Goal: Information Seeking & Learning: Learn about a topic

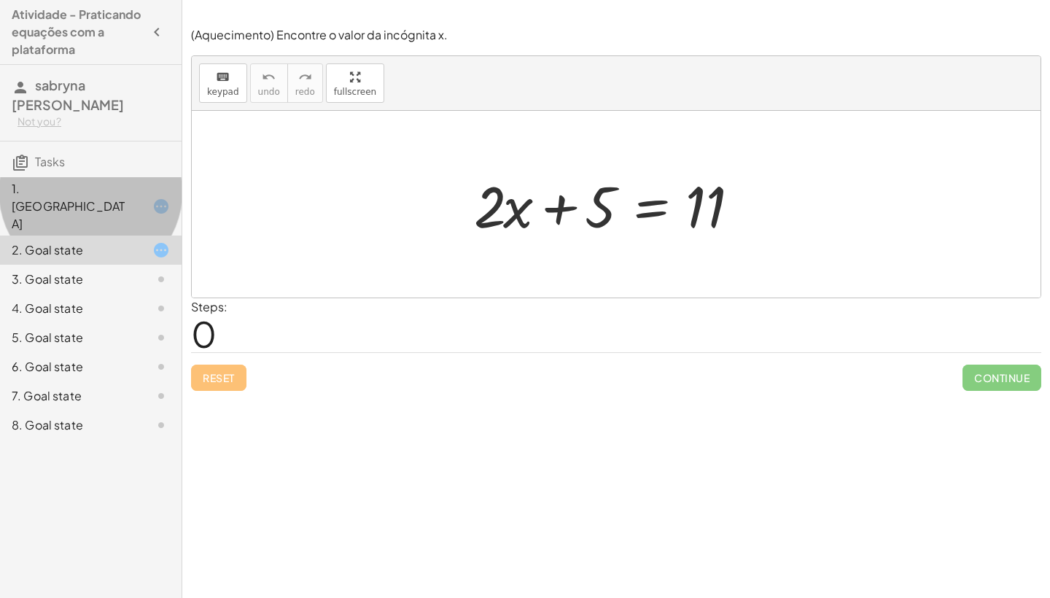
click at [149, 198] on div at bounding box center [149, 207] width 41 height 18
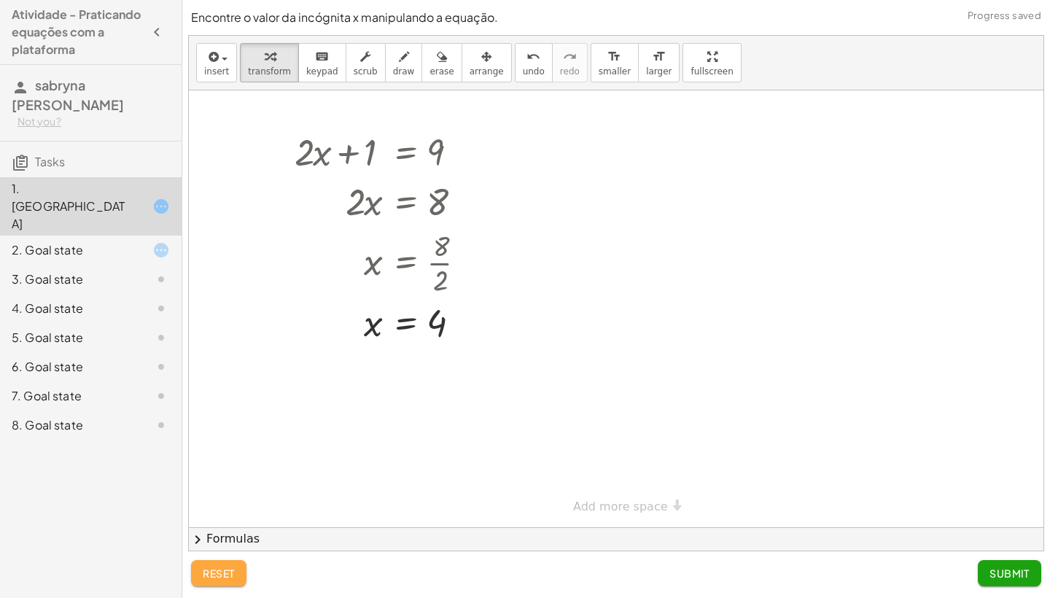
click at [214, 568] on span "reset" at bounding box center [219, 573] width 32 height 13
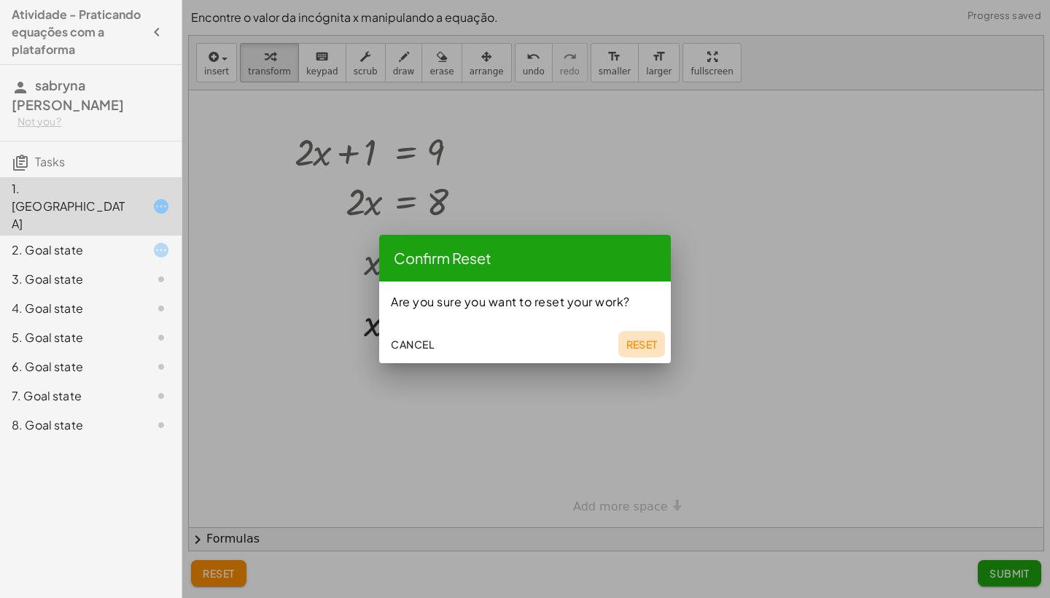
click at [640, 343] on span "Reset" at bounding box center [642, 344] width 32 height 13
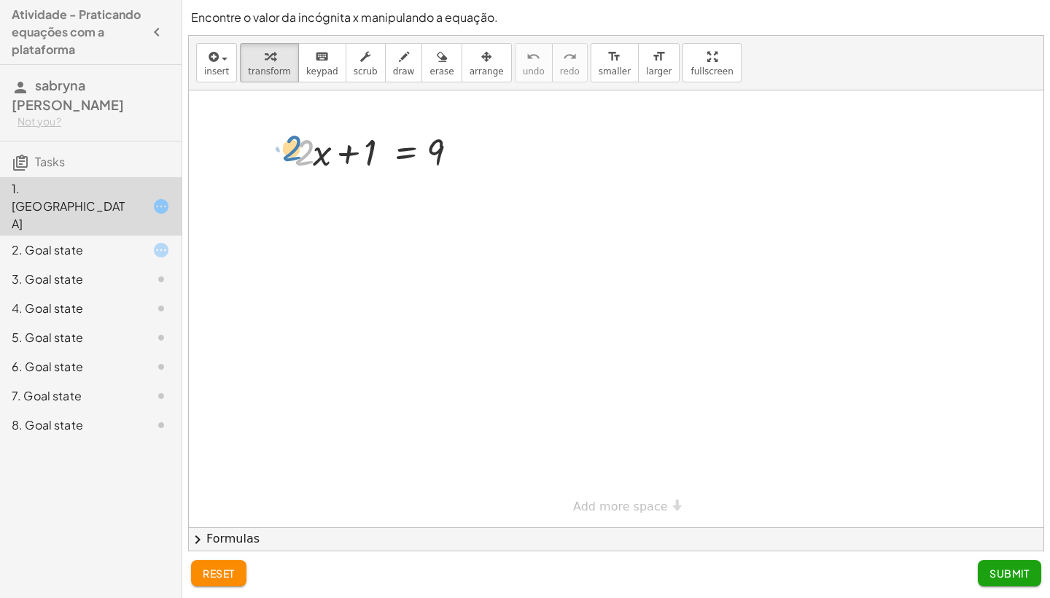
click at [297, 161] on div at bounding box center [382, 151] width 190 height 50
click at [346, 157] on div at bounding box center [382, 151] width 190 height 50
drag, startPoint x: 307, startPoint y: 152, endPoint x: 506, endPoint y: 147, distance: 199.2
click at [463, 202] on div at bounding box center [417, 201] width 260 height 50
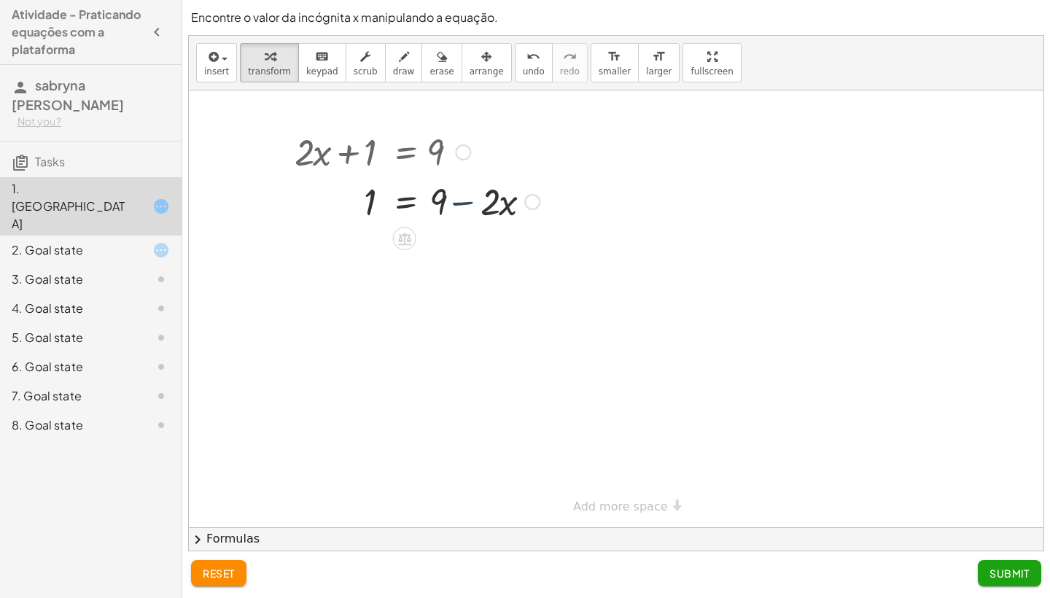
click at [463, 202] on div at bounding box center [417, 201] width 260 height 50
drag, startPoint x: 371, startPoint y: 201, endPoint x: 530, endPoint y: 203, distance: 159.0
click at [530, 203] on div at bounding box center [417, 201] width 260 height 50
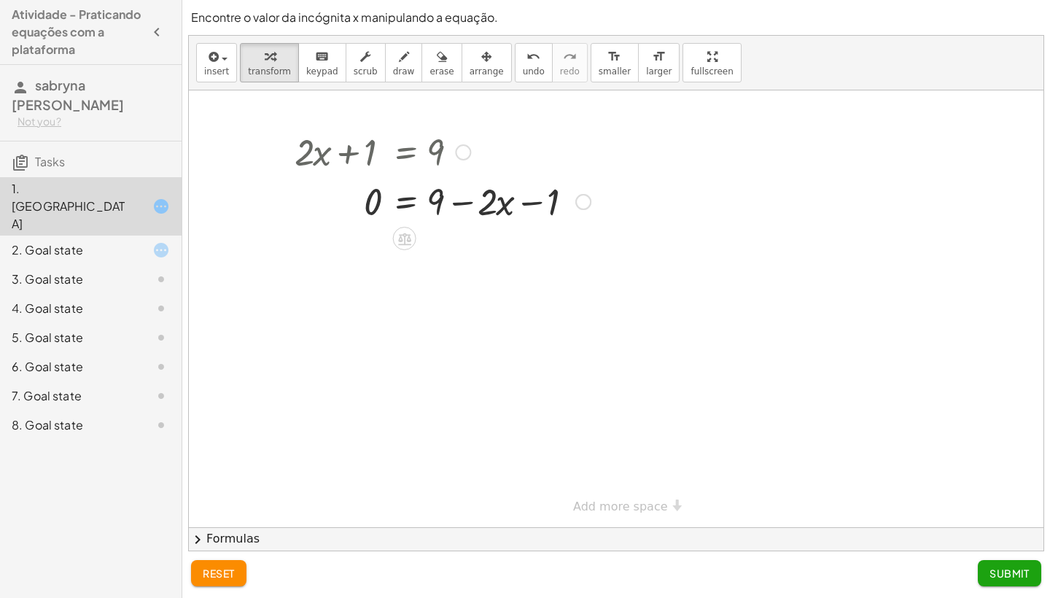
click at [532, 203] on div at bounding box center [442, 201] width 311 height 50
click at [461, 202] on div at bounding box center [442, 201] width 311 height 50
drag, startPoint x: 437, startPoint y: 201, endPoint x: 595, endPoint y: 205, distance: 158.3
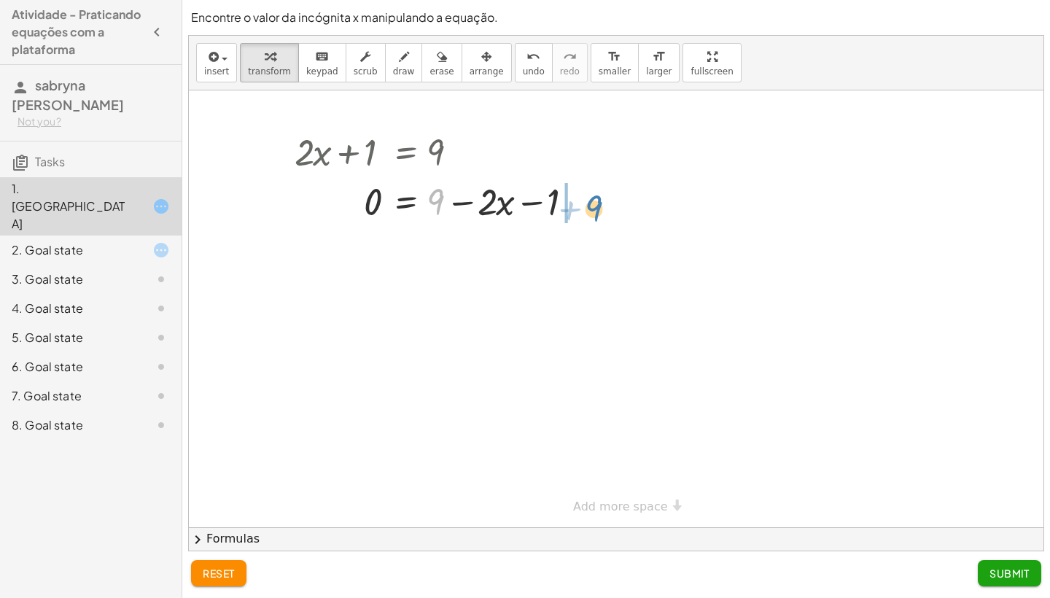
click at [595, 206] on div at bounding box center [442, 201] width 311 height 50
click at [405, 152] on div "+ · 2 · x + 1 = 9 1 = + 9 − · 2 · x 0 = + 9 − · 2 · x − 1 · 2 · x 1 = 9 + − 0 −" at bounding box center [405, 152] width 0 height 0
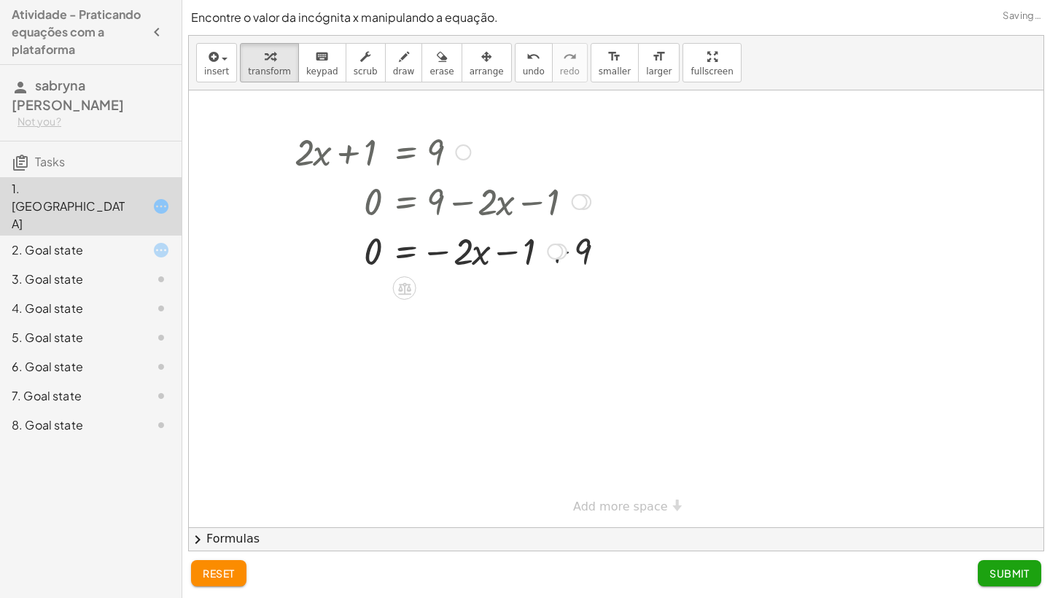
click at [559, 205] on div at bounding box center [442, 201] width 311 height 50
click at [505, 310] on div at bounding box center [456, 300] width 338 height 50
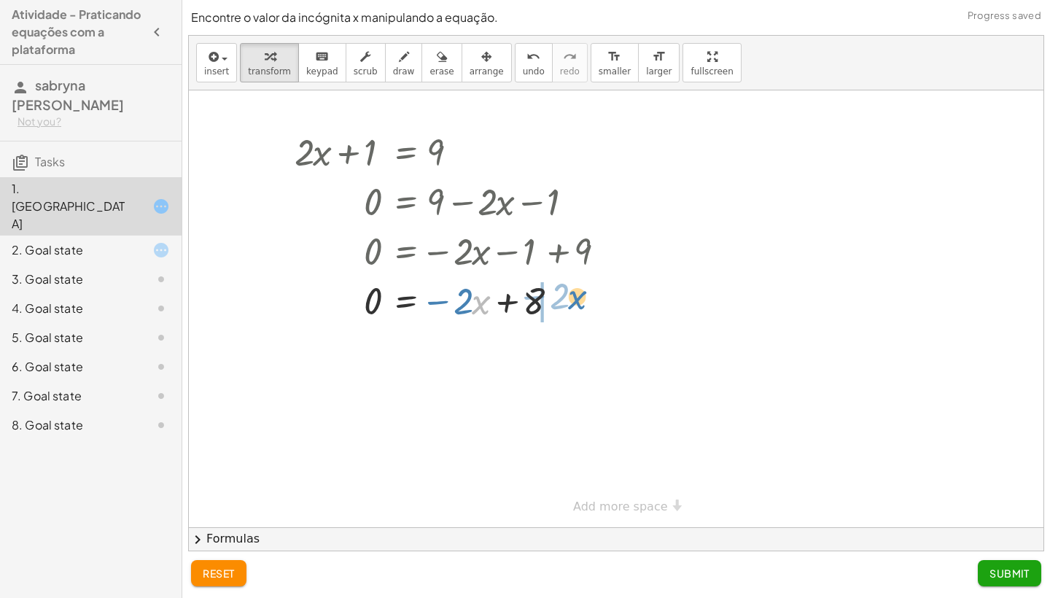
drag, startPoint x: 475, startPoint y: 308, endPoint x: 572, endPoint y: 298, distance: 96.8
click at [572, 298] on div at bounding box center [456, 300] width 338 height 50
click at [463, 360] on div at bounding box center [456, 350] width 338 height 50
click at [463, 350] on div at bounding box center [456, 350] width 338 height 50
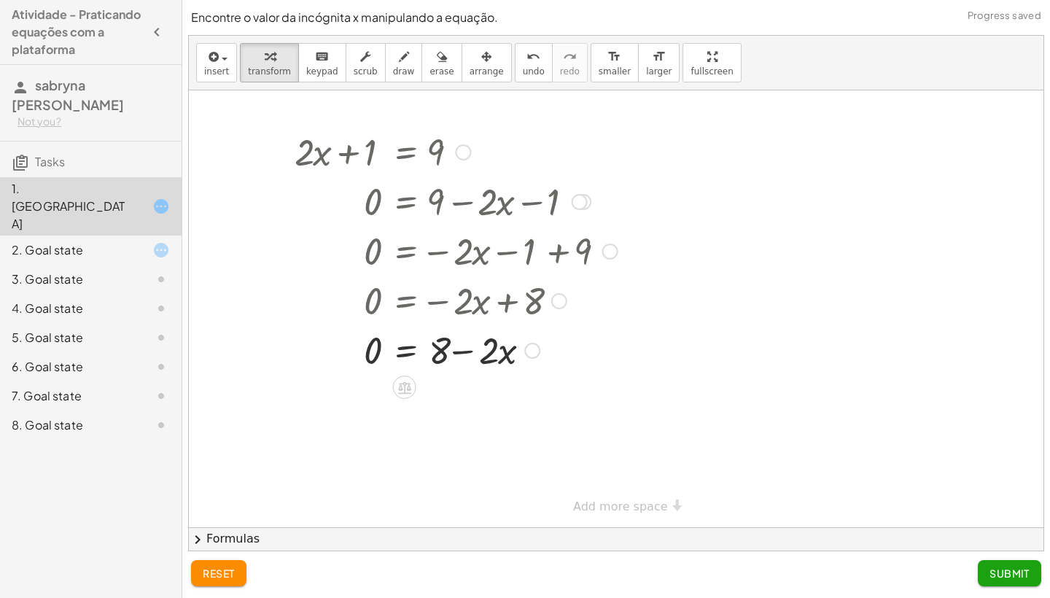
click at [463, 350] on div at bounding box center [456, 350] width 338 height 50
drag, startPoint x: 438, startPoint y: 349, endPoint x: 487, endPoint y: 376, distance: 56.2
click at [505, 354] on div at bounding box center [456, 350] width 338 height 50
click at [207, 583] on button "reset" at bounding box center [218, 573] width 55 height 26
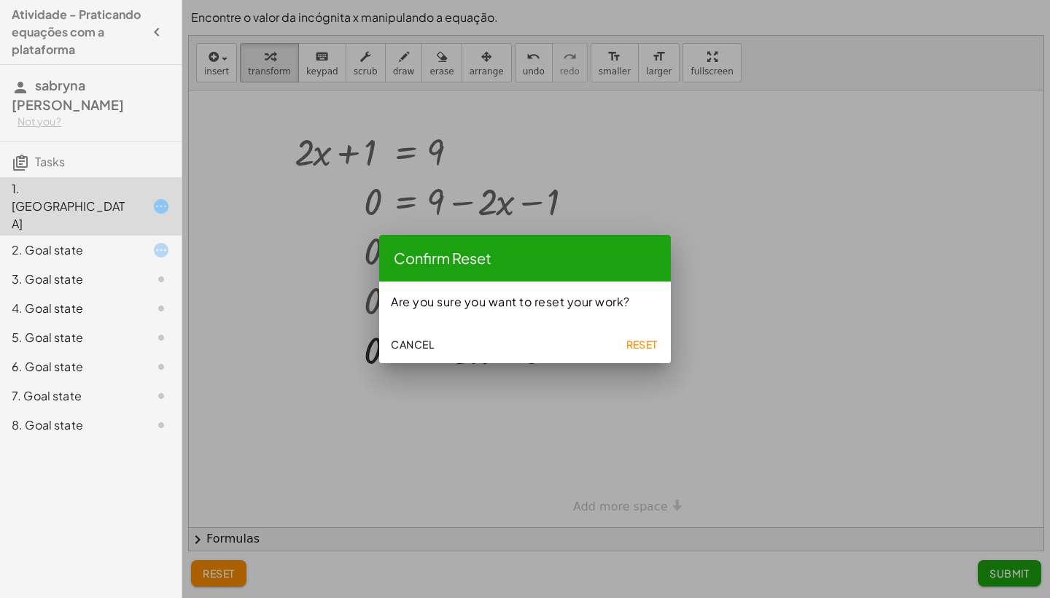
click at [641, 343] on span "Reset" at bounding box center [642, 344] width 32 height 13
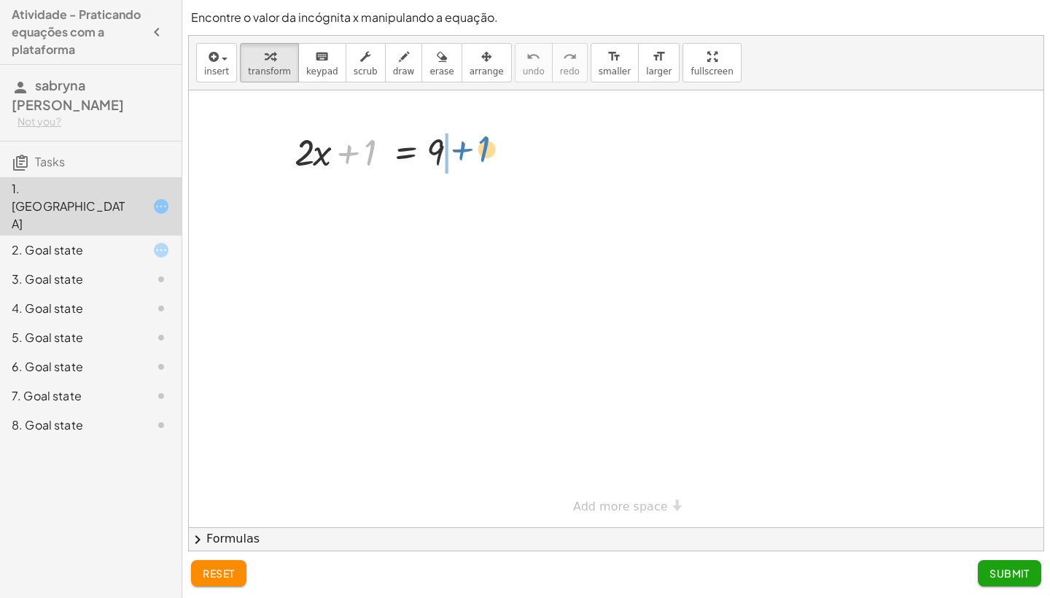
drag, startPoint x: 367, startPoint y: 156, endPoint x: 481, endPoint y: 152, distance: 113.8
click at [464, 206] on div at bounding box center [407, 201] width 241 height 50
click at [405, 202] on div "· 2 · x 1 = 9 + − 8" at bounding box center [405, 202] width 0 height 0
click at [356, 203] on div at bounding box center [382, 201] width 190 height 50
click at [328, 263] on div at bounding box center [616, 308] width 855 height 437
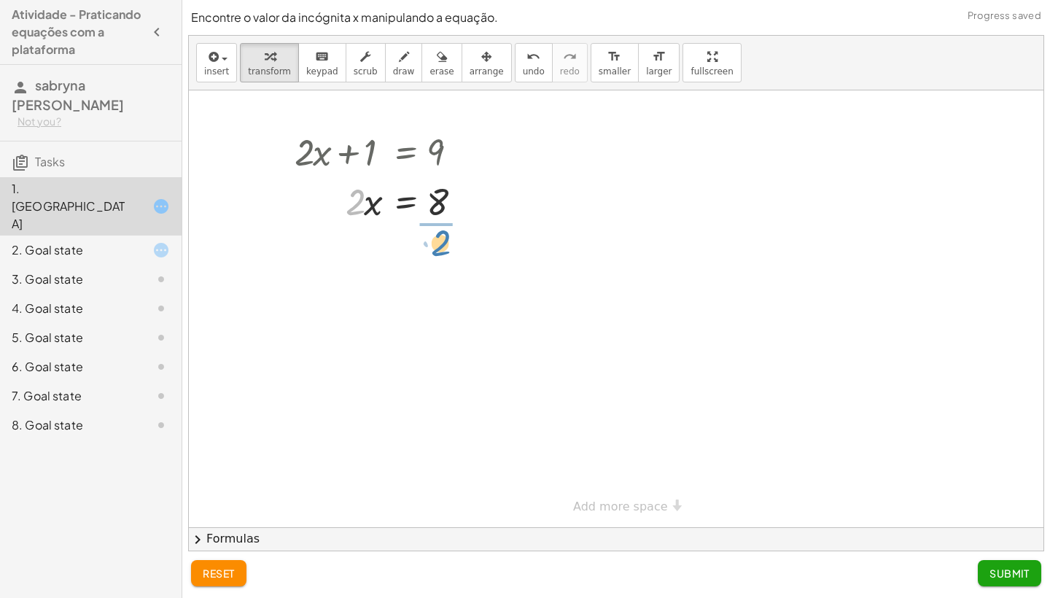
drag, startPoint x: 353, startPoint y: 199, endPoint x: 438, endPoint y: 240, distance: 94.6
click at [444, 263] on div at bounding box center [386, 261] width 198 height 73
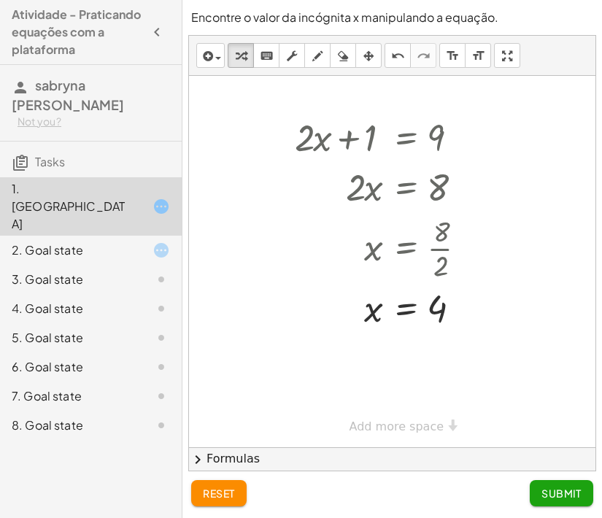
click at [123, 241] on div "2. Goal state" at bounding box center [70, 250] width 117 height 18
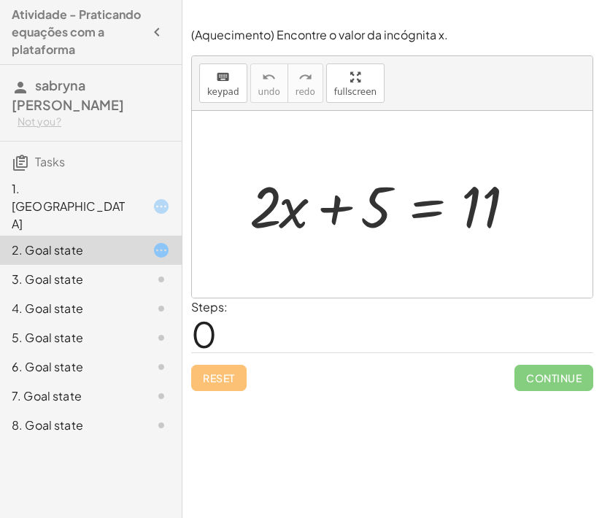
click at [79, 193] on div "1. [GEOGRAPHIC_DATA]" at bounding box center [70, 206] width 117 height 53
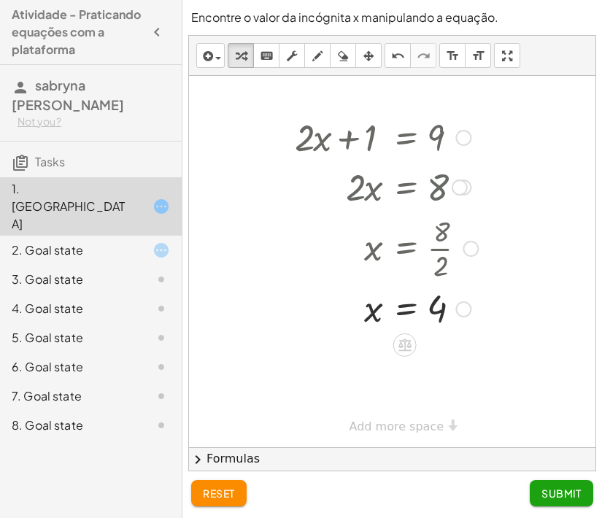
click at [465, 136] on div at bounding box center [463, 138] width 16 height 16
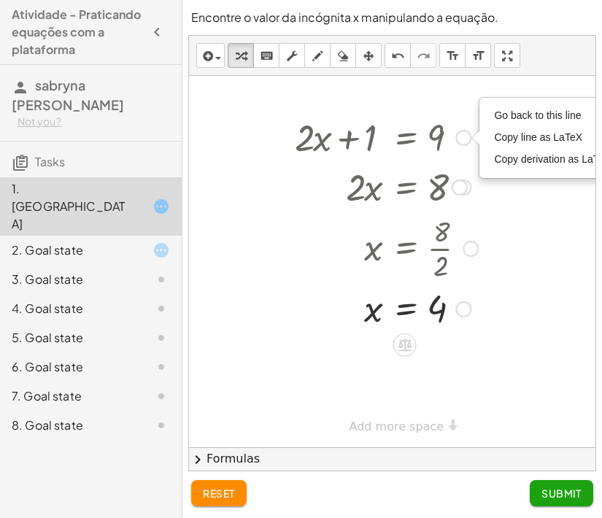
click at [357, 138] on div at bounding box center [386, 137] width 198 height 50
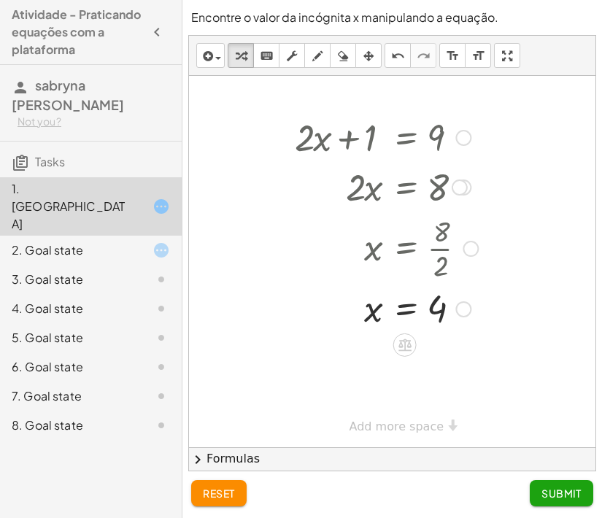
click at [425, 136] on div at bounding box center [386, 137] width 198 height 50
click at [434, 135] on div at bounding box center [386, 137] width 198 height 50
click at [402, 54] on icon "undo" at bounding box center [398, 56] width 14 height 18
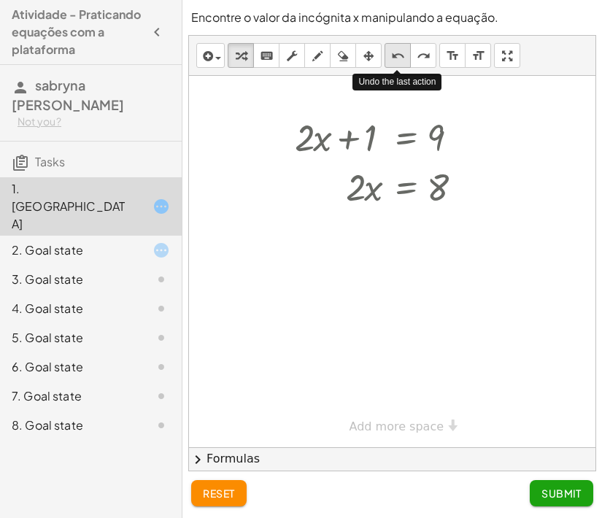
click at [402, 54] on icon "undo" at bounding box center [398, 56] width 14 height 18
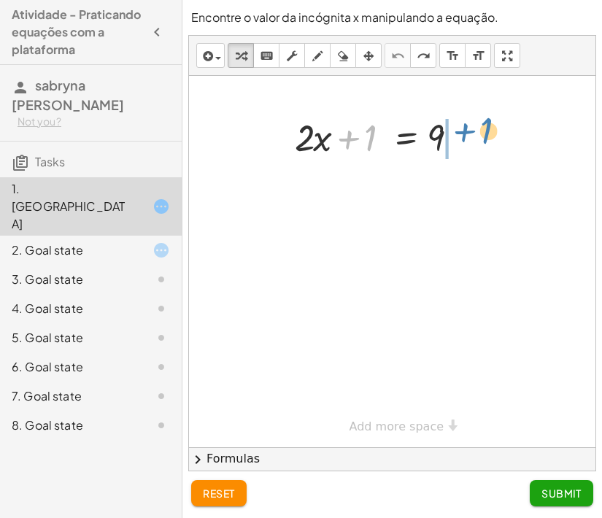
drag, startPoint x: 369, startPoint y: 133, endPoint x: 485, endPoint y: 125, distance: 116.2
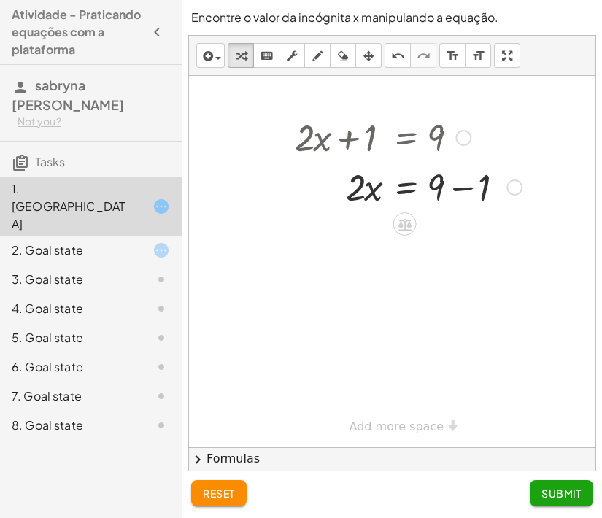
click at [464, 187] on div at bounding box center [407, 186] width 241 height 50
click at [405, 187] on div "· 2 · x 1 = 9 + − 8 Go back to this line Copy line as LaTeX Copy derivation as …" at bounding box center [405, 187] width 0 height 0
drag, startPoint x: 354, startPoint y: 189, endPoint x: 434, endPoint y: 224, distance: 87.5
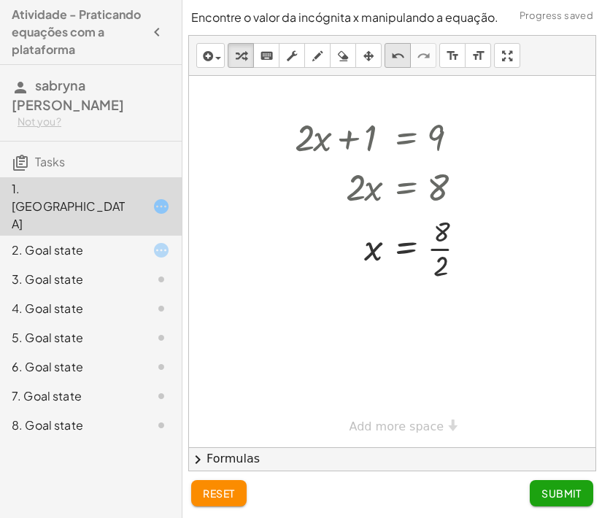
click at [395, 48] on icon "undo" at bounding box center [398, 56] width 14 height 18
click at [404, 192] on div at bounding box center [382, 186] width 190 height 50
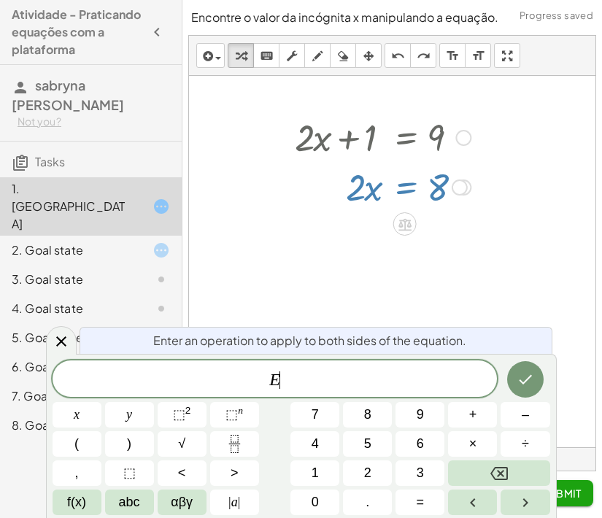
click at [404, 192] on div at bounding box center [382, 186] width 190 height 50
click at [389, 229] on div at bounding box center [392, 261] width 406 height 371
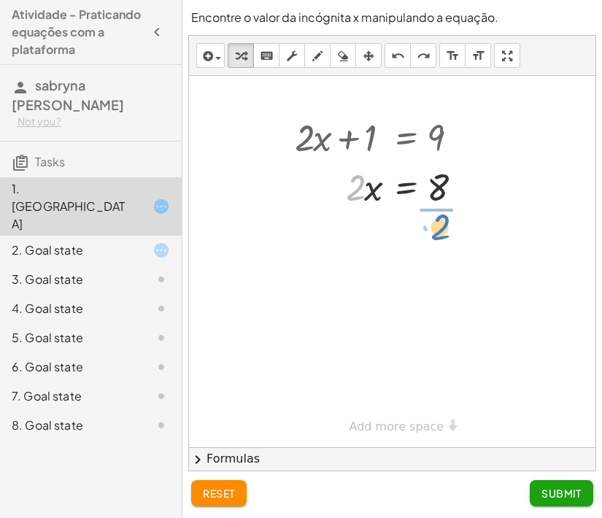
drag, startPoint x: 353, startPoint y: 187, endPoint x: 438, endPoint y: 226, distance: 93.3
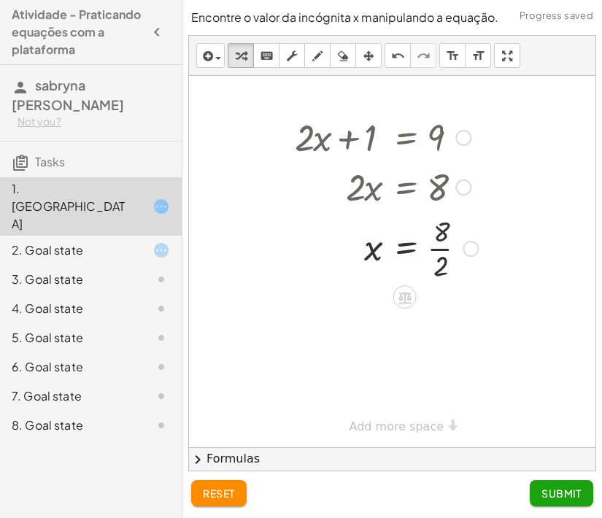
click at [441, 242] on div at bounding box center [386, 247] width 198 height 73
click at [441, 242] on div at bounding box center [382, 247] width 190 height 48
click at [465, 302] on div at bounding box center [463, 309] width 16 height 16
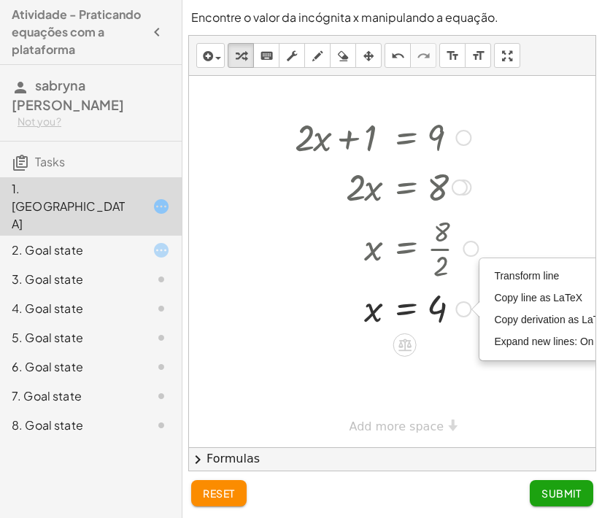
click at [465, 302] on div "Transform line Copy line as LaTeX Copy derivation as LaTeX Expand new lines: On" at bounding box center [463, 309] width 16 height 16
click at [455, 351] on div at bounding box center [392, 261] width 406 height 371
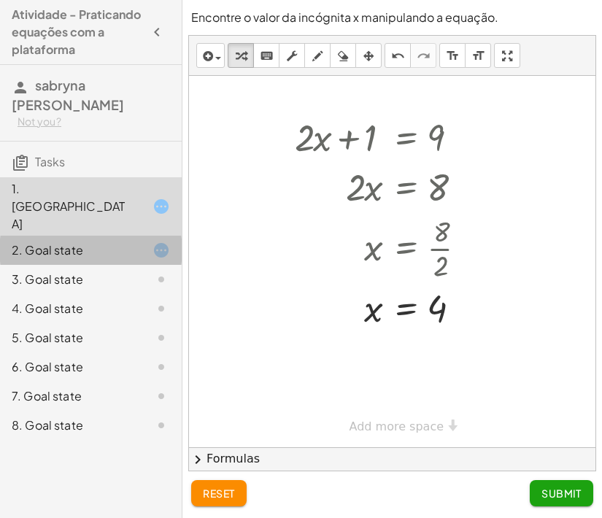
click at [66, 241] on div "2. Goal state" at bounding box center [70, 250] width 117 height 18
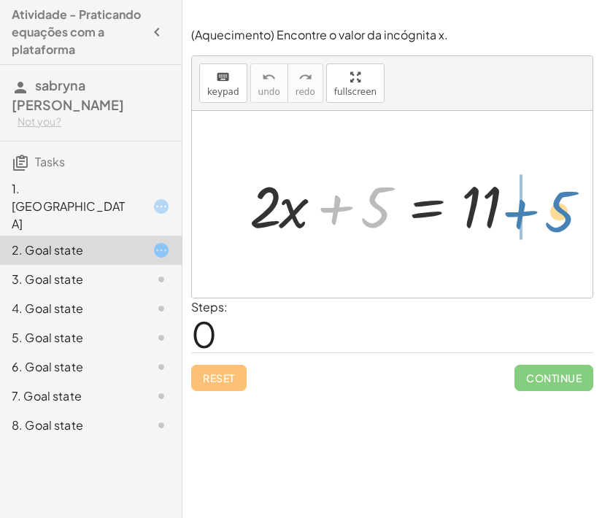
drag, startPoint x: 378, startPoint y: 216, endPoint x: 563, endPoint y: 218, distance: 184.5
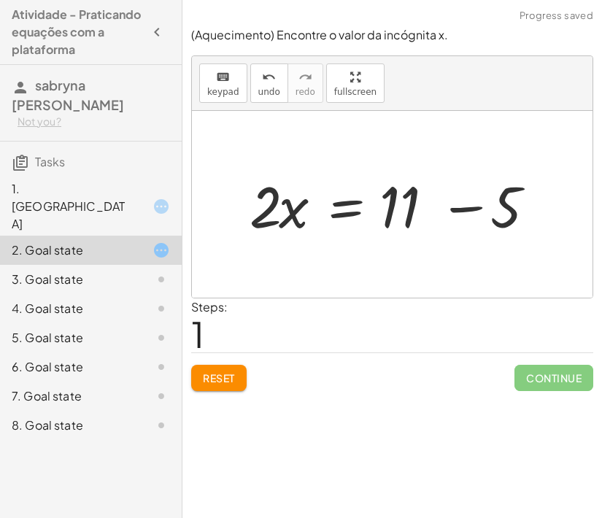
click at [468, 206] on div at bounding box center [397, 204] width 310 height 75
click at [468, 206] on div at bounding box center [392, 204] width 400 height 187
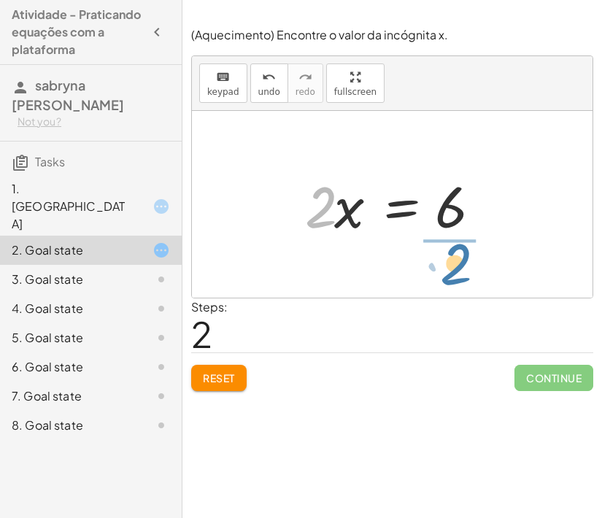
drag, startPoint x: 319, startPoint y: 209, endPoint x: 457, endPoint y: 263, distance: 148.0
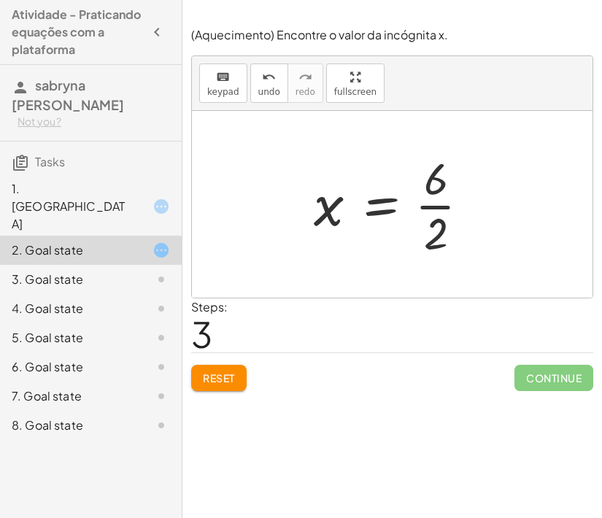
click at [436, 206] on div at bounding box center [397, 204] width 182 height 112
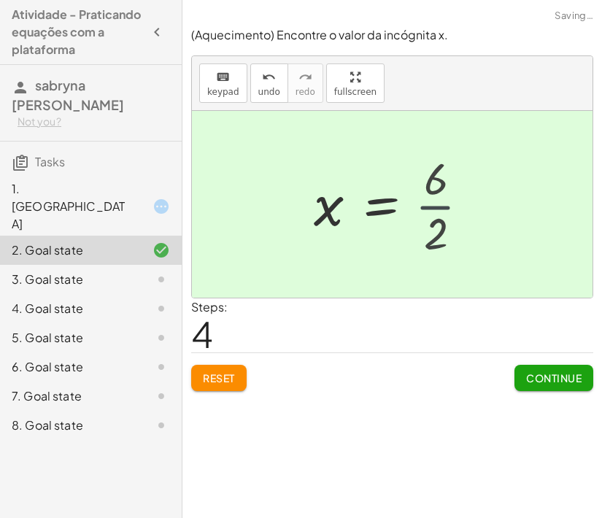
click at [436, 206] on div at bounding box center [391, 204] width 170 height 72
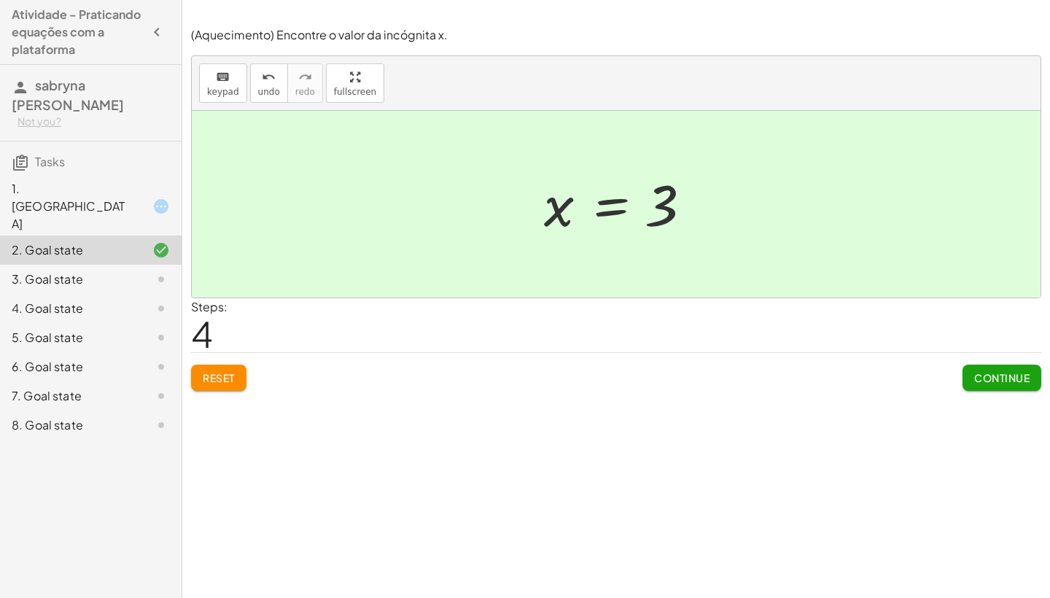
click at [123, 271] on div "3. Goal state" at bounding box center [70, 280] width 117 height 18
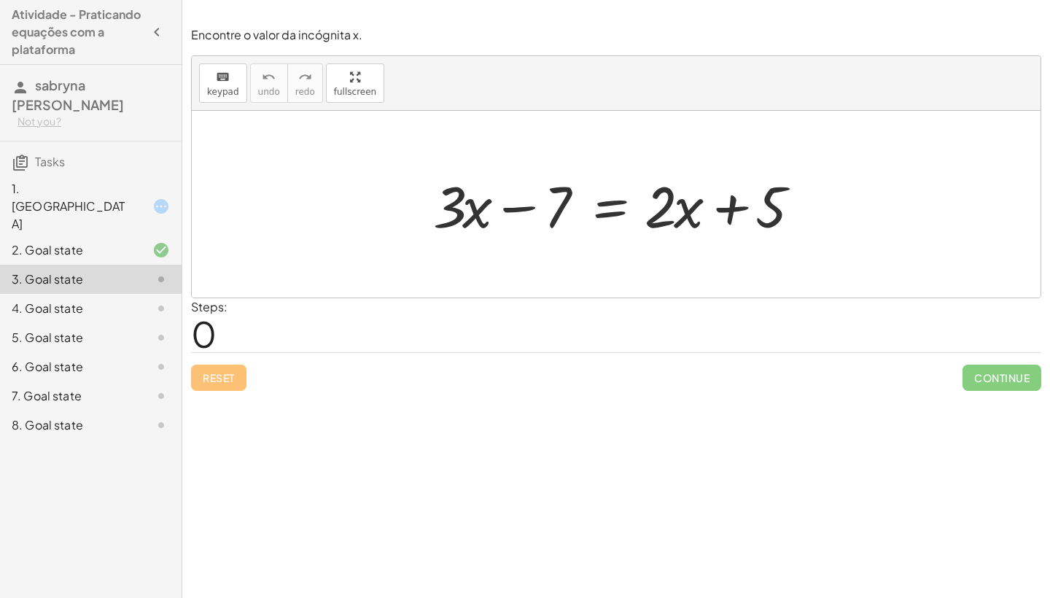
click at [523, 210] on div at bounding box center [622, 204] width 392 height 75
click at [731, 209] on div at bounding box center [622, 204] width 392 height 75
drag, startPoint x: 559, startPoint y: 211, endPoint x: 804, endPoint y: 228, distance: 246.3
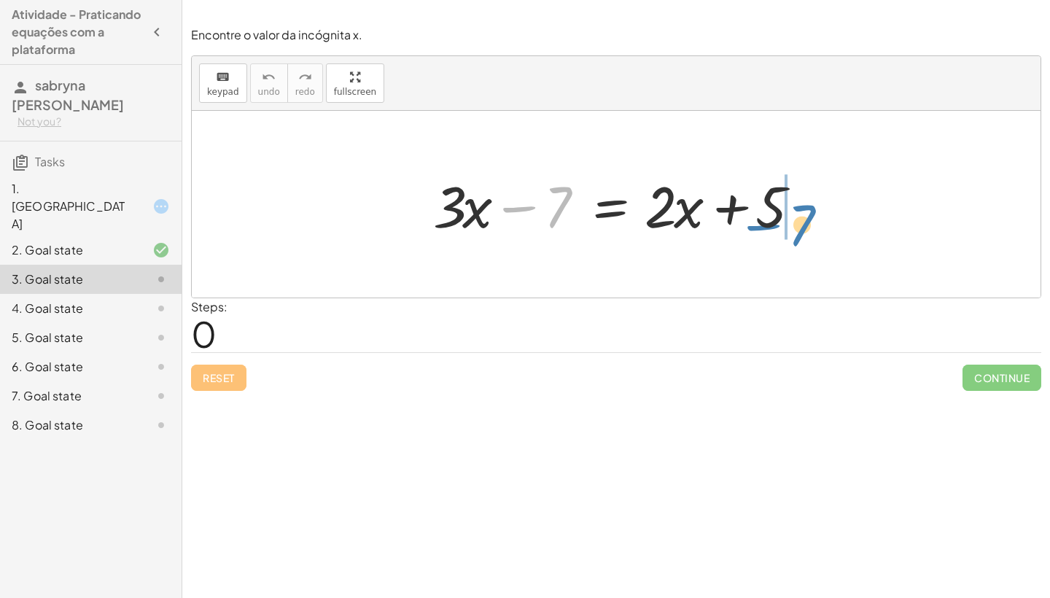
click at [804, 225] on div at bounding box center [622, 204] width 392 height 75
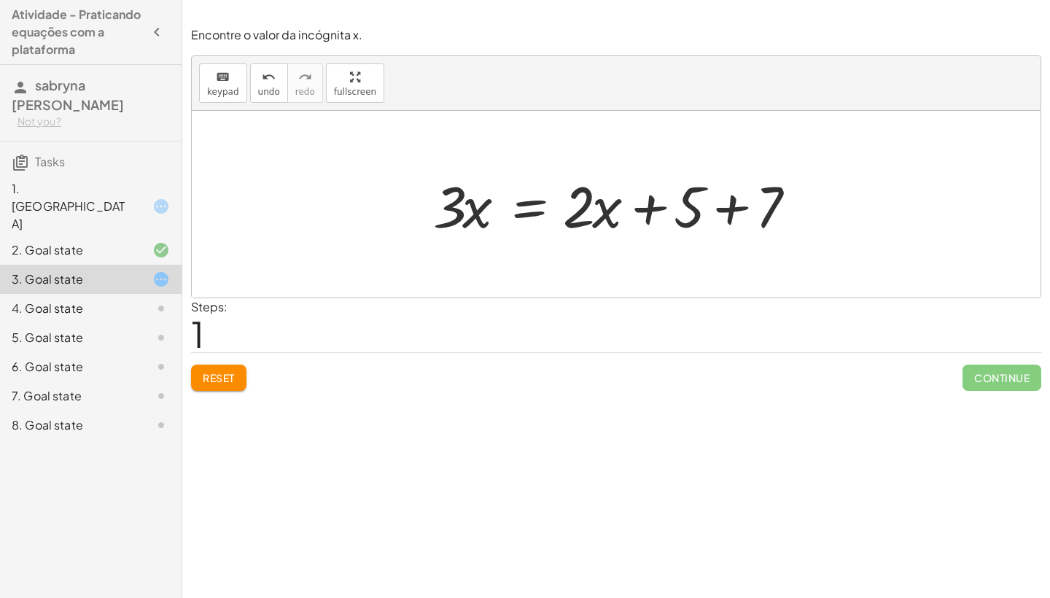
click at [728, 200] on div at bounding box center [622, 204] width 392 height 75
click at [728, 200] on div at bounding box center [595, 204] width 339 height 75
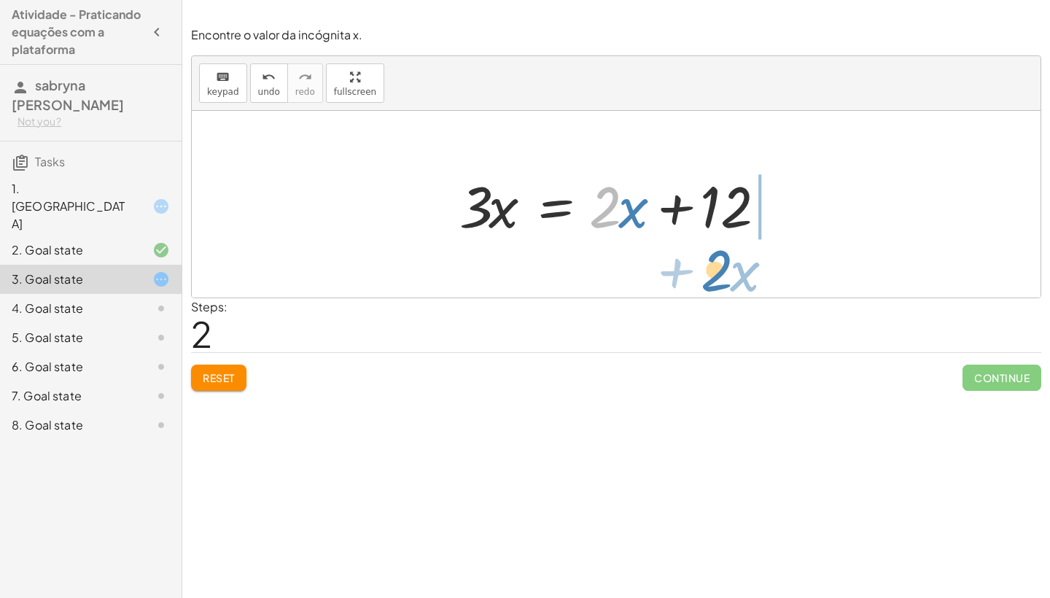
drag, startPoint x: 599, startPoint y: 215, endPoint x: 710, endPoint y: 273, distance: 125.3
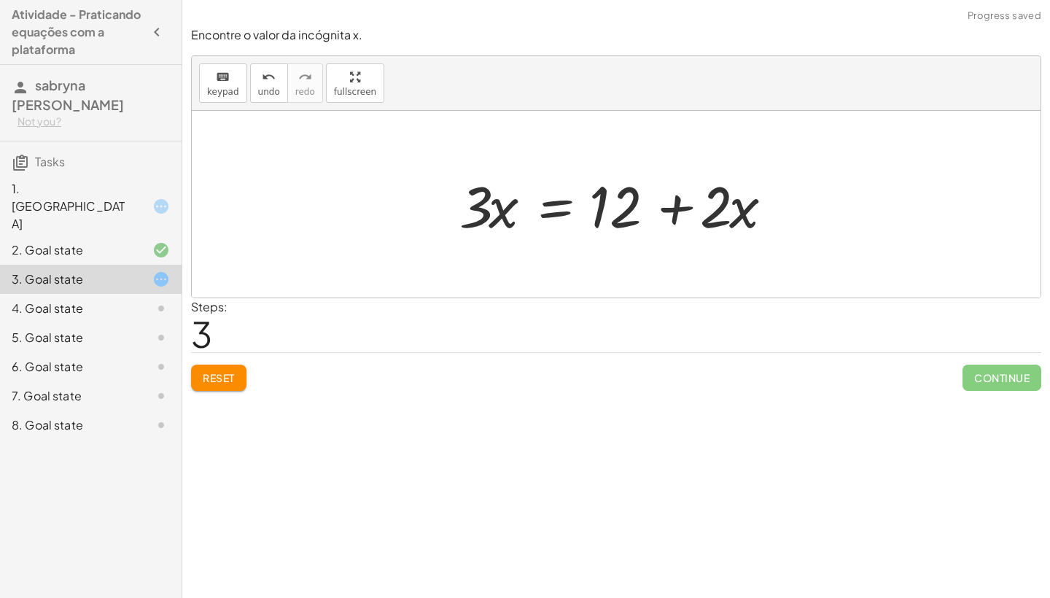
click at [675, 206] on div at bounding box center [621, 204] width 339 height 75
click at [713, 211] on div at bounding box center [621, 204] width 339 height 75
drag, startPoint x: 616, startPoint y: 198, endPoint x: 729, endPoint y: 124, distance: 135.5
drag, startPoint x: 610, startPoint y: 198, endPoint x: 586, endPoint y: 192, distance: 25.6
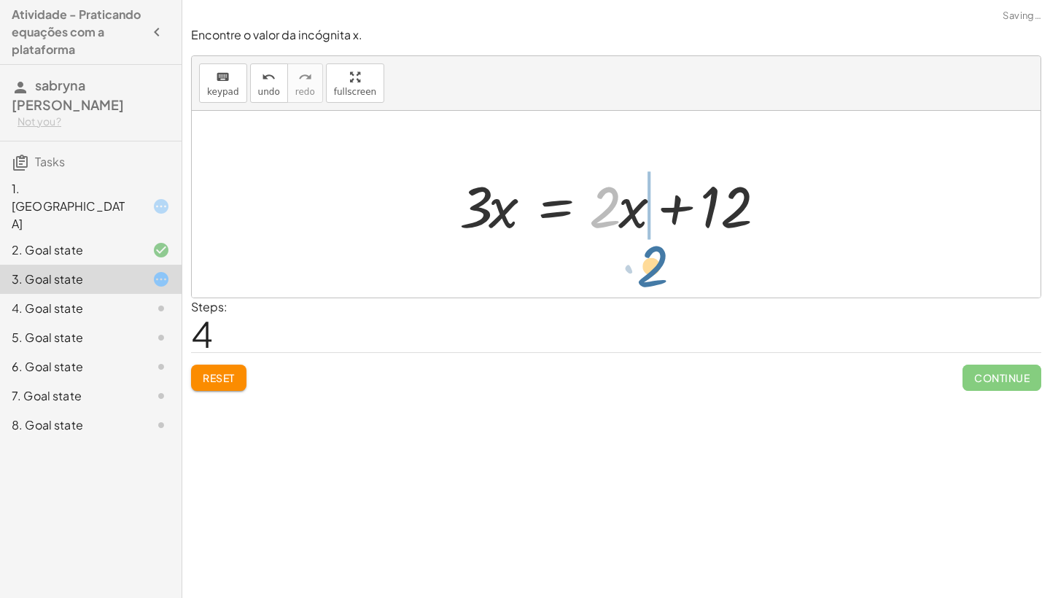
click at [586, 192] on div at bounding box center [621, 204] width 339 height 75
drag, startPoint x: 615, startPoint y: 209, endPoint x: 728, endPoint y: 273, distance: 129.6
click at [728, 273] on div "+ · 3 · x − 7 = + · 2 · x + 5 · 3 · x = + · 2 · x + 5 + 7 · 3 · x = + · 2 · x +…" at bounding box center [616, 204] width 849 height 187
click at [672, 214] on div at bounding box center [621, 204] width 339 height 75
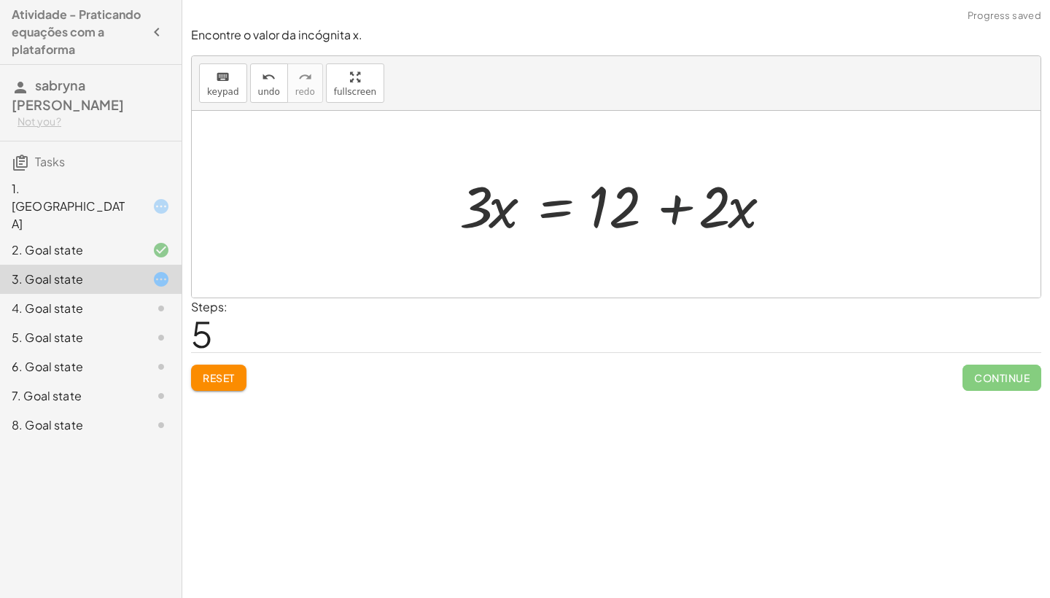
click at [672, 214] on div at bounding box center [621, 204] width 339 height 75
drag, startPoint x: 484, startPoint y: 212, endPoint x: 629, endPoint y: 257, distance: 152.5
click at [624, 252] on div at bounding box center [624, 204] width 287 height 112
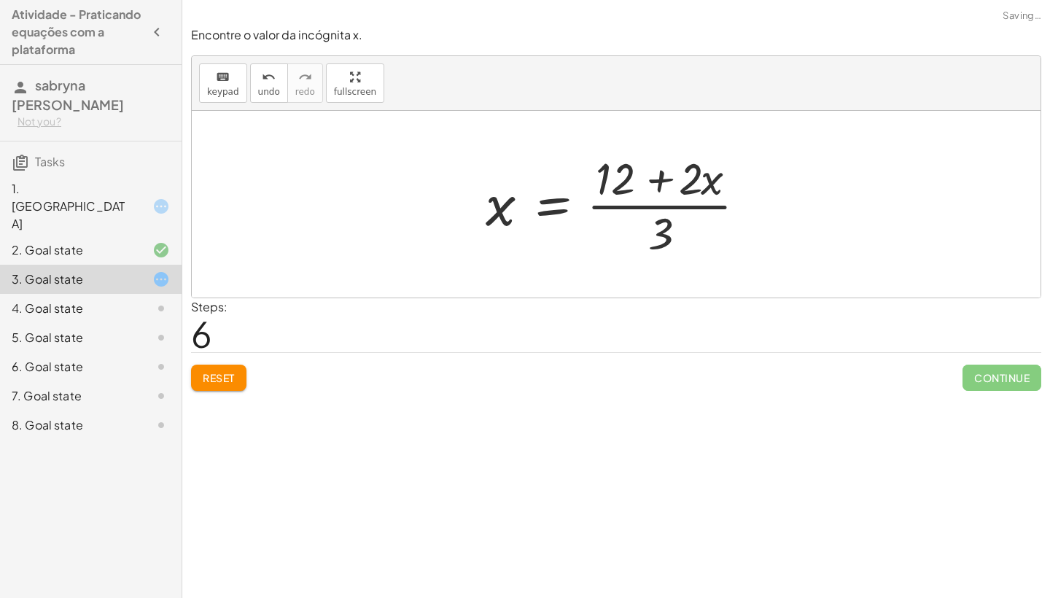
click at [664, 178] on div at bounding box center [621, 204] width 287 height 112
click at [265, 96] on button "undo undo" at bounding box center [269, 82] width 38 height 39
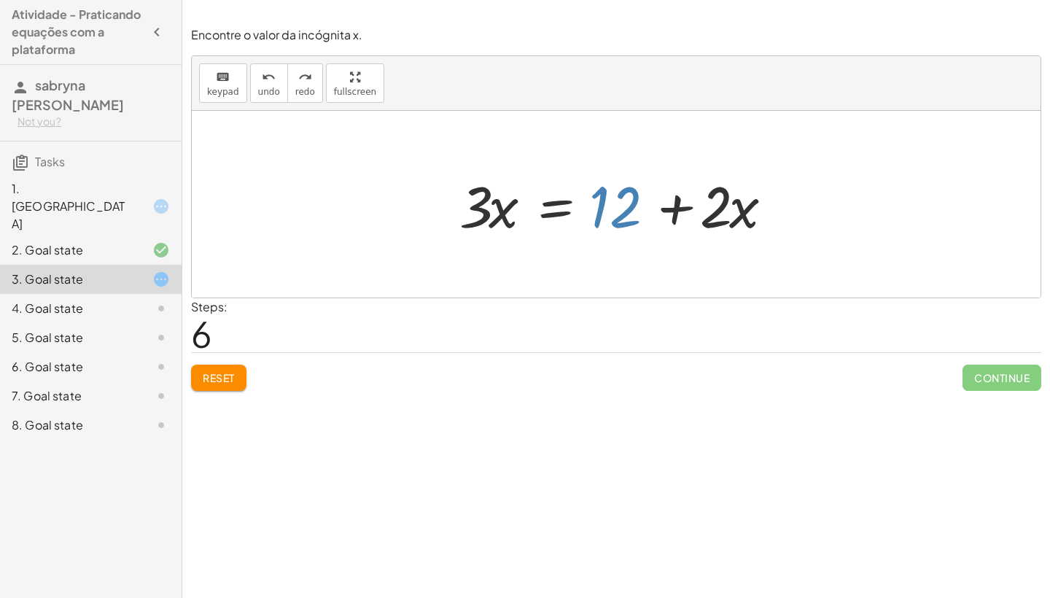
click at [627, 213] on div at bounding box center [621, 204] width 339 height 75
click at [679, 204] on div at bounding box center [621, 204] width 339 height 75
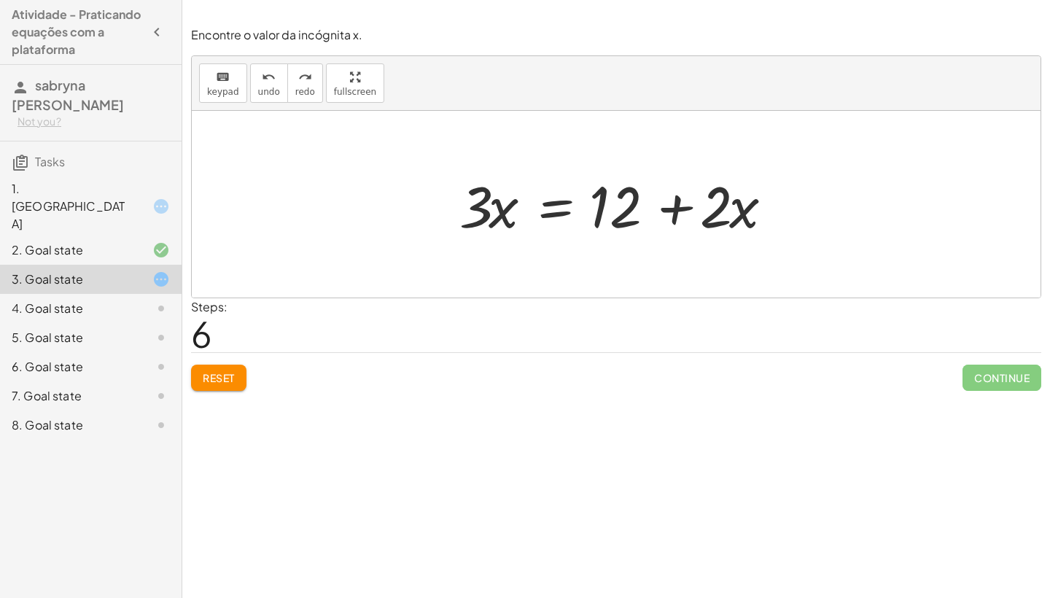
click at [530, 206] on div at bounding box center [621, 204] width 339 height 75
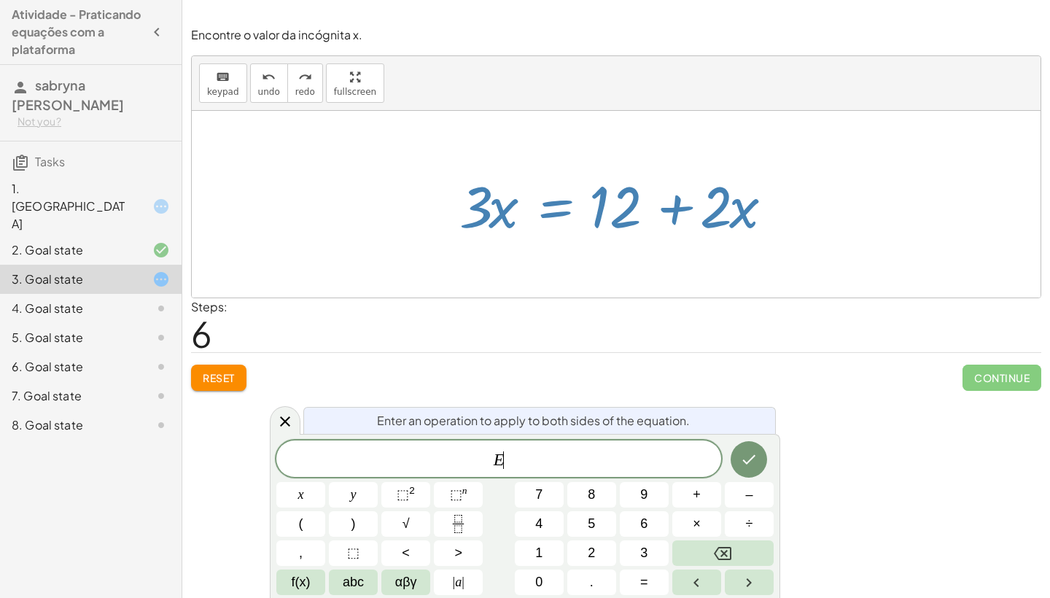
click at [530, 206] on div at bounding box center [621, 204] width 339 height 75
click at [349, 241] on div at bounding box center [616, 204] width 849 height 187
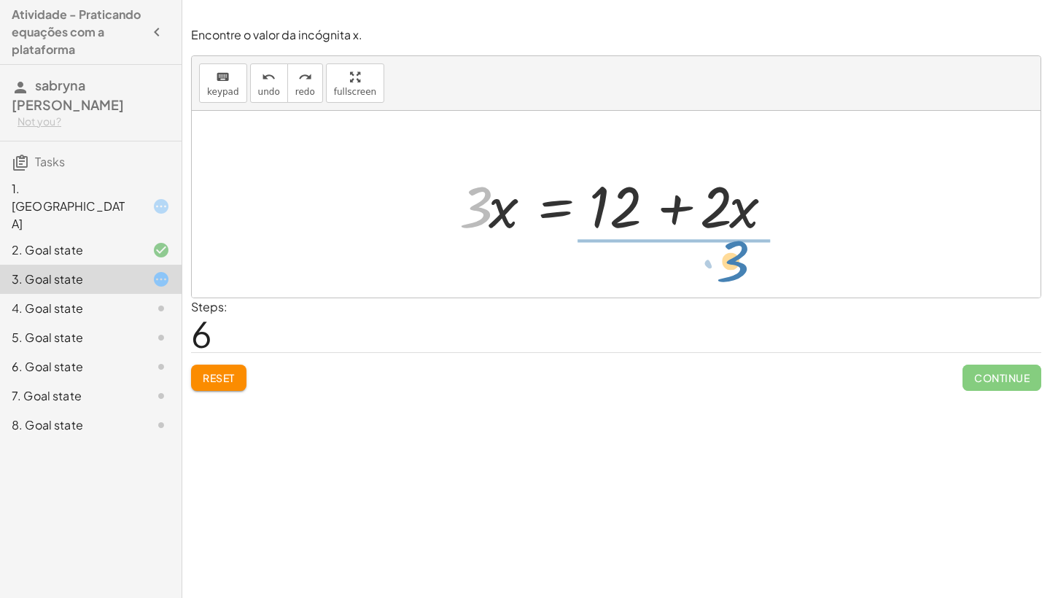
drag, startPoint x: 483, startPoint y: 217, endPoint x: 740, endPoint y: 268, distance: 262.4
click at [740, 271] on div "+ · 3 · x − 7 = + · 2 · x + 5 · 3 · x = + · 2 · x + 5 + 7 · 3 · x = + · 2 · x +…" at bounding box center [616, 204] width 849 height 187
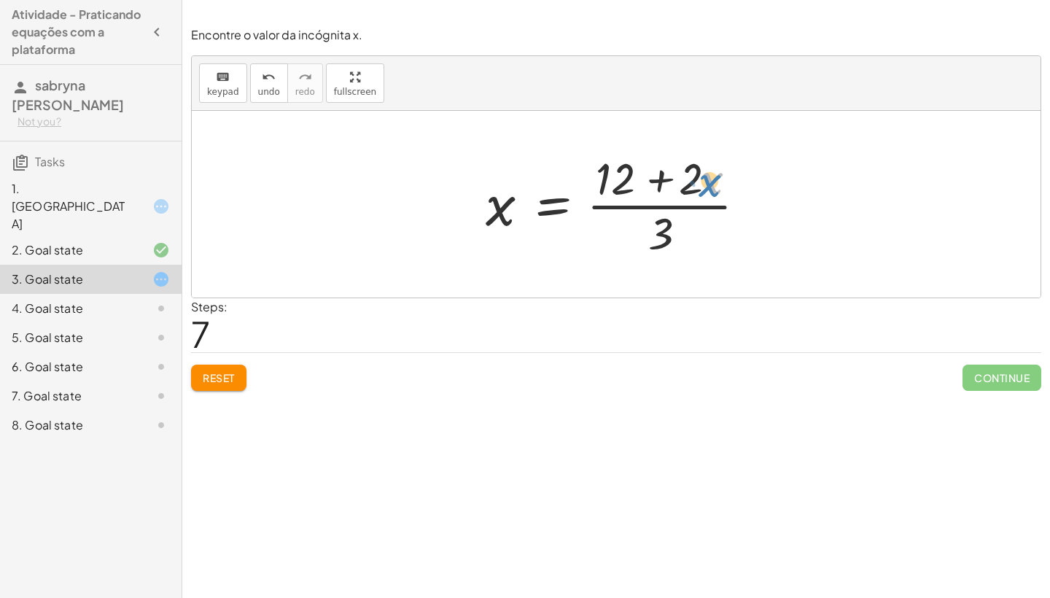
click at [702, 181] on div at bounding box center [621, 204] width 287 height 112
click at [659, 180] on div at bounding box center [621, 204] width 287 height 112
click at [540, 211] on div at bounding box center [621, 204] width 287 height 112
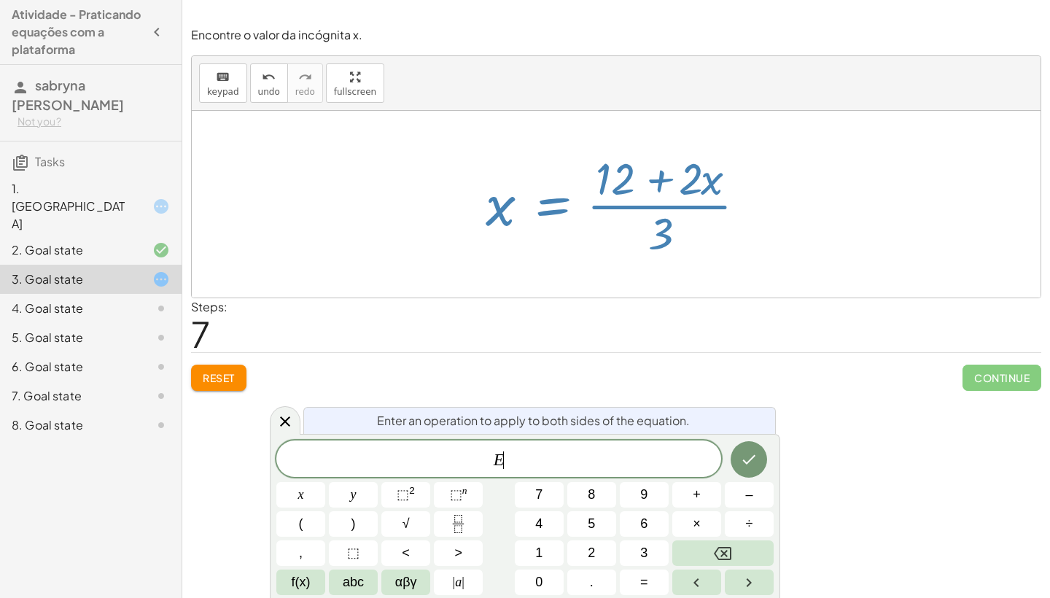
click at [540, 211] on div at bounding box center [621, 204] width 287 height 112
click at [554, 215] on div at bounding box center [621, 204] width 287 height 112
click at [559, 223] on div at bounding box center [621, 204] width 287 height 112
click at [565, 266] on div at bounding box center [616, 204] width 849 height 187
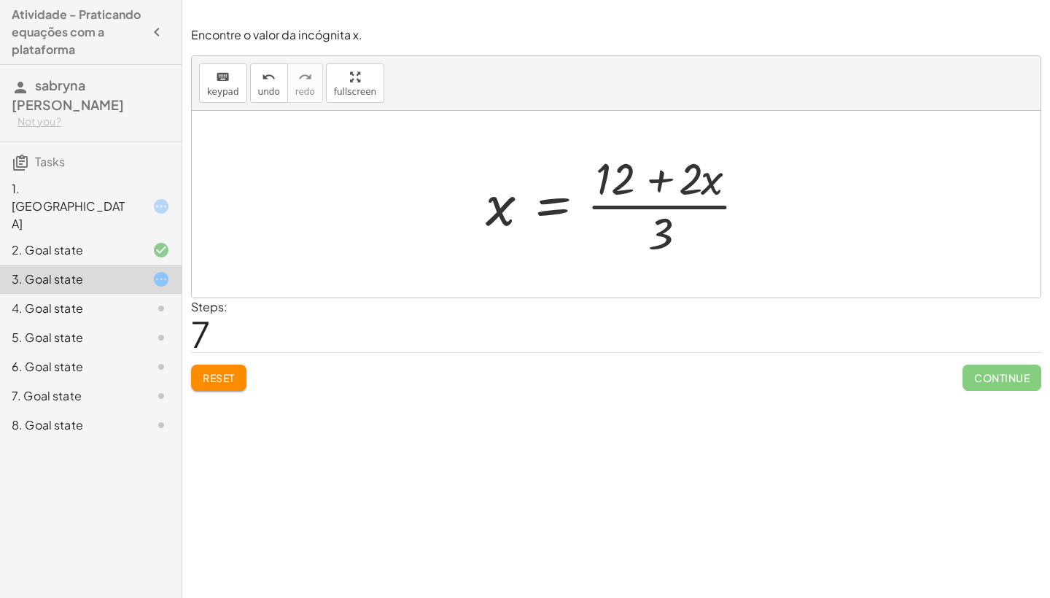
click at [640, 211] on div at bounding box center [621, 204] width 287 height 112
click at [640, 205] on div at bounding box center [621, 204] width 287 height 112
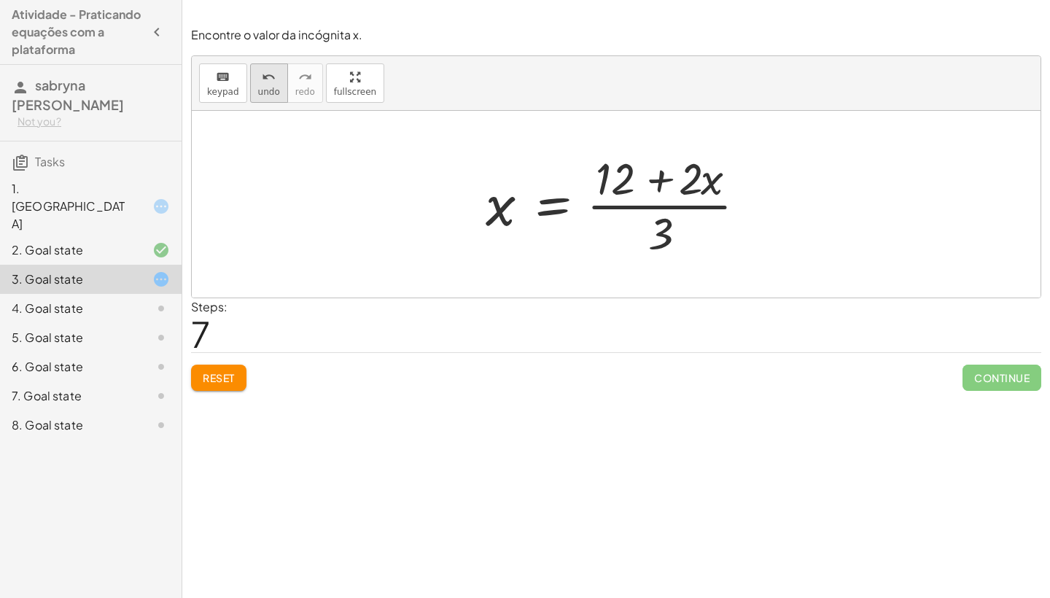
click at [260, 93] on span "undo" at bounding box center [269, 92] width 22 height 10
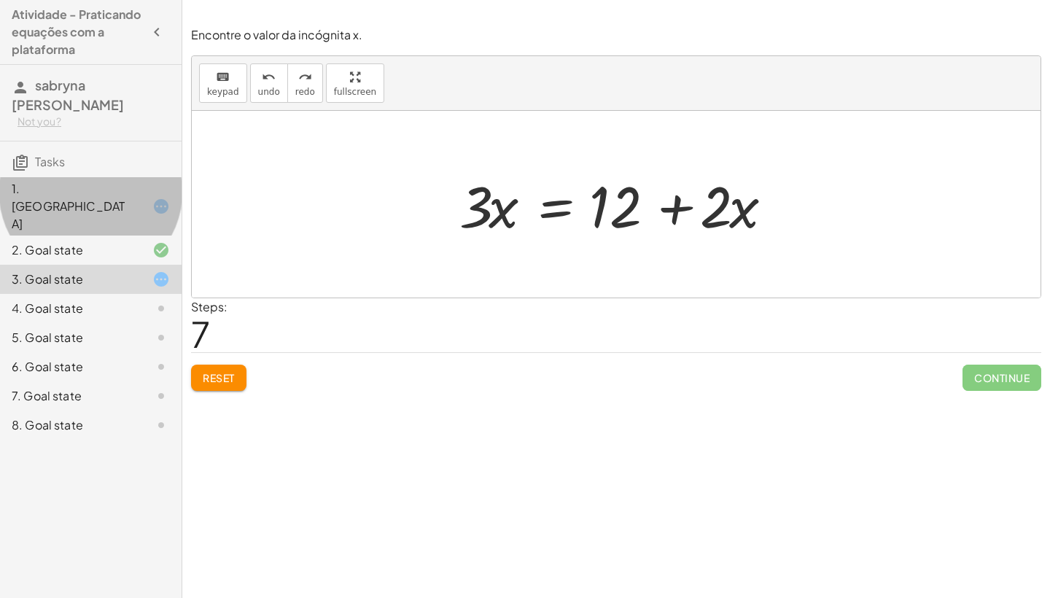
click at [131, 200] on div at bounding box center [149, 207] width 41 height 18
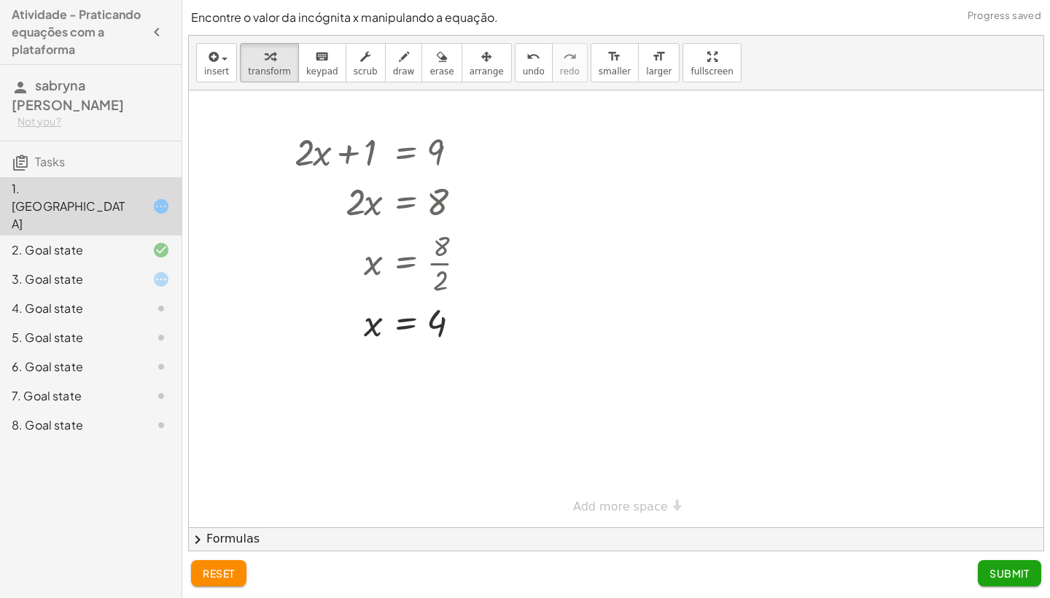
click at [129, 300] on div at bounding box center [149, 309] width 41 height 18
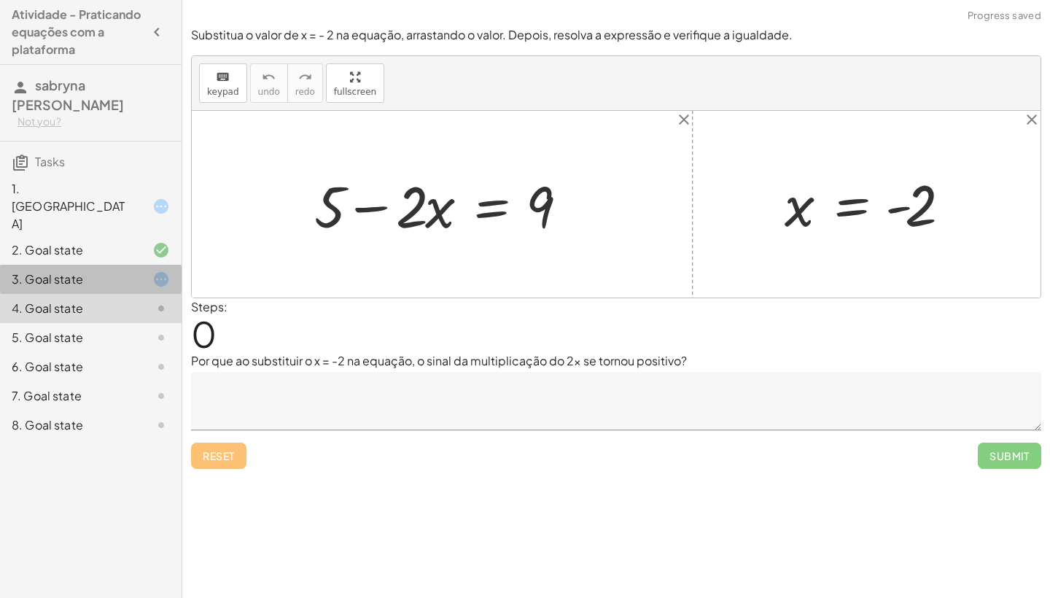
click at [133, 271] on div at bounding box center [149, 280] width 41 height 18
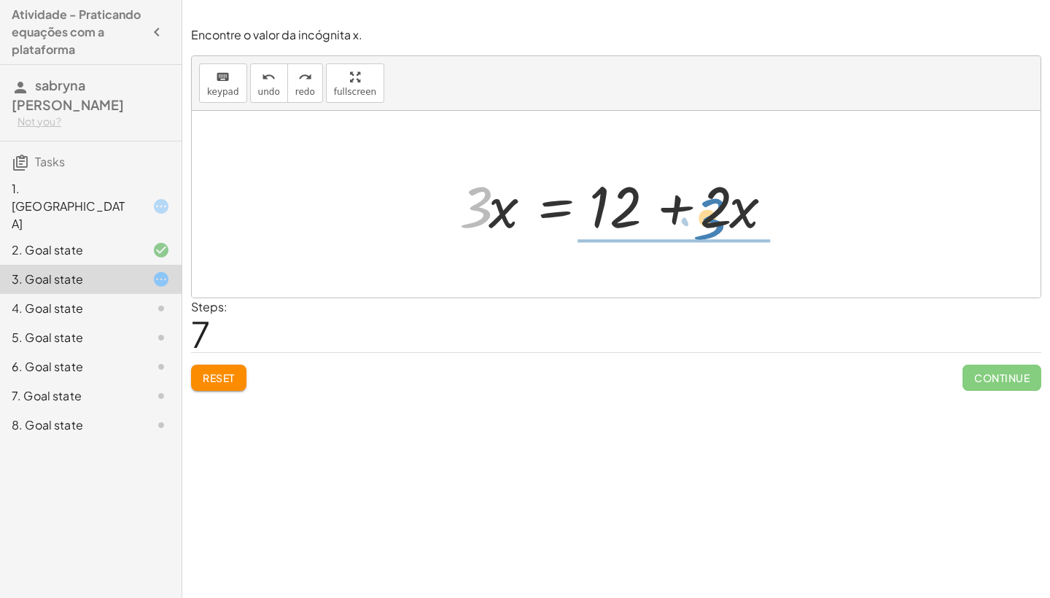
drag, startPoint x: 481, startPoint y: 209, endPoint x: 492, endPoint y: 185, distance: 26.1
click at [492, 185] on div at bounding box center [621, 204] width 339 height 75
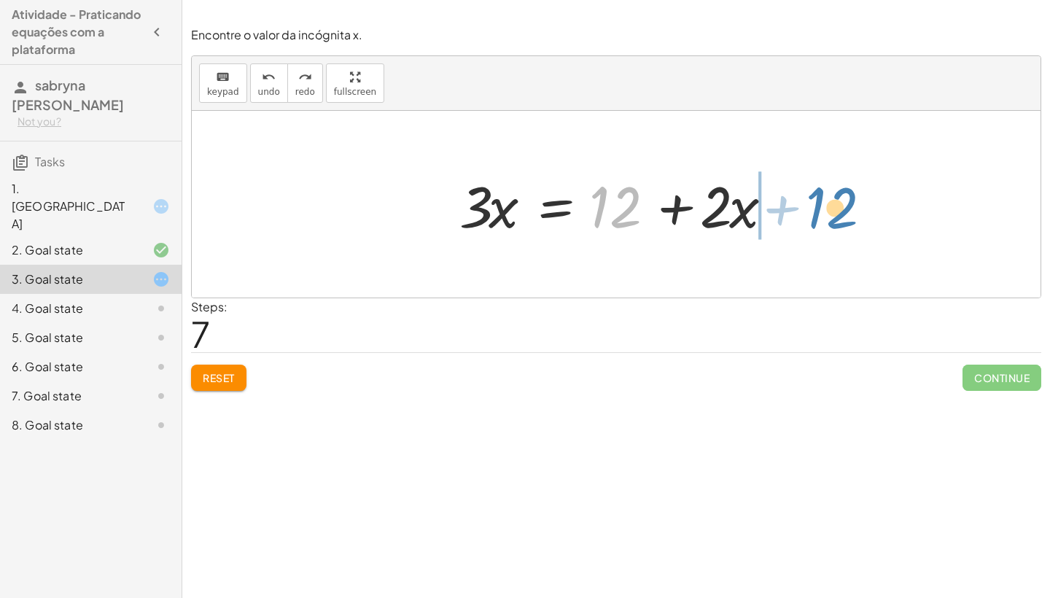
drag, startPoint x: 602, startPoint y: 205, endPoint x: 818, endPoint y: 204, distance: 215.9
click at [818, 204] on div "+ · 3 · x − 7 = + · 2 · x + 5 · 3 · x = + · 2 · x + 5 + 7 · 3 · x = + · 2 · x +…" at bounding box center [616, 204] width 849 height 187
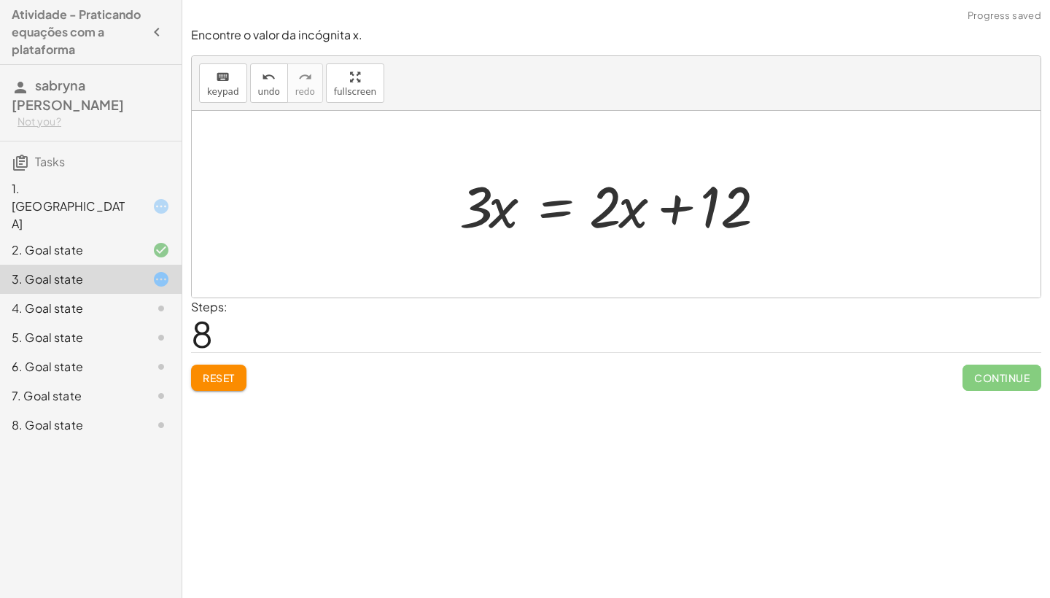
click at [669, 204] on div at bounding box center [621, 204] width 339 height 75
click at [683, 207] on div at bounding box center [621, 204] width 339 height 75
drag, startPoint x: 610, startPoint y: 212, endPoint x: 703, endPoint y: 164, distance: 104.4
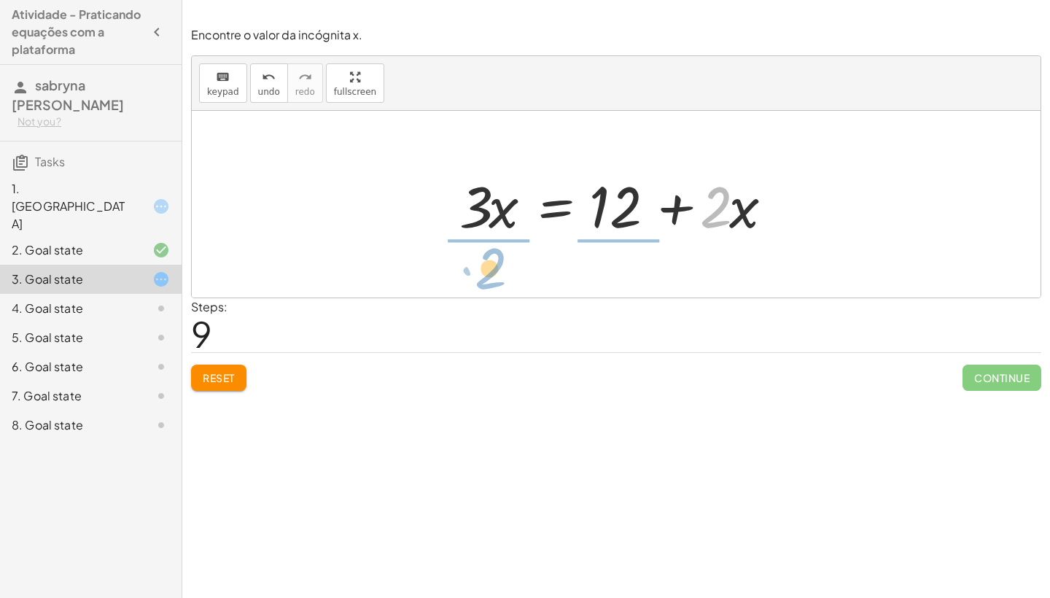
drag, startPoint x: 716, startPoint y: 212, endPoint x: 493, endPoint y: 276, distance: 232.2
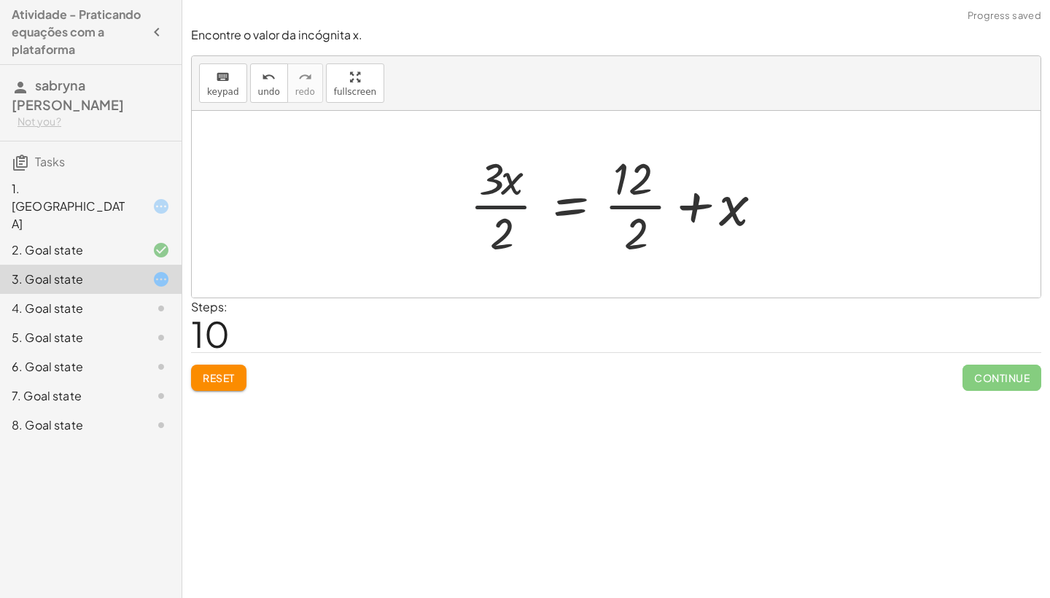
click at [519, 210] on div at bounding box center [621, 204] width 319 height 112
click at [620, 205] on div at bounding box center [621, 204] width 319 height 112
click at [620, 205] on div at bounding box center [604, 204] width 285 height 112
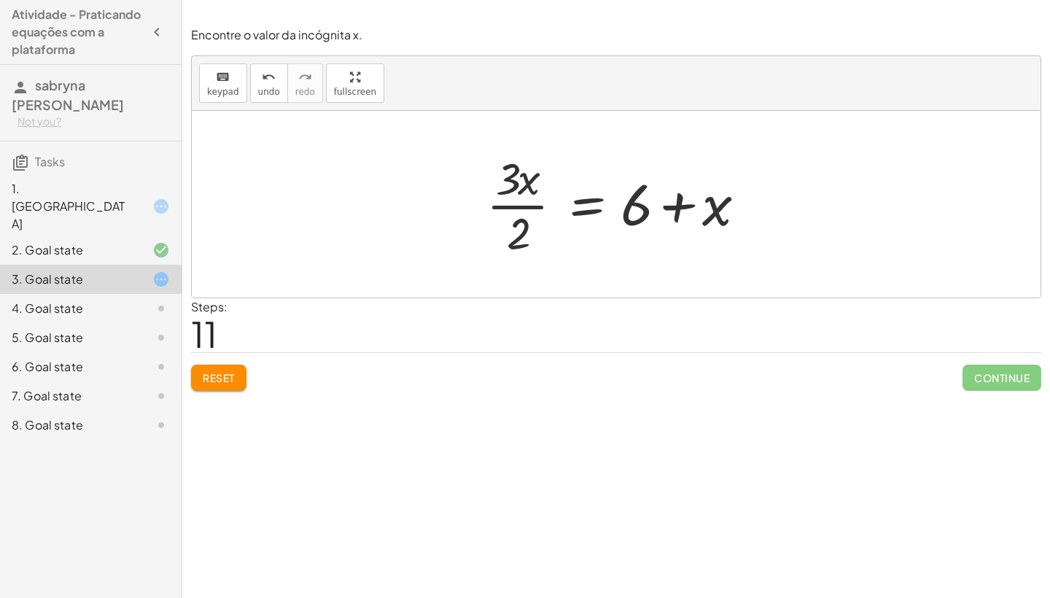
click at [514, 209] on div at bounding box center [621, 204] width 285 height 112
drag, startPoint x: 526, startPoint y: 225, endPoint x: 665, endPoint y: 240, distance: 140.1
click at [667, 243] on div at bounding box center [621, 204] width 285 height 112
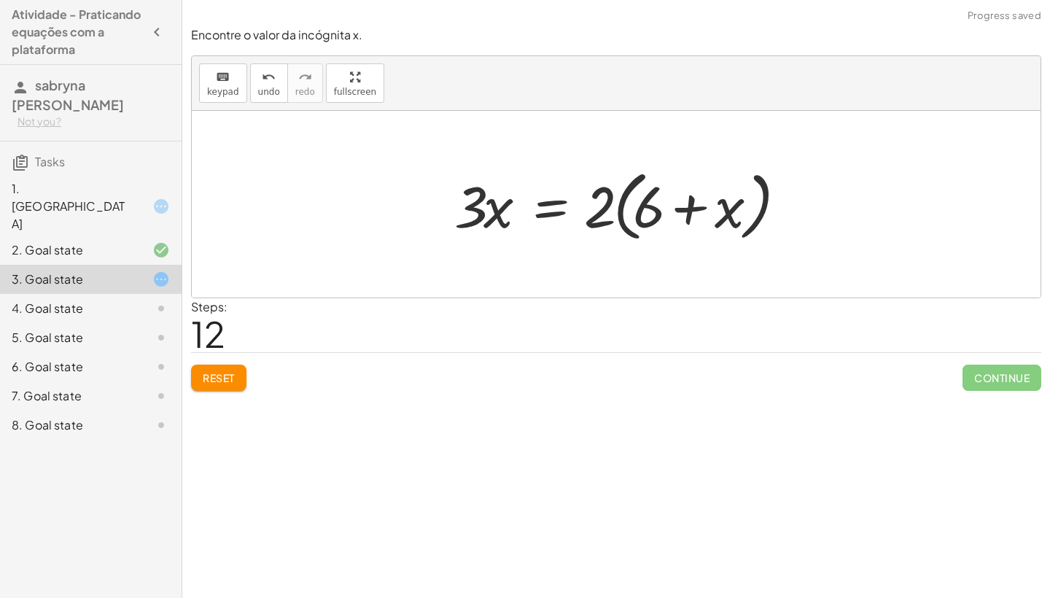
click at [690, 205] on div at bounding box center [621, 205] width 349 height 84
click at [215, 377] on span "Reset" at bounding box center [219, 377] width 32 height 13
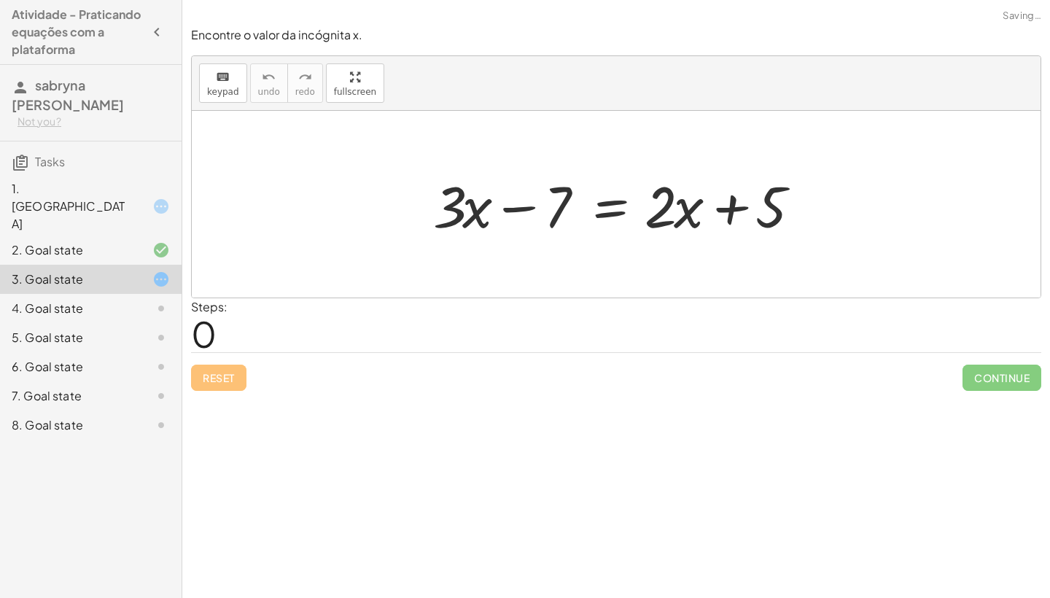
click at [215, 377] on div "Reset Continue" at bounding box center [616, 371] width 850 height 39
drag, startPoint x: 554, startPoint y: 217, endPoint x: 861, endPoint y: 213, distance: 306.3
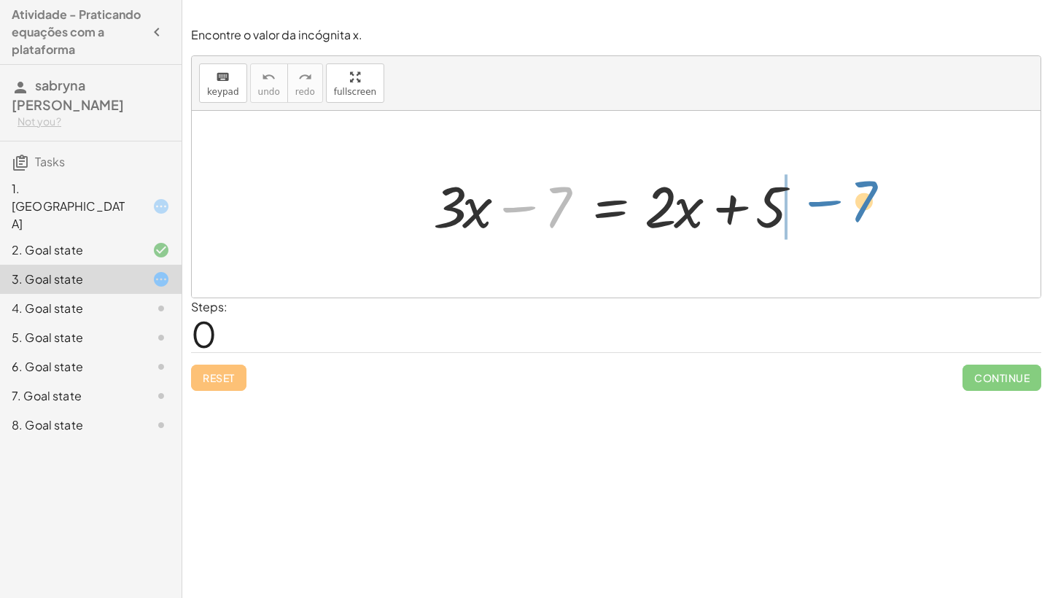
click at [861, 213] on div "− 7 + · 3 · x − 7 = + · 2 · x + 5" at bounding box center [616, 204] width 849 height 187
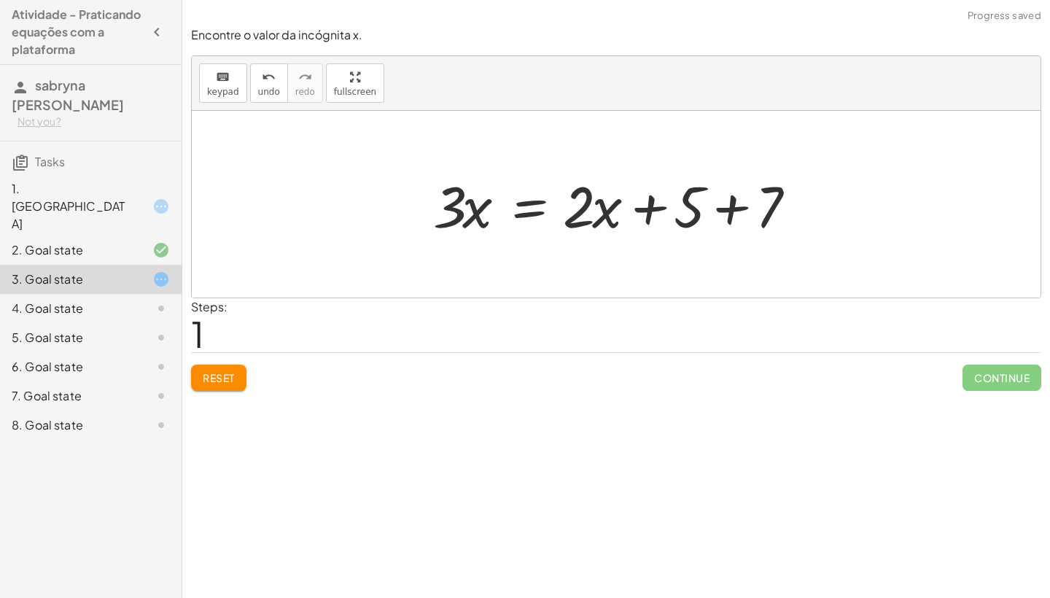
click at [726, 211] on div at bounding box center [622, 204] width 392 height 75
click at [726, 211] on div at bounding box center [595, 204] width 339 height 75
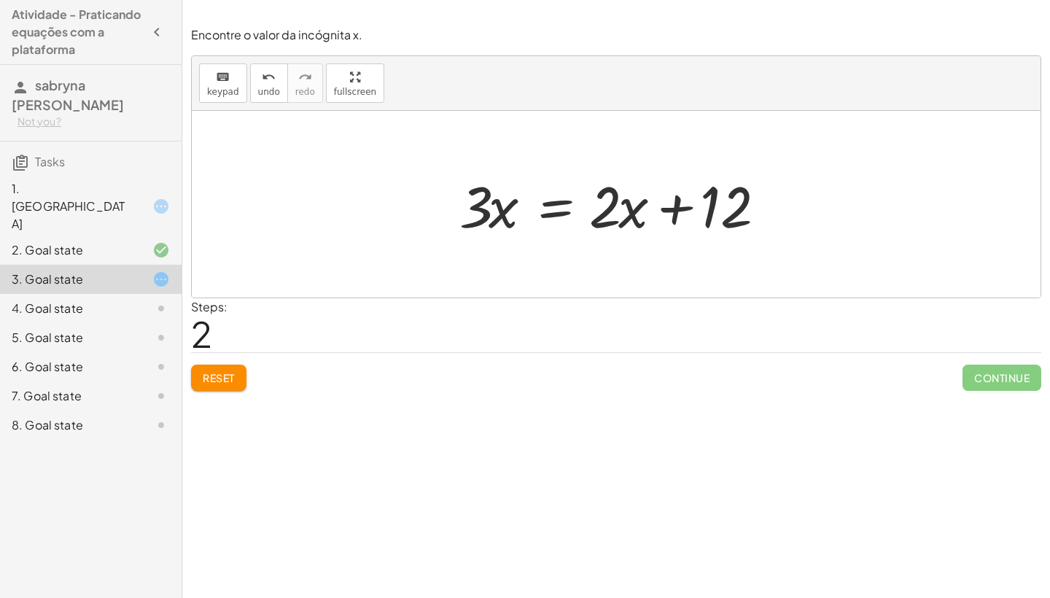
drag, startPoint x: 797, startPoint y: 198, endPoint x: 791, endPoint y: 25, distance: 173.7
click at [791, 165] on div "+ · 3 · x − 7 = + · 2 · x + 5 · 3 · x = + · 2 · x + 5 + 7 · 3 · x = + · 2 · x +…" at bounding box center [616, 204] width 849 height 187
click at [99, 300] on div "4. Goal state" at bounding box center [70, 309] width 117 height 18
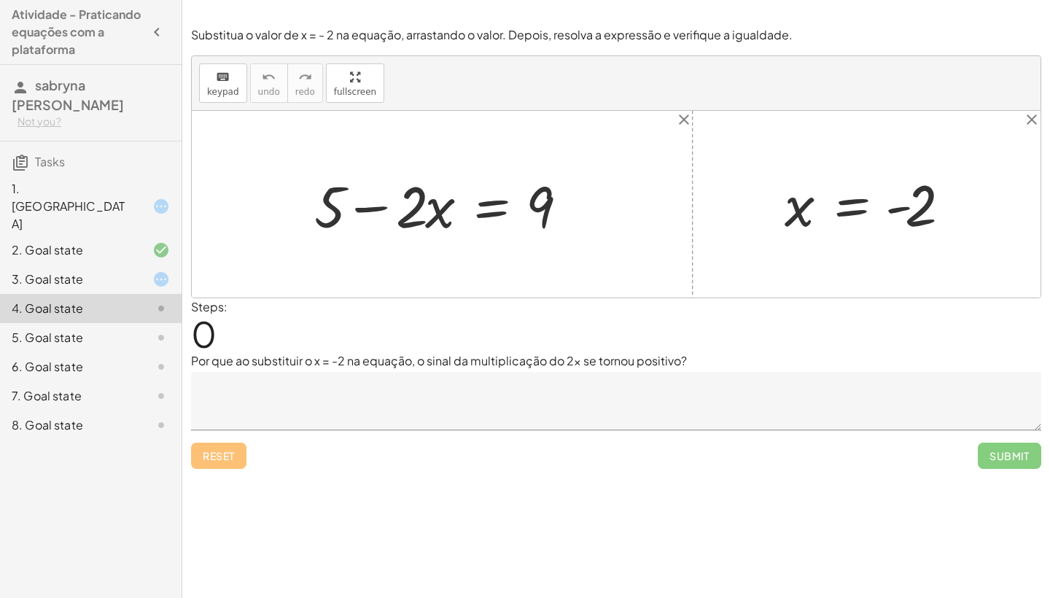
click at [129, 241] on div at bounding box center [149, 250] width 41 height 18
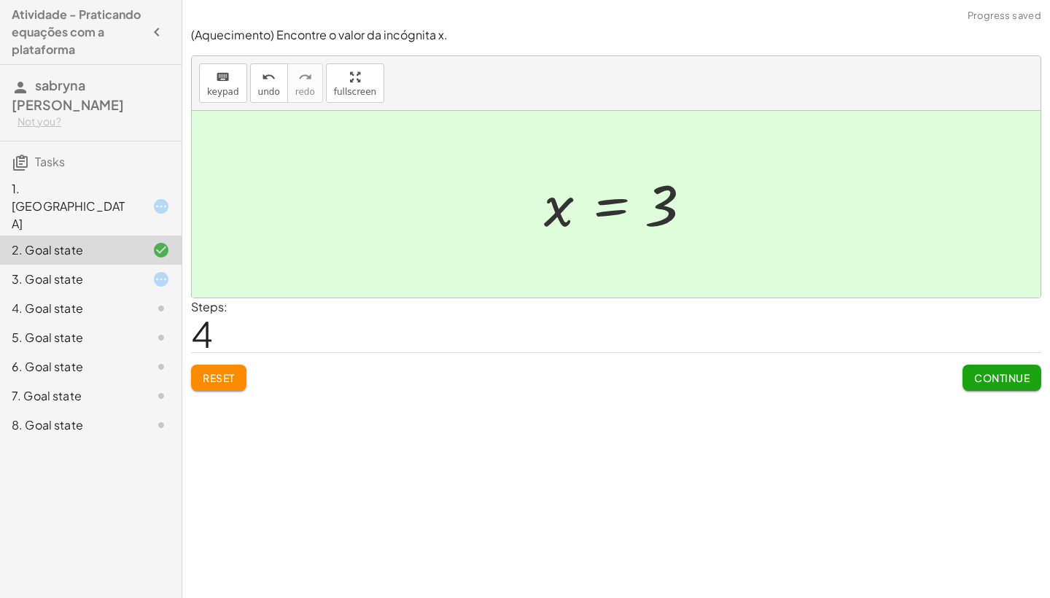
click at [128, 271] on div "3. Goal state" at bounding box center [70, 280] width 117 height 18
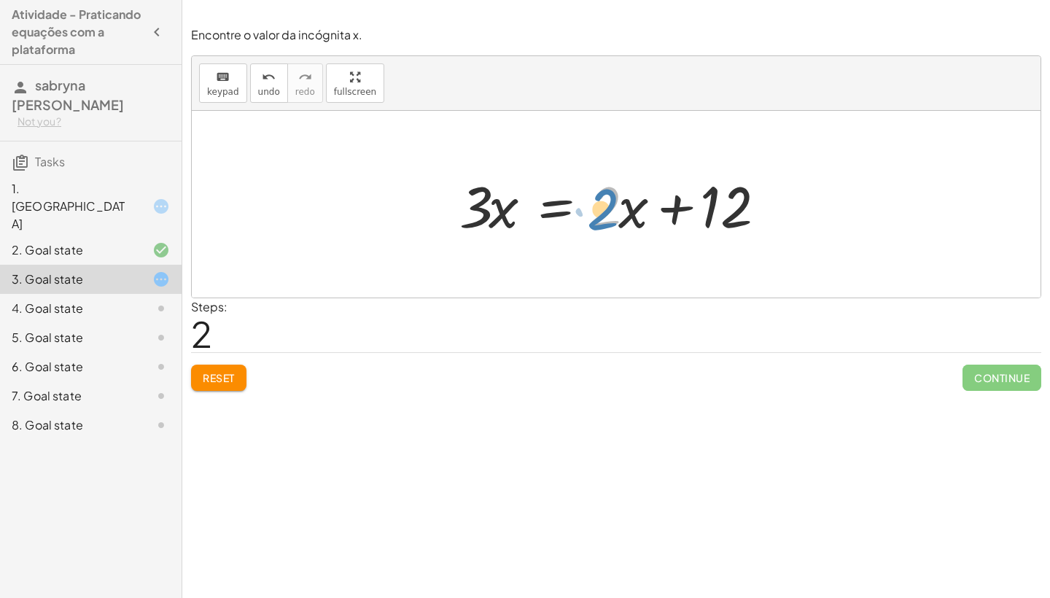
click at [607, 206] on div at bounding box center [621, 204] width 339 height 75
drag, startPoint x: 672, startPoint y: 215, endPoint x: 564, endPoint y: 271, distance: 121.3
click at [564, 271] on div "+ · 3 · x − 7 = + · 2 · x + 5 · 3 · x = + · 2 · x + 5 + 7 + 12 · 3 · x = + · 2 …" at bounding box center [616, 204] width 849 height 187
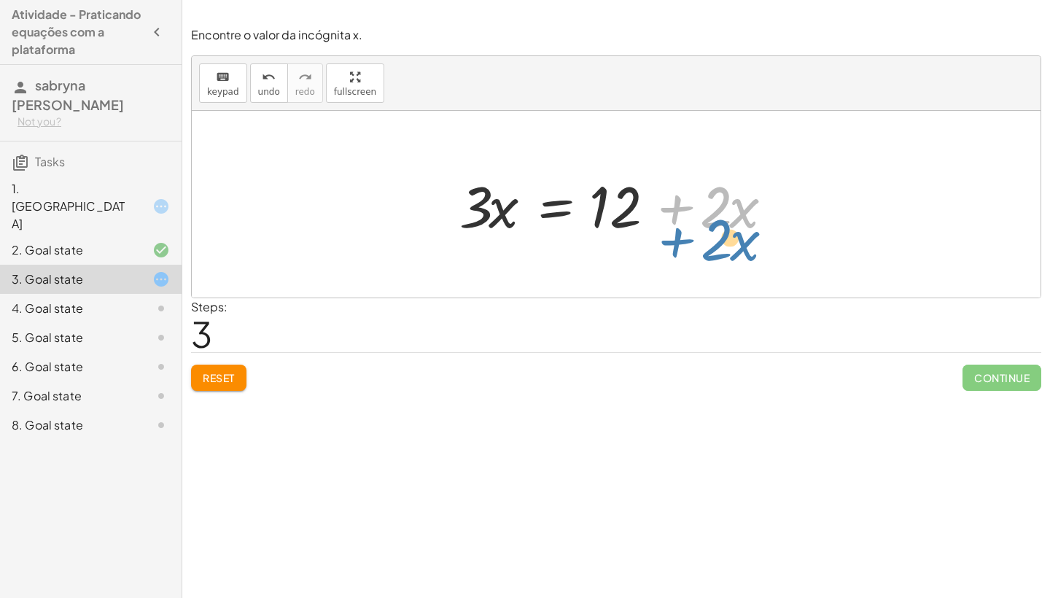
drag, startPoint x: 669, startPoint y: 211, endPoint x: 667, endPoint y: 237, distance: 26.3
click at [667, 237] on div at bounding box center [621, 204] width 339 height 75
drag, startPoint x: 672, startPoint y: 207, endPoint x: 670, endPoint y: 217, distance: 9.6
click at [670, 215] on div at bounding box center [621, 204] width 339 height 75
click at [670, 217] on div at bounding box center [621, 204] width 339 height 75
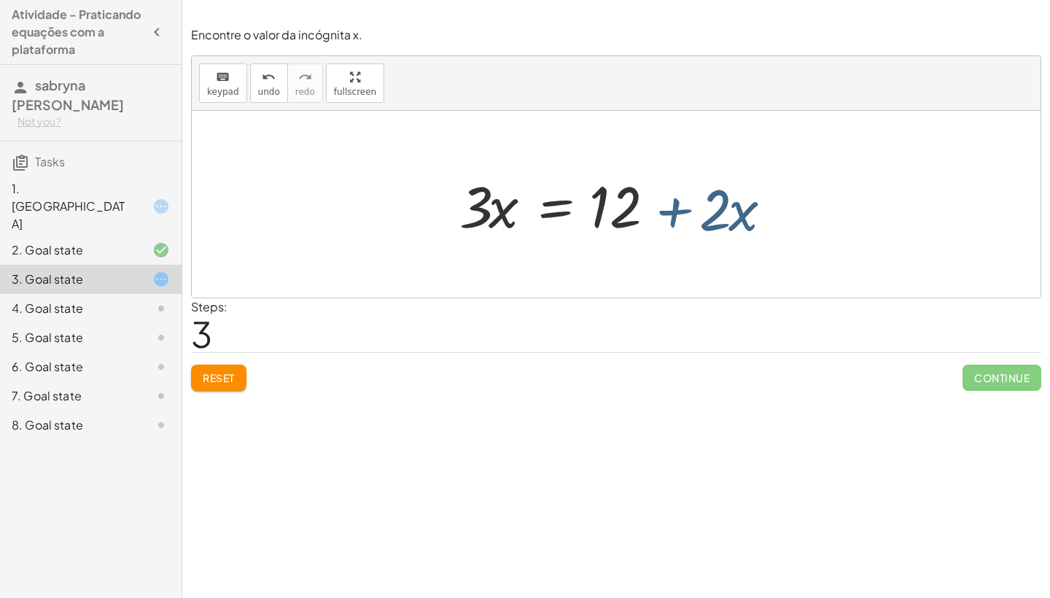
click at [670, 217] on div at bounding box center [621, 204] width 339 height 75
click at [551, 205] on div at bounding box center [621, 204] width 339 height 75
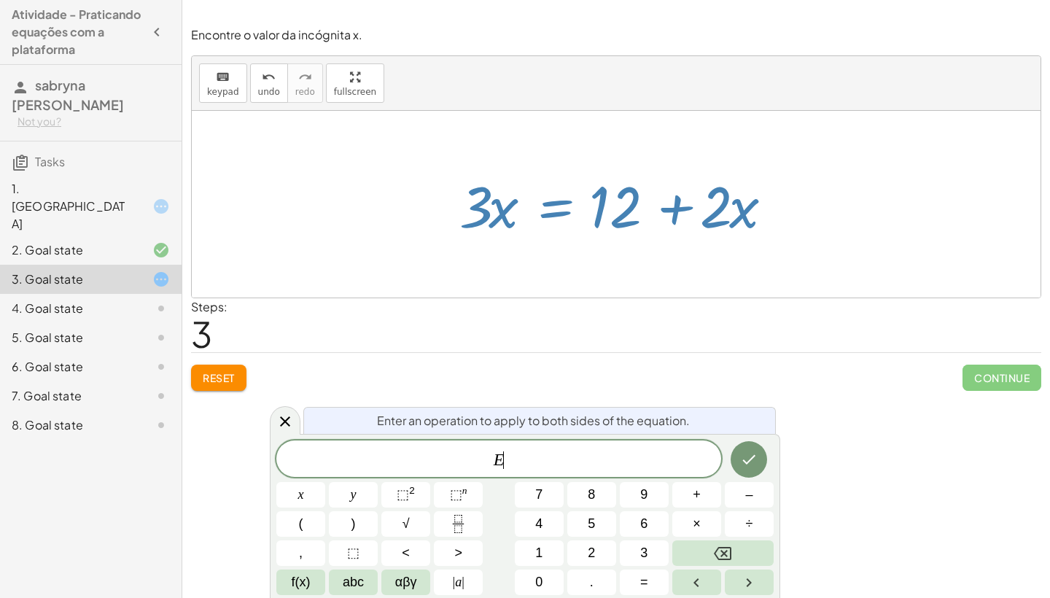
click at [551, 205] on div at bounding box center [621, 204] width 339 height 75
click at [492, 286] on div at bounding box center [616, 204] width 849 height 187
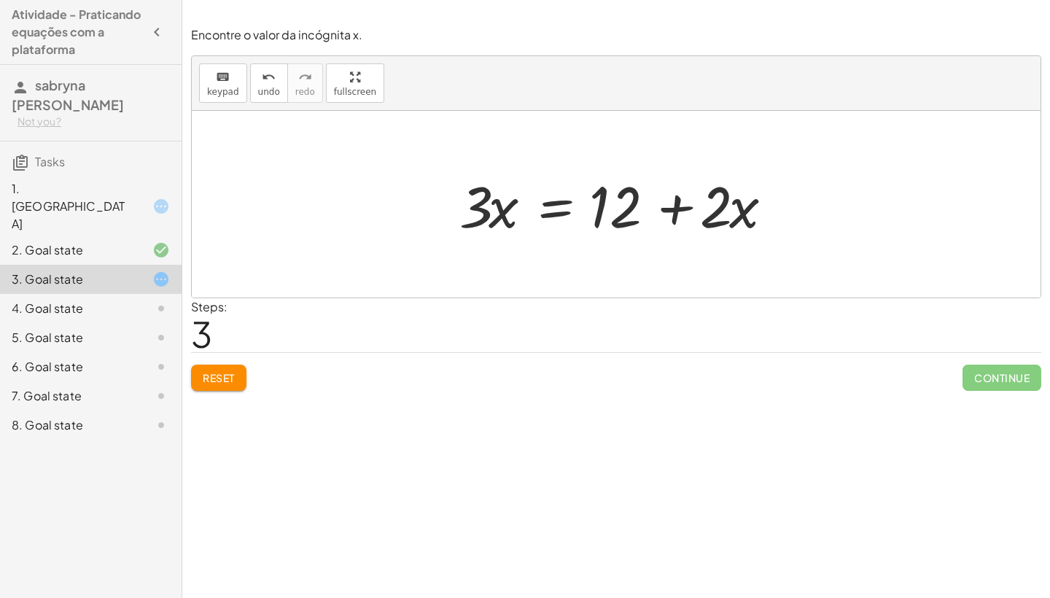
click at [477, 218] on div at bounding box center [621, 204] width 339 height 75
click at [486, 218] on div at bounding box center [621, 204] width 339 height 75
drag, startPoint x: 742, startPoint y: 214, endPoint x: 493, endPoint y: 189, distance: 250.7
click at [493, 189] on div at bounding box center [621, 204] width 339 height 75
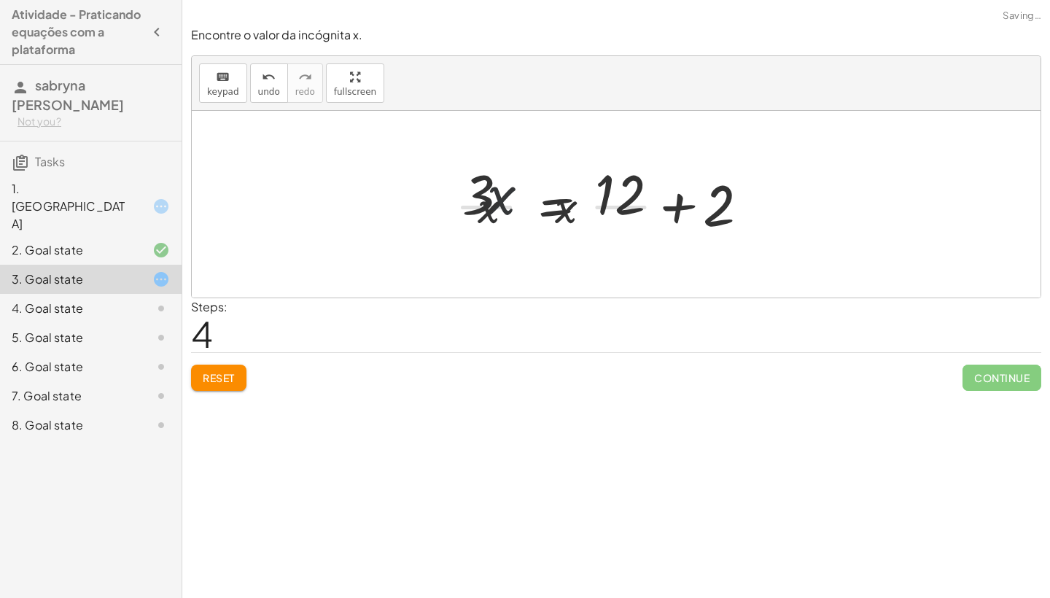
click at [493, 189] on div at bounding box center [607, 204] width 319 height 112
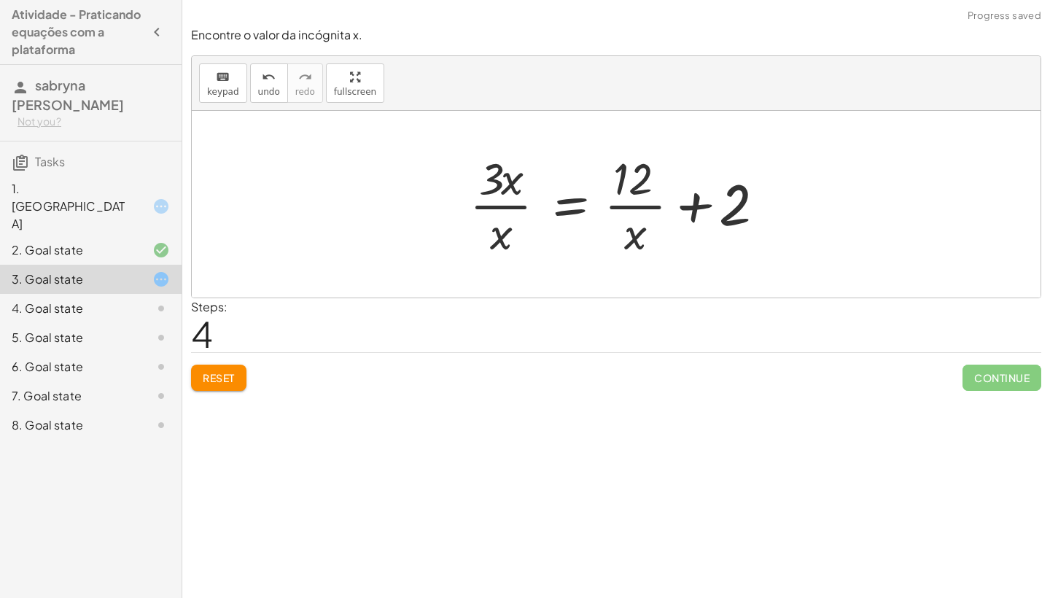
click at [570, 211] on div at bounding box center [621, 204] width 319 height 112
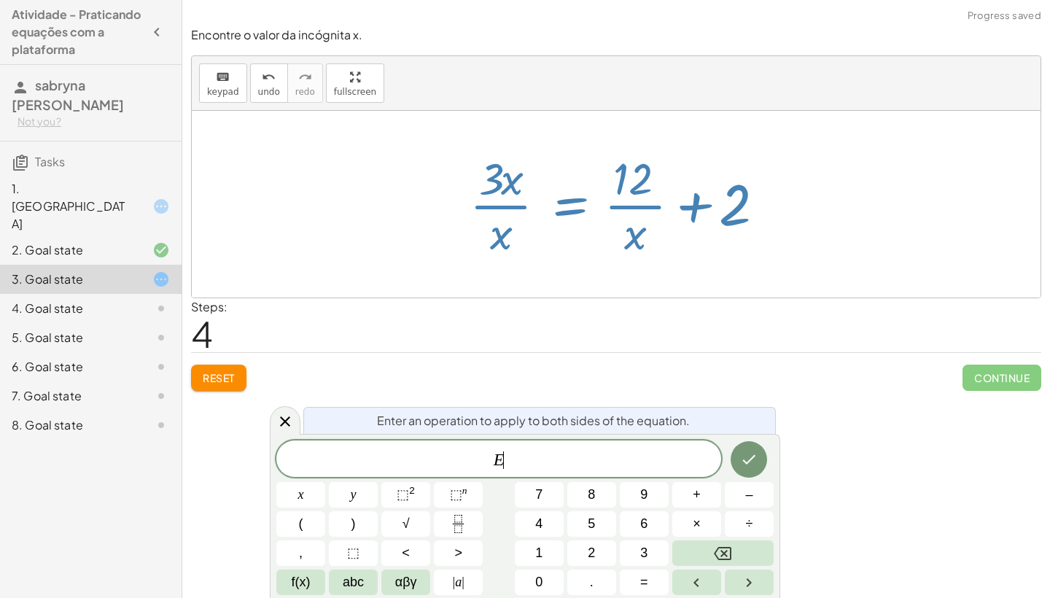
click at [570, 211] on div at bounding box center [621, 204] width 319 height 112
click at [632, 206] on div at bounding box center [621, 204] width 319 height 112
click at [567, 244] on div at bounding box center [621, 204] width 319 height 112
click at [320, 139] on div at bounding box center [616, 204] width 849 height 187
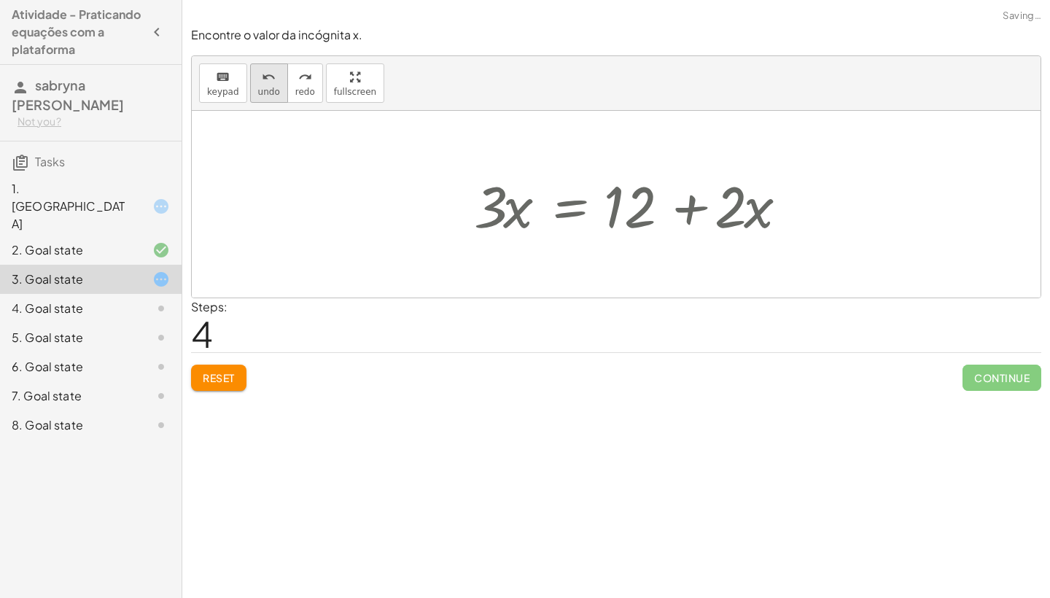
click at [268, 82] on icon "undo" at bounding box center [269, 78] width 14 height 18
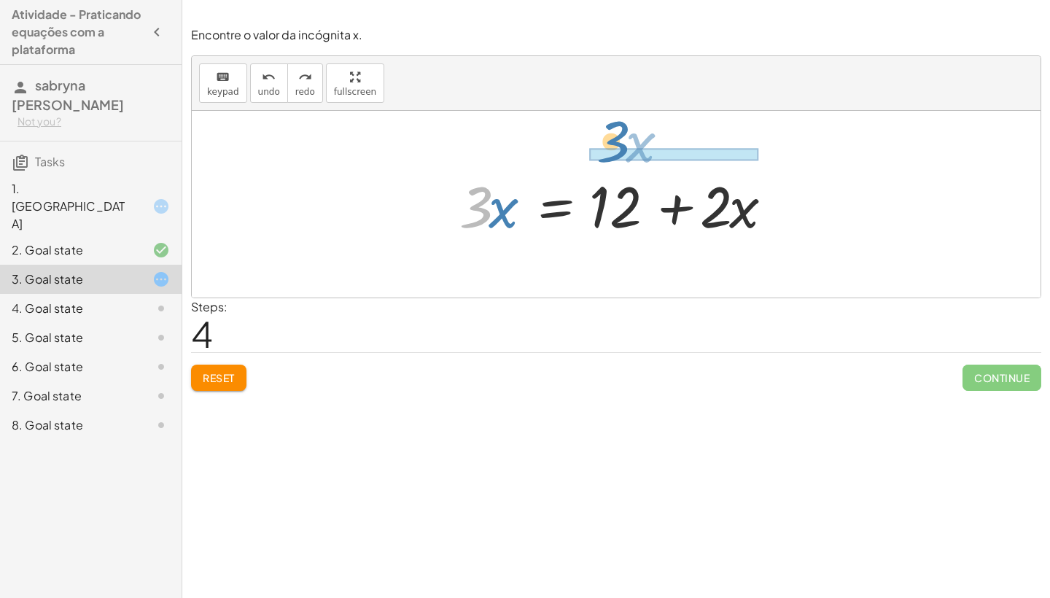
drag, startPoint x: 481, startPoint y: 211, endPoint x: 618, endPoint y: 145, distance: 152.0
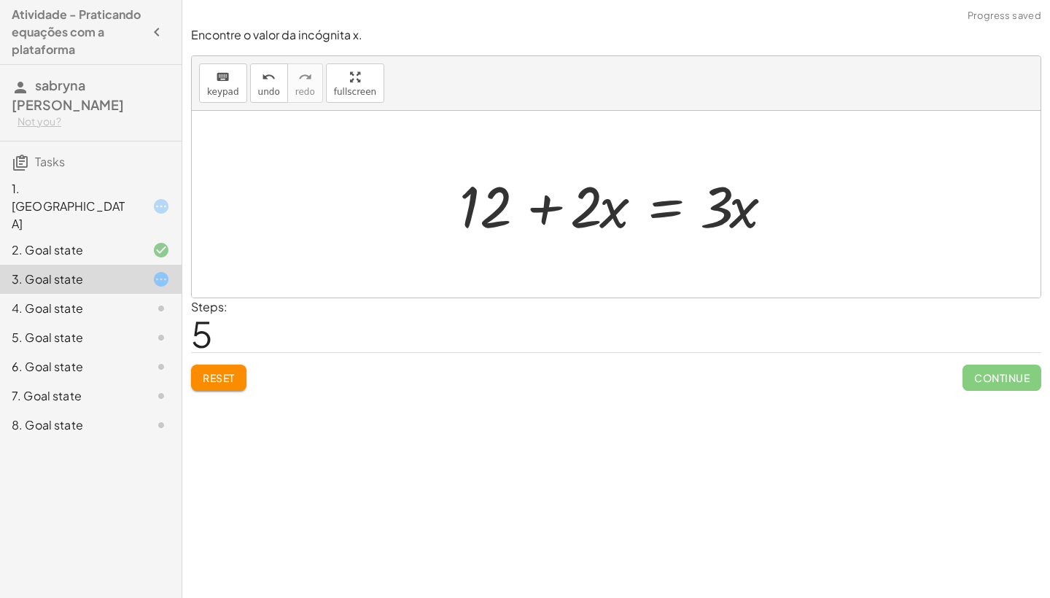
click at [546, 206] on div at bounding box center [621, 204] width 339 height 75
click at [653, 207] on div at bounding box center [621, 204] width 339 height 75
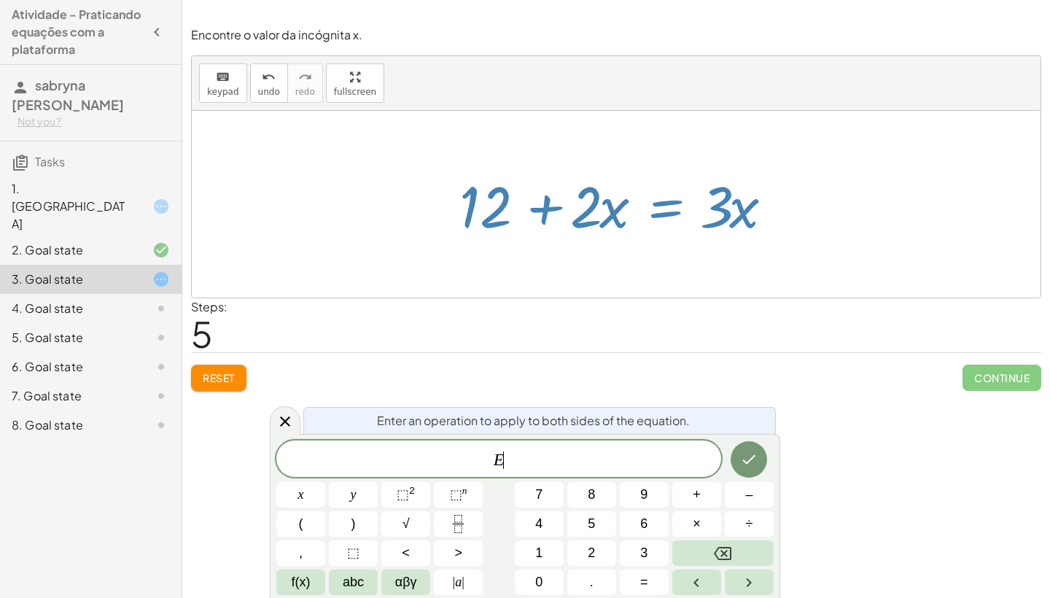
click at [653, 207] on div at bounding box center [621, 204] width 339 height 75
click at [610, 270] on div at bounding box center [616, 204] width 849 height 187
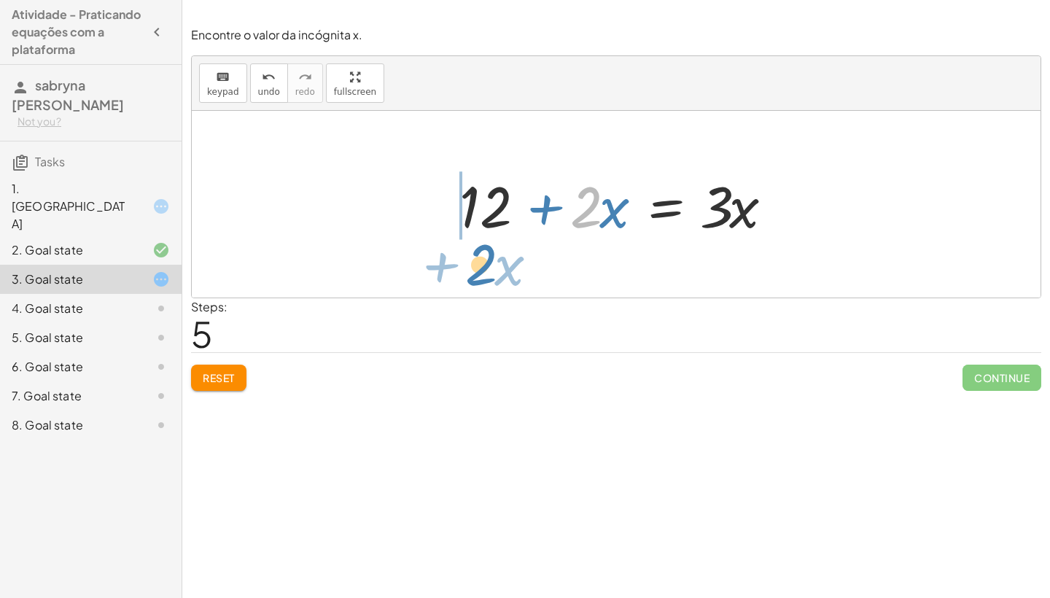
drag, startPoint x: 585, startPoint y: 219, endPoint x: 481, endPoint y: 277, distance: 119.5
click at [481, 277] on div "+ · 3 · x − 7 = + · 2 · x + 5 · 3 · x = + · 2 · x + 5 + 7 · 3 · x = + · 2 · x +…" at bounding box center [616, 204] width 849 height 187
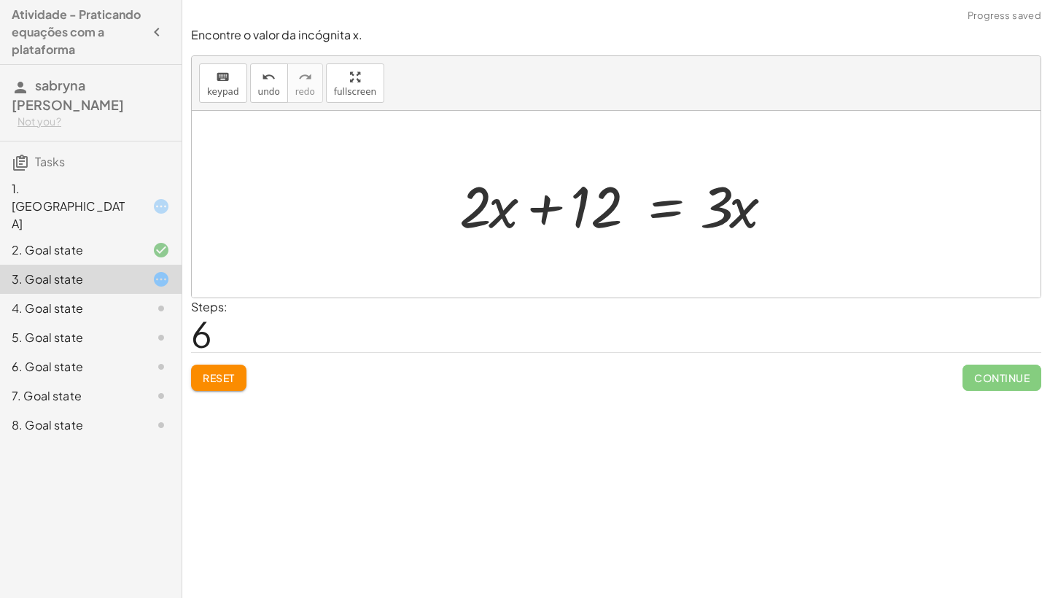
click at [533, 202] on div at bounding box center [621, 204] width 339 height 75
drag, startPoint x: 717, startPoint y: 213, endPoint x: 382, endPoint y: 236, distance: 335.5
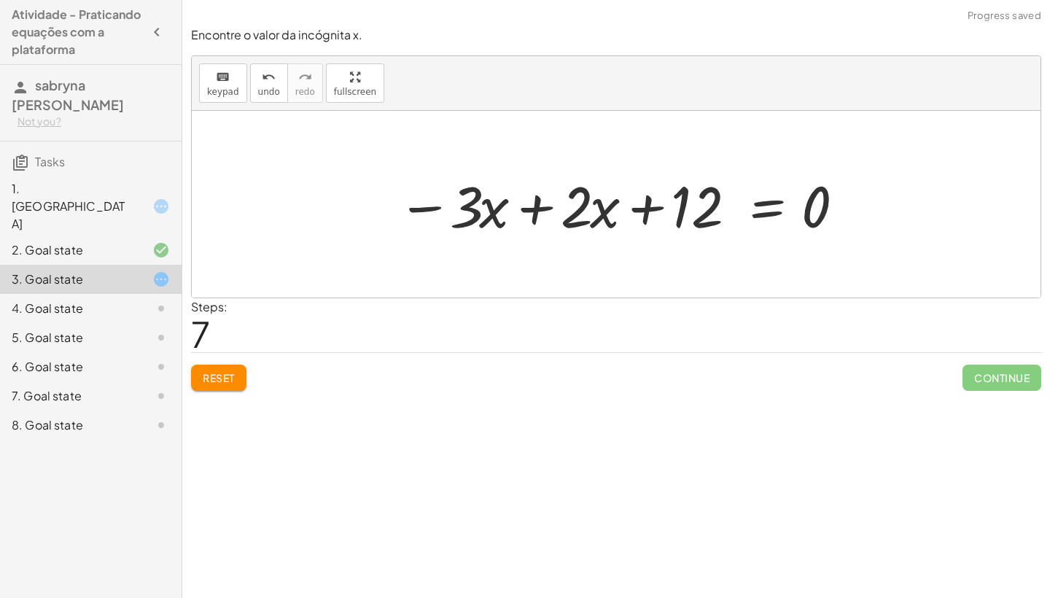
click at [436, 215] on div at bounding box center [621, 204] width 463 height 75
click at [435, 211] on div at bounding box center [621, 204] width 463 height 75
click at [431, 205] on div at bounding box center [621, 204] width 463 height 75
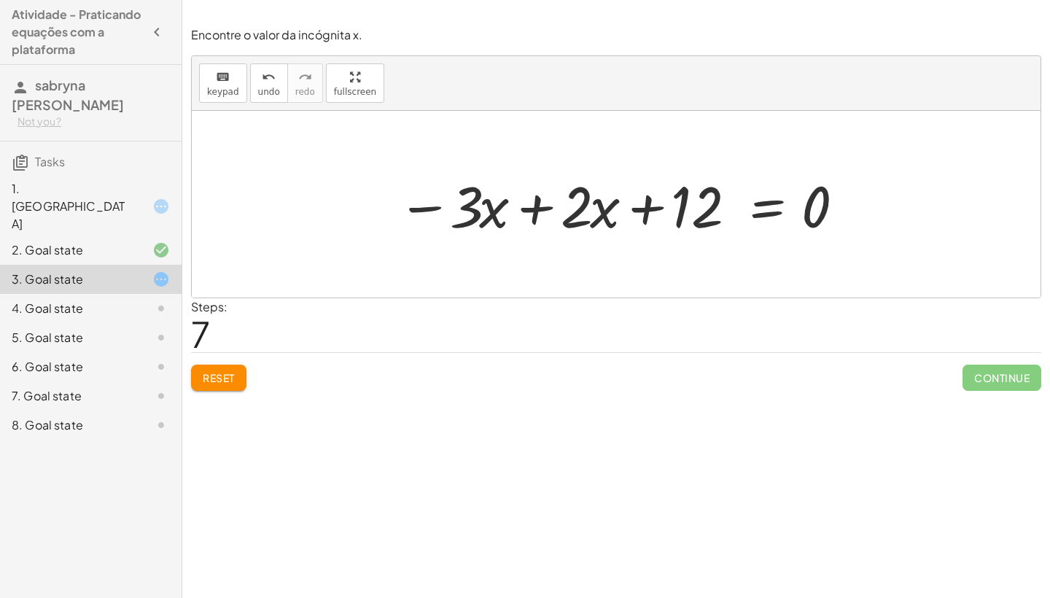
click at [523, 213] on div at bounding box center [621, 204] width 463 height 75
click at [527, 213] on div "+ · 3 · x − 7 = + · 2 · x + 5 · 3 · x = + · 2 · x + 5 + 7 · 3 · x = + · 2 · x +…" at bounding box center [687, 204] width 342 height 79
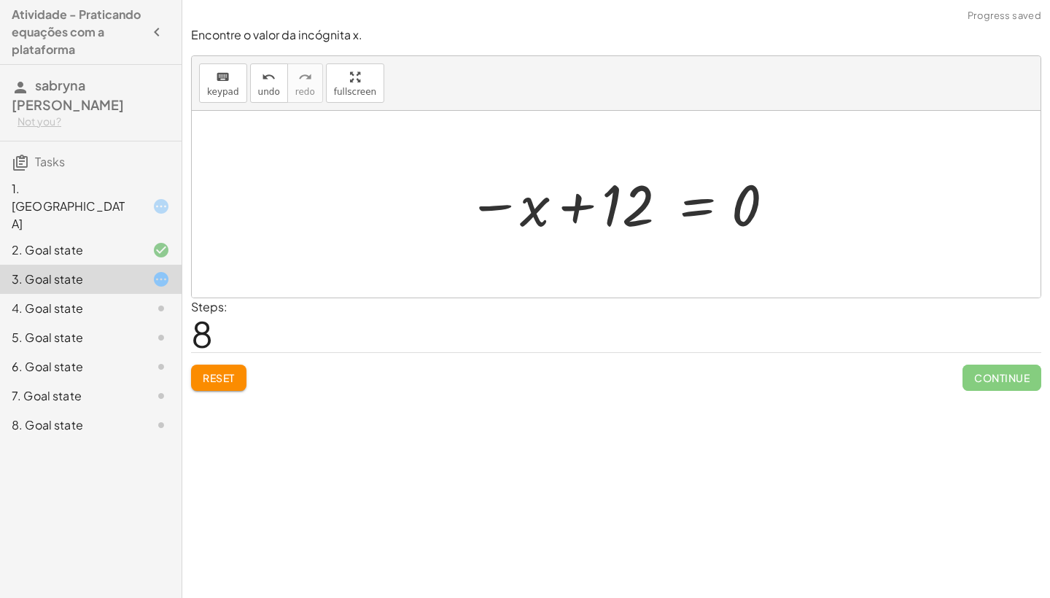
click at [575, 204] on div at bounding box center [622, 204] width 324 height 72
drag, startPoint x: 609, startPoint y: 211, endPoint x: 750, endPoint y: 273, distance: 153.5
click at [750, 273] on div "+ · 3 · x − 7 = + · 2 · x + 5 · 3 · x = + · 2 · x + 5 + 7 · 3 · x = + · 2 · x +…" at bounding box center [616, 204] width 849 height 187
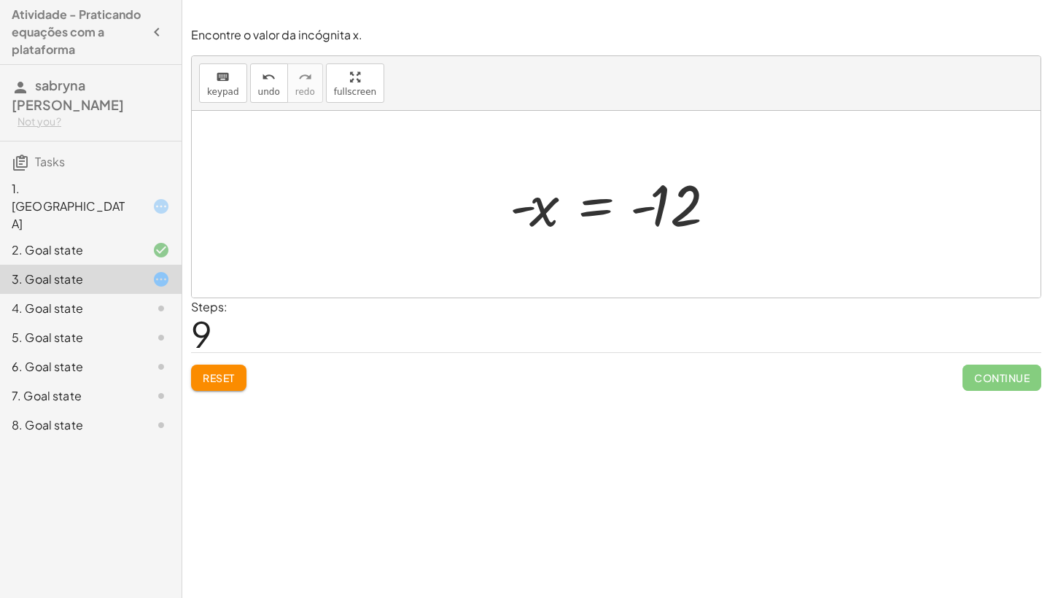
click at [639, 211] on div at bounding box center [621, 204] width 238 height 72
drag, startPoint x: 540, startPoint y: 203, endPoint x: 677, endPoint y: 253, distance: 145.1
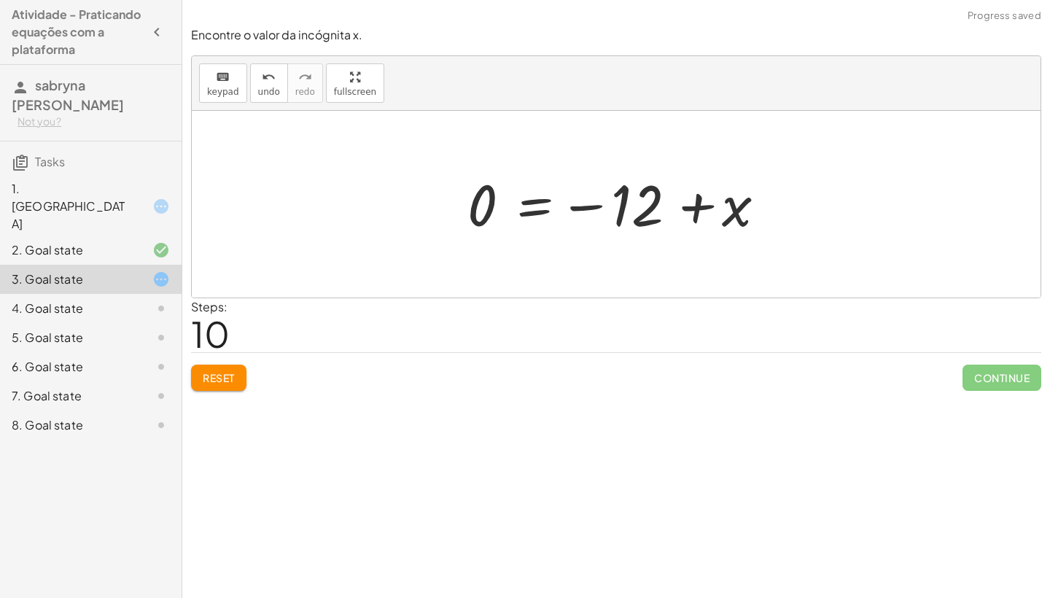
click at [584, 213] on div at bounding box center [622, 204] width 324 height 72
click at [588, 201] on div at bounding box center [622, 204] width 324 height 72
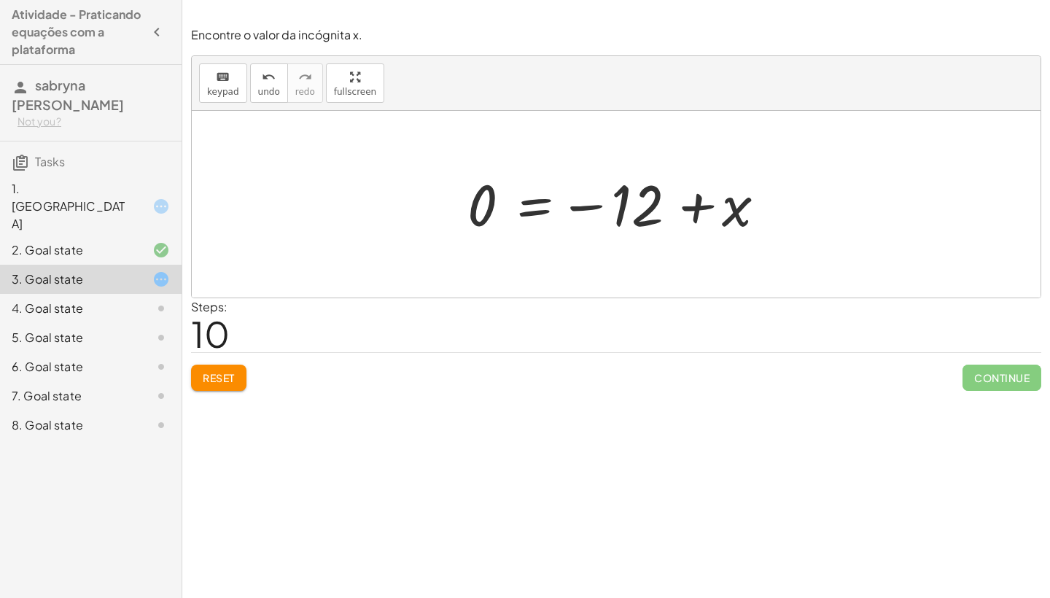
click at [696, 209] on div at bounding box center [622, 204] width 324 height 72
drag, startPoint x: 481, startPoint y: 197, endPoint x: 710, endPoint y: 253, distance: 236.5
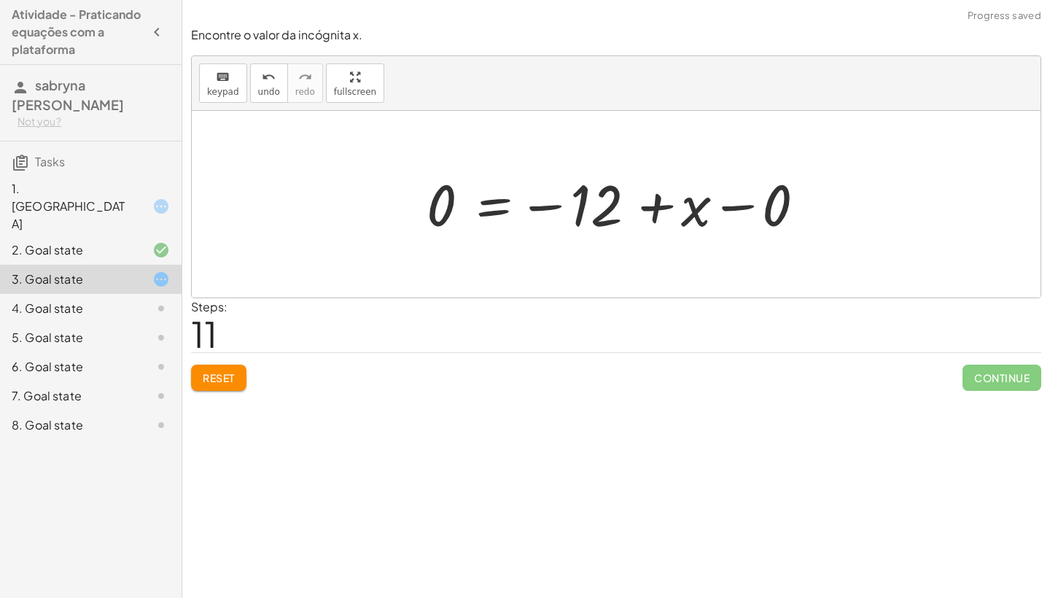
click at [761, 213] on div at bounding box center [621, 204] width 405 height 72
click at [727, 205] on div at bounding box center [581, 204] width 324 height 72
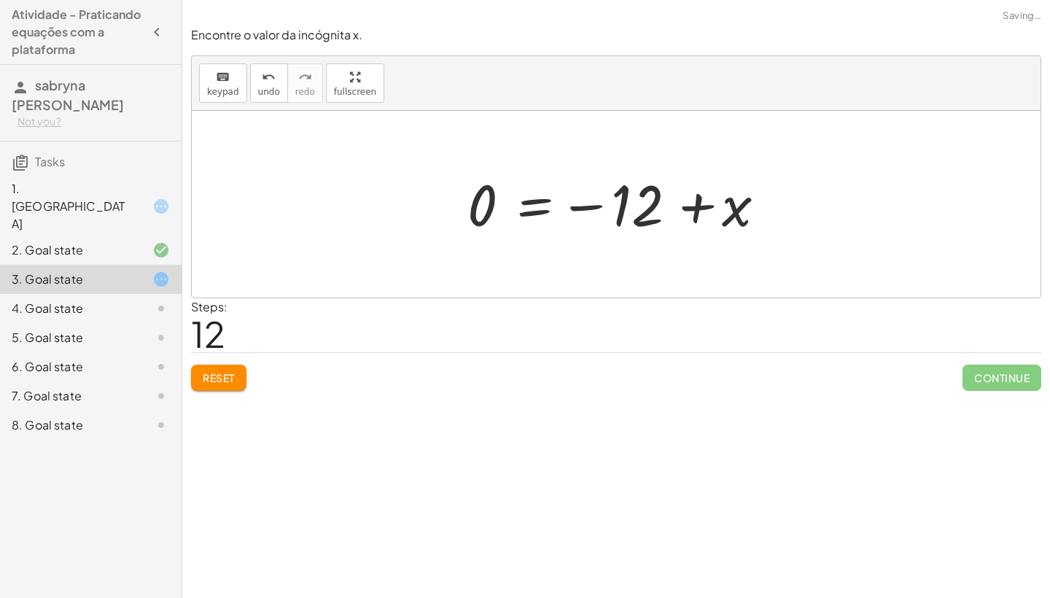
click at [692, 210] on div at bounding box center [622, 204] width 324 height 72
click at [580, 211] on div at bounding box center [622, 204] width 324 height 72
click at [258, 87] on span "undo" at bounding box center [269, 92] width 22 height 10
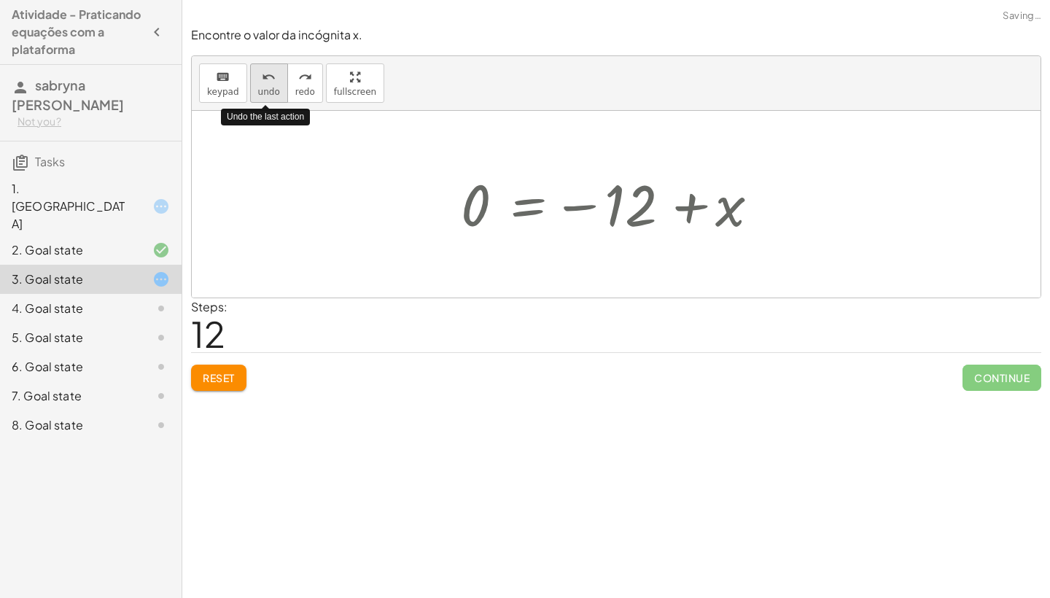
click at [258, 87] on span "undo" at bounding box center [269, 92] width 22 height 10
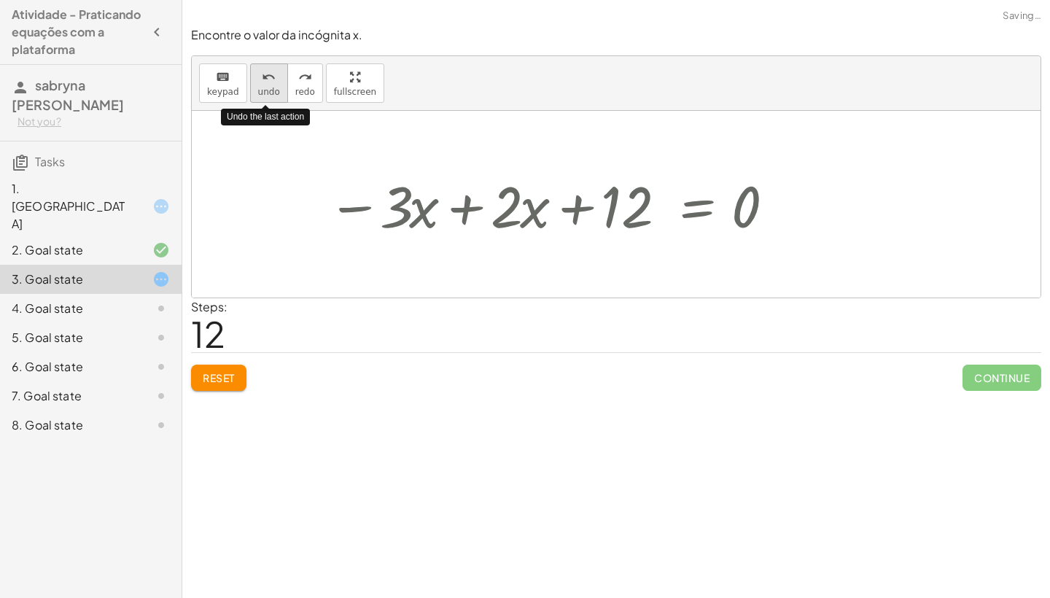
click at [258, 87] on span "undo" at bounding box center [269, 92] width 22 height 10
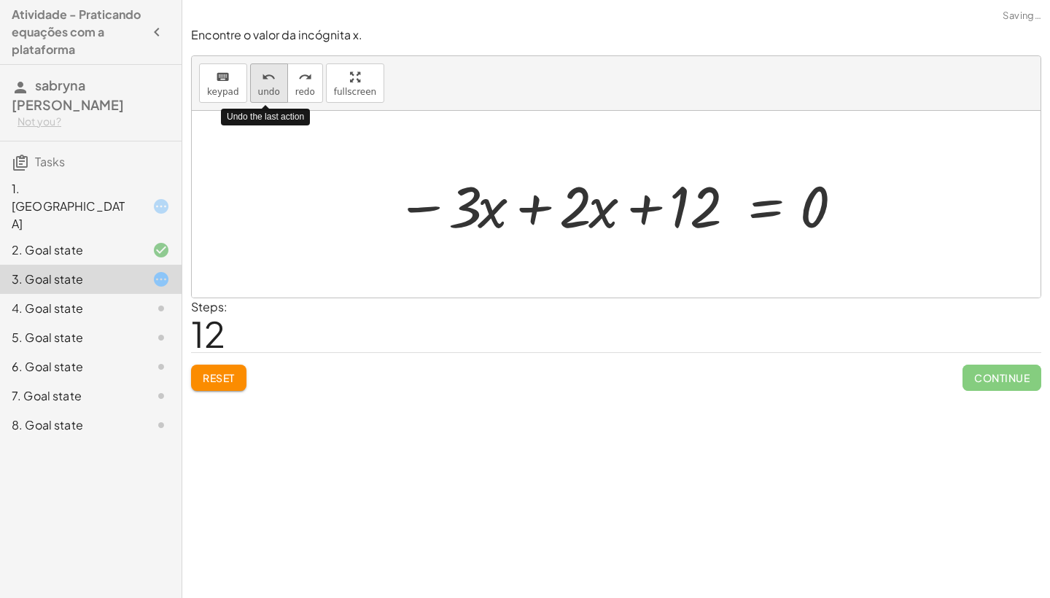
click at [258, 87] on span "undo" at bounding box center [269, 92] width 22 height 10
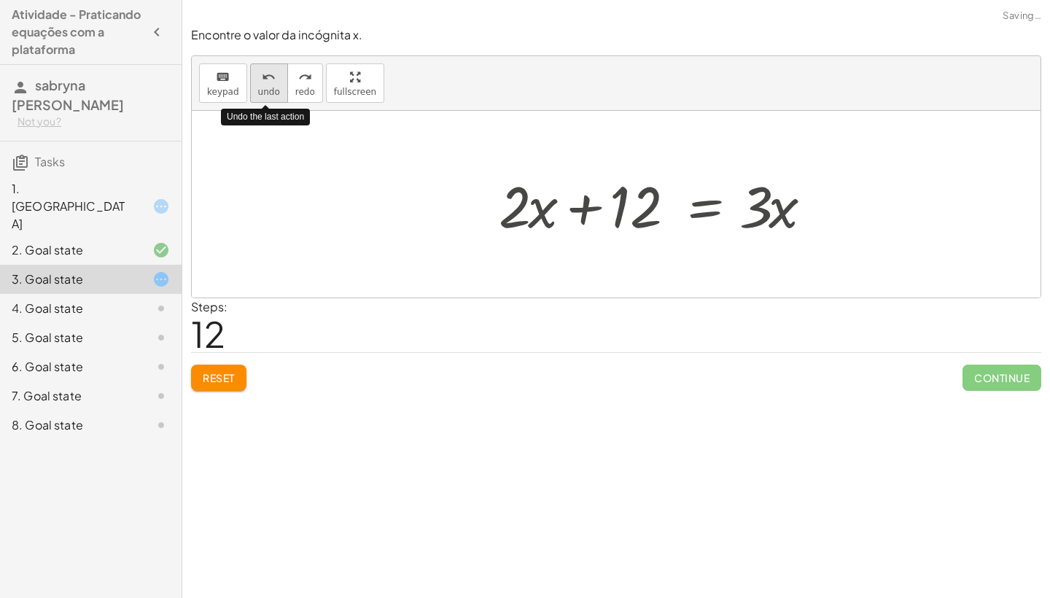
click at [258, 87] on span "undo" at bounding box center [269, 92] width 22 height 10
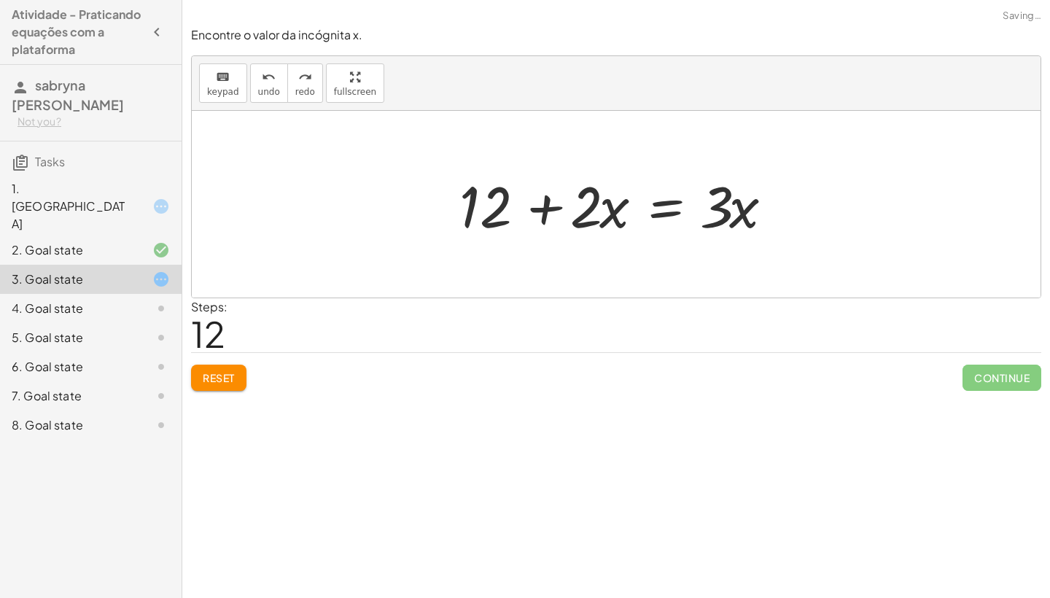
click at [217, 382] on span "Reset" at bounding box center [219, 377] width 32 height 13
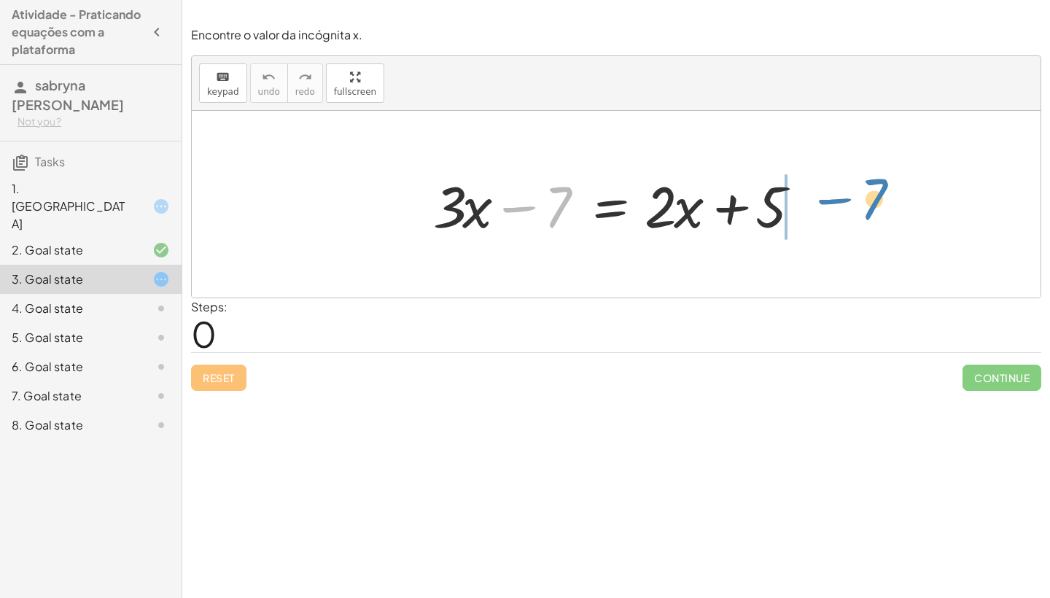
drag, startPoint x: 556, startPoint y: 201, endPoint x: 870, endPoint y: 193, distance: 314.4
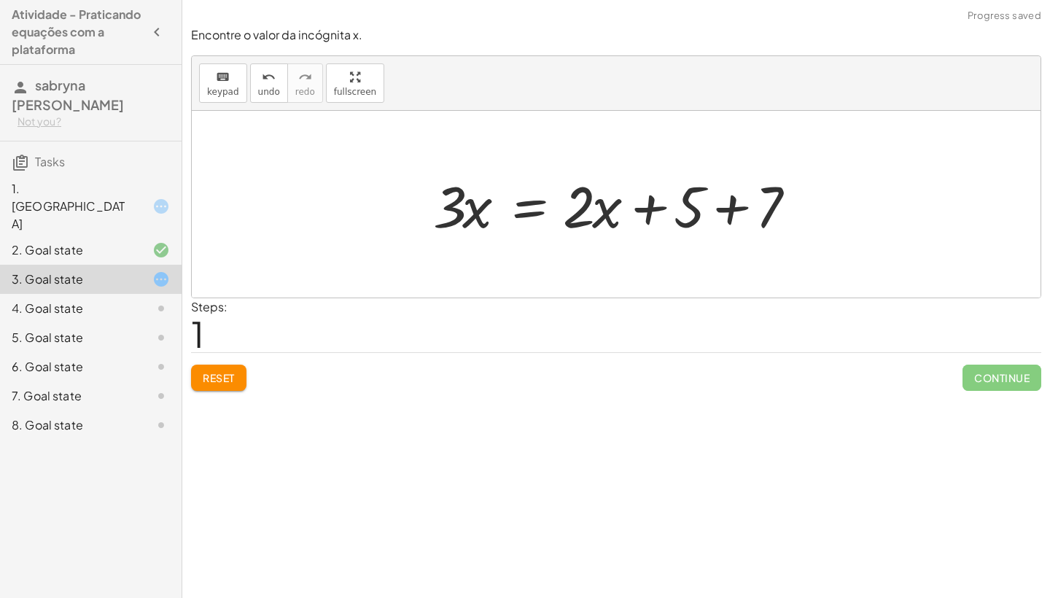
click at [726, 208] on div at bounding box center [622, 204] width 392 height 75
click at [726, 208] on div at bounding box center [595, 204] width 339 height 75
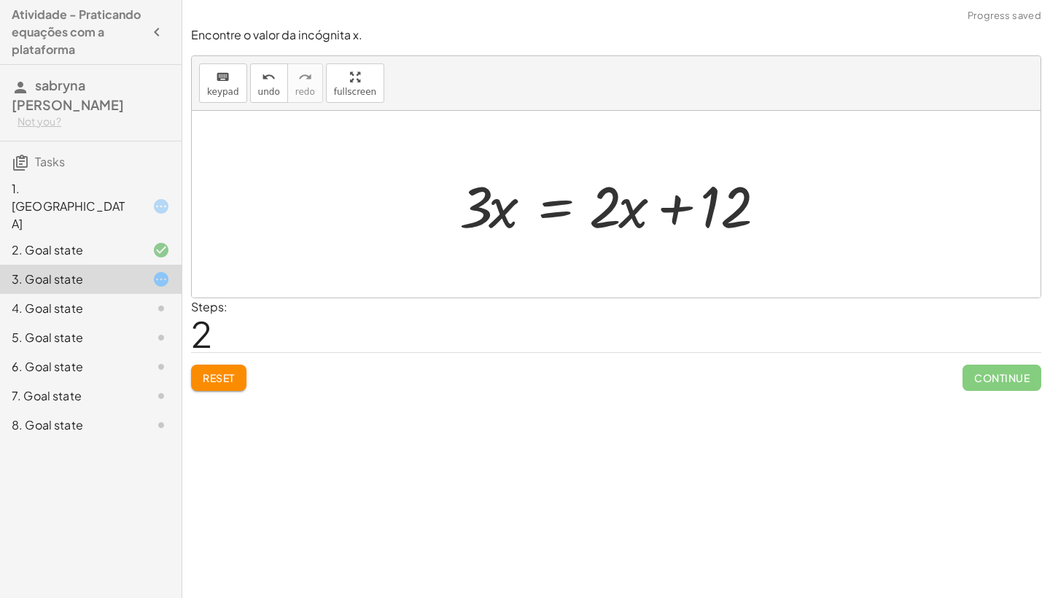
click at [673, 208] on div at bounding box center [621, 204] width 339 height 75
click at [640, 211] on div at bounding box center [621, 204] width 339 height 75
click at [158, 300] on icon at bounding box center [161, 309] width 18 height 18
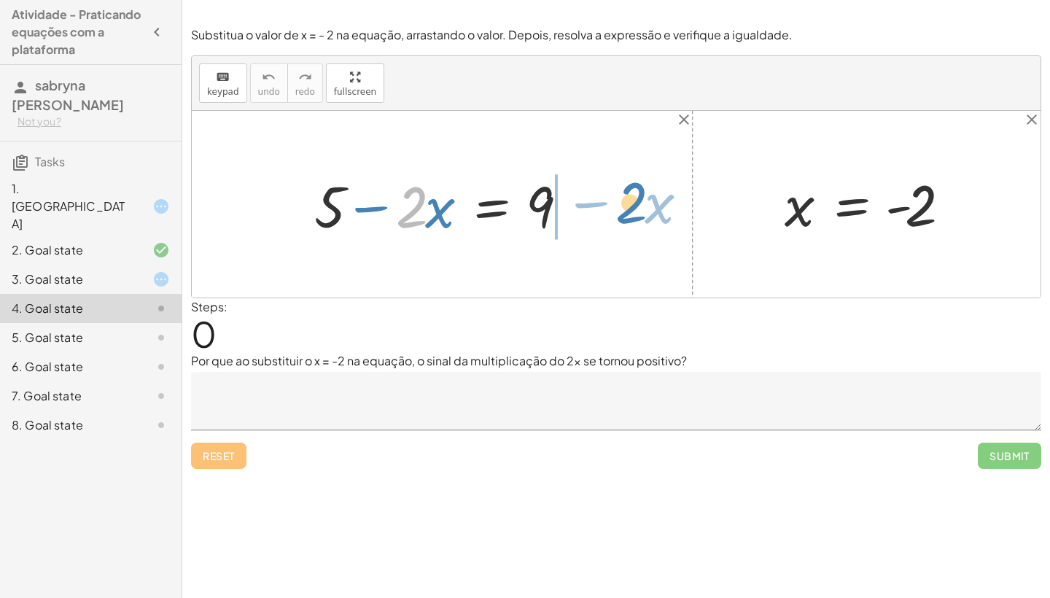
drag, startPoint x: 408, startPoint y: 214, endPoint x: 625, endPoint y: 210, distance: 216.6
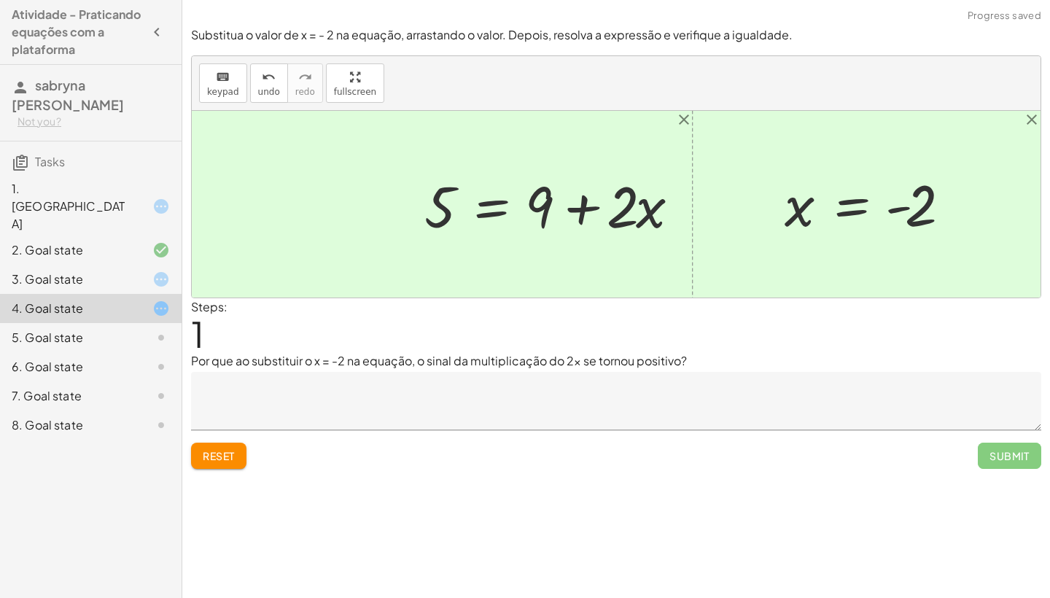
click at [580, 206] on div at bounding box center [557, 204] width 281 height 75
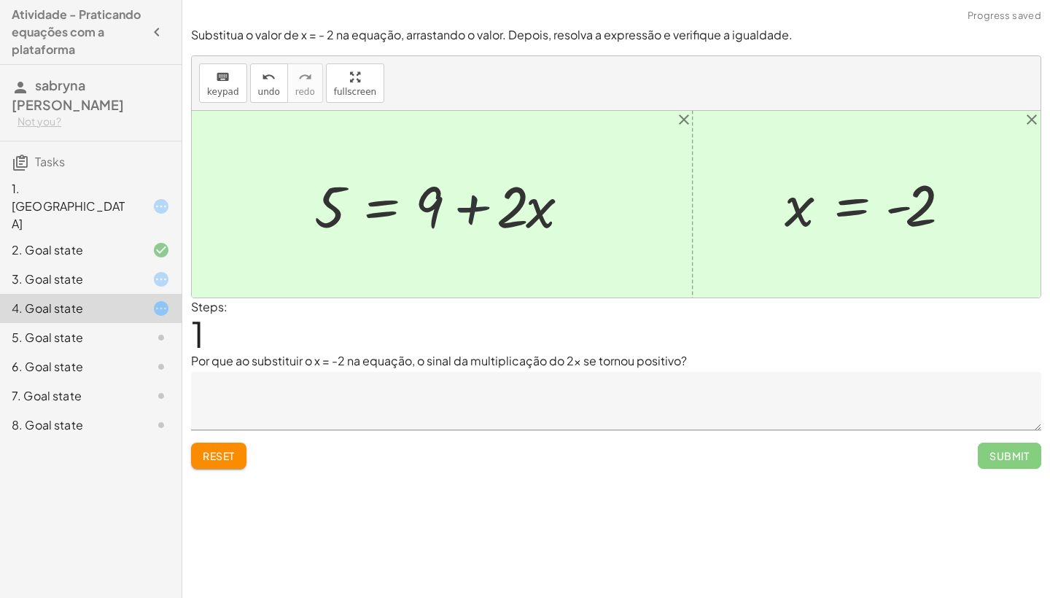
click at [472, 211] on div at bounding box center [447, 204] width 281 height 75
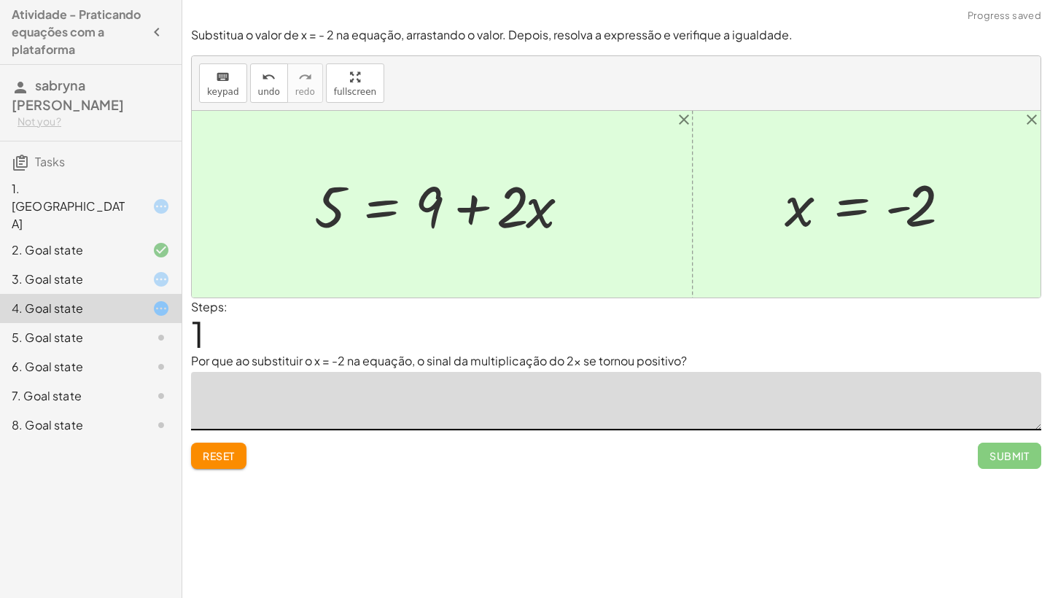
click at [508, 384] on textarea at bounding box center [616, 401] width 850 height 58
type textarea "*******"
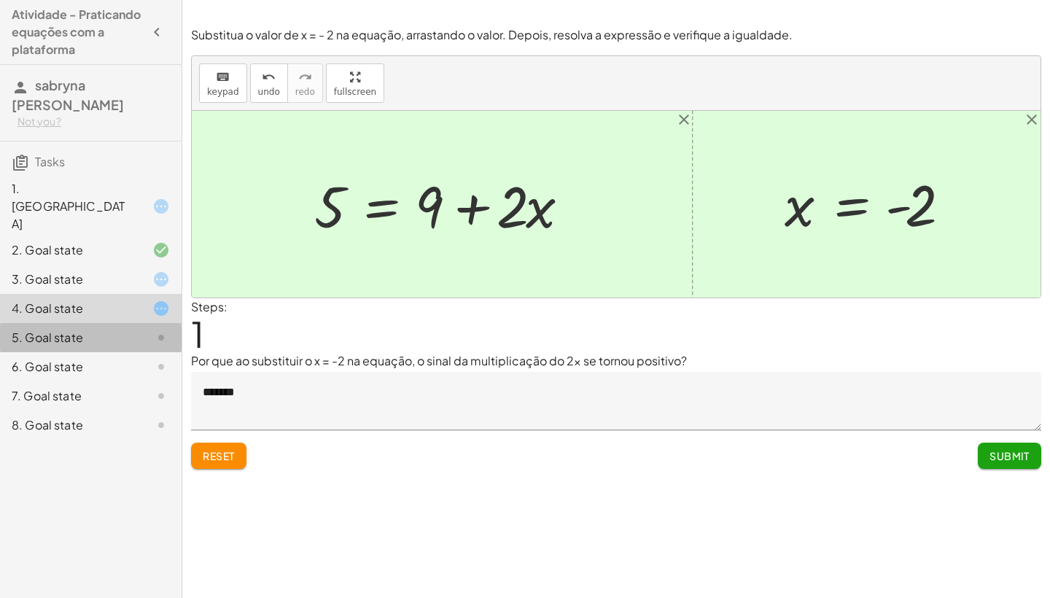
click at [134, 329] on div at bounding box center [149, 338] width 41 height 18
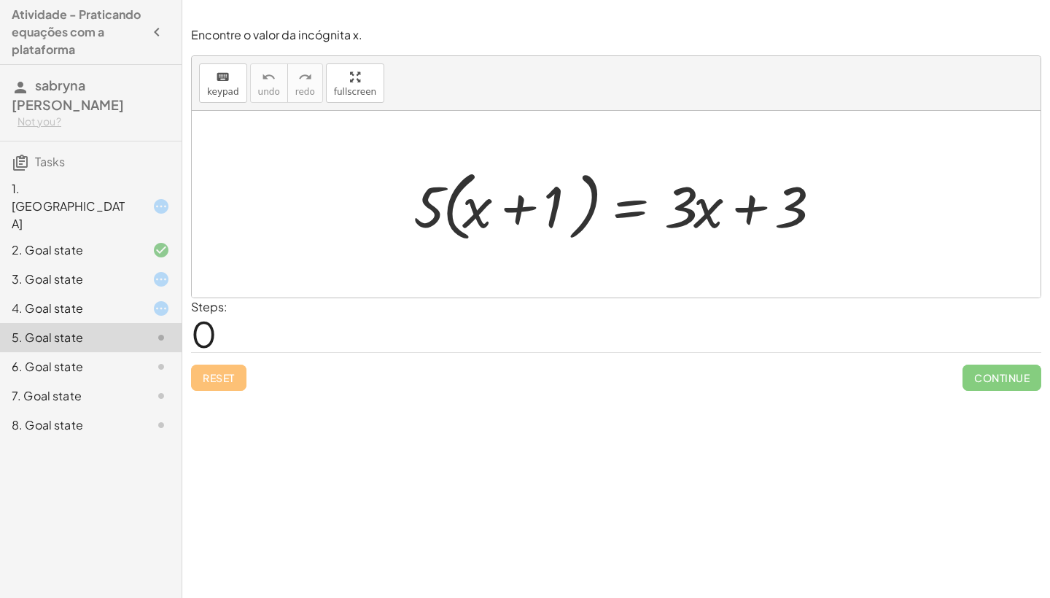
click at [515, 204] on div at bounding box center [621, 205] width 430 height 84
click at [747, 203] on div at bounding box center [621, 205] width 430 height 84
drag, startPoint x: 516, startPoint y: 208, endPoint x: 840, endPoint y: 204, distance: 324.5
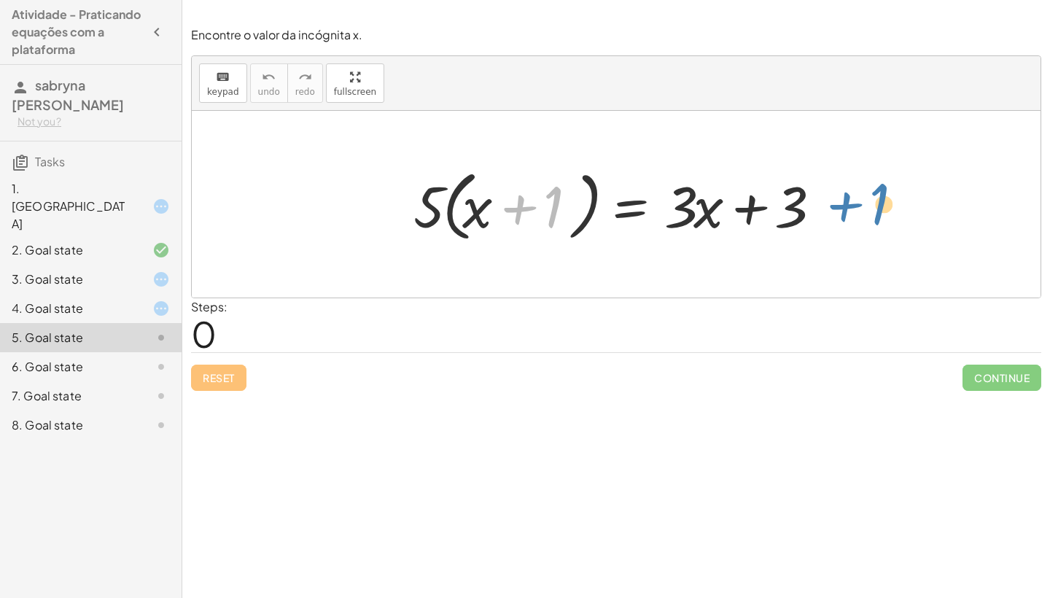
click at [840, 204] on div "+ 1 · ( + x ) · 5 · ( + x + 1 ) = + · 3 · x + 3" at bounding box center [616, 204] width 448 height 91
click at [477, 211] on div at bounding box center [621, 205] width 430 height 84
drag, startPoint x: 688, startPoint y: 213, endPoint x: 865, endPoint y: 211, distance: 177.2
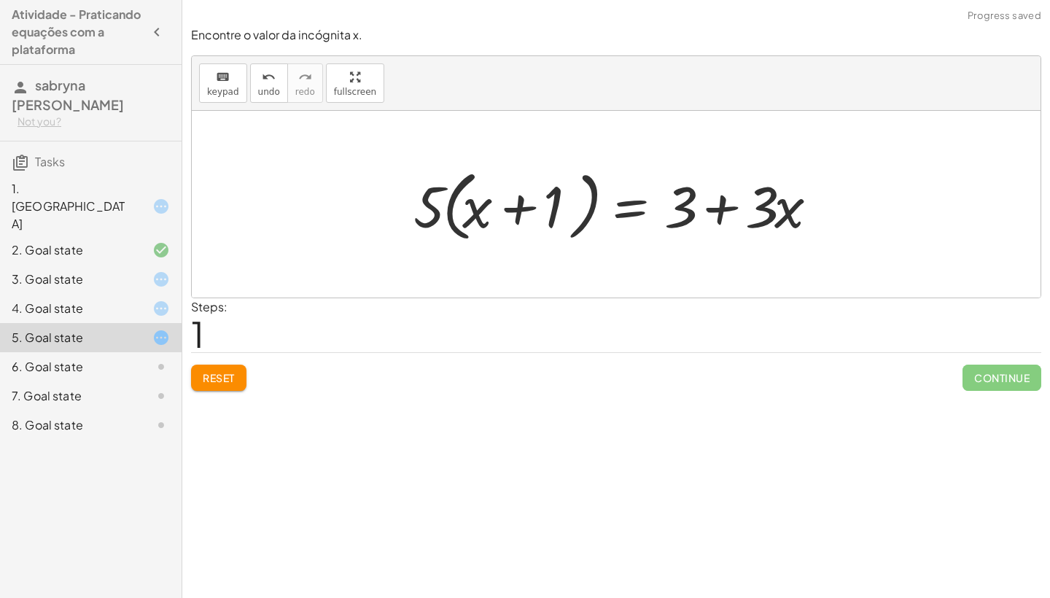
click at [724, 203] on div at bounding box center [621, 205] width 430 height 84
click at [712, 221] on div at bounding box center [621, 205] width 430 height 84
click at [117, 358] on div "6. Goal state" at bounding box center [70, 367] width 117 height 18
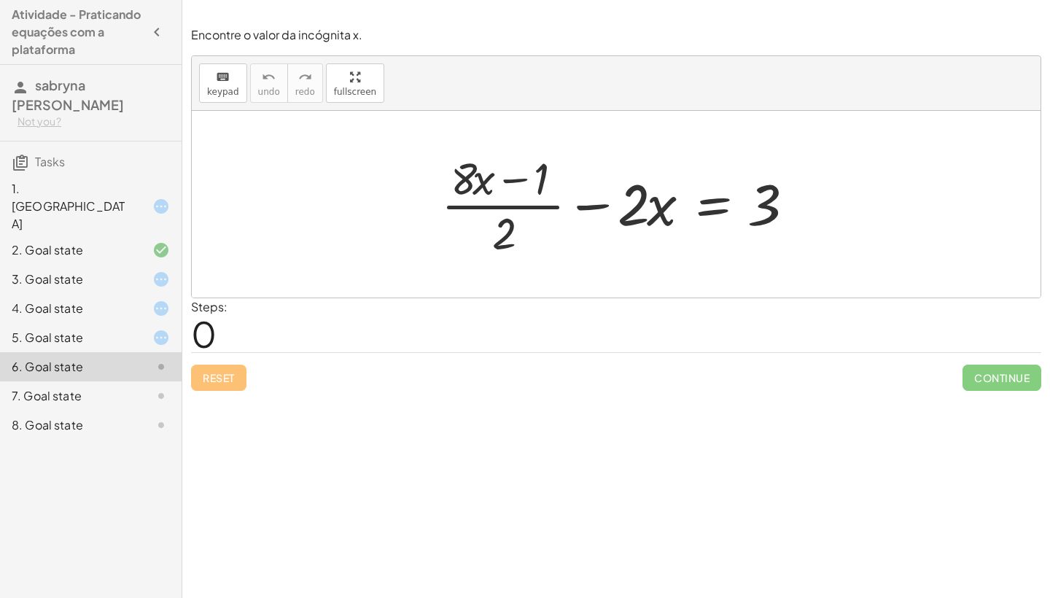
click at [516, 177] on div at bounding box center [622, 204] width 376 height 112
drag, startPoint x: 630, startPoint y: 209, endPoint x: 844, endPoint y: 206, distance: 214.4
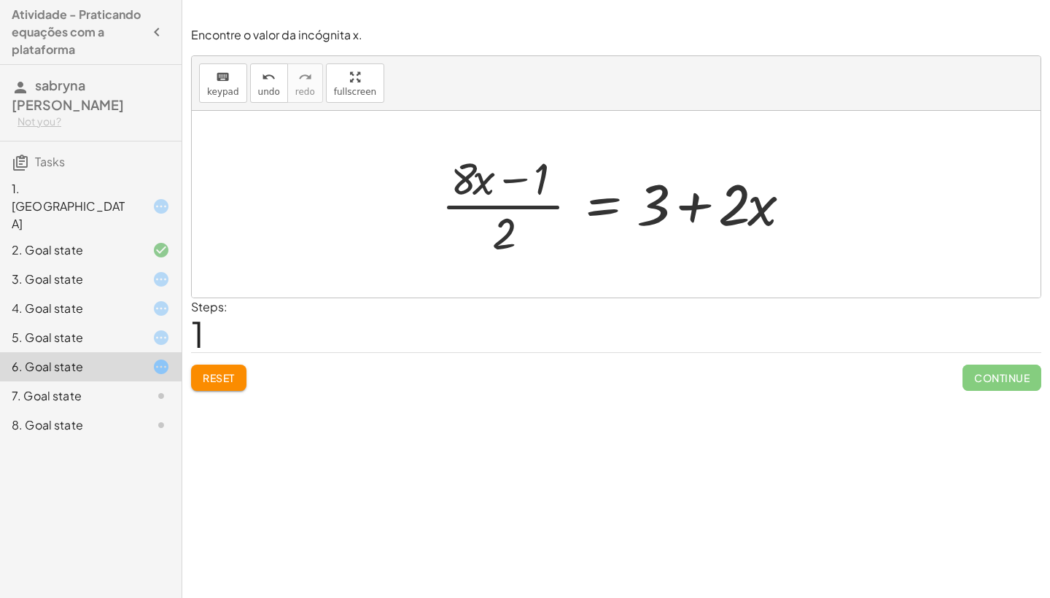
click at [687, 209] on div at bounding box center [622, 204] width 376 height 112
drag, startPoint x: 509, startPoint y: 229, endPoint x: 715, endPoint y: 247, distance: 207.2
click at [715, 247] on div at bounding box center [622, 204] width 376 height 112
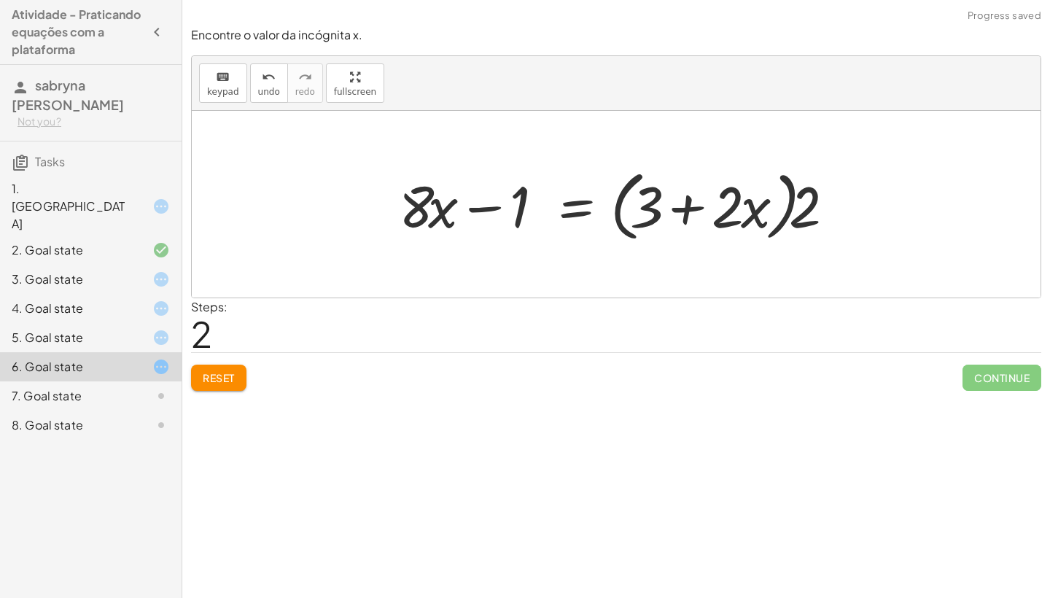
click at [695, 199] on div at bounding box center [621, 205] width 459 height 84
click at [132, 387] on div at bounding box center [149, 396] width 41 height 18
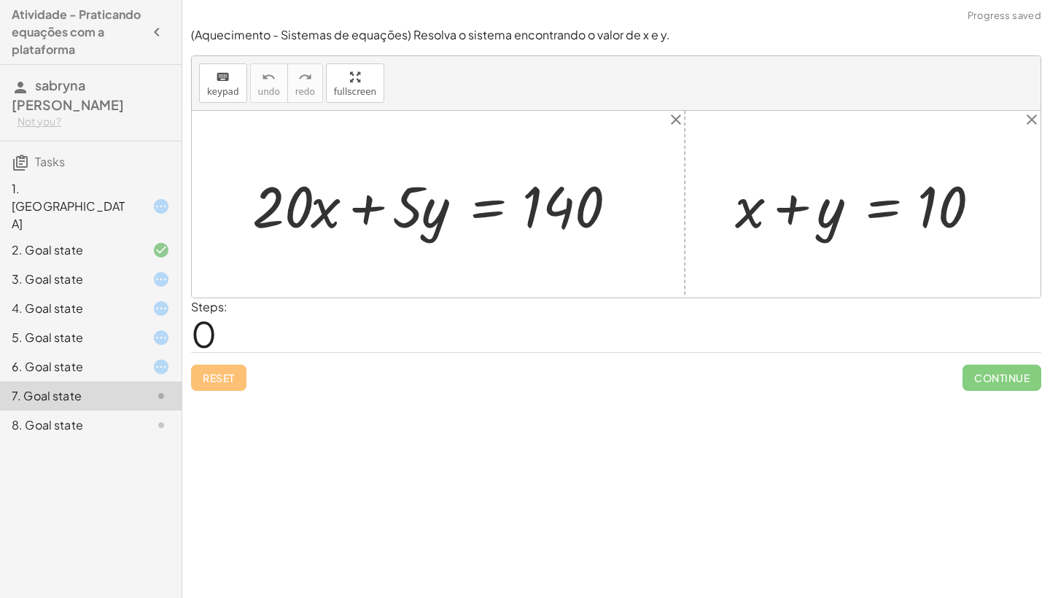
click at [172, 323] on div "3. Goal state" at bounding box center [91, 337] width 182 height 29
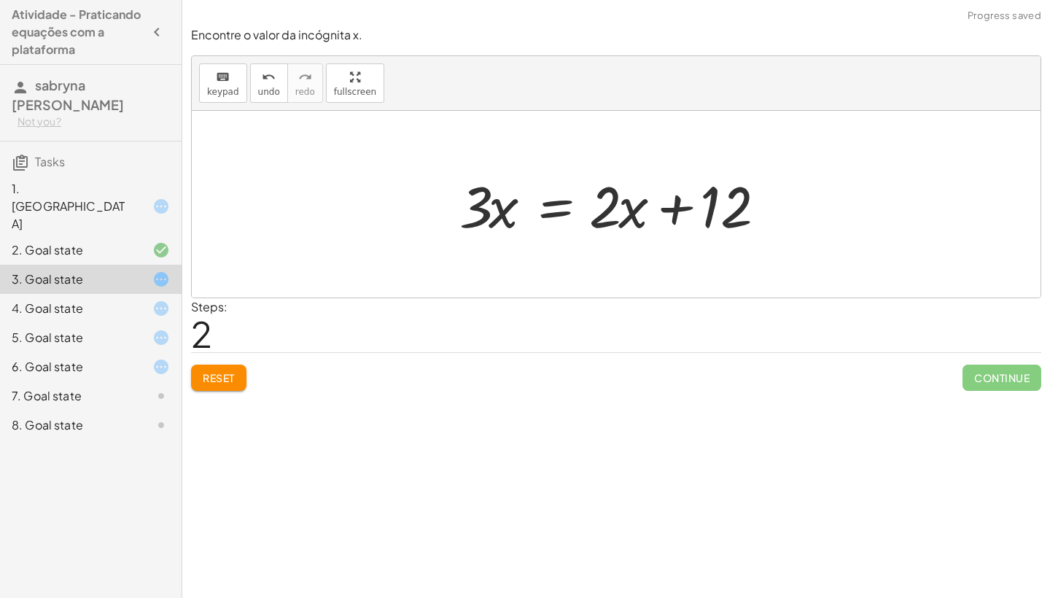
click at [160, 416] on icon at bounding box center [161, 425] width 18 height 18
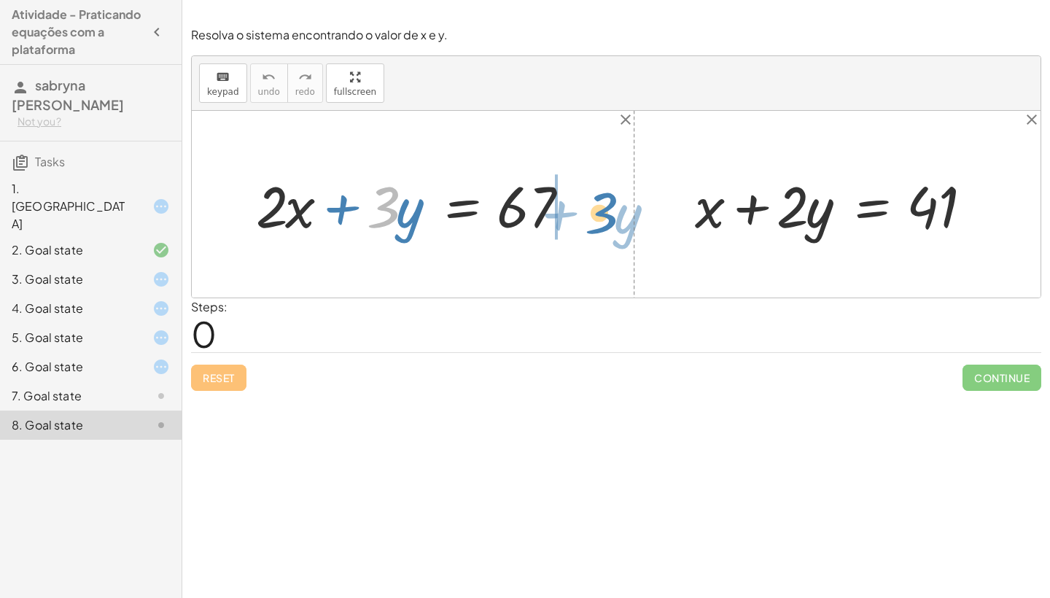
drag, startPoint x: 380, startPoint y: 222, endPoint x: 597, endPoint y: 228, distance: 217.4
click at [597, 228] on div "· 3 + · y + · 2 · x + · 3 · y = 67 + x + · 2 · y = 41" at bounding box center [616, 204] width 849 height 187
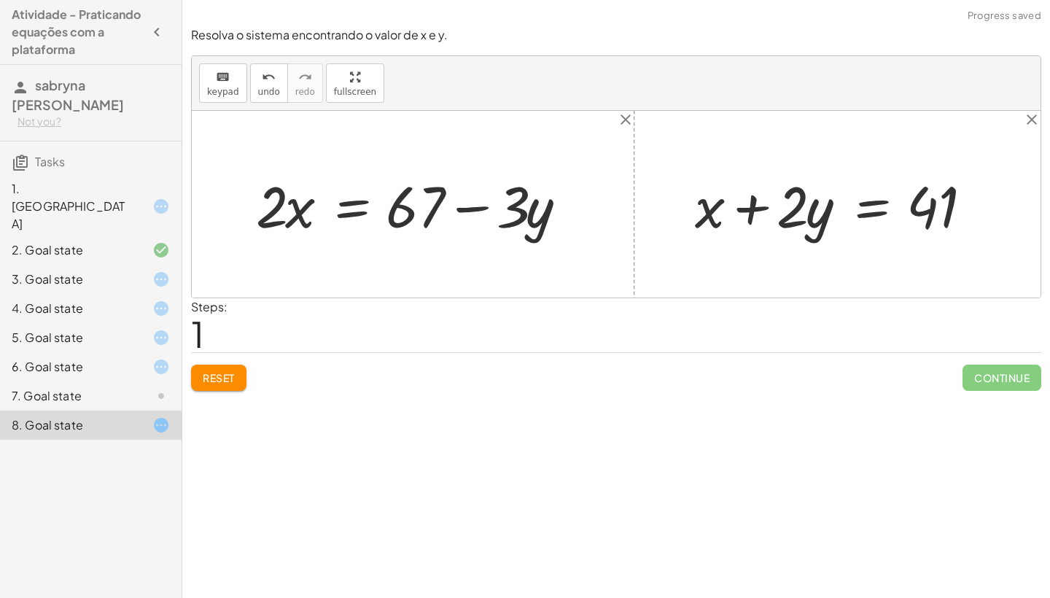
click at [462, 209] on div at bounding box center [418, 204] width 339 height 75
click at [478, 206] on div at bounding box center [418, 204] width 339 height 75
drag, startPoint x: 262, startPoint y: 215, endPoint x: 421, endPoint y: 259, distance: 164.9
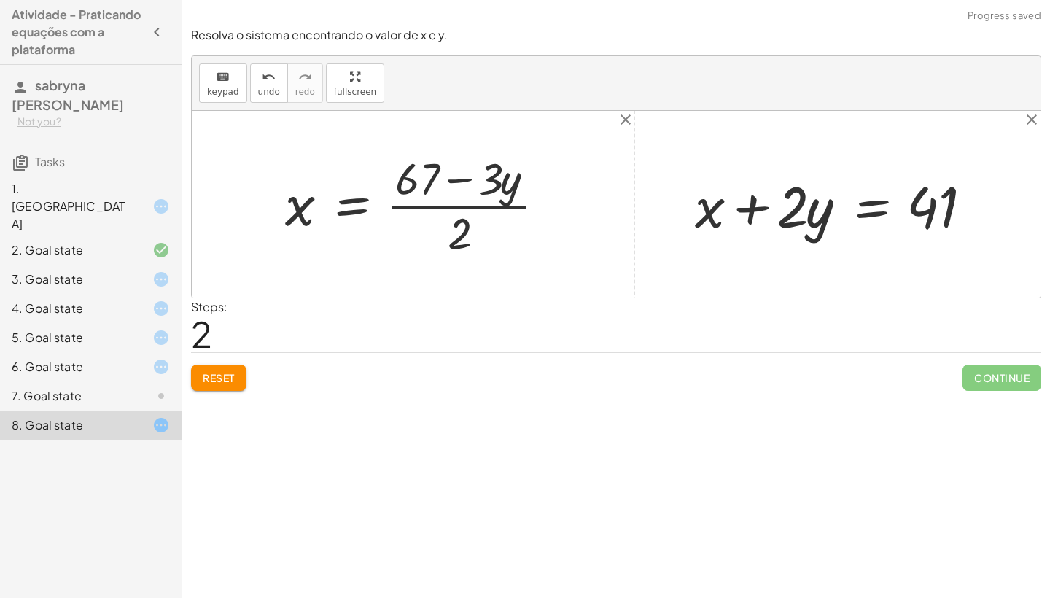
click at [461, 178] on div at bounding box center [421, 204] width 287 height 112
click at [463, 207] on div at bounding box center [421, 204] width 287 height 112
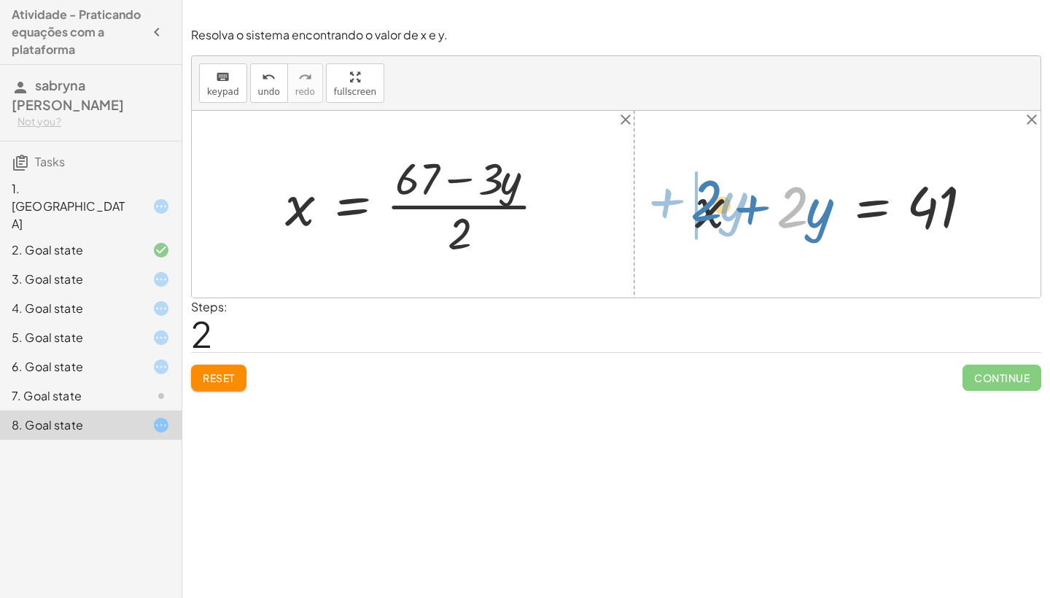
drag, startPoint x: 788, startPoint y: 228, endPoint x: 668, endPoint y: 211, distance: 120.8
click at [668, 211] on div "+ · 2 · x + · 3 · y = 67 · 2 · x = + 67 − · 3 · y · 2 x · 3 · y = 67 + − · ( ) …" at bounding box center [616, 204] width 849 height 187
click at [150, 271] on div at bounding box center [149, 280] width 41 height 18
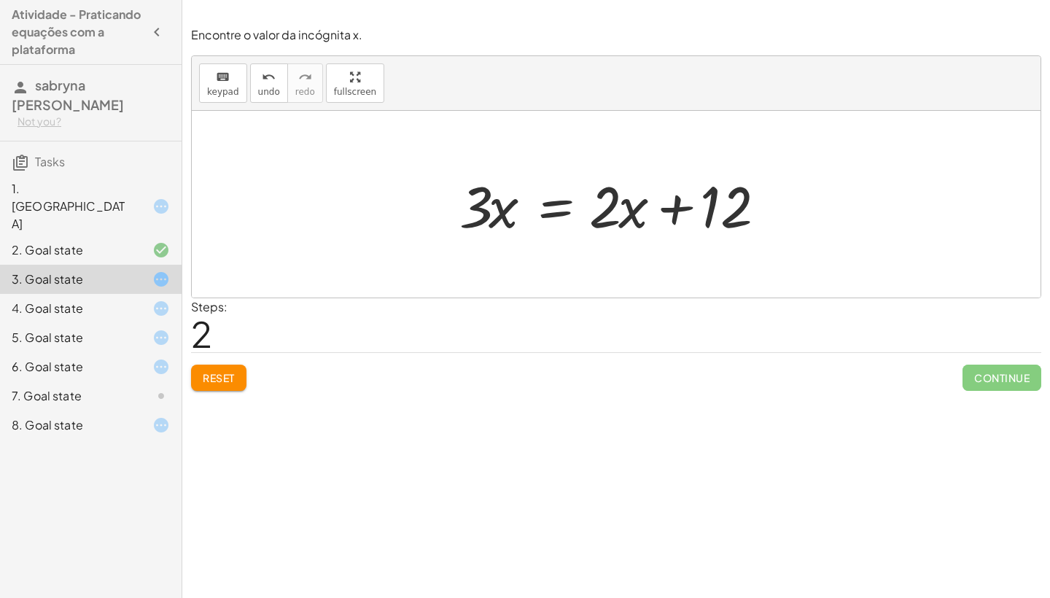
click at [160, 300] on icon at bounding box center [161, 309] width 18 height 18
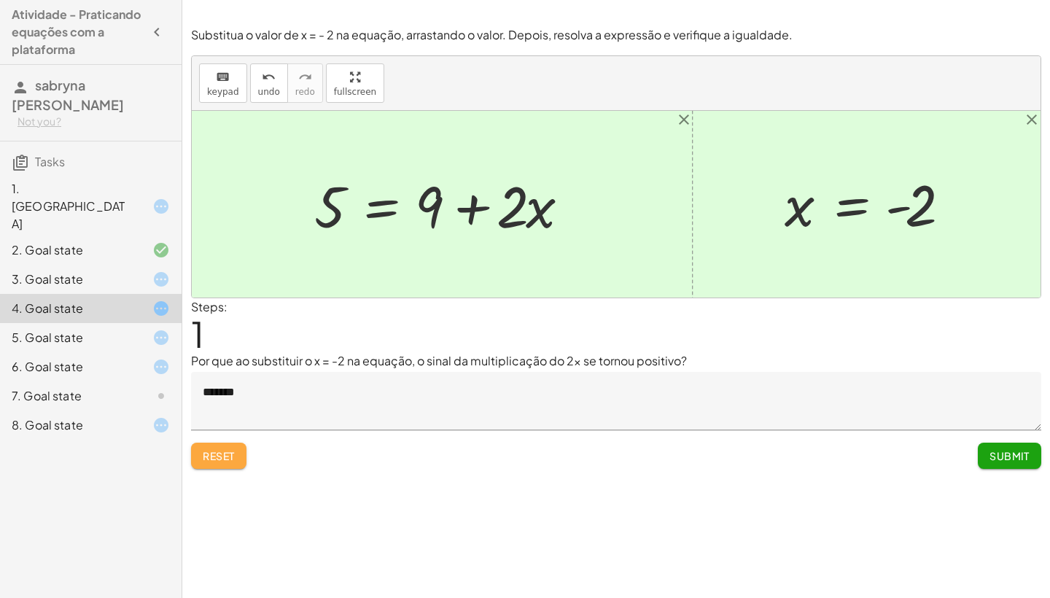
click at [231, 454] on span "Reset" at bounding box center [219, 455] width 32 height 13
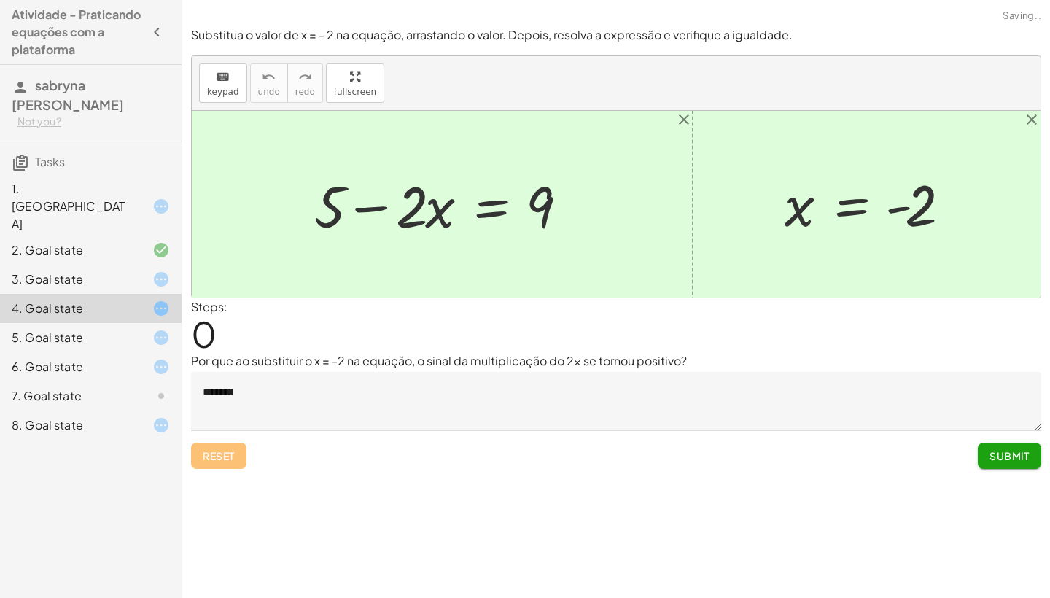
click at [231, 454] on div "Reset Submit" at bounding box center [616, 449] width 850 height 39
drag, startPoint x: 405, startPoint y: 216, endPoint x: 589, endPoint y: 206, distance: 183.3
click at [588, 206] on div at bounding box center [447, 204] width 281 height 75
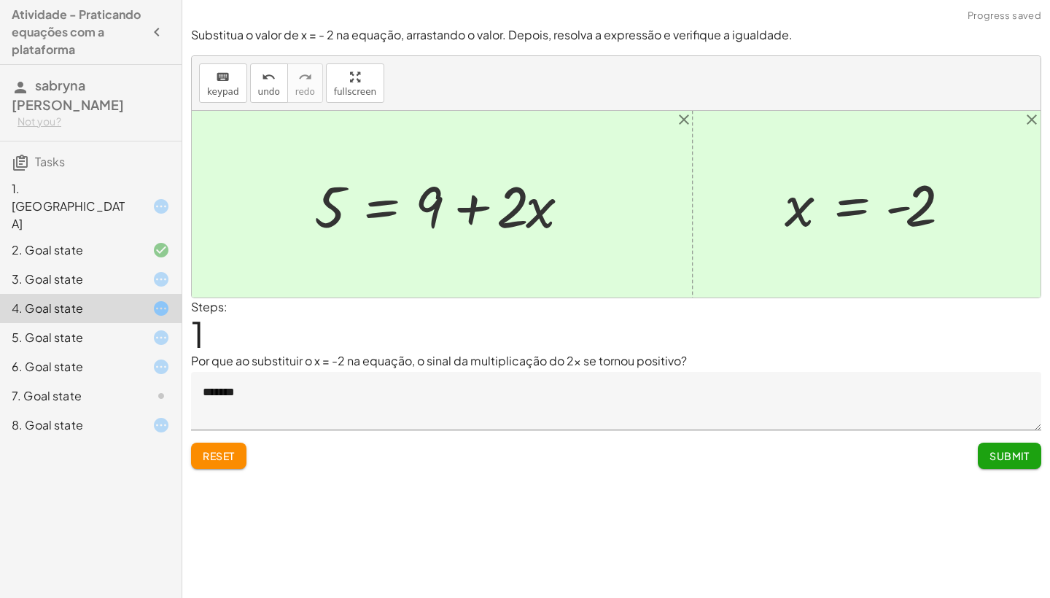
click at [448, 204] on div at bounding box center [447, 204] width 281 height 75
click at [465, 206] on div at bounding box center [447, 204] width 281 height 75
click at [481, 205] on div at bounding box center [447, 204] width 281 height 75
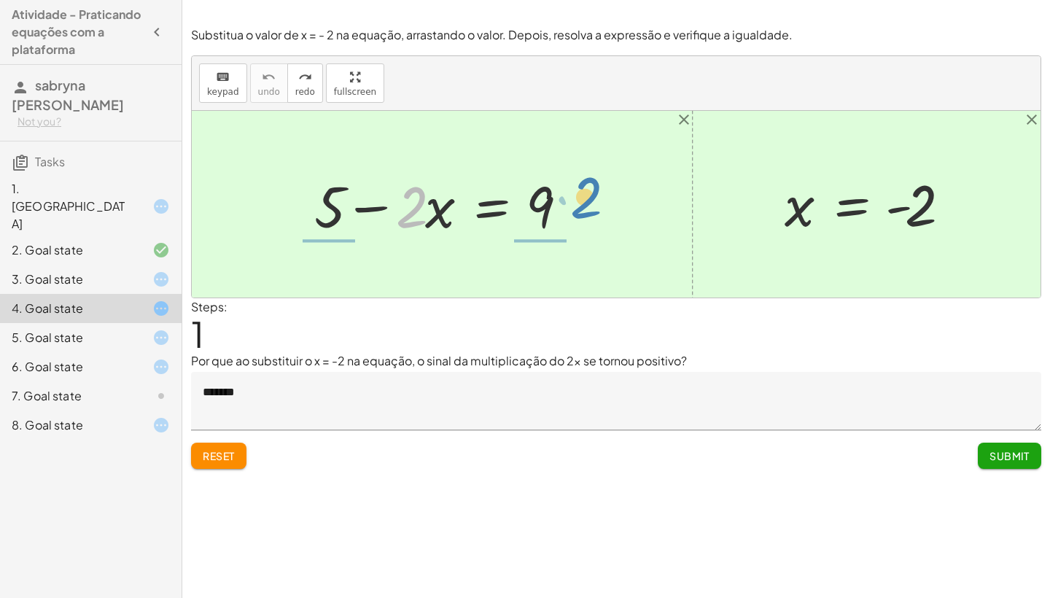
drag, startPoint x: 416, startPoint y: 203, endPoint x: 601, endPoint y: 182, distance: 185.6
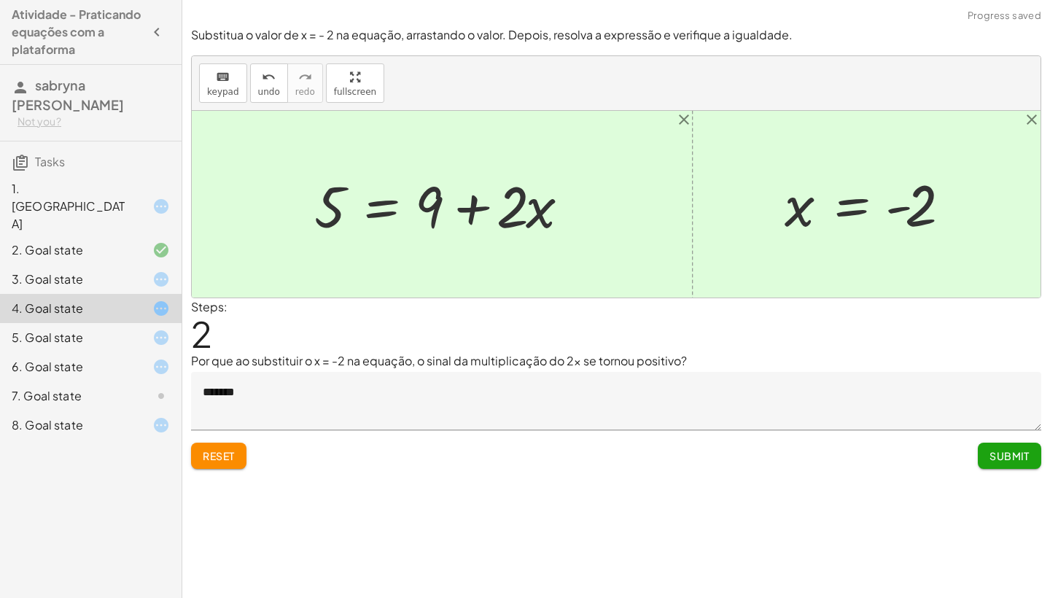
click at [469, 209] on div at bounding box center [447, 204] width 281 height 75
click at [333, 209] on div at bounding box center [447, 204] width 281 height 75
drag, startPoint x: 513, startPoint y: 209, endPoint x: 418, endPoint y: 266, distance: 110.9
click at [502, 212] on div at bounding box center [447, 204] width 281 height 75
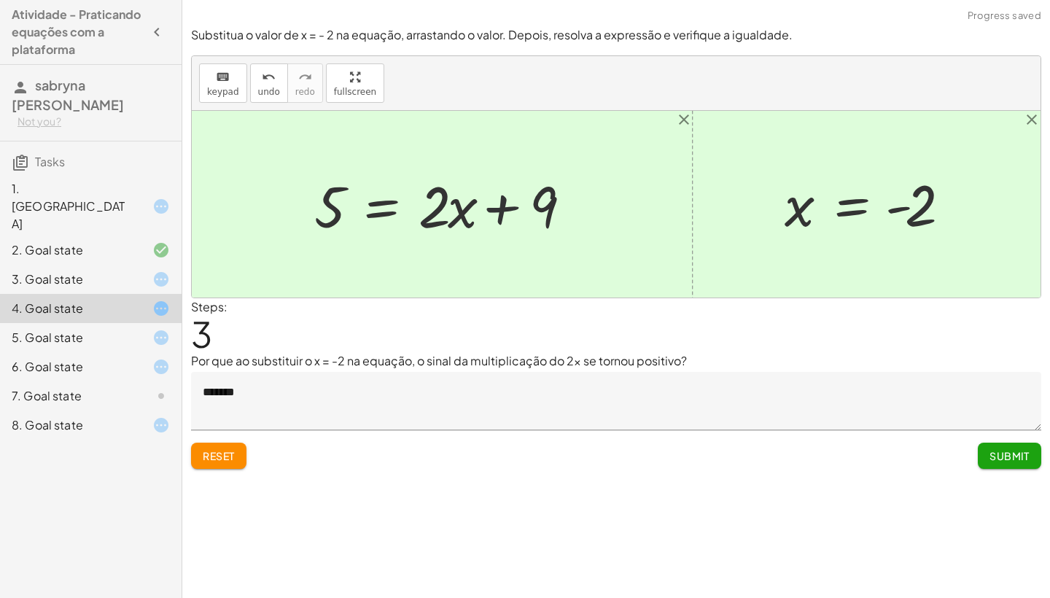
click at [502, 212] on div at bounding box center [447, 204] width 281 height 75
click at [230, 462] on button "Reset" at bounding box center [218, 456] width 55 height 26
click at [230, 462] on div "Reset Submit" at bounding box center [616, 449] width 850 height 39
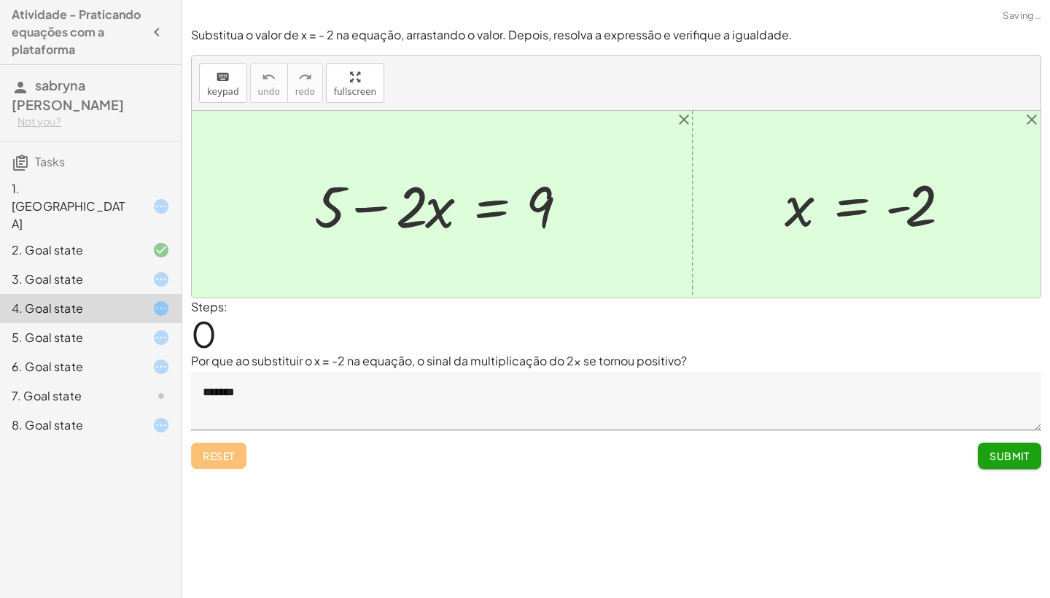
click at [230, 462] on div "Reset Submit" at bounding box center [616, 449] width 850 height 39
click at [368, 210] on div at bounding box center [447, 204] width 281 height 75
drag, startPoint x: 410, startPoint y: 206, endPoint x: 624, endPoint y: 202, distance: 214.4
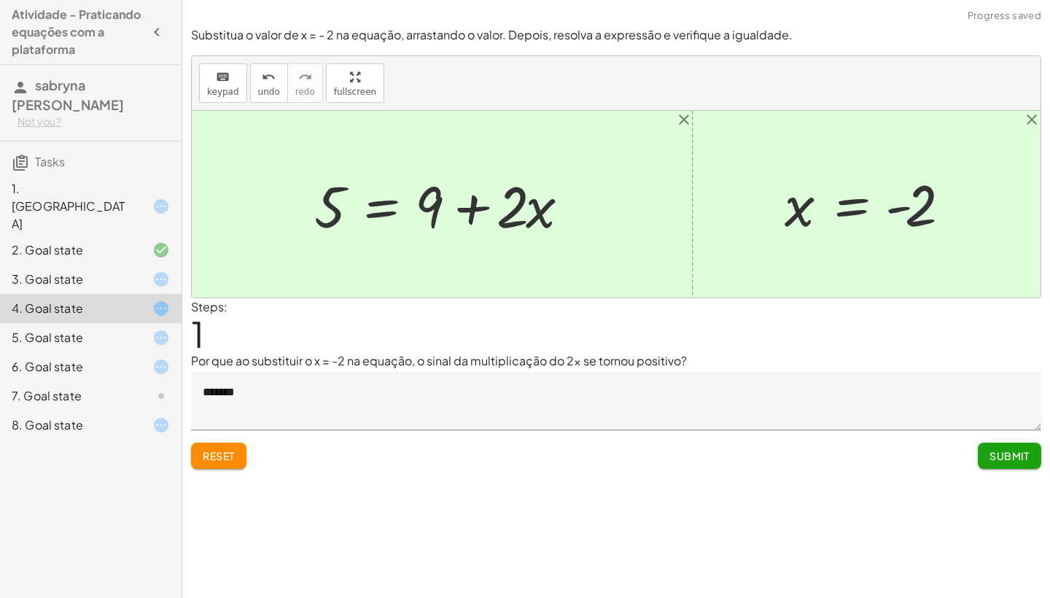
click at [477, 206] on div at bounding box center [447, 204] width 281 height 75
drag, startPoint x: 430, startPoint y: 198, endPoint x: 525, endPoint y: 249, distance: 107.7
click at [164, 271] on icon at bounding box center [161, 280] width 18 height 18
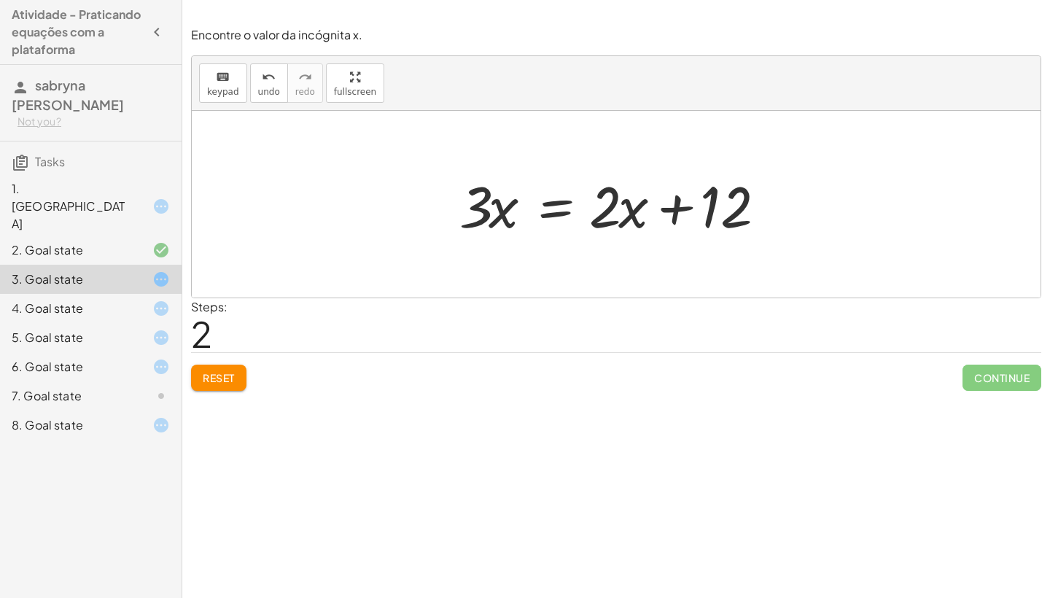
click at [228, 369] on button "Reset" at bounding box center [218, 378] width 55 height 26
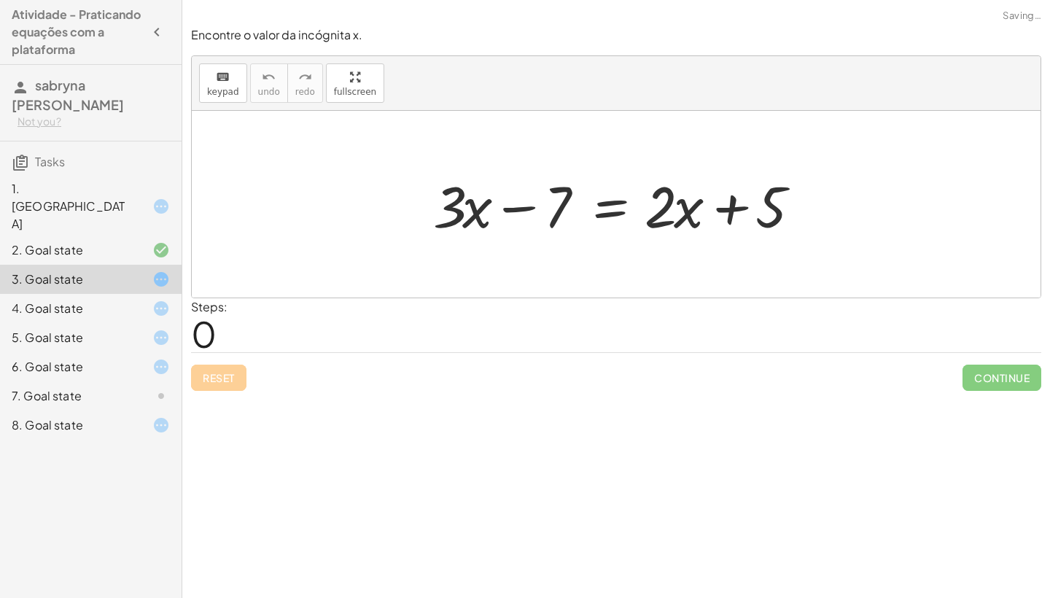
click at [228, 369] on div "Reset Continue" at bounding box center [616, 371] width 850 height 39
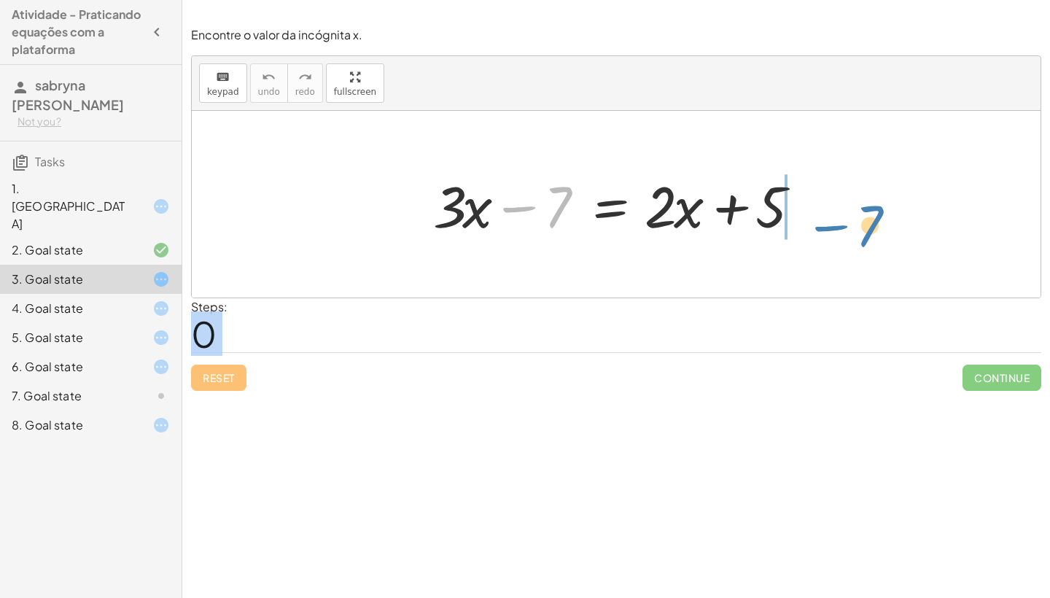
drag, startPoint x: 563, startPoint y: 203, endPoint x: 860, endPoint y: 194, distance: 296.9
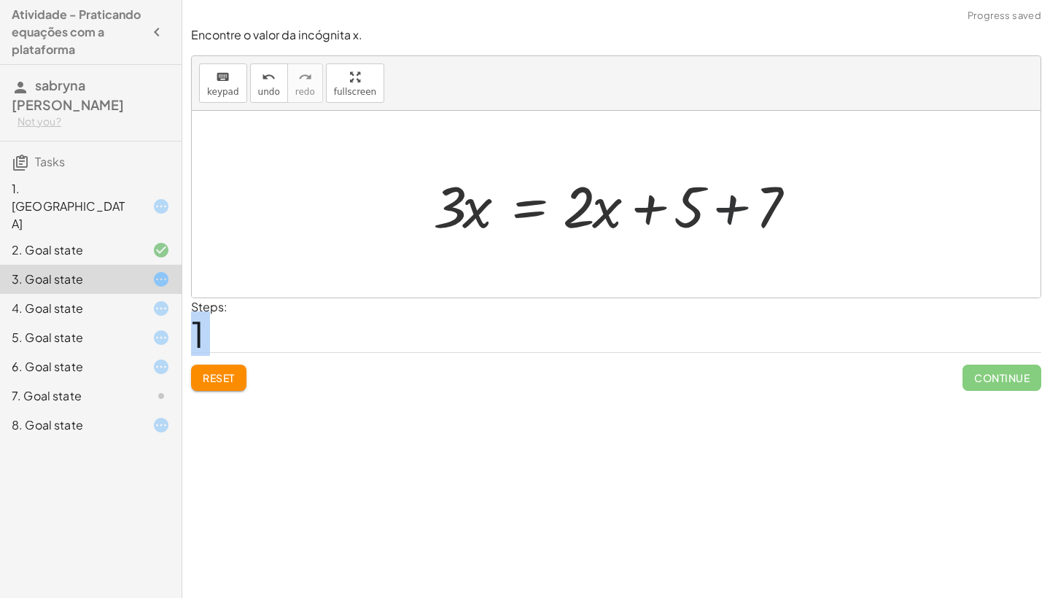
click at [734, 212] on div at bounding box center [622, 204] width 392 height 75
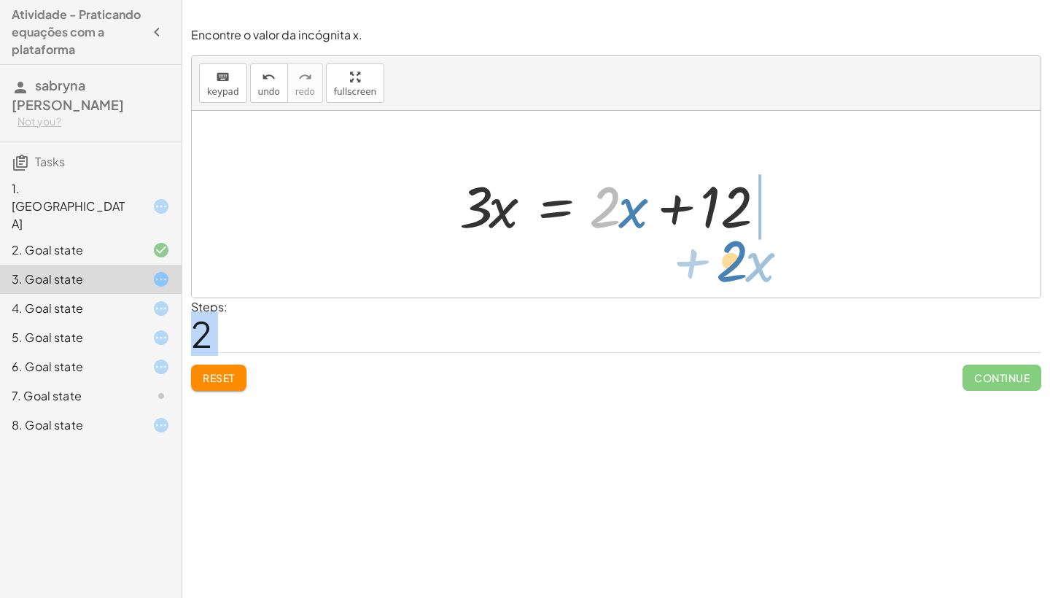
drag, startPoint x: 603, startPoint y: 210, endPoint x: 731, endPoint y: 263, distance: 138.7
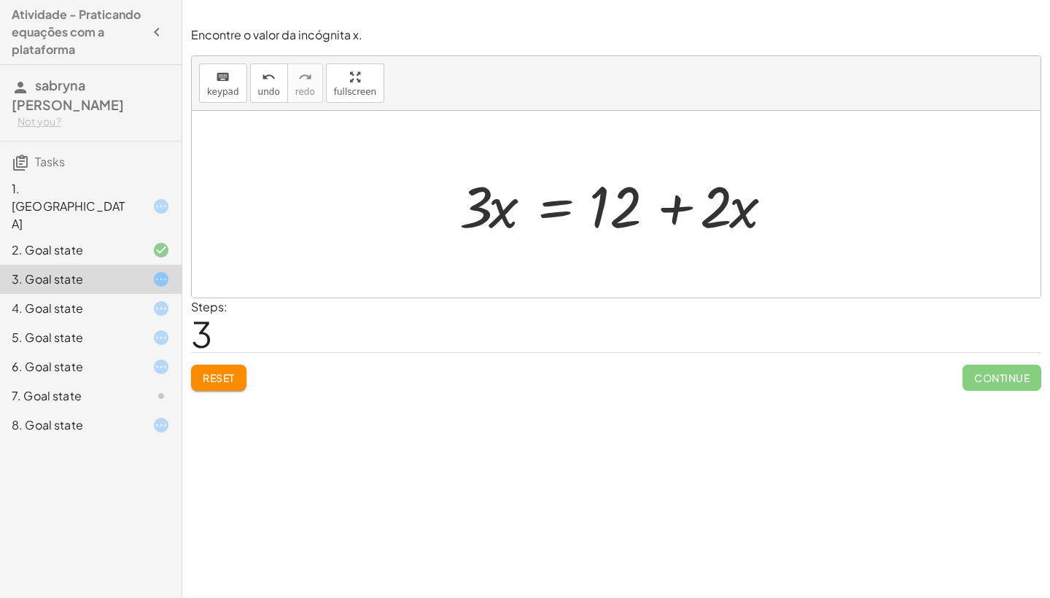
click at [160, 358] on icon at bounding box center [161, 367] width 18 height 18
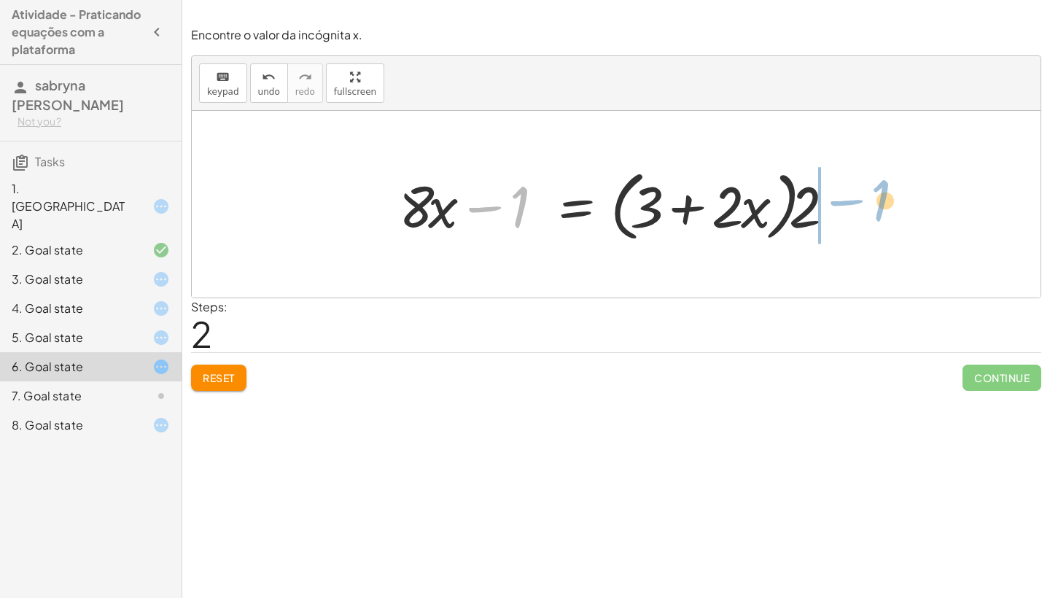
drag, startPoint x: 486, startPoint y: 222, endPoint x: 847, endPoint y: 214, distance: 361.1
click at [847, 214] on div at bounding box center [621, 205] width 459 height 84
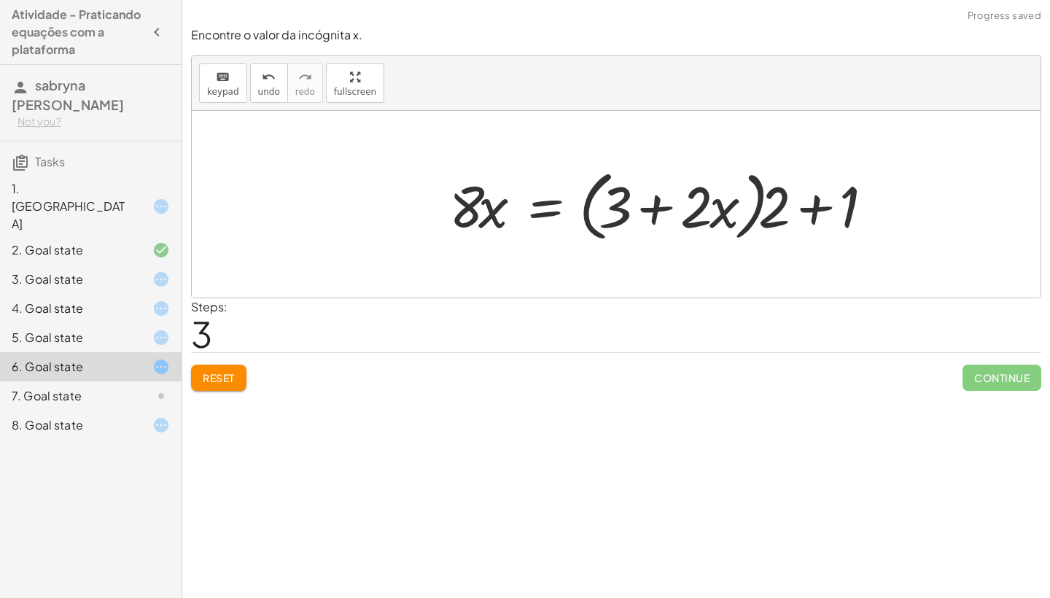
click at [847, 214] on div at bounding box center [671, 205] width 459 height 84
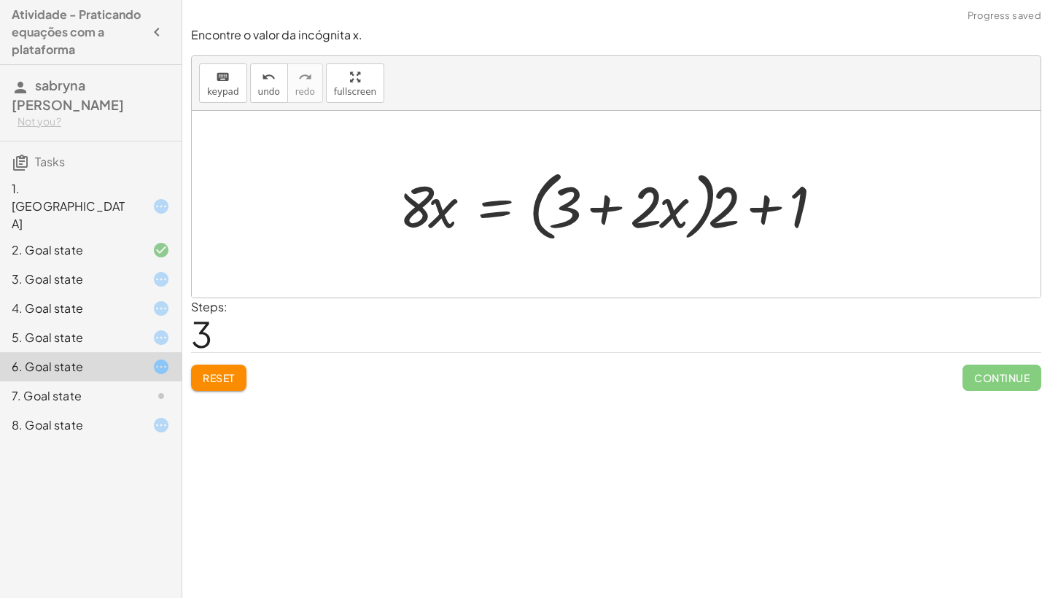
click at [764, 211] on div at bounding box center [621, 205] width 459 height 84
drag, startPoint x: 565, startPoint y: 220, endPoint x: 693, endPoint y: 233, distance: 128.3
click at [693, 233] on div at bounding box center [621, 205] width 459 height 84
click at [628, 206] on div at bounding box center [621, 205] width 459 height 84
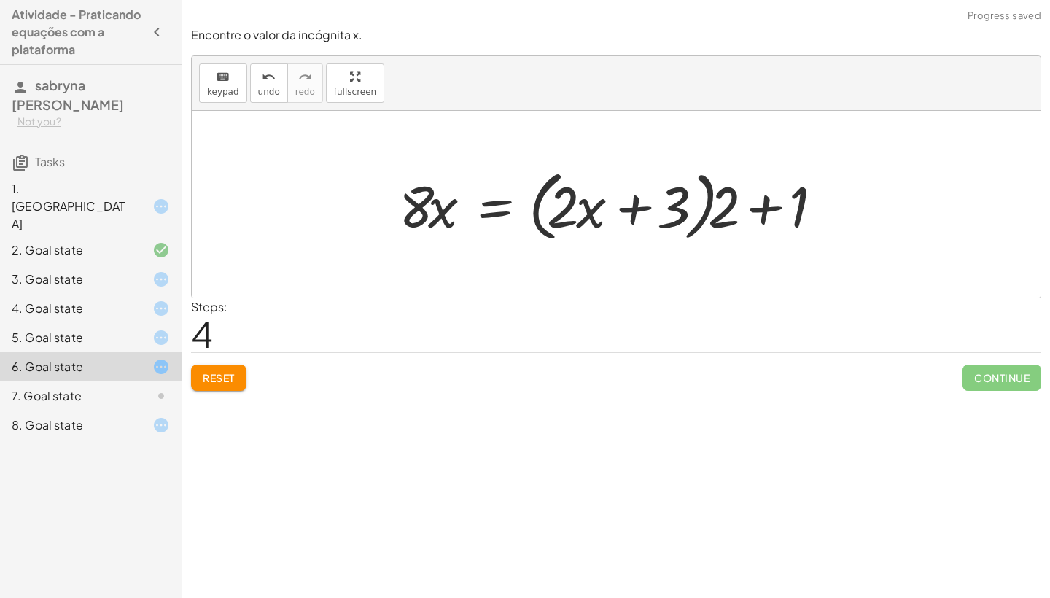
click at [628, 206] on div at bounding box center [621, 205] width 459 height 84
click at [415, 205] on div at bounding box center [621, 205] width 459 height 84
drag, startPoint x: 415, startPoint y: 205, endPoint x: 863, endPoint y: 200, distance: 448.5
click at [844, 214] on div at bounding box center [691, 205] width 541 height 84
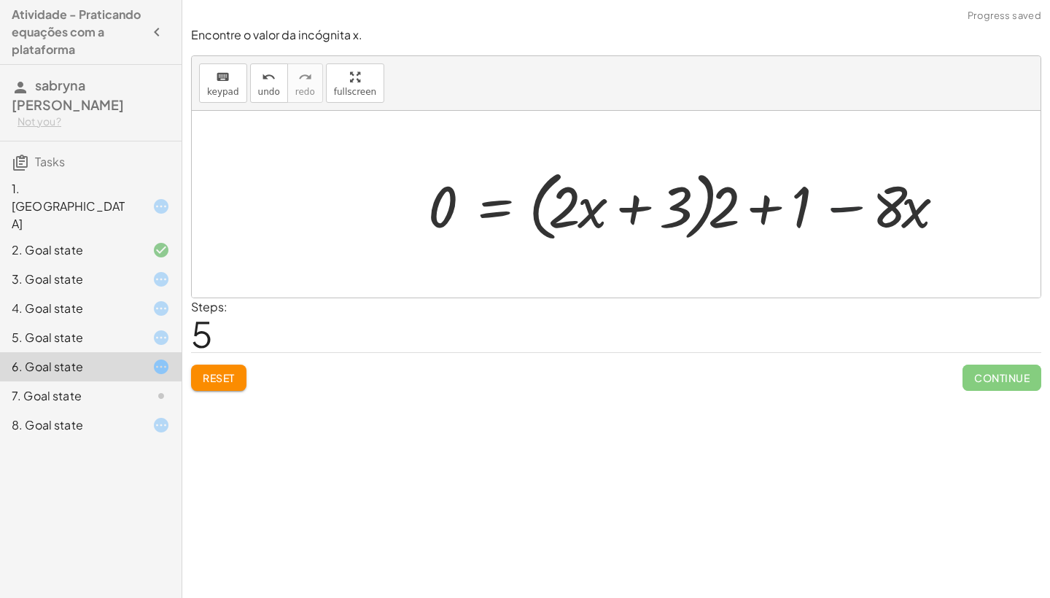
click at [844, 214] on div at bounding box center [691, 205] width 541 height 84
click at [774, 207] on div at bounding box center [691, 205] width 541 height 84
click at [225, 371] on span "Reset" at bounding box center [219, 377] width 32 height 13
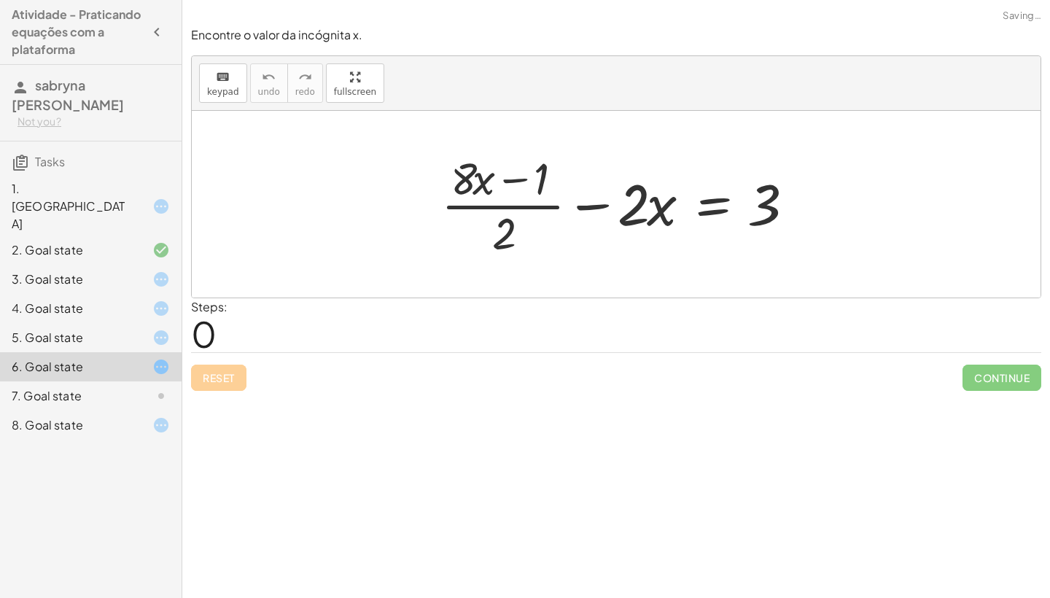
click at [225, 371] on div "Reset Continue" at bounding box center [616, 371] width 850 height 39
click at [111, 271] on div "3. Goal state" at bounding box center [70, 280] width 117 height 18
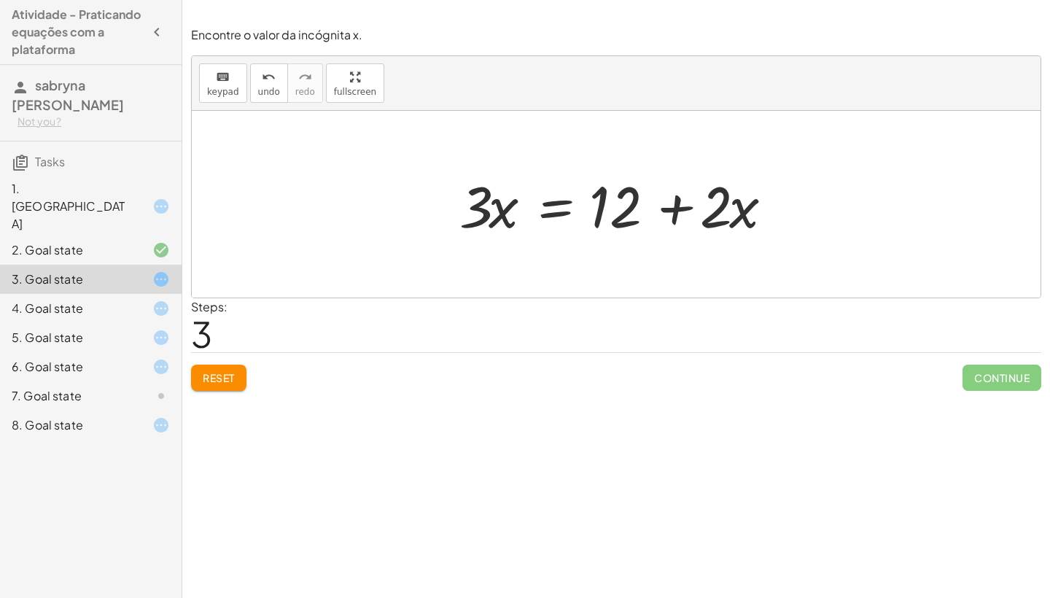
click at [170, 411] on div "8. Goal state" at bounding box center [91, 425] width 182 height 29
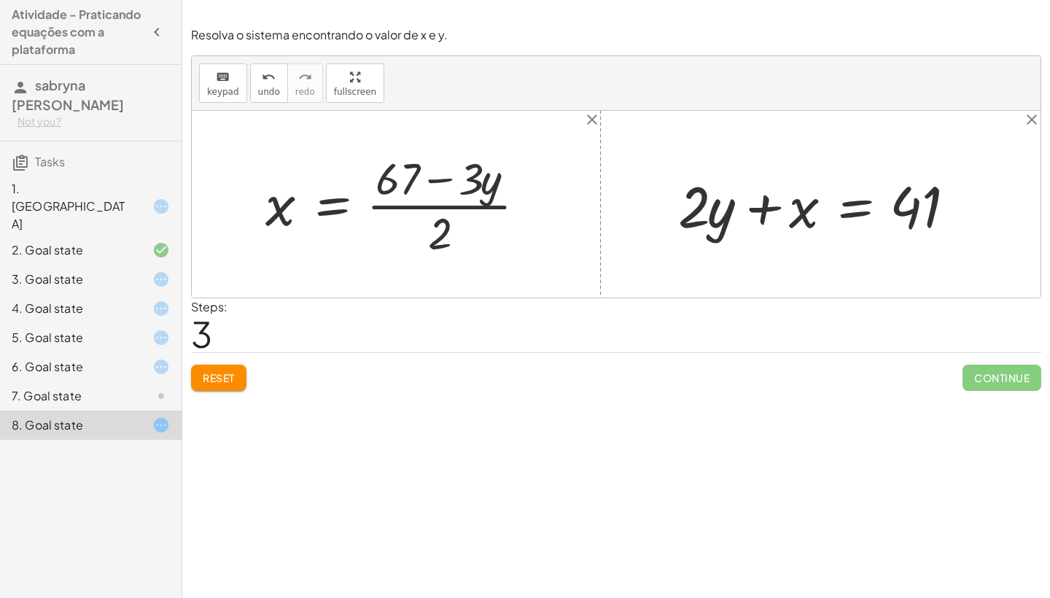
click at [141, 271] on div at bounding box center [149, 280] width 41 height 18
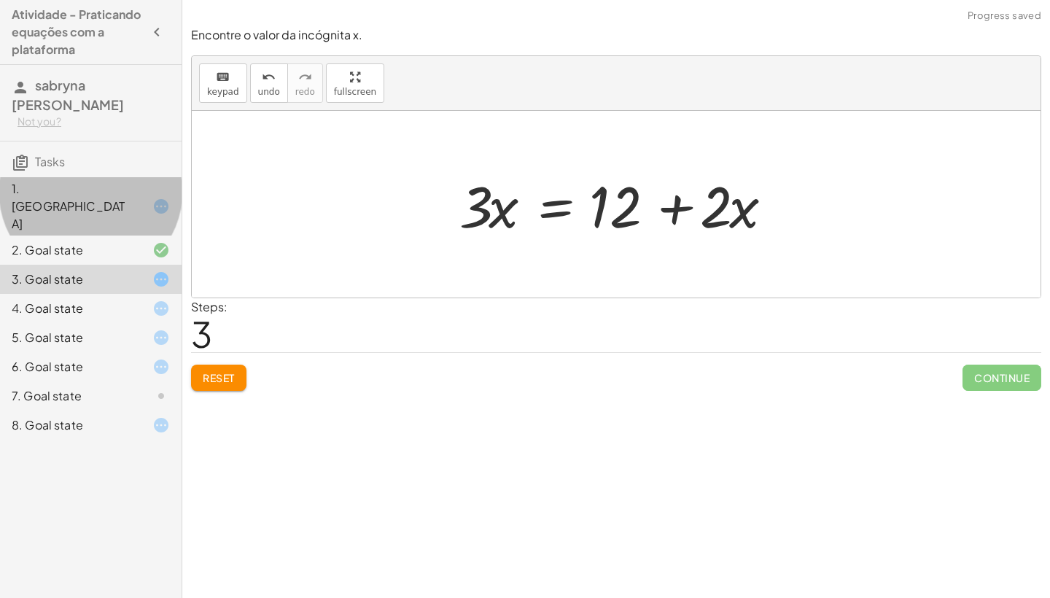
click at [164, 198] on icon at bounding box center [161, 207] width 18 height 18
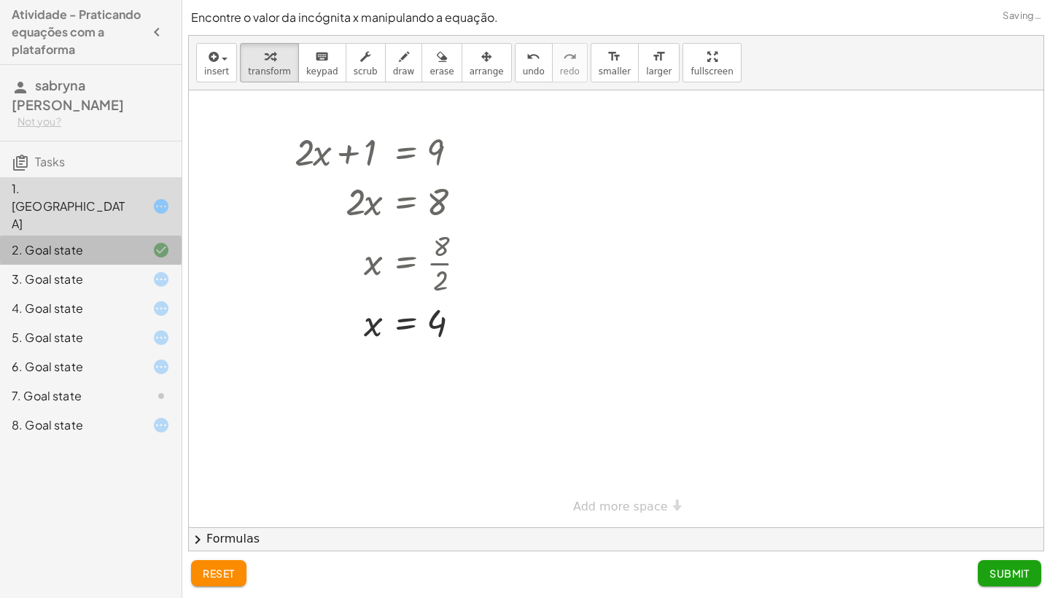
click at [165, 241] on icon at bounding box center [161, 250] width 18 height 18
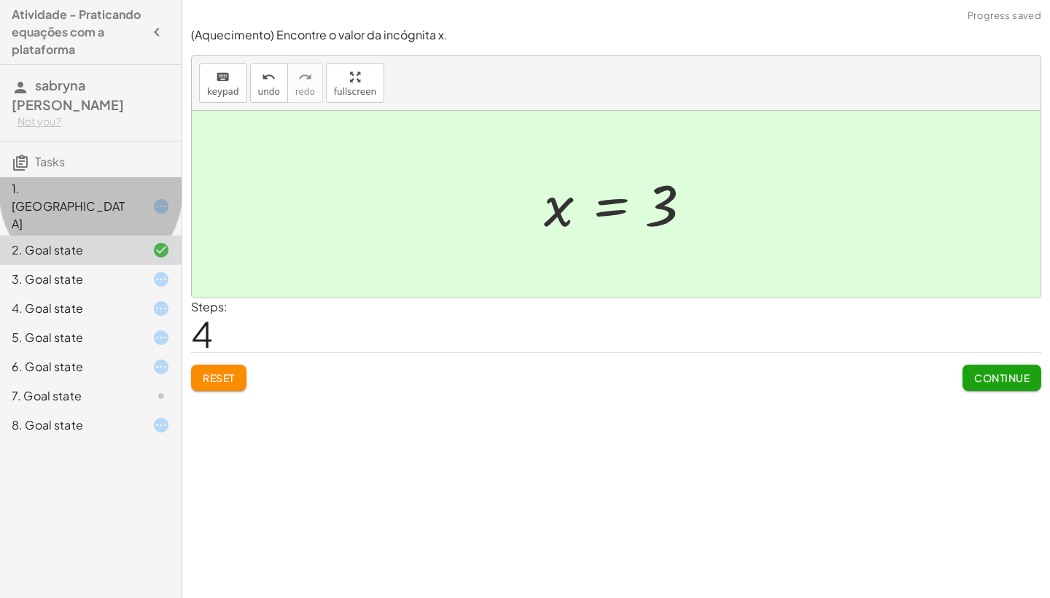
click at [160, 198] on icon at bounding box center [161, 207] width 18 height 18
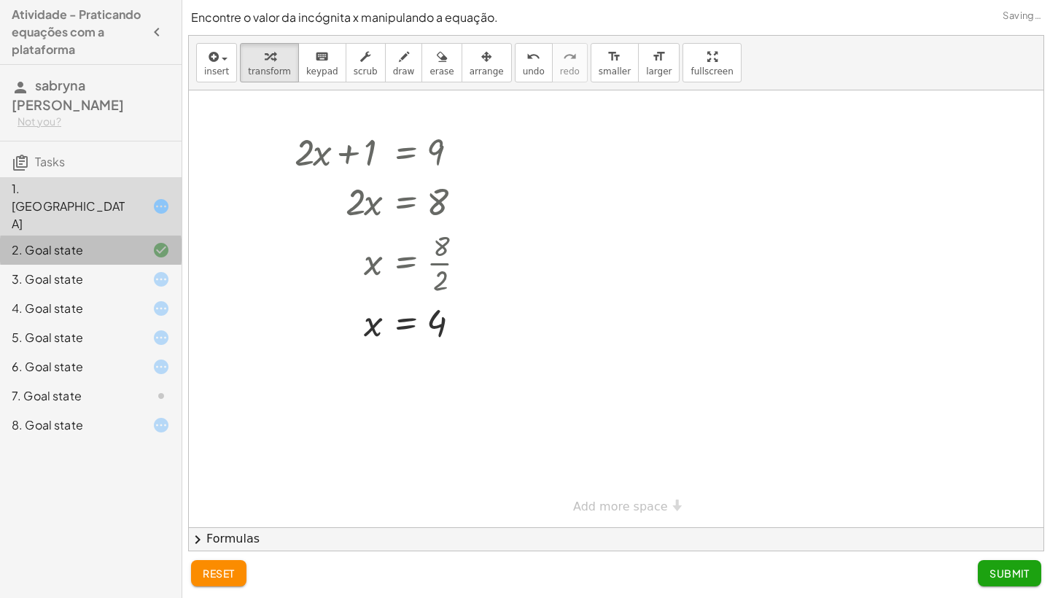
click at [163, 241] on icon at bounding box center [161, 250] width 18 height 18
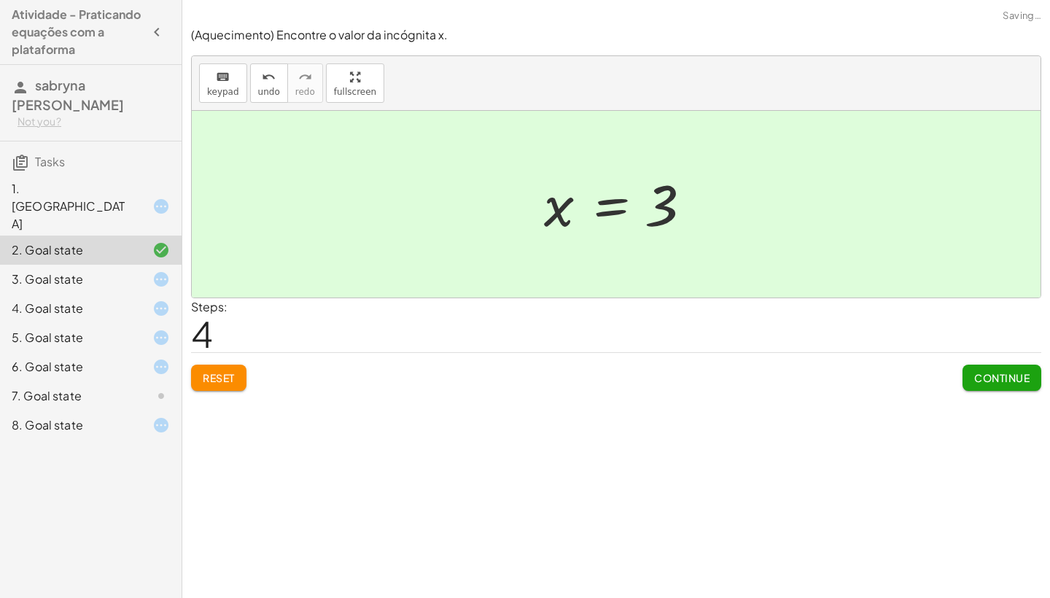
click at [171, 323] on div "3. Goal state" at bounding box center [91, 337] width 182 height 29
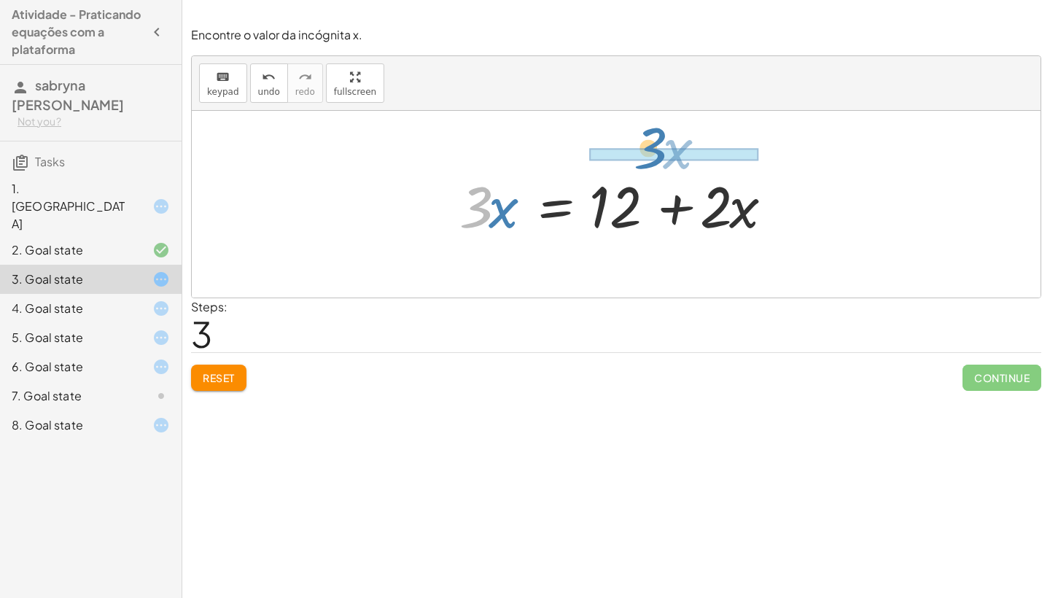
drag, startPoint x: 475, startPoint y: 204, endPoint x: 651, endPoint y: 145, distance: 185.4
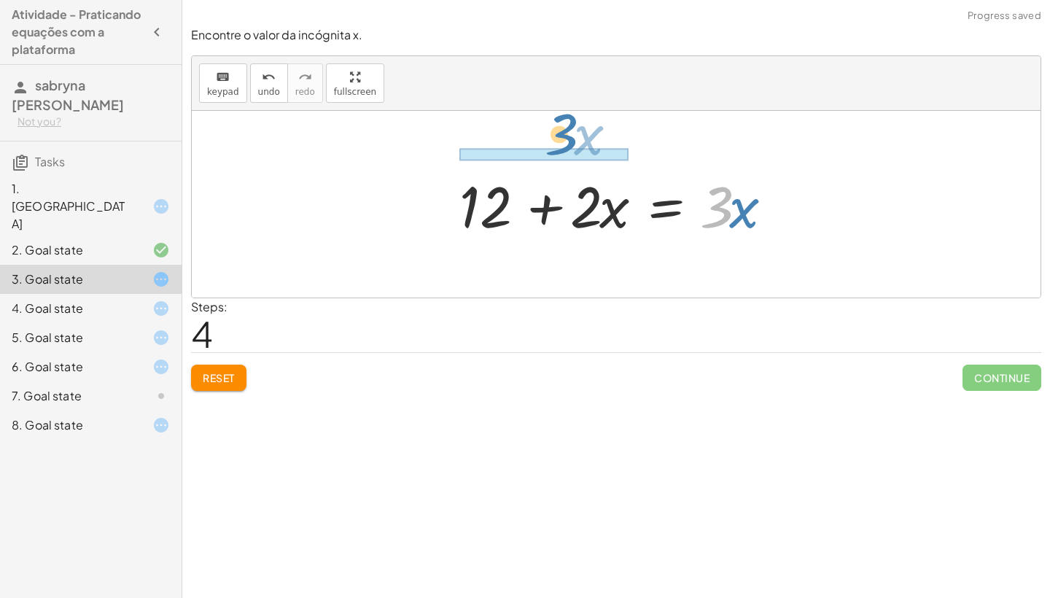
drag, startPoint x: 723, startPoint y: 192, endPoint x: 537, endPoint y: 109, distance: 203.7
click at [537, 109] on div "keyboard keypad undo undo redo redo fullscreen + · 3 · x − 7 = + · 2 · x + 5 · …" at bounding box center [616, 176] width 849 height 241
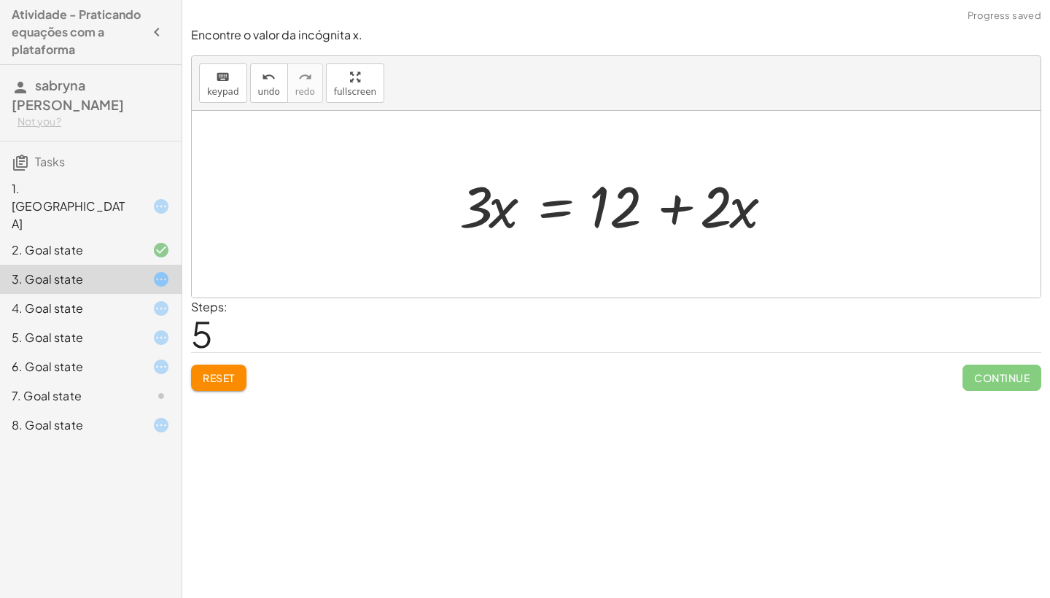
click at [223, 373] on span "Reset" at bounding box center [219, 377] width 32 height 13
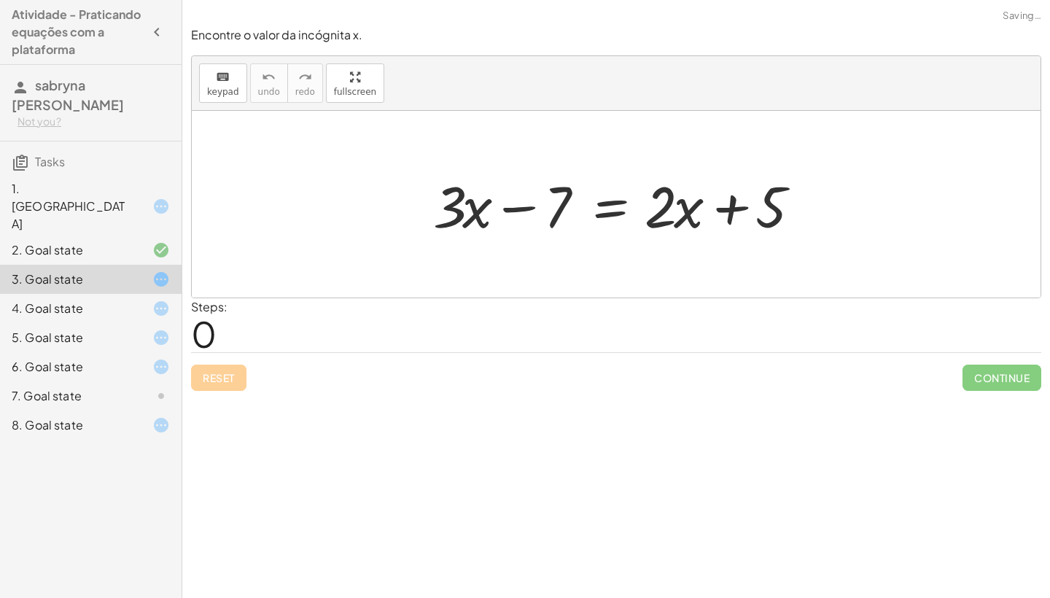
click at [223, 373] on div "Reset Continue" at bounding box center [616, 371] width 850 height 39
drag, startPoint x: 564, startPoint y: 186, endPoint x: 847, endPoint y: 173, distance: 283.3
click at [847, 173] on div "− 7 + · 3 · x − 7 = + · 2 · x + 5" at bounding box center [616, 204] width 849 height 187
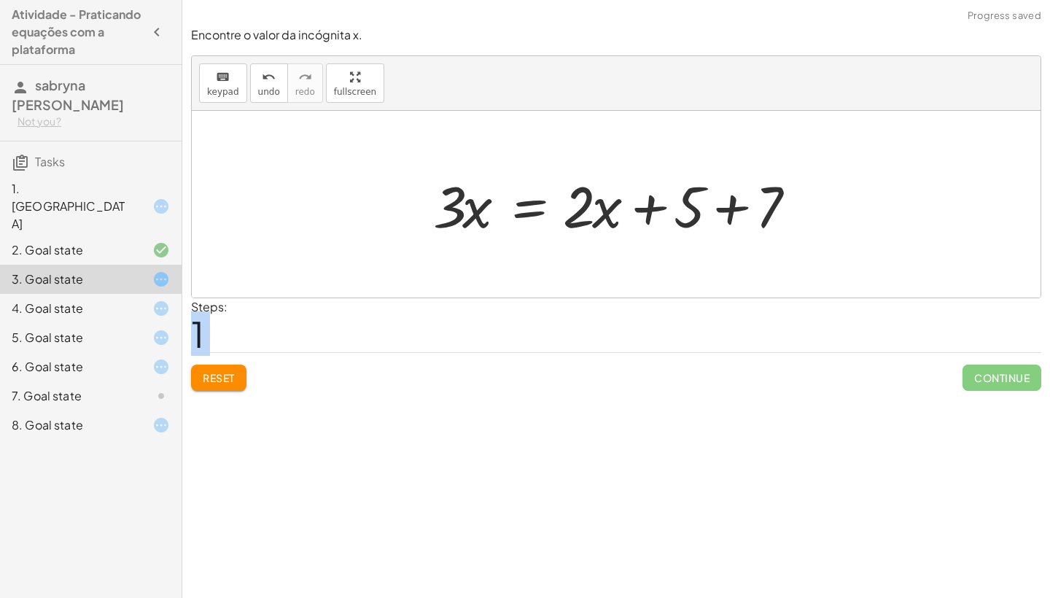
click at [807, 200] on div at bounding box center [622, 204] width 392 height 75
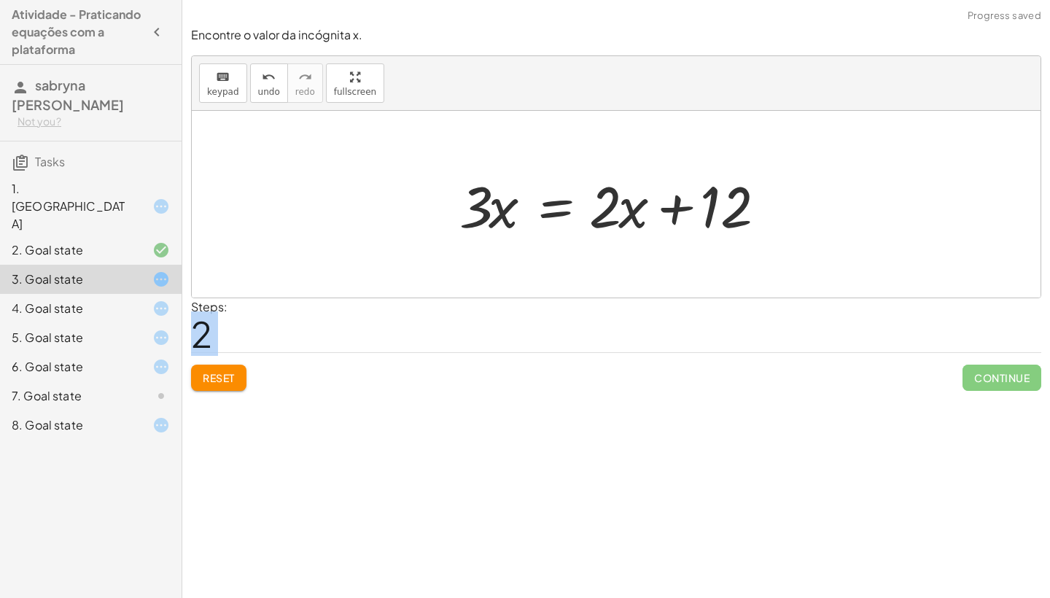
click at [680, 204] on div at bounding box center [621, 204] width 339 height 75
drag, startPoint x: 610, startPoint y: 216, endPoint x: 478, endPoint y: 273, distance: 144.0
click at [477, 273] on div "+ · 3 · x − 7 = + · 2 · x + 5 · 3 · x = + · 2 · x + 5 + 7 · 2 · 3 · x = + · 2 ·…" at bounding box center [616, 204] width 849 height 187
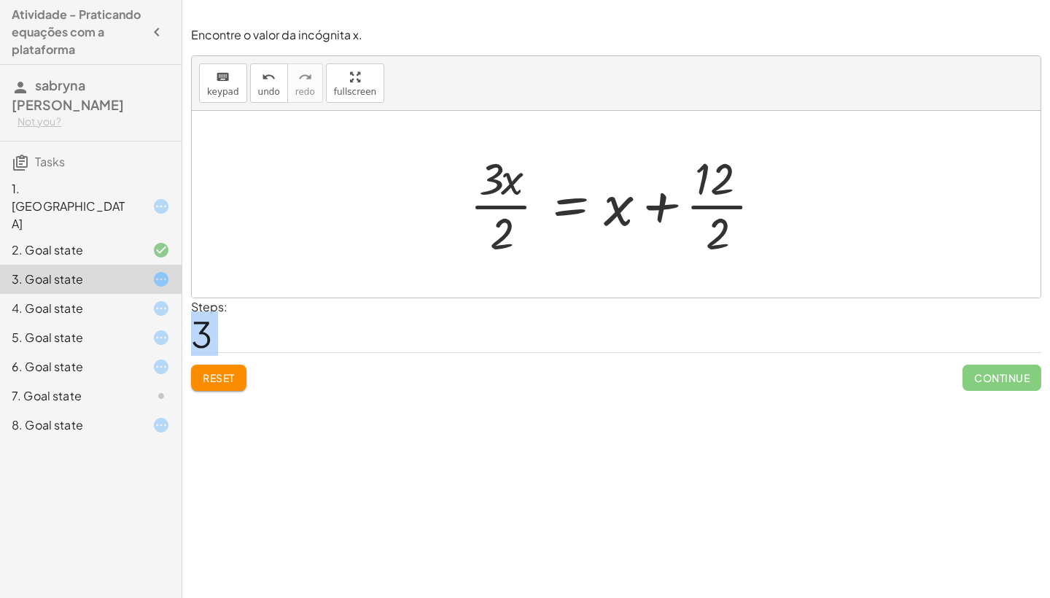
click at [660, 207] on div at bounding box center [621, 204] width 319 height 112
click at [507, 207] on div at bounding box center [621, 204] width 319 height 112
click at [732, 206] on div at bounding box center [621, 204] width 319 height 112
click at [732, 206] on div at bounding box center [604, 204] width 285 height 112
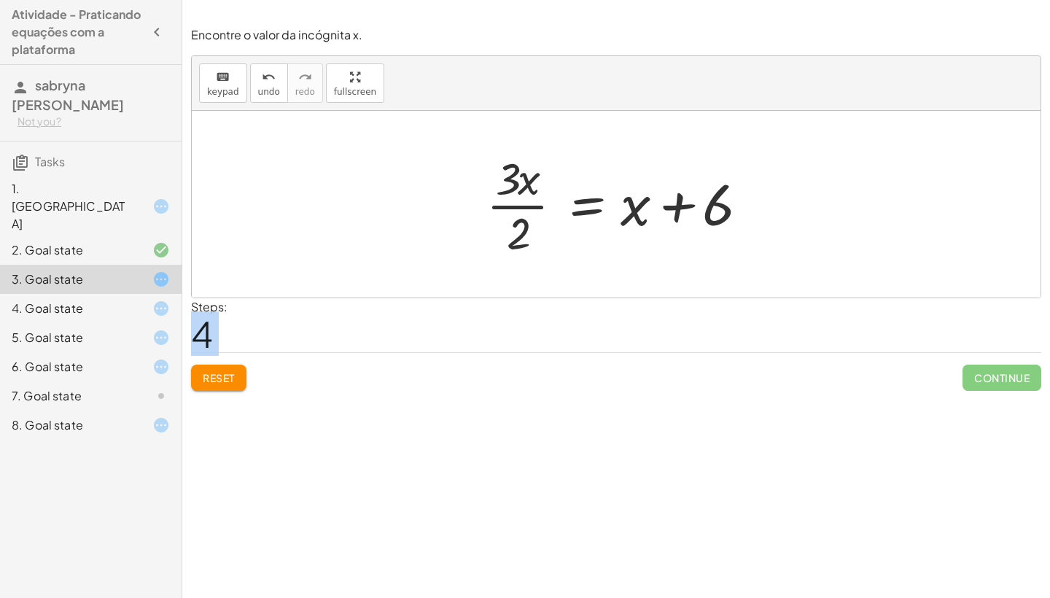
click at [682, 208] on div at bounding box center [621, 204] width 285 height 112
click at [535, 207] on div at bounding box center [621, 204] width 285 height 112
drag, startPoint x: 513, startPoint y: 233, endPoint x: 718, endPoint y: 254, distance: 205.9
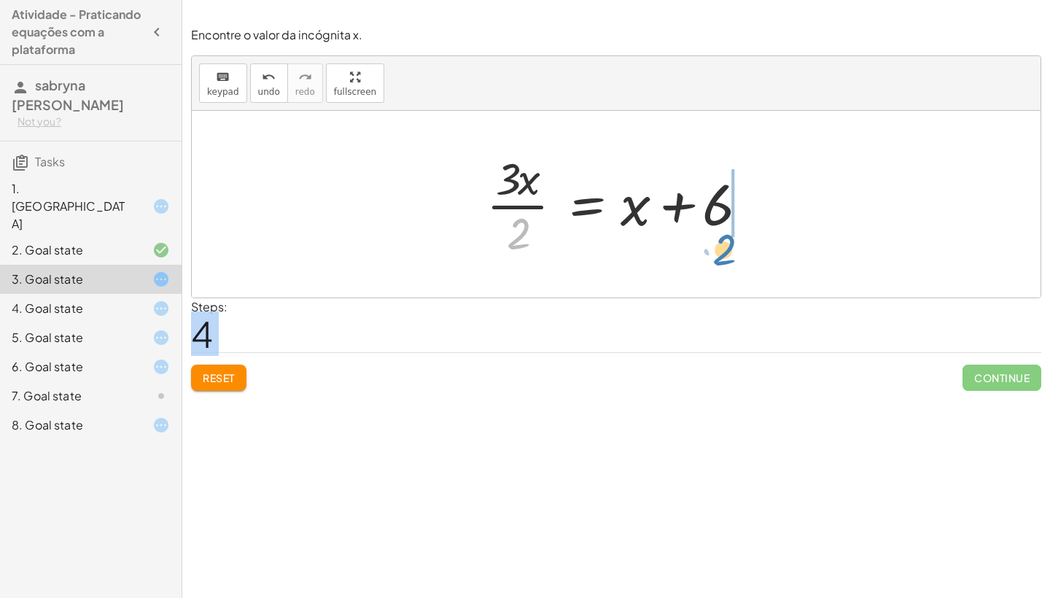
click at [718, 254] on div at bounding box center [621, 204] width 285 height 112
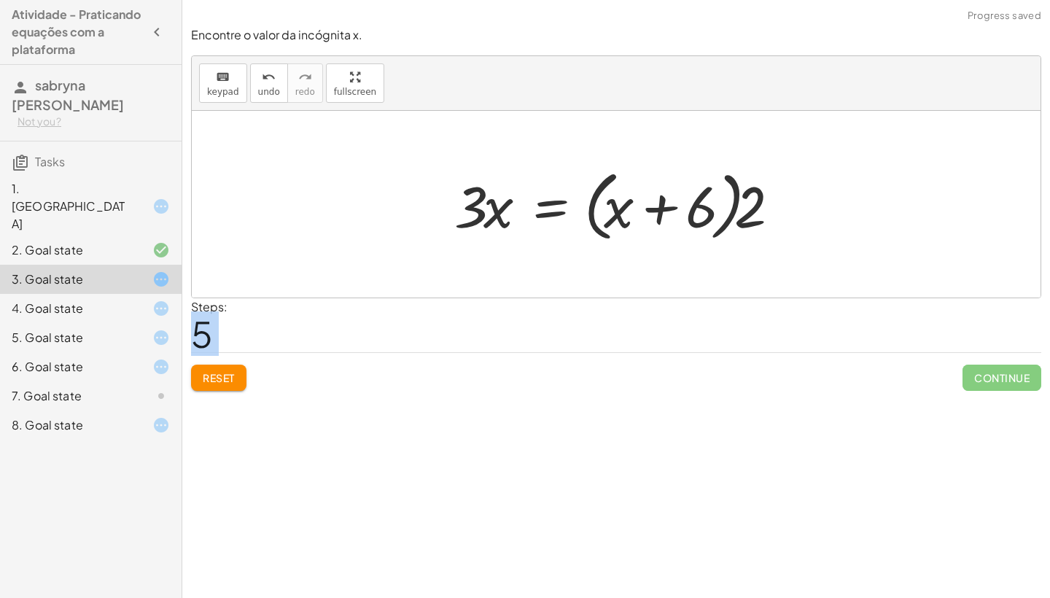
click at [659, 215] on div at bounding box center [621, 205] width 349 height 84
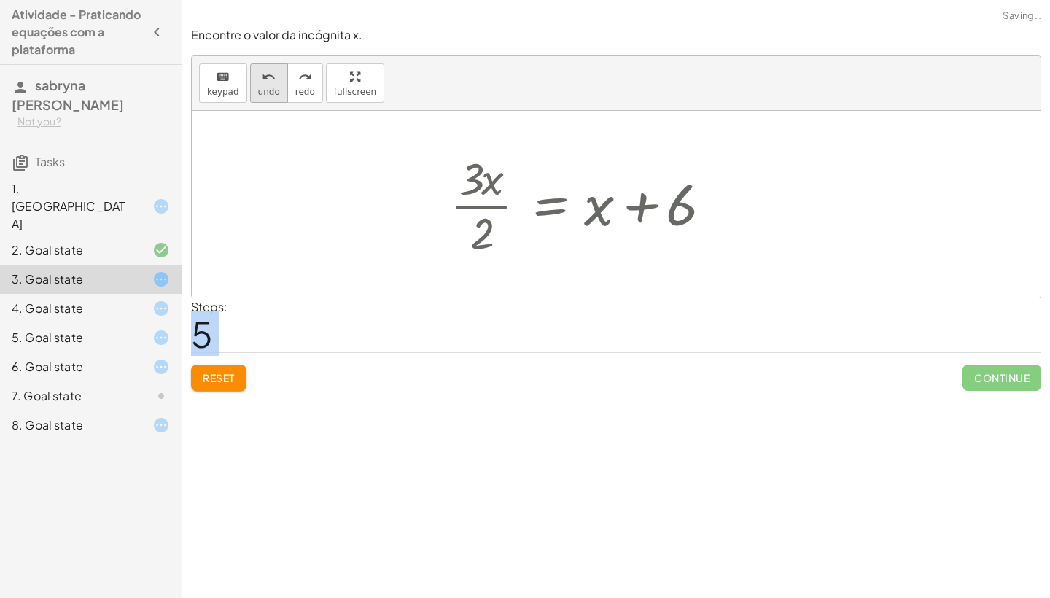
click at [262, 82] on icon "undo" at bounding box center [269, 78] width 14 height 18
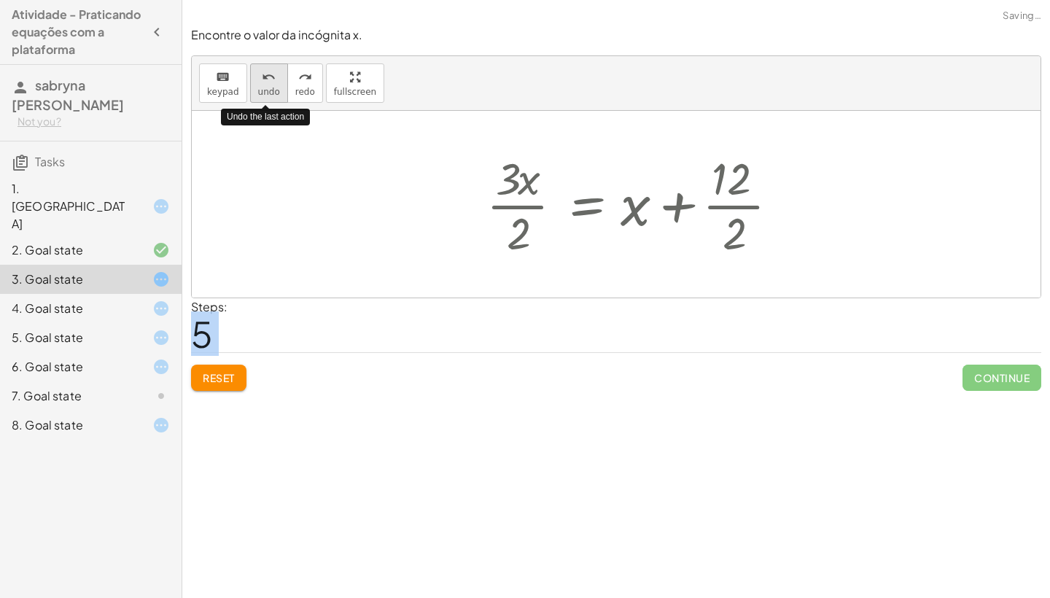
click at [262, 82] on icon "undo" at bounding box center [269, 78] width 14 height 18
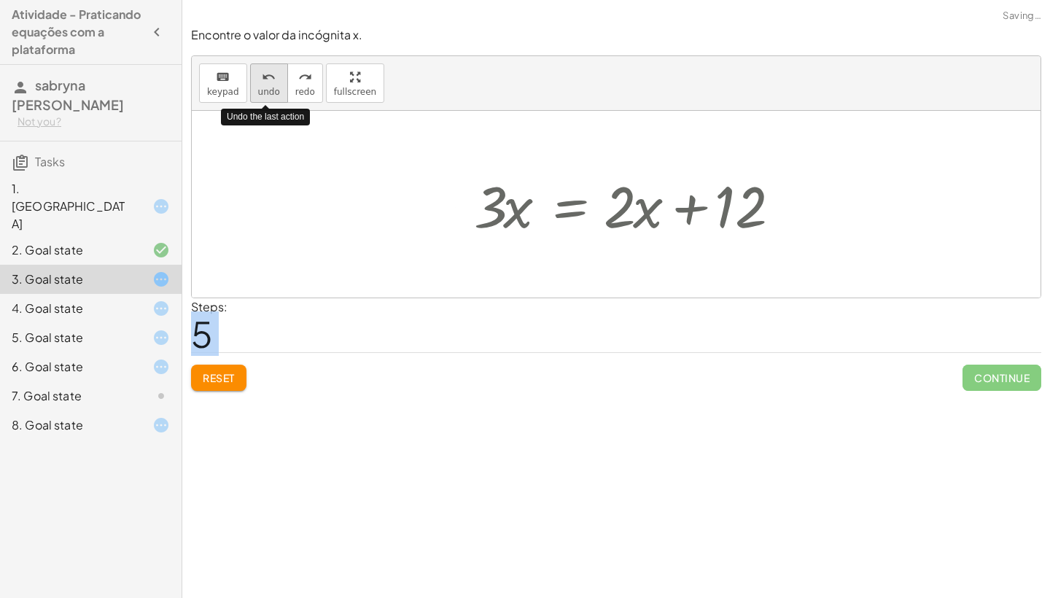
click at [262, 83] on icon "undo" at bounding box center [269, 78] width 14 height 18
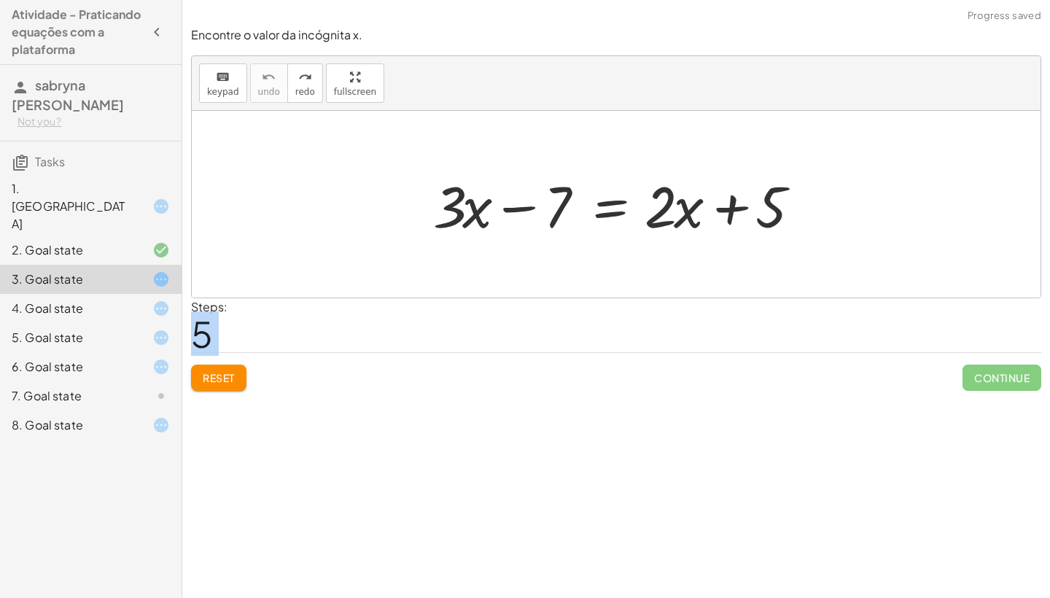
click at [222, 373] on span "Reset" at bounding box center [219, 377] width 32 height 13
drag, startPoint x: 525, startPoint y: 211, endPoint x: 761, endPoint y: 236, distance: 236.8
click at [761, 236] on div at bounding box center [622, 204] width 392 height 75
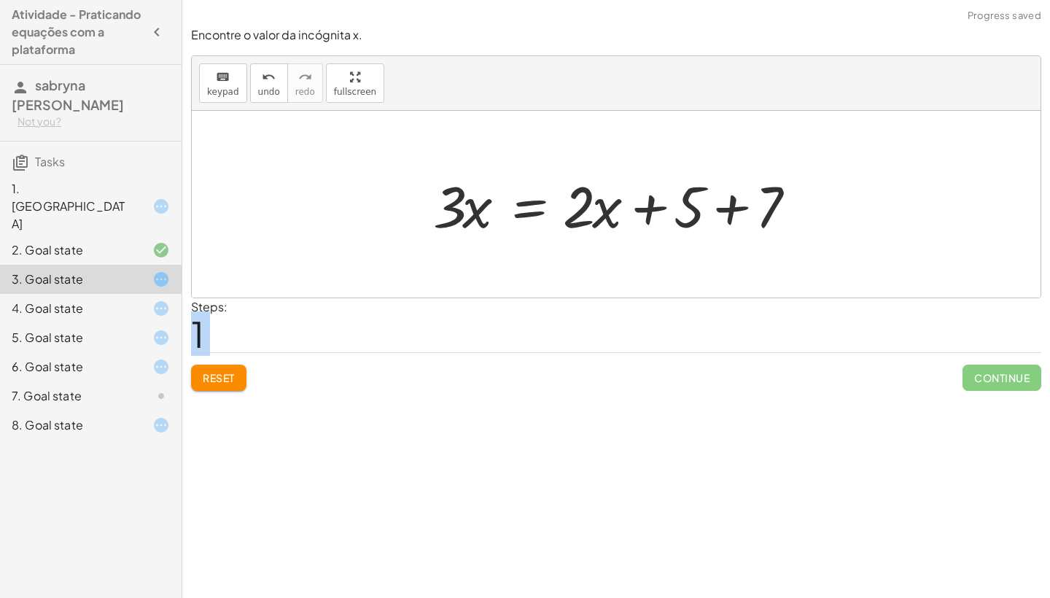
click at [727, 212] on div at bounding box center [622, 204] width 392 height 75
click at [727, 212] on div at bounding box center [595, 204] width 339 height 75
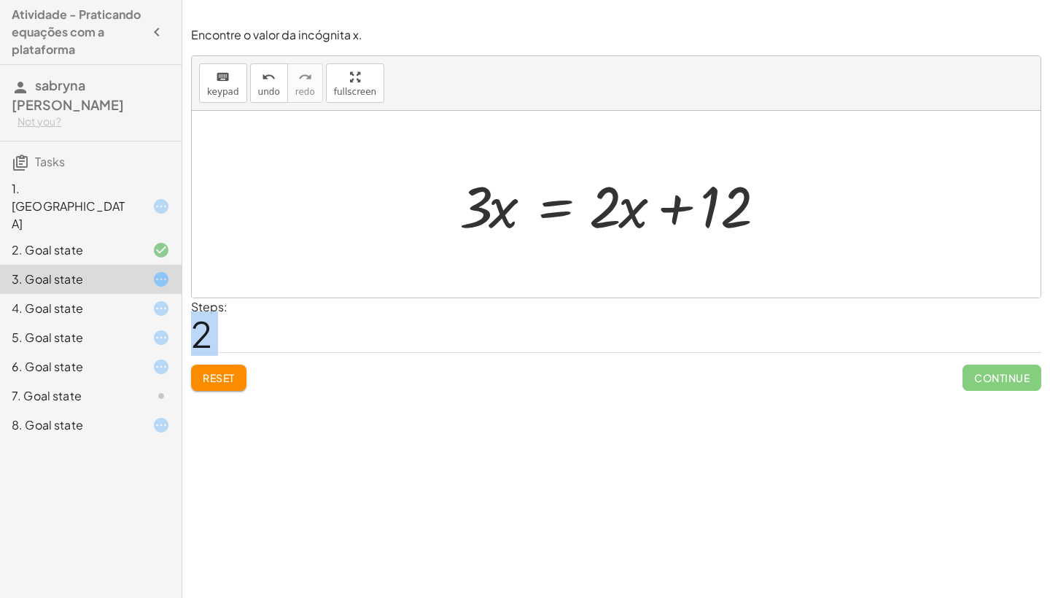
click at [675, 207] on div at bounding box center [621, 204] width 339 height 75
drag, startPoint x: 711, startPoint y: 205, endPoint x: 584, endPoint y: 267, distance: 141.2
click at [584, 267] on div "+ · 3 · x − 7 = + · 2 · x + 5 · 3 · x = + · 2 · x + 5 + 7 + 12 · 3 · x = + · 2 …" at bounding box center [616, 204] width 849 height 187
click at [154, 300] on icon at bounding box center [161, 309] width 18 height 18
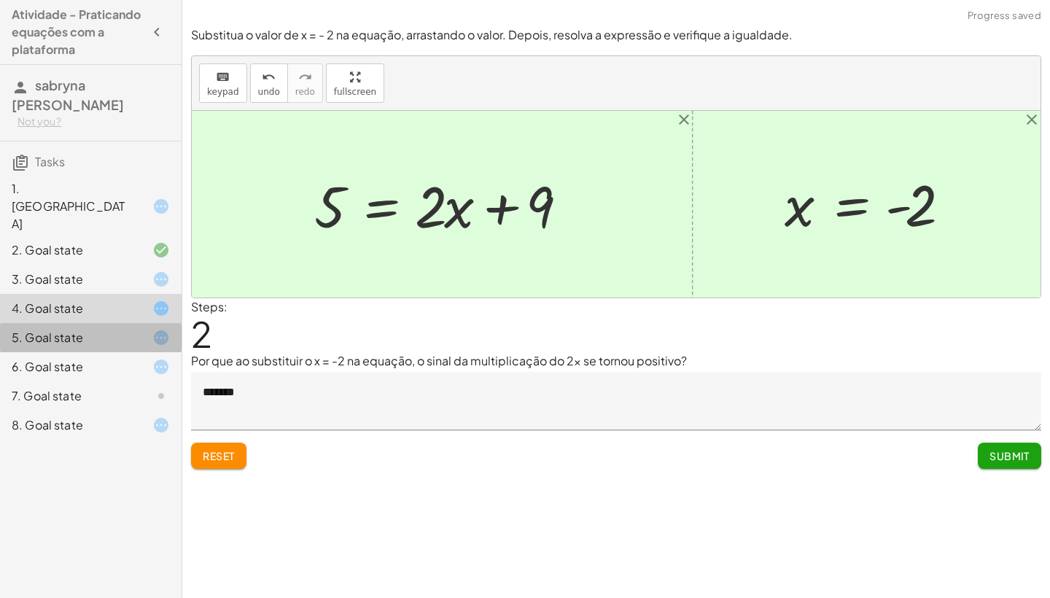
click at [148, 329] on div at bounding box center [149, 338] width 41 height 18
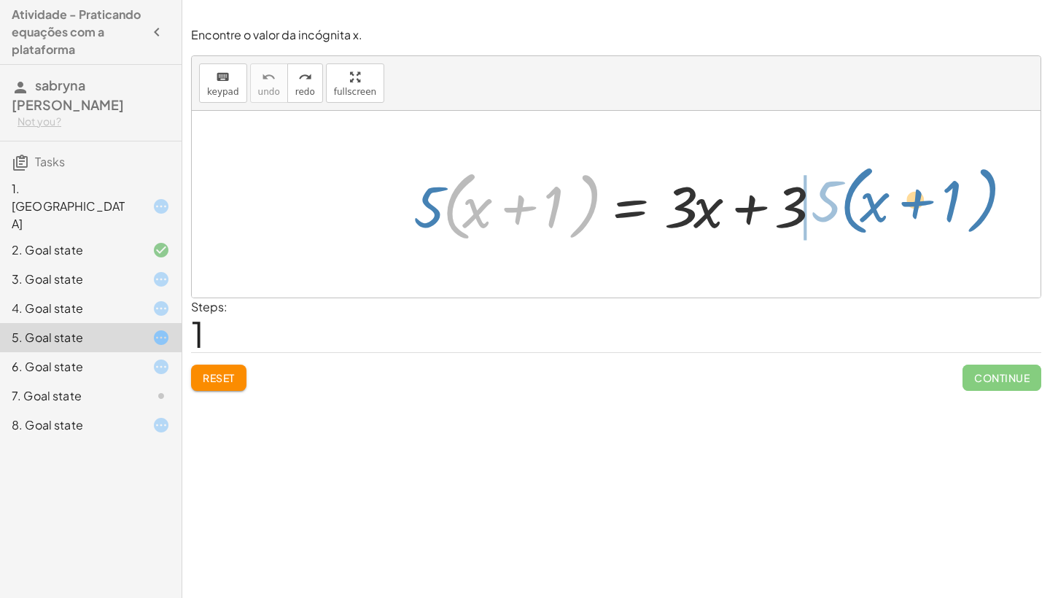
drag, startPoint x: 454, startPoint y: 197, endPoint x: 853, endPoint y: 190, distance: 398.2
click at [853, 190] on div "· ( + x + 1 ) · 5 · 5 · ( + x + 1 ) = + · 3 · x + 3" at bounding box center [616, 204] width 849 height 187
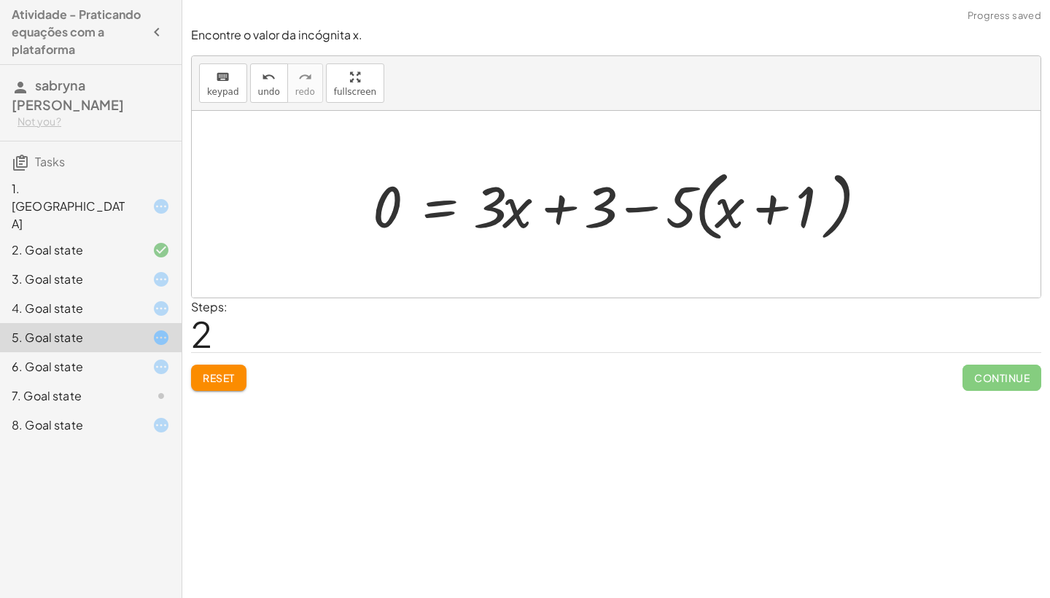
click at [642, 204] on div at bounding box center [621, 205] width 512 height 84
click at [642, 213] on div at bounding box center [621, 205] width 512 height 84
click at [560, 209] on div at bounding box center [621, 205] width 512 height 84
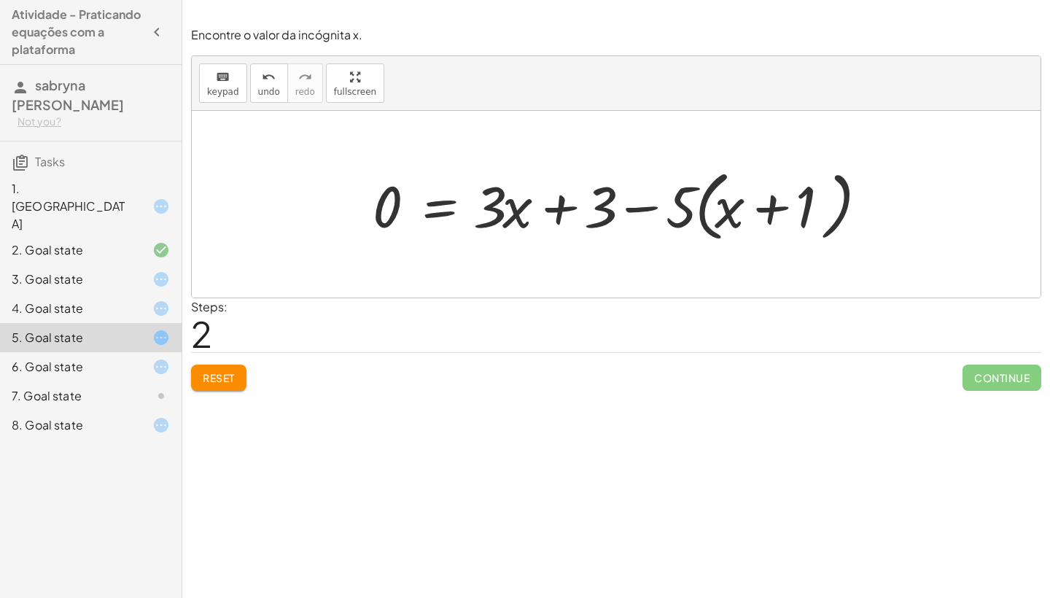
click at [635, 209] on div at bounding box center [621, 205] width 512 height 84
drag, startPoint x: 496, startPoint y: 210, endPoint x: 789, endPoint y: 261, distance: 297.6
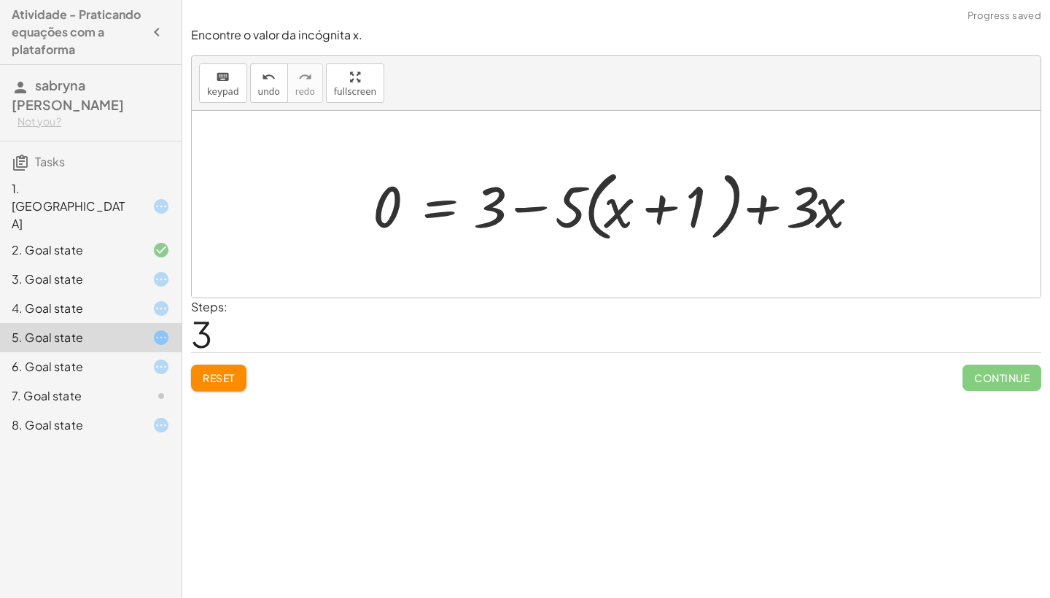
click at [759, 214] on div at bounding box center [621, 205] width 512 height 84
click at [535, 204] on div at bounding box center [621, 205] width 512 height 84
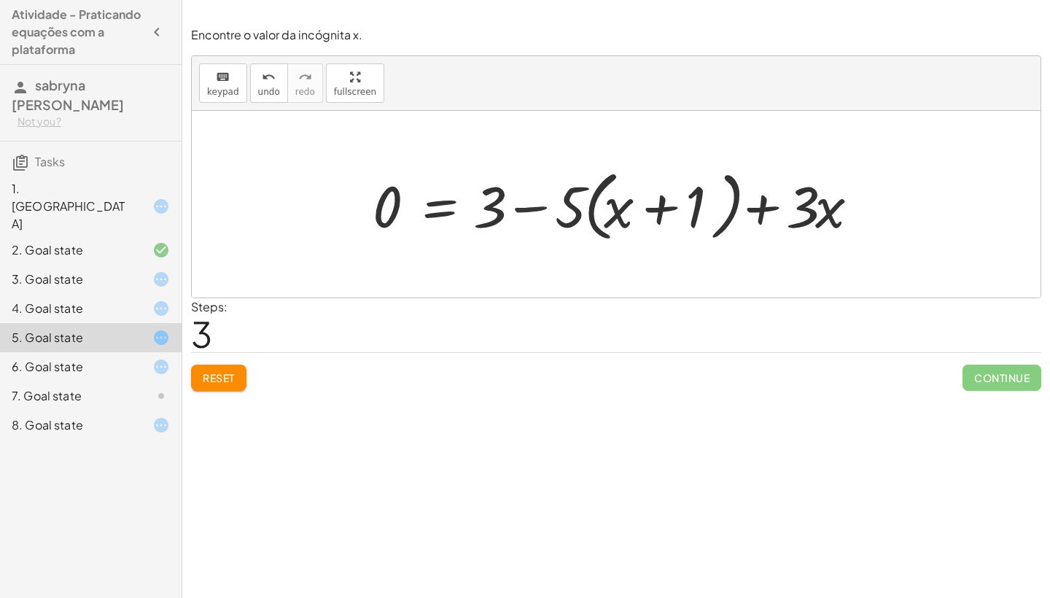
click at [535, 204] on div at bounding box center [621, 205] width 512 height 84
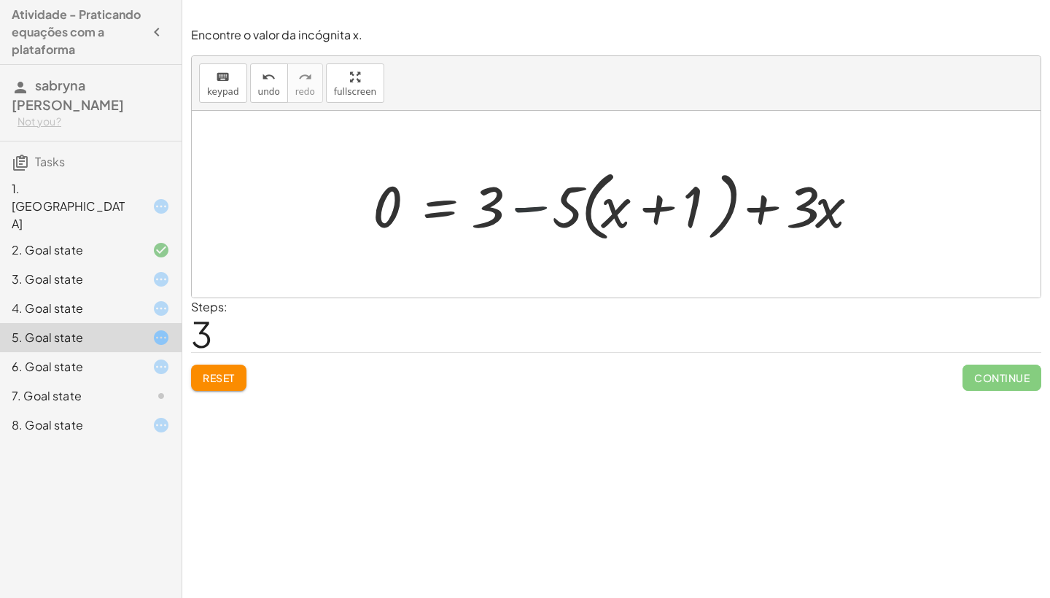
click at [535, 204] on div at bounding box center [621, 205] width 512 height 84
click at [517, 214] on div at bounding box center [621, 205] width 512 height 84
click at [651, 208] on div at bounding box center [621, 205] width 512 height 84
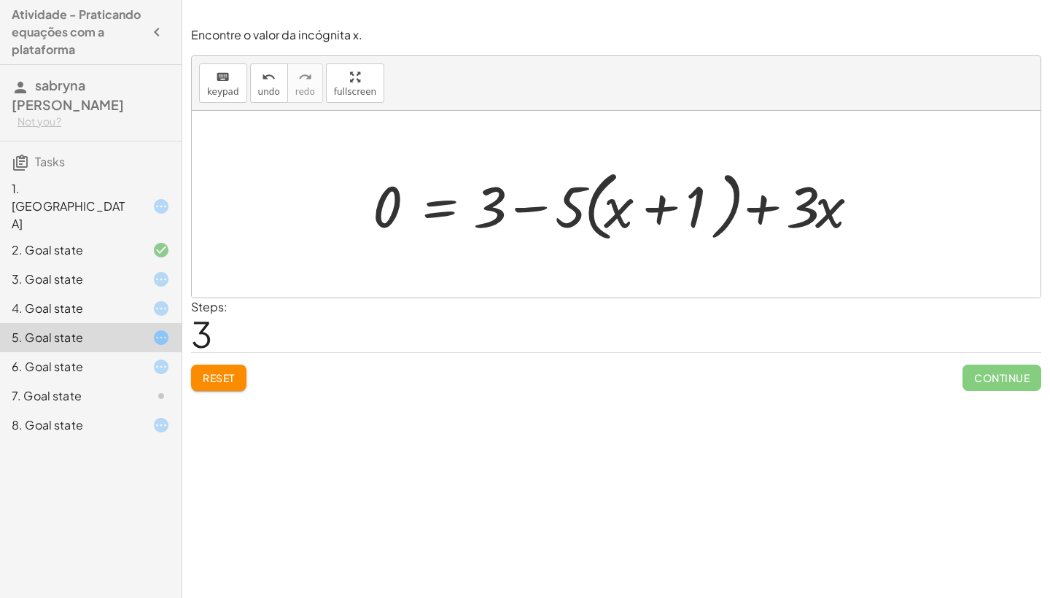
click at [207, 384] on button "Reset" at bounding box center [218, 378] width 55 height 26
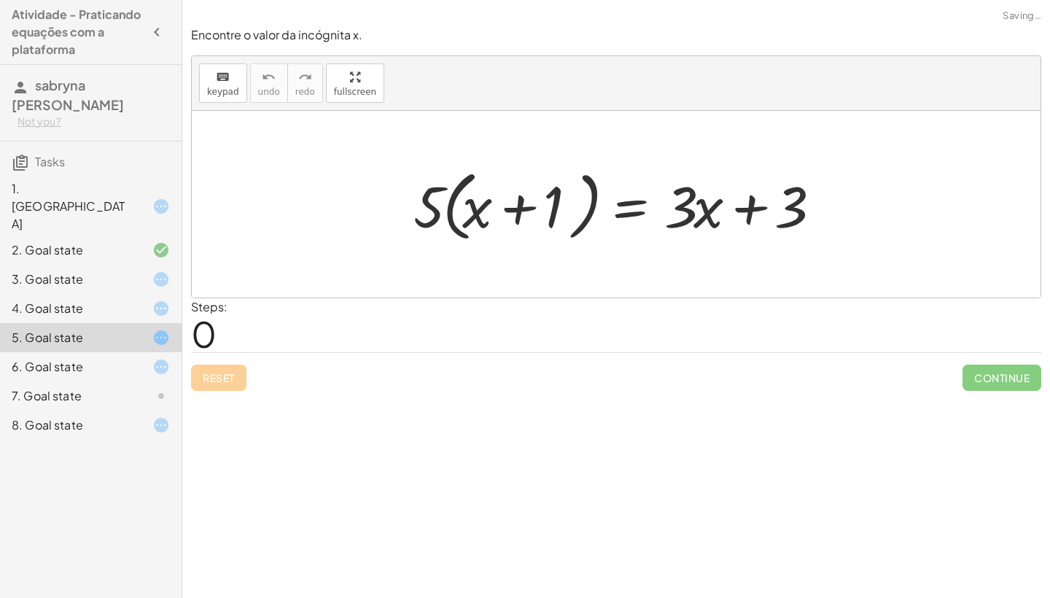
click at [207, 384] on div "Reset Continue" at bounding box center [616, 371] width 850 height 39
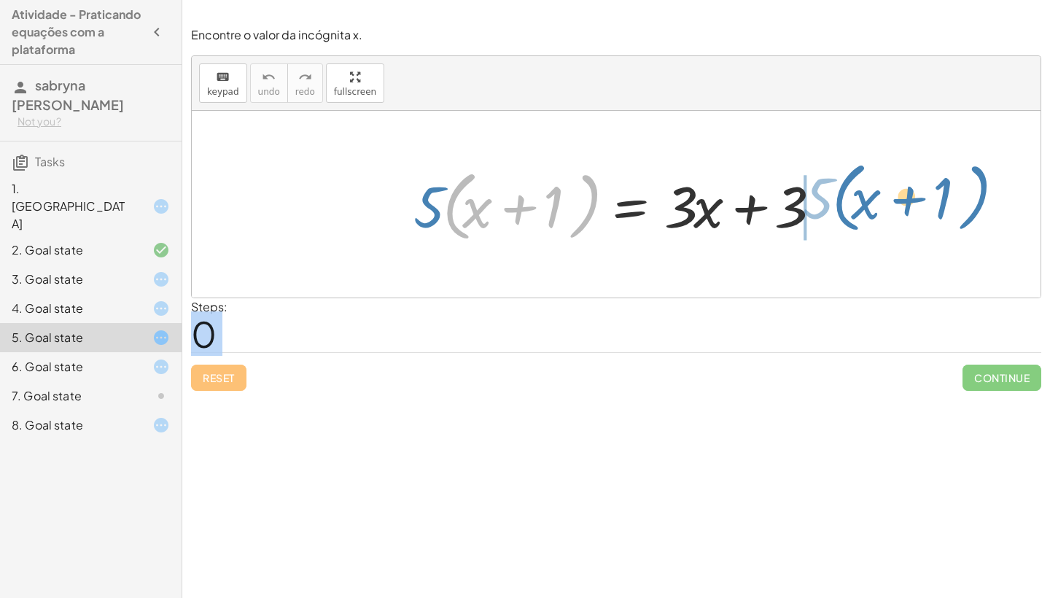
drag, startPoint x: 453, startPoint y: 216, endPoint x: 843, endPoint y: 207, distance: 390.3
click at [843, 207] on div "· ( + x + 1 ) · 5 · 5 · ( + x + 1 ) = + · 3 · x + 3" at bounding box center [616, 204] width 849 height 187
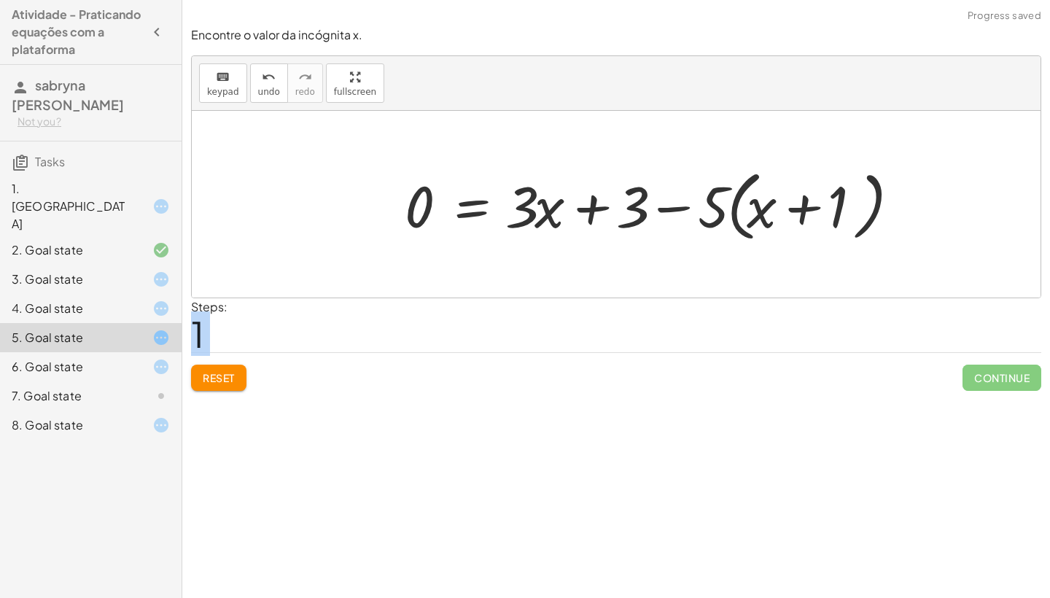
click at [843, 207] on div at bounding box center [653, 205] width 512 height 84
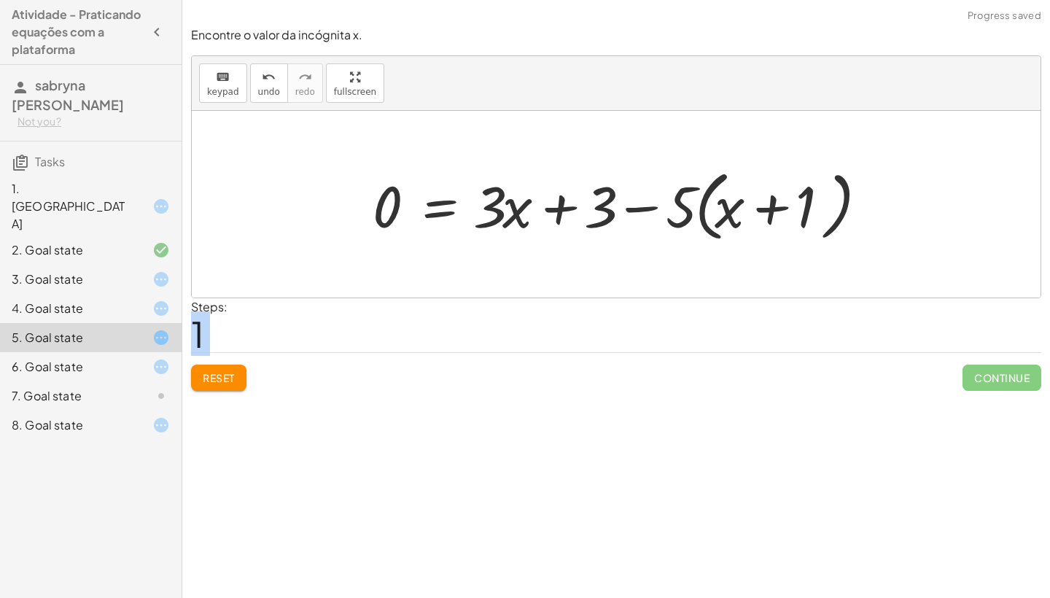
click at [640, 218] on div at bounding box center [621, 205] width 512 height 84
click at [640, 217] on div at bounding box center [621, 205] width 512 height 84
click at [640, 213] on div at bounding box center [621, 205] width 512 height 84
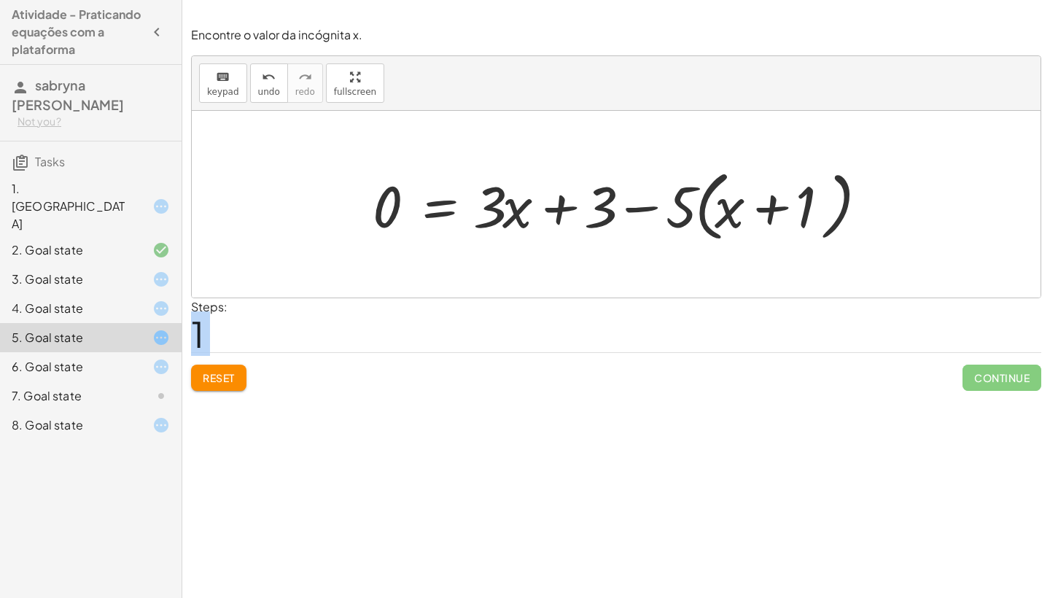
click at [562, 206] on div at bounding box center [621, 205] width 512 height 84
click at [761, 206] on div at bounding box center [621, 205] width 512 height 84
drag, startPoint x: 494, startPoint y: 214, endPoint x: 804, endPoint y: 271, distance: 315.7
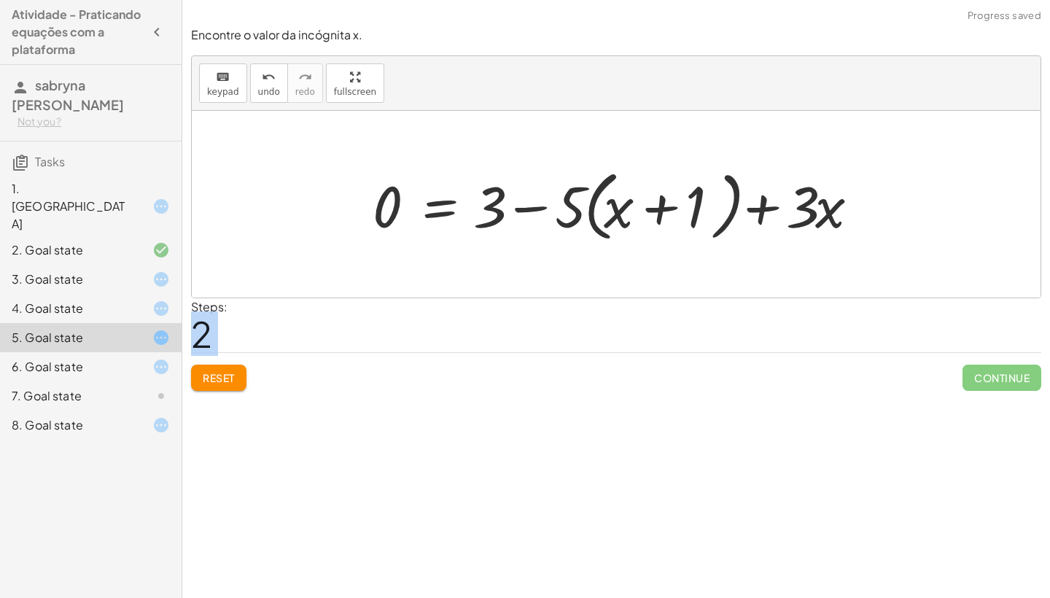
click at [764, 201] on div at bounding box center [621, 205] width 512 height 84
click at [497, 194] on div at bounding box center [621, 205] width 512 height 84
drag, startPoint x: 486, startPoint y: 209, endPoint x: 477, endPoint y: 201, distance: 11.9
click at [484, 205] on div at bounding box center [621, 205] width 512 height 84
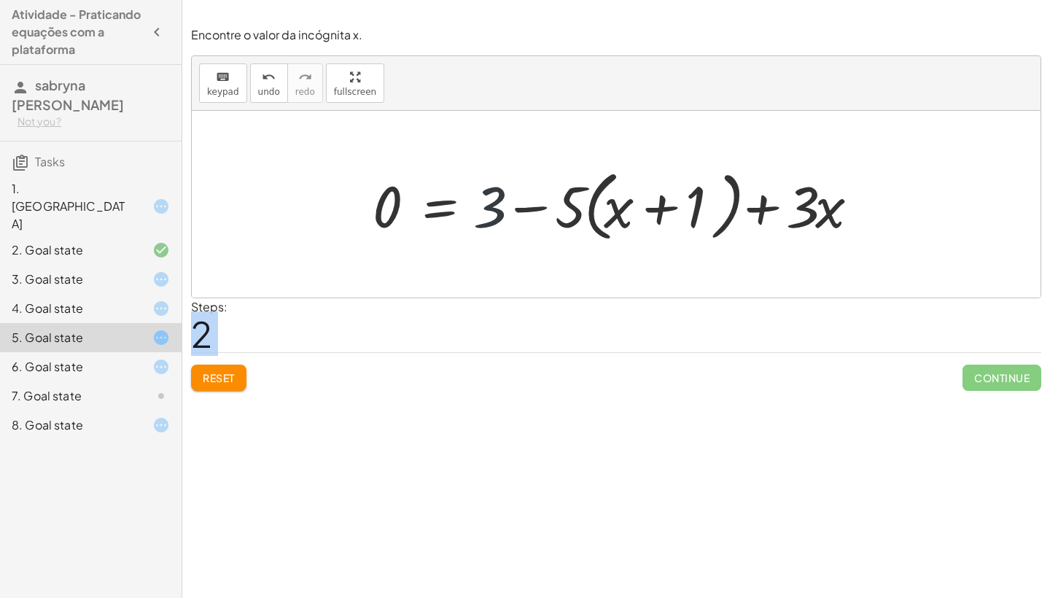
click at [551, 206] on div at bounding box center [621, 205] width 512 height 84
click at [533, 208] on div at bounding box center [621, 205] width 512 height 84
drag, startPoint x: 497, startPoint y: 212, endPoint x: 863, endPoint y: 323, distance: 383.2
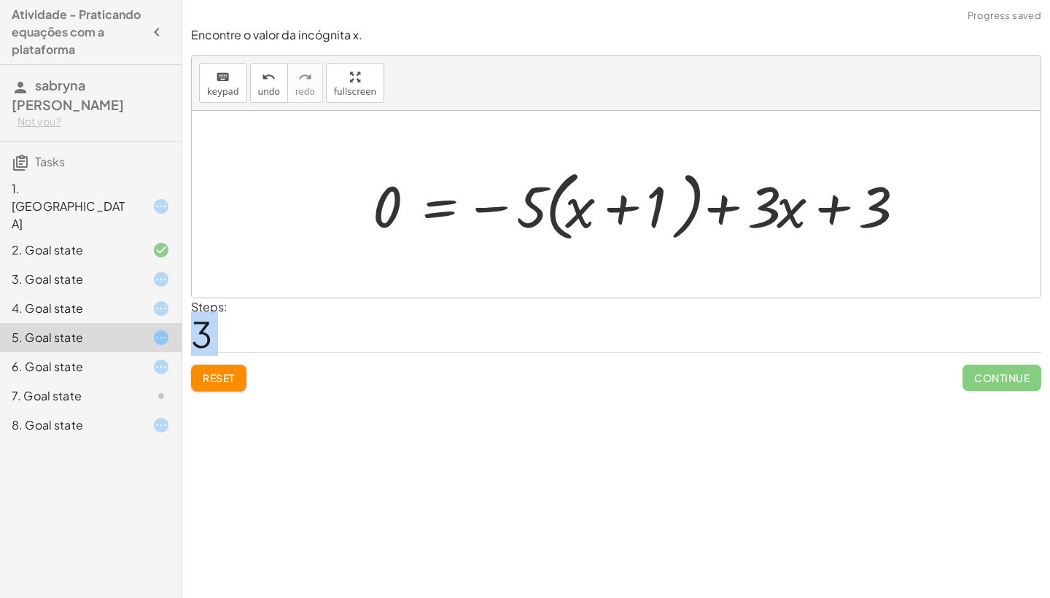
click at [731, 213] on div at bounding box center [642, 205] width 555 height 84
click at [828, 211] on div at bounding box center [642, 205] width 555 height 84
drag, startPoint x: 780, startPoint y: 216, endPoint x: 898, endPoint y: 271, distance: 130.2
click at [898, 271] on div "· 5 · ( + x + 1 ) = + · 3 · x + 3 0 = + · 3 · x + 3 − · 5 · ( + x + 1 ) 0 = + 3…" at bounding box center [616, 204] width 849 height 187
click at [813, 214] on div at bounding box center [642, 205] width 555 height 84
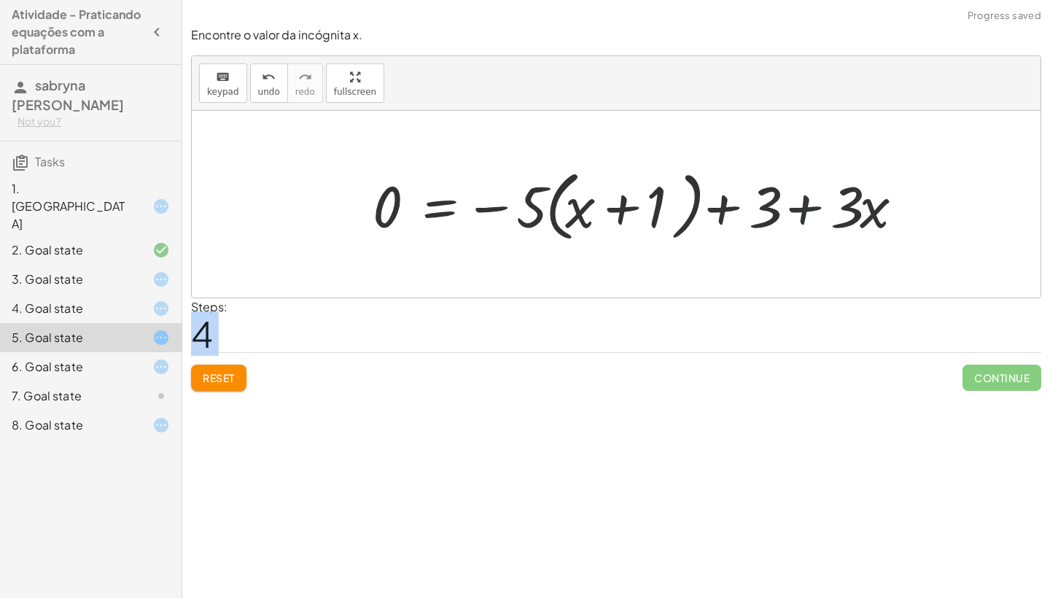
click at [813, 214] on div at bounding box center [642, 205] width 555 height 84
click at [225, 372] on span "Reset" at bounding box center [219, 377] width 32 height 13
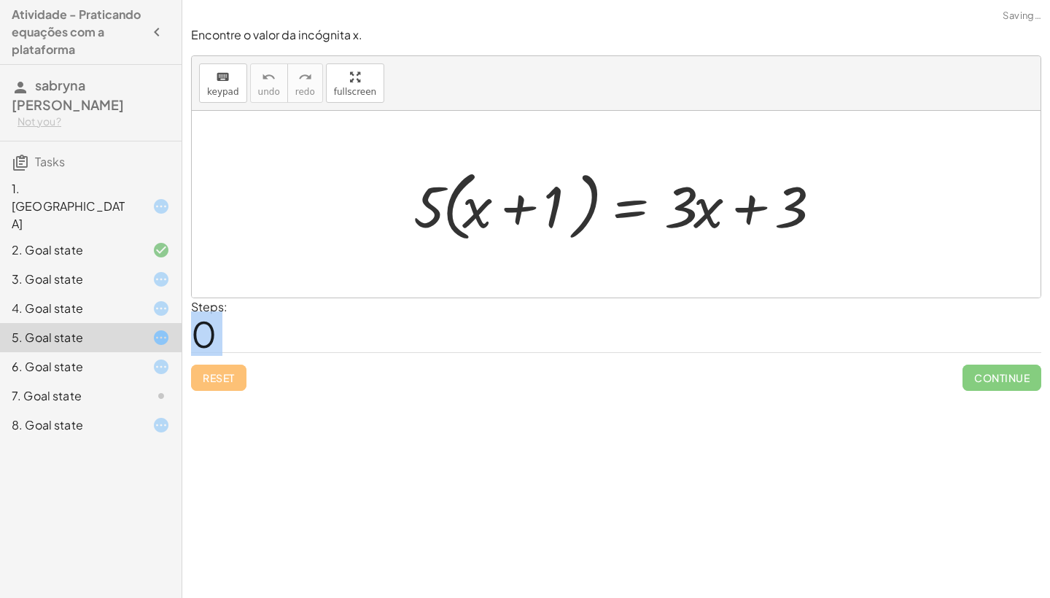
click at [225, 372] on div "Reset Continue" at bounding box center [616, 371] width 850 height 39
click at [226, 372] on div "Reset Continue" at bounding box center [616, 371] width 850 height 39
click at [228, 372] on div "Reset Continue" at bounding box center [616, 371] width 850 height 39
drag, startPoint x: 467, startPoint y: 176, endPoint x: 477, endPoint y: 190, distance: 17.2
click at [477, 190] on div at bounding box center [621, 205] width 430 height 84
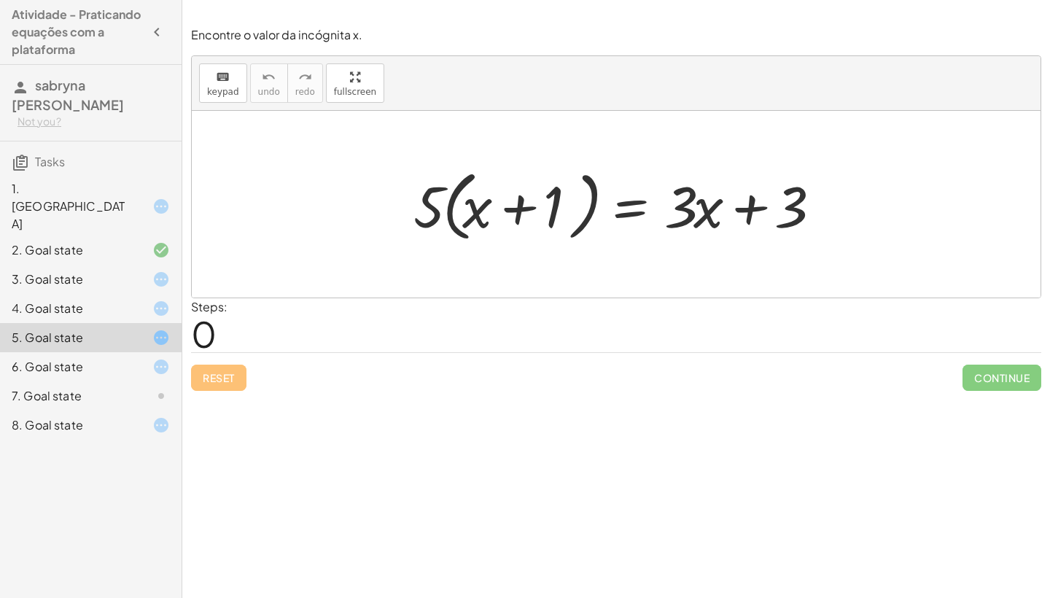
click at [140, 271] on div at bounding box center [149, 280] width 41 height 18
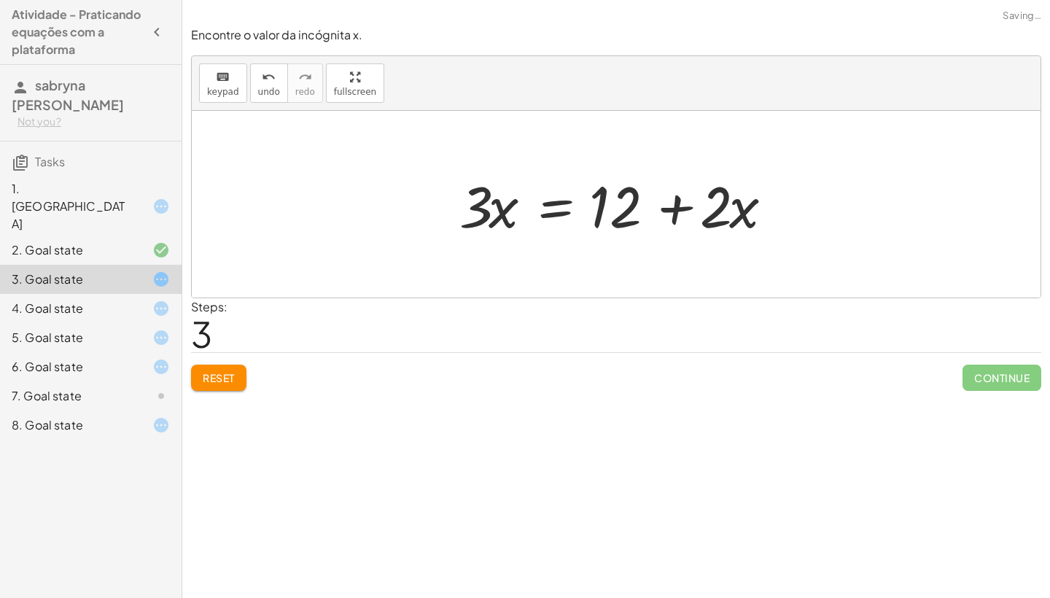
click at [144, 352] on div "4. Goal state" at bounding box center [91, 366] width 182 height 29
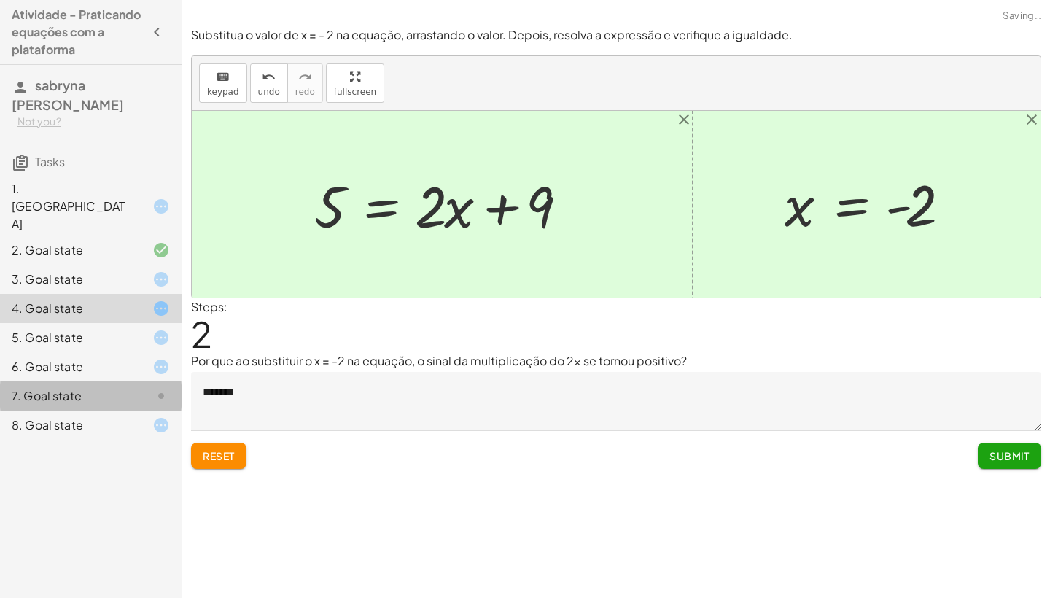
click at [152, 387] on icon at bounding box center [161, 396] width 18 height 18
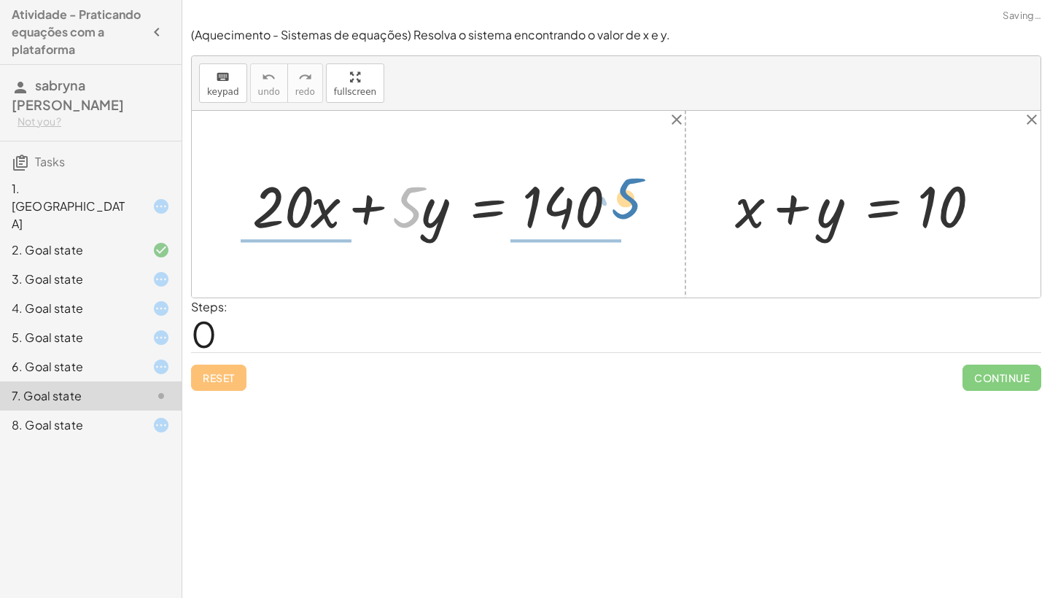
drag, startPoint x: 409, startPoint y: 203, endPoint x: 632, endPoint y: 195, distance: 223.3
click at [631, 195] on div at bounding box center [443, 204] width 397 height 75
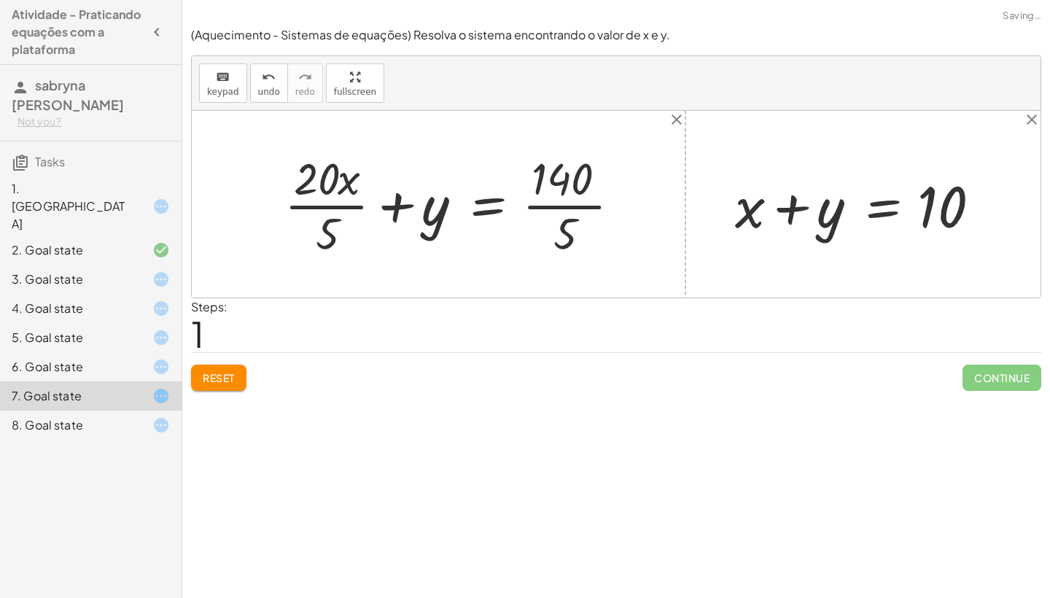
click at [409, 206] on div at bounding box center [458, 204] width 362 height 112
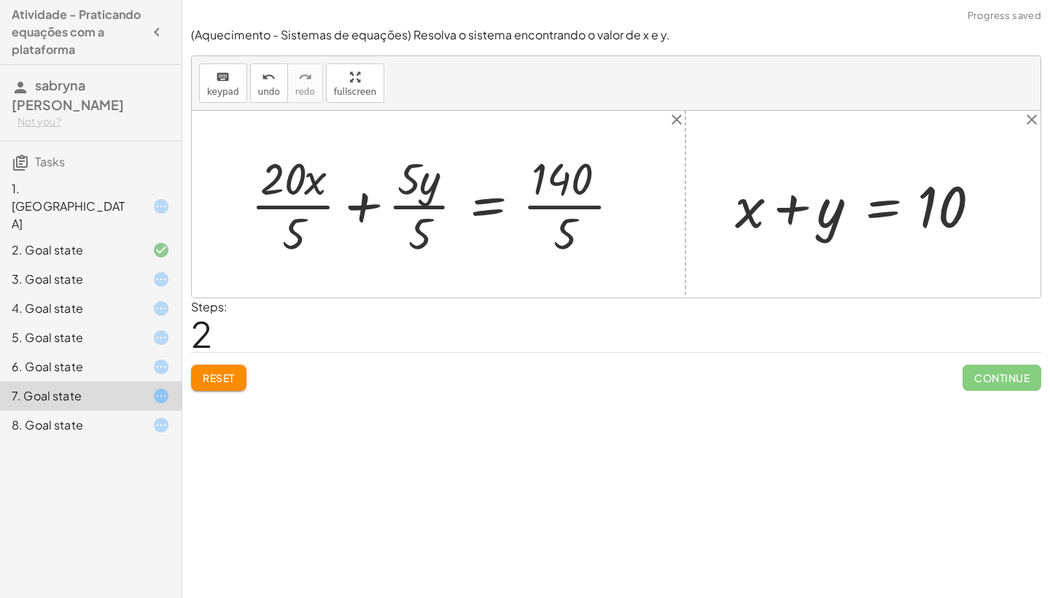
click at [552, 199] on div at bounding box center [442, 204] width 396 height 112
click at [413, 204] on div at bounding box center [429, 204] width 370 height 112
click at [413, 204] on div at bounding box center [445, 204] width 336 height 112
click at [405, 207] on div at bounding box center [429, 204] width 370 height 112
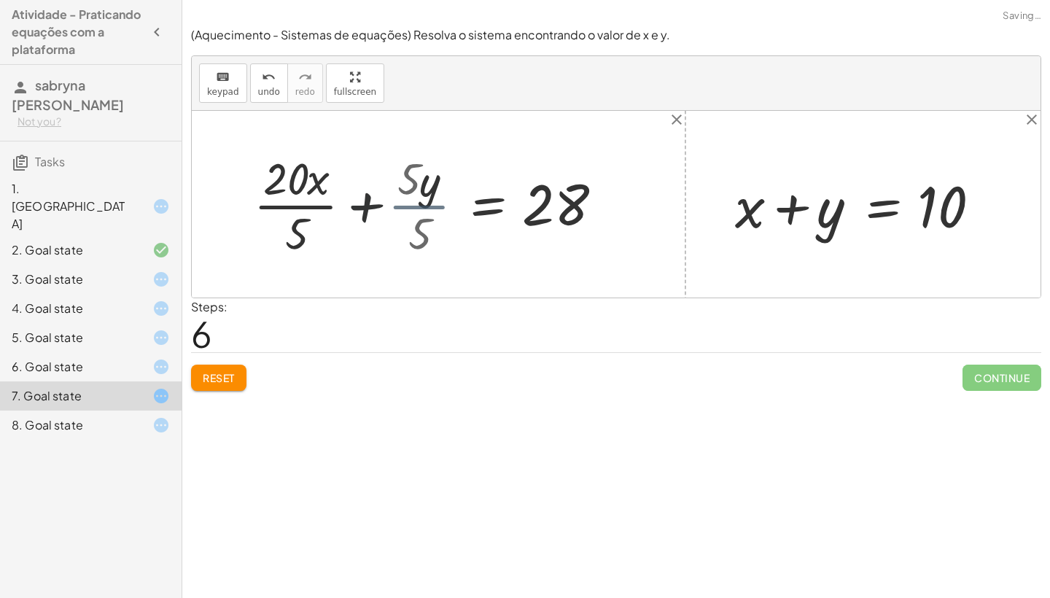
click at [405, 207] on div at bounding box center [445, 204] width 336 height 112
click at [405, 207] on div at bounding box center [429, 204] width 370 height 112
click at [405, 207] on div at bounding box center [445, 204] width 336 height 112
click at [405, 207] on div at bounding box center [429, 204] width 370 height 112
click at [405, 207] on div at bounding box center [445, 204] width 336 height 112
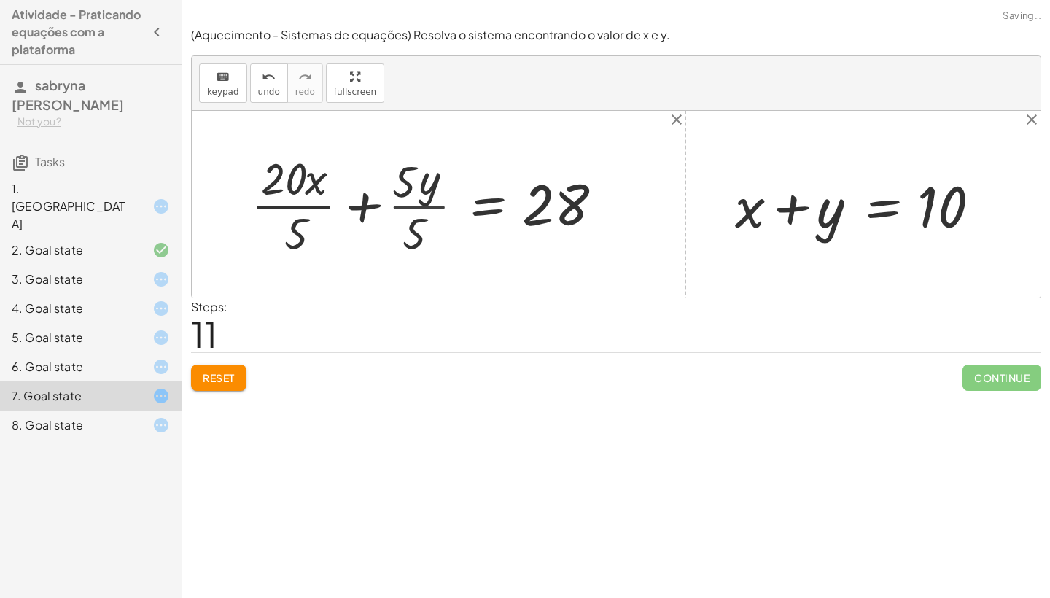
click at [405, 207] on div at bounding box center [429, 204] width 370 height 112
click at [405, 207] on div at bounding box center [445, 204] width 336 height 112
click at [405, 207] on div at bounding box center [429, 204] width 370 height 112
click at [405, 207] on div at bounding box center [445, 204] width 336 height 112
click at [406, 207] on div at bounding box center [429, 204] width 370 height 112
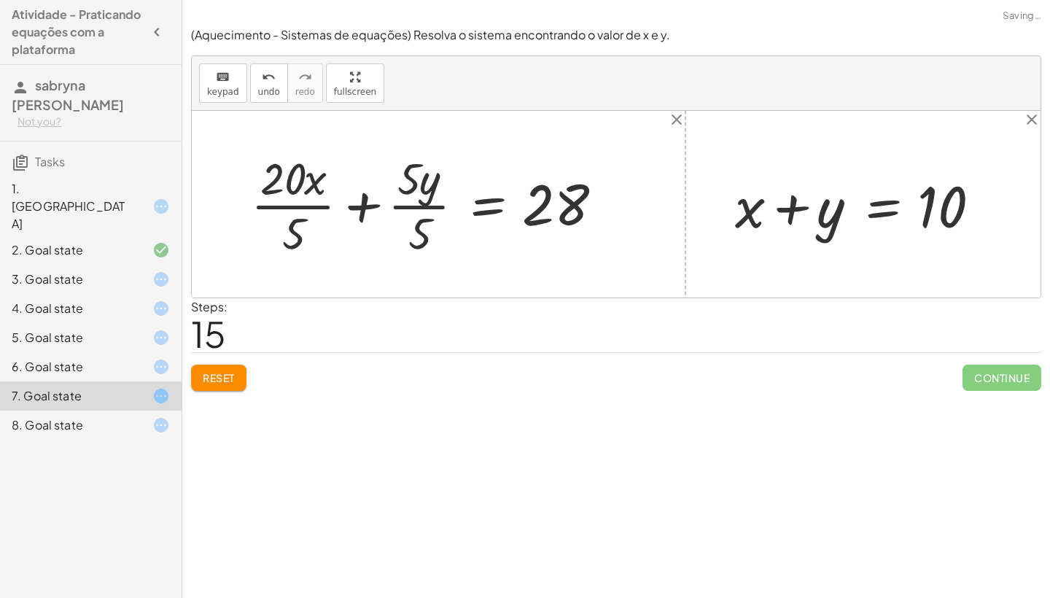
click at [406, 207] on div at bounding box center [429, 204] width 370 height 112
click at [406, 207] on div at bounding box center [445, 204] width 336 height 112
click at [406, 207] on div at bounding box center [429, 204] width 370 height 112
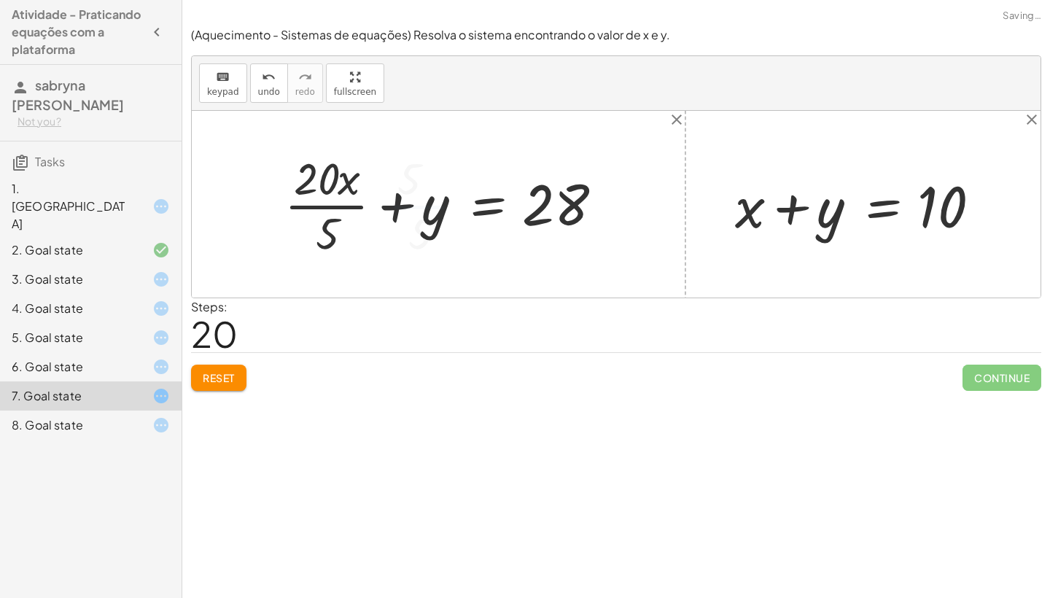
click at [385, 209] on div at bounding box center [445, 204] width 336 height 112
click at [390, 208] on div at bounding box center [445, 204] width 336 height 112
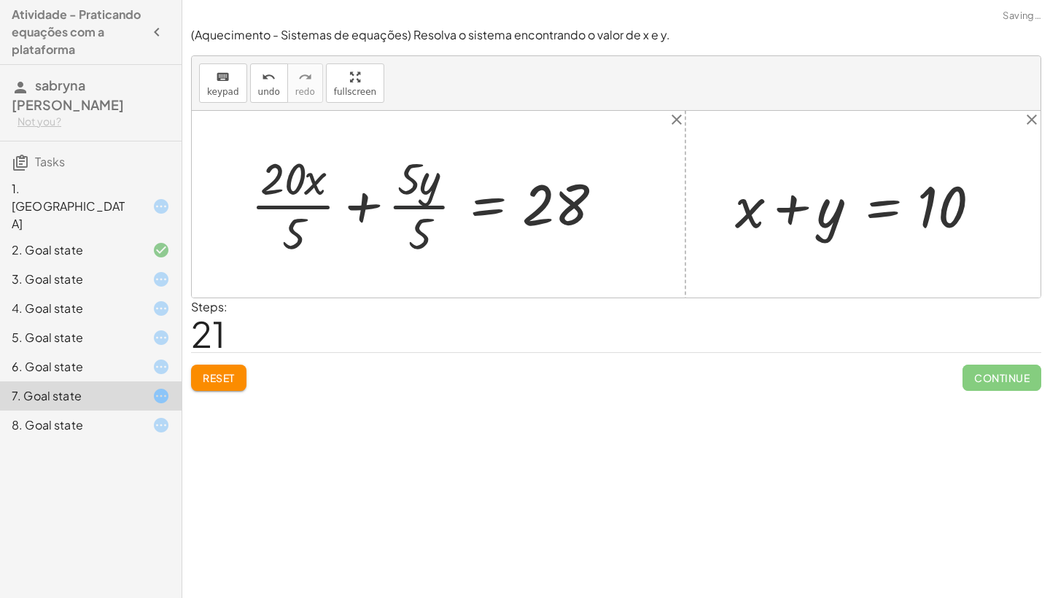
click at [395, 205] on div at bounding box center [429, 204] width 370 height 112
click at [397, 205] on div at bounding box center [429, 204] width 370 height 112
click at [397, 205] on div at bounding box center [445, 204] width 336 height 112
click at [397, 204] on div at bounding box center [429, 204] width 370 height 112
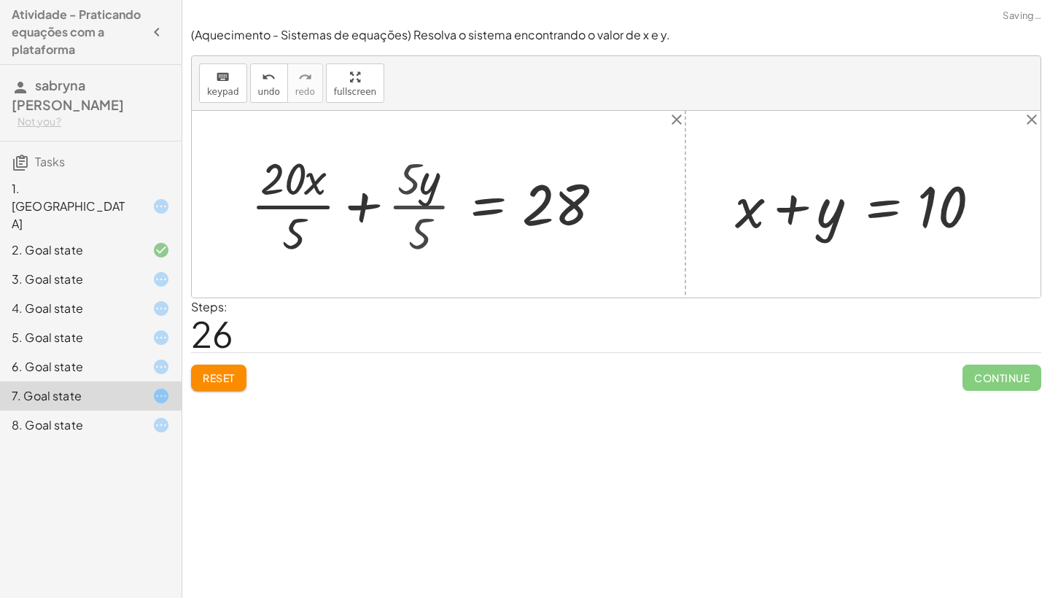
click at [397, 204] on div at bounding box center [445, 204] width 336 height 112
click at [398, 204] on div at bounding box center [429, 204] width 370 height 112
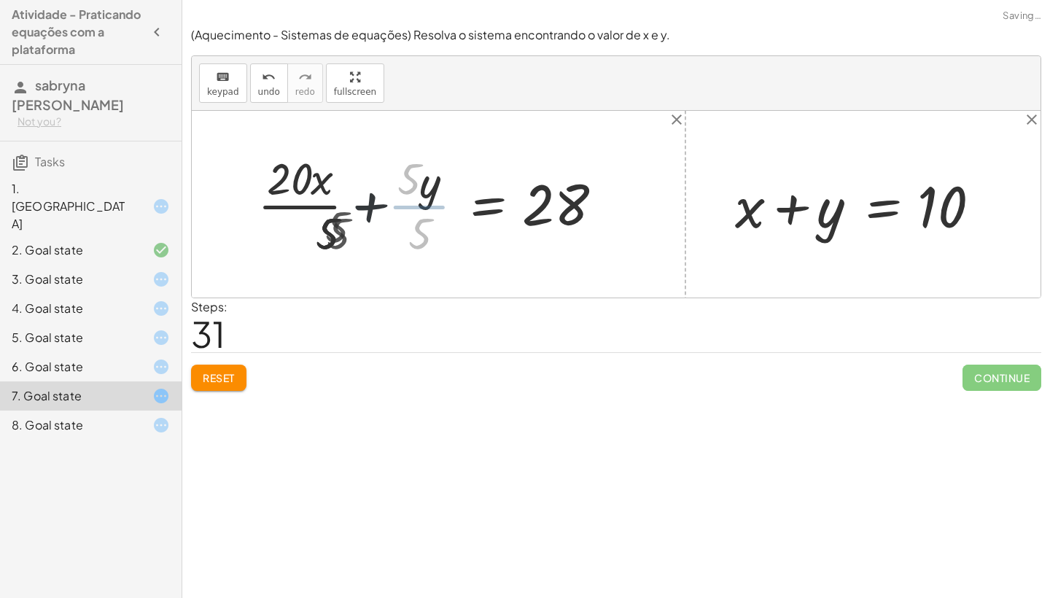
click at [398, 204] on div at bounding box center [429, 204] width 370 height 112
click at [398, 204] on div at bounding box center [445, 204] width 336 height 112
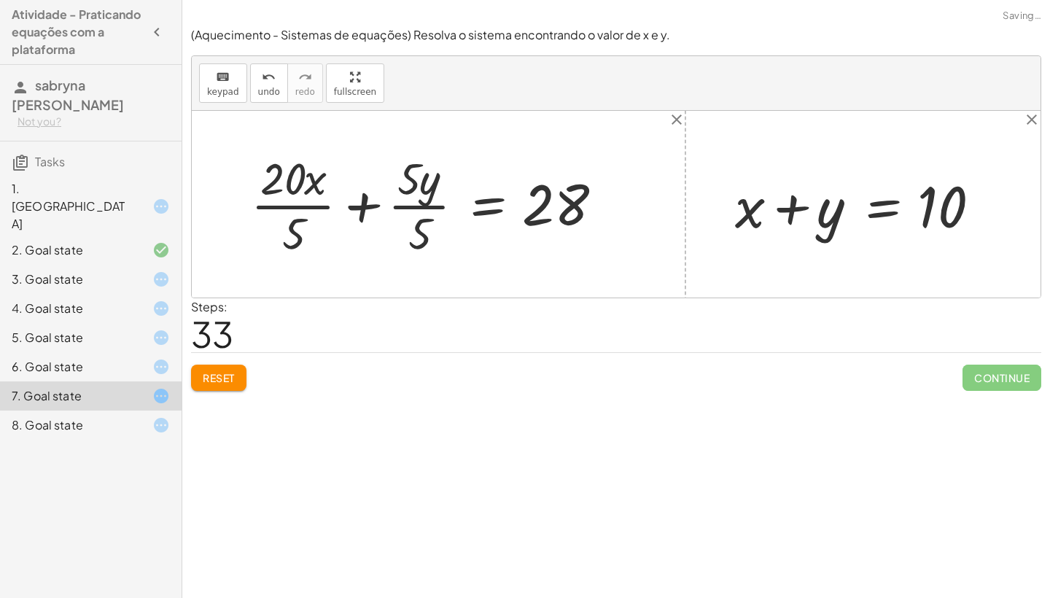
click at [399, 204] on div at bounding box center [429, 204] width 370 height 112
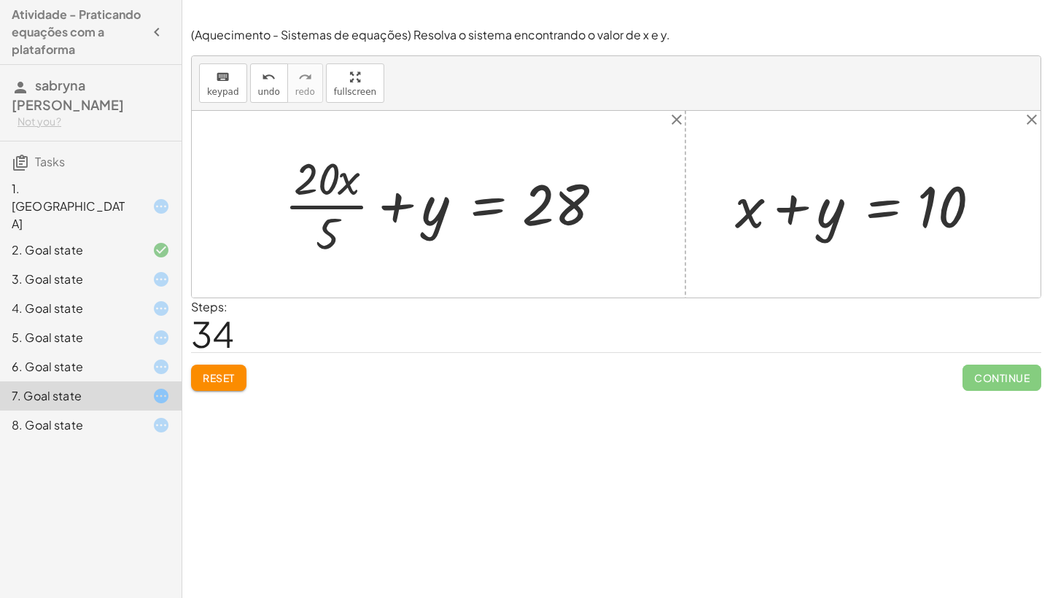
click at [397, 204] on div at bounding box center [445, 204] width 336 height 112
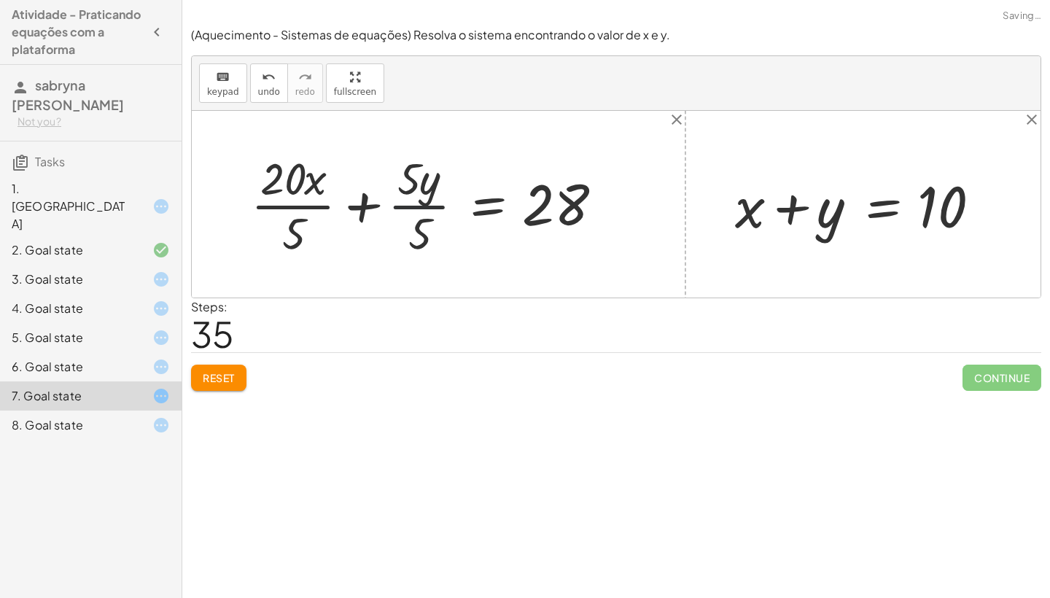
click at [413, 206] on div at bounding box center [429, 204] width 370 height 112
click at [413, 206] on div at bounding box center [445, 204] width 336 height 112
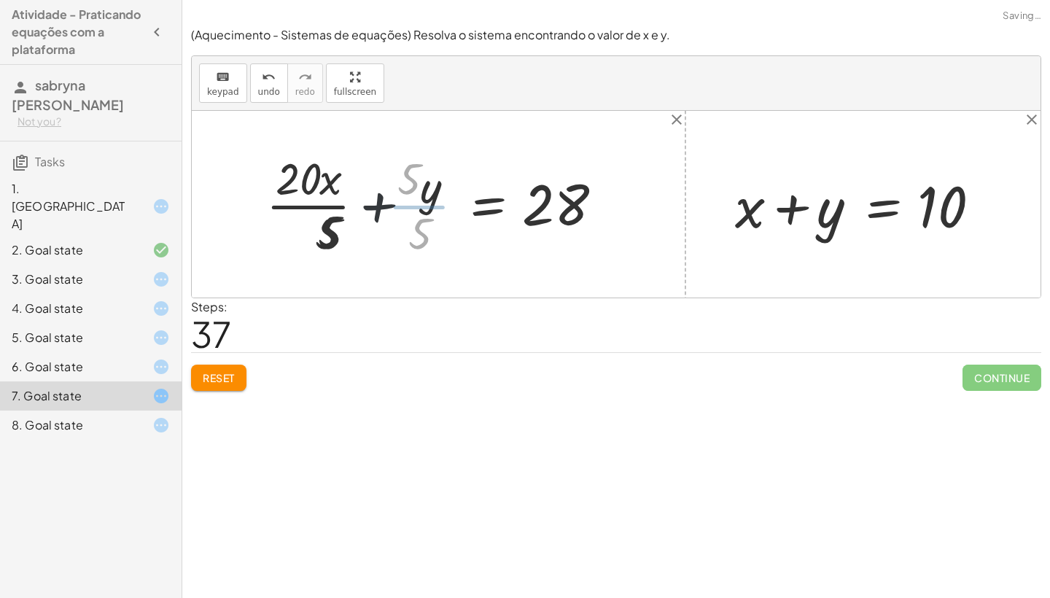
click at [413, 206] on div at bounding box center [429, 204] width 370 height 112
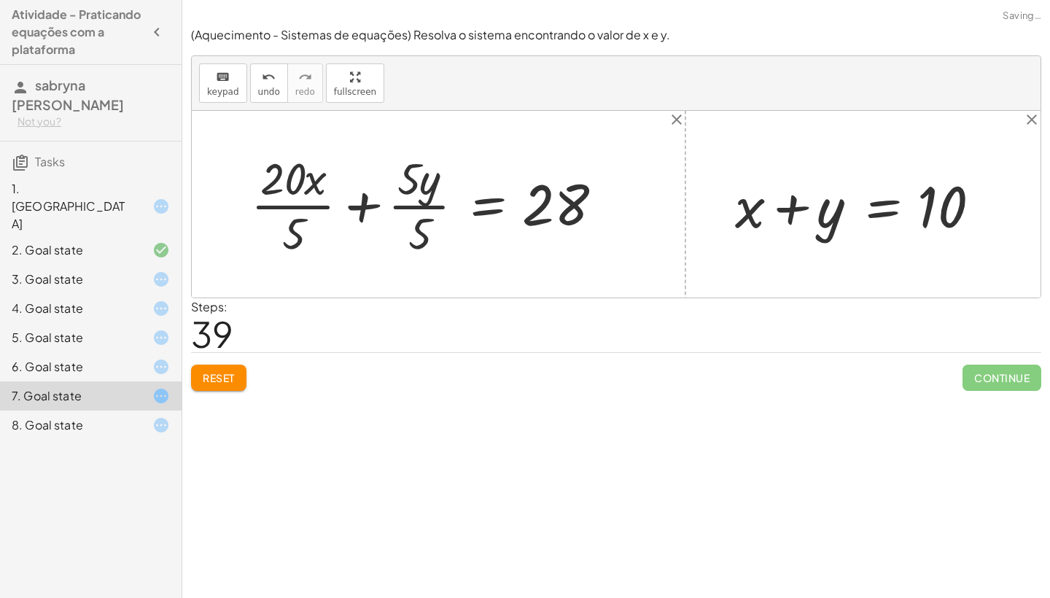
click at [413, 206] on div at bounding box center [429, 204] width 370 height 112
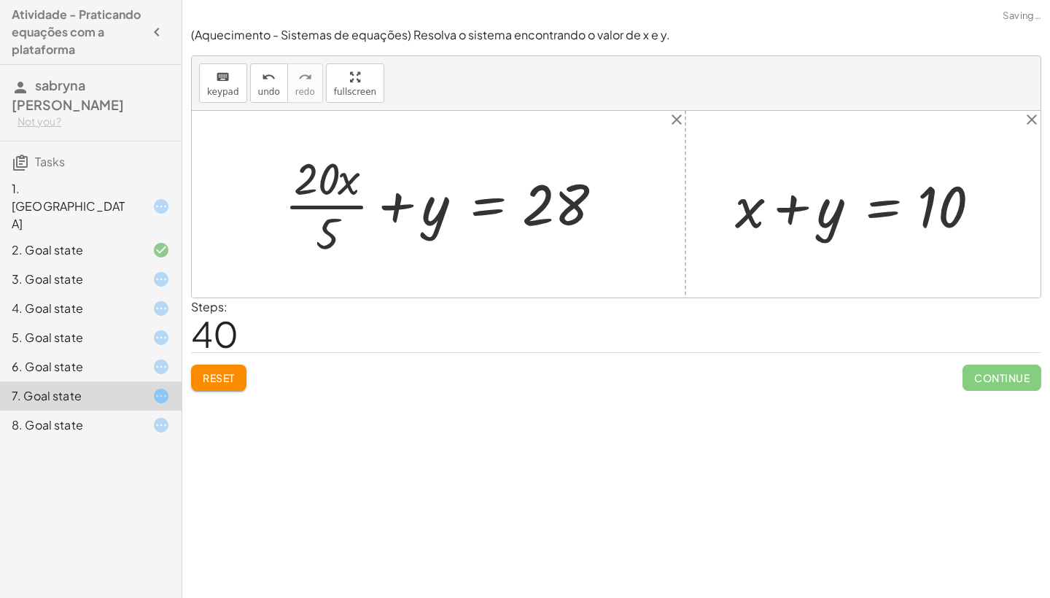
click at [343, 181] on div at bounding box center [445, 204] width 336 height 112
click at [333, 220] on div at bounding box center [445, 204] width 336 height 112
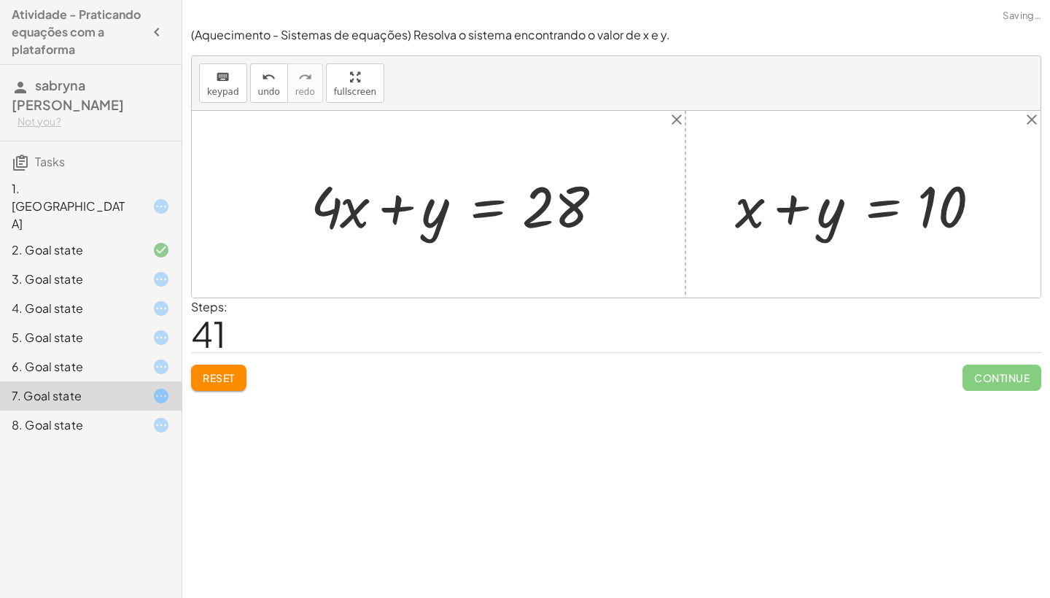
click at [397, 208] on div at bounding box center [458, 204] width 310 height 75
drag, startPoint x: 345, startPoint y: 217, endPoint x: 467, endPoint y: 279, distance: 137.6
click at [468, 279] on div "+ · 20 · x + · 5 · y = 140 + · 20 · x · 5 + y = · 140 · 5 + · 20 · x · 5 + · 5 …" at bounding box center [616, 204] width 849 height 187
click at [489, 211] on div at bounding box center [458, 204] width 310 height 75
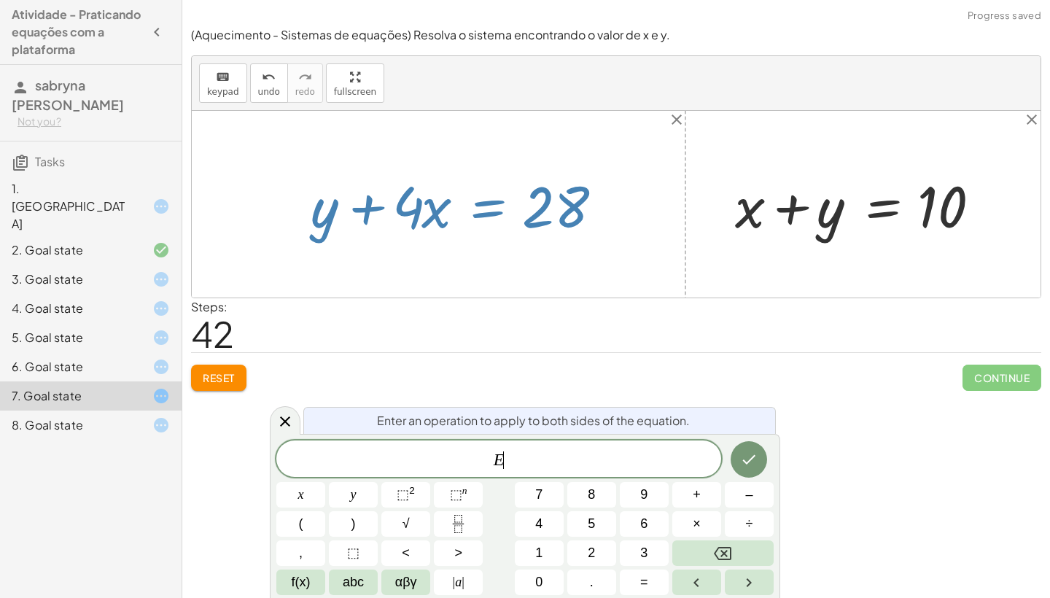
click at [496, 211] on div at bounding box center [458, 204] width 310 height 75
click at [502, 274] on div at bounding box center [616, 204] width 849 height 187
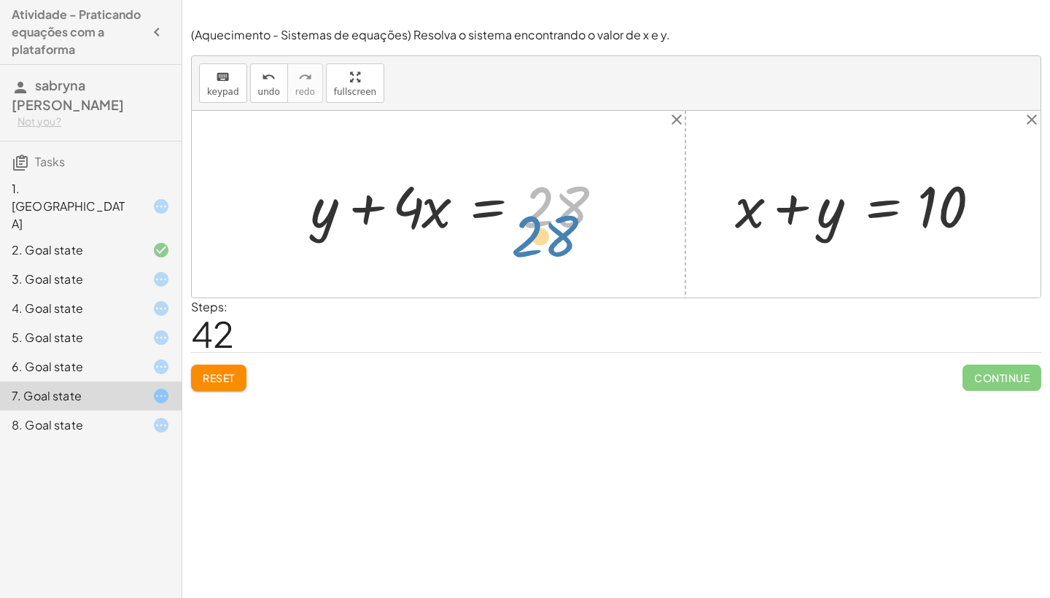
drag, startPoint x: 554, startPoint y: 206, endPoint x: 549, endPoint y: 230, distance: 24.5
click at [549, 233] on div at bounding box center [458, 204] width 310 height 75
drag, startPoint x: 414, startPoint y: 215, endPoint x: 554, endPoint y: 262, distance: 147.6
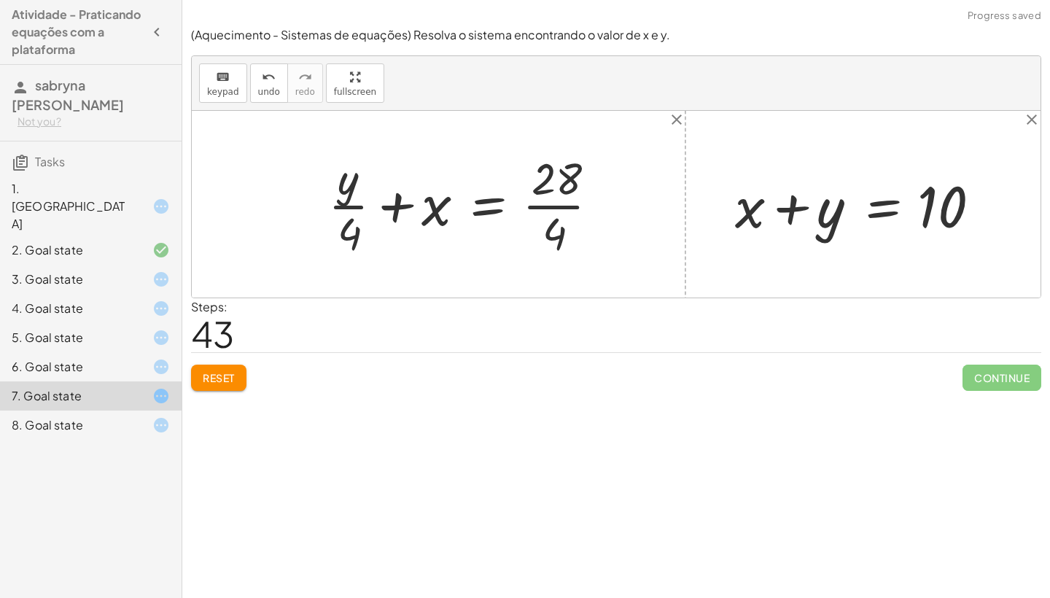
click at [543, 206] on div at bounding box center [469, 204] width 297 height 112
click at [543, 206] on div at bounding box center [452, 204] width 263 height 112
click at [395, 206] on div at bounding box center [452, 204] width 263 height 112
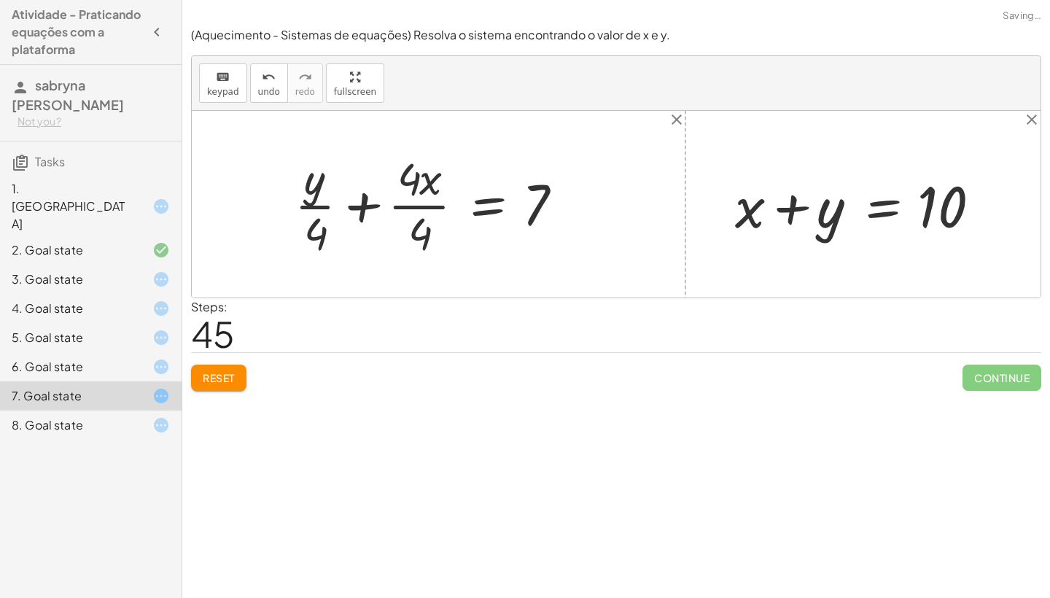
click at [363, 207] on div at bounding box center [435, 204] width 297 height 112
click at [376, 178] on div at bounding box center [451, 204] width 265 height 112
click at [389, 213] on div at bounding box center [451, 204] width 265 height 112
click at [395, 206] on div at bounding box center [451, 204] width 265 height 112
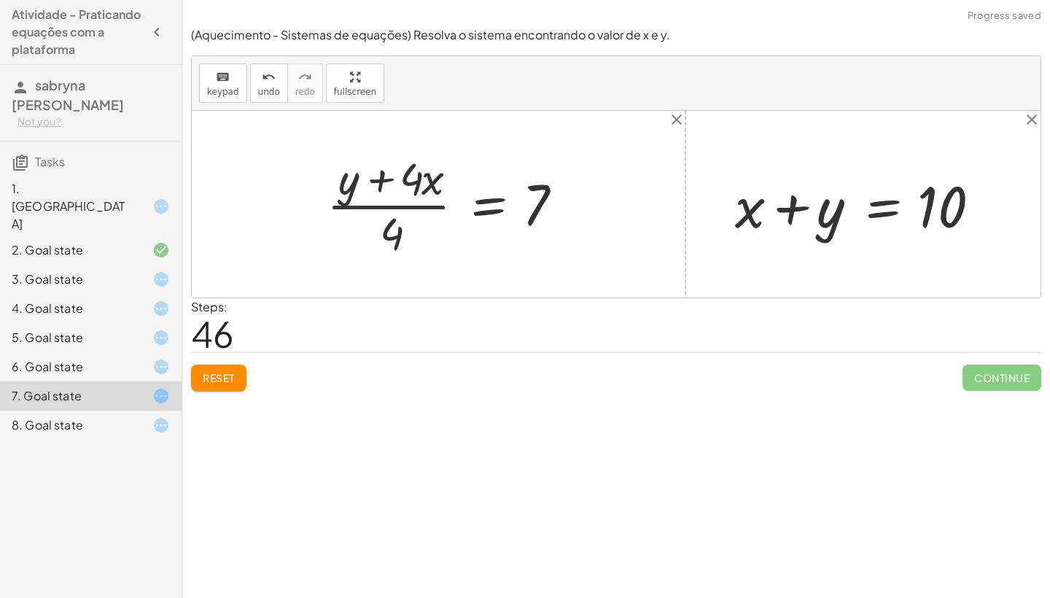
click at [395, 206] on div at bounding box center [451, 204] width 265 height 112
click at [478, 207] on div at bounding box center [451, 204] width 265 height 112
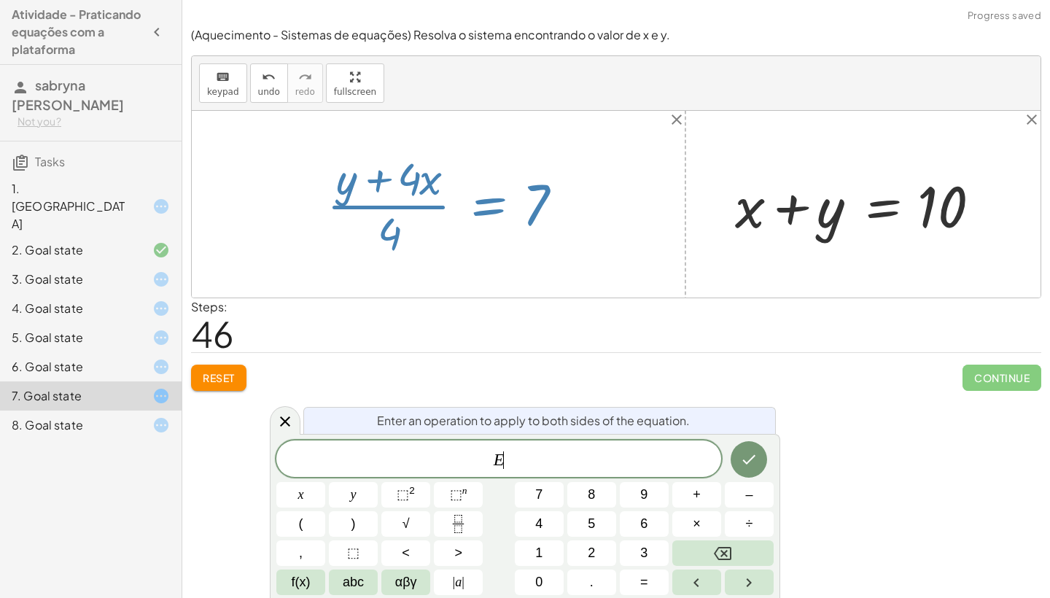
click at [478, 207] on div at bounding box center [451, 204] width 265 height 112
click at [499, 248] on div at bounding box center [451, 204] width 265 height 112
click at [524, 260] on div at bounding box center [451, 204] width 265 height 112
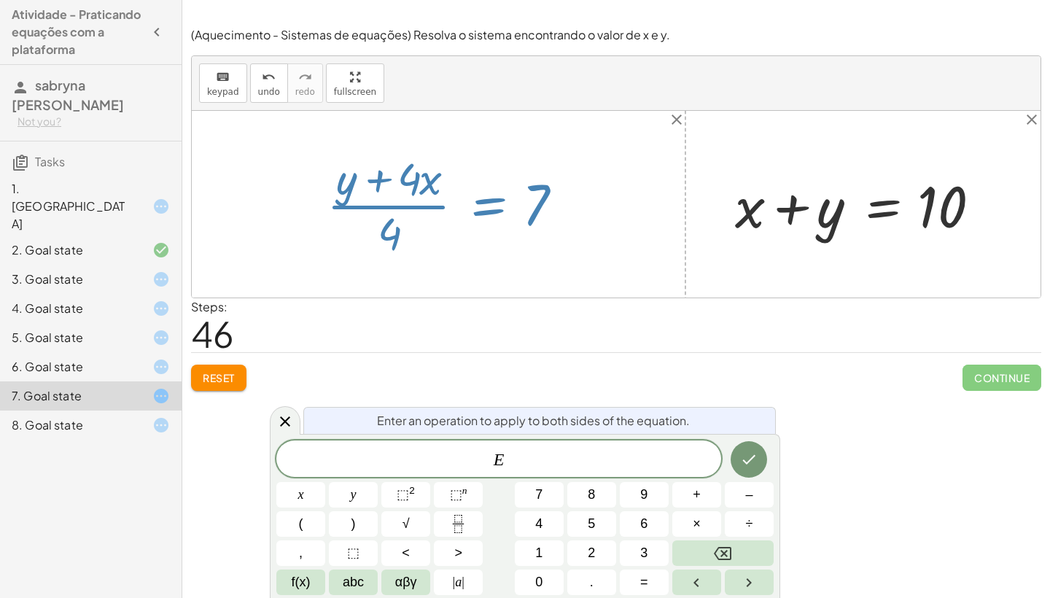
click at [505, 263] on div "+ · 20 · x + · 5 · y = 140 + · 20 · x · 5 + y = · 140 · 5 + · 20 · x · 5 + · 5 …" at bounding box center [446, 204] width 283 height 120
click at [551, 244] on div at bounding box center [451, 204] width 265 height 112
click at [287, 415] on icon at bounding box center [285, 422] width 18 height 18
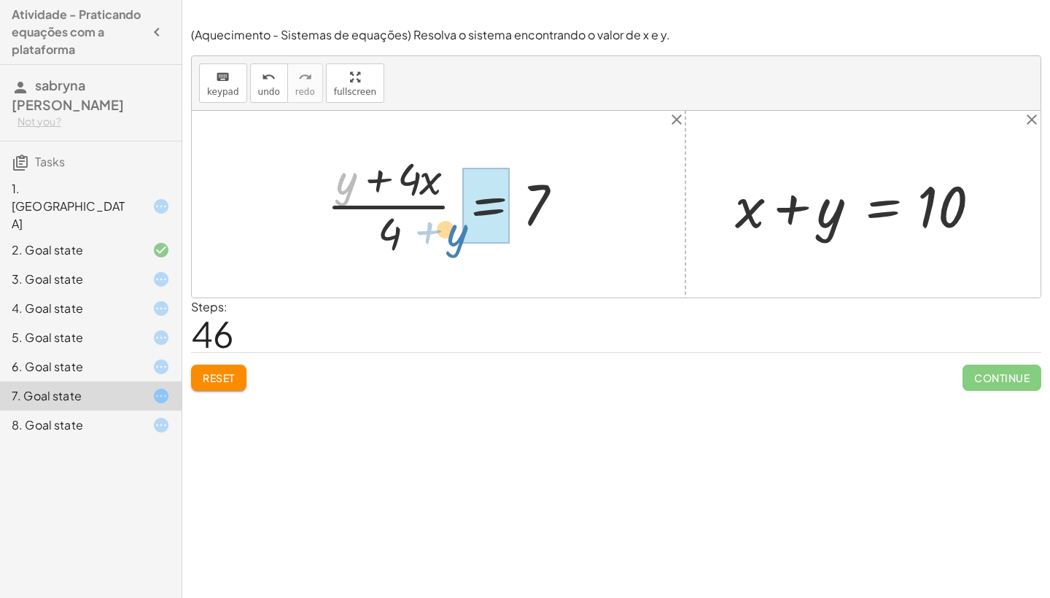
drag, startPoint x: 349, startPoint y: 179, endPoint x: 461, endPoint y: 230, distance: 122.7
click at [461, 230] on div at bounding box center [451, 204] width 265 height 112
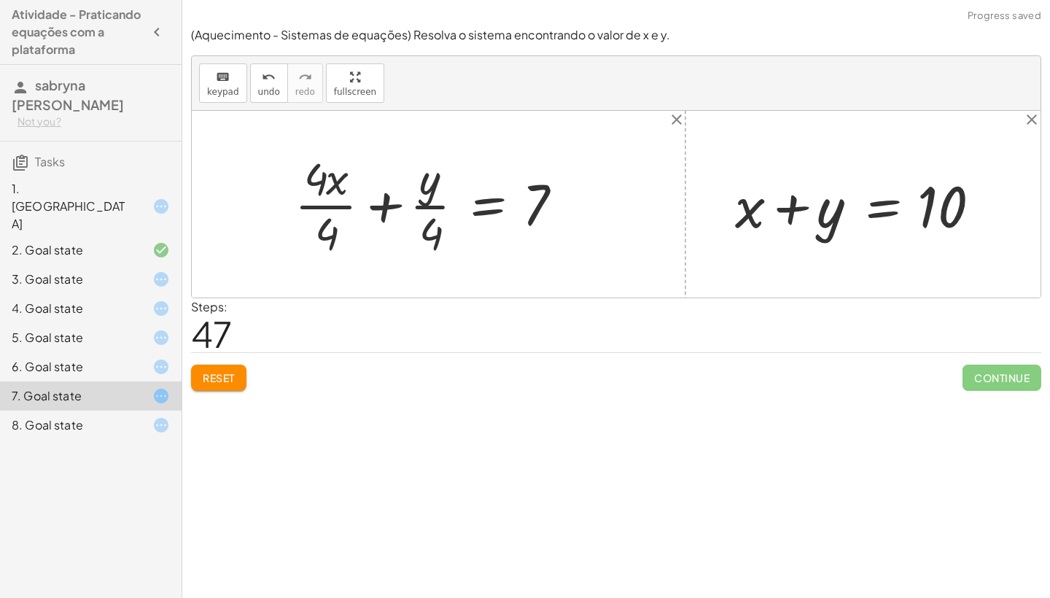
click at [381, 208] on div at bounding box center [435, 204] width 297 height 112
click at [381, 208] on div at bounding box center [451, 204] width 265 height 112
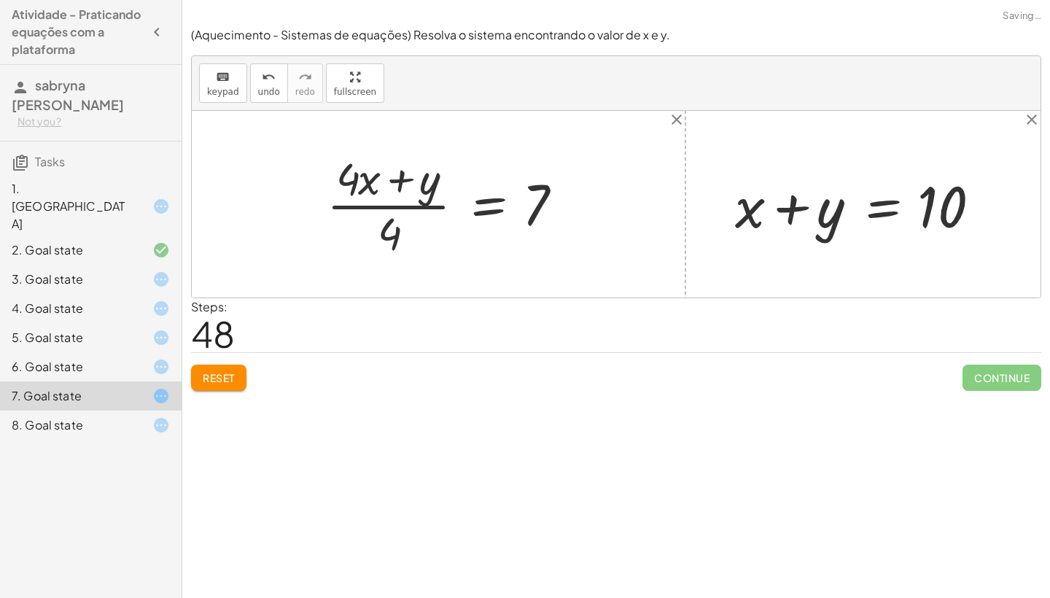
click at [397, 178] on div at bounding box center [451, 204] width 265 height 112
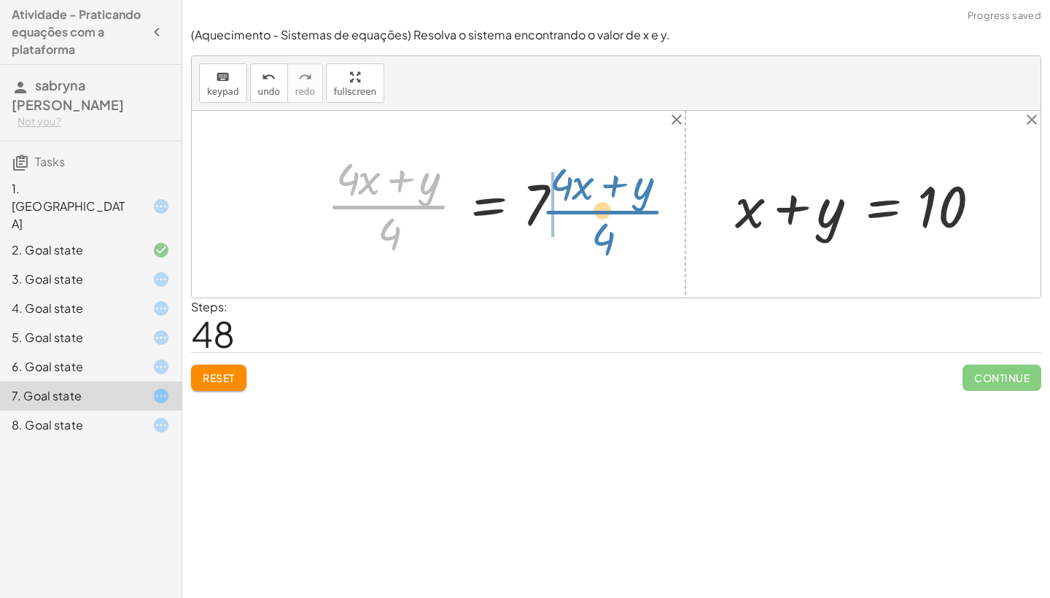
drag, startPoint x: 400, startPoint y: 206, endPoint x: 615, endPoint y: 209, distance: 214.4
click at [615, 209] on div "+ · 20 · x + · 5 · y = 140 + · 20 · x · 5 + y = · 140 · 5 + · 20 · x · 5 + · 5 …" at bounding box center [616, 204] width 849 height 187
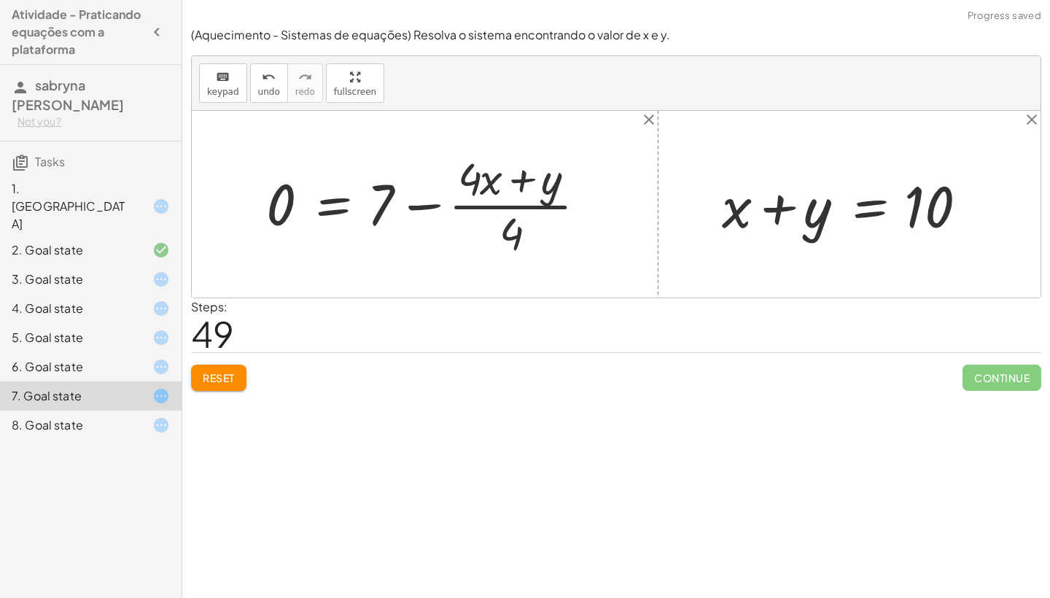
click at [570, 201] on div at bounding box center [432, 204] width 346 height 112
click at [427, 207] on div at bounding box center [430, 204] width 346 height 112
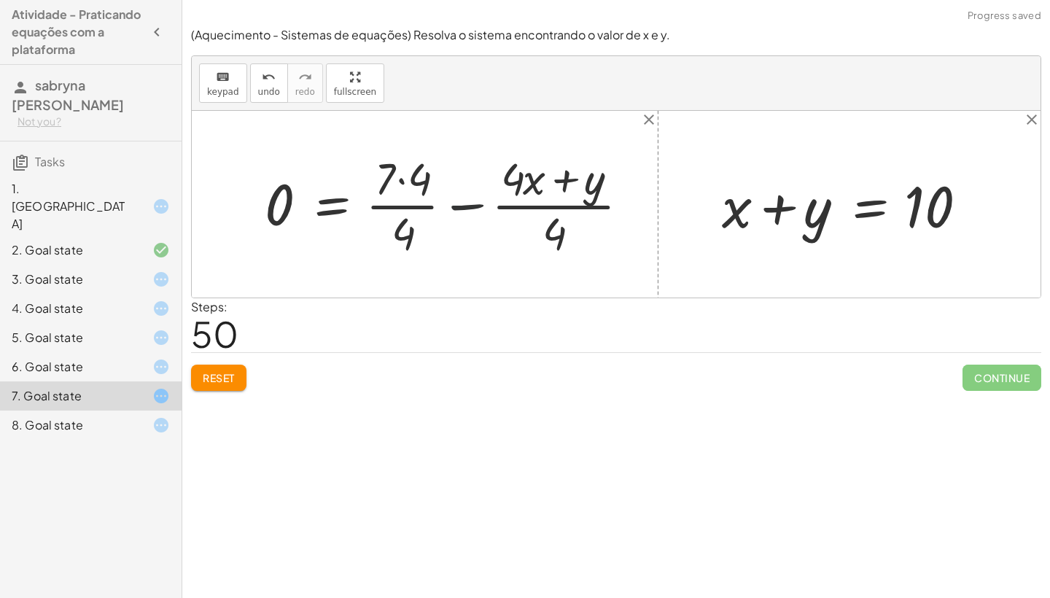
click at [472, 204] on div at bounding box center [452, 204] width 391 height 112
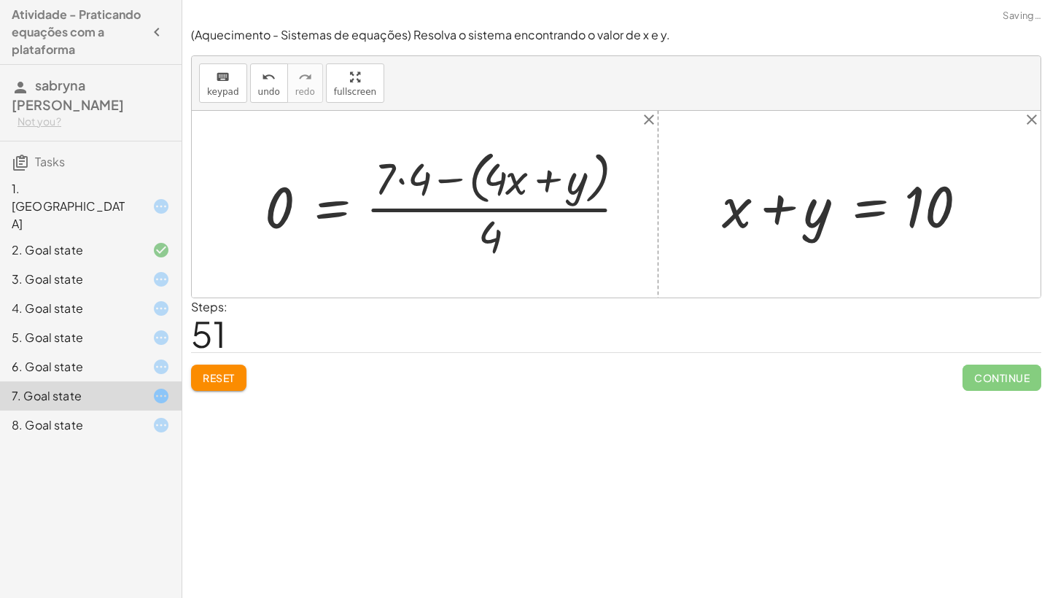
click at [450, 179] on div at bounding box center [451, 203] width 388 height 119
click at [450, 179] on div at bounding box center [436, 204] width 359 height 112
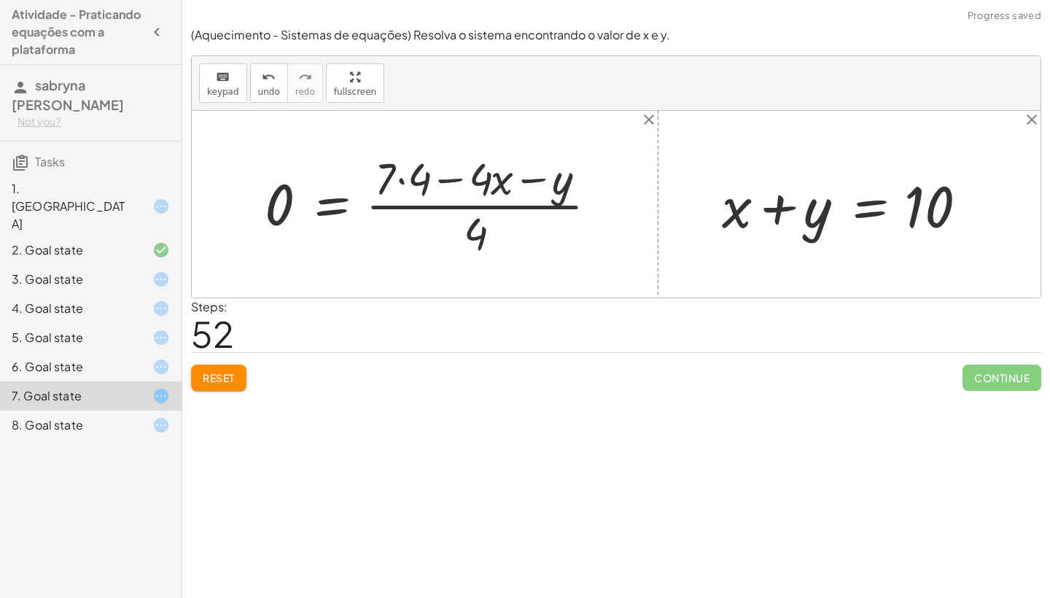
click at [448, 173] on div at bounding box center [436, 204] width 359 height 112
click at [450, 179] on div at bounding box center [436, 204] width 359 height 112
click at [535, 175] on div at bounding box center [436, 204] width 359 height 112
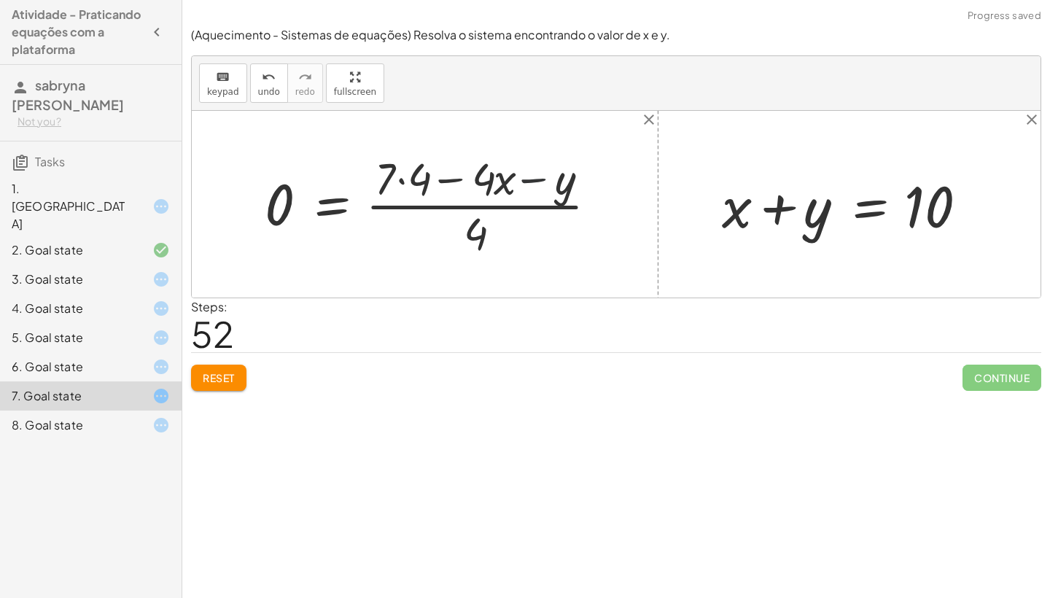
click at [535, 175] on div at bounding box center [436, 204] width 359 height 112
click at [521, 198] on div at bounding box center [436, 204] width 359 height 112
click at [508, 204] on div at bounding box center [436, 204] width 359 height 112
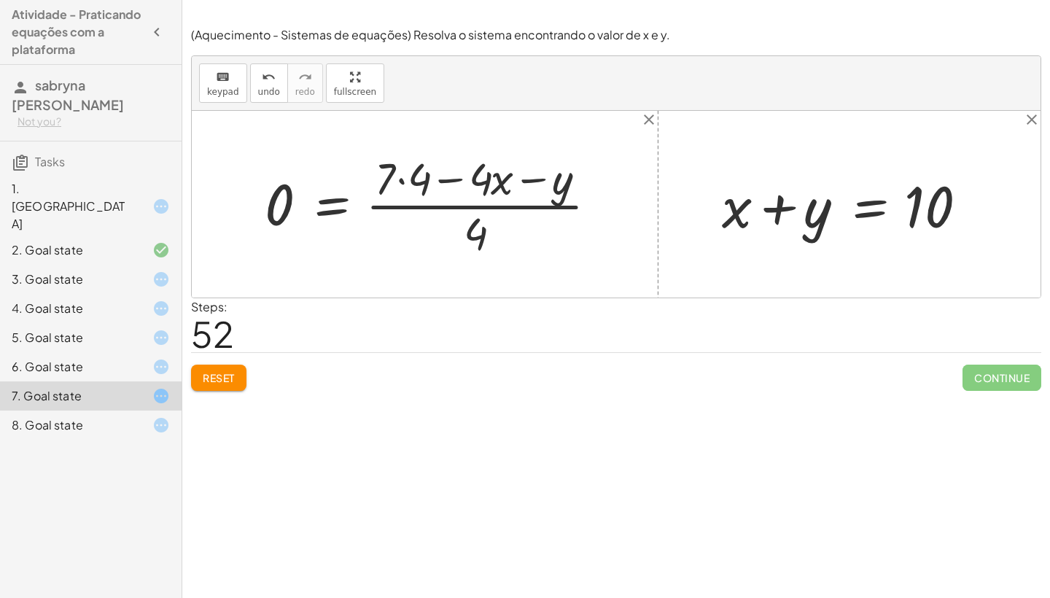
click at [221, 369] on button "Reset" at bounding box center [218, 378] width 55 height 26
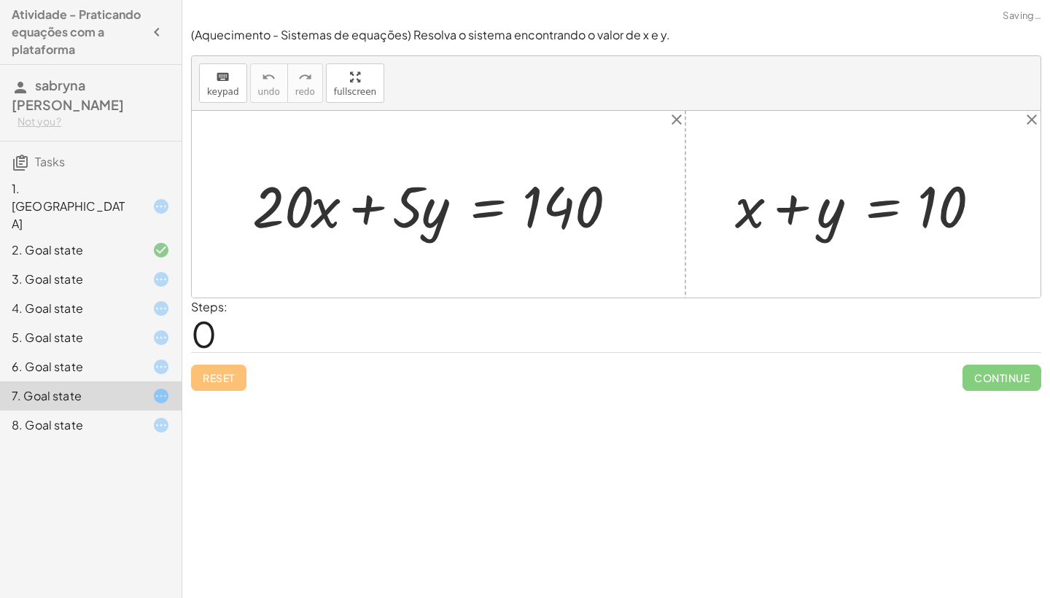
click at [221, 369] on div "Reset Continue" at bounding box center [616, 371] width 850 height 39
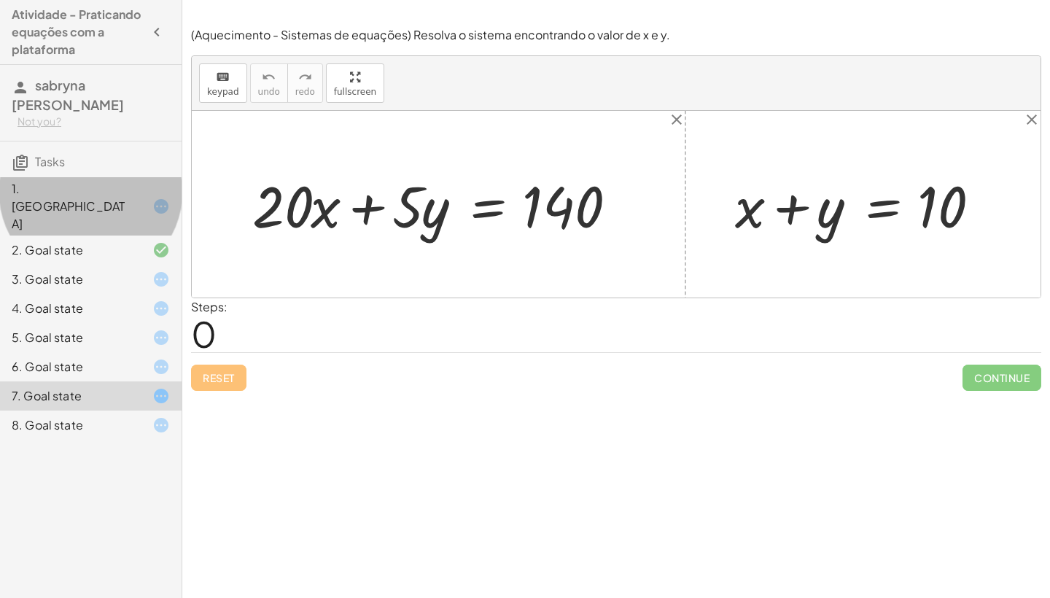
click at [159, 198] on icon at bounding box center [161, 207] width 18 height 18
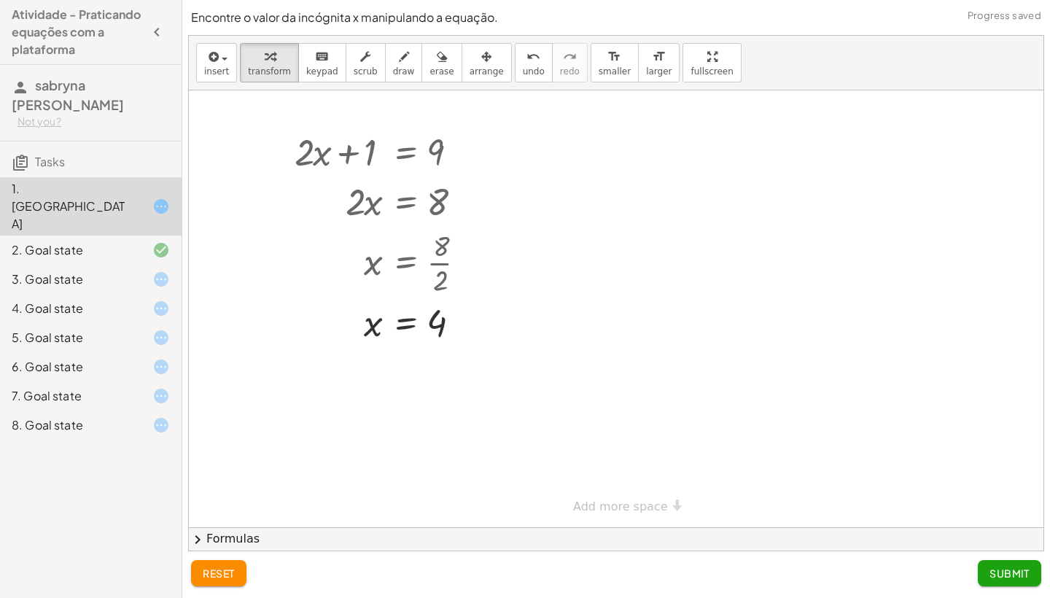
click at [161, 241] on icon at bounding box center [161, 250] width 18 height 18
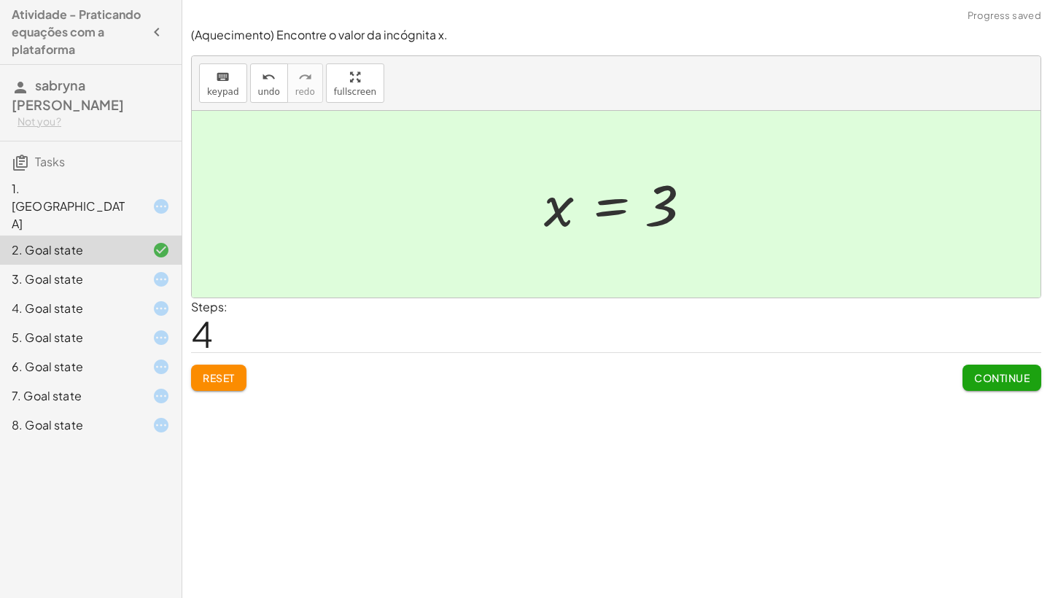
click at [163, 271] on icon at bounding box center [161, 280] width 18 height 18
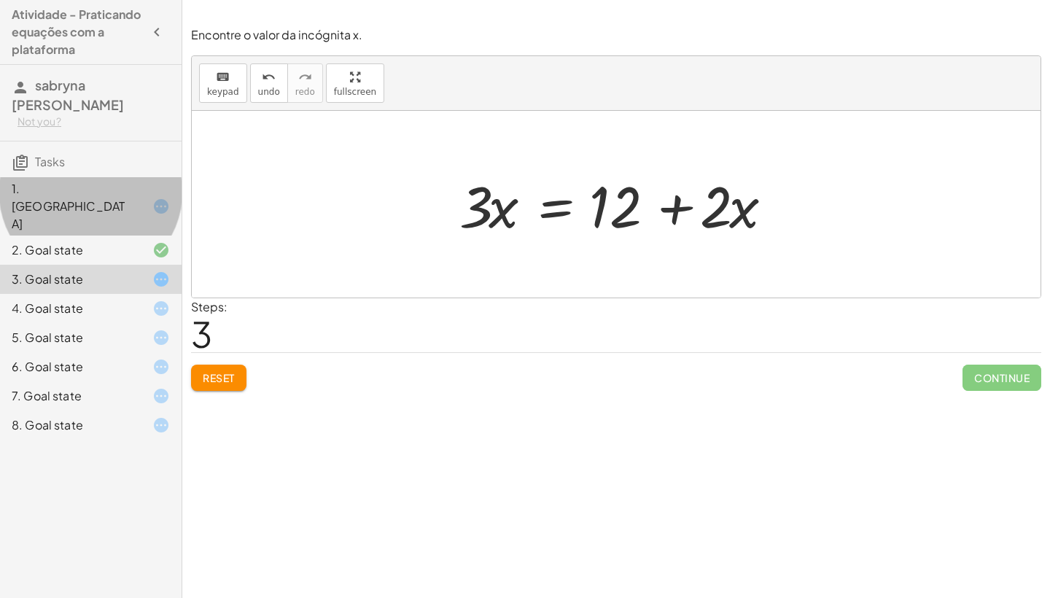
click at [164, 265] on div "1. [GEOGRAPHIC_DATA]" at bounding box center [91, 279] width 182 height 29
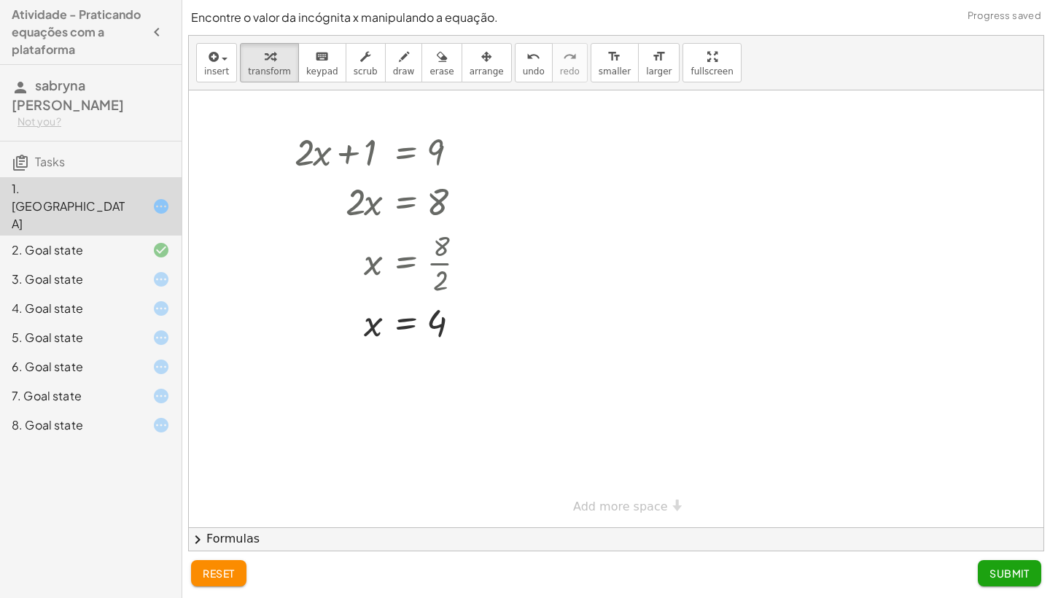
click at [164, 241] on icon at bounding box center [161, 250] width 18 height 18
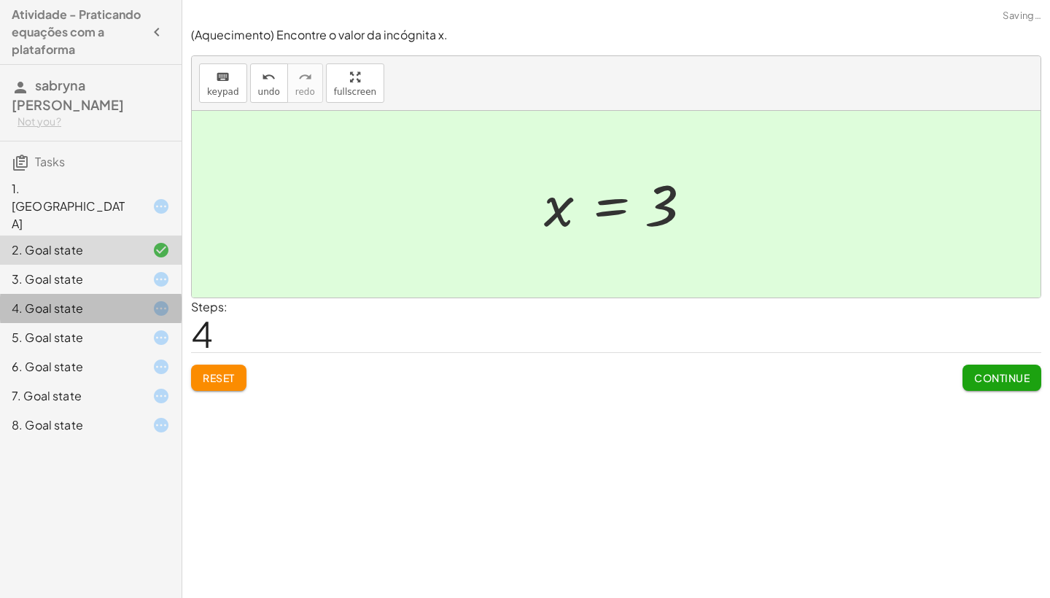
click at [155, 300] on icon at bounding box center [161, 309] width 18 height 18
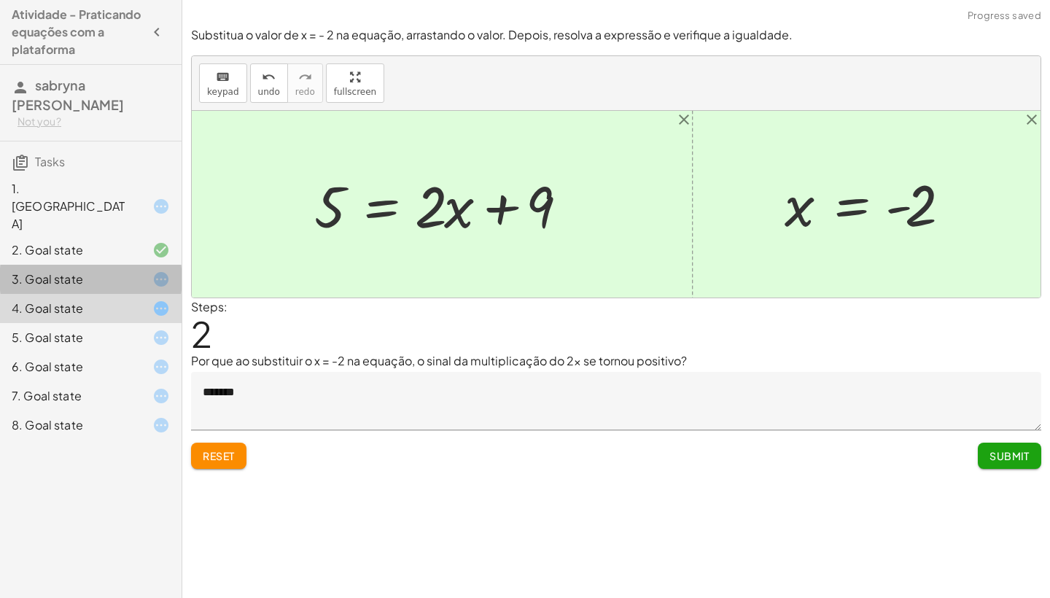
click at [165, 271] on icon at bounding box center [161, 280] width 18 height 18
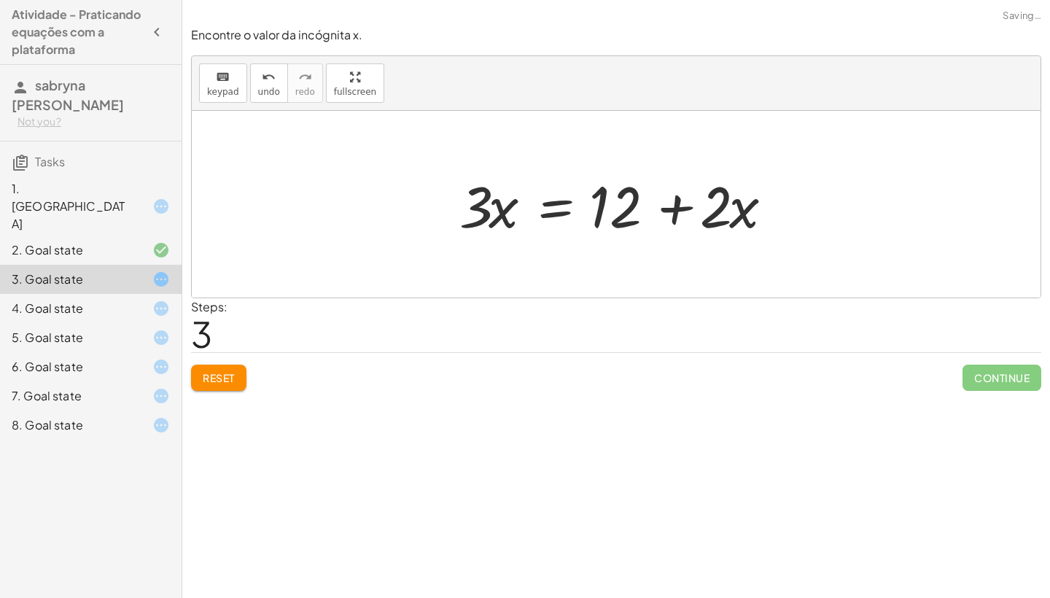
click at [161, 381] on div "5. Goal state" at bounding box center [91, 395] width 182 height 29
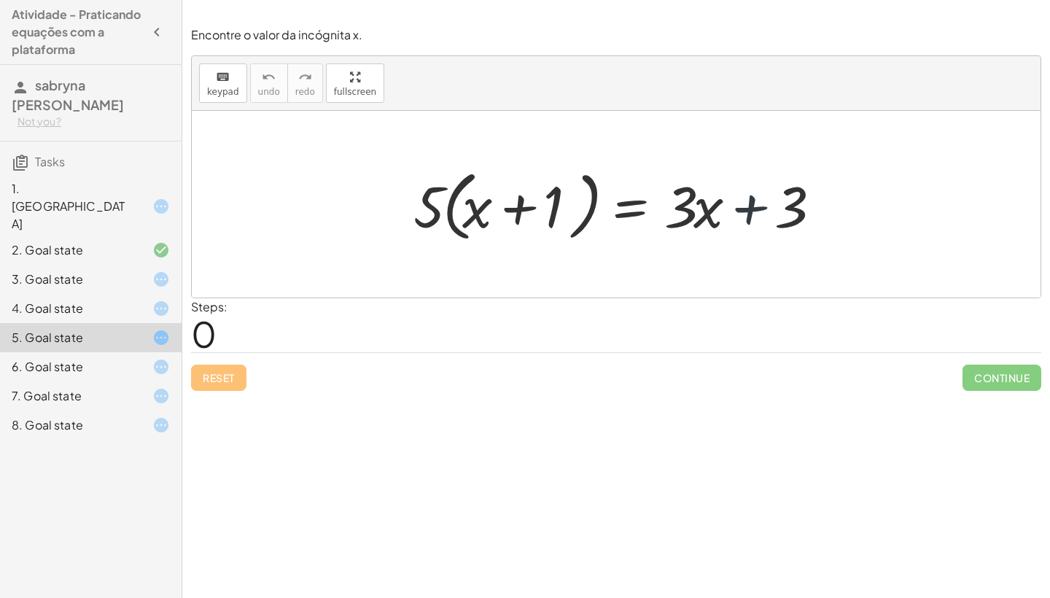
click at [747, 214] on div at bounding box center [621, 205] width 430 height 84
drag, startPoint x: 687, startPoint y: 214, endPoint x: 914, endPoint y: 211, distance: 227.6
click at [720, 213] on div at bounding box center [621, 205] width 430 height 84
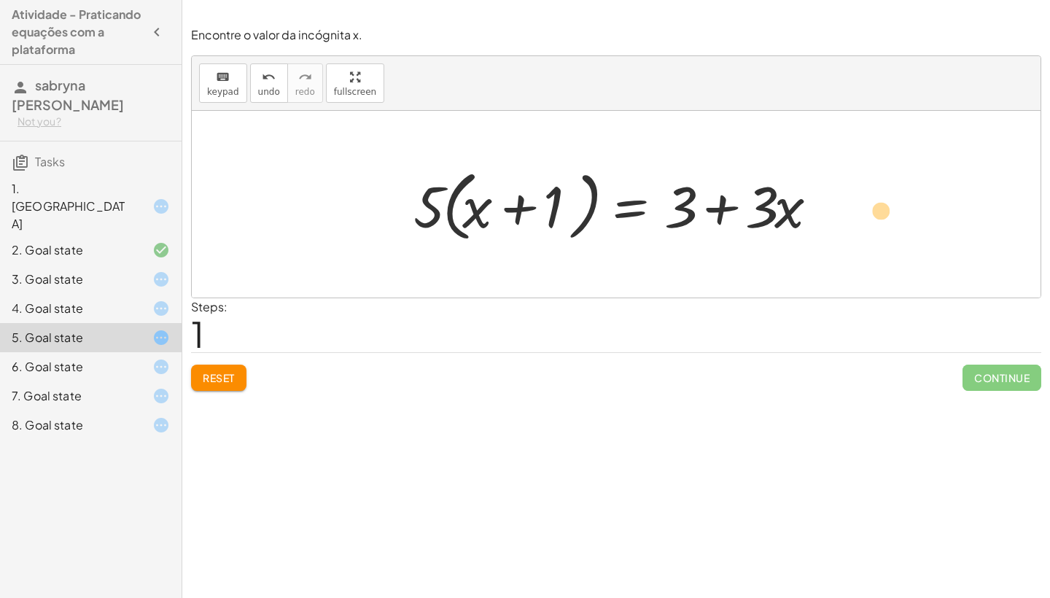
drag, startPoint x: 518, startPoint y: 213, endPoint x: 840, endPoint y: 217, distance: 322.4
click at [840, 217] on div "· 5 · ( + x + 1 ) = + · 3 · x + 3 + 1 · ( + x ) · 5 · ( + x + 1 ) = + · 3 · x +…" at bounding box center [616, 204] width 448 height 91
drag, startPoint x: 524, startPoint y: 210, endPoint x: 853, endPoint y: 212, distance: 329.6
click at [854, 212] on div "· 5 · ( + x + 1 ) = + · 3 · x + 3 + 1 · ( + x ) · 5 · ( + x + 1 ) = + · 3 · x +…" at bounding box center [616, 204] width 849 height 187
drag, startPoint x: 519, startPoint y: 207, endPoint x: 827, endPoint y: 214, distance: 308.6
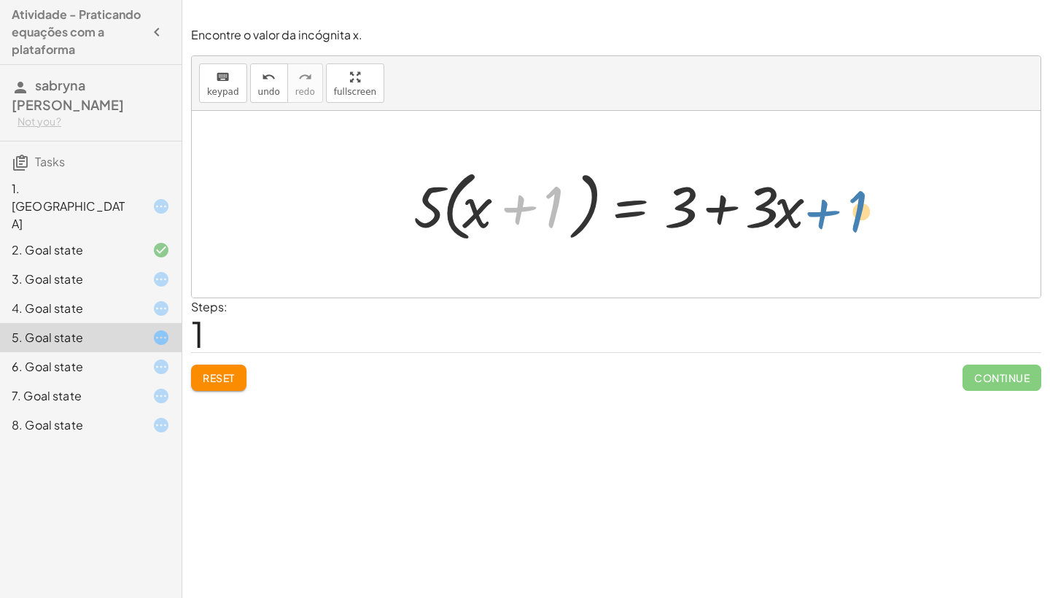
click at [823, 213] on div at bounding box center [621, 205] width 430 height 84
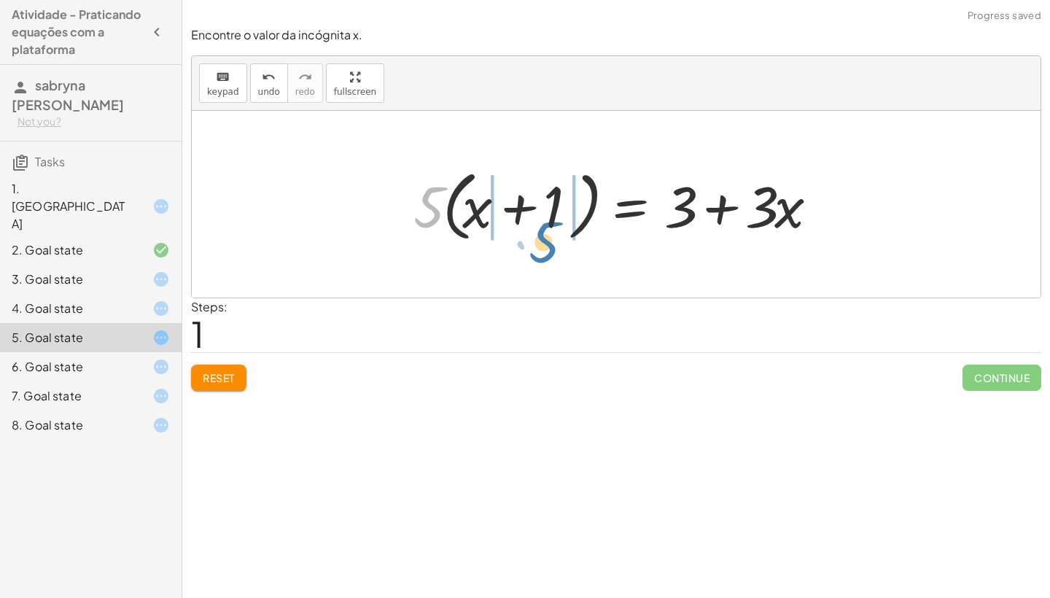
drag, startPoint x: 427, startPoint y: 214, endPoint x: 539, endPoint y: 246, distance: 117.0
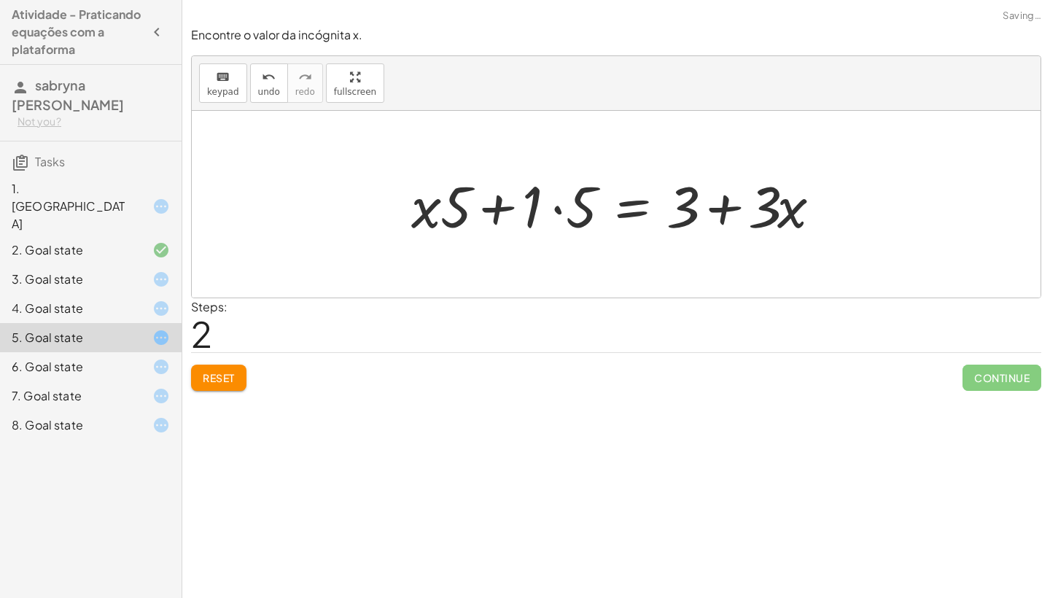
click at [498, 212] on div at bounding box center [621, 204] width 435 height 75
click at [691, 217] on div at bounding box center [621, 204] width 435 height 75
click at [722, 206] on div at bounding box center [621, 204] width 435 height 75
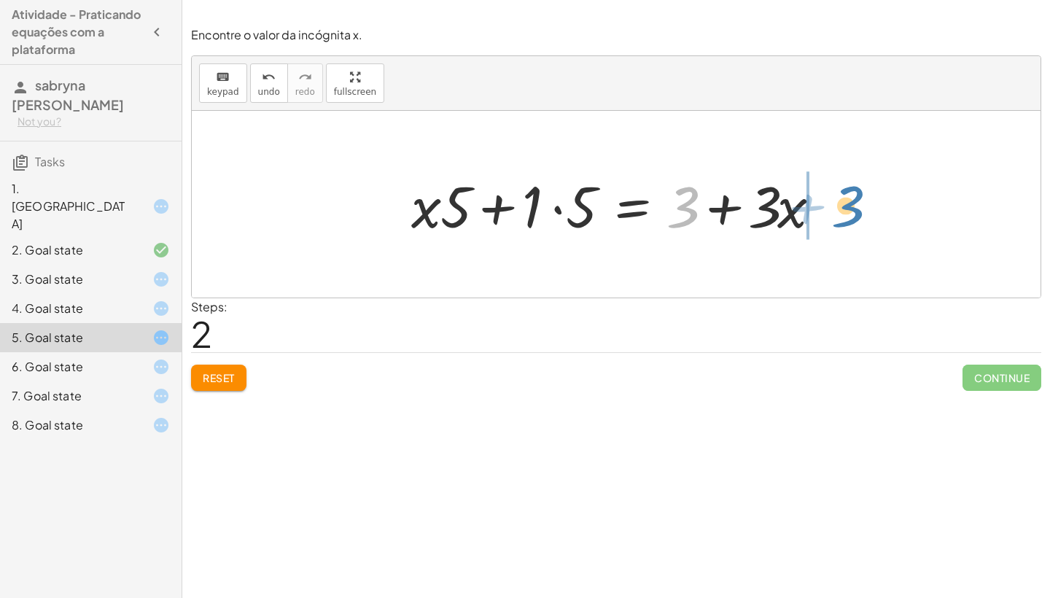
drag, startPoint x: 694, startPoint y: 215, endPoint x: 871, endPoint y: 214, distance: 176.5
click at [871, 214] on div "· 5 · ( + x + 1 ) = + · 3 · x + 3 · 5 · ( + x + 1 ) = + 3 + · 3 · x + 3 + x + 1…" at bounding box center [616, 204] width 849 height 187
click at [751, 203] on div at bounding box center [621, 204] width 435 height 75
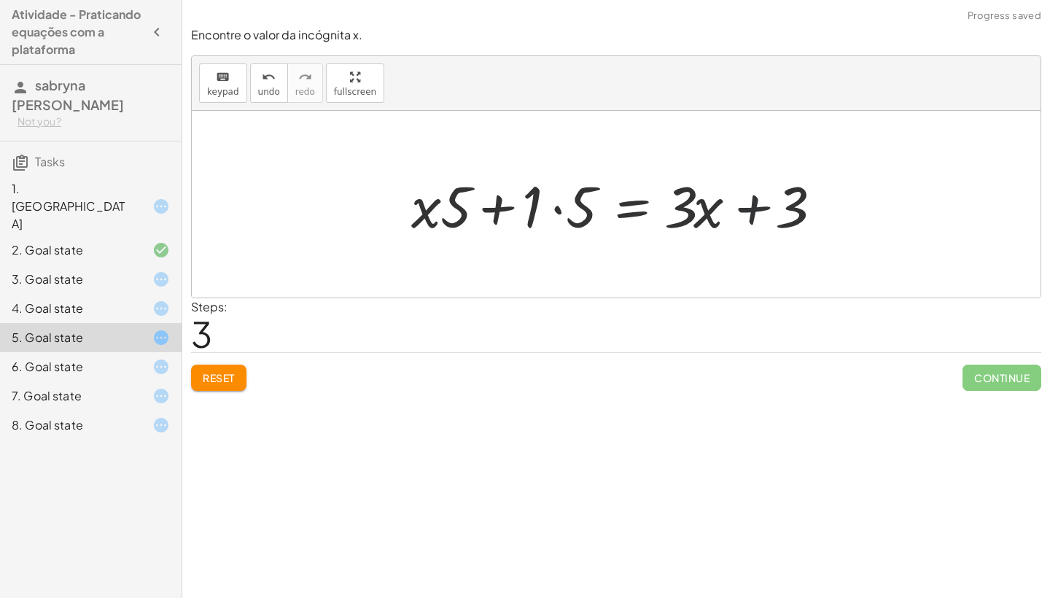
click at [751, 203] on div at bounding box center [621, 204] width 435 height 75
click at [562, 203] on div at bounding box center [621, 204] width 435 height 75
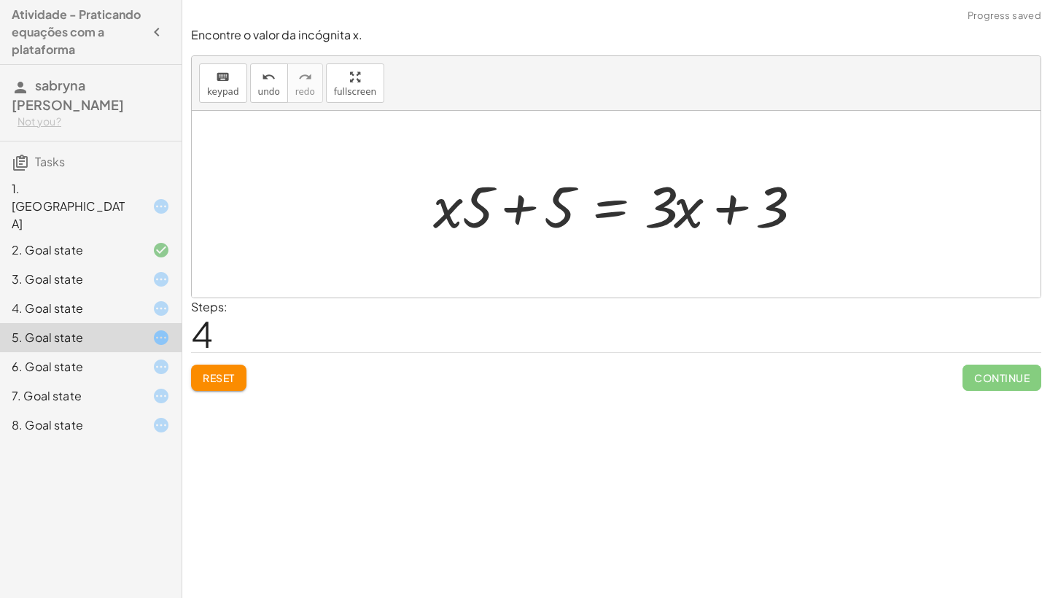
click at [516, 206] on div at bounding box center [622, 204] width 392 height 75
drag, startPoint x: 463, startPoint y: 222, endPoint x: 591, endPoint y: 284, distance: 142.5
click at [591, 284] on div "· 5 · ( + x + 1 ) = + · 3 · x + 3 · 5 · ( + x + 1 ) = + 3 + · 3 · x + · x · 5 +…" at bounding box center [616, 204] width 849 height 187
click at [490, 206] on div at bounding box center [622, 204] width 392 height 75
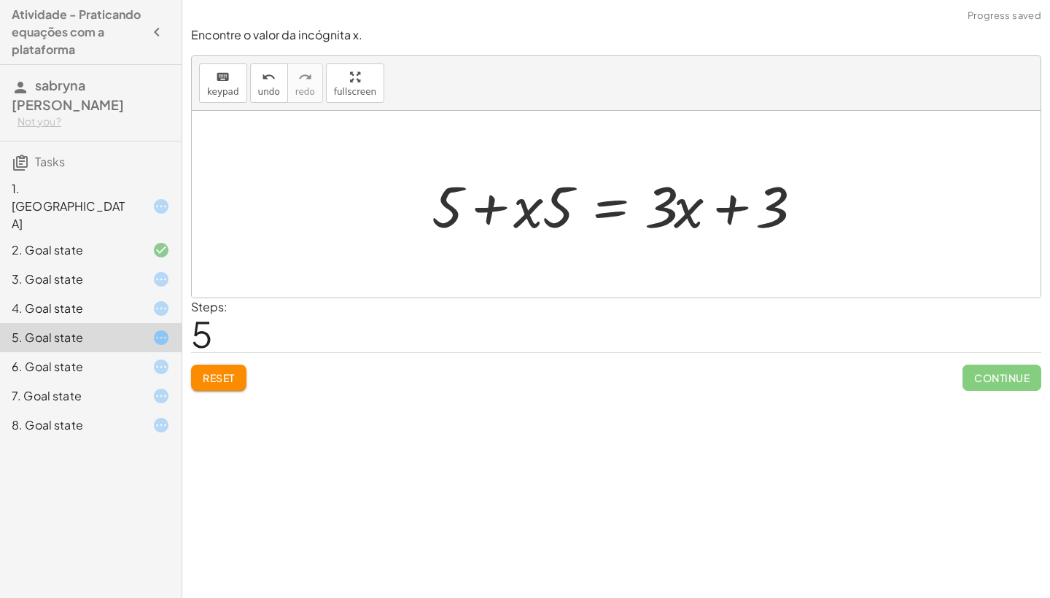
click at [490, 206] on div at bounding box center [622, 204] width 392 height 75
click at [730, 211] on div at bounding box center [622, 204] width 392 height 75
drag, startPoint x: 665, startPoint y: 198, endPoint x: 802, endPoint y: 270, distance: 154.9
click at [802, 270] on div "· 5 · ( + x + 1 ) = + · 3 · x + 3 · 5 · ( + x + 1 ) = + 3 + · 3 · x + · x · 5 +…" at bounding box center [616, 204] width 849 height 187
click at [556, 187] on div at bounding box center [622, 204] width 392 height 75
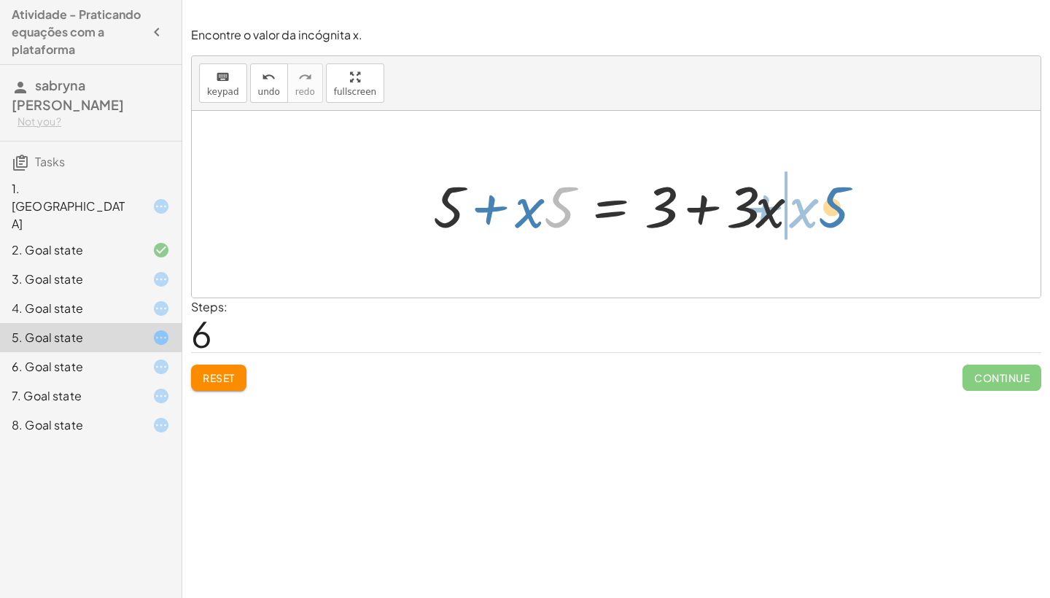
drag, startPoint x: 556, startPoint y: 187, endPoint x: 830, endPoint y: 187, distance: 274.2
click at [830, 187] on div "· 5 · ( + x + 1 ) = + · 3 · x + 3 · 5 · ( + x + 1 ) = + 3 + · 3 · x + · x · 5 +…" at bounding box center [616, 204] width 849 height 187
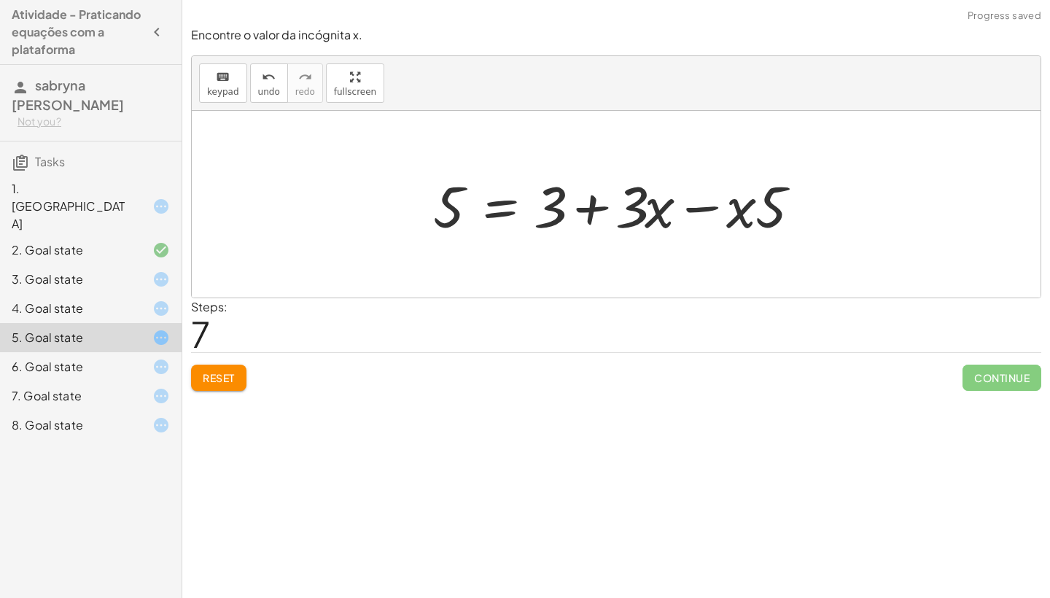
click at [700, 208] on div at bounding box center [622, 204] width 392 height 75
click at [700, 208] on div at bounding box center [566, 204] width 281 height 75
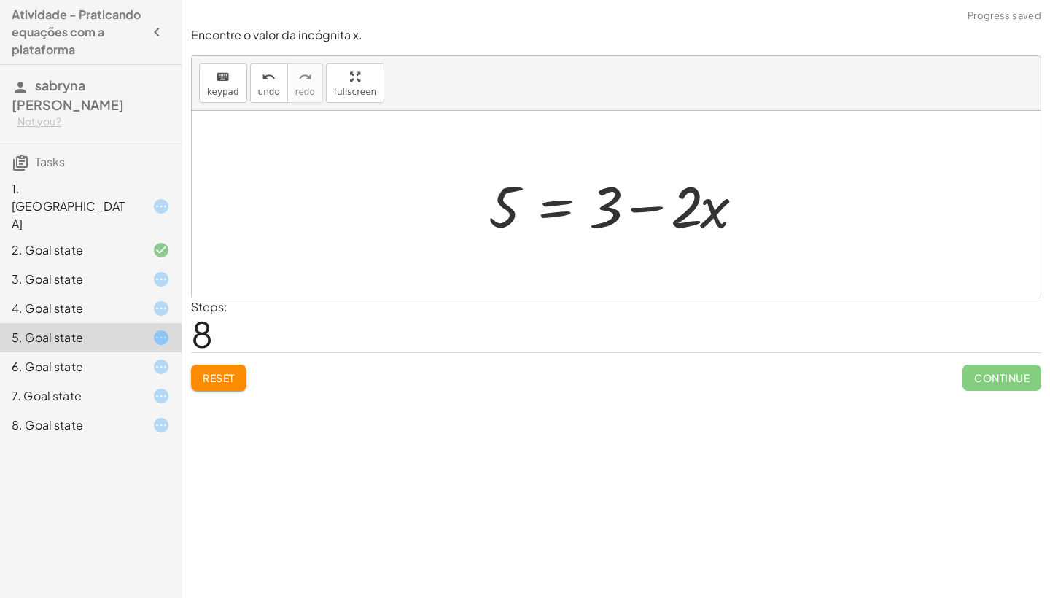
click at [648, 208] on div at bounding box center [621, 204] width 281 height 75
drag, startPoint x: 510, startPoint y: 220, endPoint x: 764, endPoint y: 209, distance: 254.7
click at [764, 209] on div "· 5 · ( + x + 1 ) = + · 3 · x + 3 · 5 · ( + x + 1 ) = + 3 + · 3 · x + · x · 5 +…" at bounding box center [616, 204] width 299 height 82
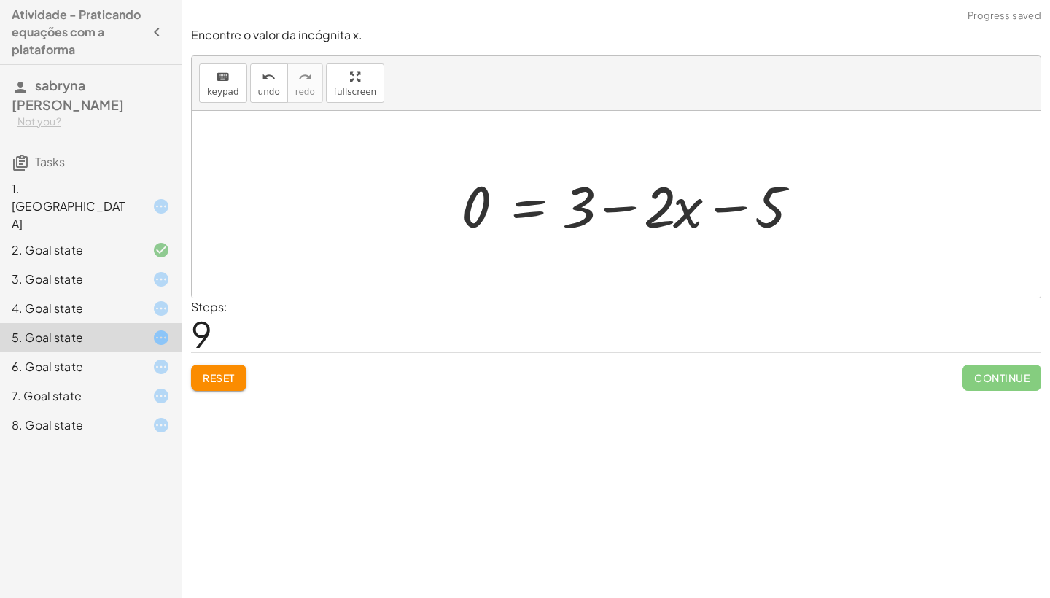
click at [764, 209] on div at bounding box center [635, 204] width 362 height 75
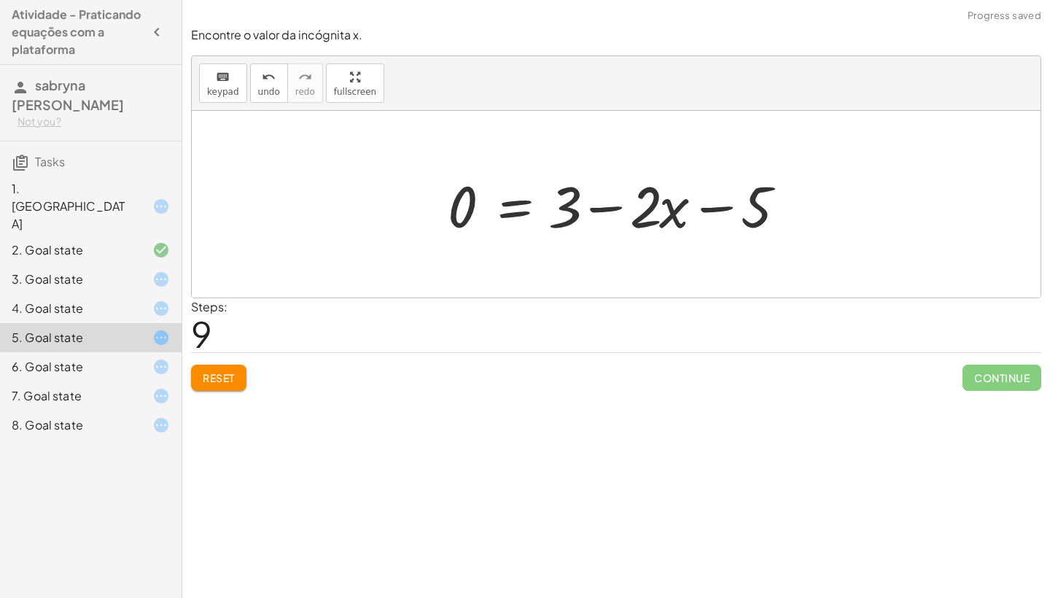
click at [721, 207] on div at bounding box center [621, 204] width 362 height 75
click at [669, 220] on div at bounding box center [621, 204] width 362 height 75
click at [600, 209] on div at bounding box center [621, 204] width 362 height 75
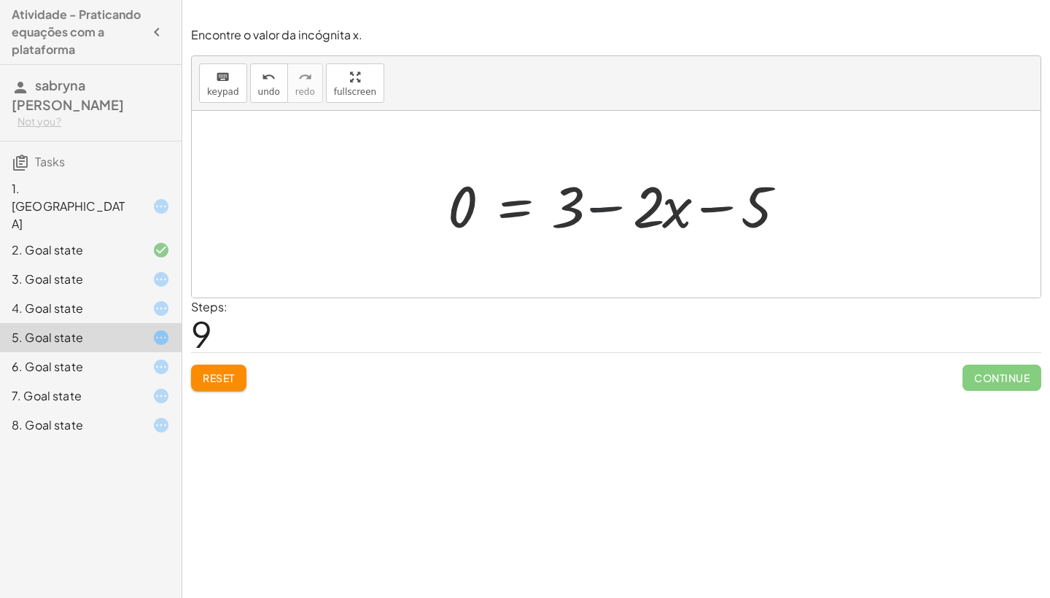
click at [600, 209] on div at bounding box center [621, 204] width 362 height 75
drag, startPoint x: 567, startPoint y: 211, endPoint x: 693, endPoint y: 204, distance: 126.3
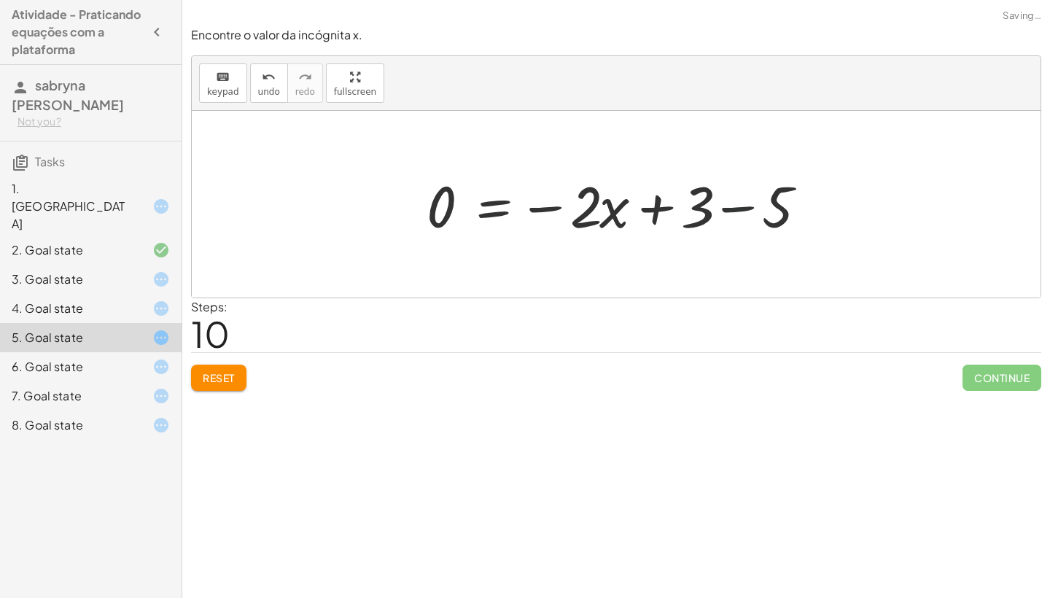
click at [745, 206] on div at bounding box center [621, 204] width 405 height 75
click at [745, 206] on div "· 5 · ( + x + 1 ) = + · 3 · x + 3 · 5 · ( + x + 1 ) = + 3 + · 3 · x + · x · 5 +…" at bounding box center [576, 204] width 342 height 82
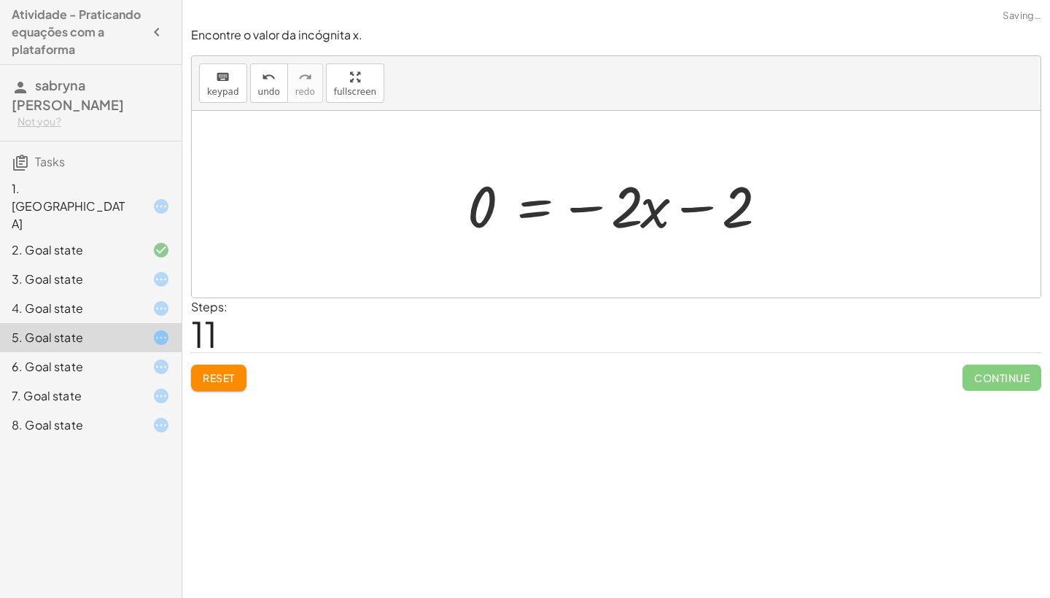
click at [696, 208] on div at bounding box center [622, 204] width 324 height 75
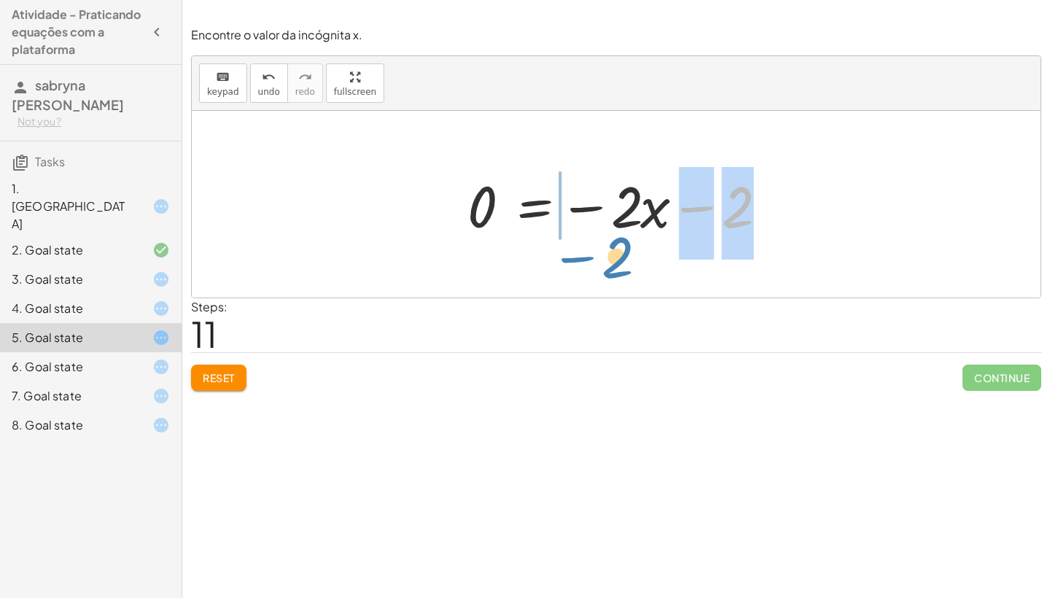
drag, startPoint x: 734, startPoint y: 217, endPoint x: 616, endPoint y: 268, distance: 127.7
click at [616, 268] on div "· 5 · ( + x + 1 ) = + · 3 · x + 3 · 5 · ( + x + 1 ) = + 3 + · 3 · x + · x · 5 +…" at bounding box center [616, 204] width 849 height 187
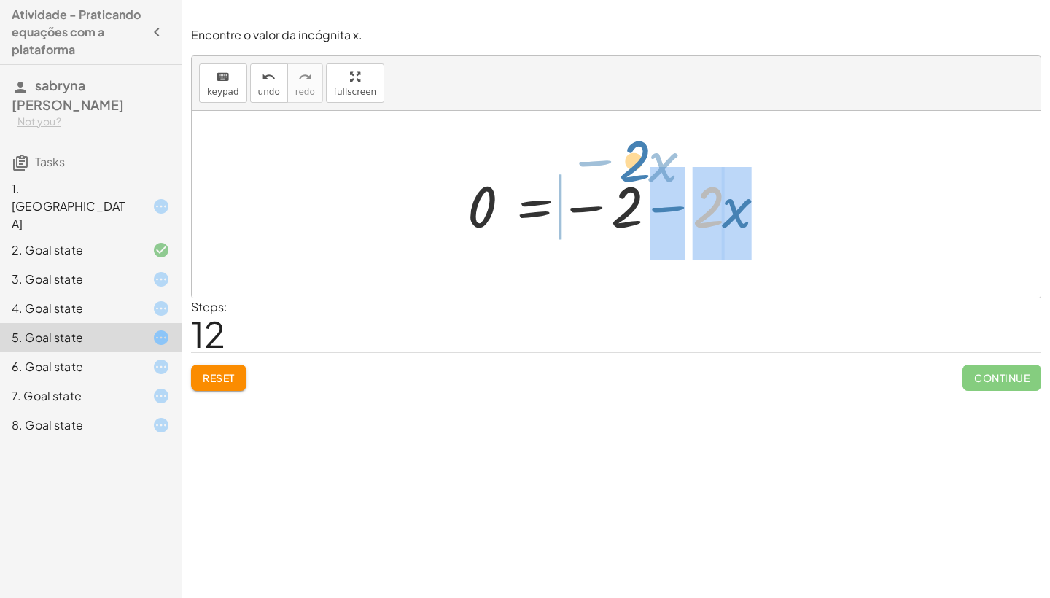
drag, startPoint x: 716, startPoint y: 206, endPoint x: 642, endPoint y: 160, distance: 86.4
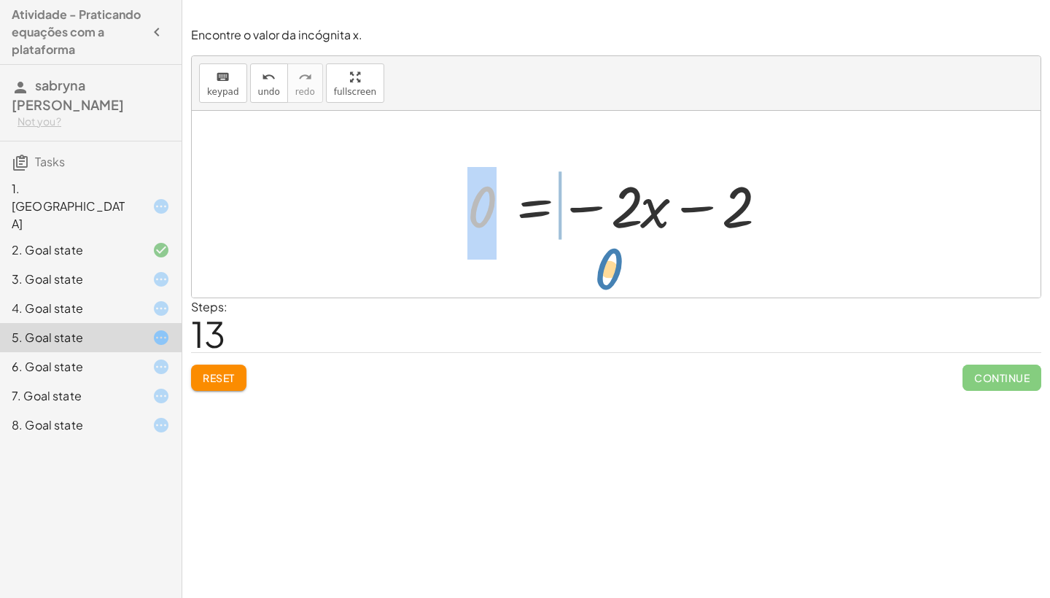
drag, startPoint x: 484, startPoint y: 207, endPoint x: 591, endPoint y: 252, distance: 115.4
click at [591, 252] on div "· 5 · ( + x + 1 ) = + · 3 · x + 3 · 5 · ( + x + 1 ) = + 3 + · 3 · x + · x · 5 +…" at bounding box center [616, 204] width 849 height 187
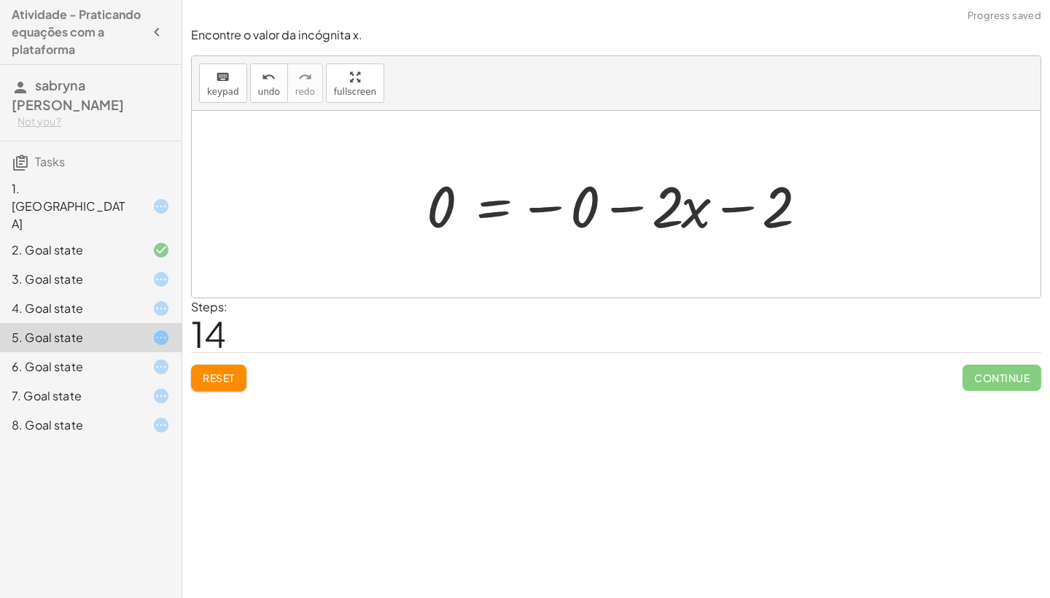
click at [559, 211] on div at bounding box center [621, 204] width 405 height 75
click at [559, 211] on div at bounding box center [581, 204] width 324 height 75
click at [551, 209] on div at bounding box center [581, 204] width 324 height 75
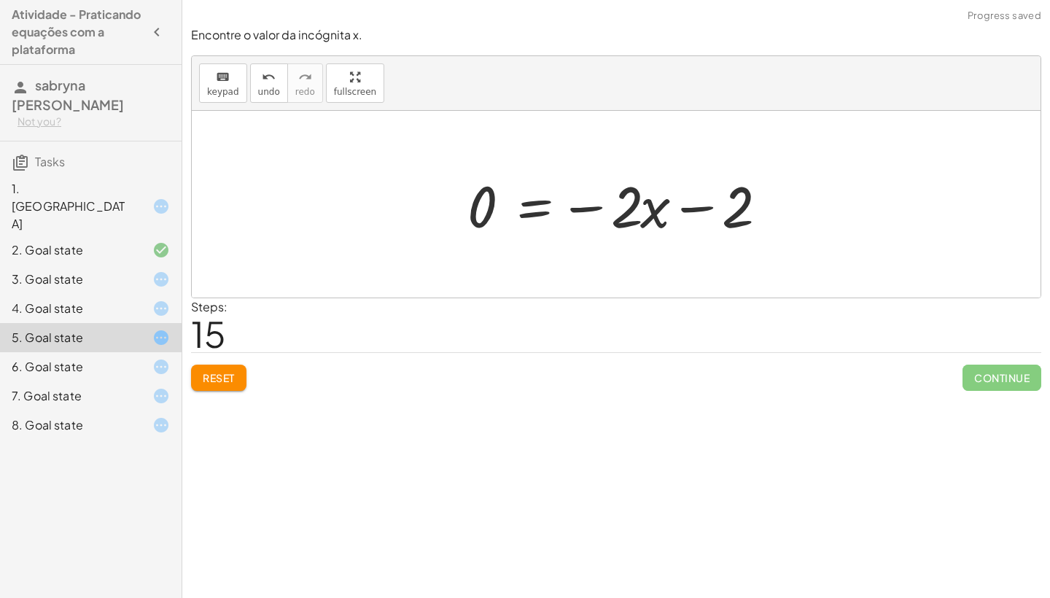
click at [695, 209] on div at bounding box center [622, 204] width 324 height 75
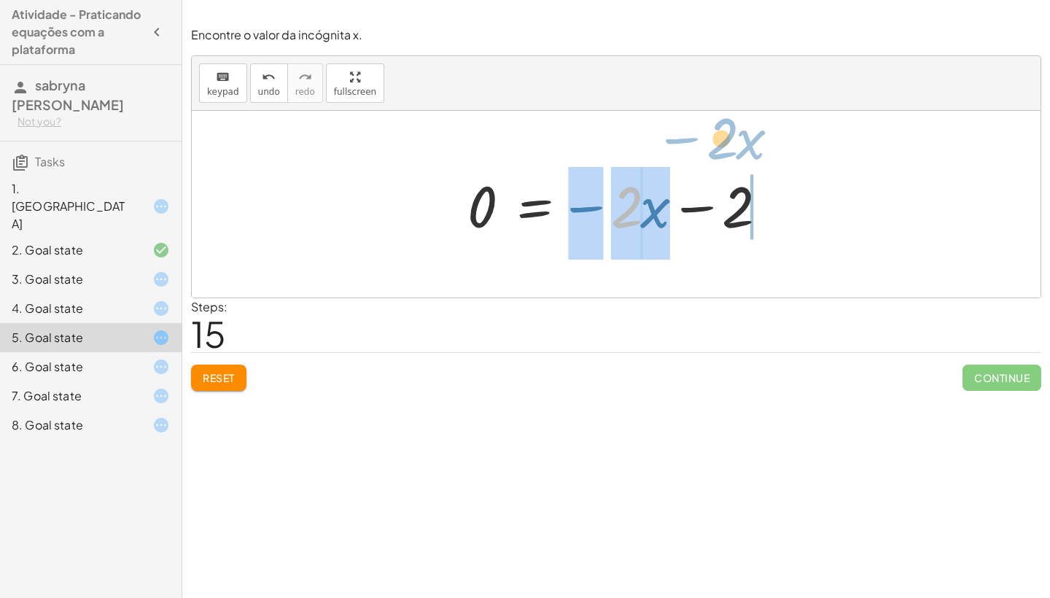
drag, startPoint x: 631, startPoint y: 214, endPoint x: 726, endPoint y: 146, distance: 117.2
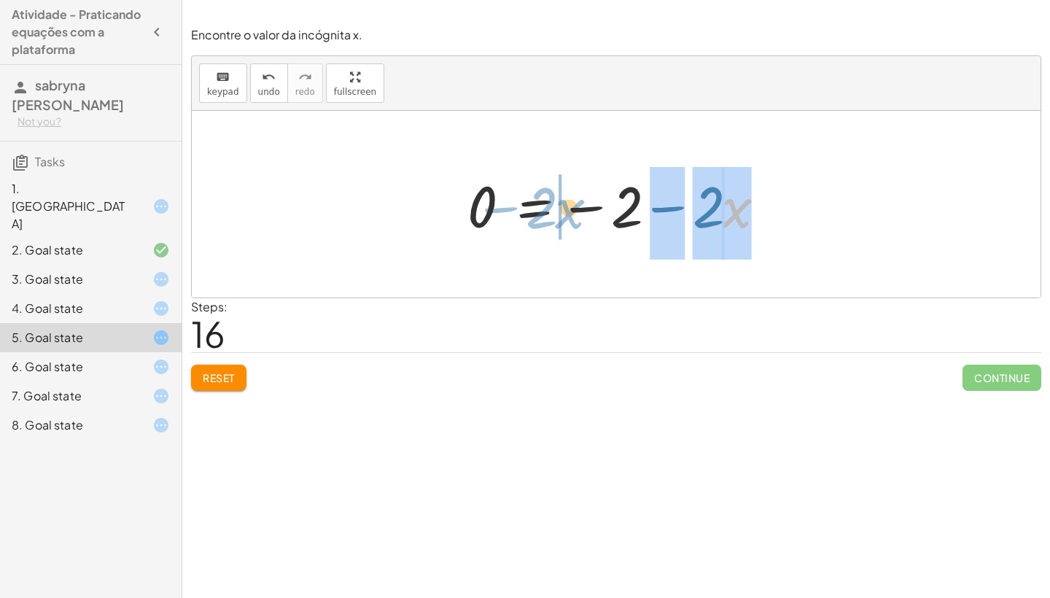
drag, startPoint x: 734, startPoint y: 206, endPoint x: 569, endPoint y: 206, distance: 164.8
click at [567, 206] on div at bounding box center [622, 204] width 324 height 75
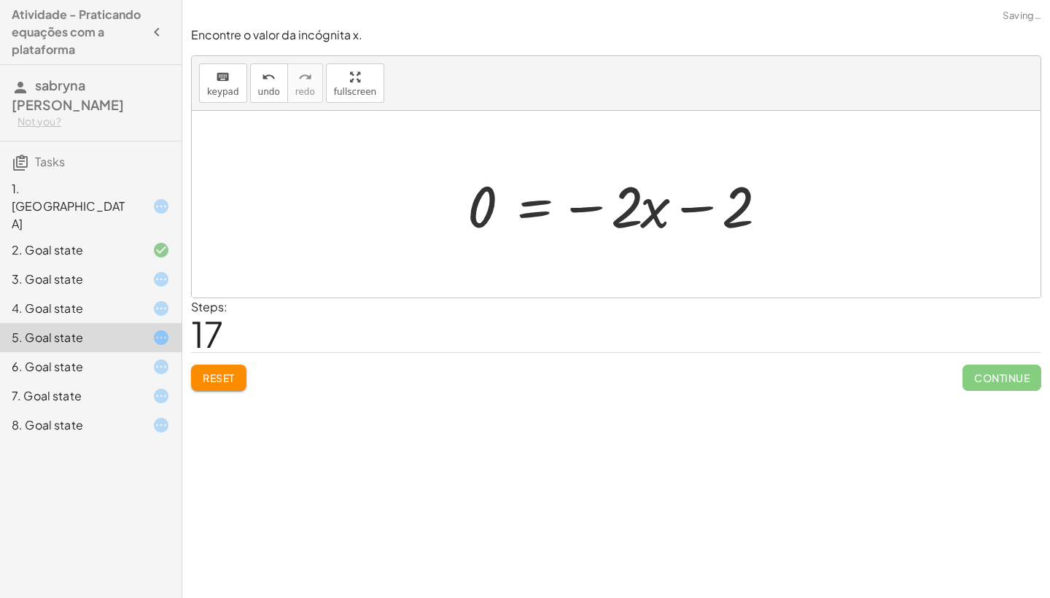
click at [569, 206] on div at bounding box center [622, 204] width 324 height 75
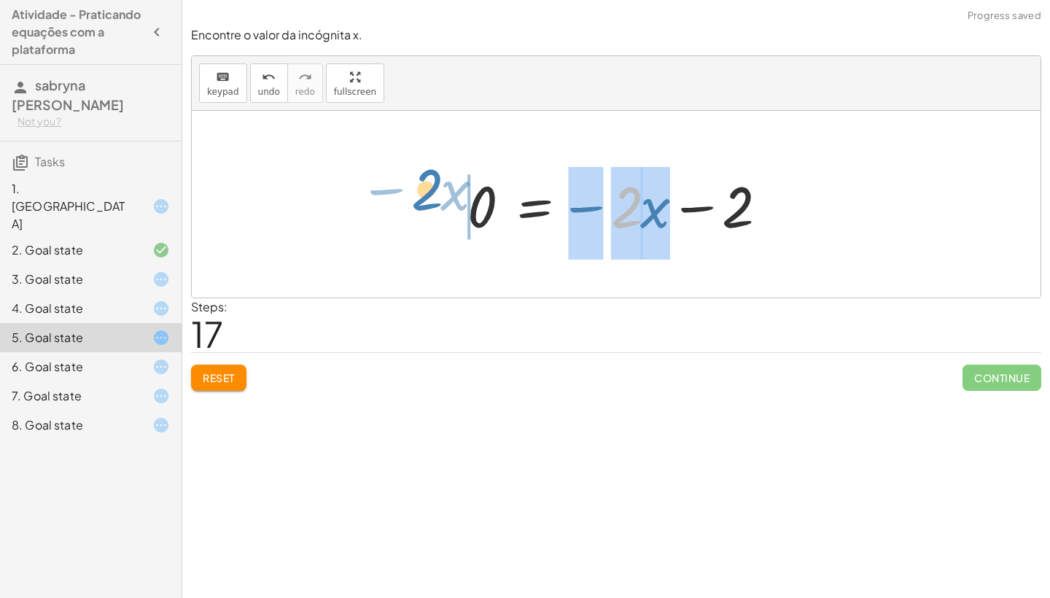
drag, startPoint x: 640, startPoint y: 209, endPoint x: 430, endPoint y: 189, distance: 210.3
click at [430, 189] on div "· 5 · ( + x + 1 ) = + · 3 · x + 3 · 5 · ( + x + 1 ) = + 3 + · 3 · x + · x · 5 +…" at bounding box center [616, 204] width 849 height 187
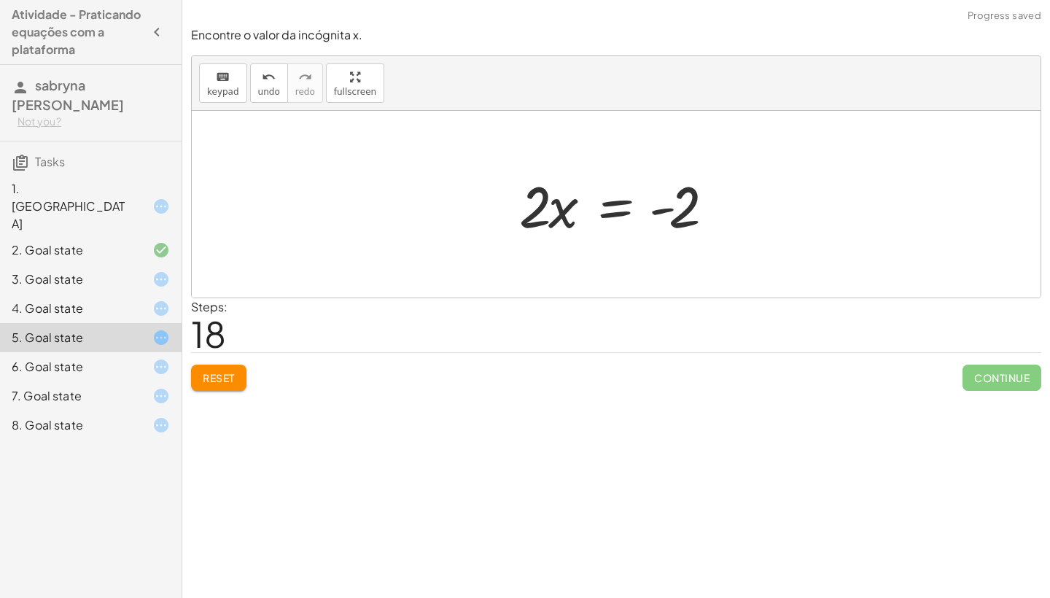
click at [659, 211] on div at bounding box center [621, 204] width 219 height 75
drag, startPoint x: 669, startPoint y: 214, endPoint x: 724, endPoint y: 212, distance: 55.4
click at [724, 212] on div at bounding box center [621, 204] width 219 height 75
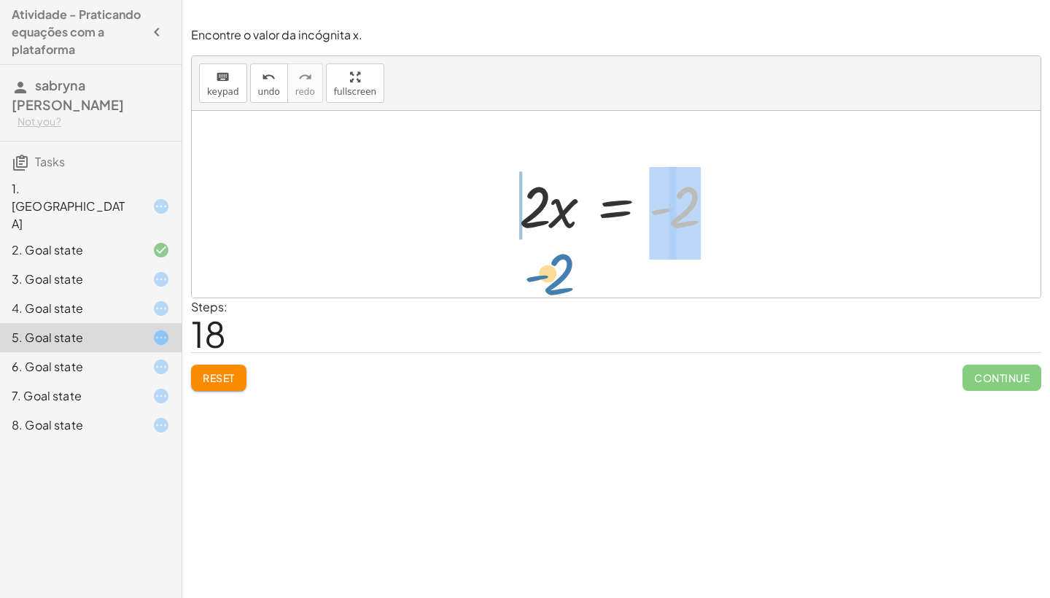
drag, startPoint x: 694, startPoint y: 200, endPoint x: 568, endPoint y: 263, distance: 140.2
click at [564, 260] on div "· 5 · ( + x + 1 ) = + · 3 · x + 3 · 5 · ( + x + 1 ) = + 3 + · 3 · x + · x · 5 +…" at bounding box center [616, 204] width 849 height 187
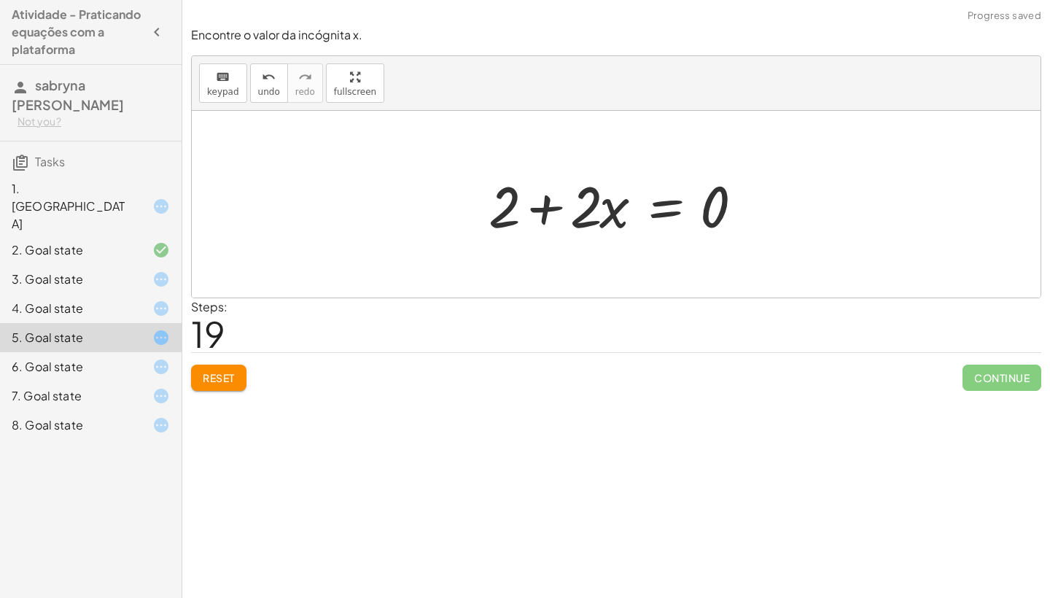
click at [539, 206] on div at bounding box center [621, 204] width 281 height 75
click at [543, 208] on div at bounding box center [621, 204] width 281 height 75
drag, startPoint x: 506, startPoint y: 203, endPoint x: 760, endPoint y: 220, distance: 254.3
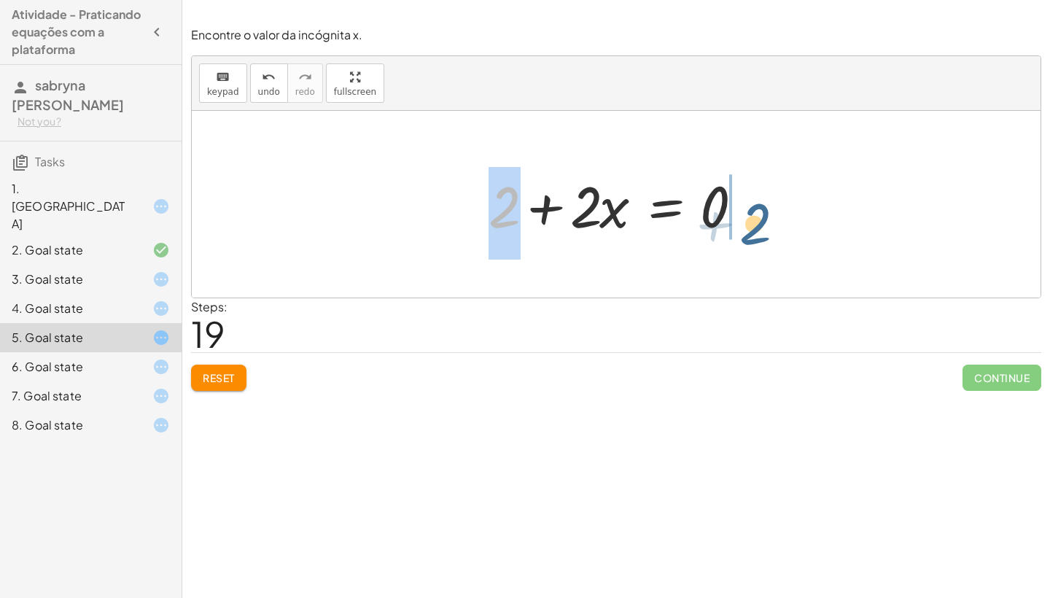
click at [760, 220] on div at bounding box center [621, 204] width 281 height 75
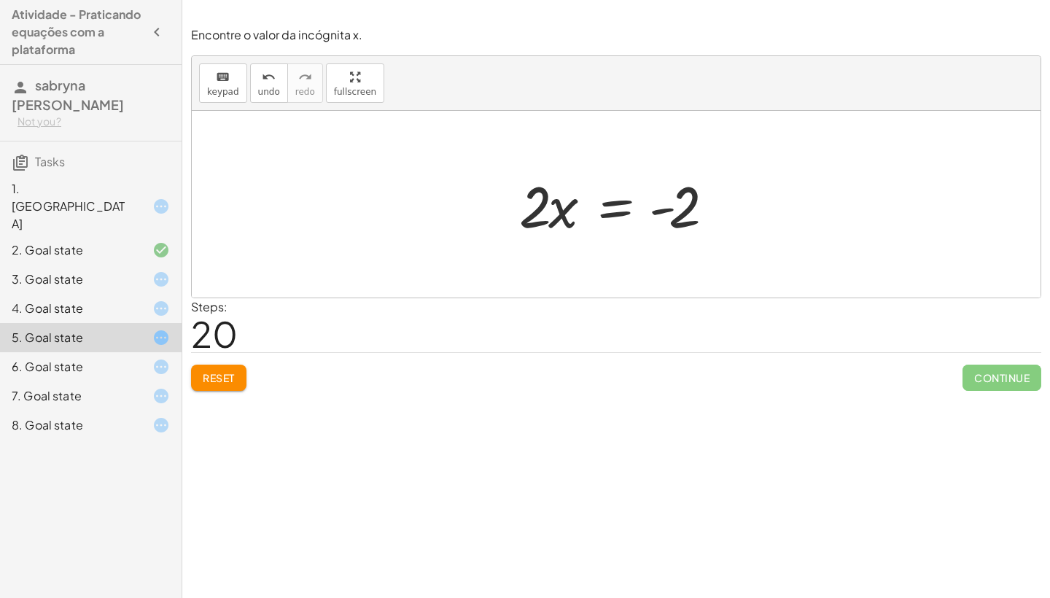
click at [664, 211] on div at bounding box center [621, 204] width 219 height 75
click at [603, 202] on div at bounding box center [621, 204] width 219 height 75
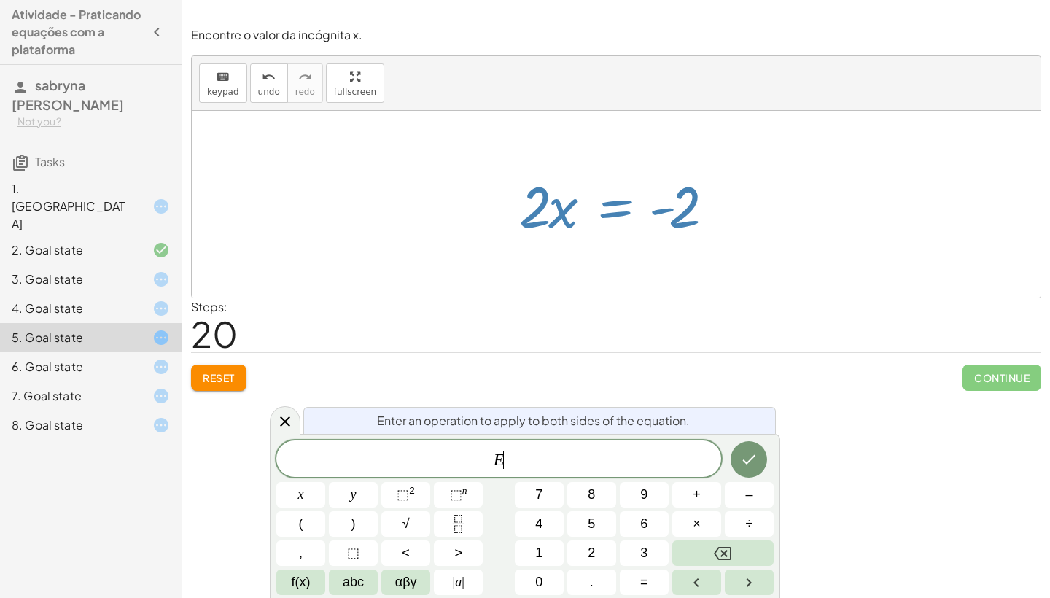
click at [603, 202] on div at bounding box center [621, 204] width 219 height 75
click at [635, 129] on div at bounding box center [616, 204] width 849 height 187
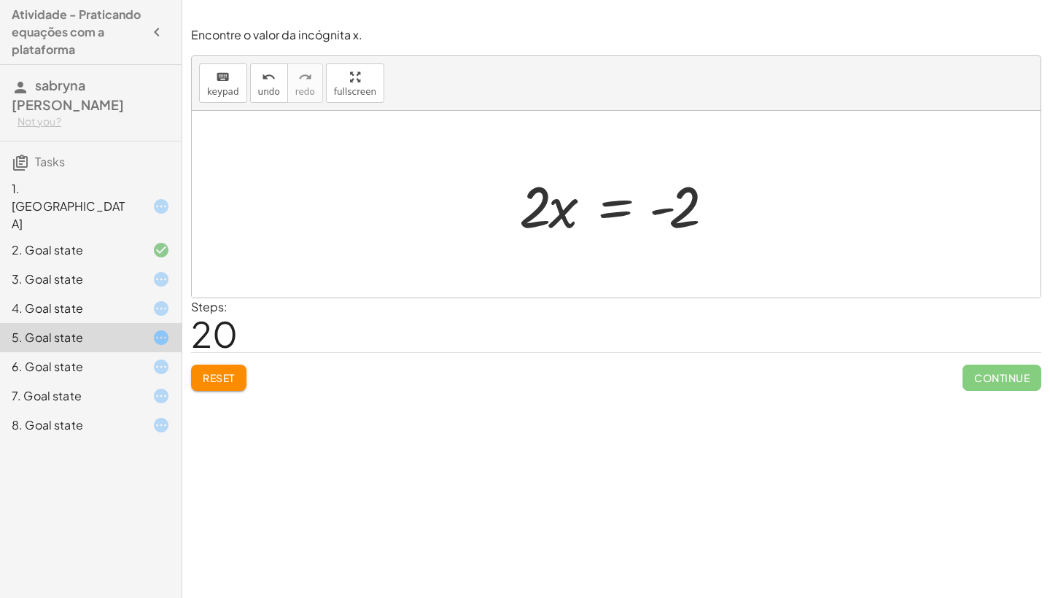
click at [629, 192] on div at bounding box center [621, 204] width 219 height 75
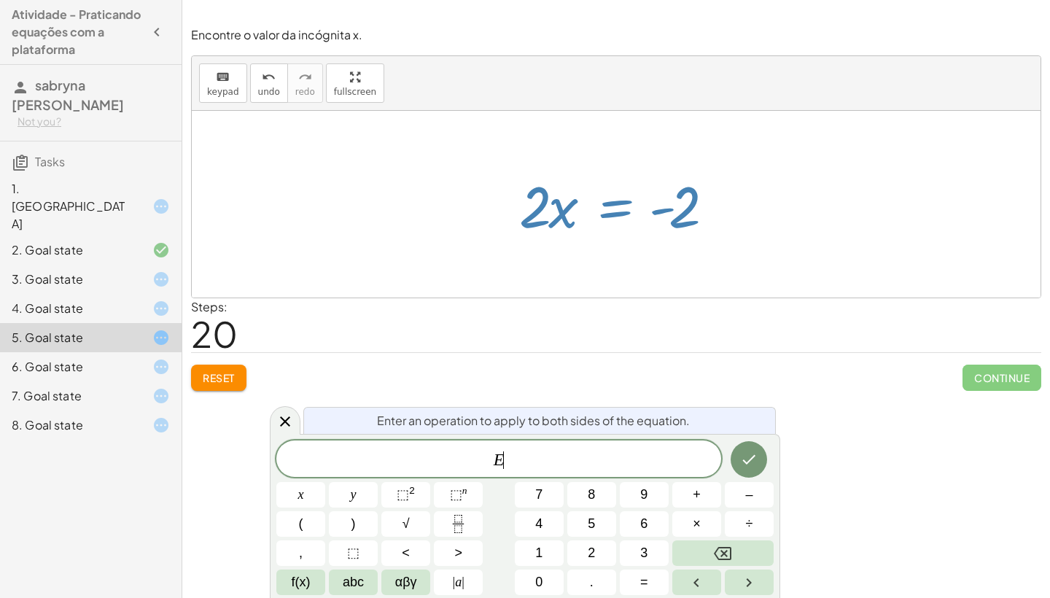
click at [629, 192] on div at bounding box center [621, 204] width 219 height 75
click at [631, 190] on div at bounding box center [621, 204] width 219 height 75
click at [522, 269] on div at bounding box center [616, 204] width 849 height 187
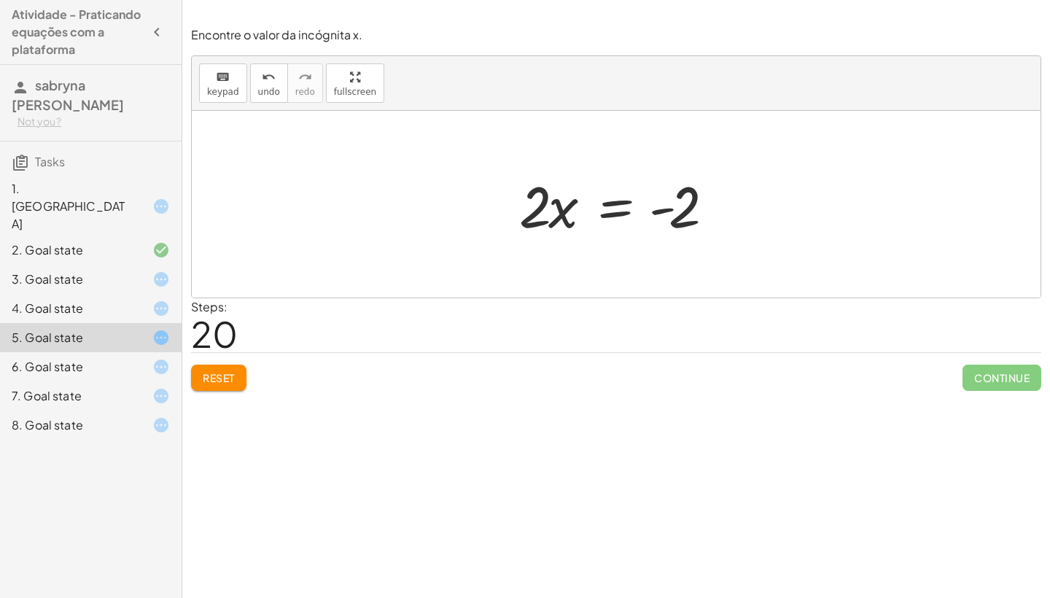
click at [536, 210] on div at bounding box center [621, 204] width 219 height 75
drag, startPoint x: 565, startPoint y: 216, endPoint x: 637, endPoint y: 217, distance: 72.2
click at [637, 217] on div at bounding box center [621, 204] width 219 height 75
click at [647, 202] on div at bounding box center [621, 204] width 201 height 112
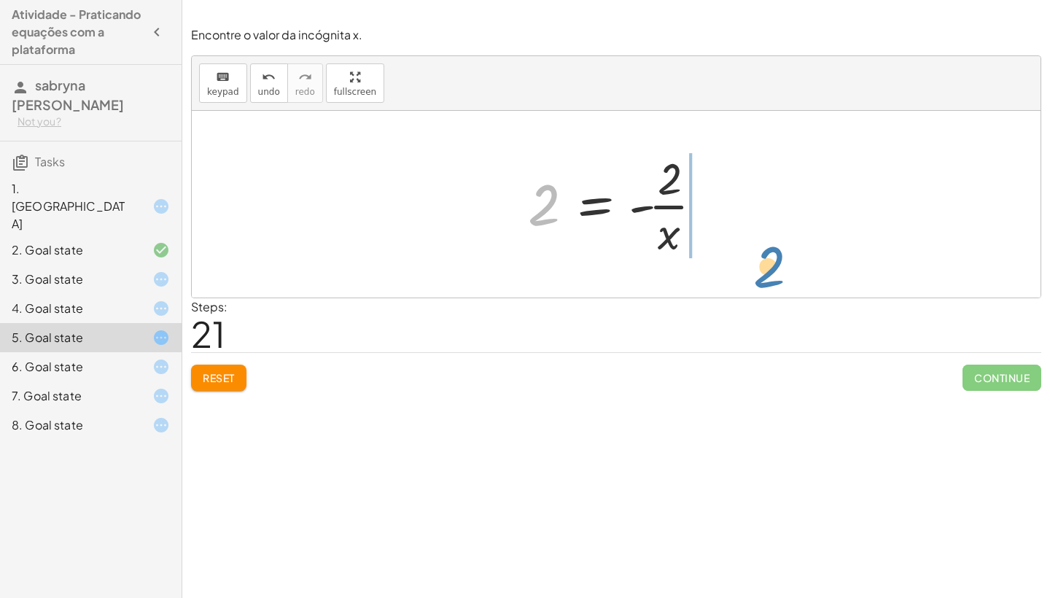
drag, startPoint x: 548, startPoint y: 214, endPoint x: 762, endPoint y: 267, distance: 220.2
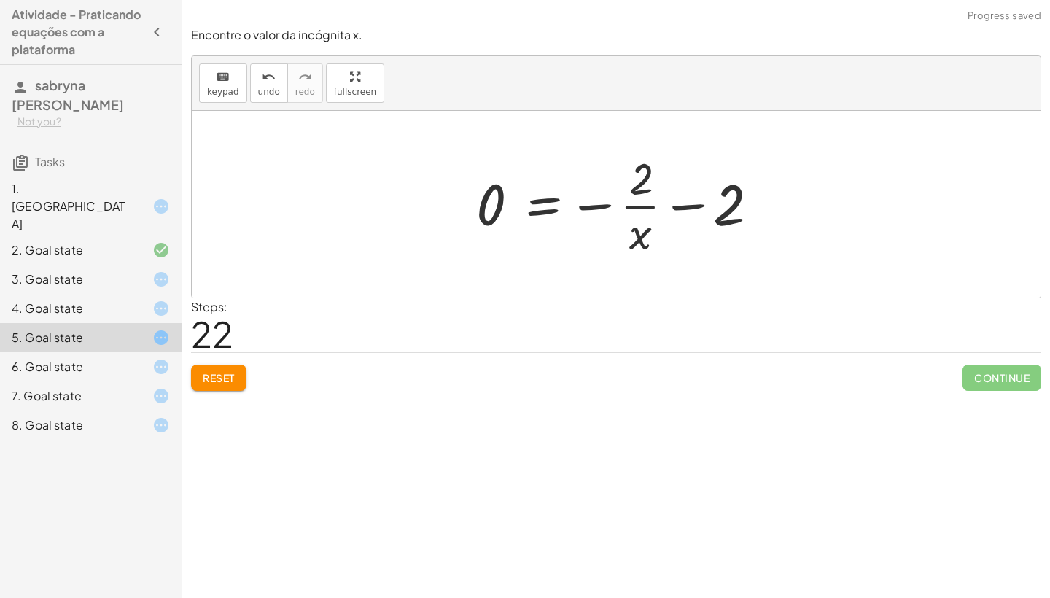
click at [705, 201] on div at bounding box center [622, 204] width 306 height 112
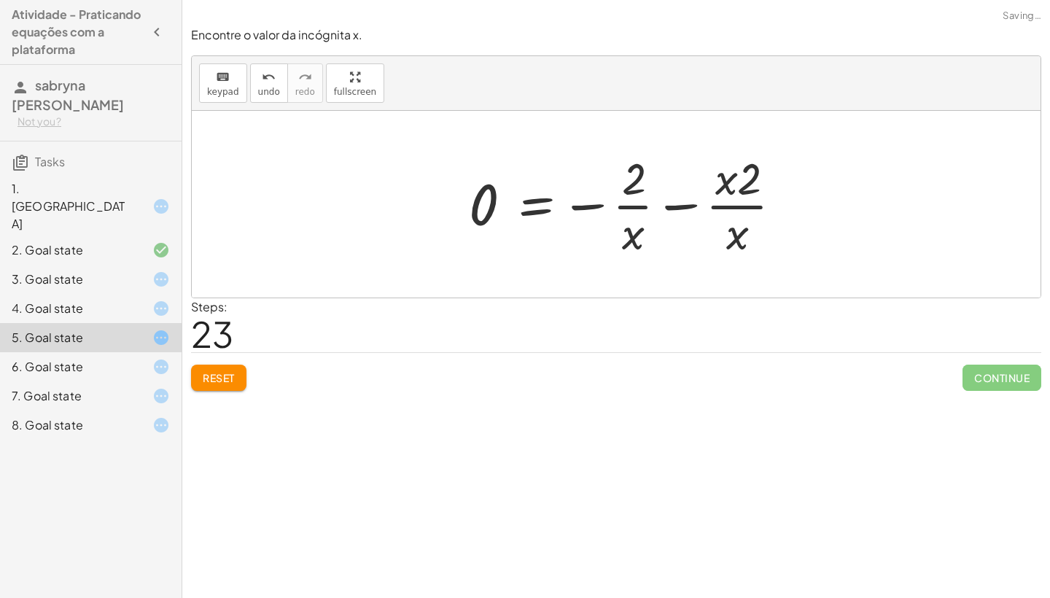
click at [695, 203] on div at bounding box center [632, 204] width 340 height 112
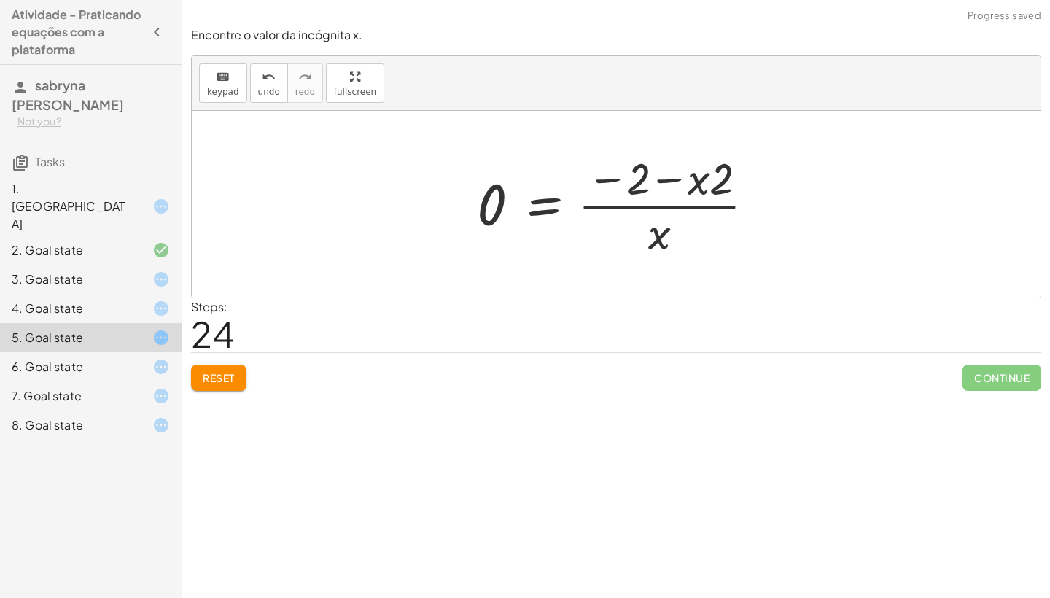
click at [640, 207] on div at bounding box center [622, 204] width 304 height 112
click at [675, 173] on div at bounding box center [622, 204] width 304 height 112
click at [605, 184] on div at bounding box center [622, 204] width 304 height 112
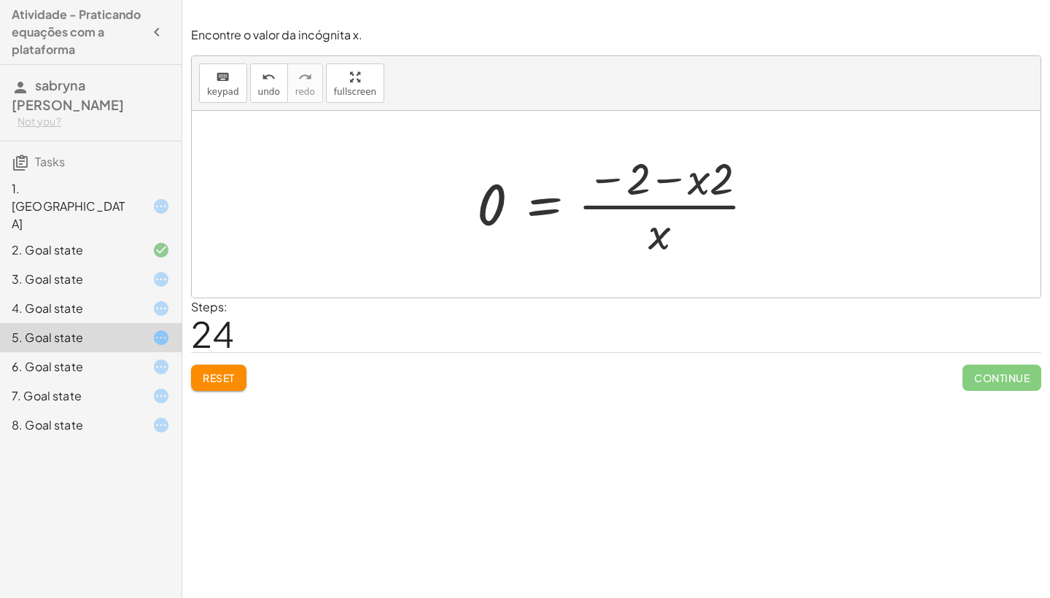
click at [605, 184] on div at bounding box center [622, 204] width 304 height 112
click at [198, 379] on button "Reset" at bounding box center [218, 378] width 55 height 26
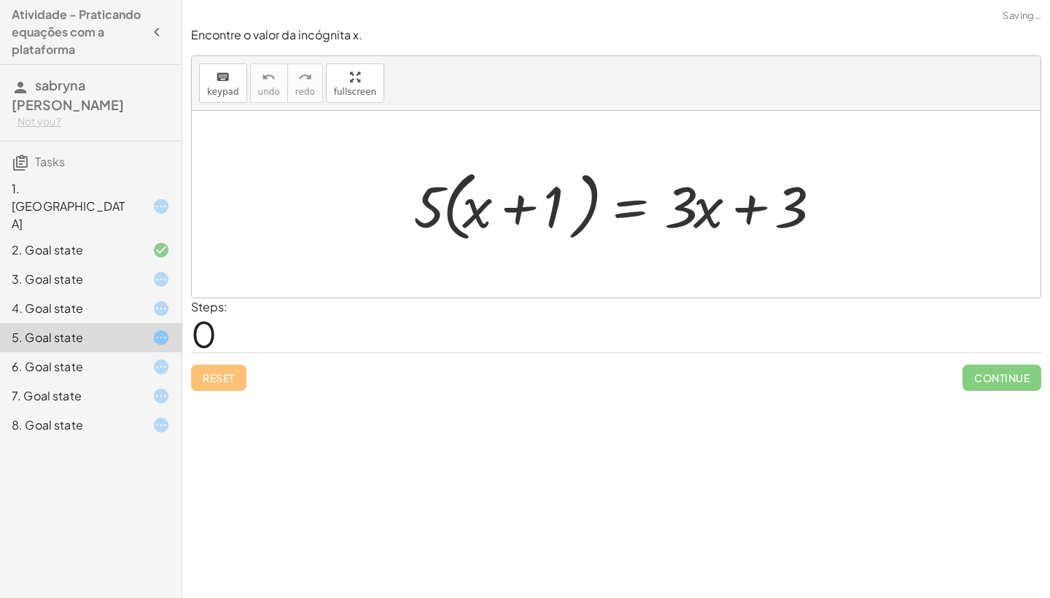
click at [198, 379] on div "Reset Continue" at bounding box center [616, 371] width 850 height 39
click at [166, 198] on icon at bounding box center [161, 207] width 18 height 18
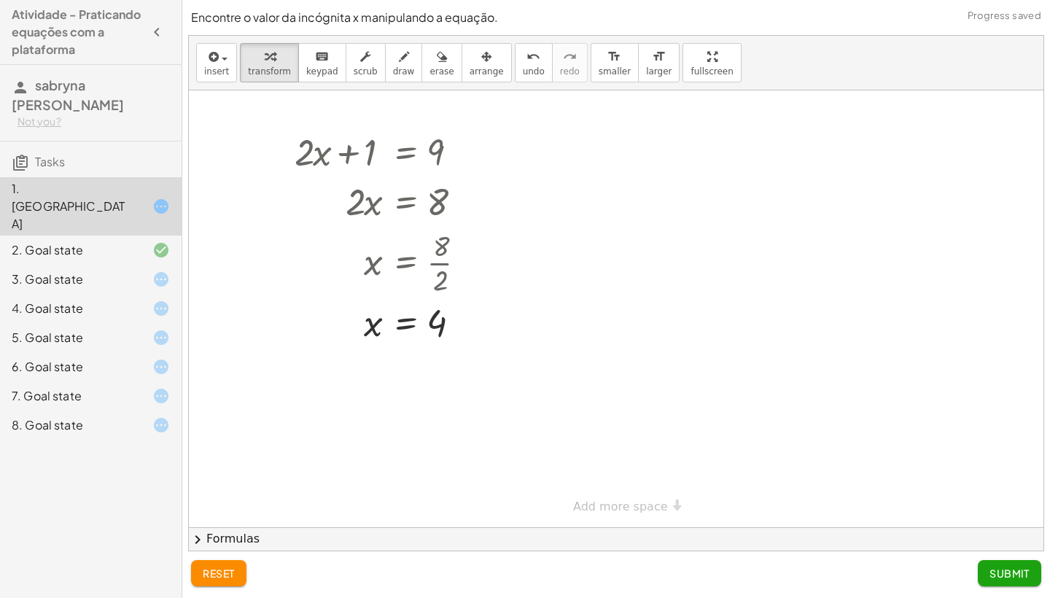
click at [171, 294] on div "2. Goal state" at bounding box center [91, 308] width 182 height 29
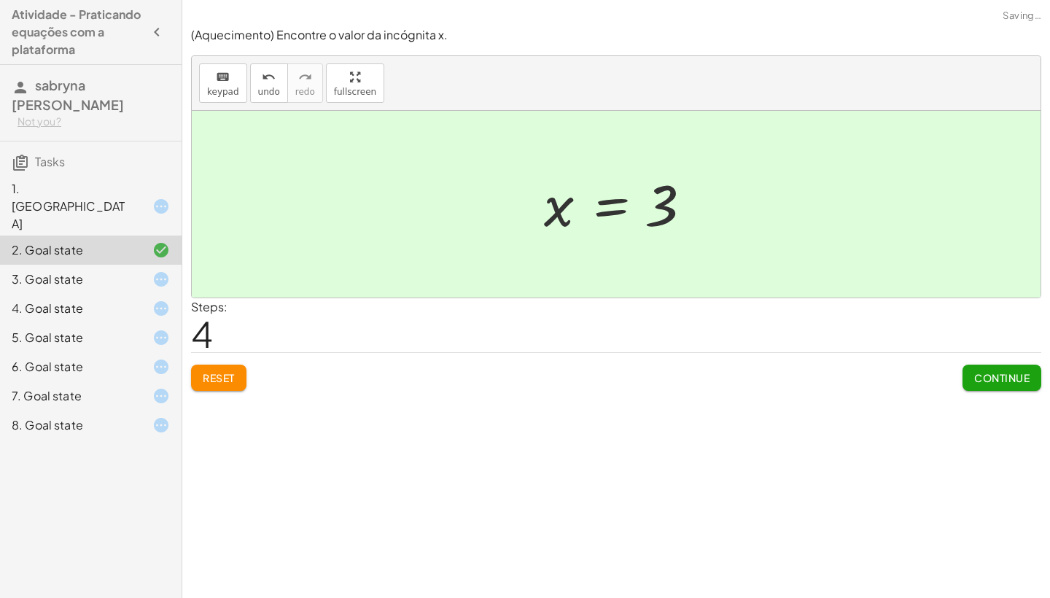
click at [175, 323] on div "3. Goal state" at bounding box center [91, 337] width 182 height 29
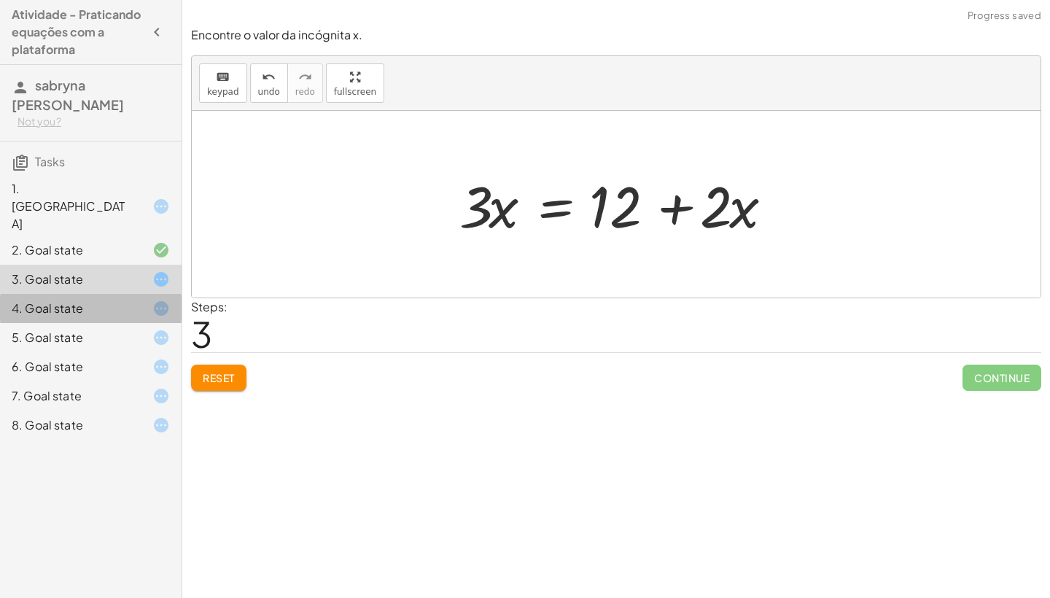
click at [170, 352] on div "4. Goal state" at bounding box center [91, 366] width 182 height 29
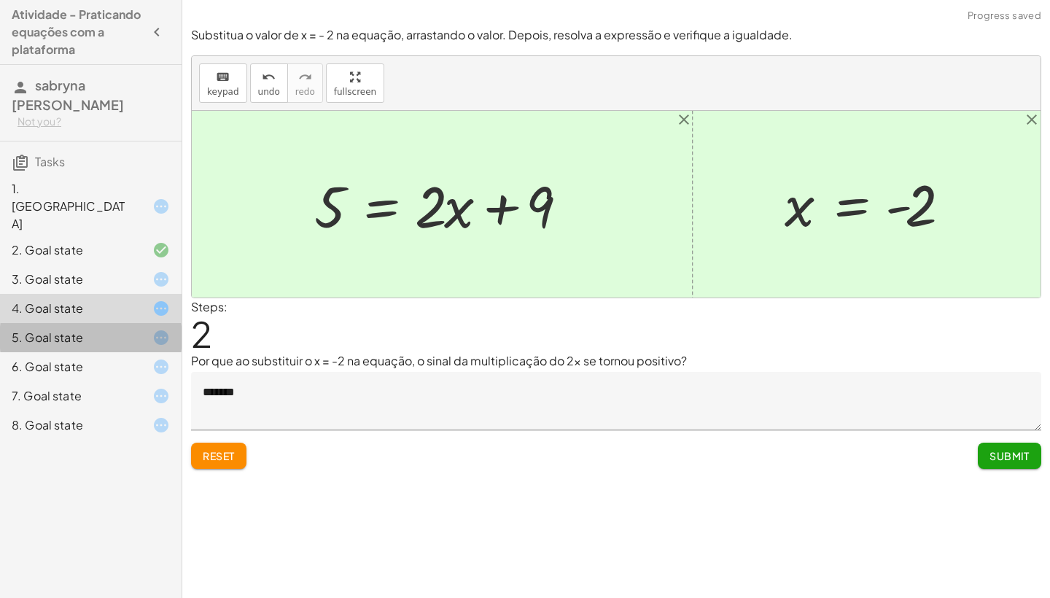
click at [175, 381] on div "5. Goal state" at bounding box center [91, 395] width 182 height 29
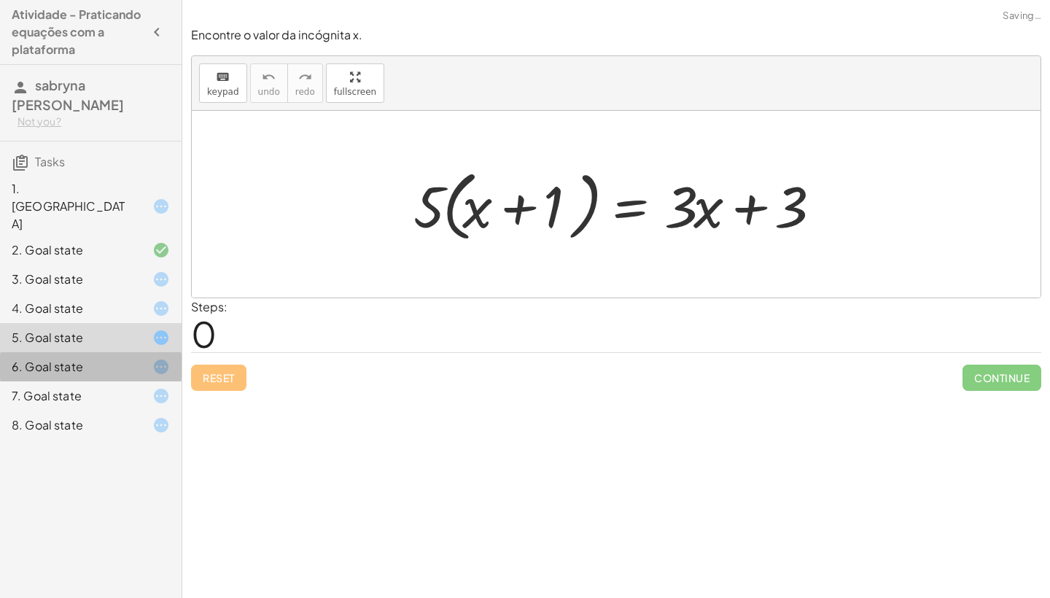
click at [170, 411] on div "6. Goal state" at bounding box center [91, 425] width 182 height 29
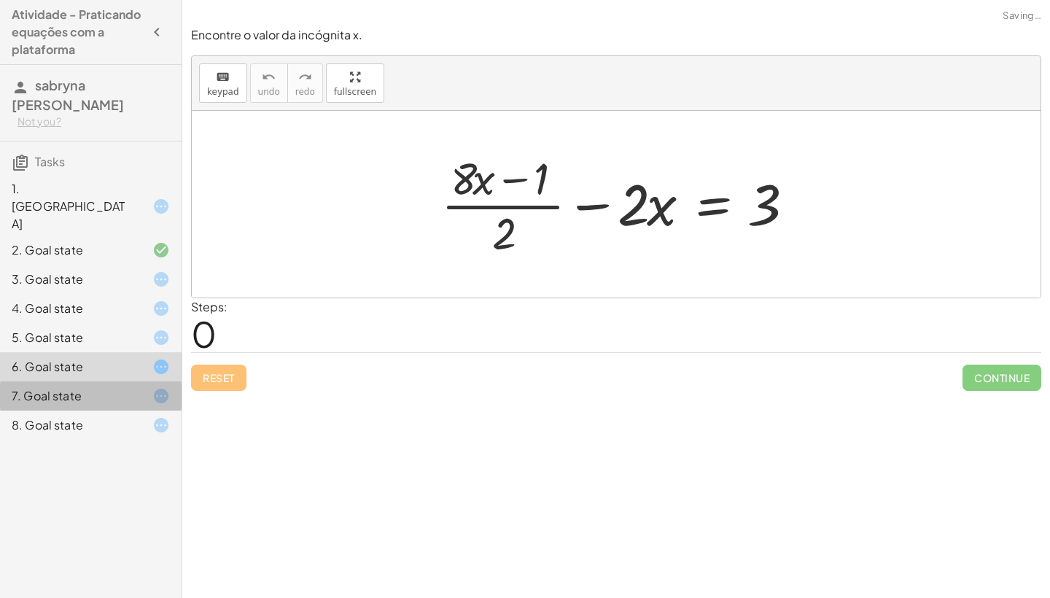
click at [167, 387] on icon at bounding box center [161, 396] width 18 height 18
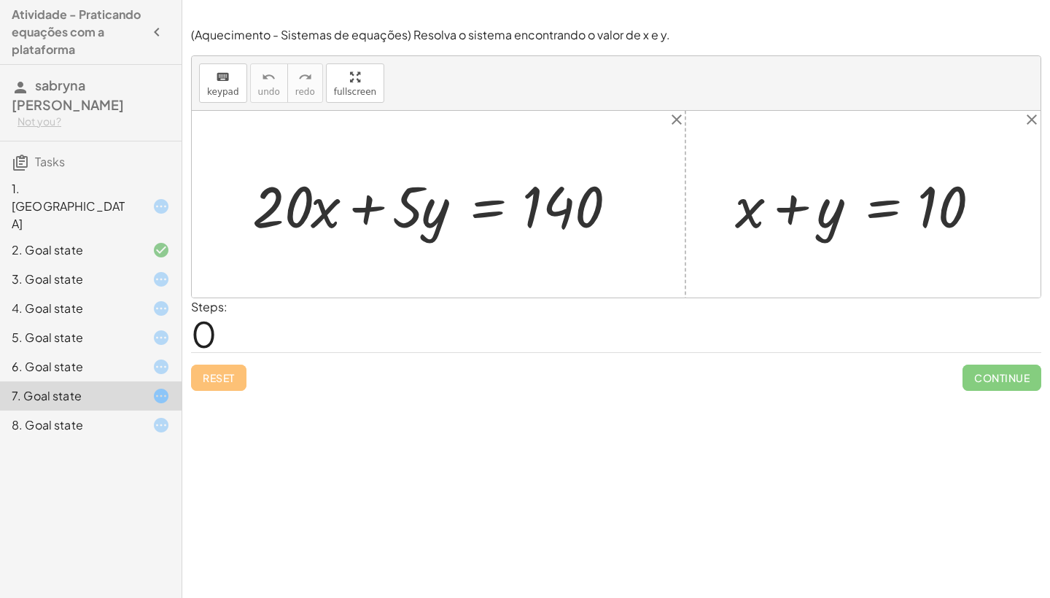
click at [438, 241] on div at bounding box center [443, 204] width 397 height 75
drag, startPoint x: 296, startPoint y: 214, endPoint x: 645, endPoint y: 196, distance: 349.0
click at [645, 196] on div "· 20 + · x + · 20 · x + · 5 · y = 140" at bounding box center [438, 204] width 416 height 82
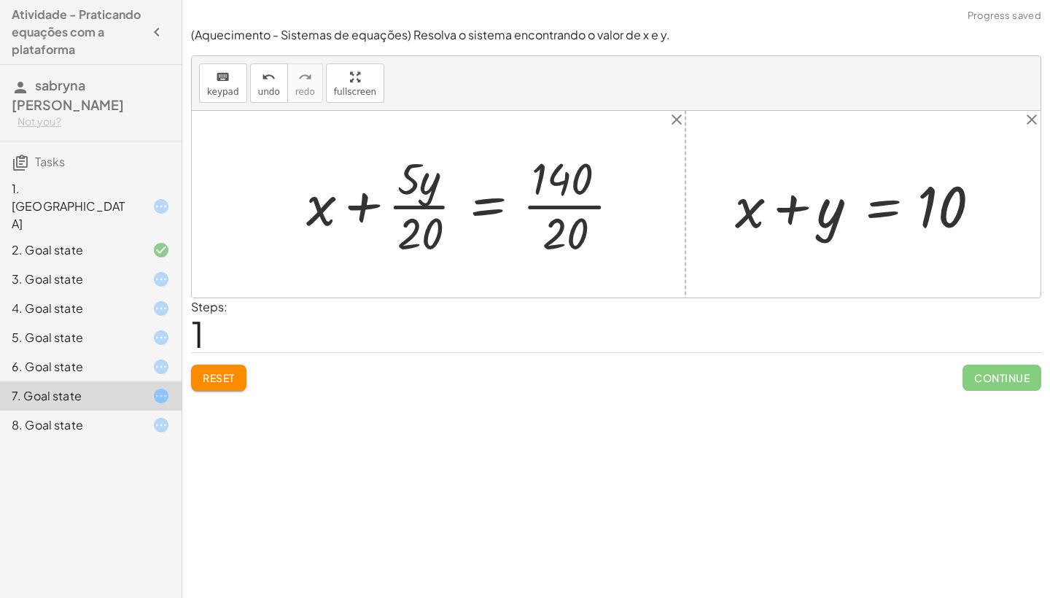
click at [545, 205] on div at bounding box center [469, 204] width 341 height 112
click at [422, 205] on div at bounding box center [441, 204] width 285 height 112
click at [422, 205] on div at bounding box center [452, 204] width 263 height 112
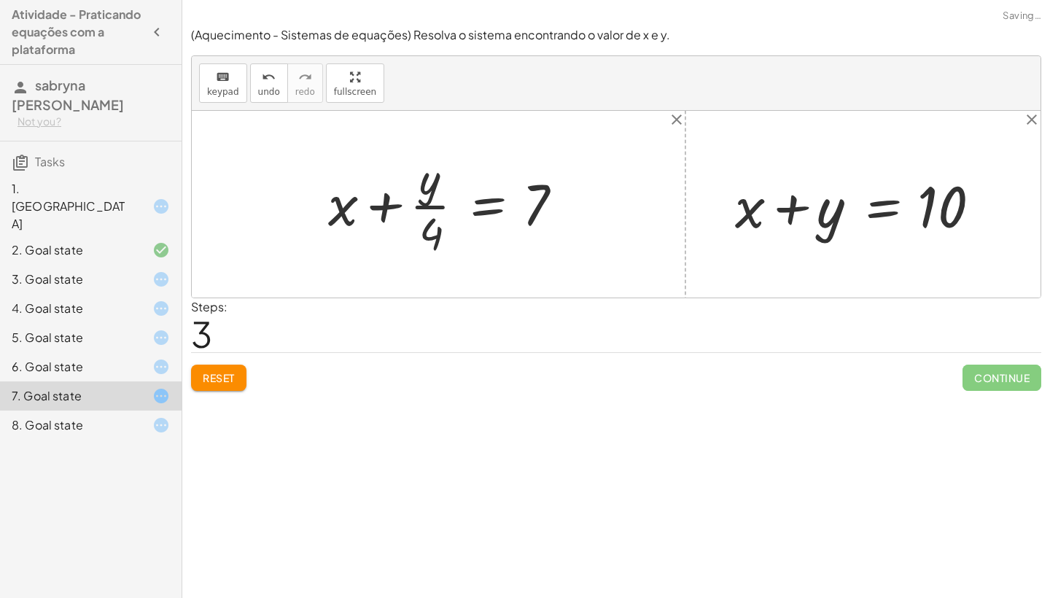
click at [425, 209] on div at bounding box center [452, 204] width 263 height 112
click at [378, 209] on div at bounding box center [452, 204] width 263 height 112
click at [329, 208] on div at bounding box center [435, 204] width 297 height 112
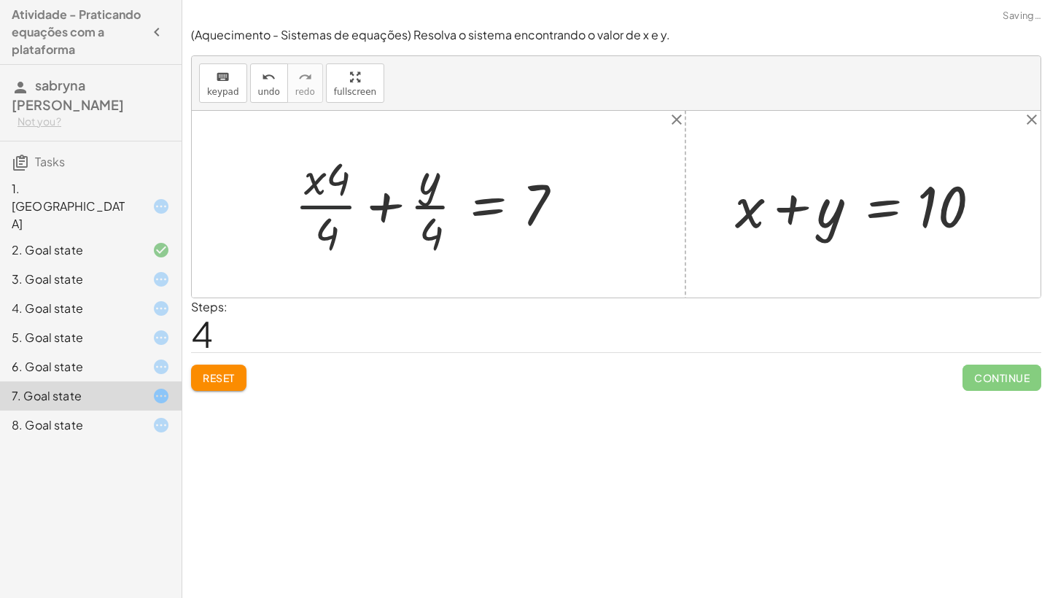
click at [329, 208] on div at bounding box center [435, 204] width 297 height 112
click at [317, 187] on div at bounding box center [435, 204] width 297 height 112
click at [339, 205] on div at bounding box center [435, 204] width 297 height 112
click at [380, 206] on div at bounding box center [435, 204] width 297 height 112
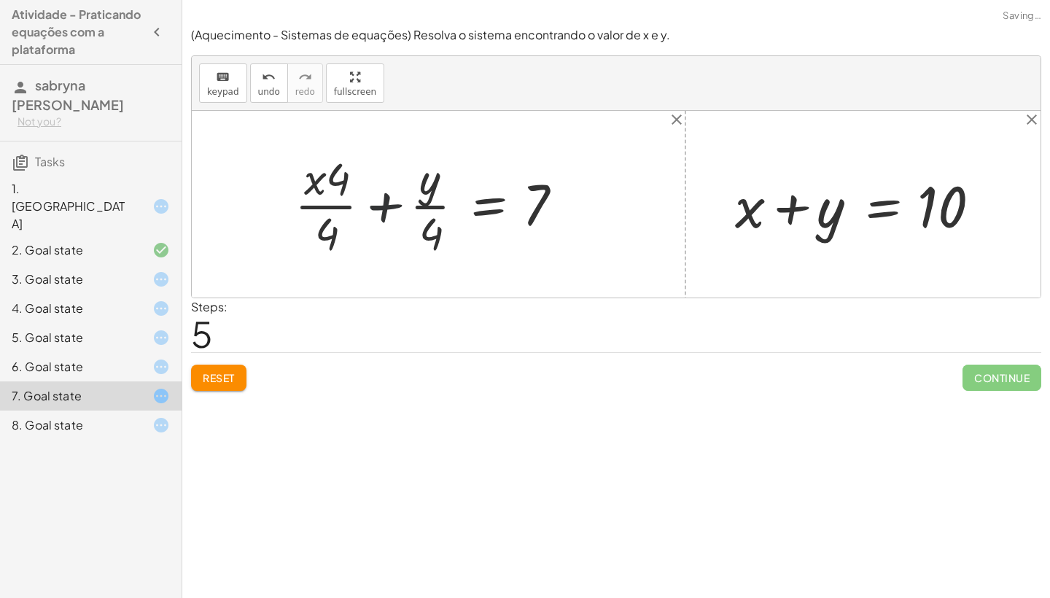
click at [380, 206] on div at bounding box center [451, 204] width 265 height 112
click at [400, 182] on div at bounding box center [451, 204] width 265 height 112
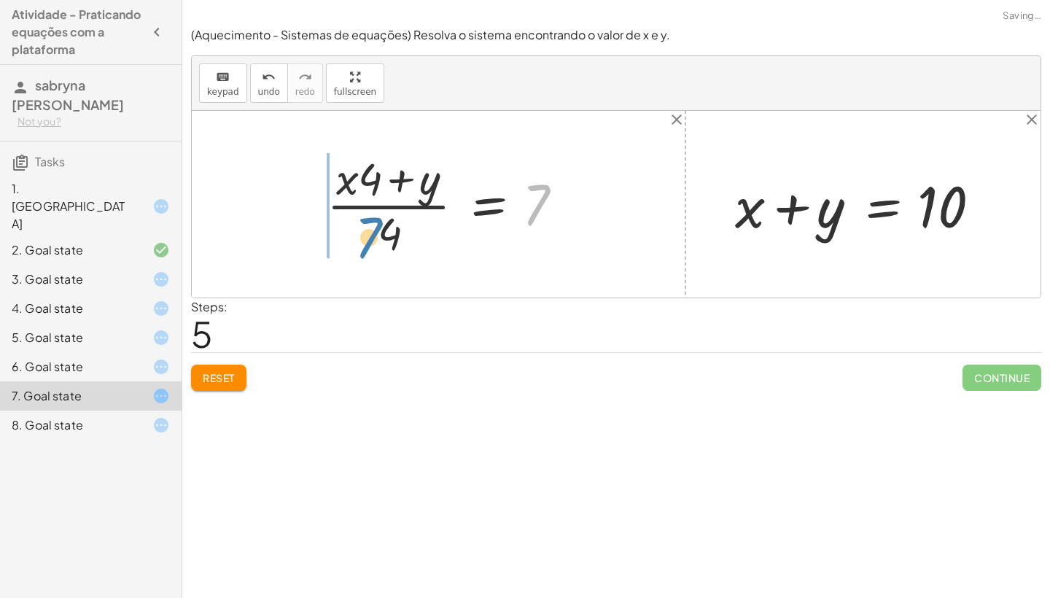
drag, startPoint x: 534, startPoint y: 216, endPoint x: 365, endPoint y: 251, distance: 172.1
click at [365, 251] on div at bounding box center [451, 204] width 265 height 112
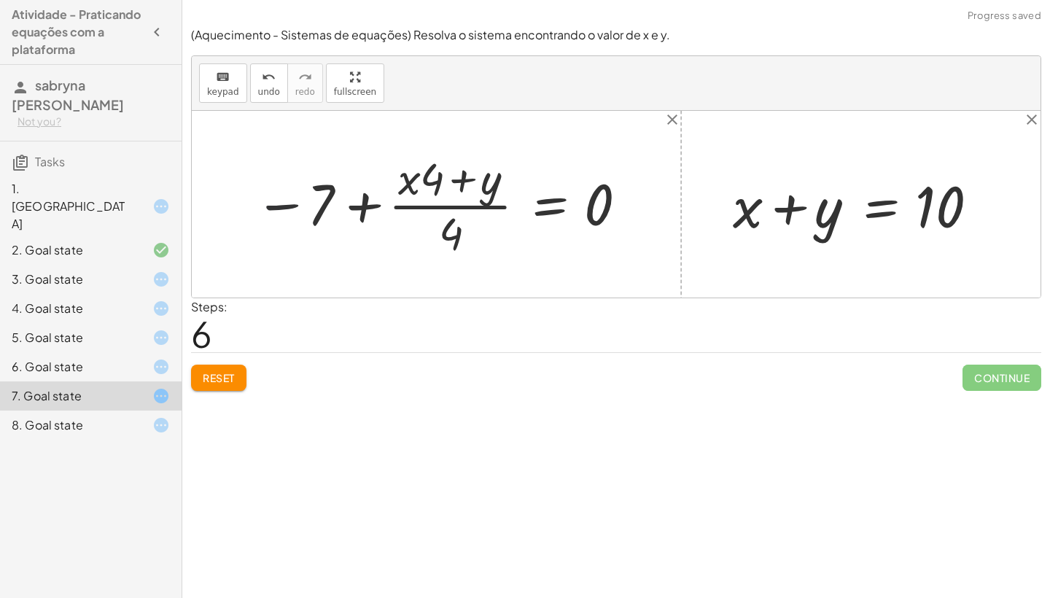
click at [284, 199] on div at bounding box center [441, 204] width 389 height 112
click at [284, 201] on div at bounding box center [441, 204] width 389 height 112
click at [217, 375] on span "Reset" at bounding box center [219, 377] width 32 height 13
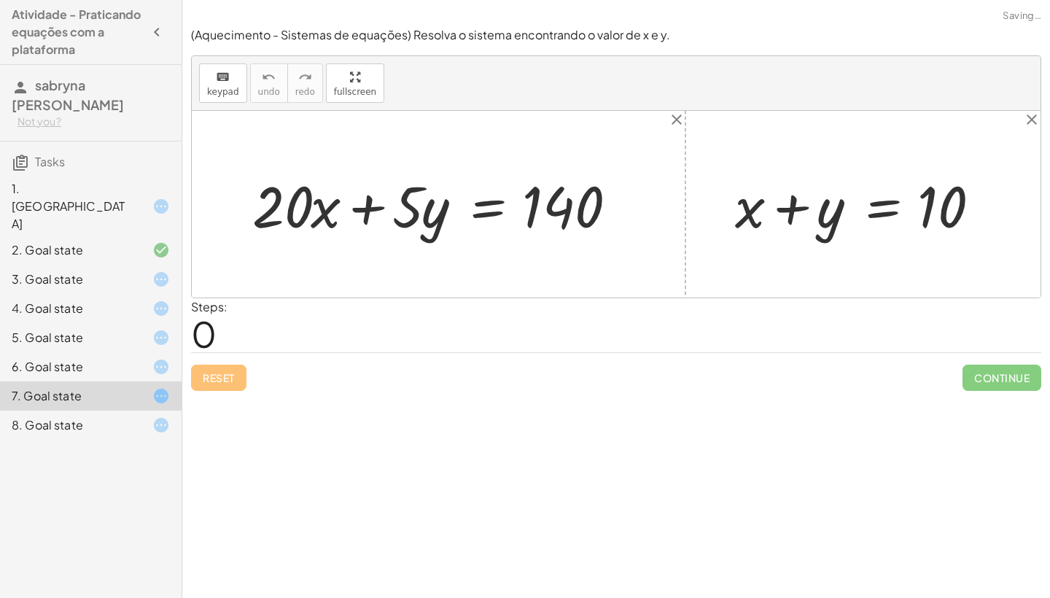
click at [217, 375] on div "Reset Continue" at bounding box center [616, 371] width 850 height 39
click at [164, 198] on icon at bounding box center [161, 207] width 18 height 18
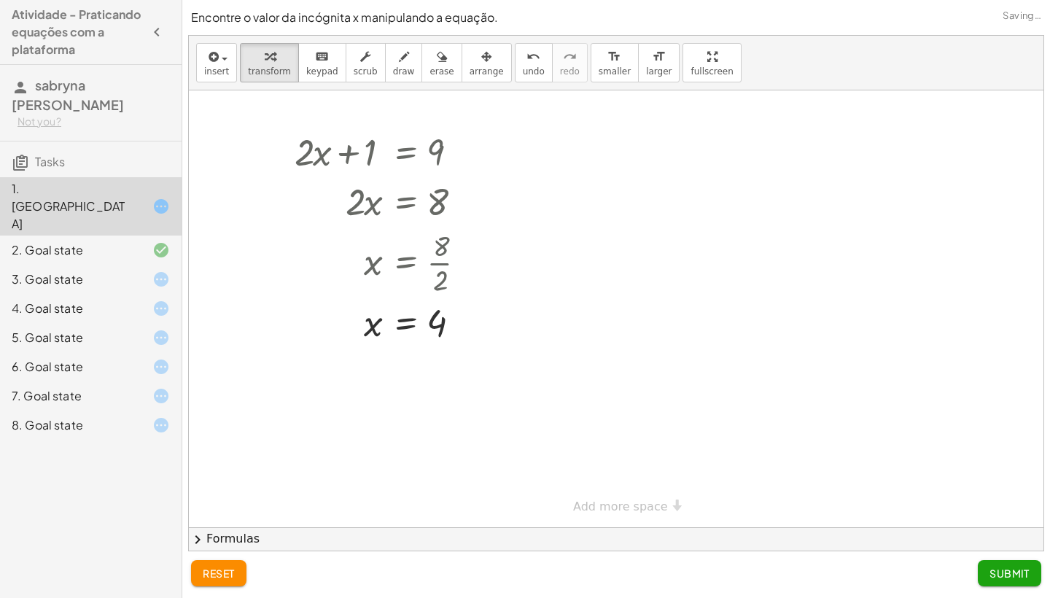
click at [163, 294] on div "2. Goal state" at bounding box center [91, 308] width 182 height 29
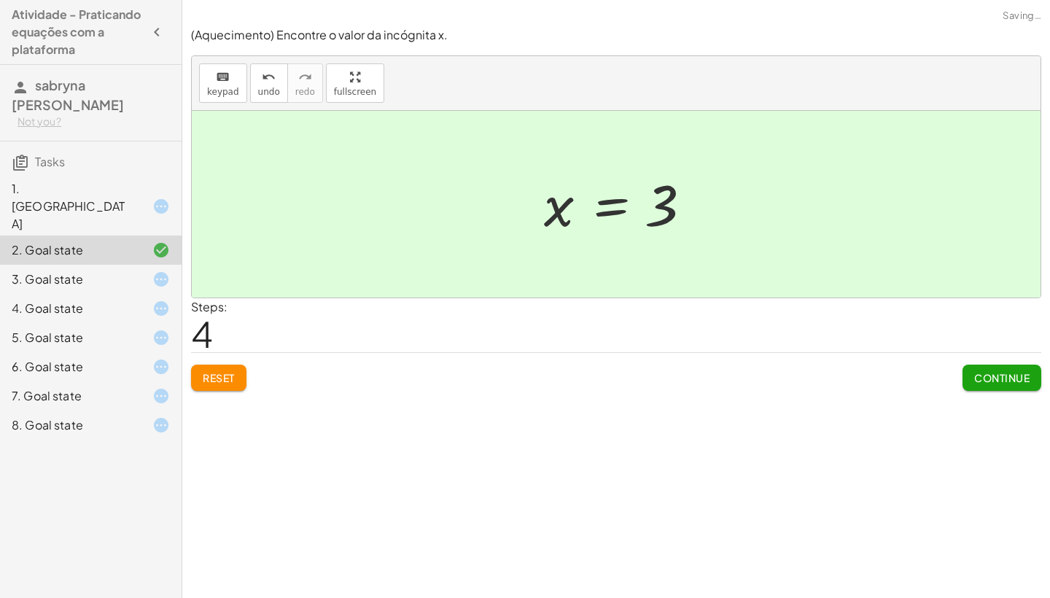
click at [168, 271] on icon at bounding box center [161, 280] width 18 height 18
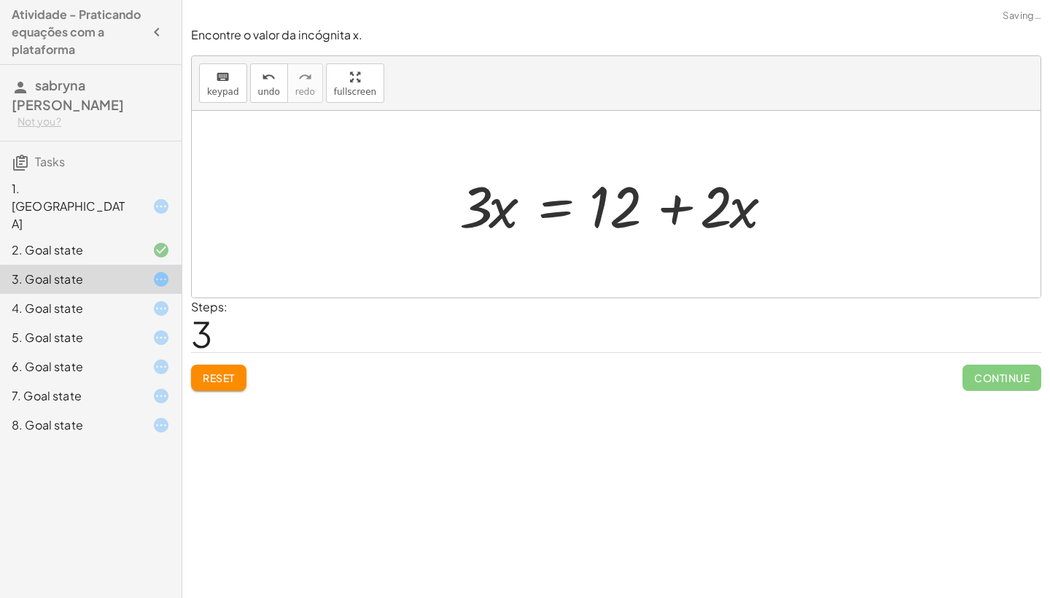
click at [233, 382] on span "Reset" at bounding box center [219, 377] width 32 height 13
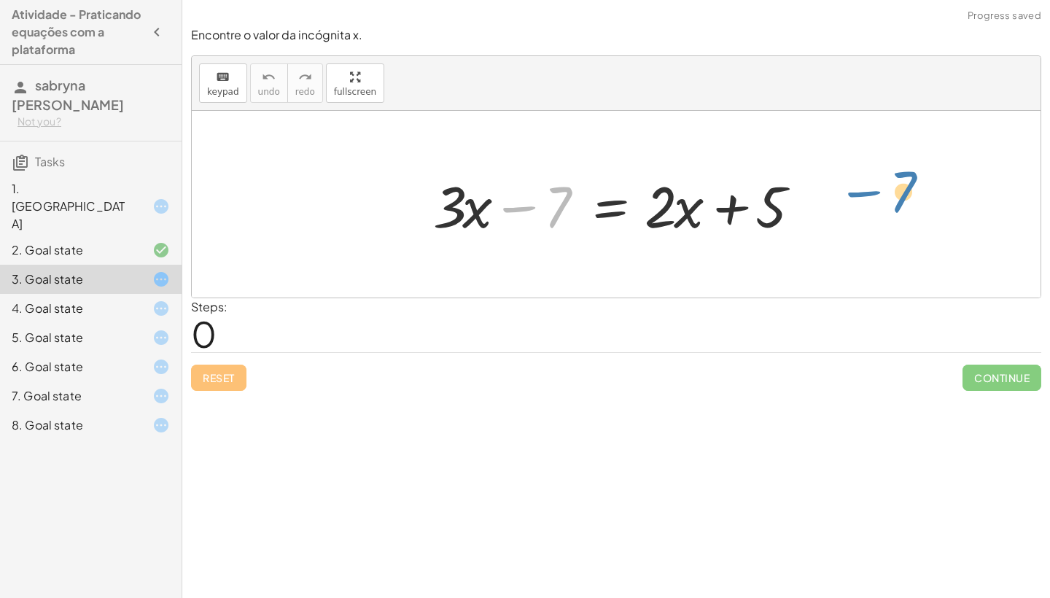
drag, startPoint x: 562, startPoint y: 206, endPoint x: 897, endPoint y: 195, distance: 335.6
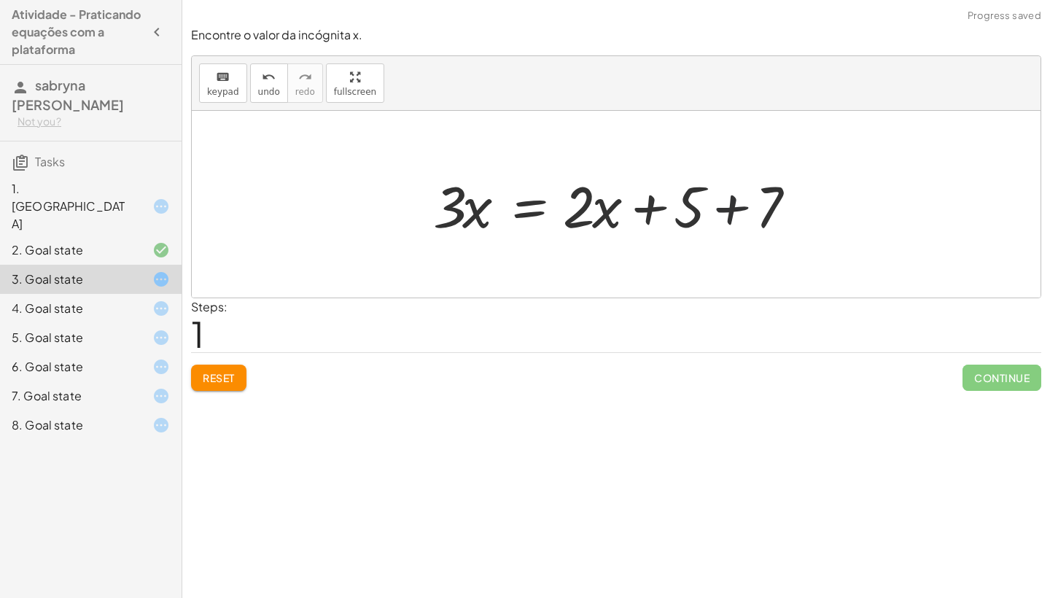
click at [730, 210] on div at bounding box center [622, 204] width 392 height 75
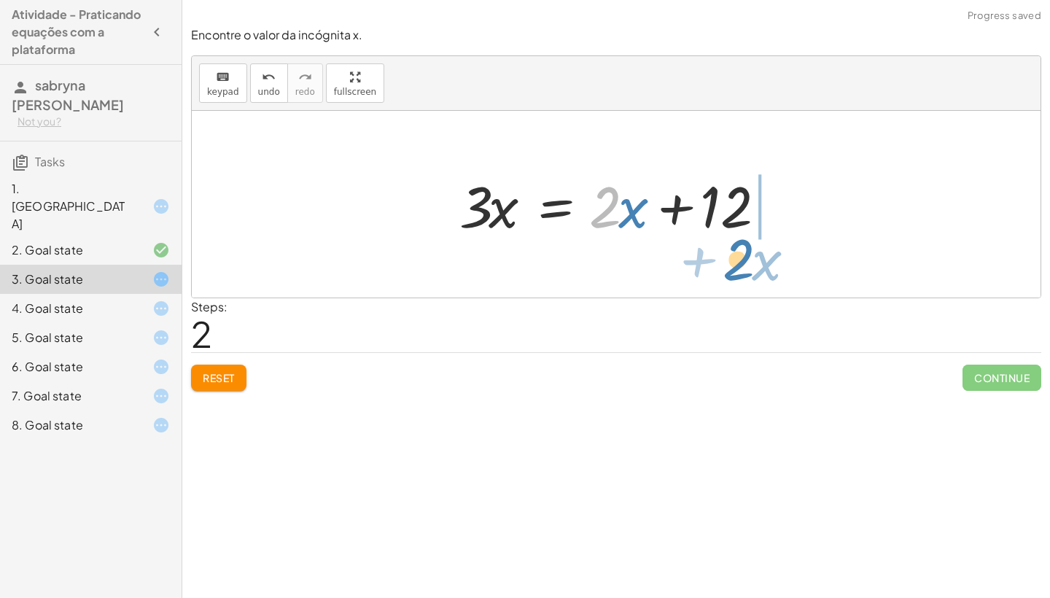
drag, startPoint x: 607, startPoint y: 211, endPoint x: 740, endPoint y: 264, distance: 143.4
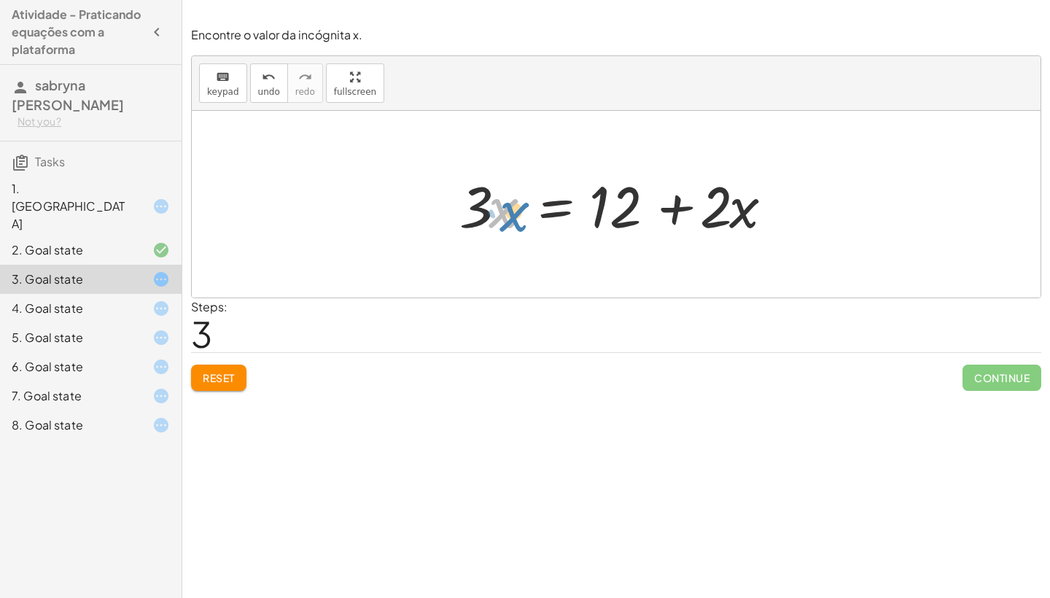
drag, startPoint x: 499, startPoint y: 212, endPoint x: 493, endPoint y: 201, distance: 13.0
click at [494, 202] on div at bounding box center [621, 204] width 339 height 75
drag, startPoint x: 494, startPoint y: 219, endPoint x: 694, endPoint y: 275, distance: 207.6
click at [694, 275] on div "+ · 3 · x − 7 = + · 2 · x + 5 · 3 · x = + · 2 · x + 5 + 7 · 3 · x = + · 2 · x +…" at bounding box center [616, 204] width 849 height 187
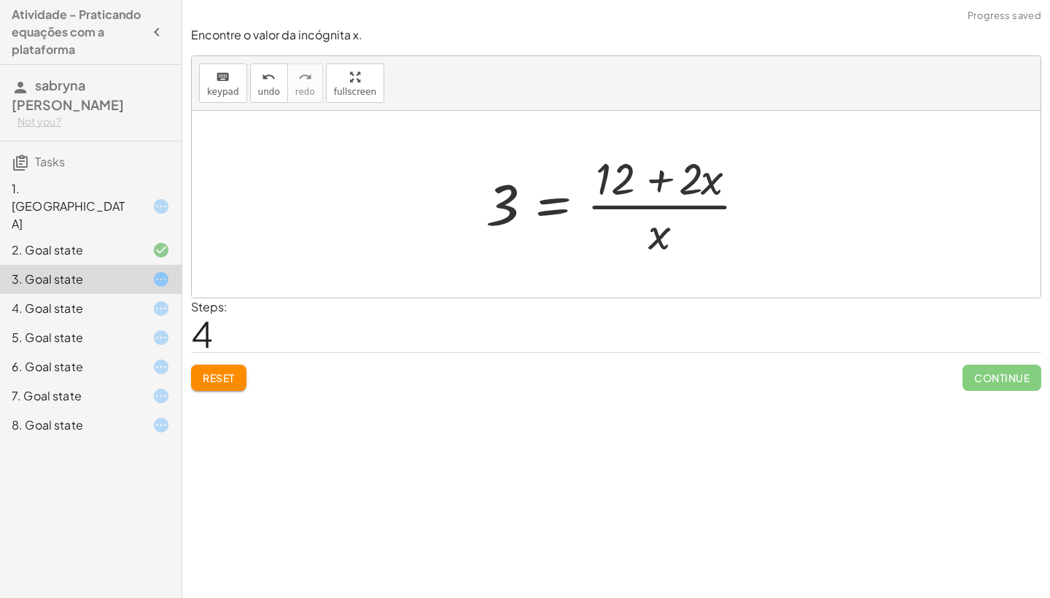
click at [657, 179] on div at bounding box center [621, 204] width 287 height 112
click at [661, 209] on div at bounding box center [621, 204] width 287 height 112
click at [210, 376] on span "Reset" at bounding box center [219, 377] width 32 height 13
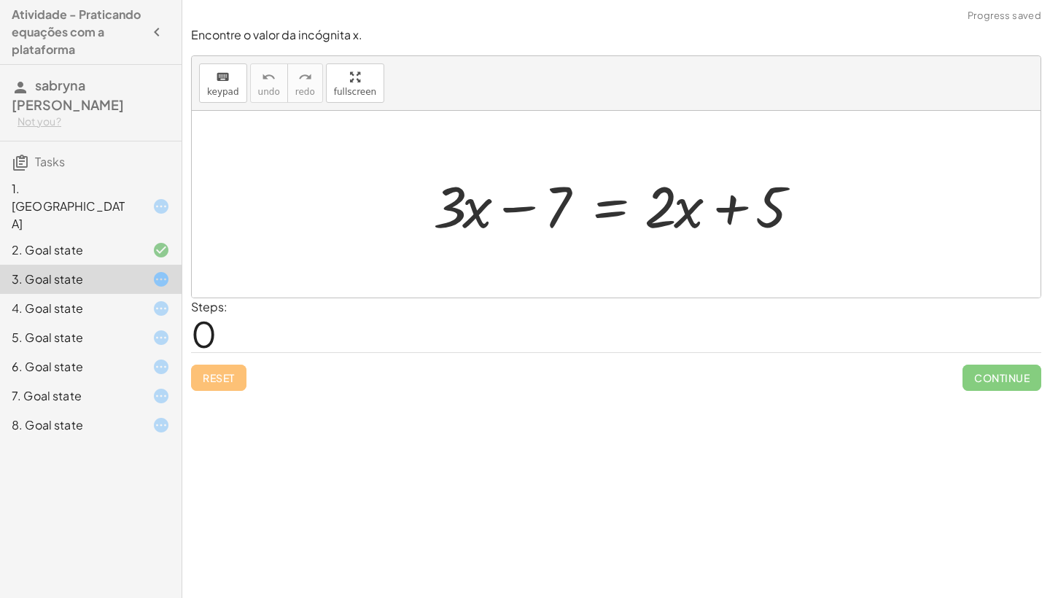
click at [210, 376] on div "Reset Continue" at bounding box center [616, 371] width 850 height 39
click at [878, 246] on div "+ · 3 · x − 7 = + · 2 · x + 5" at bounding box center [616, 204] width 849 height 187
drag, startPoint x: 566, startPoint y: 200, endPoint x: 879, endPoint y: 207, distance: 313.7
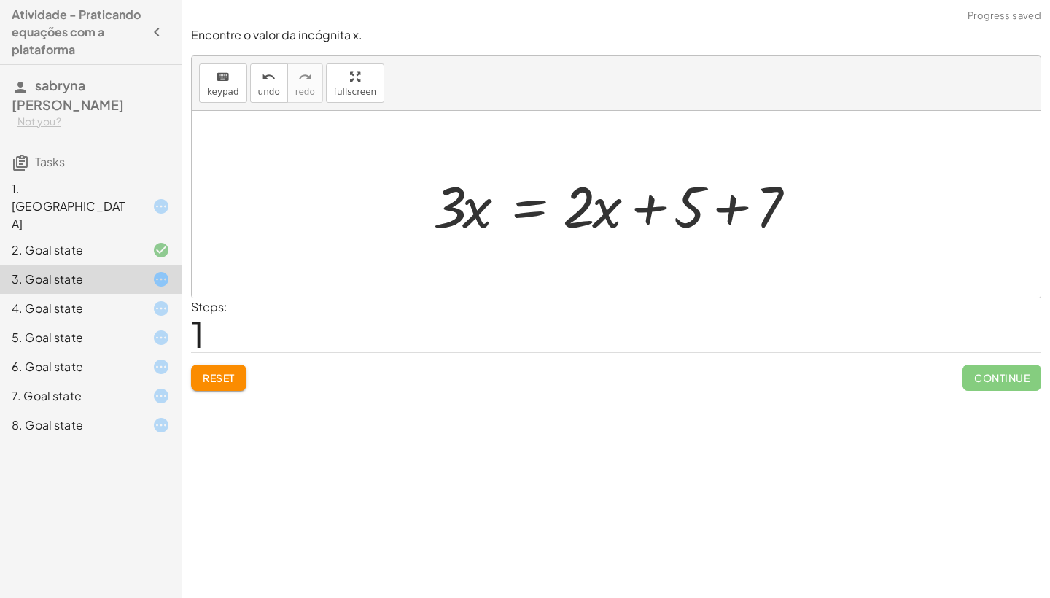
click at [723, 206] on div at bounding box center [622, 204] width 392 height 75
click at [723, 206] on div at bounding box center [595, 204] width 339 height 75
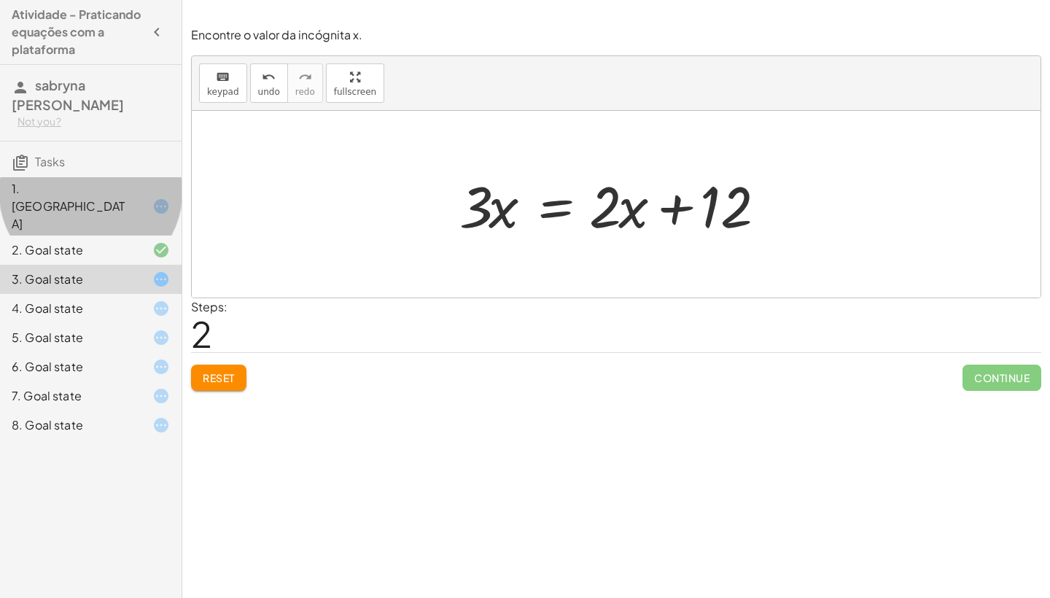
click at [158, 198] on icon at bounding box center [161, 207] width 18 height 18
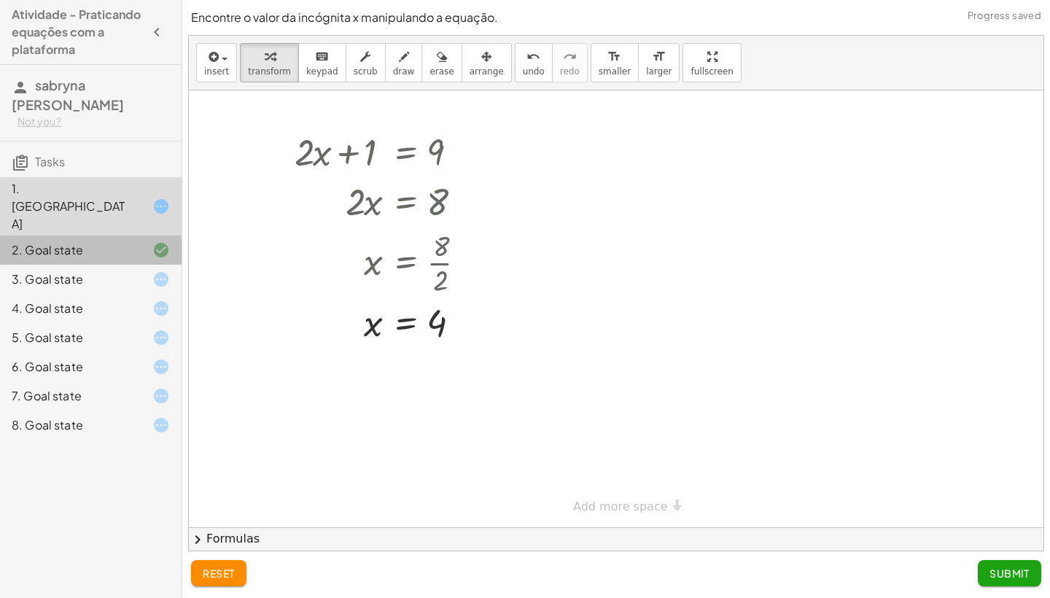
click at [157, 241] on icon at bounding box center [161, 250] width 18 height 18
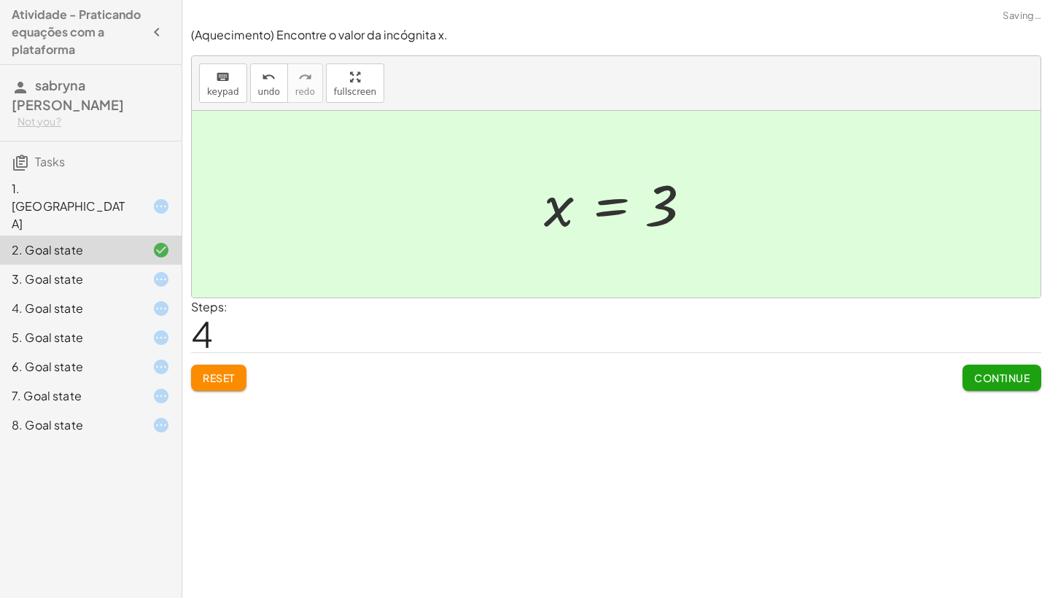
click at [166, 271] on icon at bounding box center [161, 280] width 18 height 18
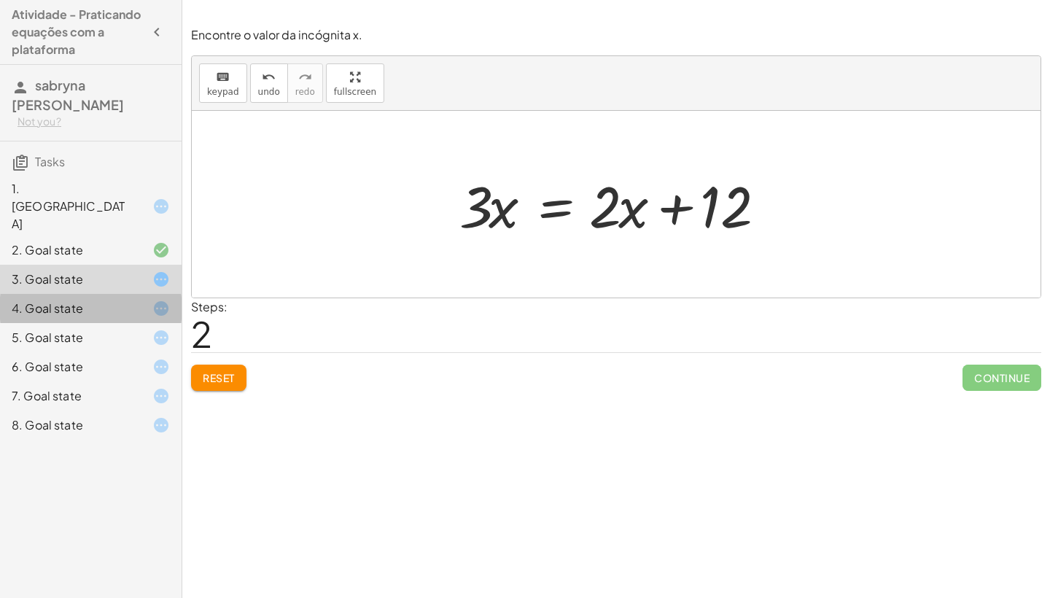
click at [167, 300] on icon at bounding box center [161, 309] width 18 height 18
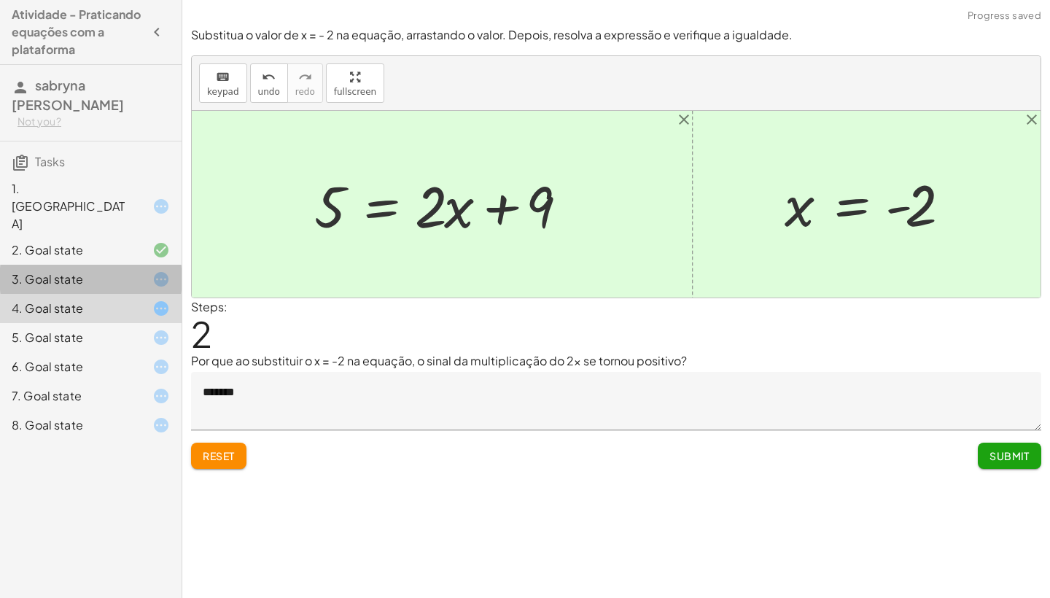
click at [167, 271] on icon at bounding box center [161, 280] width 18 height 18
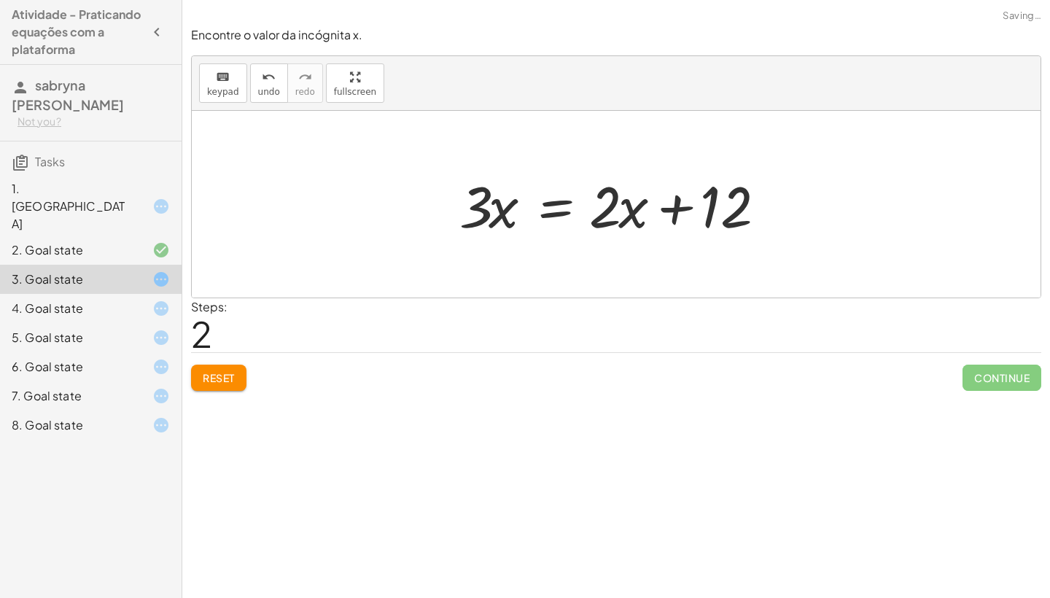
click at [0, 0] on div "Encontre o valor da incógnita x. keyboard keypad undo undo redo redo fullscreen…" at bounding box center [0, 0] width 0 height 0
click at [211, 375] on span "Reset" at bounding box center [219, 377] width 32 height 13
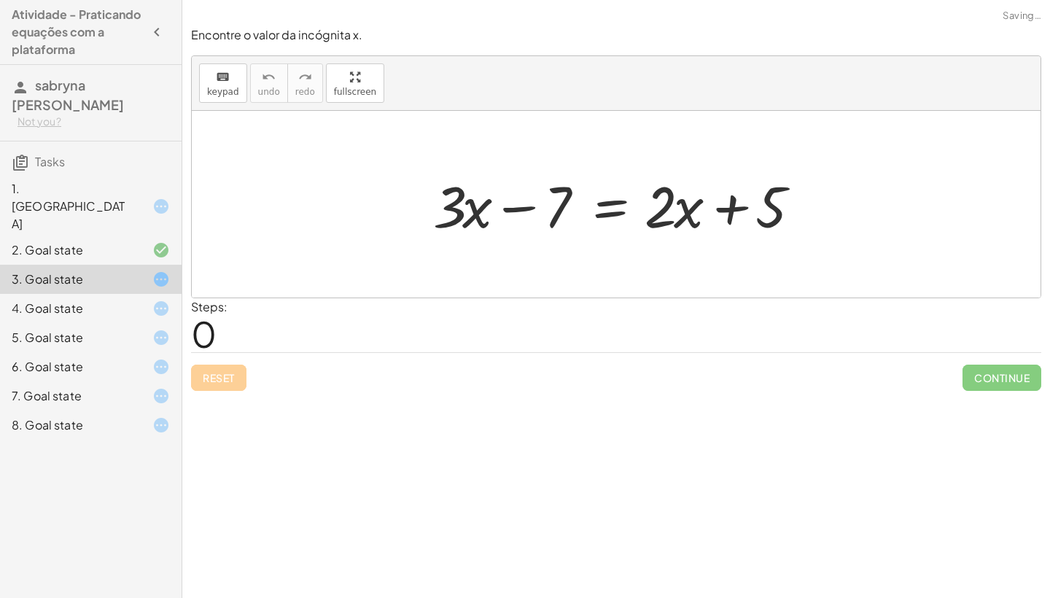
click at [211, 375] on div "Reset Continue" at bounding box center [616, 371] width 850 height 39
drag, startPoint x: 561, startPoint y: 209, endPoint x: 862, endPoint y: 208, distance: 301.2
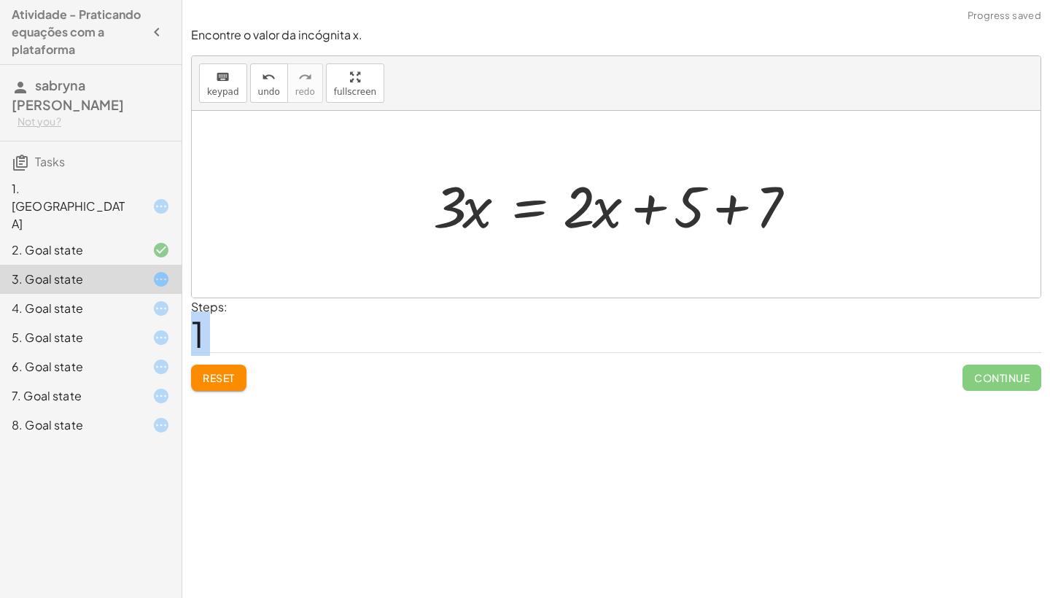
click at [729, 207] on div at bounding box center [622, 204] width 392 height 75
click at [729, 207] on div at bounding box center [595, 204] width 339 height 75
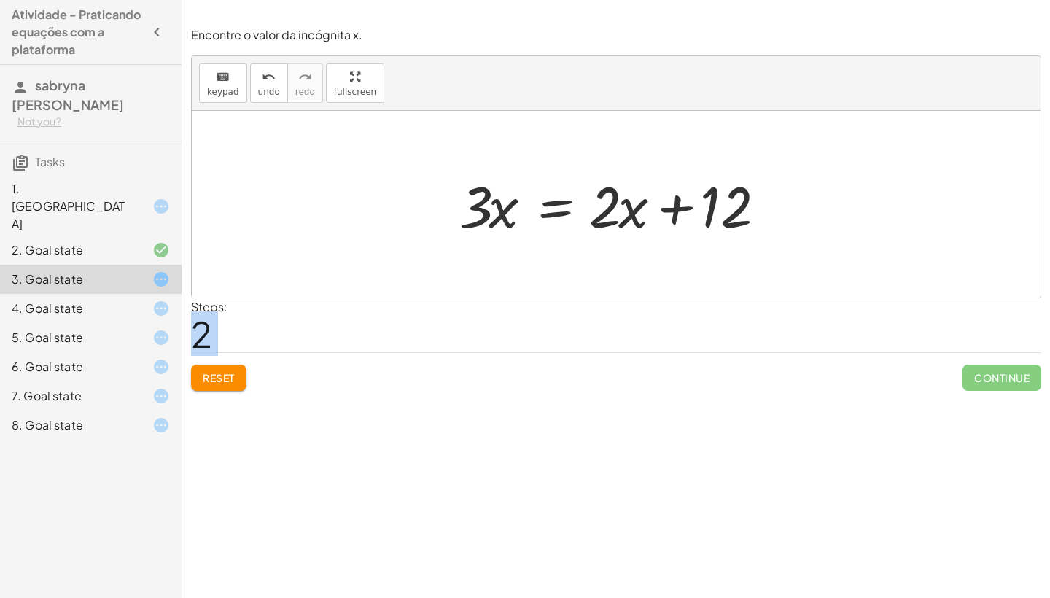
click at [675, 210] on div at bounding box center [621, 204] width 339 height 75
click at [545, 209] on div at bounding box center [621, 204] width 339 height 75
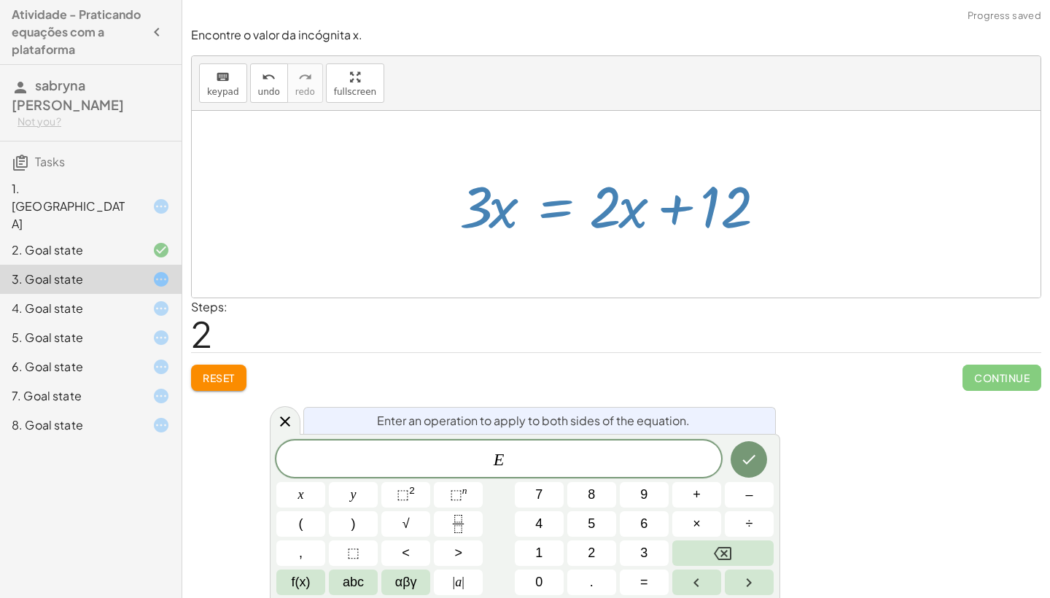
click at [537, 233] on div at bounding box center [621, 204] width 339 height 75
click at [264, 217] on div at bounding box center [616, 204] width 849 height 187
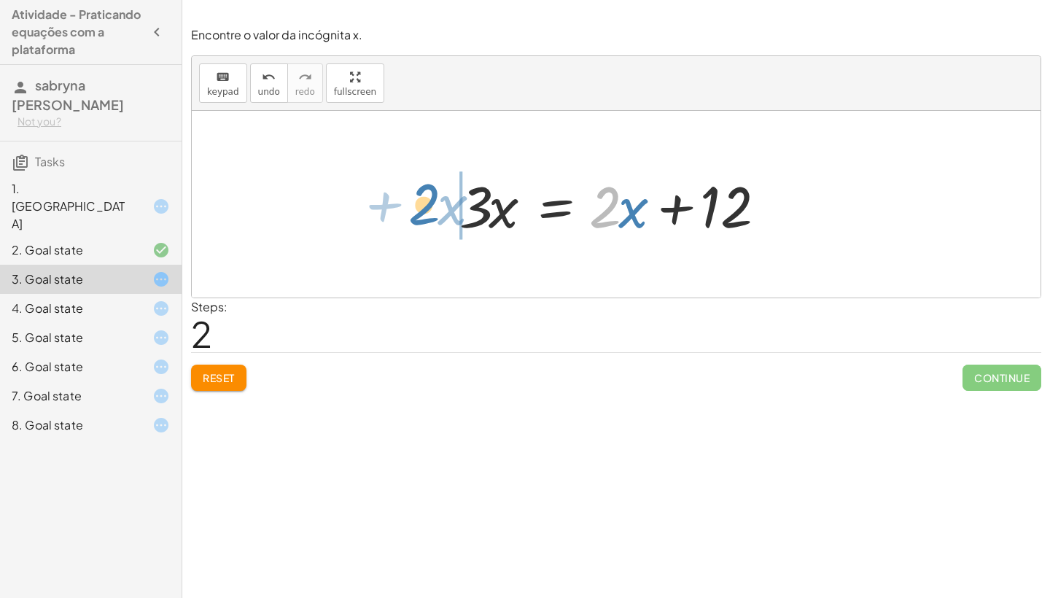
drag, startPoint x: 607, startPoint y: 223, endPoint x: 424, endPoint y: 218, distance: 183.1
click at [424, 218] on div "+ · 3 · x − 7 = + · 2 · x + 5 · 3 · x = + · 2 · x + 5 + 7 · 2 + · x · 3 · x = +…" at bounding box center [616, 204] width 849 height 187
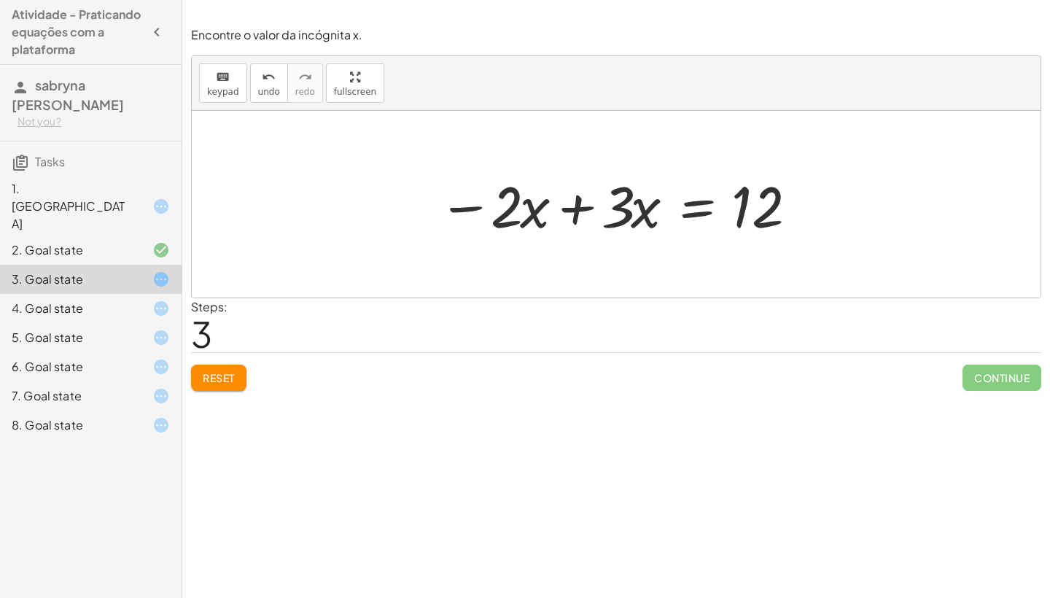
click at [575, 204] on div at bounding box center [622, 204] width 382 height 75
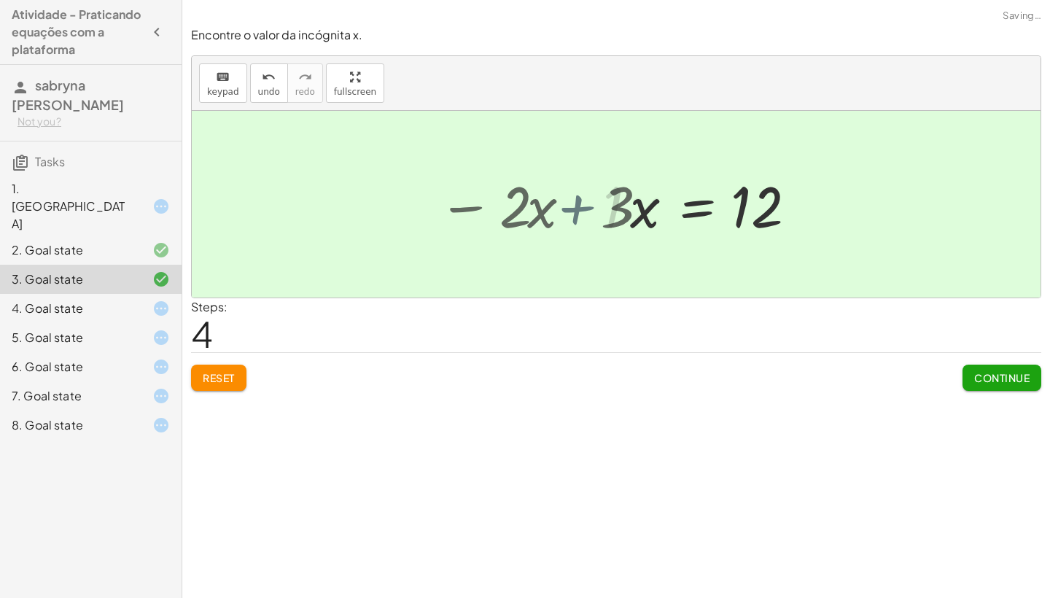
click at [575, 204] on div at bounding box center [616, 204] width 849 height 187
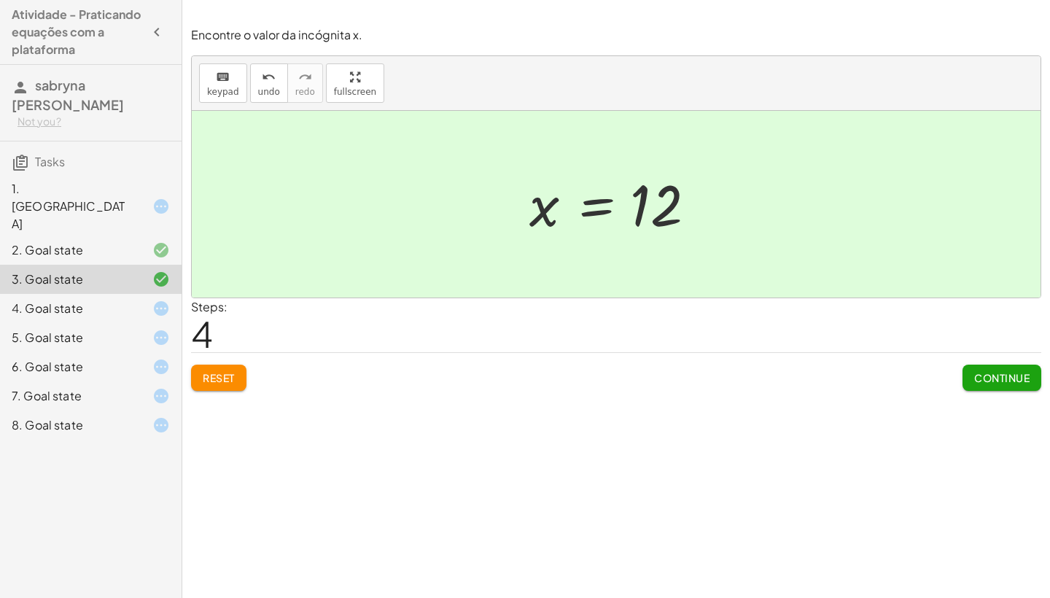
click at [170, 352] on div "4. Goal state" at bounding box center [91, 366] width 182 height 29
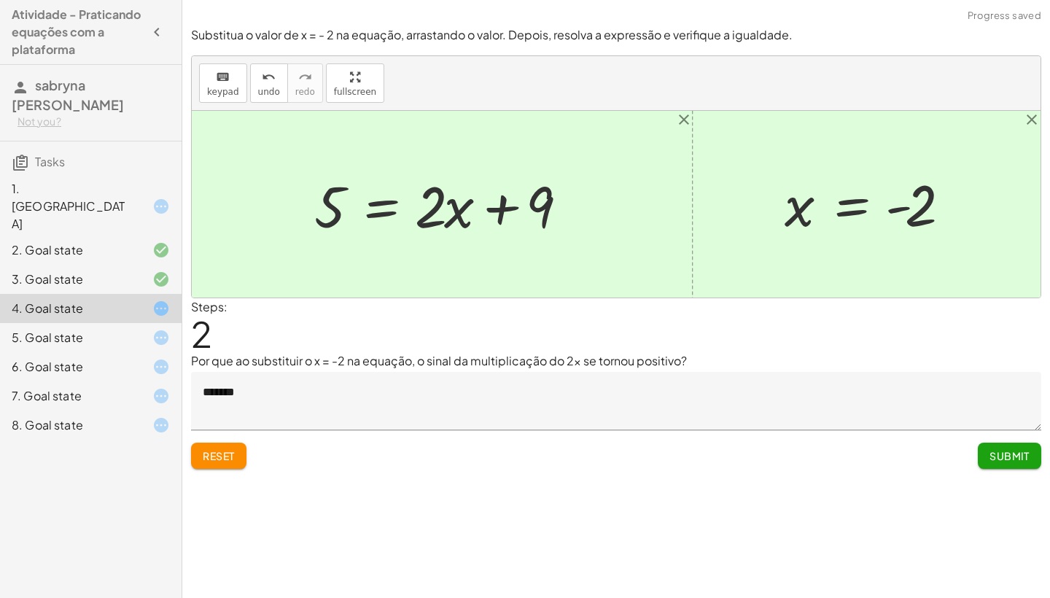
click at [156, 329] on icon at bounding box center [161, 338] width 18 height 18
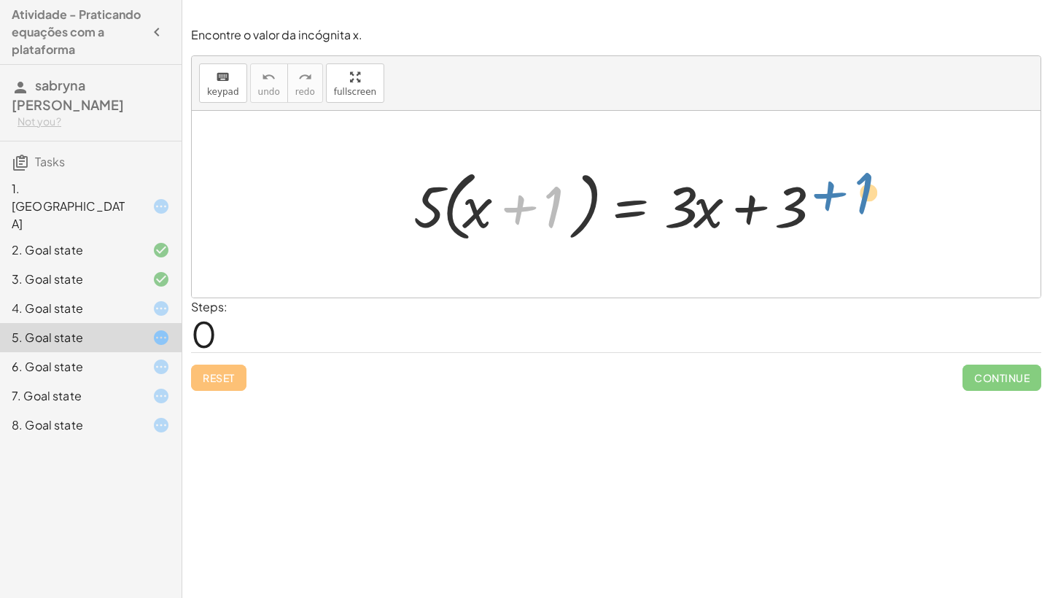
drag, startPoint x: 517, startPoint y: 211, endPoint x: 839, endPoint y: 207, distance: 321.6
click at [839, 207] on div "+ 1 · ( + x ) · 5 · ( + x + 1 ) = + · 3 · x + 3" at bounding box center [616, 204] width 448 height 91
drag, startPoint x: 691, startPoint y: 213, endPoint x: 873, endPoint y: 206, distance: 181.7
click at [873, 206] on div "· 3 + · x · 5 · ( + x + 1 ) = + · 3 · x + 3" at bounding box center [616, 204] width 849 height 187
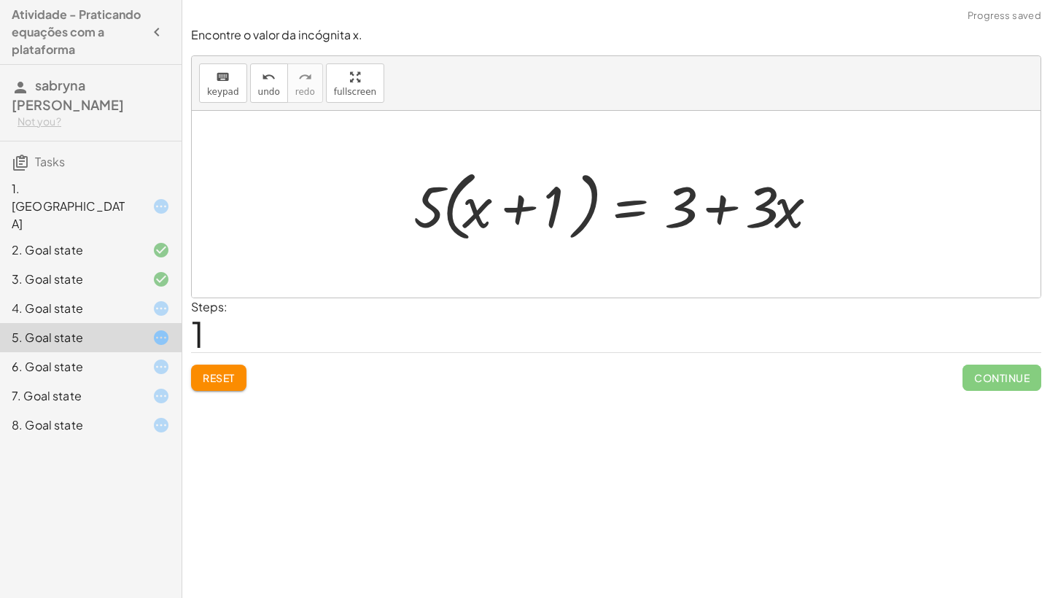
click at [719, 210] on div at bounding box center [621, 205] width 430 height 84
click at [227, 378] on span "Reset" at bounding box center [219, 377] width 32 height 13
click at [227, 378] on div "Reset Continue" at bounding box center [616, 371] width 850 height 39
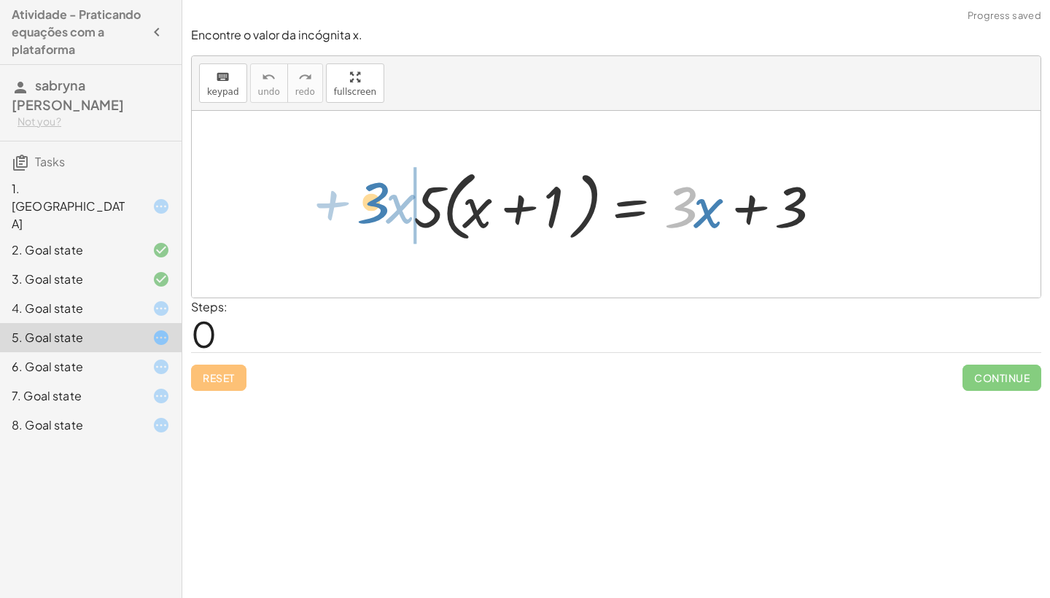
drag, startPoint x: 685, startPoint y: 200, endPoint x: 376, endPoint y: 194, distance: 308.5
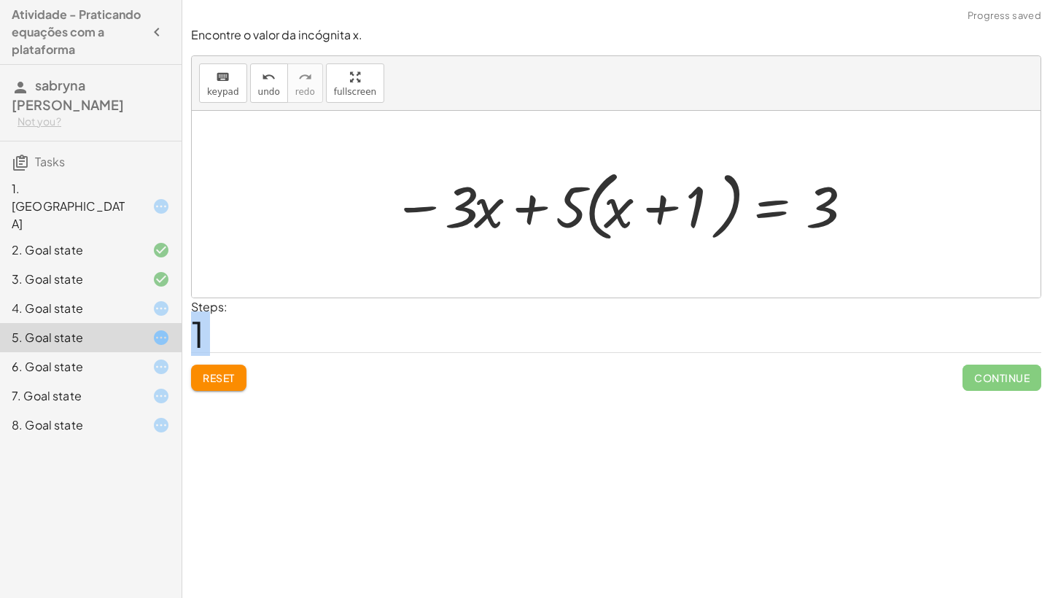
click at [529, 211] on div at bounding box center [621, 205] width 473 height 84
click at [658, 205] on div at bounding box center [621, 205] width 473 height 84
click at [419, 208] on div at bounding box center [621, 205] width 473 height 84
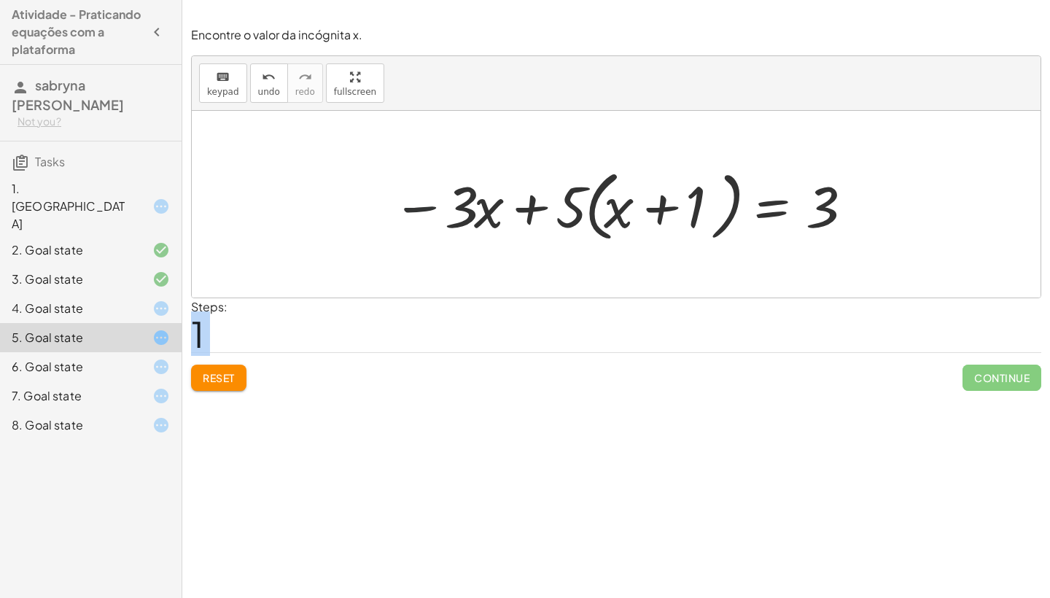
click at [419, 208] on div at bounding box center [621, 205] width 473 height 84
click at [465, 209] on div at bounding box center [621, 205] width 473 height 84
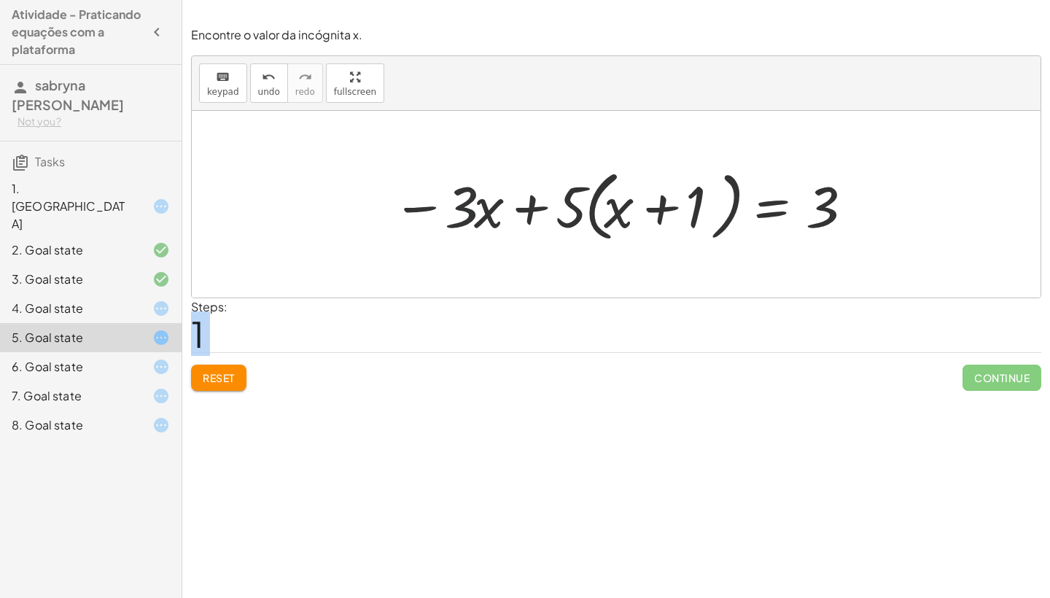
click at [465, 209] on div at bounding box center [621, 205] width 473 height 84
click at [493, 209] on div at bounding box center [621, 205] width 473 height 84
click at [532, 209] on div at bounding box center [621, 205] width 473 height 84
click at [233, 371] on span "Reset" at bounding box center [219, 377] width 32 height 13
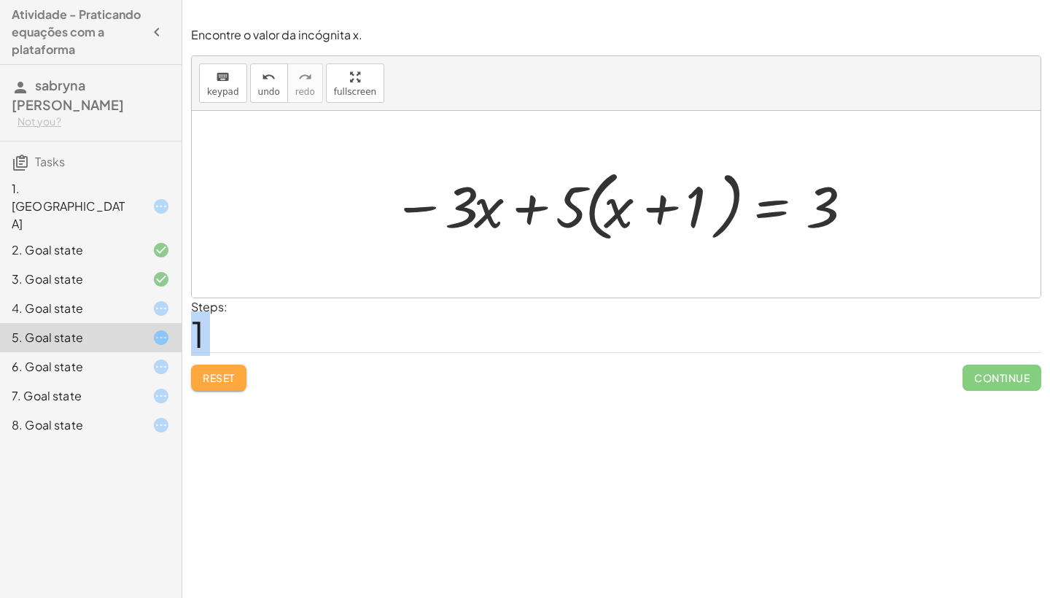
click at [233, 370] on div "Reset Continue" at bounding box center [616, 371] width 850 height 39
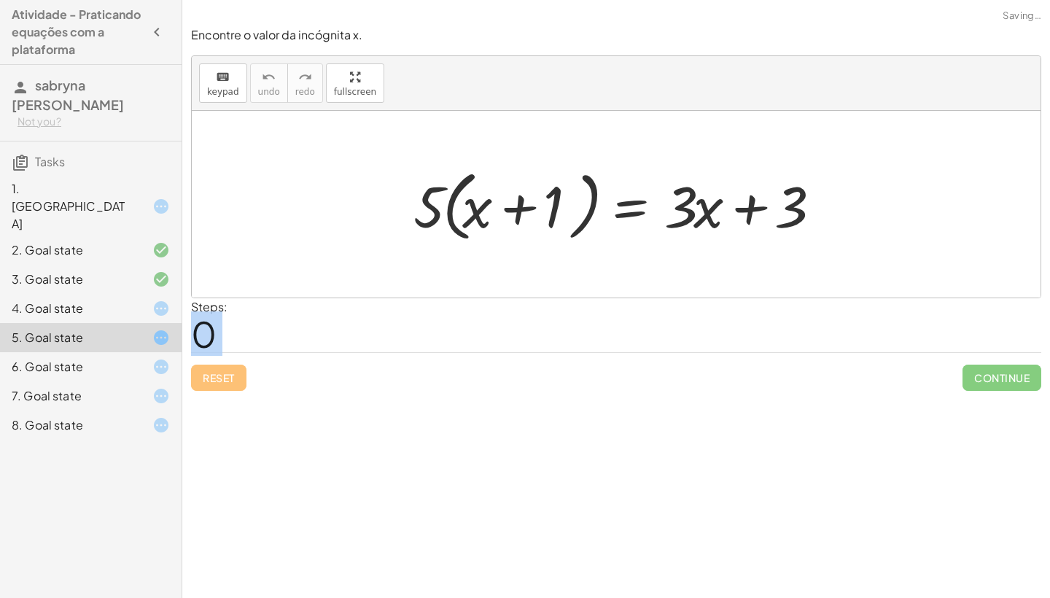
click at [233, 370] on div "Reset Continue" at bounding box center [616, 371] width 850 height 39
drag, startPoint x: 797, startPoint y: 212, endPoint x: 842, endPoint y: 218, distance: 44.9
click at [839, 218] on div "+ 3 · 5 · ( + x + 1 ) = + · 3 · x + 3" at bounding box center [616, 204] width 448 height 91
drag, startPoint x: 688, startPoint y: 204, endPoint x: 378, endPoint y: 208, distance: 310.7
click at [378, 208] on div "· 3 + · x · 5 · ( + x + 1 ) = + · 3 · x + 3" at bounding box center [616, 204] width 849 height 187
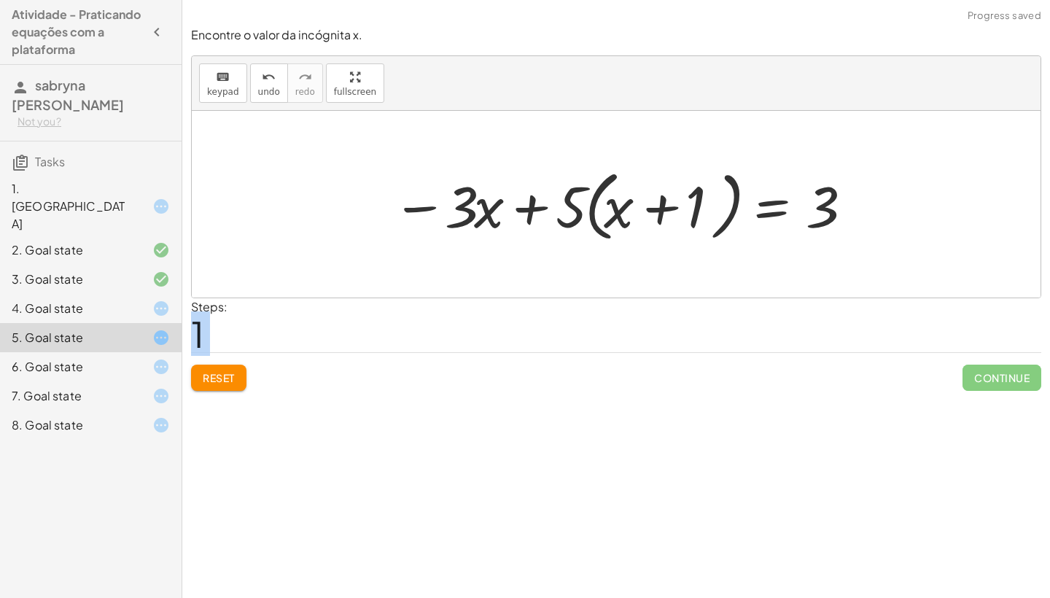
click at [833, 201] on div at bounding box center [621, 205] width 473 height 84
click at [769, 201] on div at bounding box center [621, 205] width 473 height 84
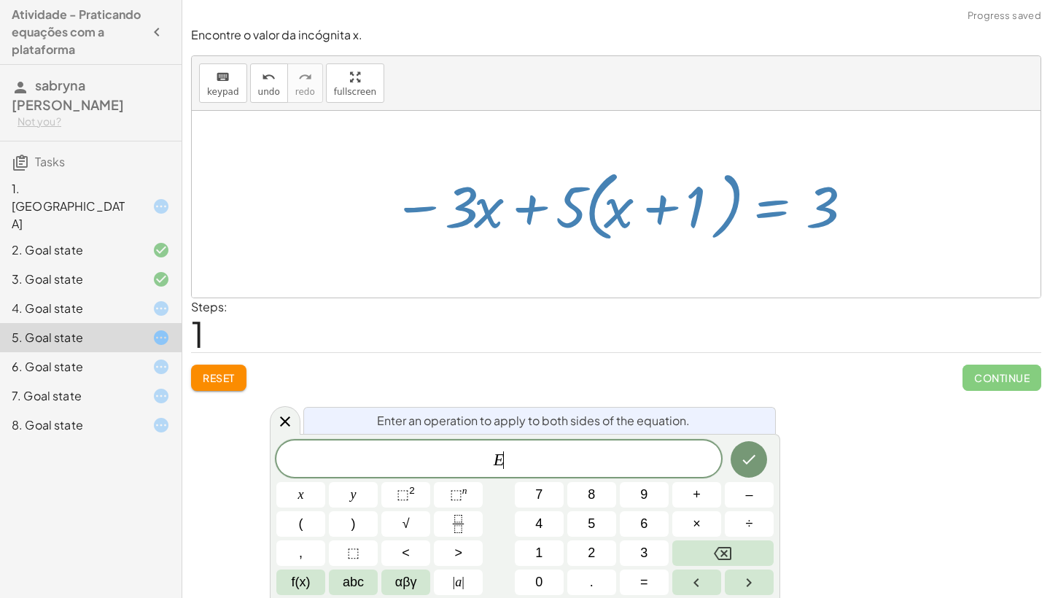
click at [769, 202] on div at bounding box center [621, 205] width 473 height 84
click at [960, 203] on div at bounding box center [616, 204] width 849 height 187
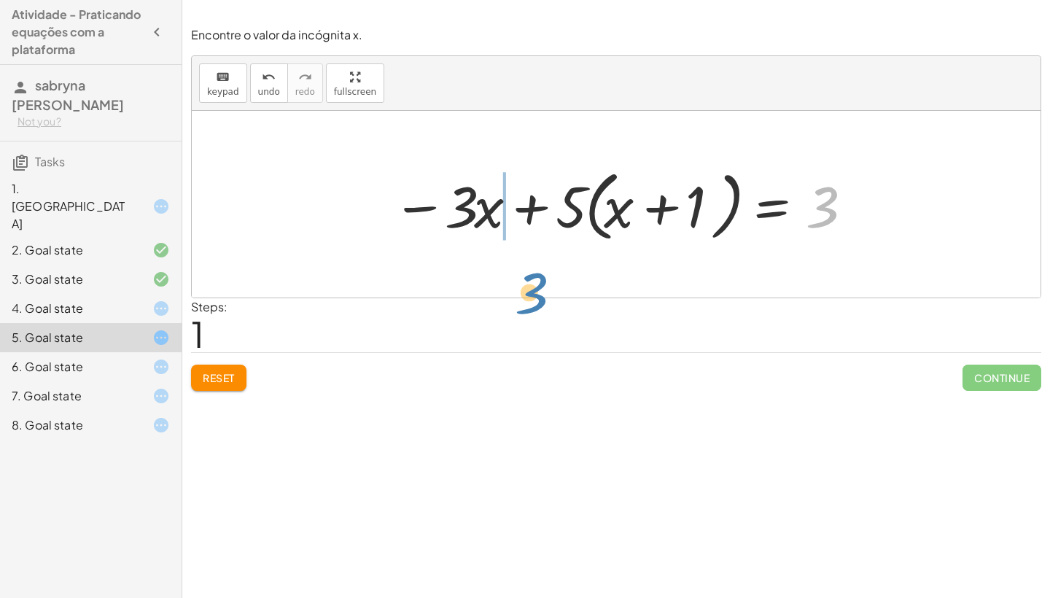
drag, startPoint x: 831, startPoint y: 206, endPoint x: 429, endPoint y: 222, distance: 402.8
click at [429, 222] on div at bounding box center [621, 205] width 473 height 84
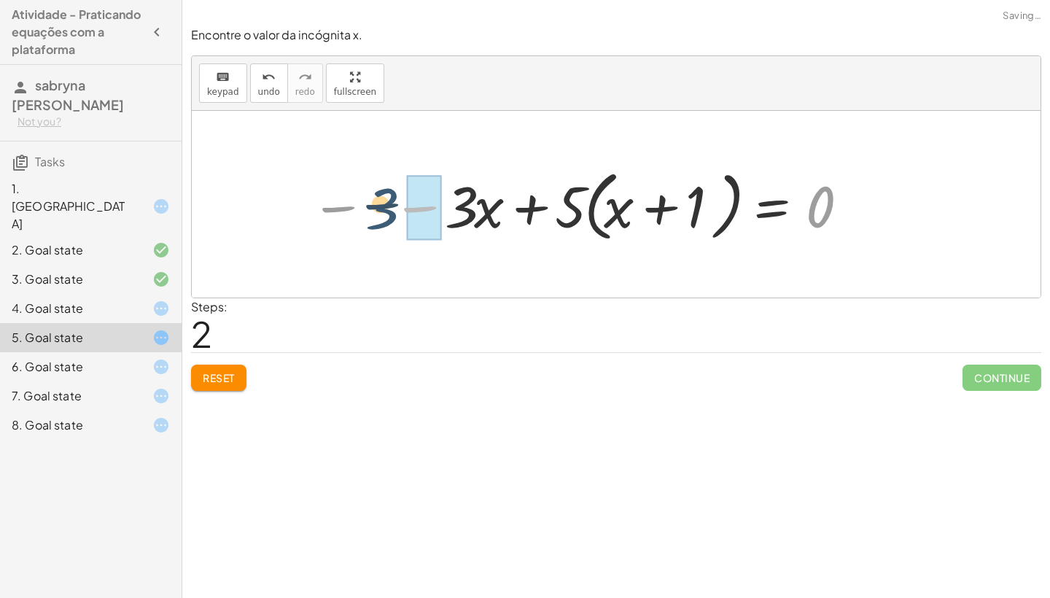
drag, startPoint x: 429, startPoint y: 222, endPoint x: 389, endPoint y: 218, distance: 39.5
click at [389, 218] on div at bounding box center [580, 205] width 555 height 84
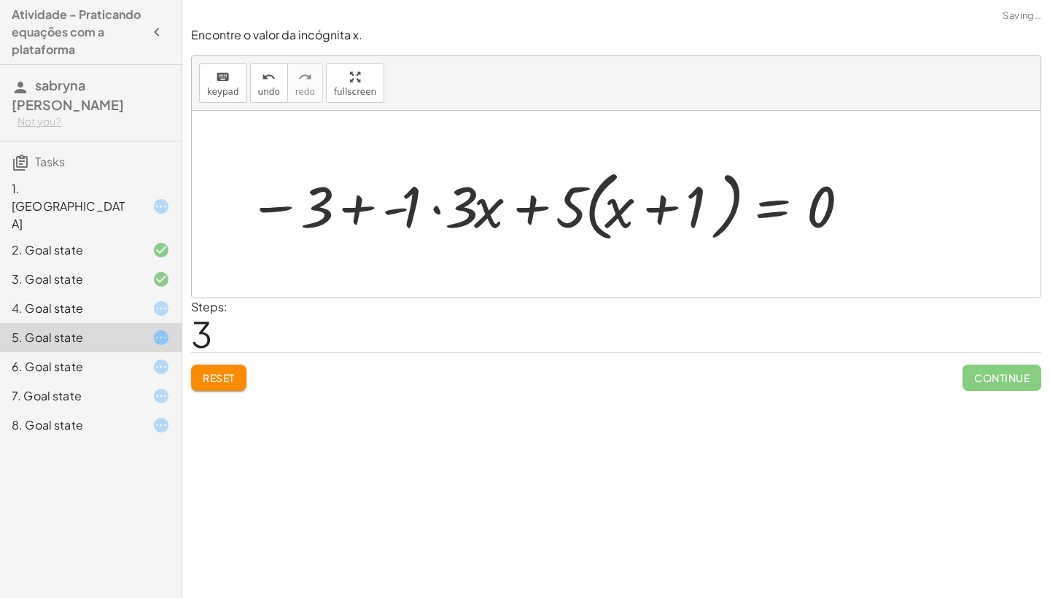
click at [355, 209] on div at bounding box center [550, 205] width 618 height 84
click at [355, 209] on div at bounding box center [559, 205] width 599 height 84
click at [373, 206] on div at bounding box center [559, 205] width 599 height 84
click at [433, 207] on div at bounding box center [559, 205] width 599 height 84
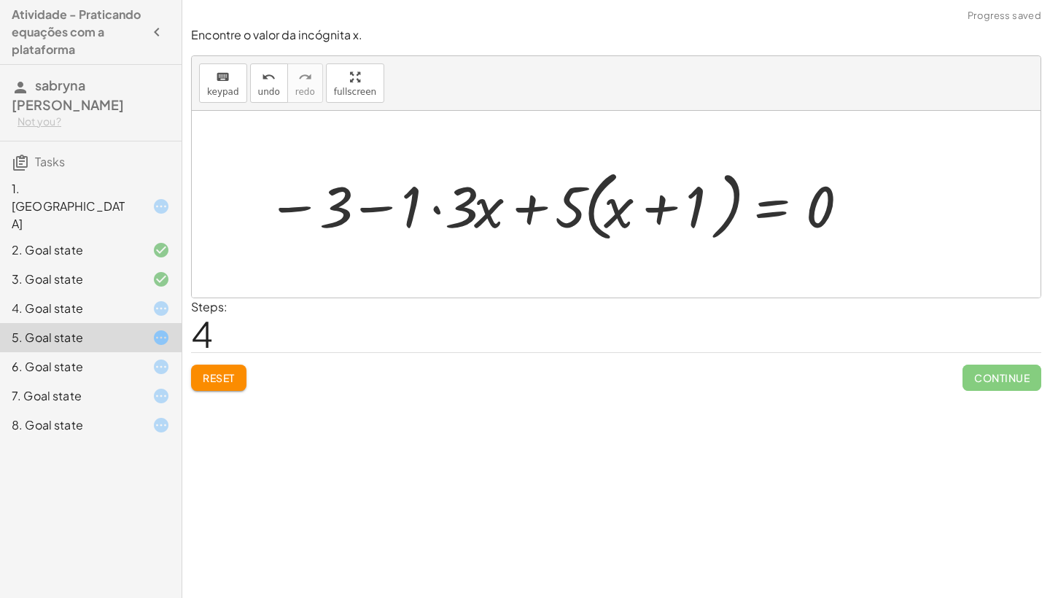
click at [433, 207] on div at bounding box center [559, 205] width 599 height 84
click at [540, 207] on div at bounding box center [580, 205] width 555 height 84
click at [664, 210] on div at bounding box center [580, 205] width 555 height 84
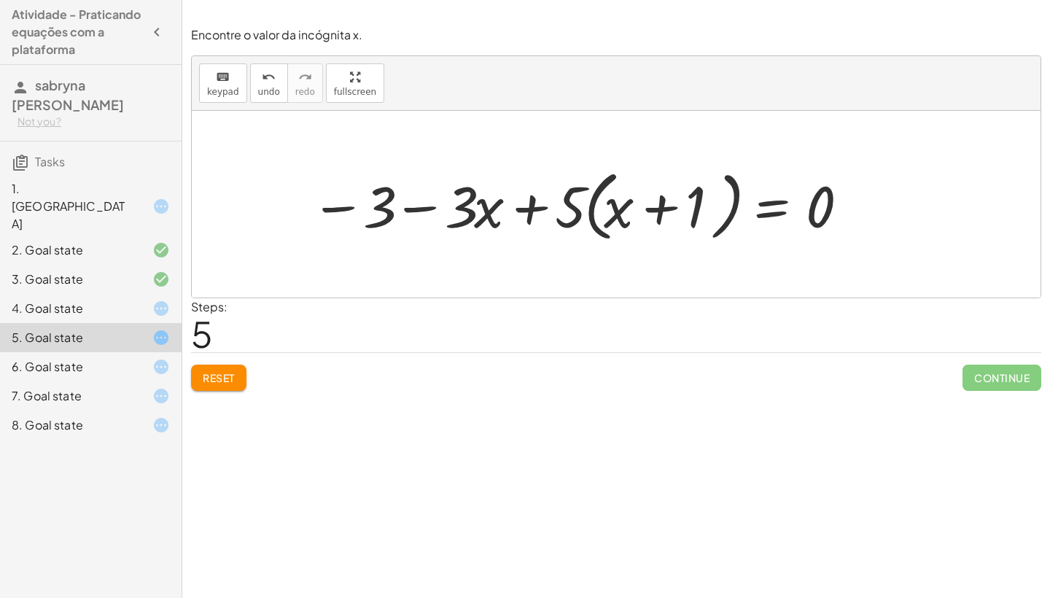
click at [332, 211] on div at bounding box center [580, 205] width 555 height 84
click at [413, 210] on div at bounding box center [580, 205] width 555 height 84
drag, startPoint x: 237, startPoint y: 372, endPoint x: 262, endPoint y: 343, distance: 38.3
click at [0, 0] on div "Encontre o valor da incógnita x. keyboard keypad undo undo redo redo fullscreen…" at bounding box center [0, 0] width 0 height 0
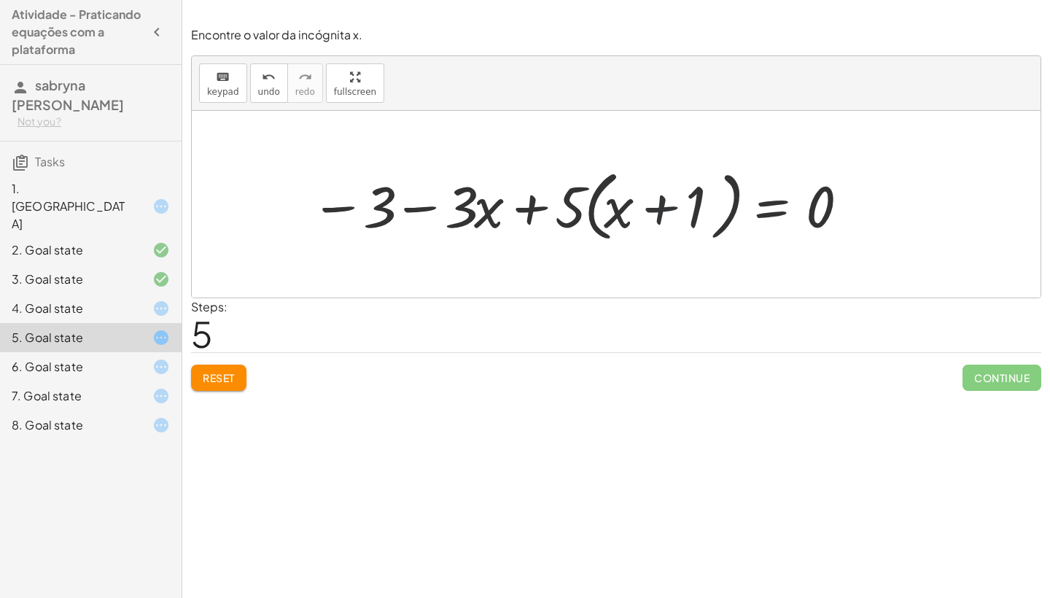
click at [660, 212] on div at bounding box center [580, 205] width 555 height 84
click at [629, 217] on div at bounding box center [580, 205] width 555 height 84
click at [609, 211] on div at bounding box center [580, 205] width 555 height 84
drag, startPoint x: 613, startPoint y: 211, endPoint x: 612, endPoint y: 218, distance: 7.3
click at [612, 218] on div at bounding box center [580, 205] width 555 height 84
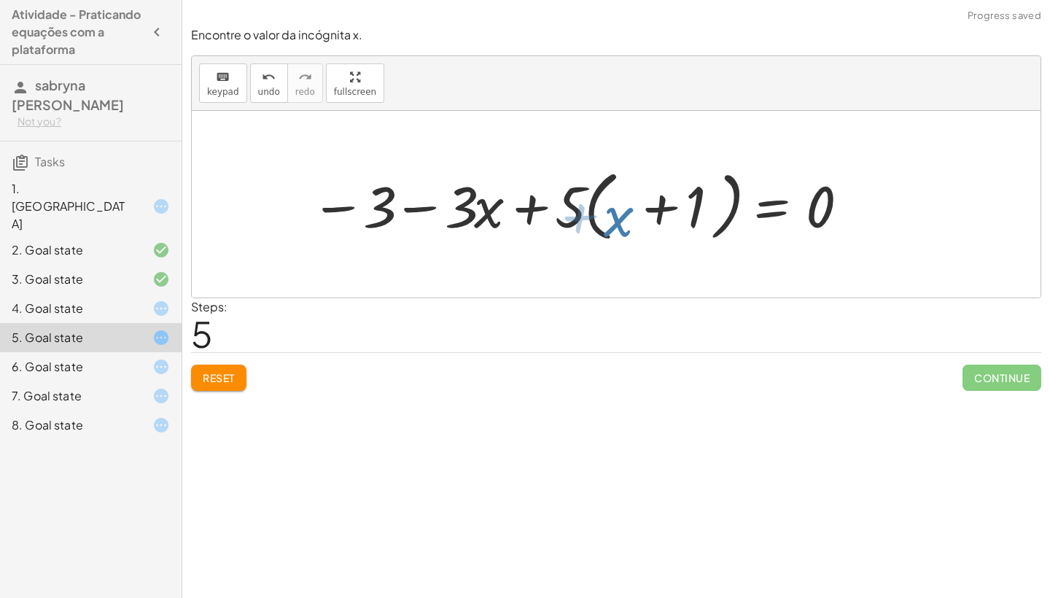
click at [612, 218] on div at bounding box center [580, 205] width 555 height 84
drag, startPoint x: 617, startPoint y: 211, endPoint x: 403, endPoint y: 228, distance: 215.1
click at [403, 228] on div at bounding box center [580, 205] width 555 height 84
drag, startPoint x: 610, startPoint y: 207, endPoint x: 295, endPoint y: 198, distance: 315.2
drag, startPoint x: 608, startPoint y: 183, endPoint x: 291, endPoint y: 171, distance: 317.5
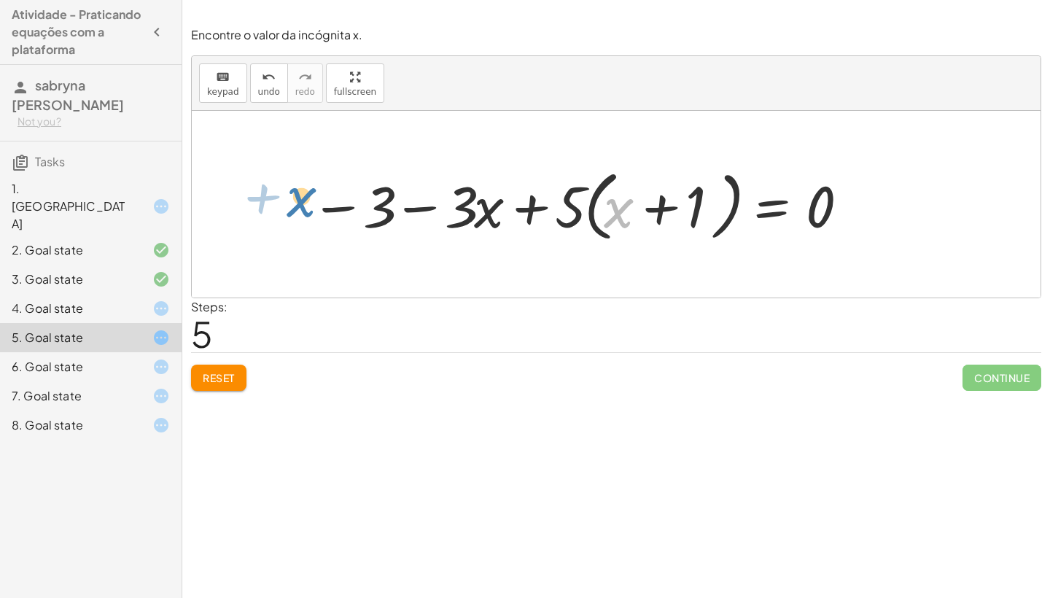
click at [291, 171] on div "· 5 · ( + x + 1 ) = + · 3 · x + 3 − · 3 · x + · 5 · ( + x + 1 ) = 3 − 3 − · 3 ·…" at bounding box center [575, 204] width 573 height 91
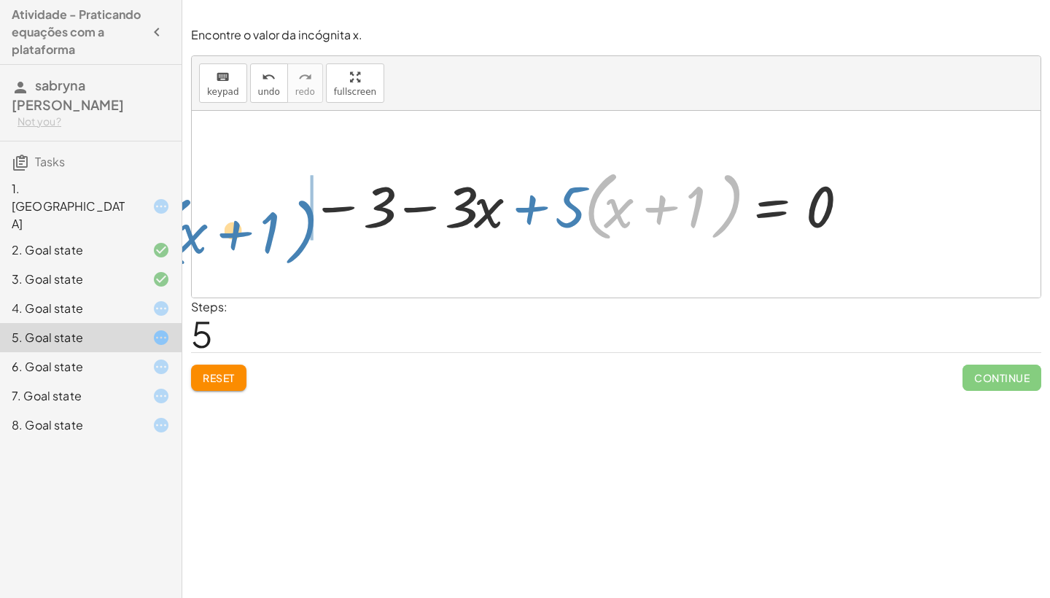
drag, startPoint x: 602, startPoint y: 181, endPoint x: 199, endPoint y: 287, distance: 417.1
click at [199, 281] on div "· 5 · ( + x + 1 ) = + · 3 · x + 3 − · 3 · x + · 5 · ( + x + 1 ) = 3 − 3 − · 3 ·…" at bounding box center [616, 204] width 849 height 187
drag, startPoint x: 595, startPoint y: 185, endPoint x: 169, endPoint y: 187, distance: 425.9
click at [169, 187] on main "Atividade - Praticando equações com a plataforma sabryna jeronimo da silva Not …" at bounding box center [525, 299] width 1050 height 598
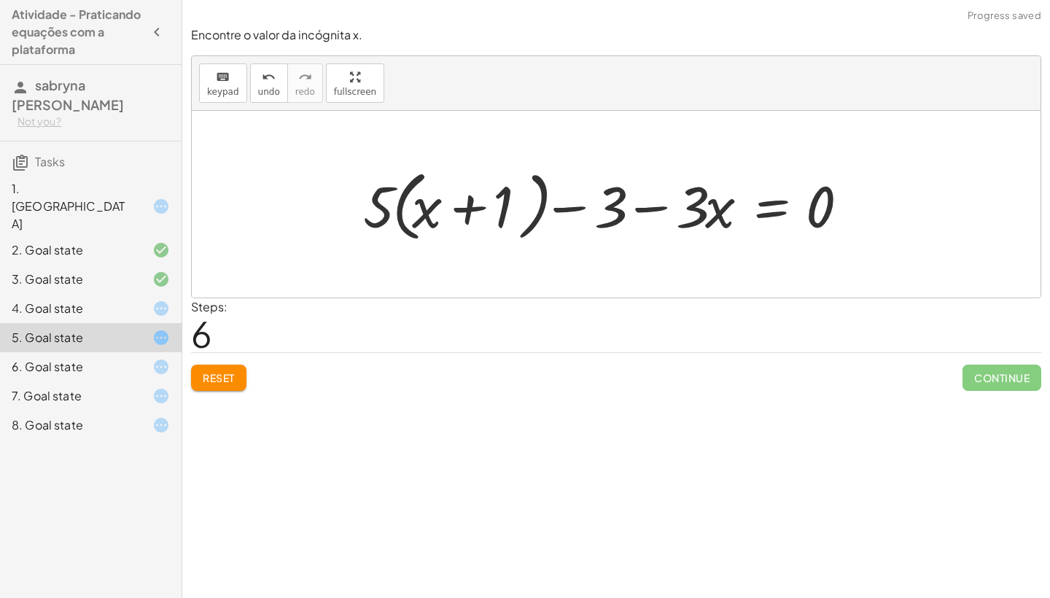
click at [644, 206] on div at bounding box center [612, 205] width 512 height 84
click at [568, 206] on div at bounding box center [612, 205] width 512 height 84
click at [467, 207] on div at bounding box center [612, 205] width 512 height 84
drag, startPoint x: 375, startPoint y: 197, endPoint x: 343, endPoint y: 213, distance: 35.2
click at [343, 213] on div "· 5 · ( + x + 1 ) = + · 3 · x + 3 − · 3 · x + · 5 · ( + x + 1 ) = 3 − 3 − · 3 ·…" at bounding box center [606, 204] width 530 height 91
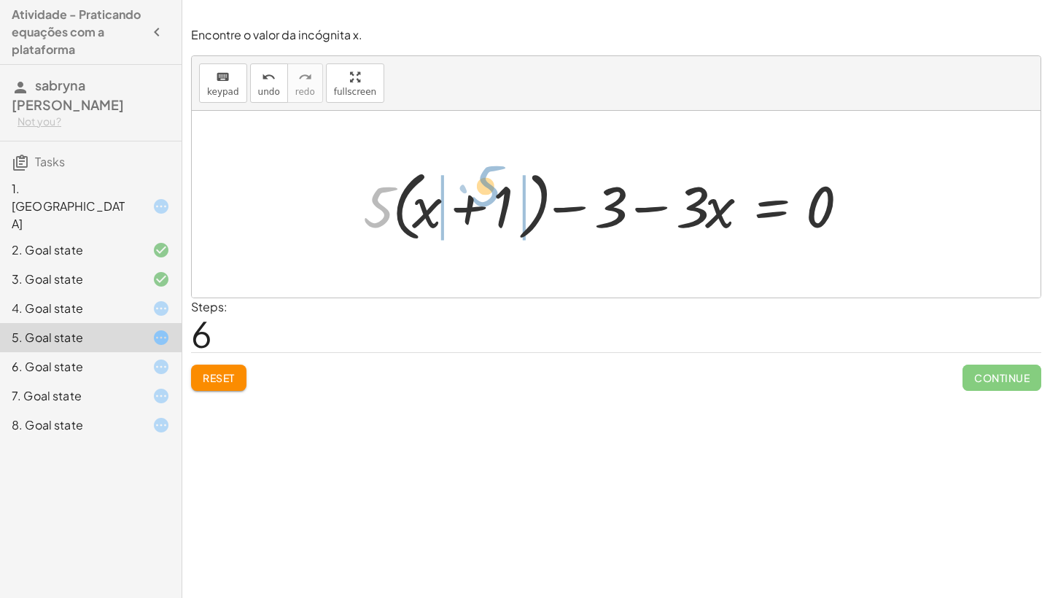
drag, startPoint x: 363, startPoint y: 198, endPoint x: 470, endPoint y: 177, distance: 108.4
click at [470, 177] on div at bounding box center [612, 205] width 512 height 84
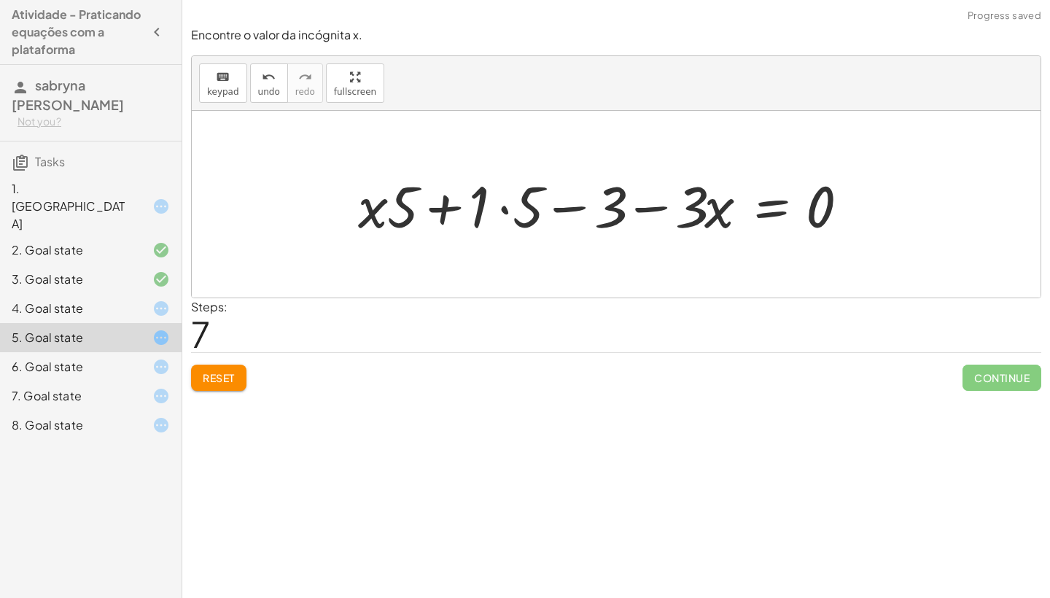
click at [440, 213] on div at bounding box center [609, 204] width 517 height 75
click at [504, 211] on div at bounding box center [609, 204] width 517 height 75
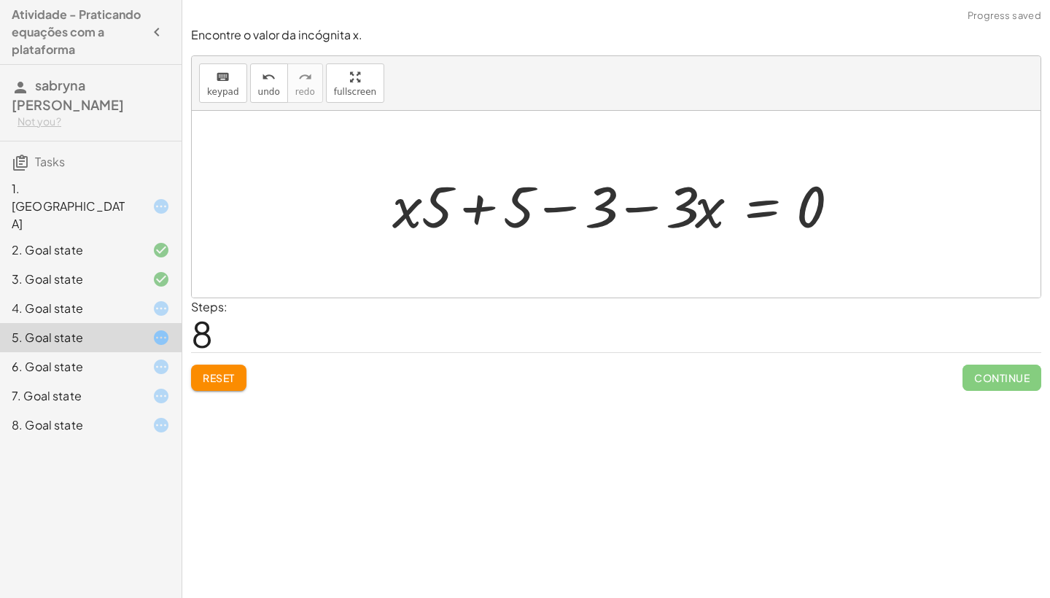
click at [475, 211] on div at bounding box center [621, 204] width 473 height 75
click at [632, 210] on div at bounding box center [621, 204] width 473 height 75
click at [559, 201] on div at bounding box center [621, 204] width 473 height 75
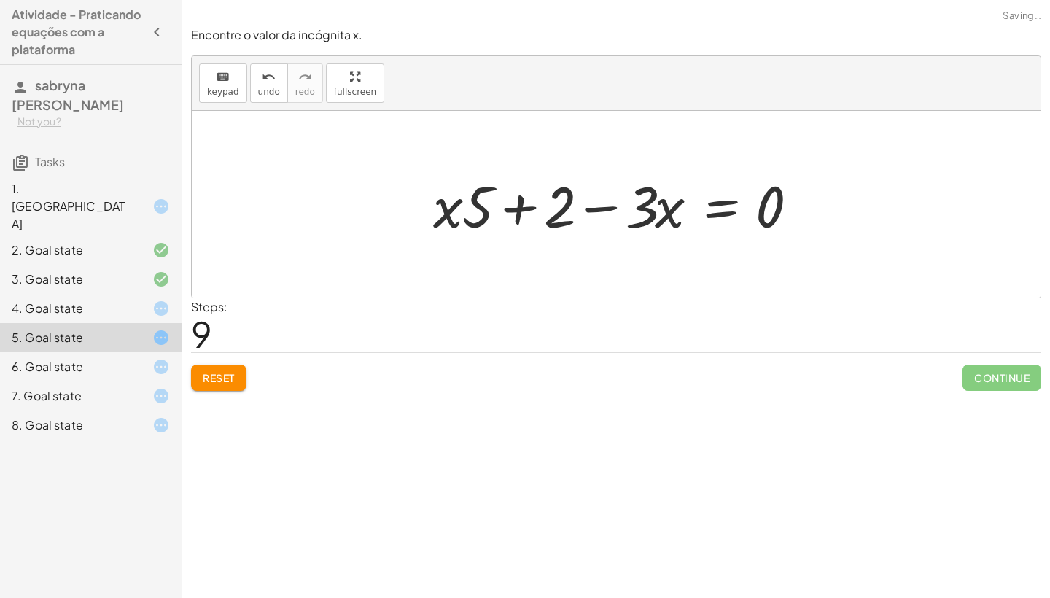
click at [525, 209] on div at bounding box center [622, 204] width 392 height 75
click at [594, 211] on div at bounding box center [622, 204] width 392 height 75
drag, startPoint x: 642, startPoint y: 217, endPoint x: 381, endPoint y: 222, distance: 261.9
click at [381, 222] on div "· 5 · ( + x + 1 ) = + · 3 · x + 3 − · 3 · x + · 5 · ( + x + 1 ) = 3 − 3 − · 3 ·…" at bounding box center [616, 204] width 849 height 187
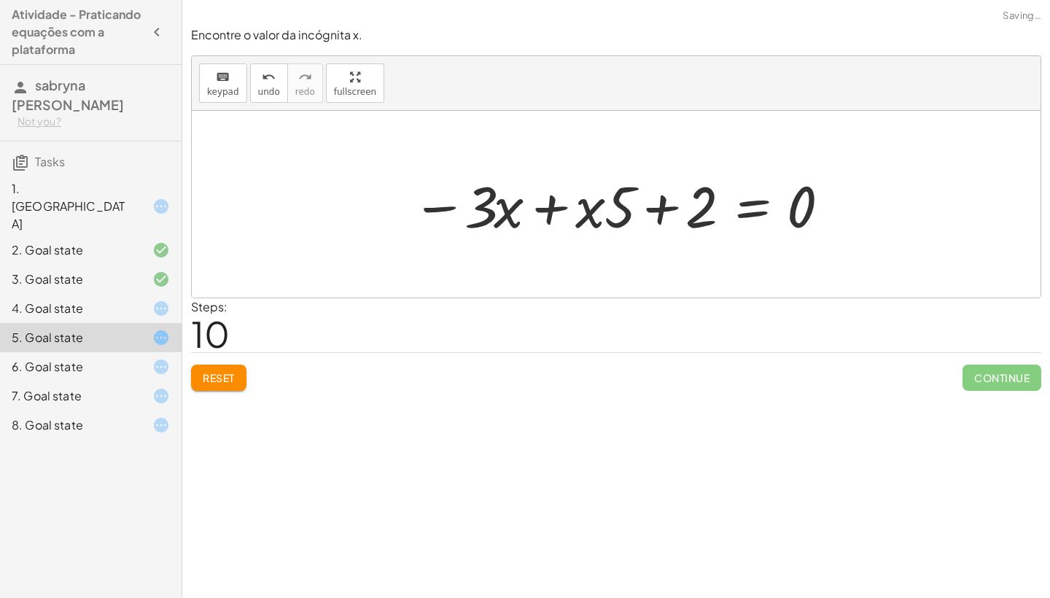
click at [549, 204] on div at bounding box center [622, 204] width 434 height 75
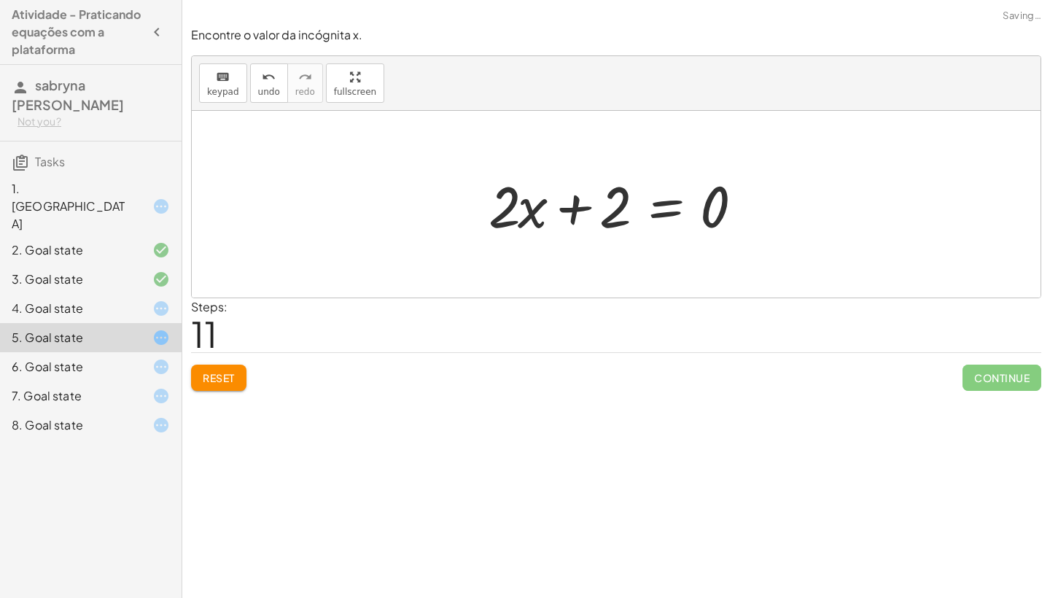
click at [575, 205] on div at bounding box center [621, 204] width 281 height 75
click at [543, 208] on div at bounding box center [621, 204] width 281 height 75
click at [570, 206] on div at bounding box center [621, 204] width 281 height 75
drag, startPoint x: 605, startPoint y: 213, endPoint x: 465, endPoint y: 213, distance: 140.0
click at [465, 213] on div "· 5 · ( + x + 1 ) = + · 3 · x + 3 − · 3 · x + · 5 · ( + x + 1 ) = 3 − 3 − · 3 ·…" at bounding box center [616, 204] width 849 height 187
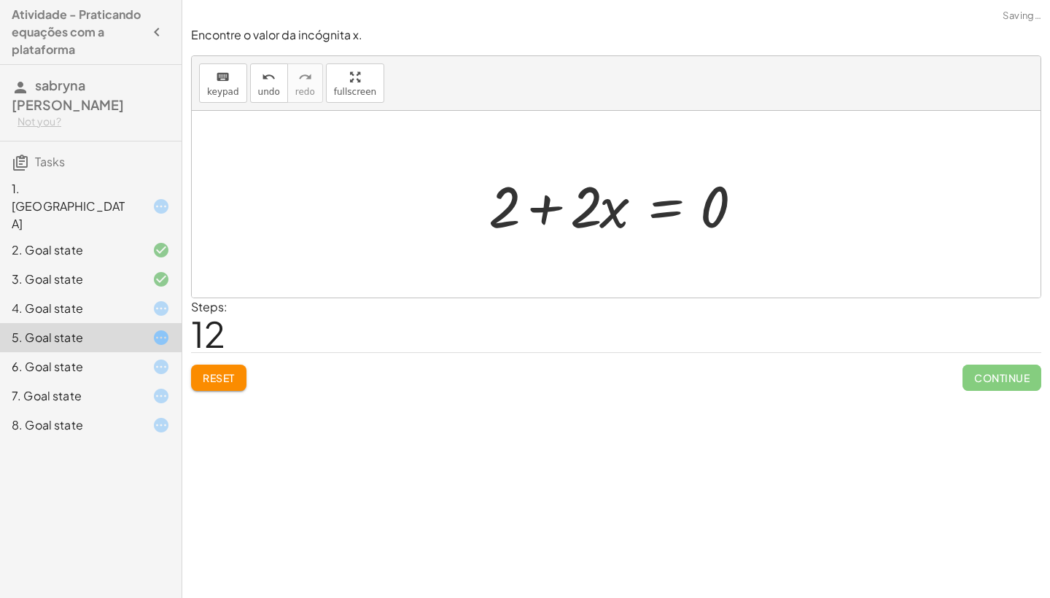
click at [548, 203] on div at bounding box center [621, 204] width 281 height 75
click at [664, 209] on div at bounding box center [621, 204] width 281 height 75
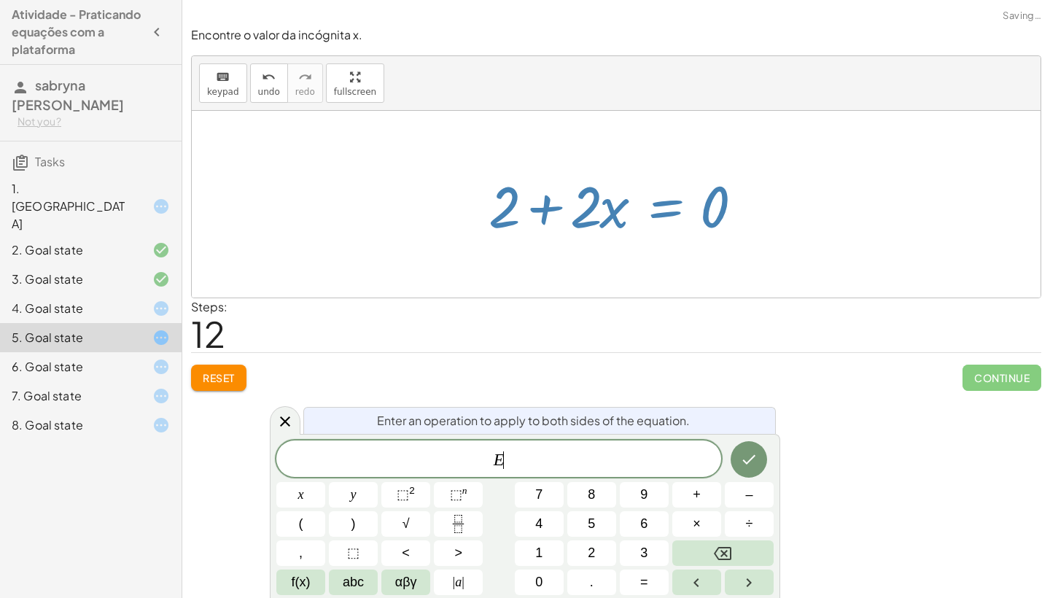
click at [547, 206] on div at bounding box center [621, 204] width 281 height 75
click at [608, 249] on div at bounding box center [616, 204] width 849 height 187
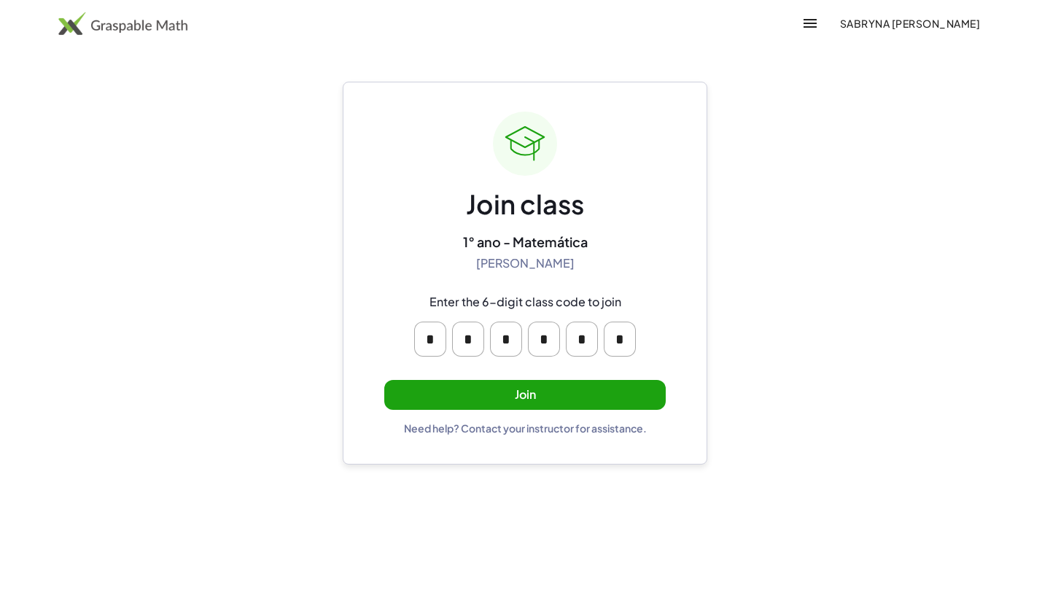
click at [555, 386] on button "Join" at bounding box center [524, 395] width 281 height 30
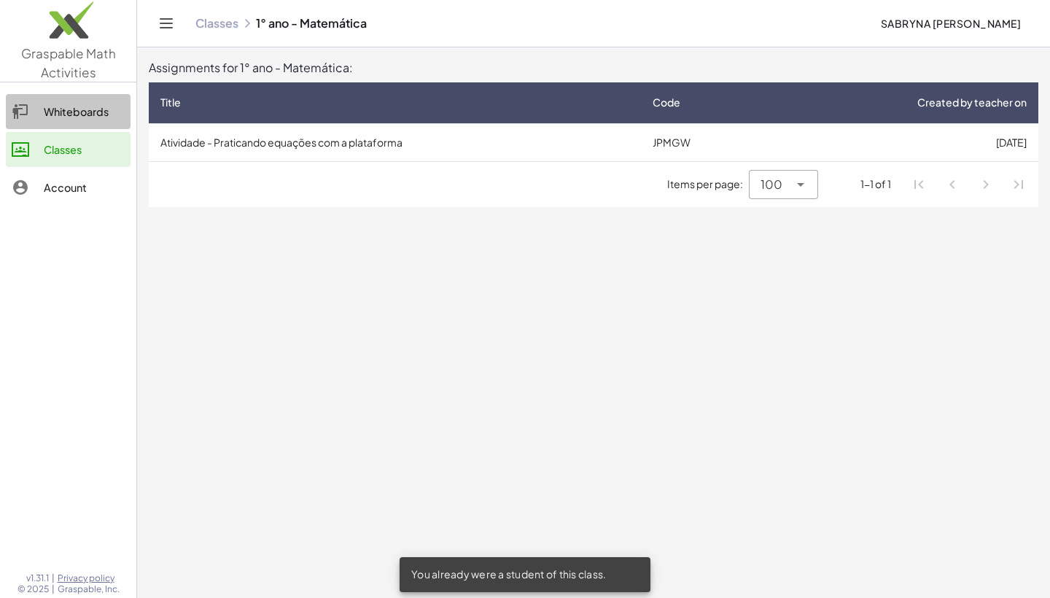
click at [93, 114] on div "Whiteboards" at bounding box center [84, 112] width 81 height 18
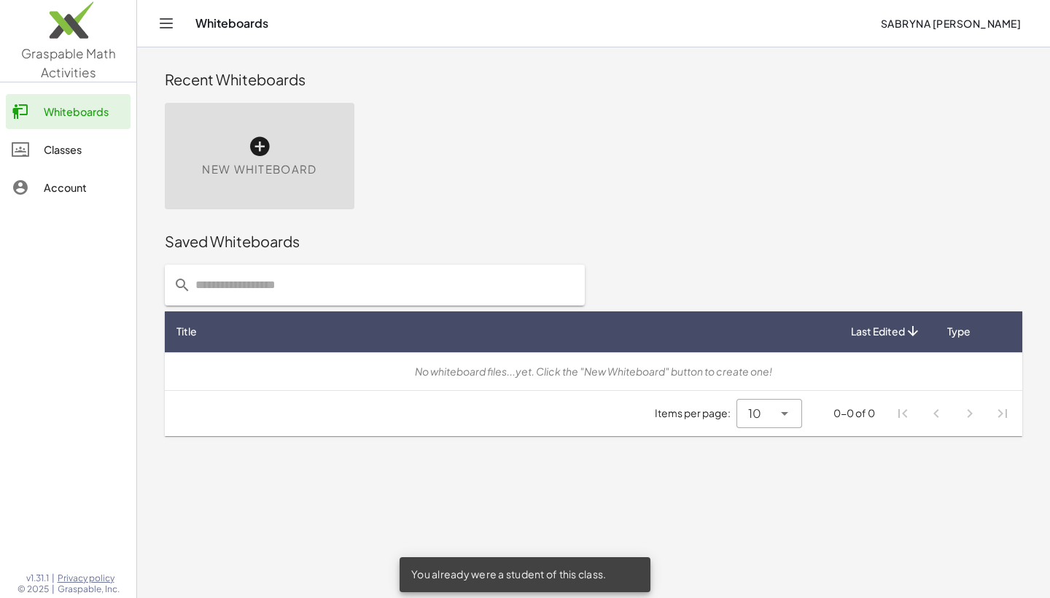
click at [93, 187] on div "Account" at bounding box center [84, 188] width 81 height 18
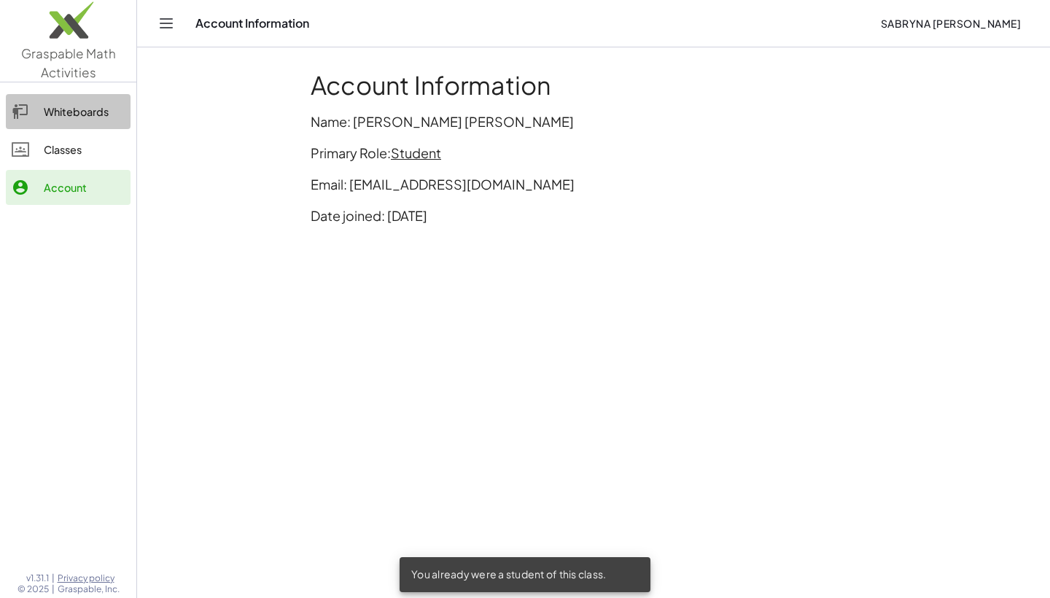
click at [74, 117] on div "Whiteboards" at bounding box center [84, 112] width 81 height 18
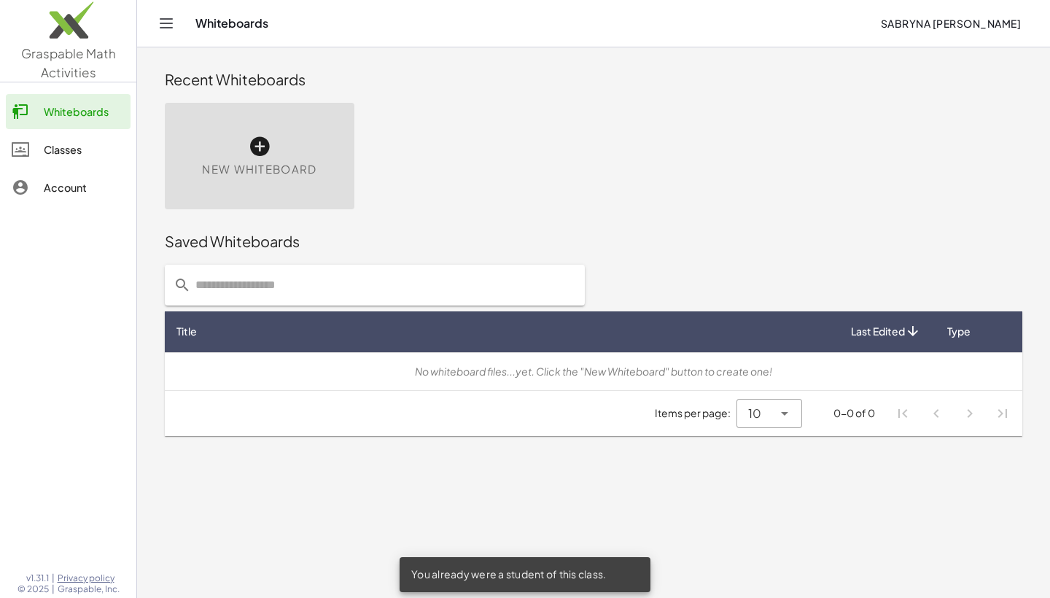
click at [217, 5] on div "Whiteboards sabryna jeronimo da silva" at bounding box center [594, 23] width 878 height 47
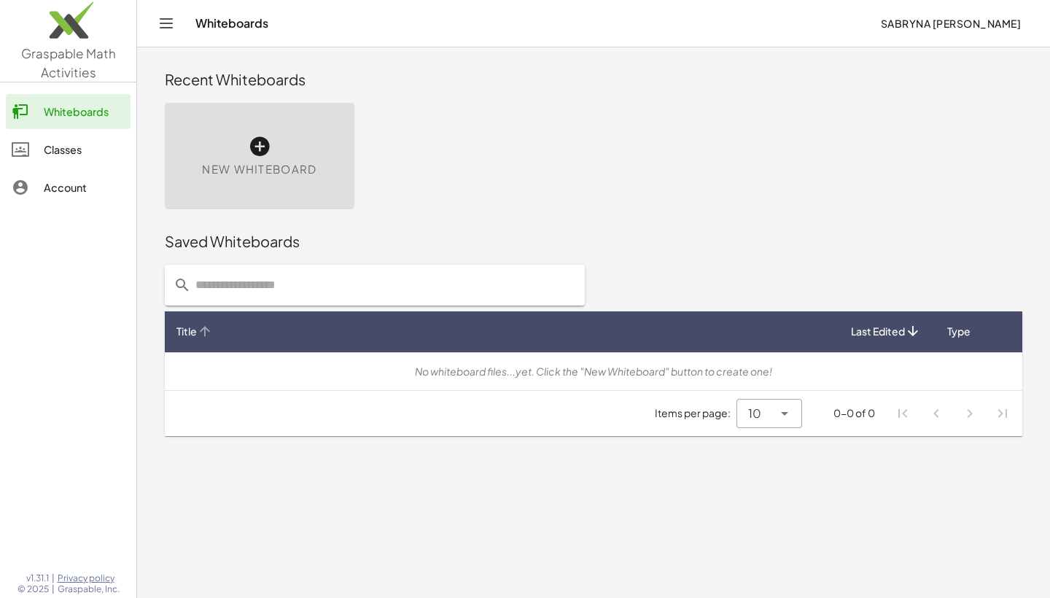
click at [750, 333] on div "Title" at bounding box center [501, 331] width 651 height 15
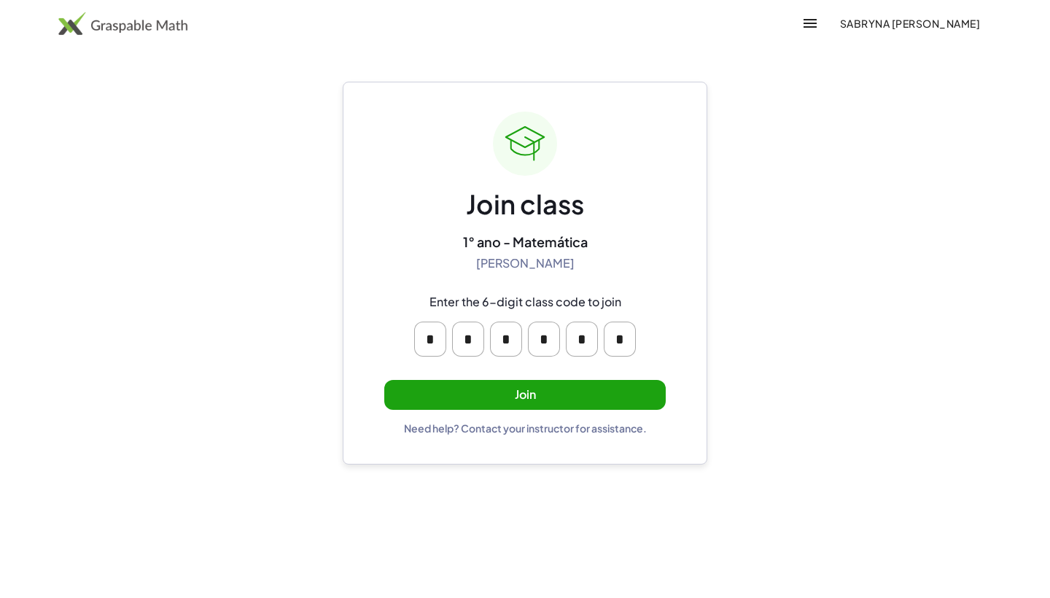
click at [467, 389] on button "Join" at bounding box center [524, 395] width 281 height 30
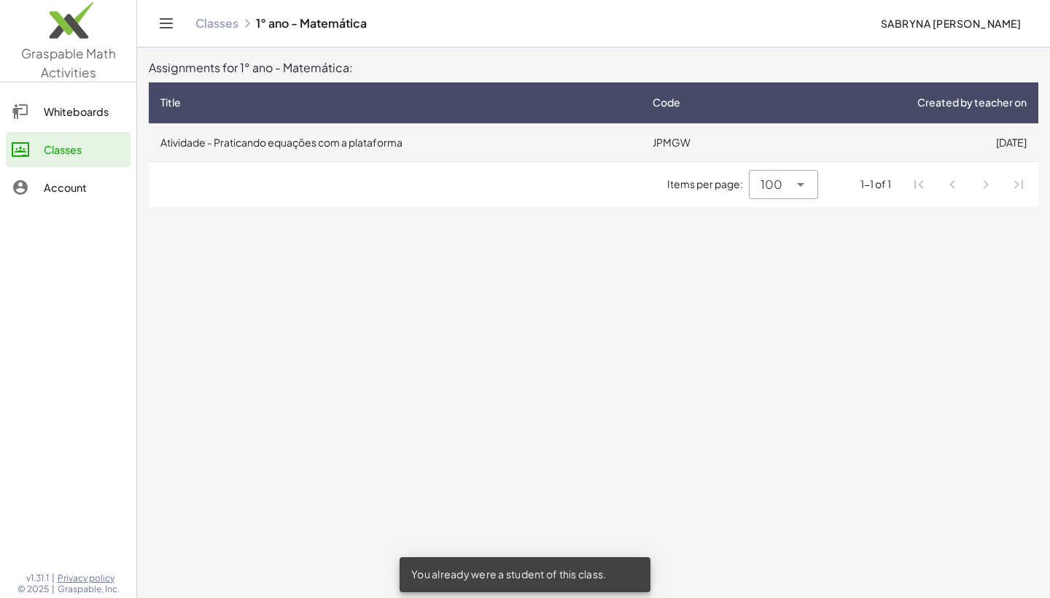
click at [512, 143] on td "Atividade - Praticando equações com a plataforma" at bounding box center [395, 142] width 492 height 38
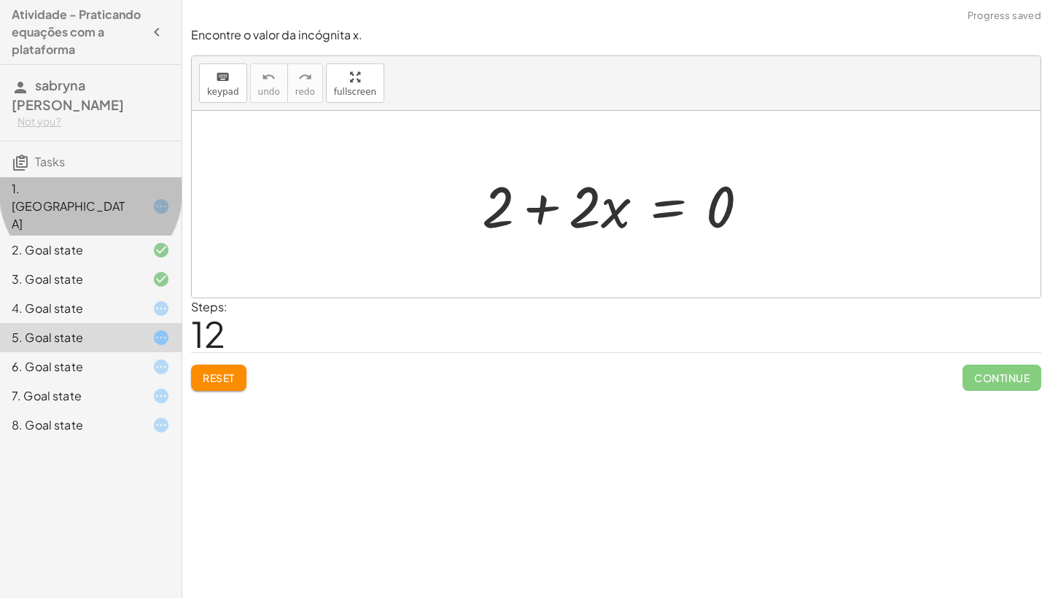
click at [163, 198] on icon at bounding box center [161, 207] width 18 height 18
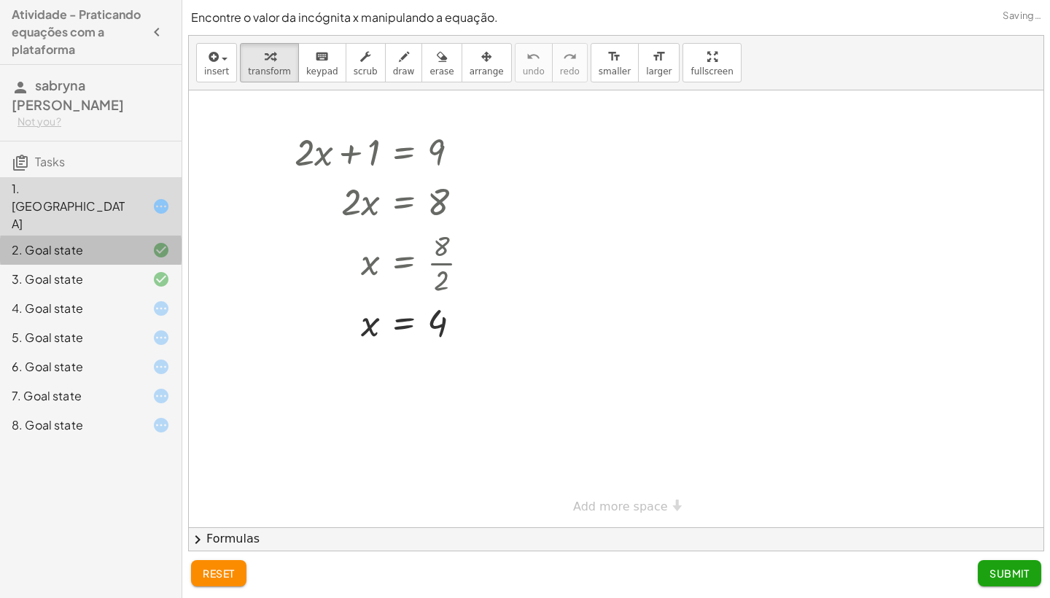
click at [160, 241] on icon at bounding box center [161, 250] width 18 height 18
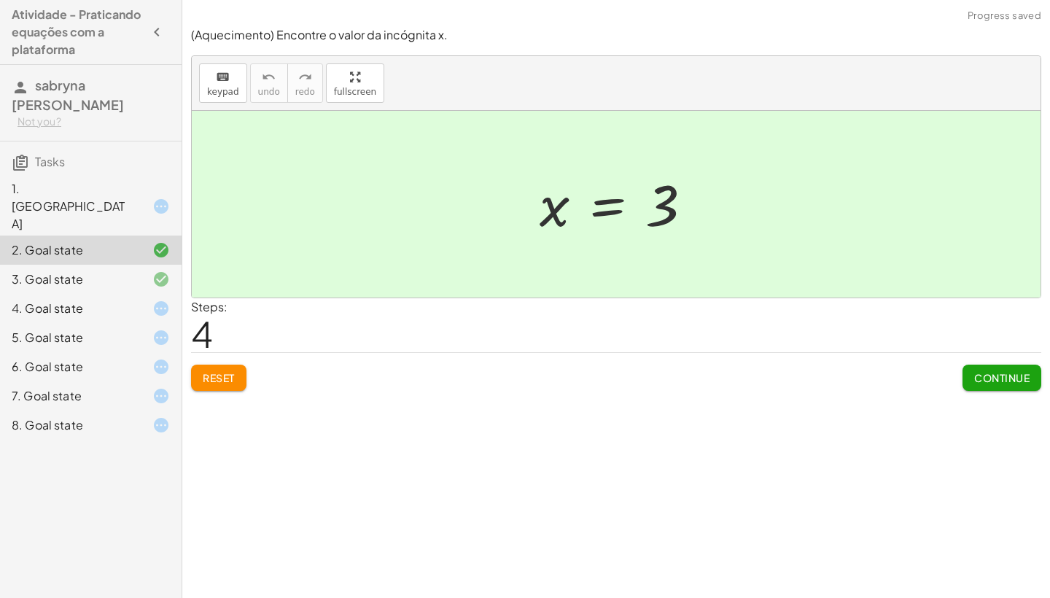
click at [163, 271] on icon at bounding box center [161, 280] width 18 height 18
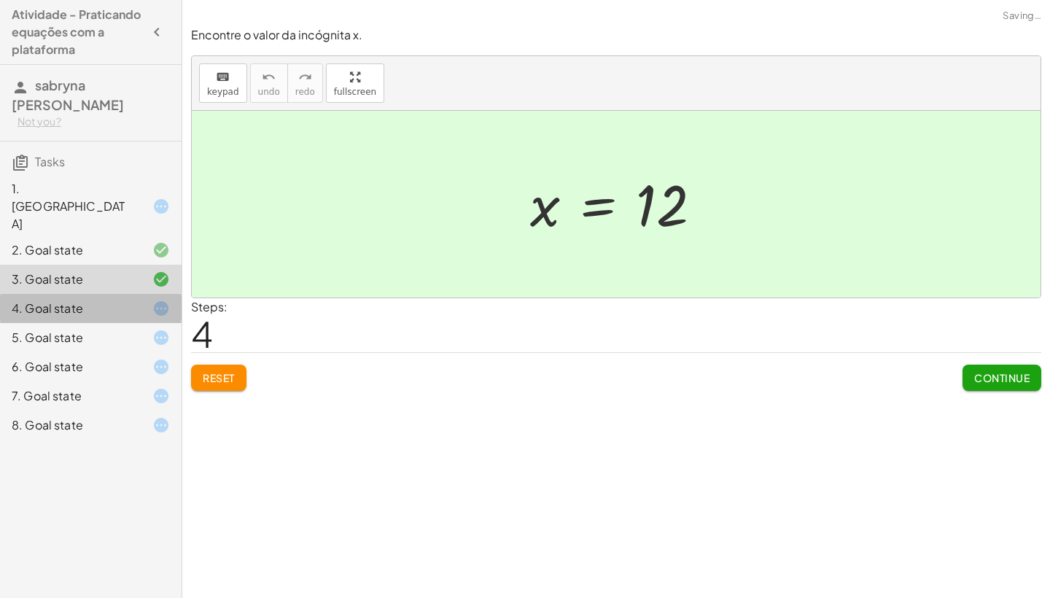
click at [170, 352] on div "4. Goal state" at bounding box center [91, 366] width 182 height 29
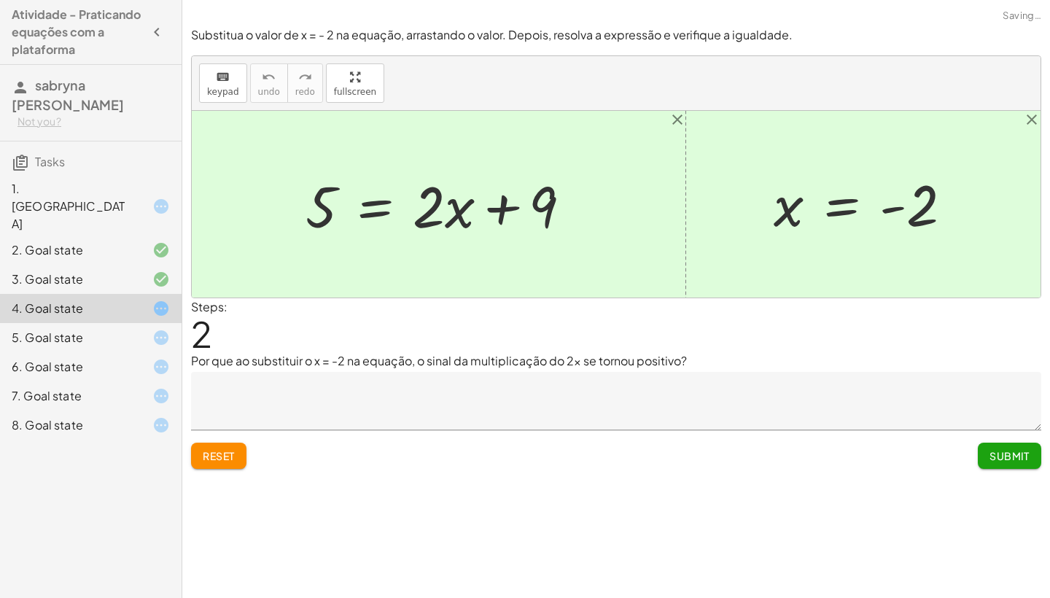
click at [168, 329] on icon at bounding box center [161, 338] width 18 height 18
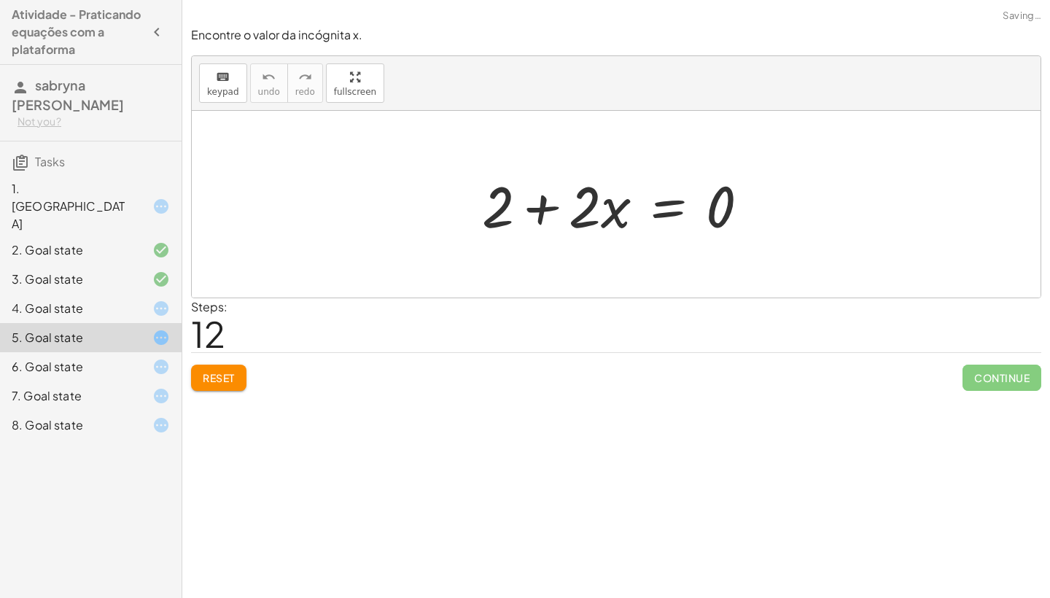
click at [206, 378] on span "Reset" at bounding box center [219, 377] width 32 height 13
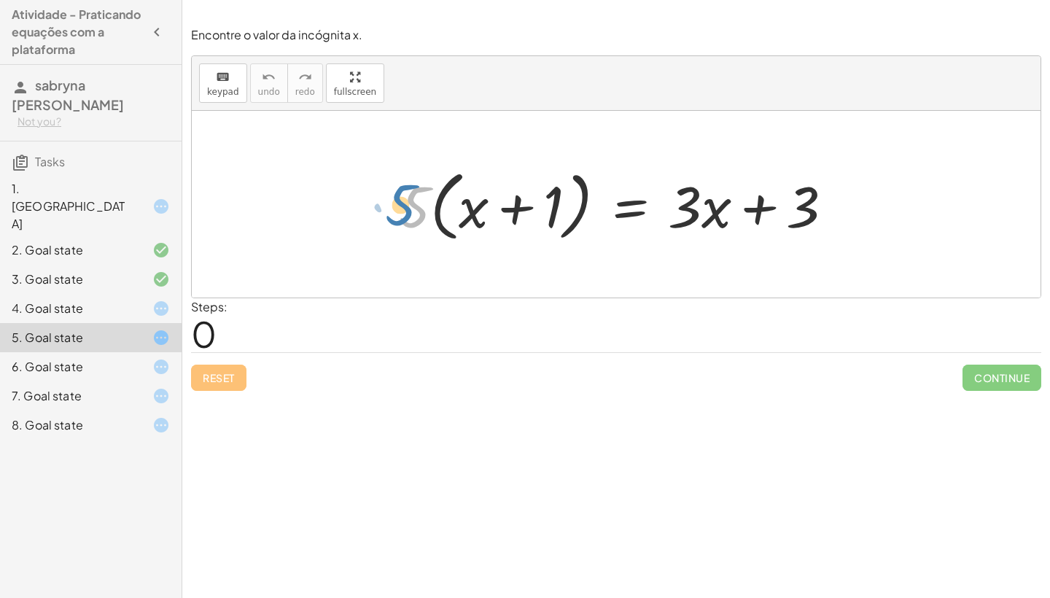
drag, startPoint x: 409, startPoint y: 183, endPoint x: 396, endPoint y: 178, distance: 14.1
click at [396, 178] on div at bounding box center [622, 205] width 461 height 84
drag, startPoint x: 395, startPoint y: 206, endPoint x: 417, endPoint y: 111, distance: 97.3
click at [417, 111] on div "· 5 · 5 · ( + x + 1 ) = + · 3 · x + 3" at bounding box center [616, 204] width 849 height 187
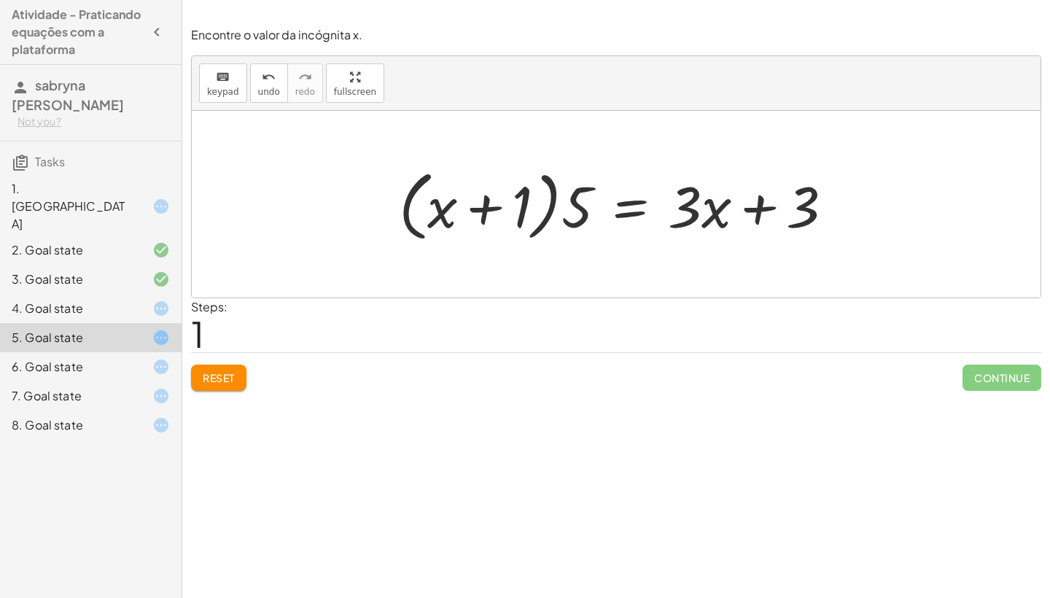
click at [228, 387] on button "Reset" at bounding box center [218, 378] width 55 height 26
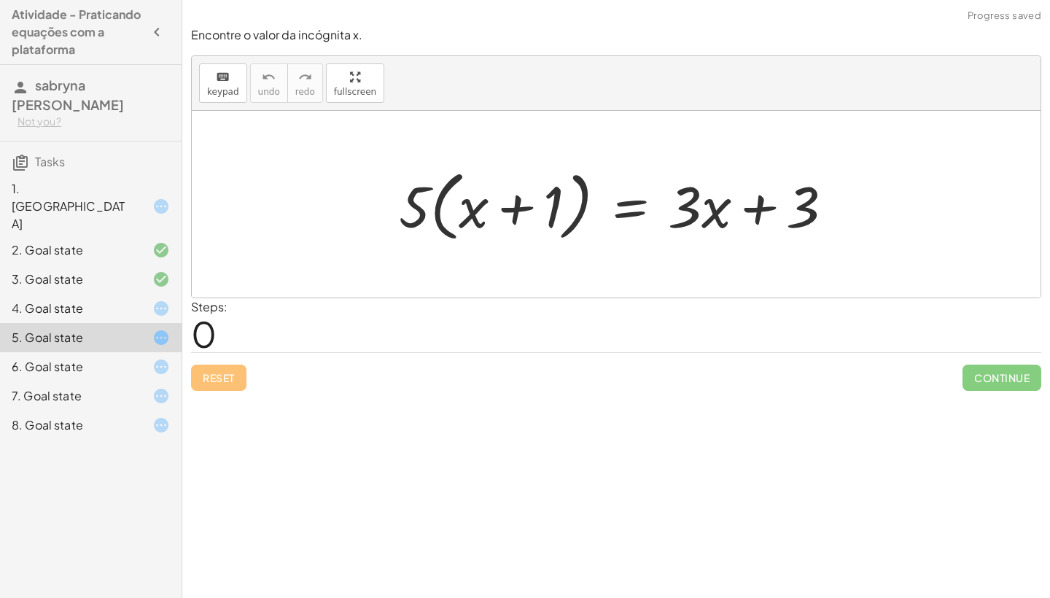
click at [331, 209] on div at bounding box center [616, 204] width 849 height 187
drag, startPoint x: 422, startPoint y: 186, endPoint x: 474, endPoint y: 190, distance: 52.0
click at [474, 190] on div at bounding box center [622, 205] width 461 height 84
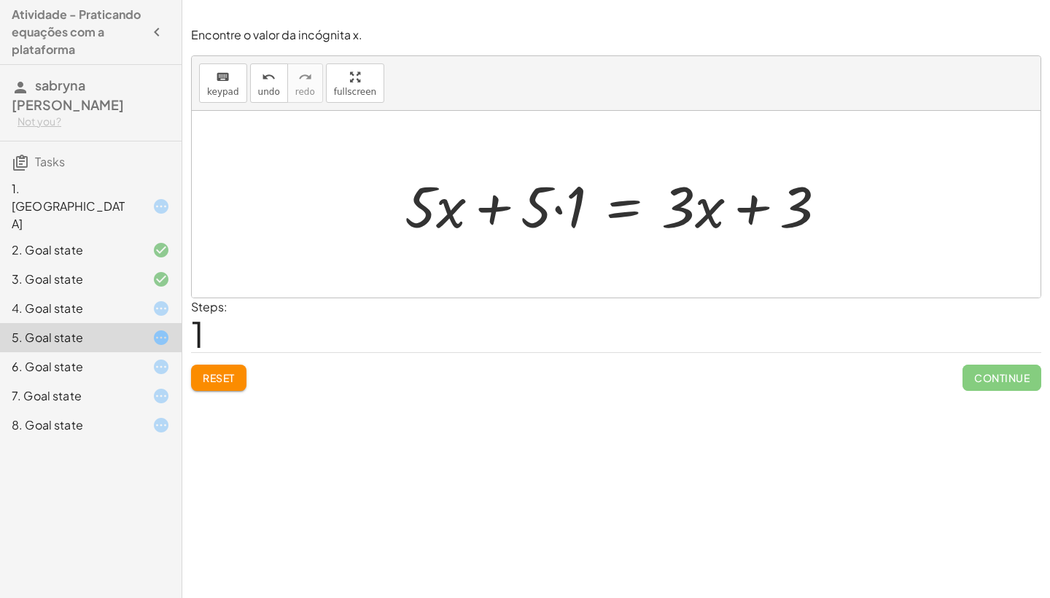
click at [492, 207] on div at bounding box center [621, 204] width 448 height 75
click at [753, 209] on div at bounding box center [621, 204] width 448 height 75
click at [691, 210] on div at bounding box center [621, 204] width 448 height 75
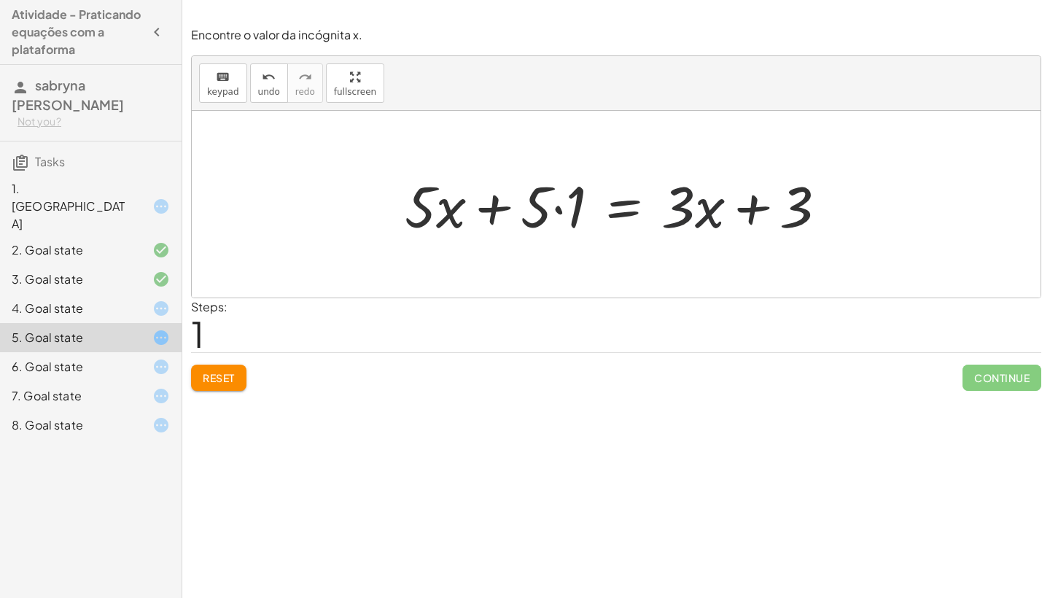
click at [715, 211] on div at bounding box center [621, 204] width 448 height 75
click at [557, 206] on div at bounding box center [621, 204] width 448 height 75
click at [557, 206] on div at bounding box center [639, 204] width 414 height 75
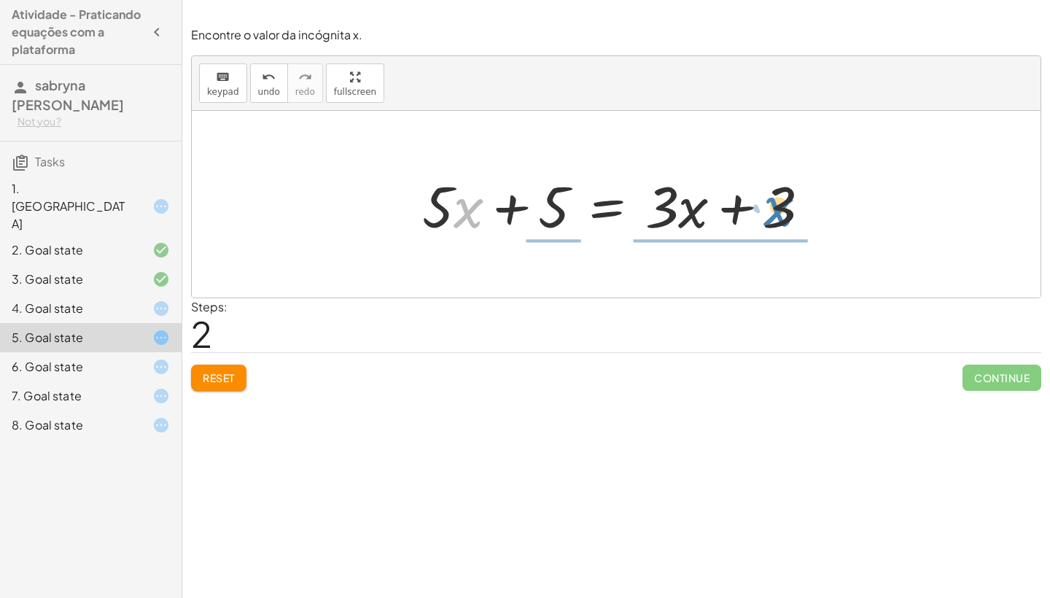
drag, startPoint x: 463, startPoint y: 193, endPoint x: 763, endPoint y: 187, distance: 299.8
click at [763, 187] on div at bounding box center [622, 204] width 414 height 75
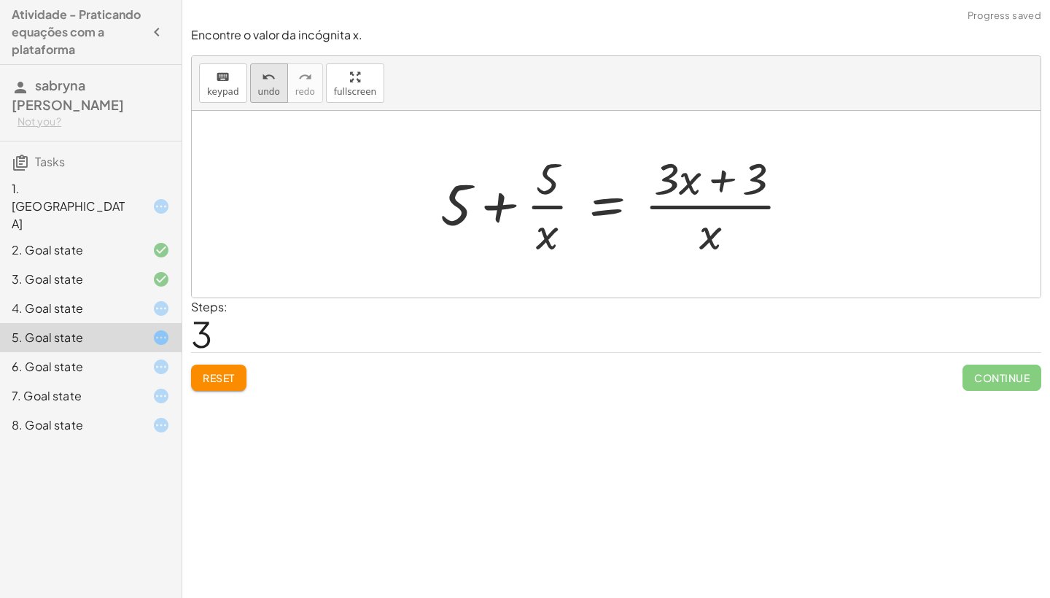
click at [265, 72] on icon "undo" at bounding box center [269, 78] width 14 height 18
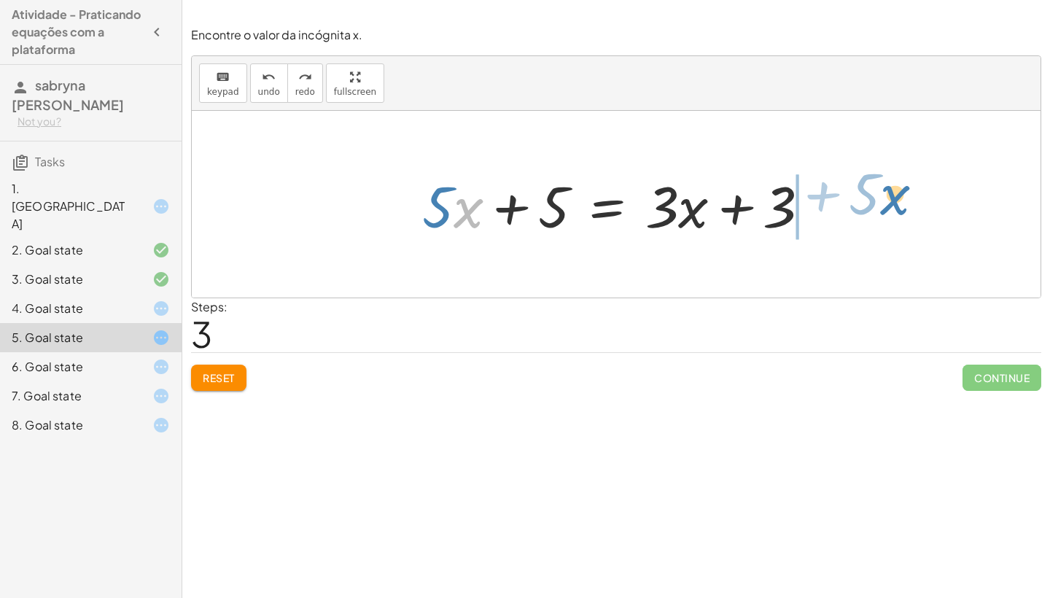
drag, startPoint x: 457, startPoint y: 212, endPoint x: 883, endPoint y: 204, distance: 426.7
click at [883, 201] on div "· 5 · ( + x + 1 ) = + · 3 · x + 3 + · 5 · x + · 5 · 1 = + · 3 · x + 3 · x + · 5…" at bounding box center [616, 204] width 849 height 187
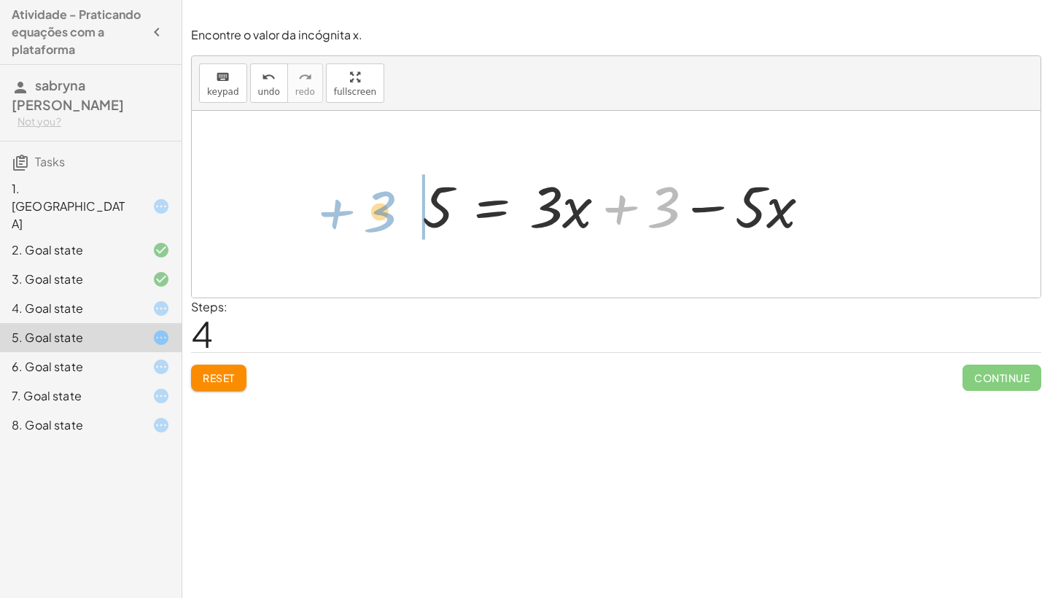
drag, startPoint x: 661, startPoint y: 209, endPoint x: 381, endPoint y: 211, distance: 280.0
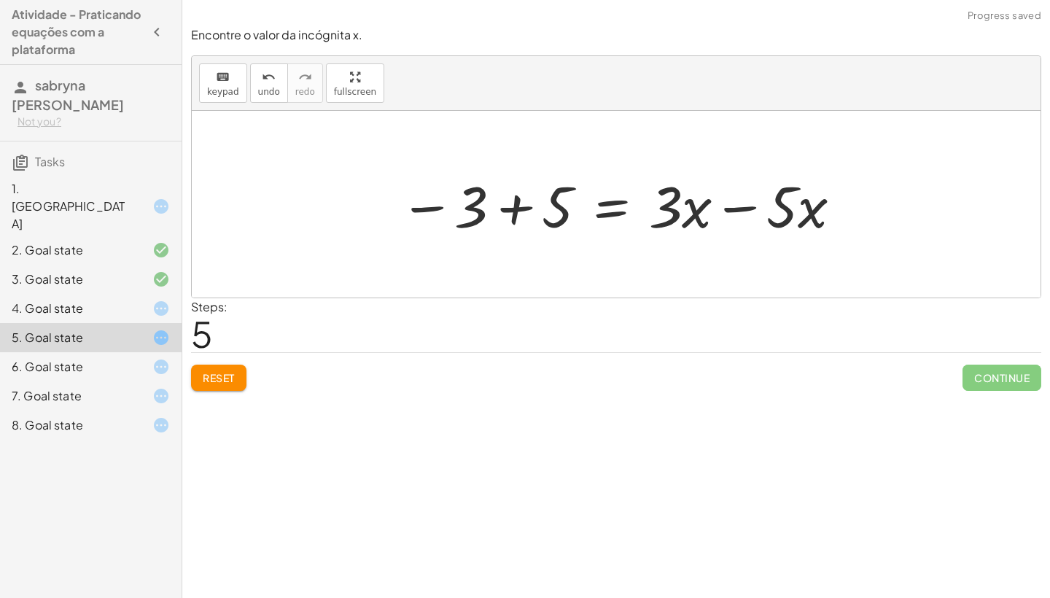
click at [513, 208] on div at bounding box center [621, 204] width 459 height 75
click at [513, 208] on div at bounding box center [616, 204] width 849 height 187
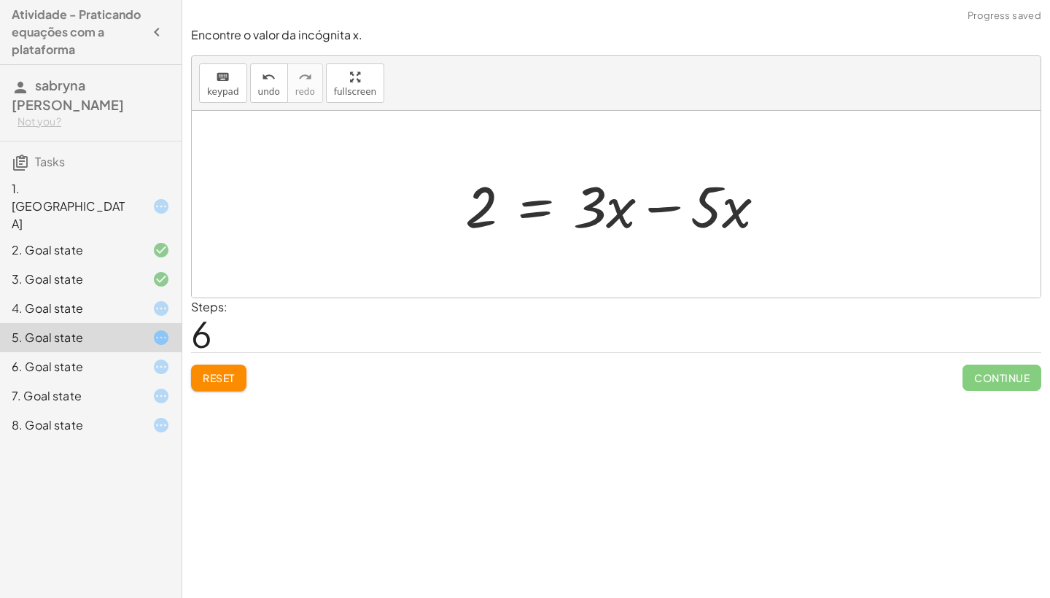
click at [661, 211] on div at bounding box center [621, 204] width 327 height 75
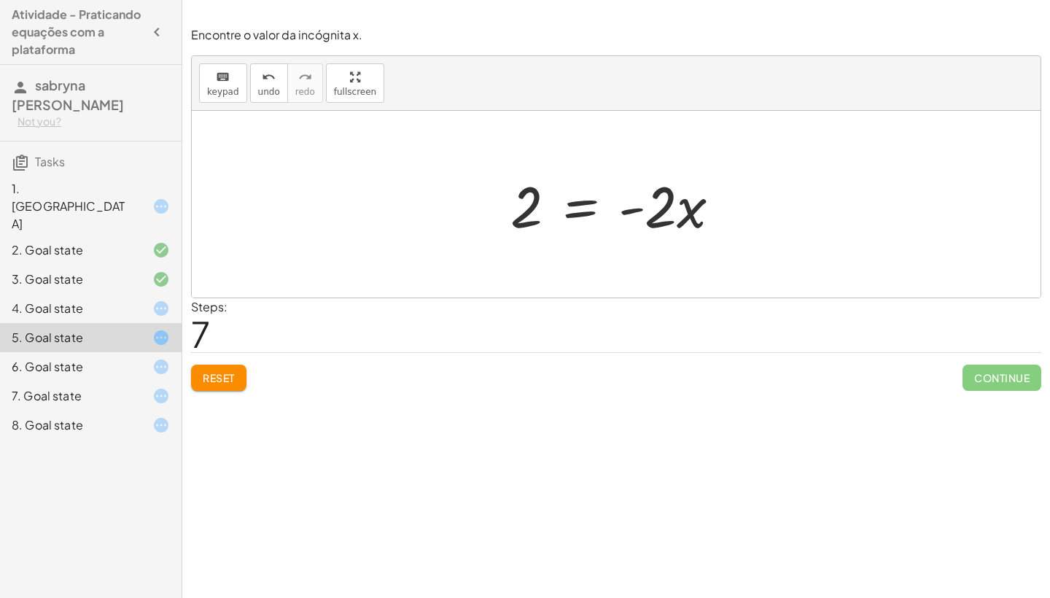
click at [642, 203] on div at bounding box center [621, 204] width 236 height 75
click at [640, 203] on div at bounding box center [621, 204] width 236 height 75
click at [639, 211] on div at bounding box center [621, 204] width 236 height 75
drag, startPoint x: 658, startPoint y: 224, endPoint x: 454, endPoint y: 212, distance: 204.5
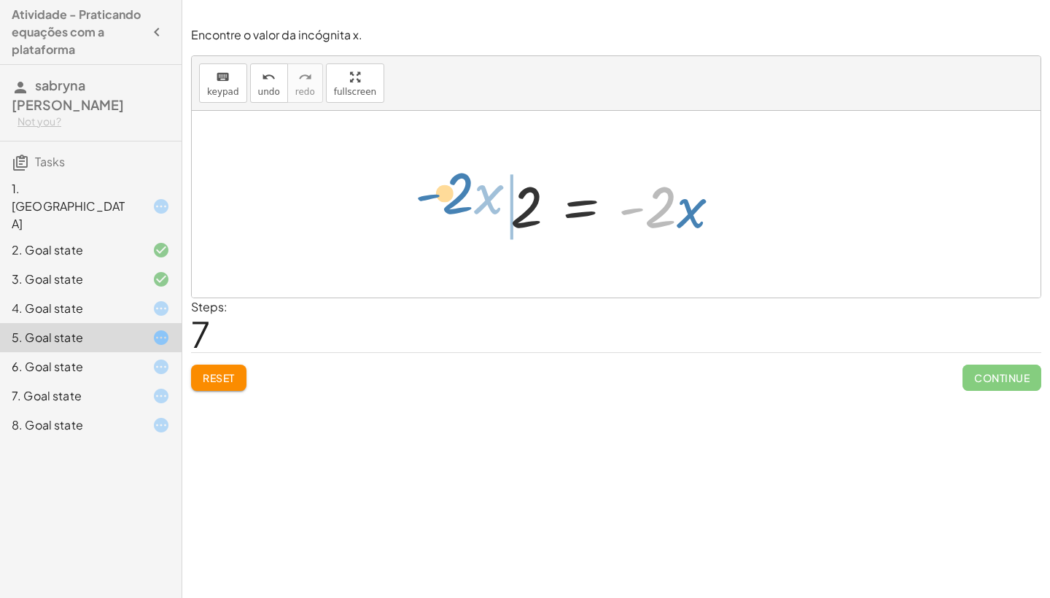
click at [454, 212] on div "· 5 · ( + x + 1 ) = + · 3 · x + 3 + · 5 · x + · 5 · 1 = + · 3 · x + 3 + · 5 · x…" at bounding box center [616, 204] width 849 height 187
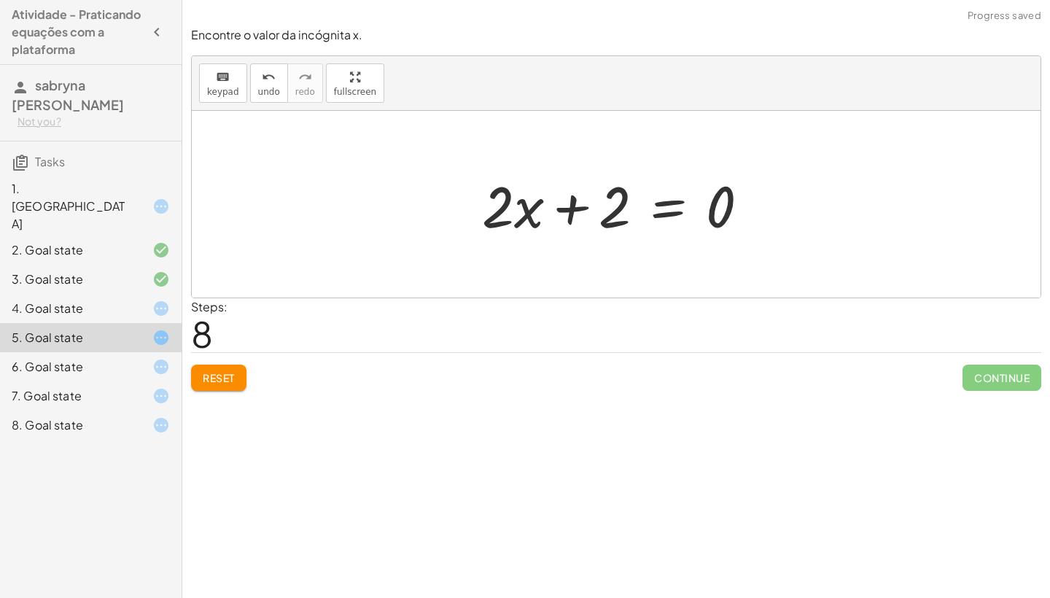
click at [570, 204] on div at bounding box center [621, 204] width 293 height 75
drag, startPoint x: 618, startPoint y: 206, endPoint x: 515, endPoint y: 273, distance: 122.8
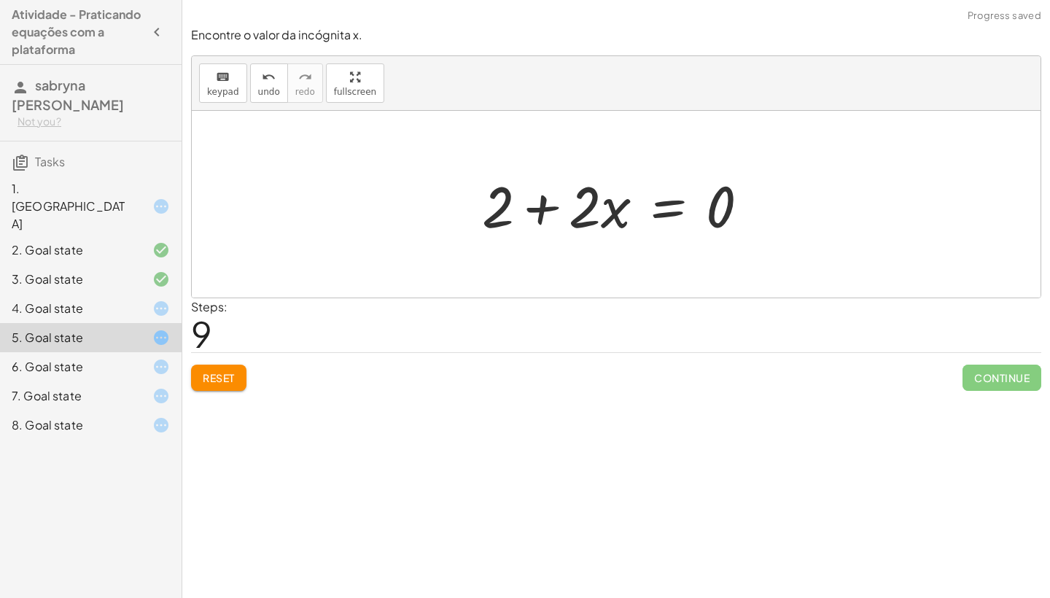
click at [544, 211] on div at bounding box center [621, 204] width 293 height 75
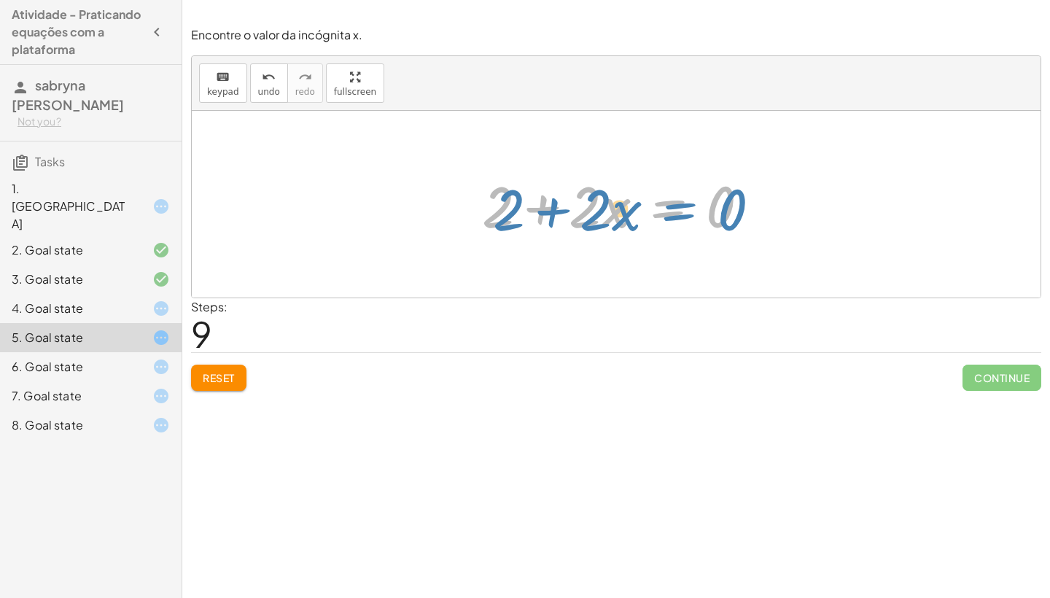
drag, startPoint x: 675, startPoint y: 209, endPoint x: 685, endPoint y: 211, distance: 9.7
click at [685, 211] on div at bounding box center [621, 204] width 293 height 75
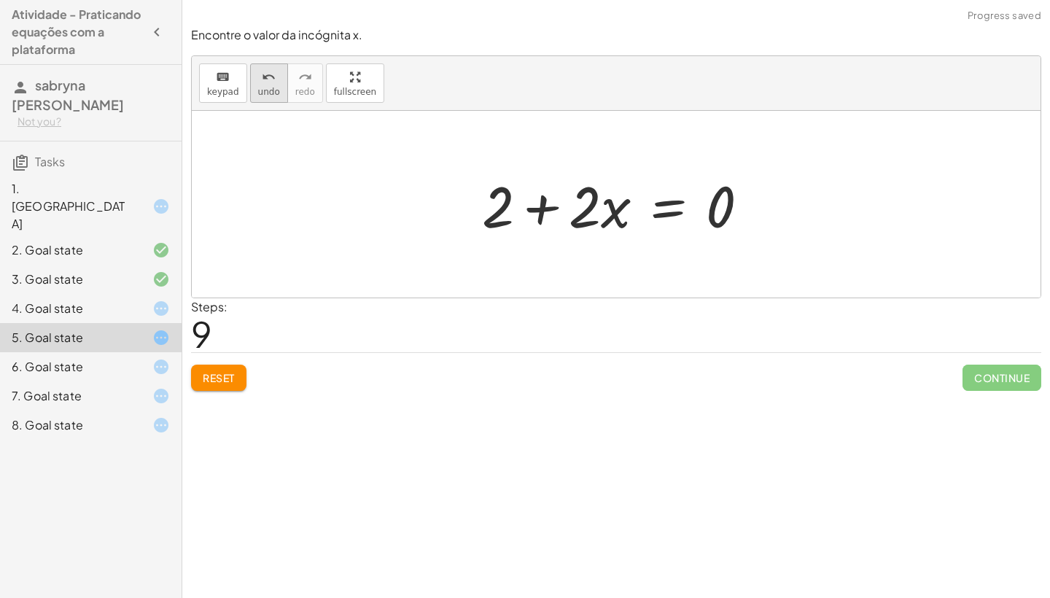
click at [266, 88] on span "undo" at bounding box center [269, 92] width 22 height 10
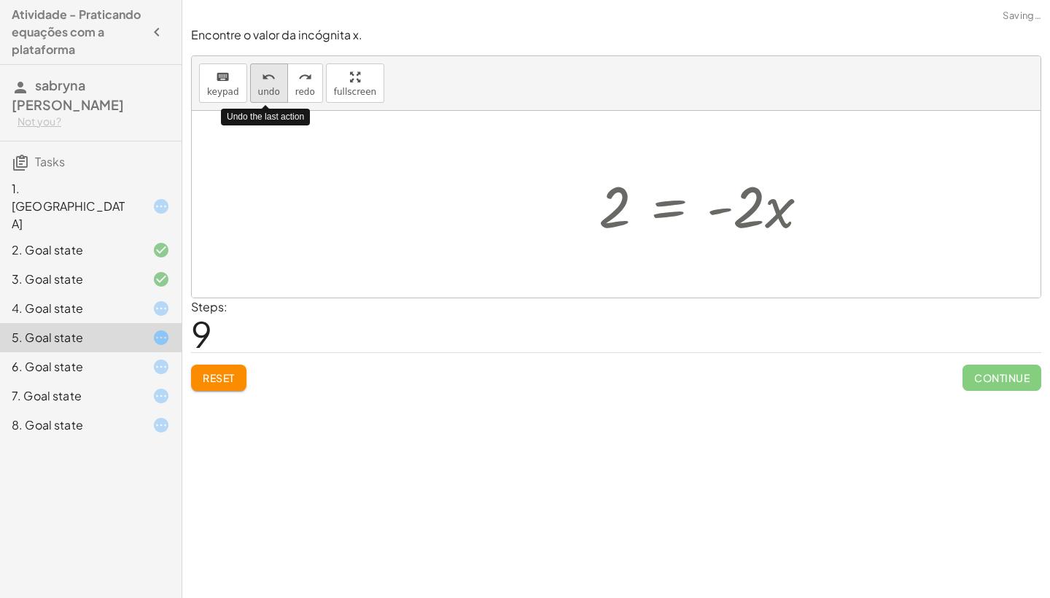
click at [266, 88] on span "undo" at bounding box center [269, 92] width 22 height 10
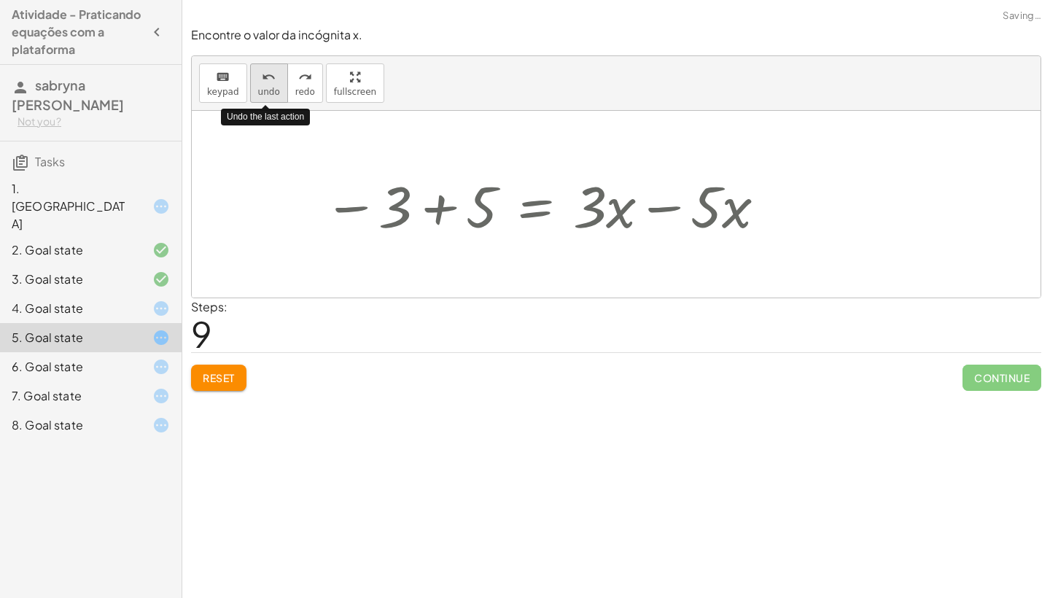
click at [266, 88] on span "undo" at bounding box center [269, 92] width 22 height 10
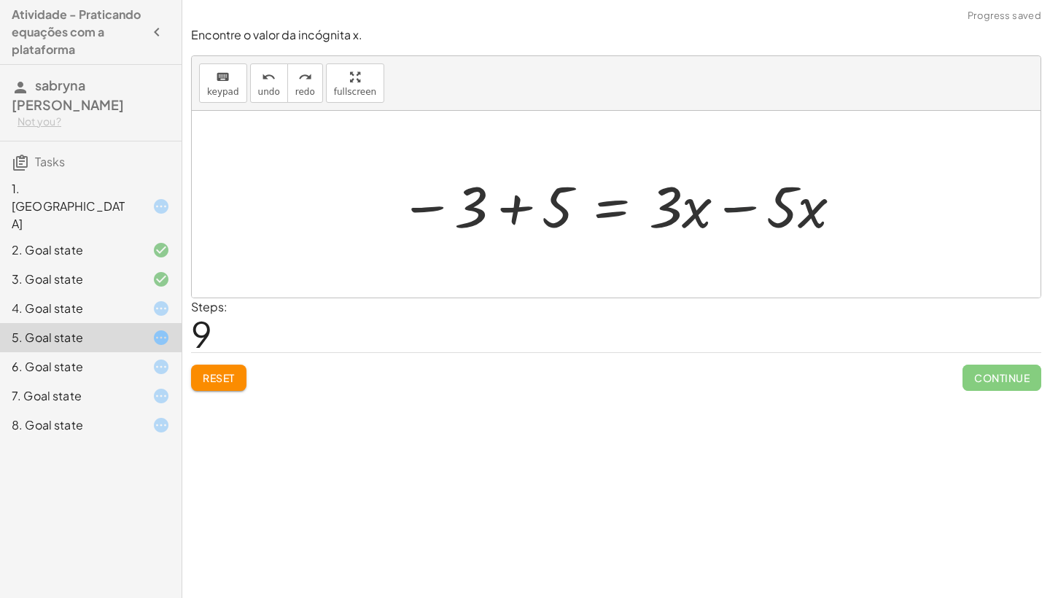
click at [732, 206] on div at bounding box center [621, 204] width 459 height 75
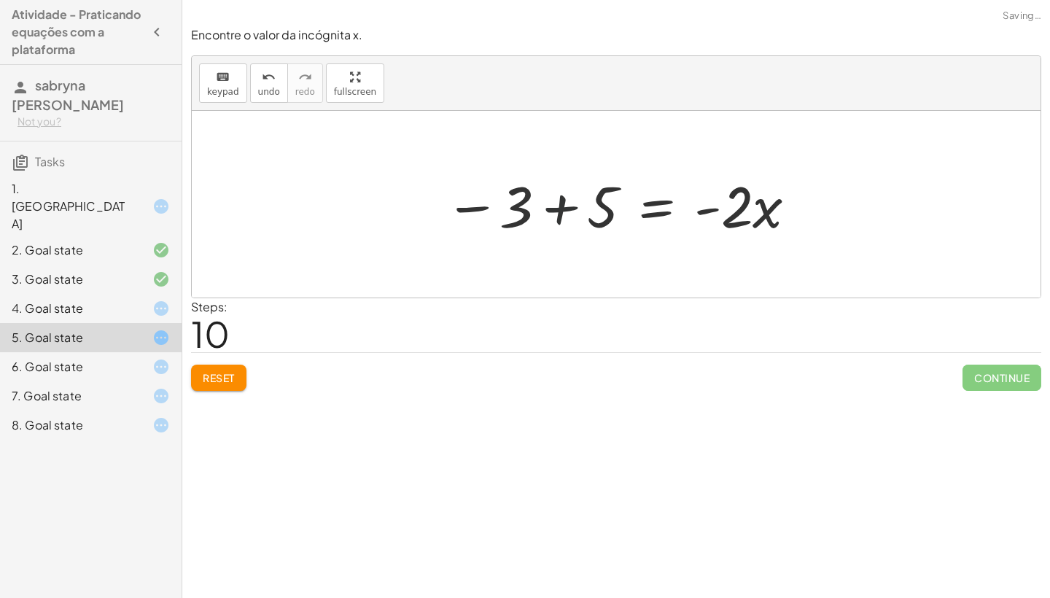
click at [563, 206] on div at bounding box center [622, 204] width 368 height 75
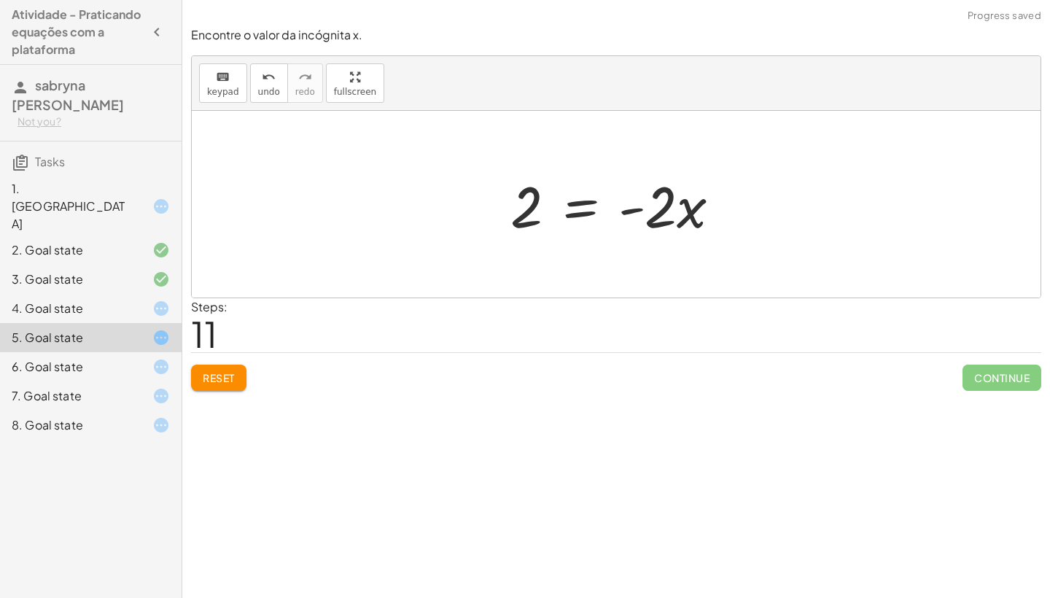
click at [634, 205] on div at bounding box center [621, 204] width 236 height 75
drag, startPoint x: 527, startPoint y: 190, endPoint x: 665, endPoint y: 141, distance: 146.9
click at [665, 141] on div "· 5 · ( + x + 1 ) = + · 3 · x + 3 + · 5 · x + · 5 · 1 = + · 3 · x + 3 + · 5 · x…" at bounding box center [616, 204] width 849 height 187
click at [519, 203] on div at bounding box center [621, 204] width 236 height 75
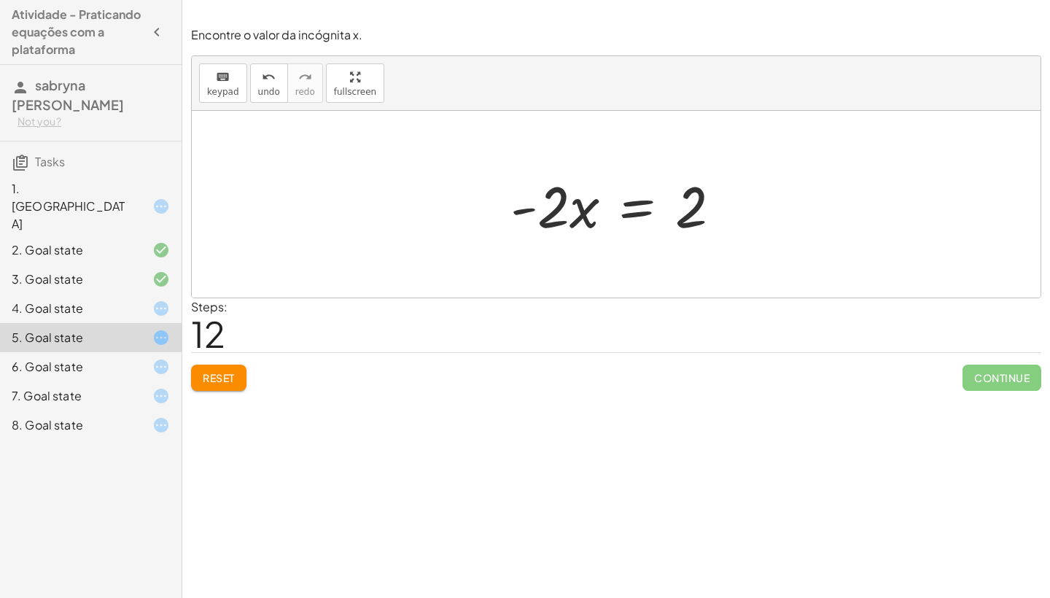
click at [244, 376] on button "Reset" at bounding box center [218, 378] width 55 height 26
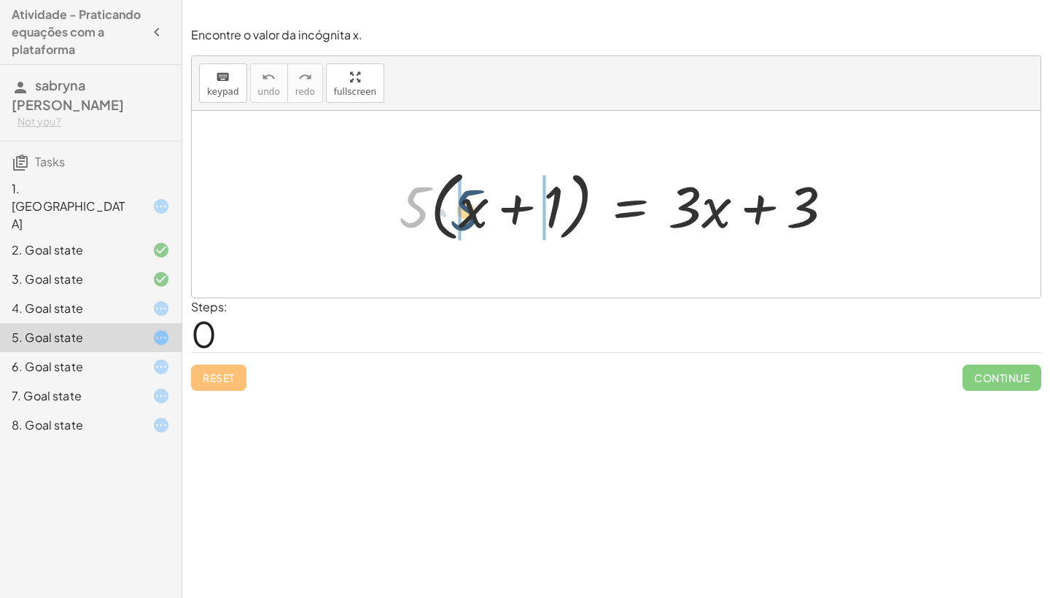
drag, startPoint x: 419, startPoint y: 195, endPoint x: 467, endPoint y: 196, distance: 47.4
click at [470, 198] on div at bounding box center [622, 205] width 461 height 84
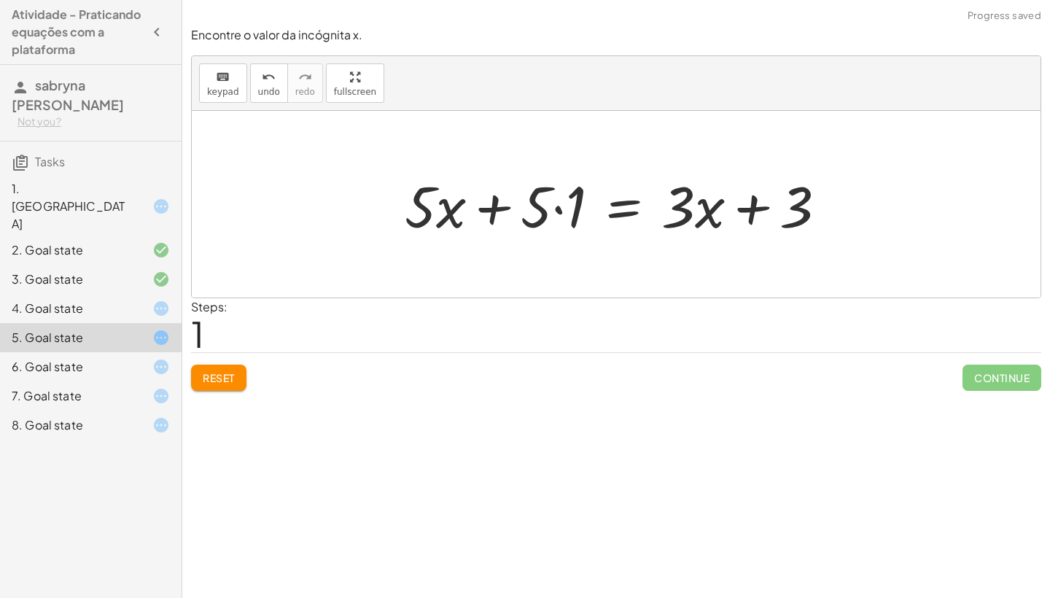
click at [490, 203] on div at bounding box center [621, 204] width 448 height 75
click at [559, 206] on div at bounding box center [621, 204] width 448 height 75
click at [559, 206] on div at bounding box center [639, 204] width 414 height 75
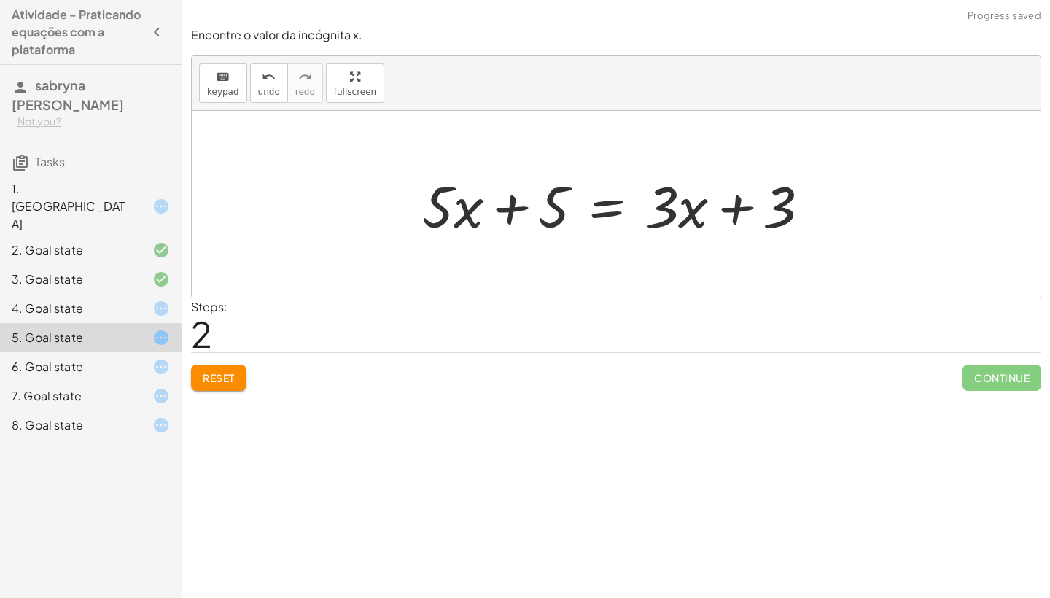
click at [515, 211] on div at bounding box center [622, 204] width 414 height 75
click at [507, 209] on div at bounding box center [622, 204] width 414 height 75
click at [740, 203] on div at bounding box center [622, 204] width 414 height 75
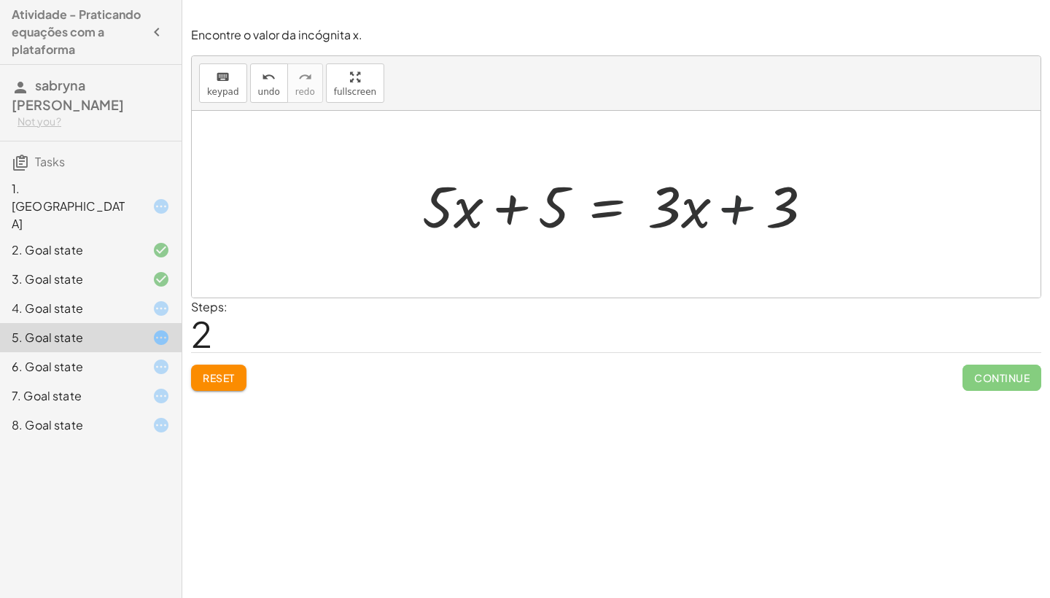
click at [740, 203] on div at bounding box center [622, 204] width 414 height 75
drag, startPoint x: 666, startPoint y: 215, endPoint x: 495, endPoint y: 221, distance: 170.7
click at [495, 221] on div at bounding box center [622, 204] width 414 height 75
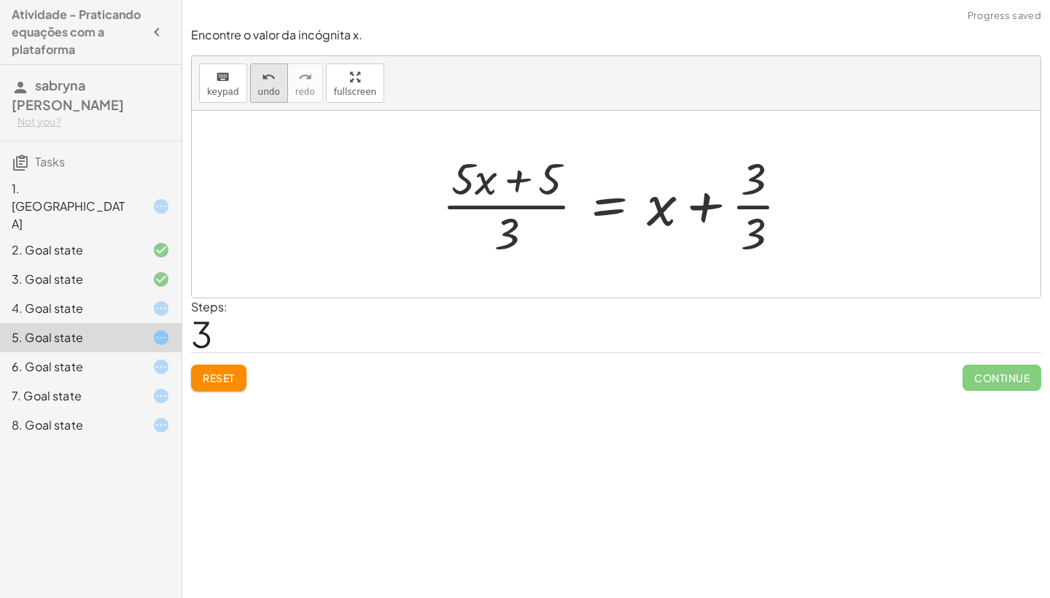
click at [268, 89] on span "undo" at bounding box center [269, 92] width 22 height 10
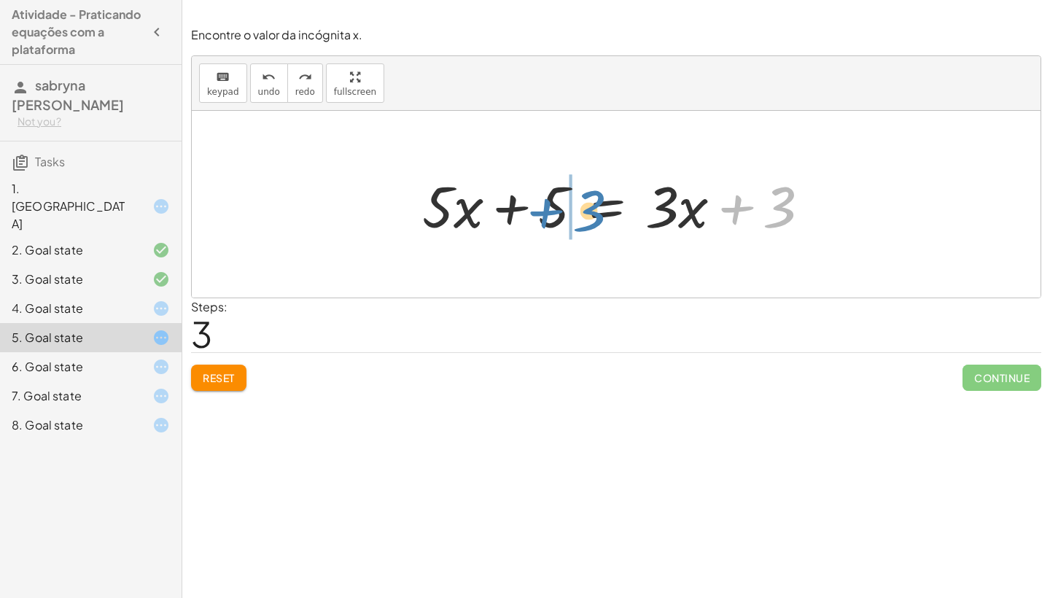
drag, startPoint x: 743, startPoint y: 204, endPoint x: 554, endPoint y: 208, distance: 188.9
click at [554, 208] on div at bounding box center [622, 204] width 414 height 75
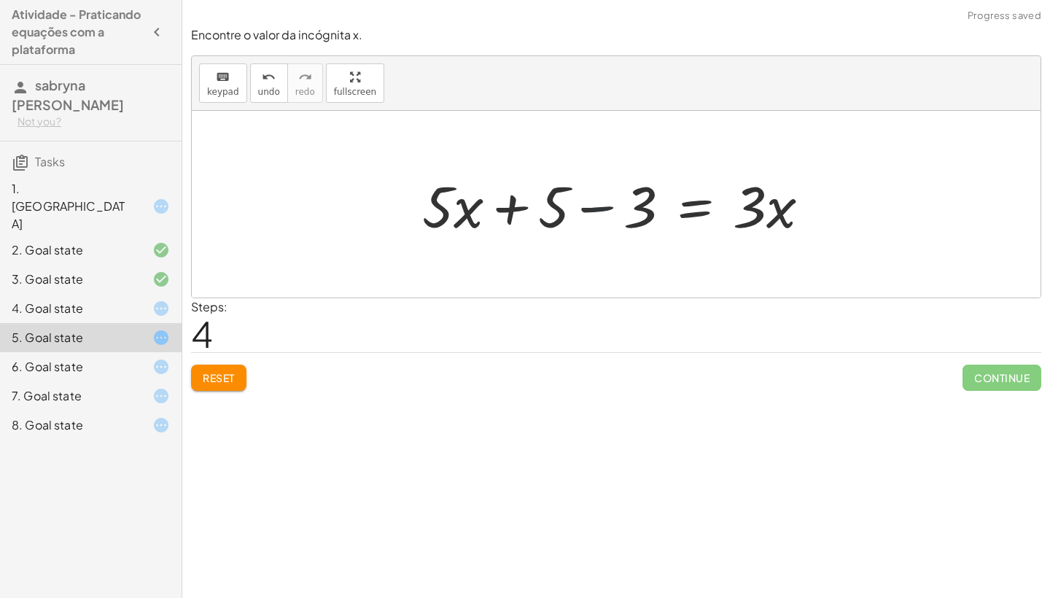
click at [599, 209] on div at bounding box center [622, 204] width 414 height 75
click at [599, 209] on div at bounding box center [665, 204] width 327 height 75
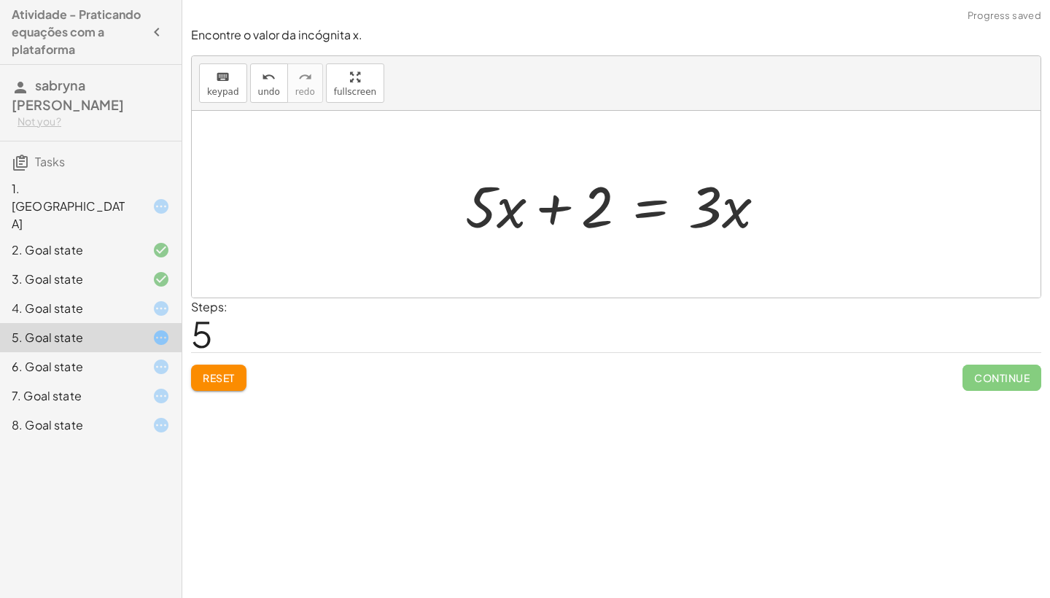
click at [554, 209] on div at bounding box center [621, 204] width 327 height 75
drag, startPoint x: 484, startPoint y: 214, endPoint x: 474, endPoint y: 214, distance: 9.5
click at [474, 214] on div at bounding box center [621, 204] width 327 height 75
click at [142, 300] on div at bounding box center [149, 309] width 41 height 18
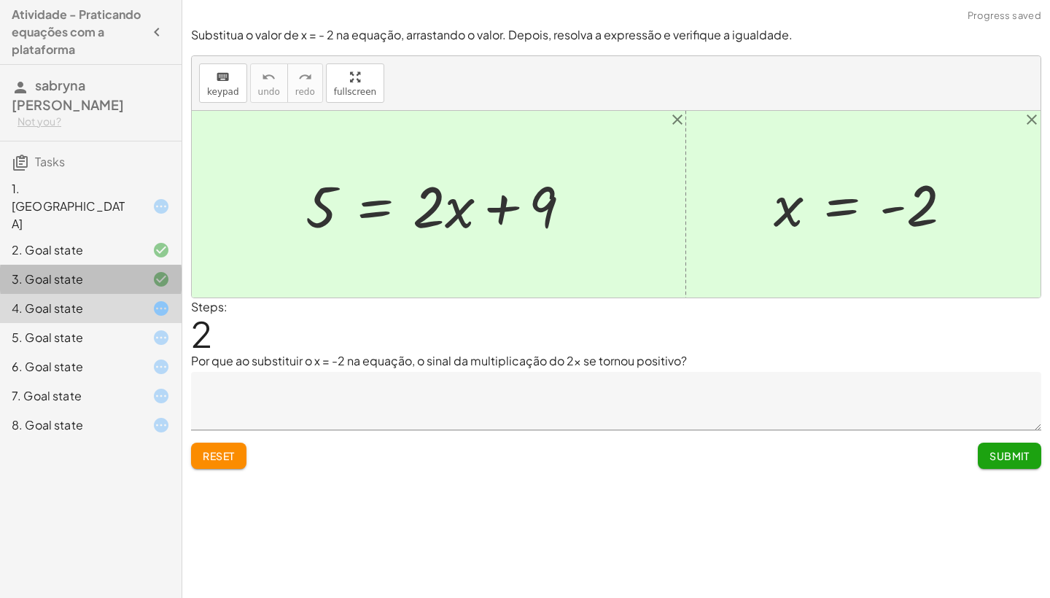
click at [155, 271] on icon at bounding box center [161, 280] width 18 height 18
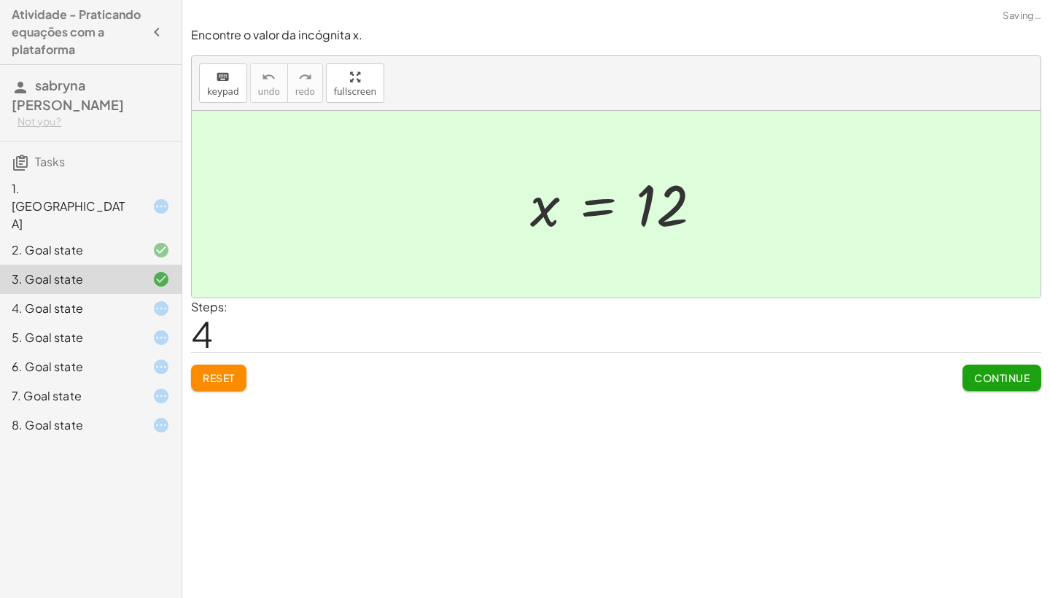
click at [160, 294] on div "2. Goal state" at bounding box center [91, 308] width 182 height 29
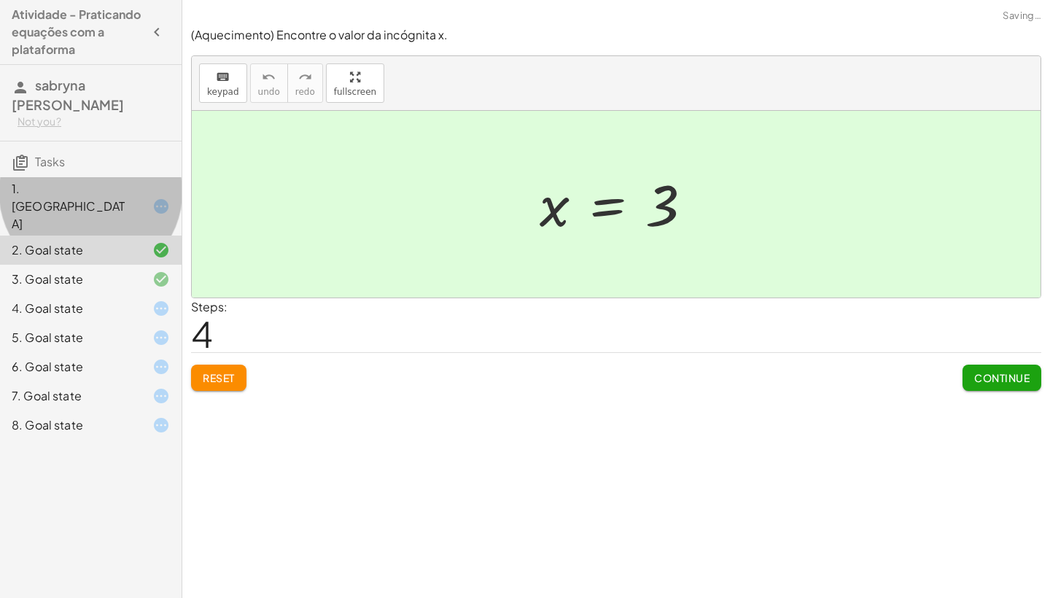
click at [181, 265] on div "1. [GEOGRAPHIC_DATA]" at bounding box center [91, 279] width 182 height 29
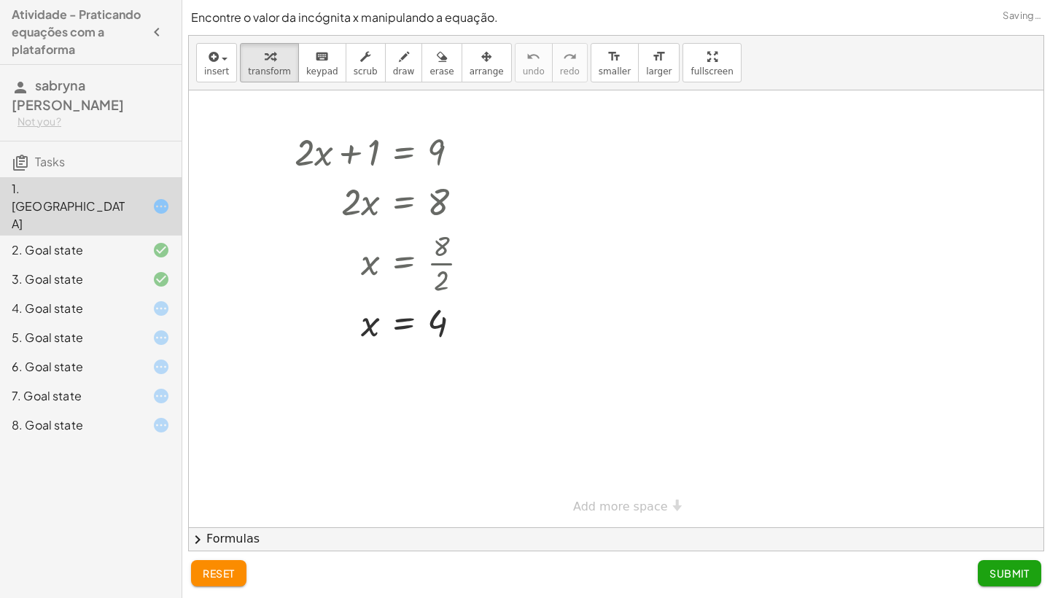
click at [173, 381] on div "5. Goal state" at bounding box center [91, 395] width 182 height 29
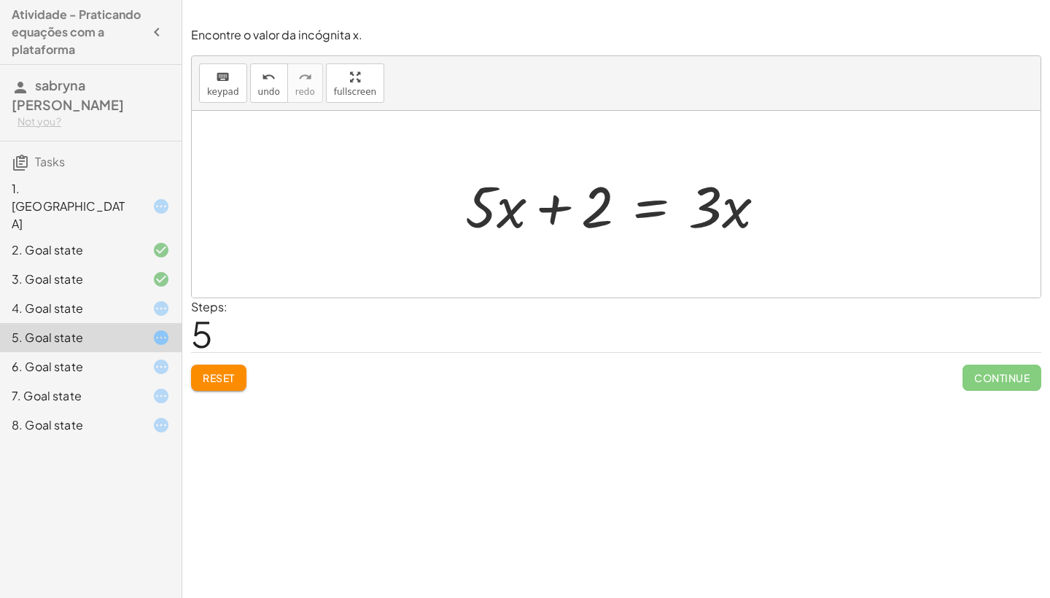
click at [551, 216] on div at bounding box center [621, 204] width 327 height 75
drag, startPoint x: 485, startPoint y: 214, endPoint x: 814, endPoint y: 220, distance: 329.0
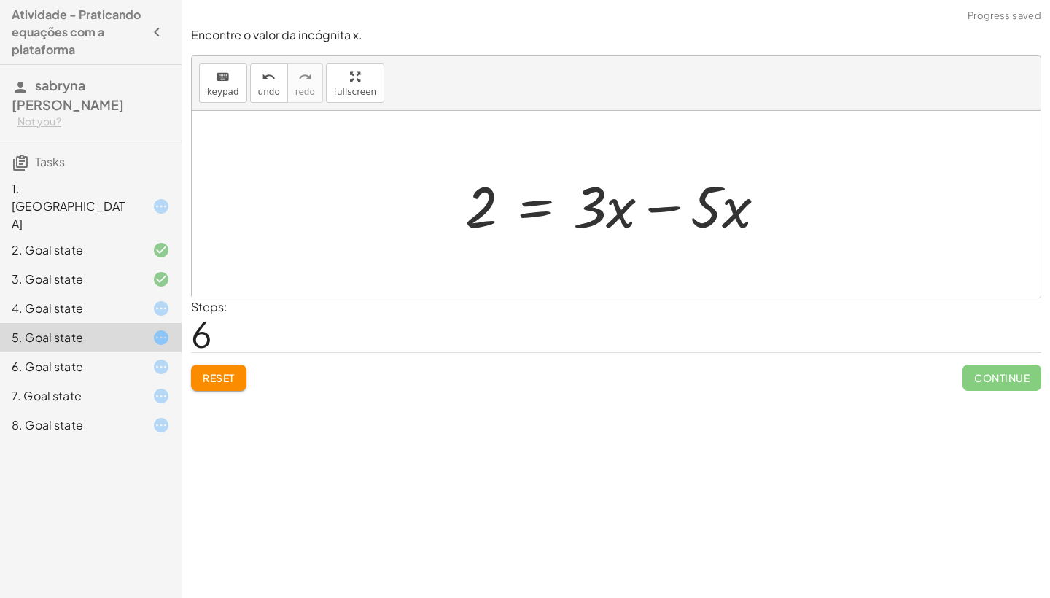
click at [669, 208] on div at bounding box center [621, 204] width 327 height 75
click at [669, 208] on div at bounding box center [576, 204] width 236 height 75
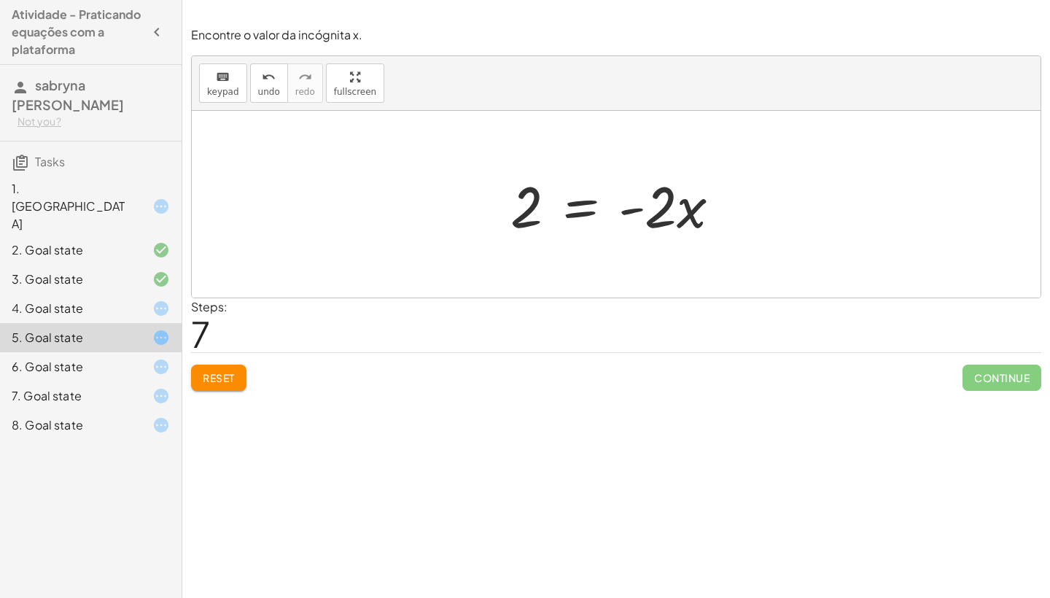
click at [586, 208] on div at bounding box center [621, 204] width 236 height 75
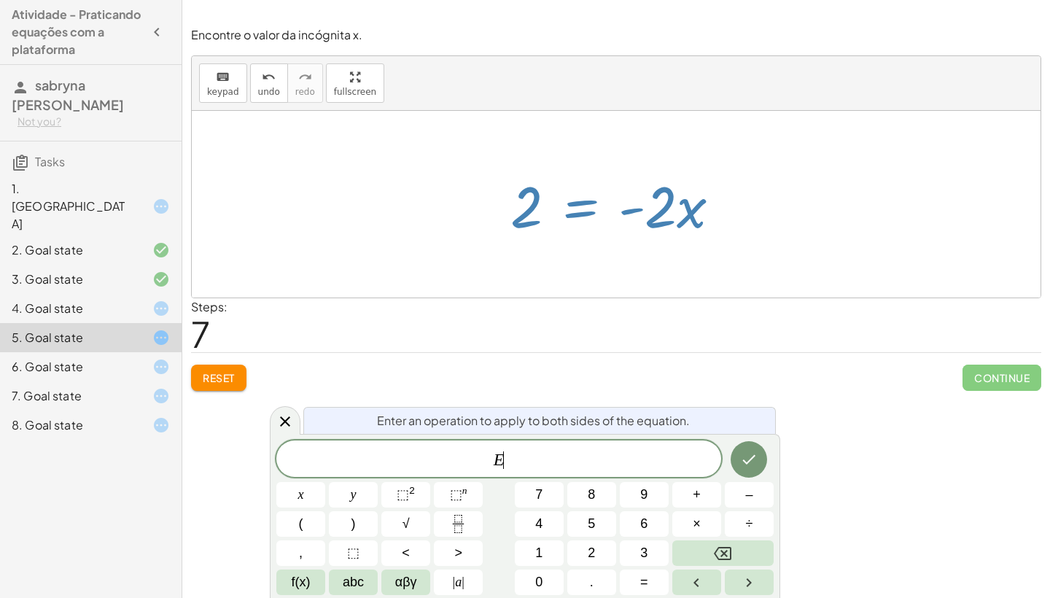
click at [586, 208] on div at bounding box center [621, 204] width 236 height 75
click at [578, 243] on div "· 5 · ( + x + 1 ) = + · 3 · x + 3 + · 5 · x + · 5 · 1 = + · 3 · x + 3 + · 5 · x…" at bounding box center [616, 204] width 255 height 82
click at [787, 223] on div at bounding box center [616, 204] width 849 height 187
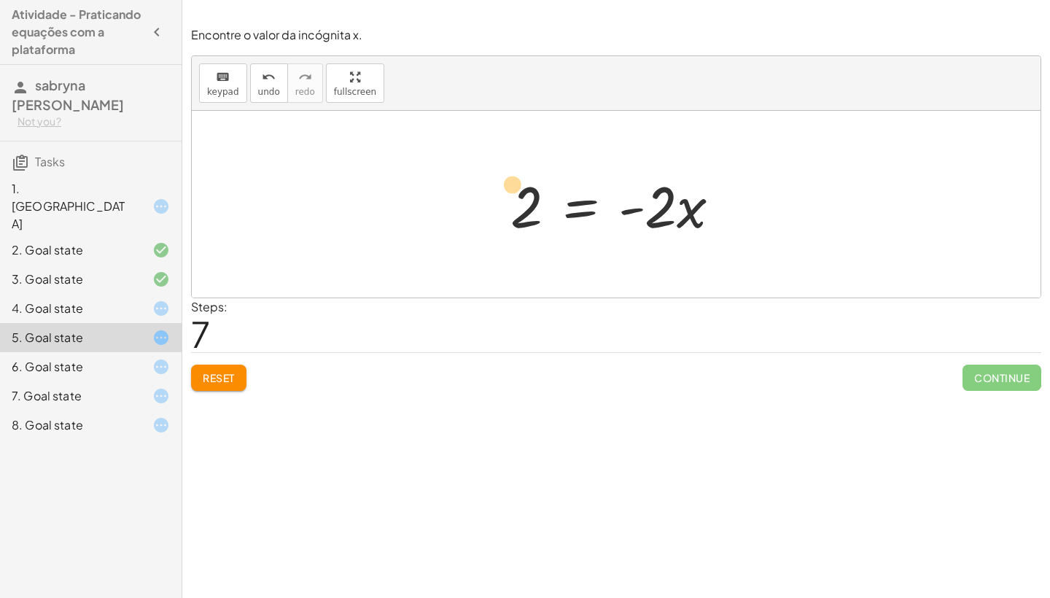
drag, startPoint x: 524, startPoint y: 188, endPoint x: 514, endPoint y: 169, distance: 21.2
click at [513, 168] on div at bounding box center [621, 204] width 236 height 75
drag, startPoint x: 666, startPoint y: 190, endPoint x: 439, endPoint y: 187, distance: 226.8
click at [439, 187] on div "· 5 · ( + x + 1 ) = + · 3 · x + 3 + · 5 · x + · 5 · 1 = + · 3 · x + 3 + · 5 · x…" at bounding box center [616, 204] width 849 height 187
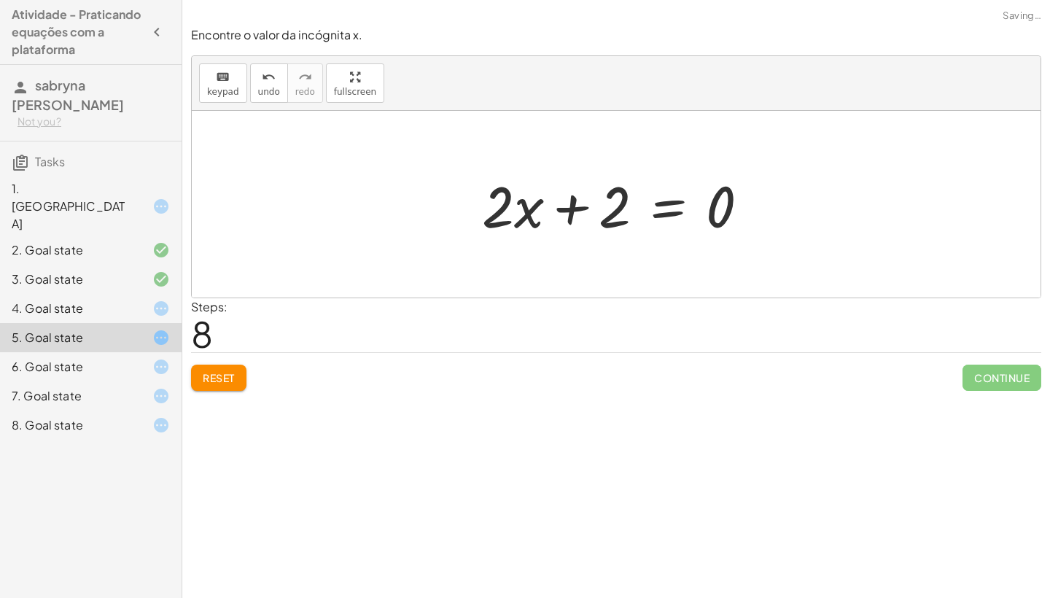
click at [567, 206] on div at bounding box center [621, 204] width 293 height 75
click at [215, 373] on span "Reset" at bounding box center [219, 377] width 32 height 13
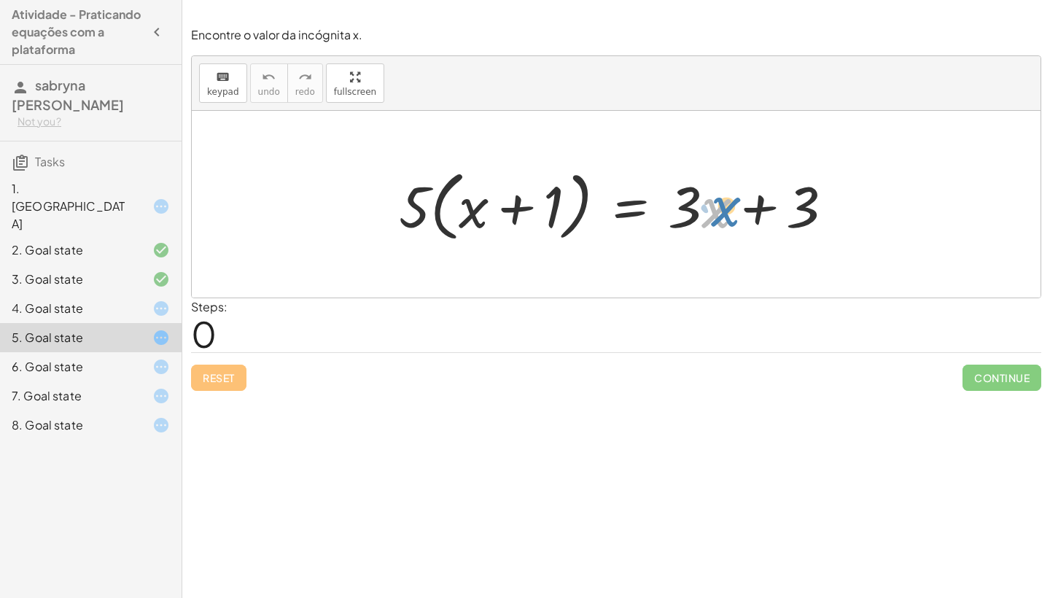
click at [723, 202] on div at bounding box center [622, 205] width 461 height 84
drag, startPoint x: 417, startPoint y: 211, endPoint x: 450, endPoint y: 211, distance: 32.8
click at [450, 211] on div at bounding box center [622, 205] width 461 height 84
drag, startPoint x: 408, startPoint y: 216, endPoint x: 451, endPoint y: 211, distance: 43.3
click at [451, 211] on div at bounding box center [622, 205] width 461 height 84
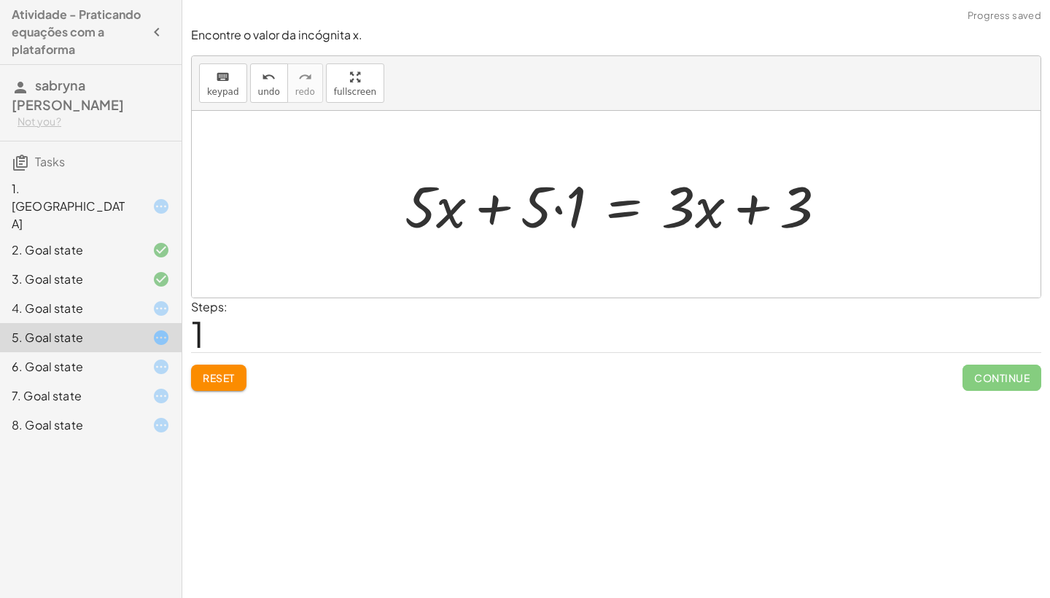
click at [556, 206] on div at bounding box center [621, 204] width 448 height 75
click at [556, 206] on div at bounding box center [639, 204] width 414 height 75
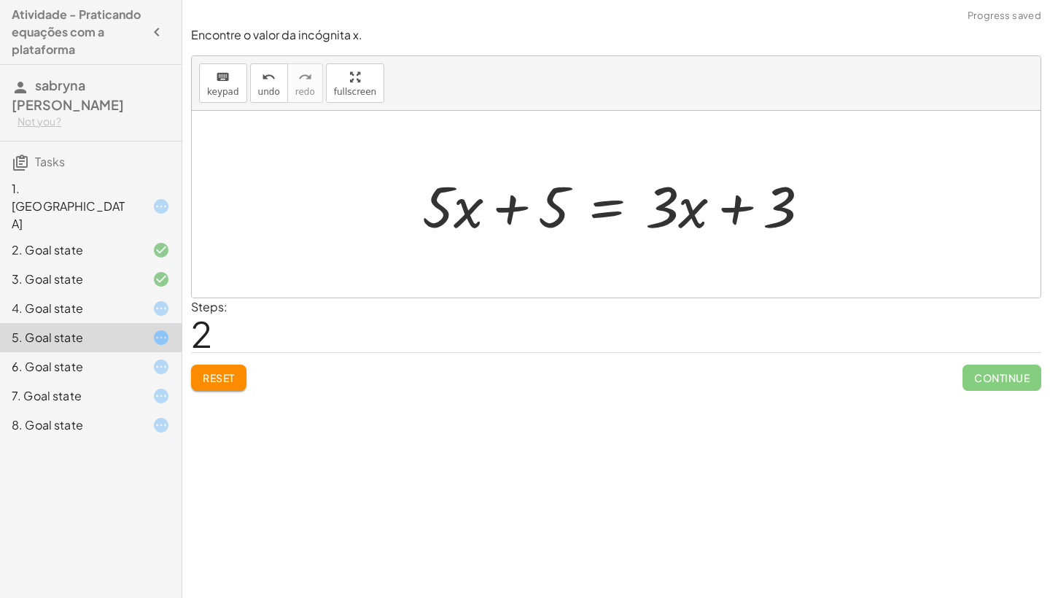
click at [514, 205] on div at bounding box center [622, 204] width 414 height 75
click at [717, 212] on div at bounding box center [622, 204] width 414 height 75
drag, startPoint x: 517, startPoint y: 207, endPoint x: 841, endPoint y: 201, distance: 323.9
click at [841, 201] on div "· 5 · ( + x + 1 ) = + · 3 · x + 3 + · 5 · x + · 5 · 1 = + · 3 · x + 3 + 5 + x +…" at bounding box center [616, 204] width 849 height 187
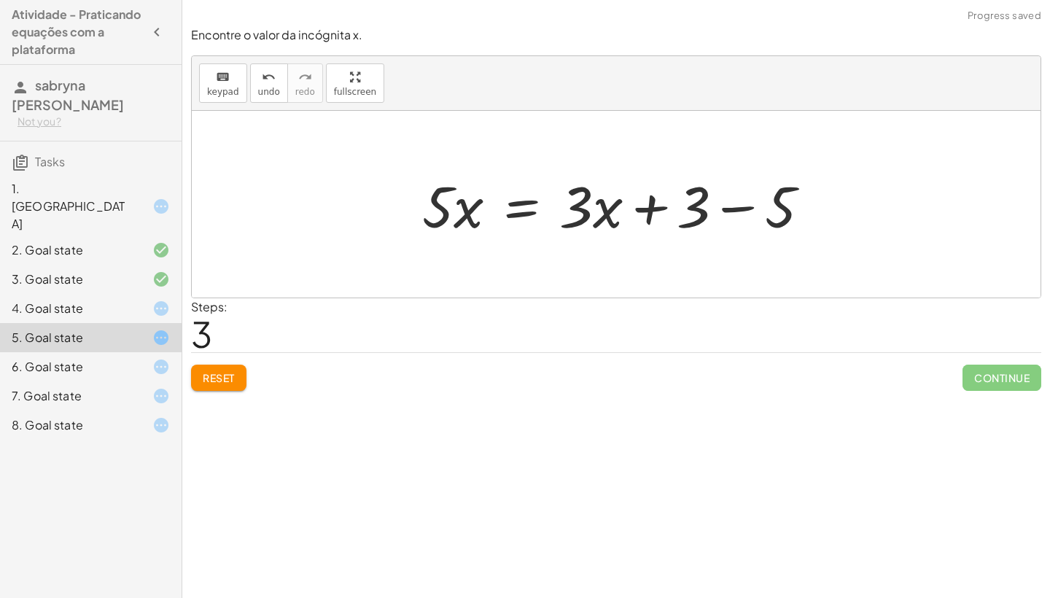
click at [739, 204] on div at bounding box center [622, 204] width 414 height 75
click at [739, 204] on div at bounding box center [578, 204] width 327 height 75
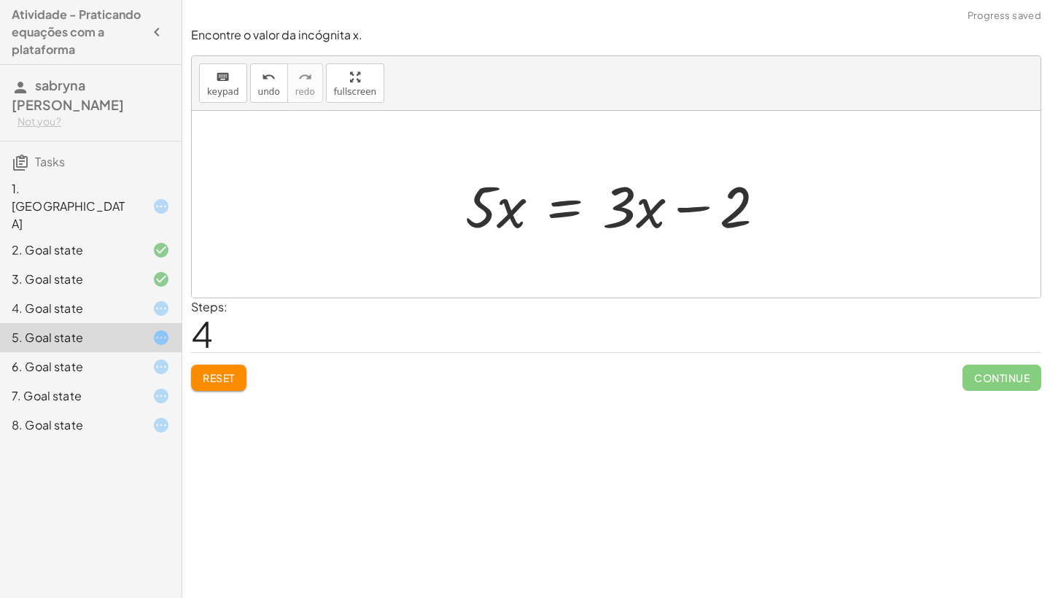
click at [699, 209] on div at bounding box center [621, 204] width 327 height 75
drag, startPoint x: 619, startPoint y: 214, endPoint x: 401, endPoint y: 216, distance: 218.1
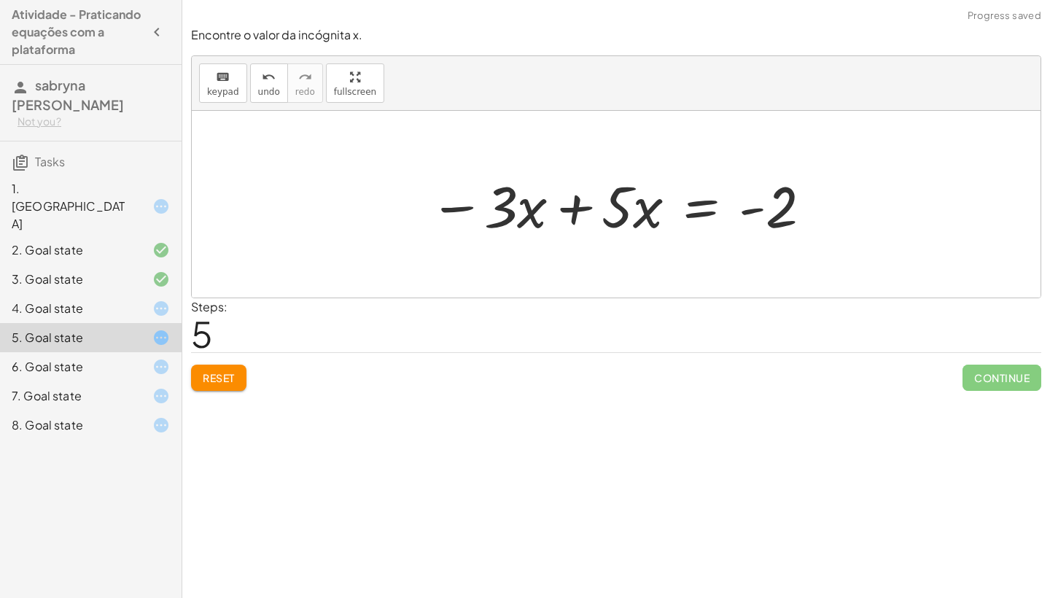
click at [569, 206] on div at bounding box center [621, 204] width 398 height 75
click at [569, 206] on div at bounding box center [616, 204] width 849 height 187
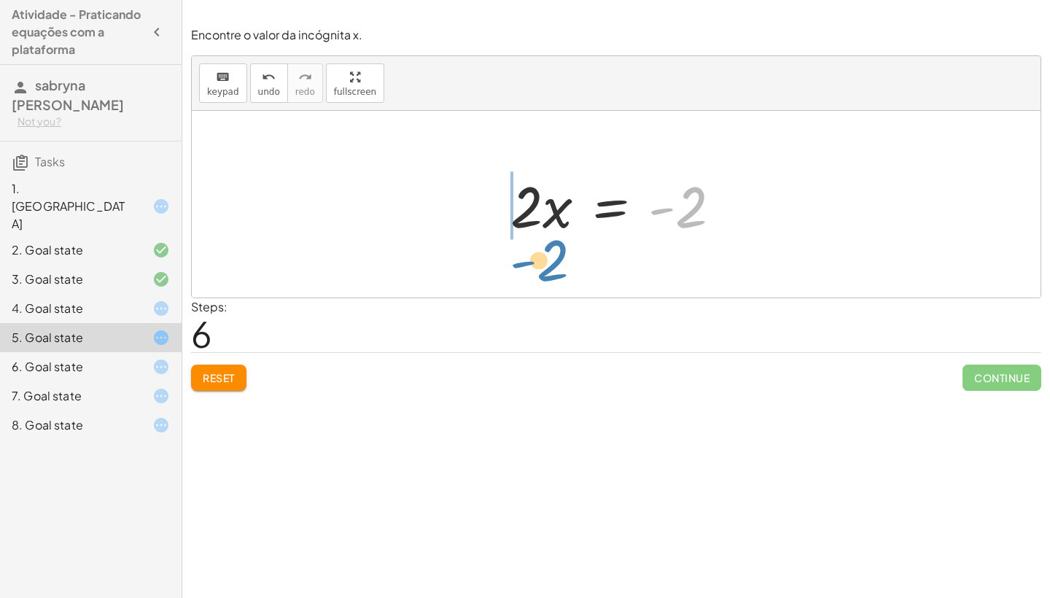
drag, startPoint x: 703, startPoint y: 203, endPoint x: 562, endPoint y: 259, distance: 151.9
click at [562, 258] on div "· 5 · ( + x + 1 ) = + · 3 · x + 3 + · 5 · x + · 5 · 1 = + · 3 · x + 3 + · 5 · x…" at bounding box center [616, 204] width 849 height 187
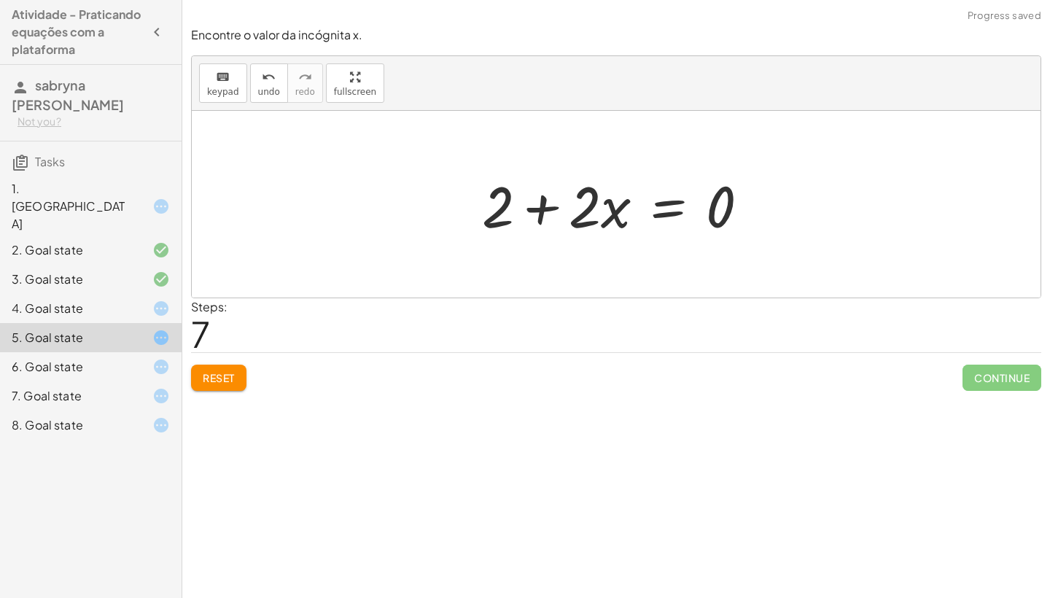
click at [531, 209] on div at bounding box center [621, 204] width 293 height 75
click at [535, 209] on div at bounding box center [621, 204] width 293 height 75
click at [544, 209] on div at bounding box center [621, 204] width 293 height 75
drag, startPoint x: 583, startPoint y: 206, endPoint x: 796, endPoint y: 198, distance: 212.4
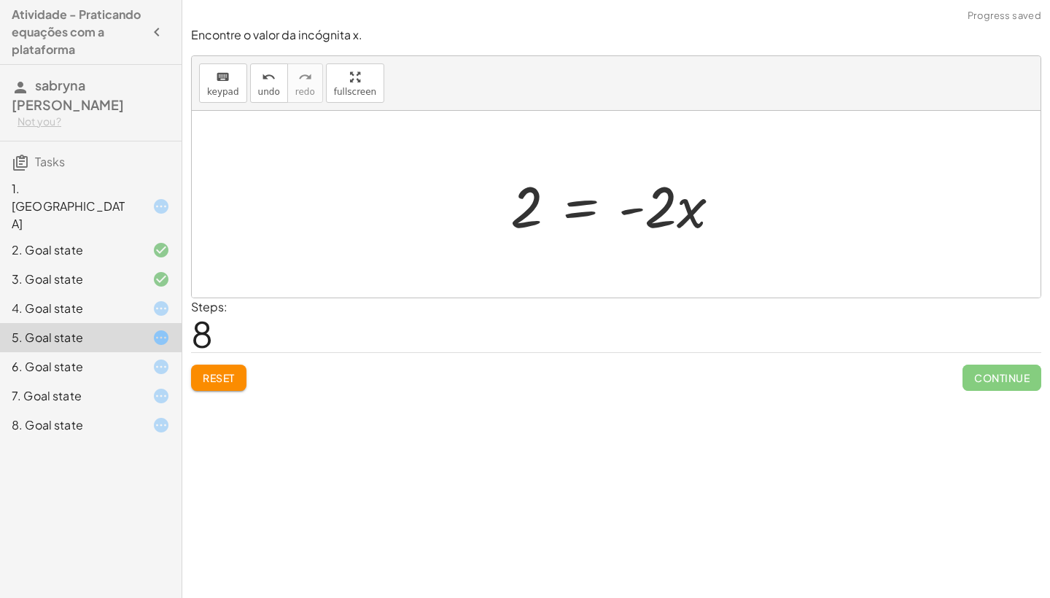
click at [524, 237] on div at bounding box center [621, 204] width 236 height 75
click at [521, 224] on div at bounding box center [621, 204] width 236 height 75
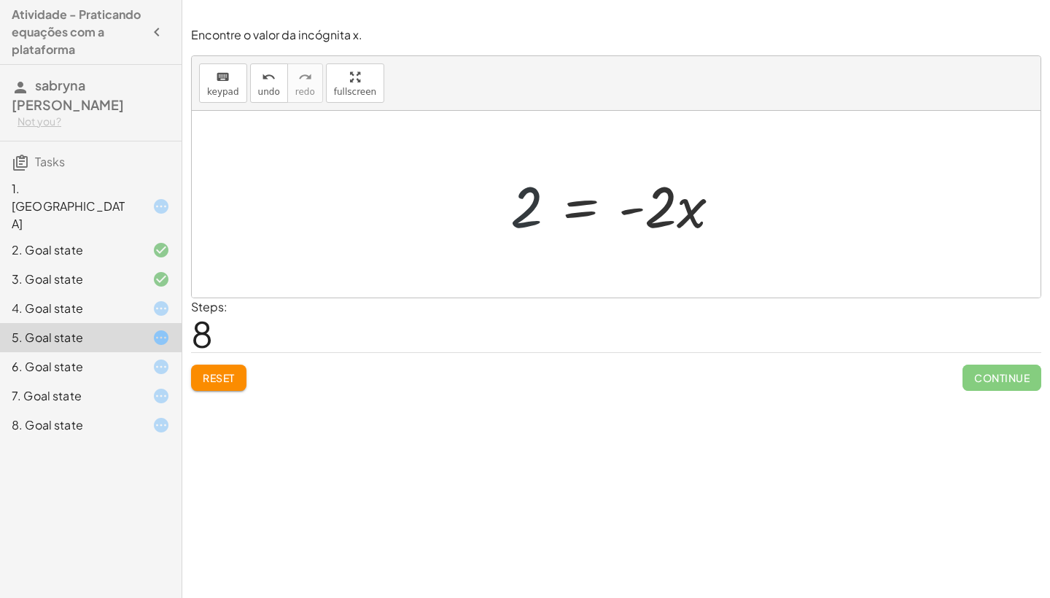
click at [539, 195] on div at bounding box center [621, 204] width 236 height 75
click at [538, 196] on div at bounding box center [621, 204] width 236 height 75
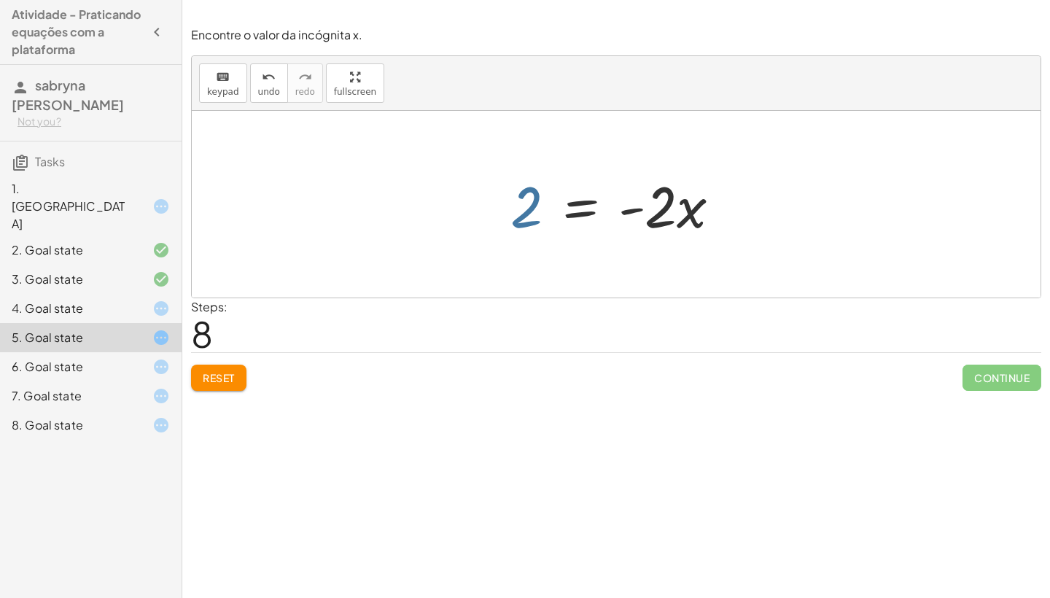
click at [538, 195] on div at bounding box center [621, 204] width 236 height 75
click at [523, 202] on div at bounding box center [621, 204] width 236 height 75
click at [167, 358] on icon at bounding box center [161, 367] width 18 height 18
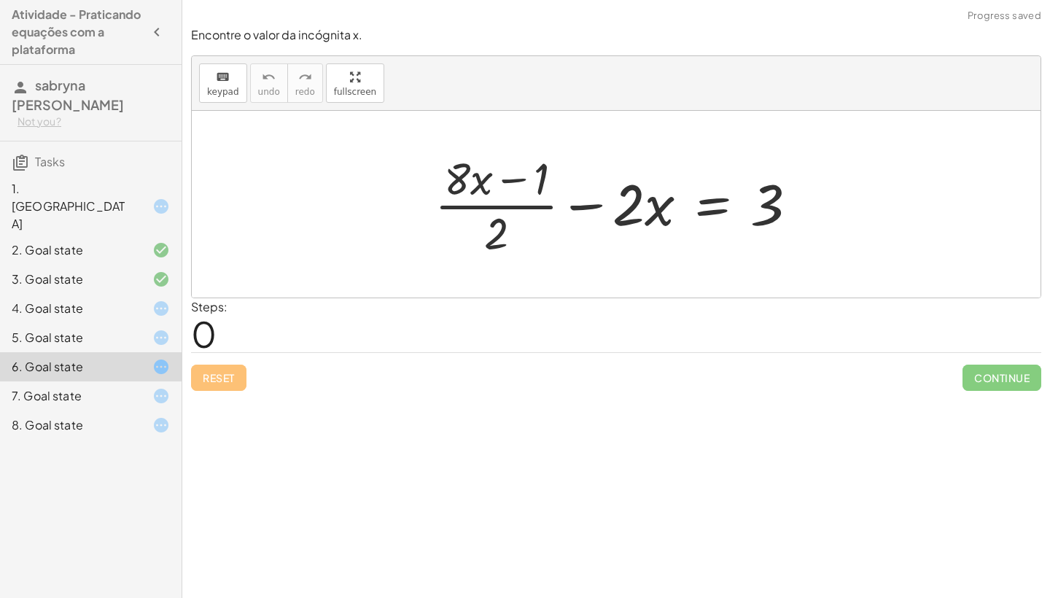
click at [160, 387] on icon at bounding box center [161, 396] width 18 height 18
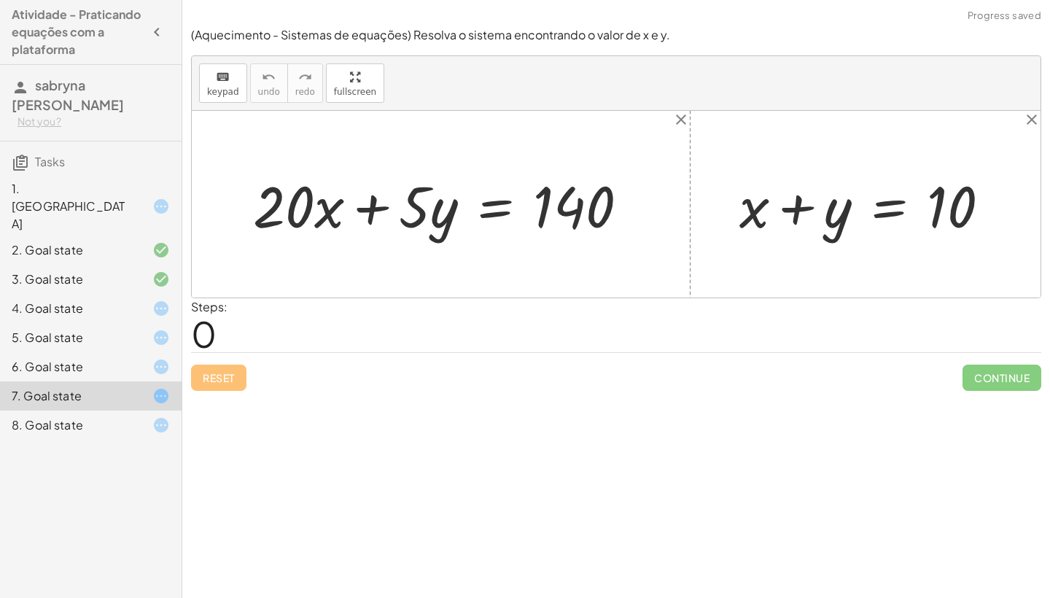
click at [156, 416] on icon at bounding box center [161, 425] width 18 height 18
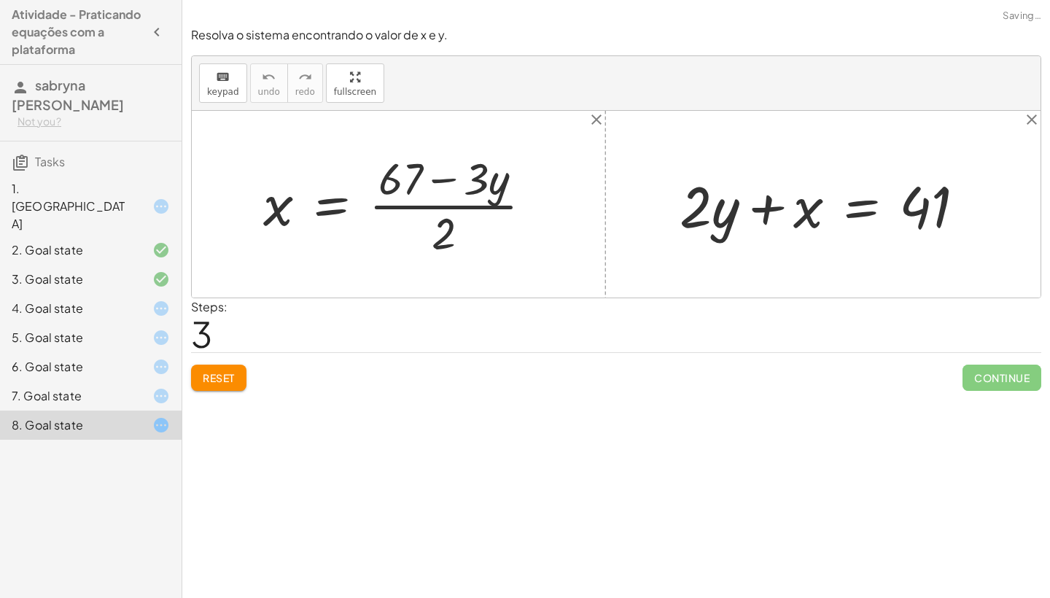
click at [163, 300] on icon at bounding box center [161, 309] width 18 height 18
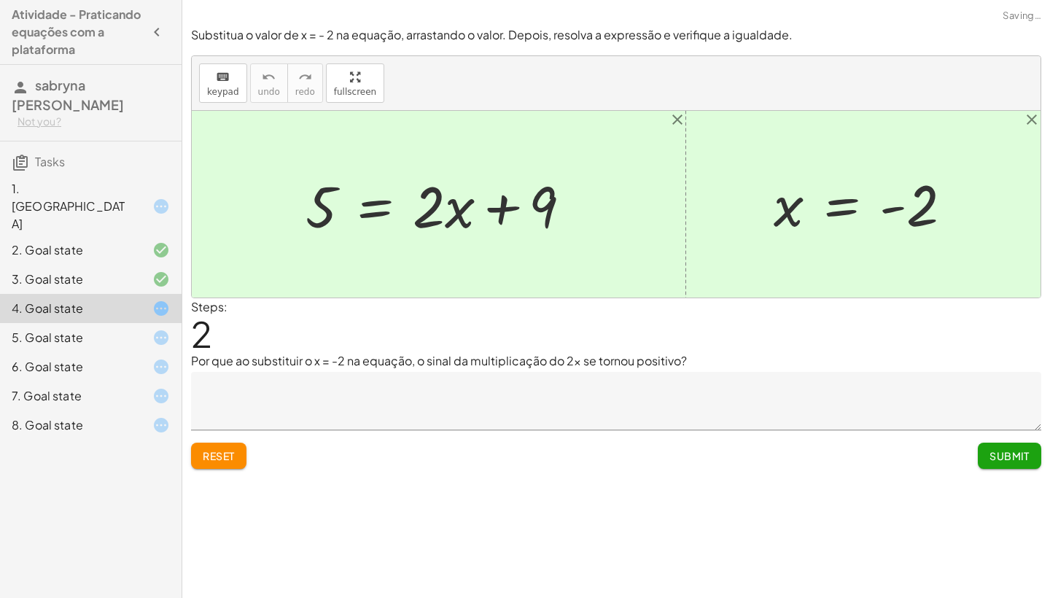
click at [163, 329] on icon at bounding box center [161, 338] width 18 height 18
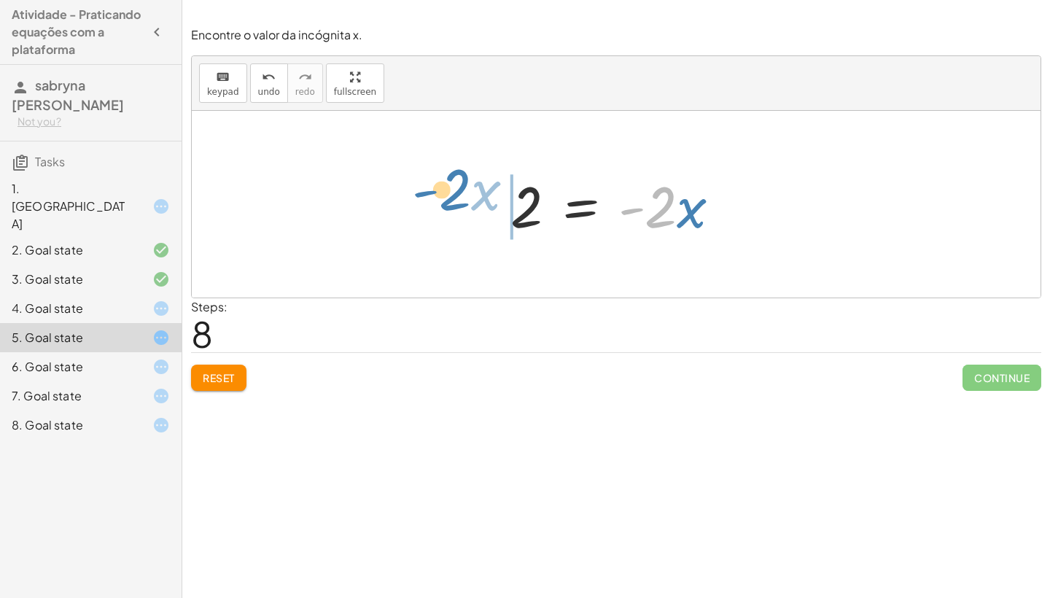
drag, startPoint x: 662, startPoint y: 199, endPoint x: 462, endPoint y: 184, distance: 200.4
click at [459, 182] on div "· 5 · ( + x + 1 ) = + · 3 · x + 3 + · 5 · x + · 5 · 1 = + · 3 · x + 3 + · 5 · x…" at bounding box center [616, 204] width 849 height 187
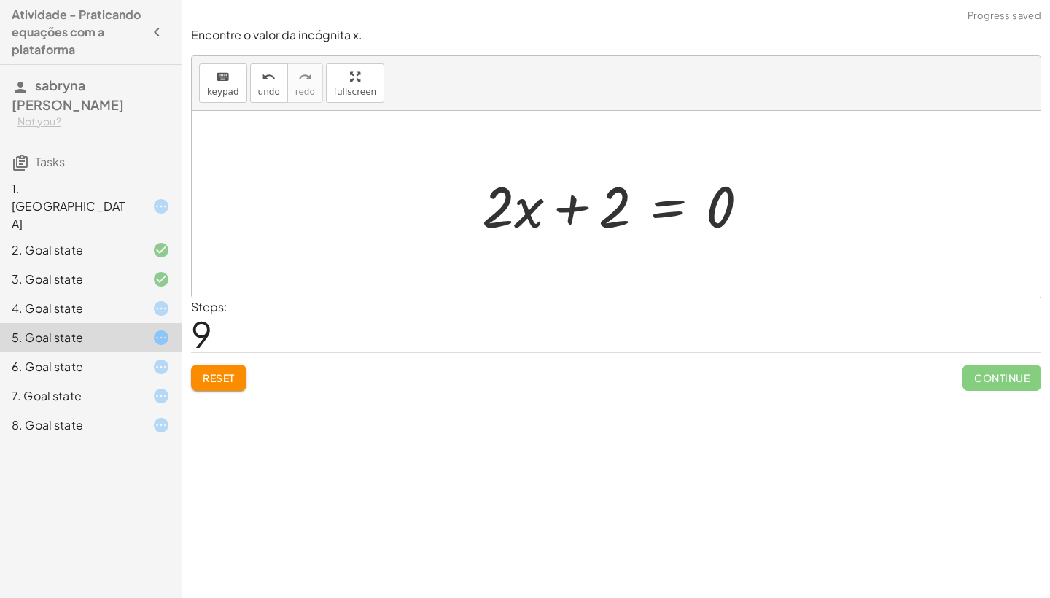
click at [578, 199] on div at bounding box center [621, 204] width 293 height 75
click at [569, 214] on div at bounding box center [621, 204] width 293 height 75
drag, startPoint x: 524, startPoint y: 218, endPoint x: 629, endPoint y: 260, distance: 113.2
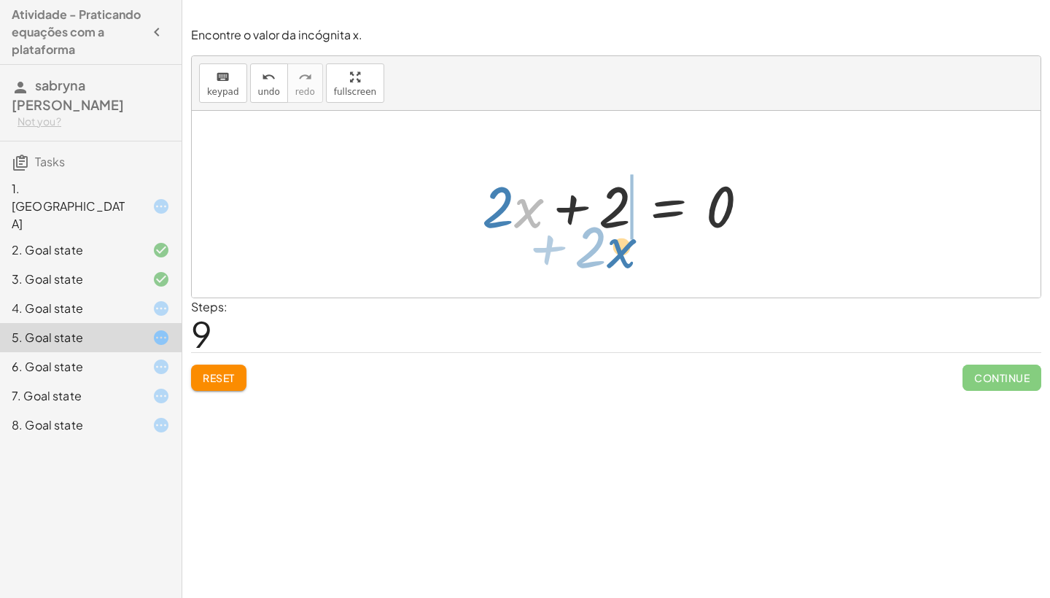
click at [629, 260] on div "· 5 · ( + x + 1 ) = + · 3 · x + 3 + · 5 · x + · 5 · 1 = + · 3 · x + 3 + · 5 · x…" at bounding box center [616, 204] width 849 height 187
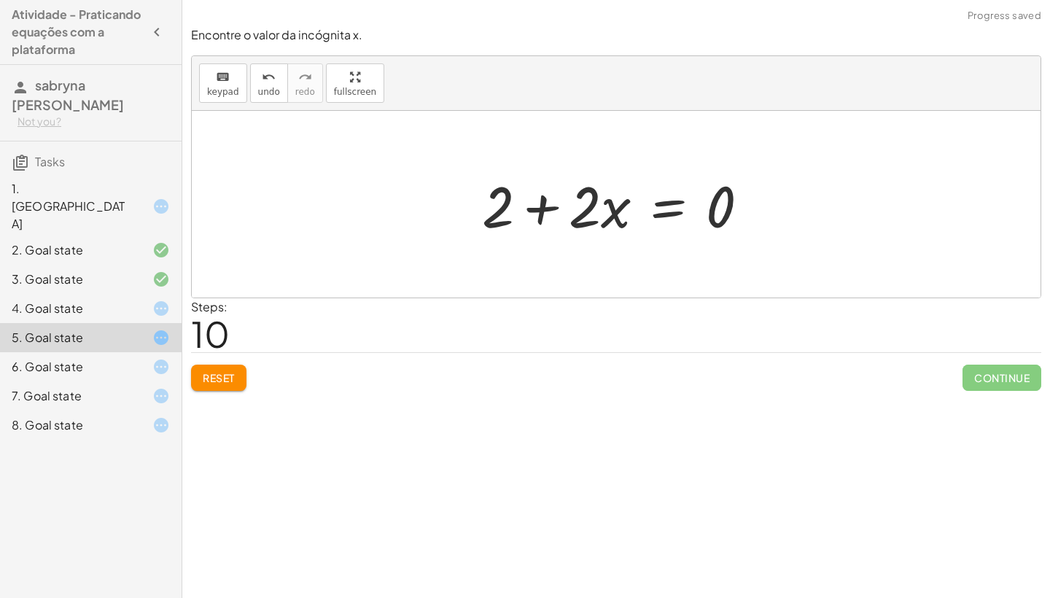
click at [536, 198] on div at bounding box center [621, 204] width 293 height 75
drag, startPoint x: 711, startPoint y: 211, endPoint x: 618, endPoint y: 212, distance: 93.4
click at [618, 212] on div at bounding box center [621, 204] width 293 height 75
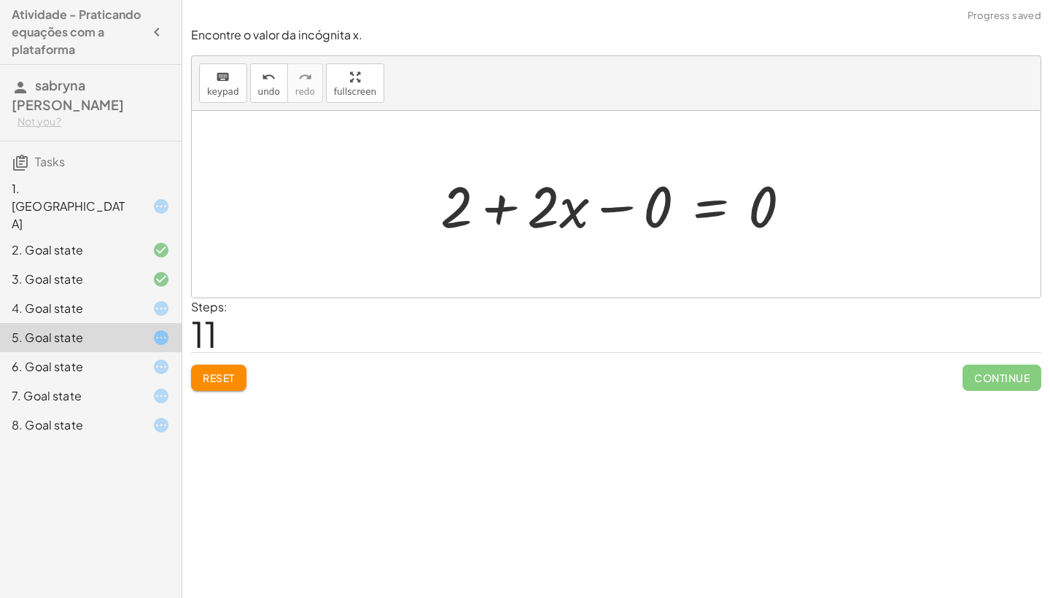
click at [613, 202] on div at bounding box center [621, 204] width 377 height 75
click at [613, 202] on div at bounding box center [663, 204] width 293 height 75
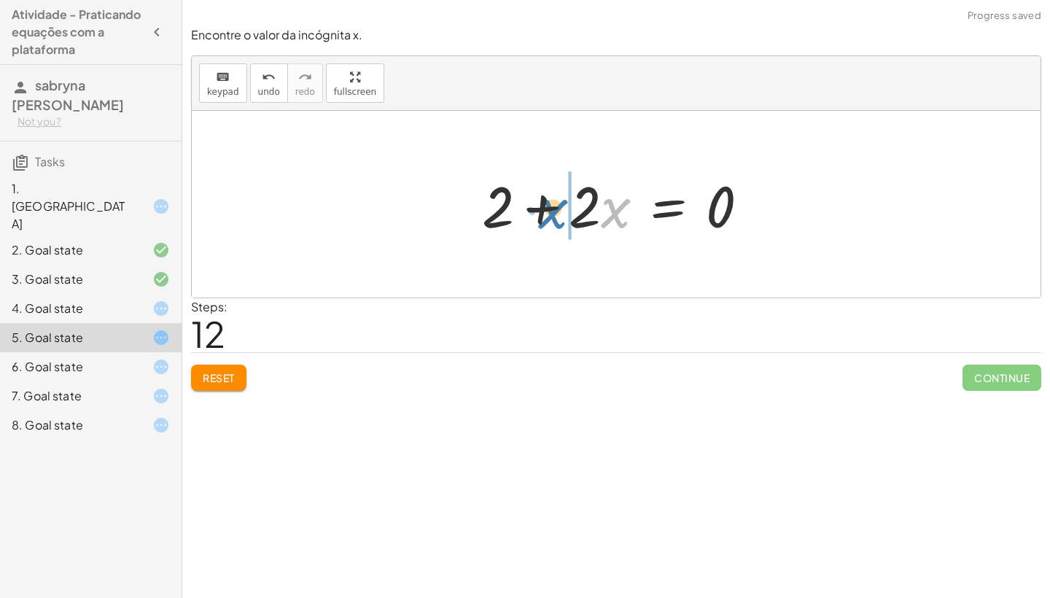
drag, startPoint x: 614, startPoint y: 209, endPoint x: 533, endPoint y: 207, distance: 81.0
click at [535, 209] on div at bounding box center [621, 204] width 293 height 75
drag, startPoint x: 491, startPoint y: 209, endPoint x: 559, endPoint y: 209, distance: 68.6
click at [559, 209] on div at bounding box center [621, 204] width 293 height 75
drag, startPoint x: 508, startPoint y: 197, endPoint x: 639, endPoint y: 175, distance: 132.4
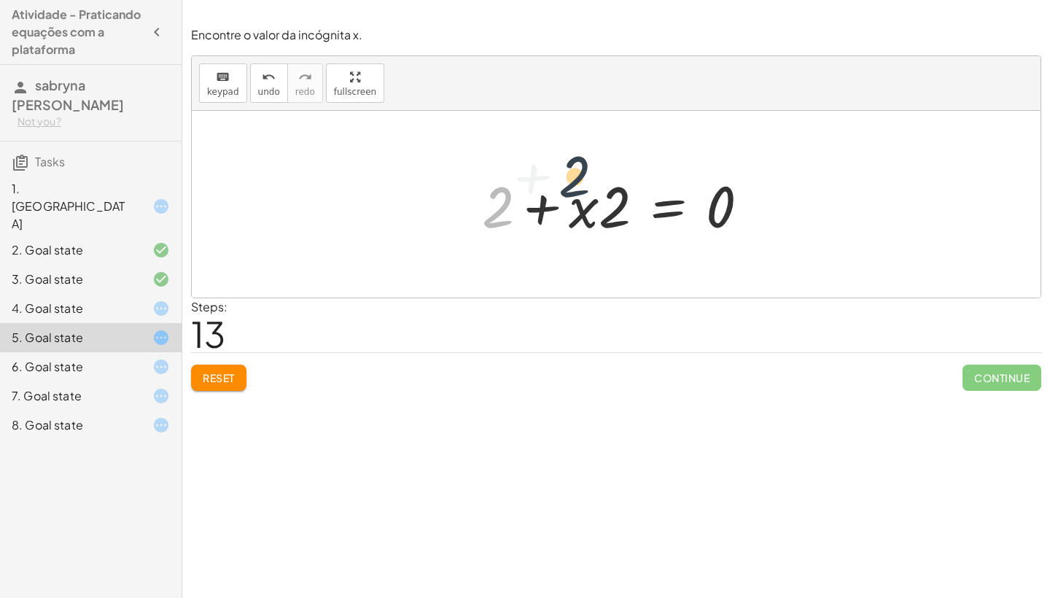
click at [639, 175] on div at bounding box center [621, 204] width 293 height 75
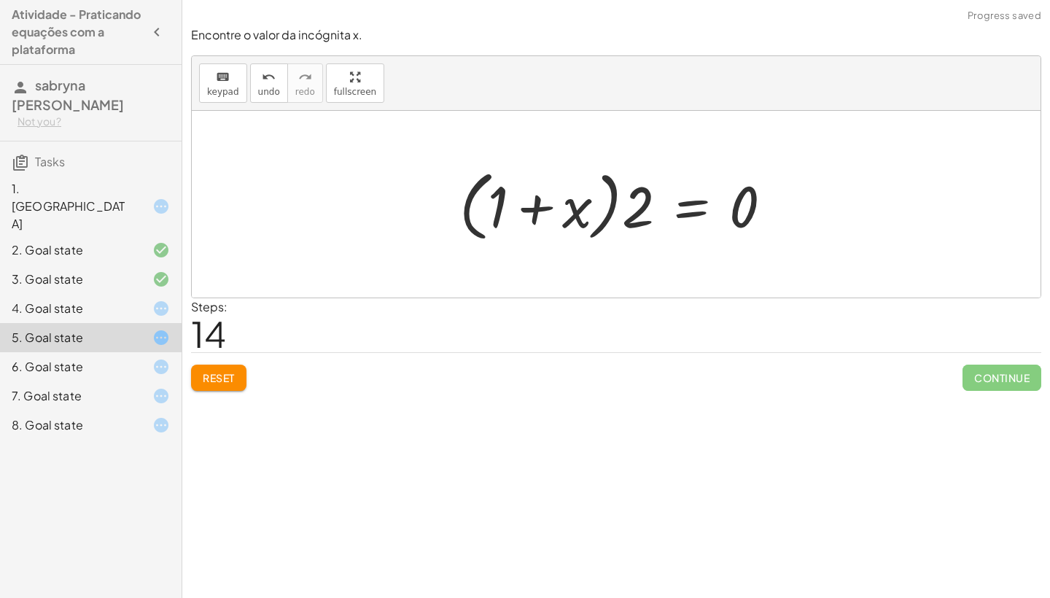
click at [219, 368] on button "Reset" at bounding box center [218, 378] width 55 height 26
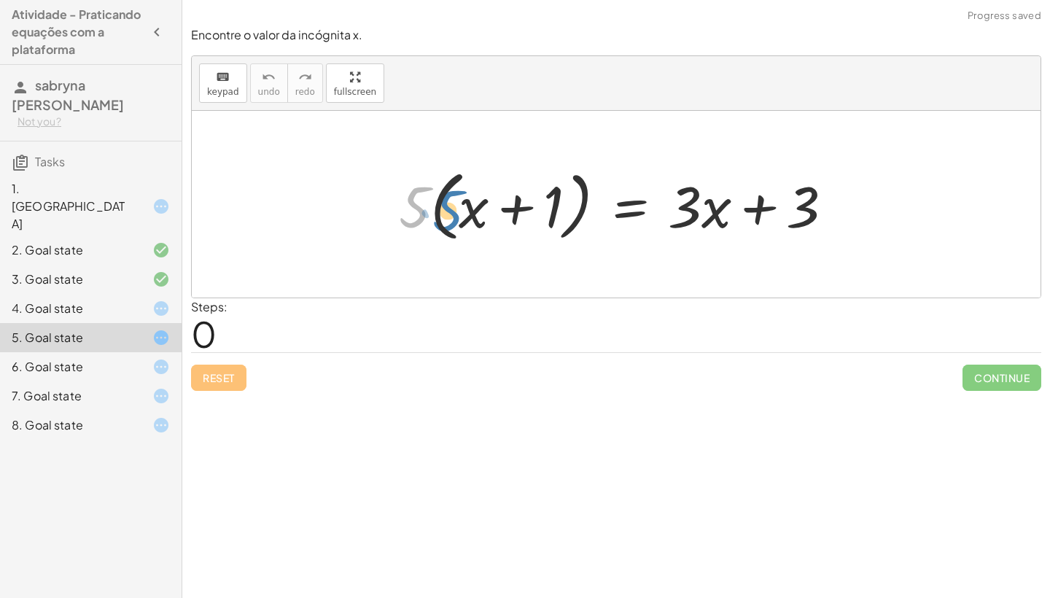
drag, startPoint x: 419, startPoint y: 217, endPoint x: 452, endPoint y: 220, distance: 33.7
click at [452, 220] on div at bounding box center [622, 205] width 461 height 84
drag, startPoint x: 412, startPoint y: 211, endPoint x: 463, endPoint y: 211, distance: 51.0
click at [463, 211] on div at bounding box center [622, 205] width 461 height 84
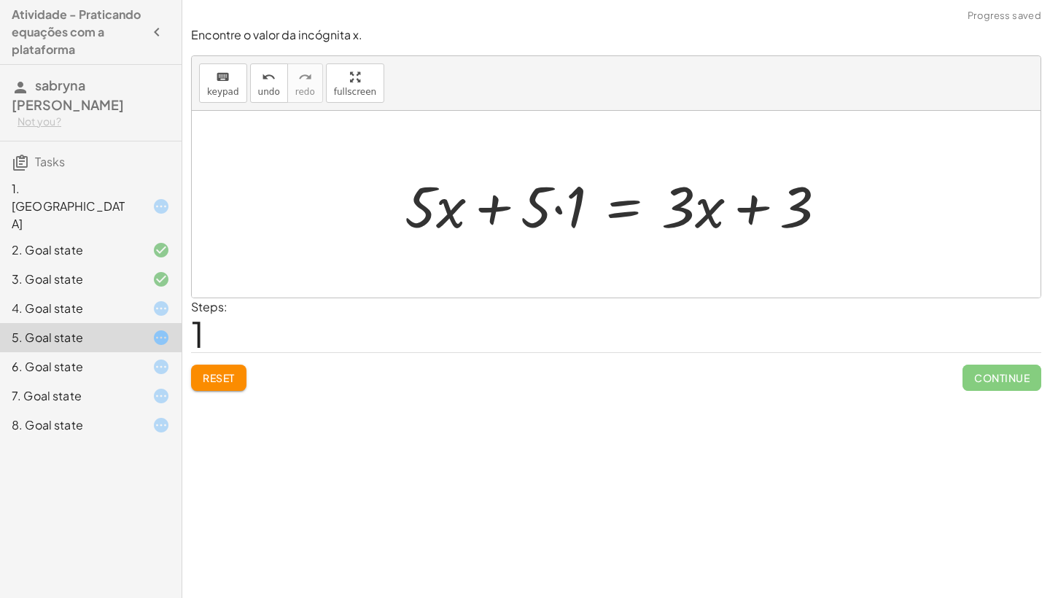
click at [554, 207] on div at bounding box center [621, 204] width 448 height 75
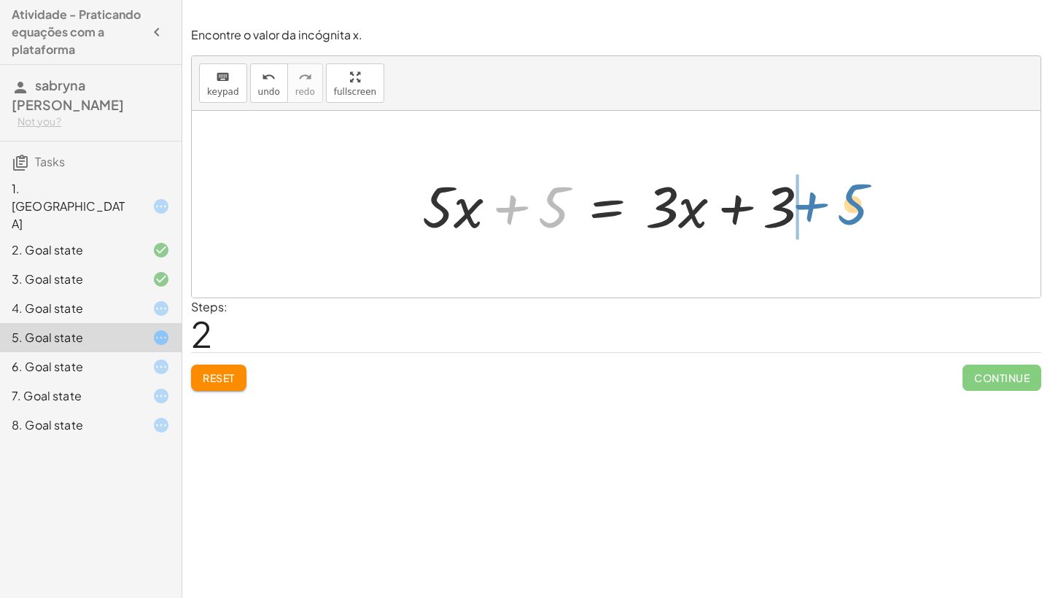
drag, startPoint x: 525, startPoint y: 214, endPoint x: 824, endPoint y: 209, distance: 299.0
click at [824, 209] on div at bounding box center [622, 204] width 414 height 75
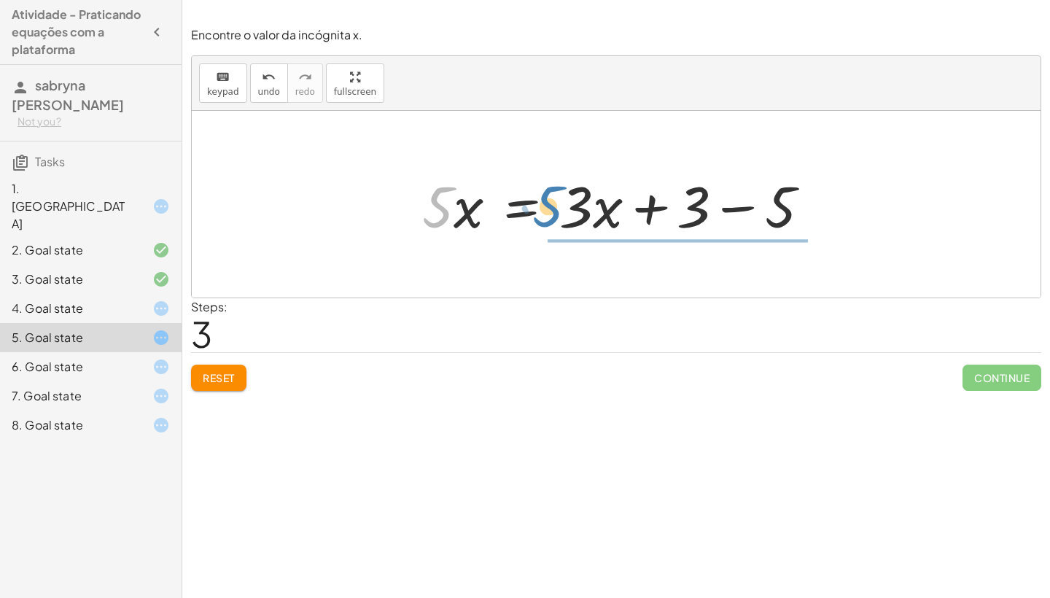
drag, startPoint x: 439, startPoint y: 208, endPoint x: 549, endPoint y: 208, distance: 110.1
click at [549, 208] on div at bounding box center [622, 204] width 414 height 75
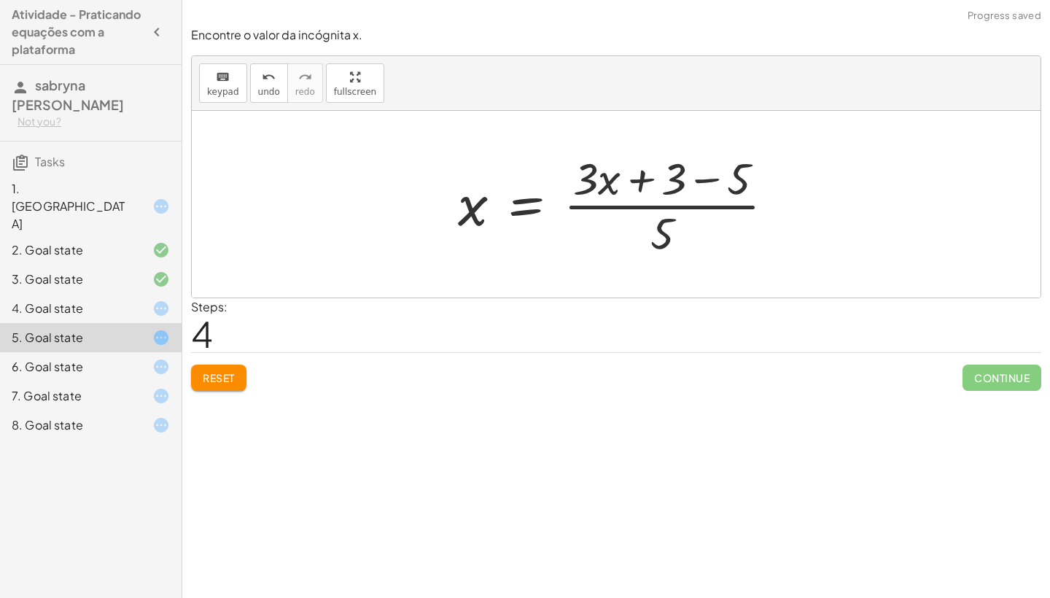
click at [637, 179] on div at bounding box center [622, 204] width 343 height 112
click at [694, 179] on div at bounding box center [622, 204] width 343 height 112
click at [694, 179] on div at bounding box center [589, 204] width 277 height 112
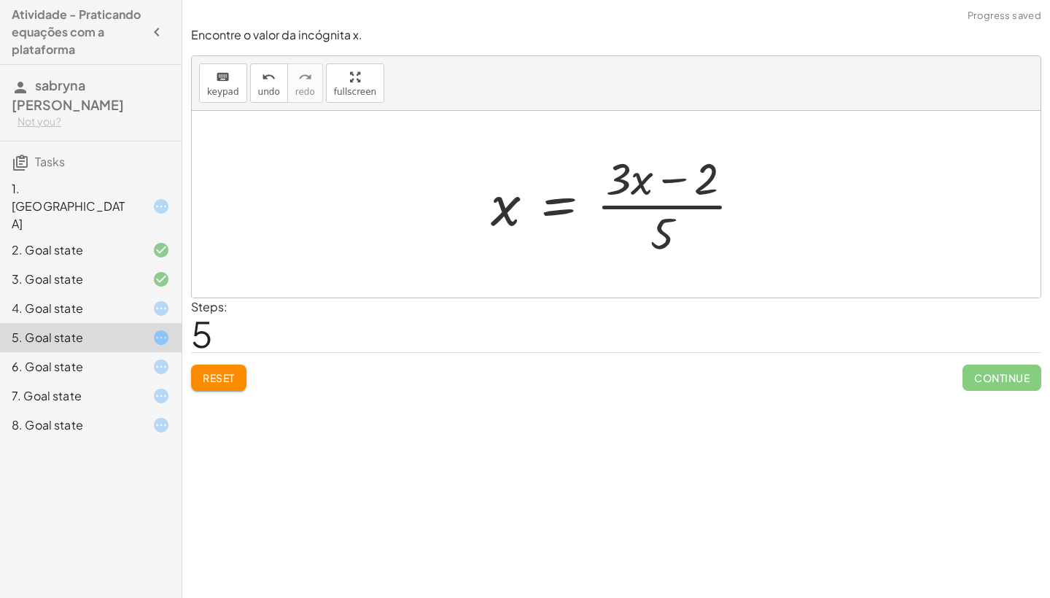
click at [682, 176] on div at bounding box center [622, 204] width 277 height 112
click at [639, 187] on div at bounding box center [622, 204] width 277 height 112
drag, startPoint x: 639, startPoint y: 187, endPoint x: 730, endPoint y: 149, distance: 98.7
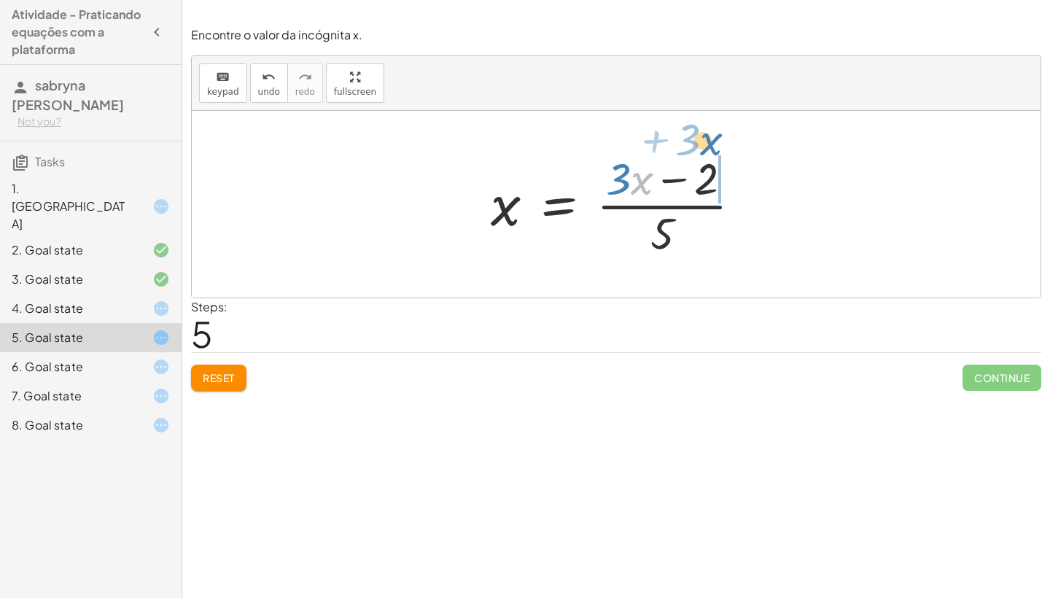
click at [730, 149] on div at bounding box center [622, 204] width 277 height 112
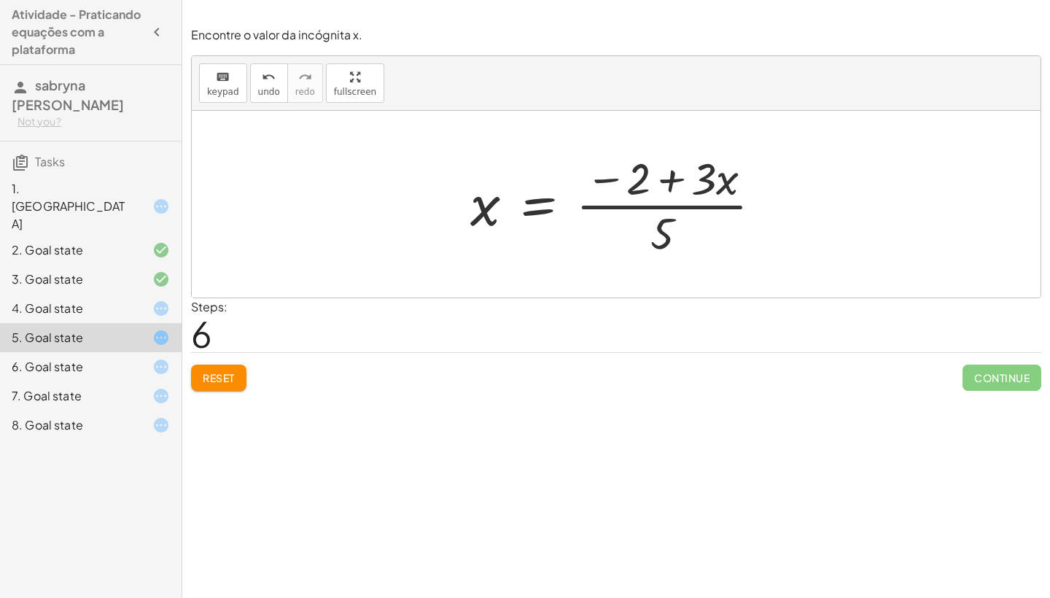
click at [230, 373] on span "Reset" at bounding box center [219, 377] width 32 height 13
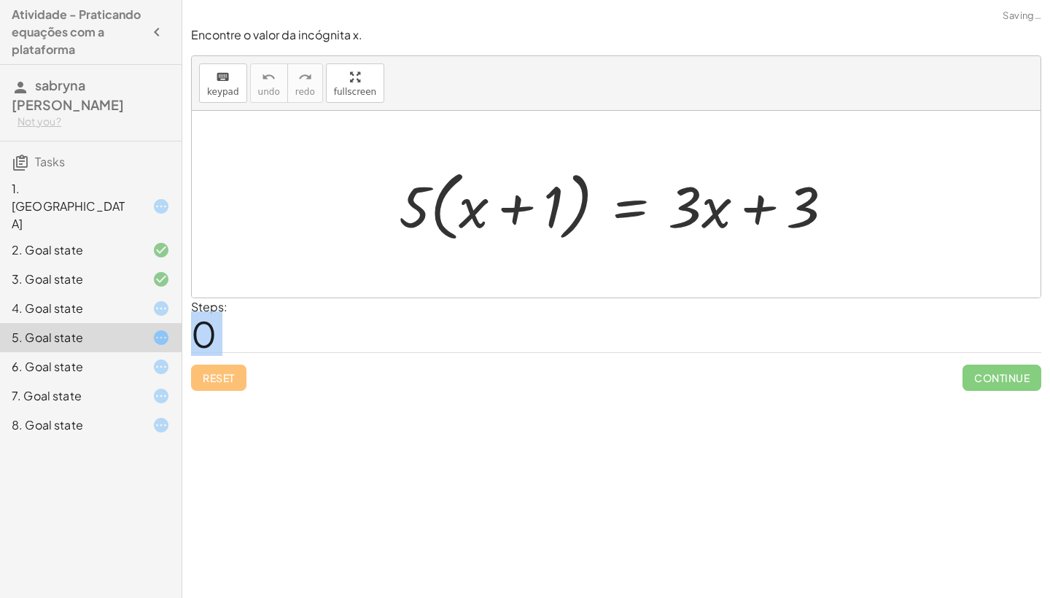
click at [230, 373] on div "Reset Continue" at bounding box center [616, 371] width 850 height 39
drag, startPoint x: 413, startPoint y: 218, endPoint x: 432, endPoint y: 218, distance: 19.0
click at [432, 218] on div at bounding box center [622, 205] width 461 height 84
drag, startPoint x: 411, startPoint y: 218, endPoint x: 502, endPoint y: 214, distance: 92.0
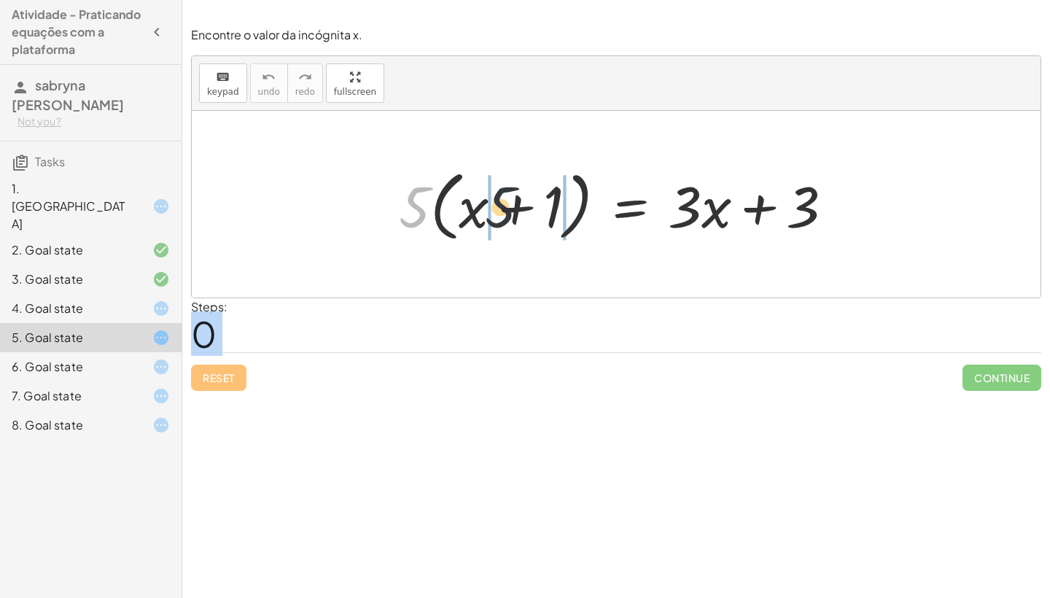
click at [506, 216] on div at bounding box center [622, 205] width 461 height 84
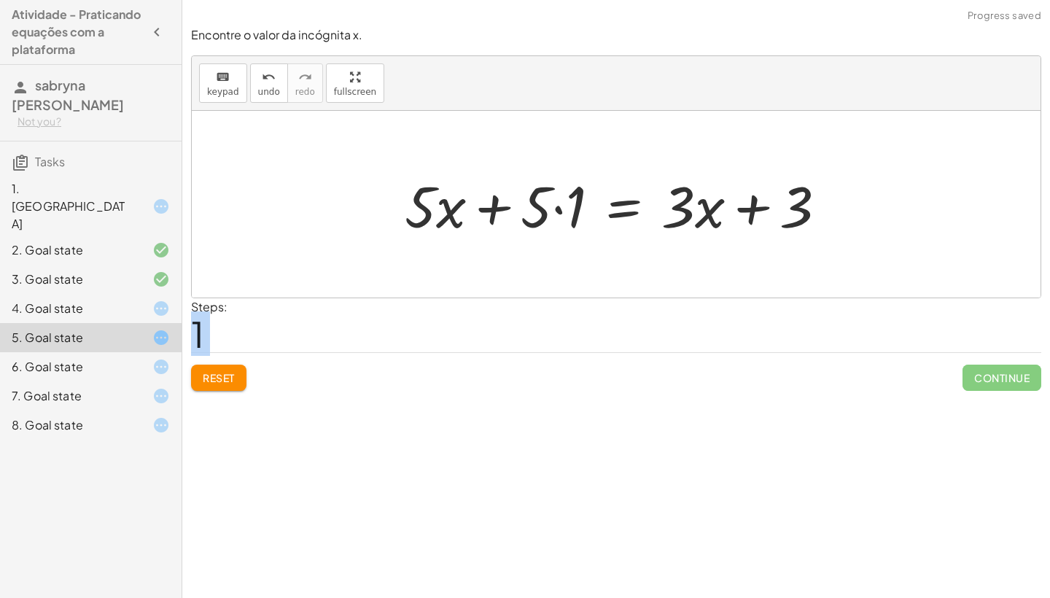
click at [557, 213] on div at bounding box center [621, 204] width 448 height 75
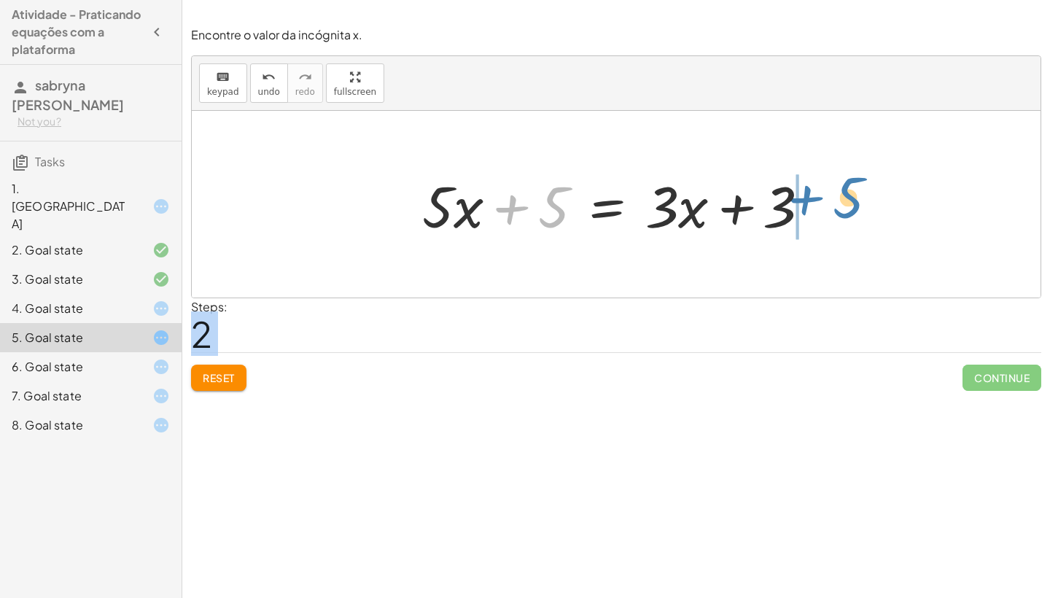
drag, startPoint x: 553, startPoint y: 201, endPoint x: 848, endPoint y: 197, distance: 295.4
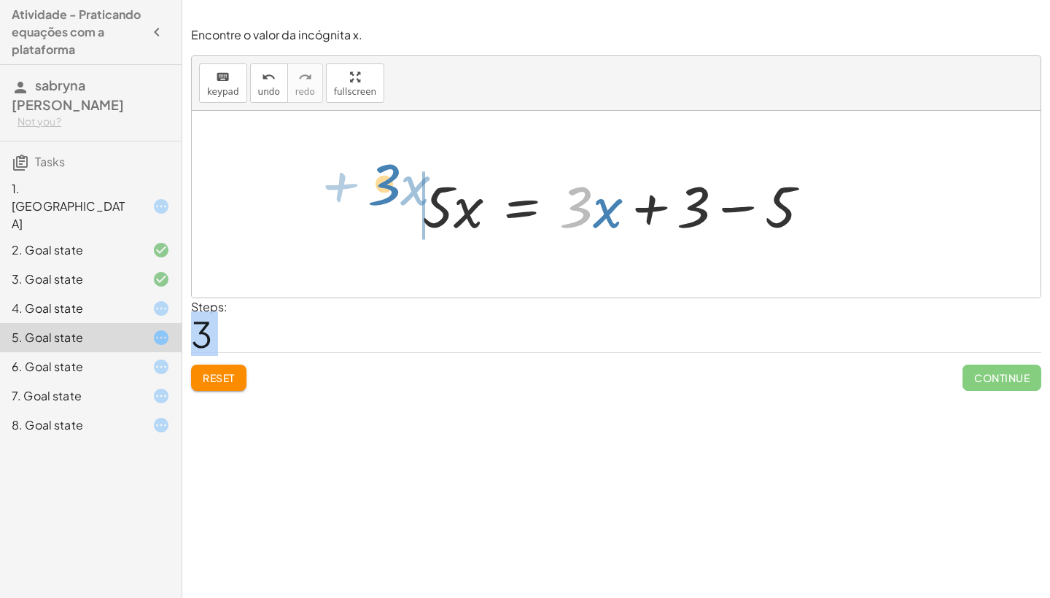
drag, startPoint x: 579, startPoint y: 190, endPoint x: 390, endPoint y: 178, distance: 189.3
click at [388, 177] on div "· 5 · ( + x + 1 ) = + · 3 · x + 3 + · 5 · x + · 5 · 1 = + · 3 · x + 3 + · 5 · x…" at bounding box center [616, 204] width 849 height 187
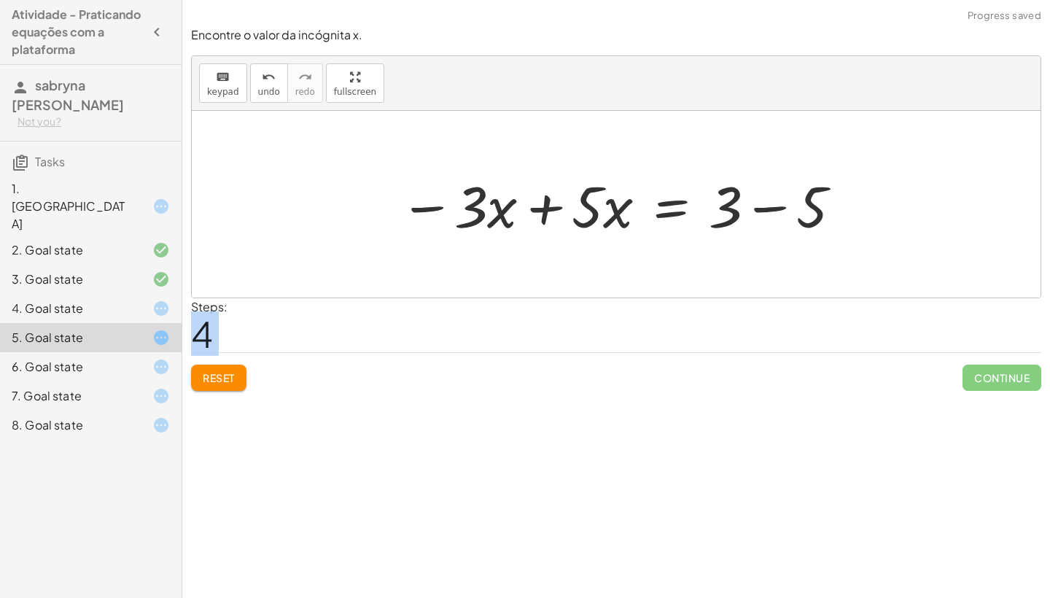
click at [743, 199] on div at bounding box center [621, 204] width 459 height 75
click at [745, 199] on div at bounding box center [591, 204] width 398 height 75
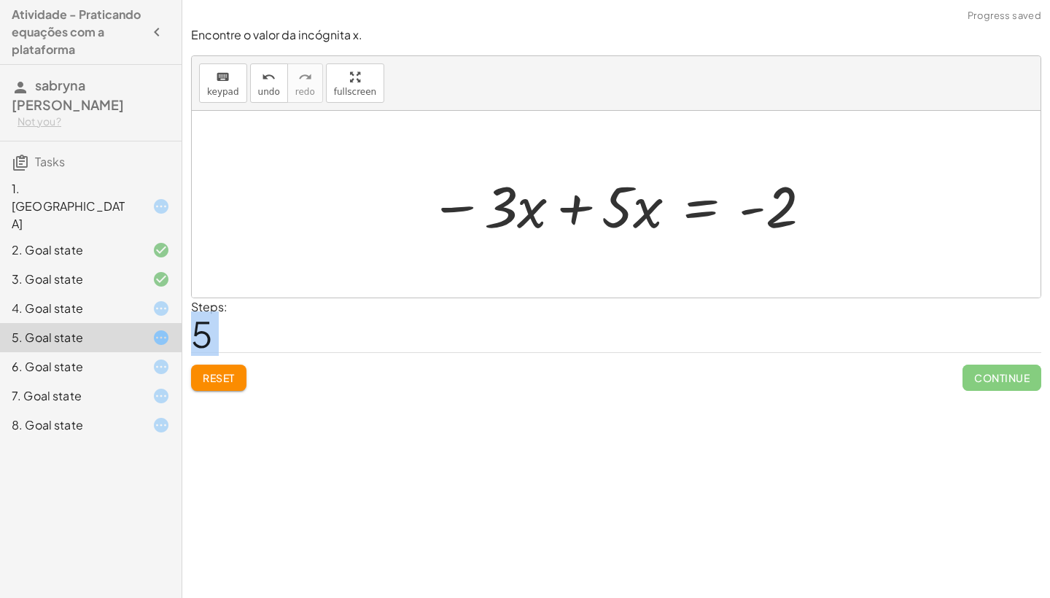
click at [584, 202] on div at bounding box center [621, 204] width 398 height 75
click at [584, 202] on div "· 5 · ( + x + 1 ) = + · 3 · x + 3 + · 5 · x + · 5 · 1 = + · 3 · x + 3 + · 5 · x…" at bounding box center [707, 204] width 255 height 82
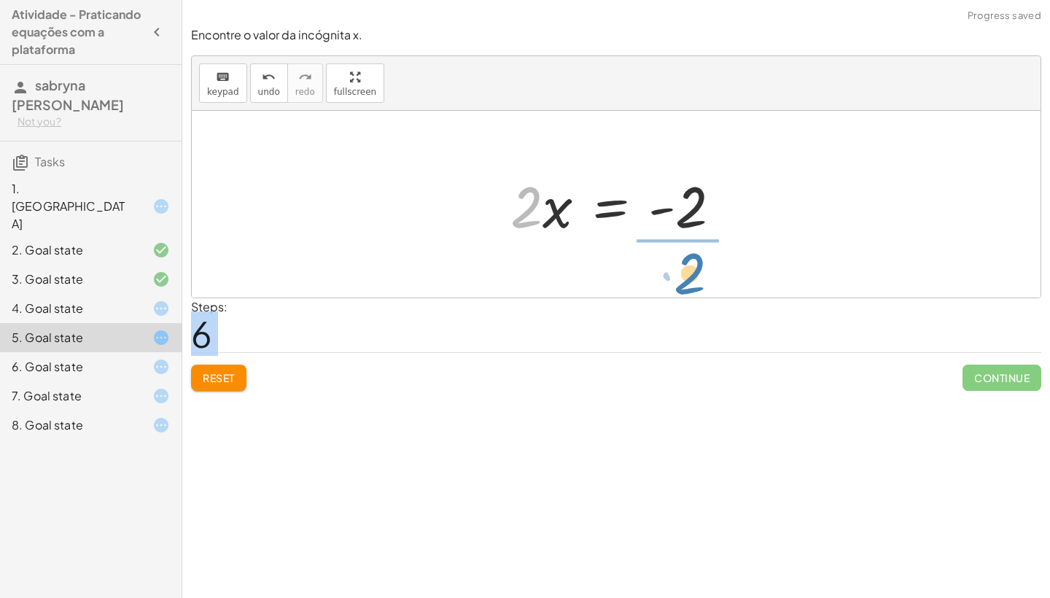
drag, startPoint x: 540, startPoint y: 203, endPoint x: 691, endPoint y: 257, distance: 159.9
click at [702, 266] on div "· 5 · ( + x + 1 ) = + · 3 · x + 3 + · 5 · x + · 5 · 1 = + · 3 · x + 3 + · 5 · x…" at bounding box center [616, 204] width 849 height 187
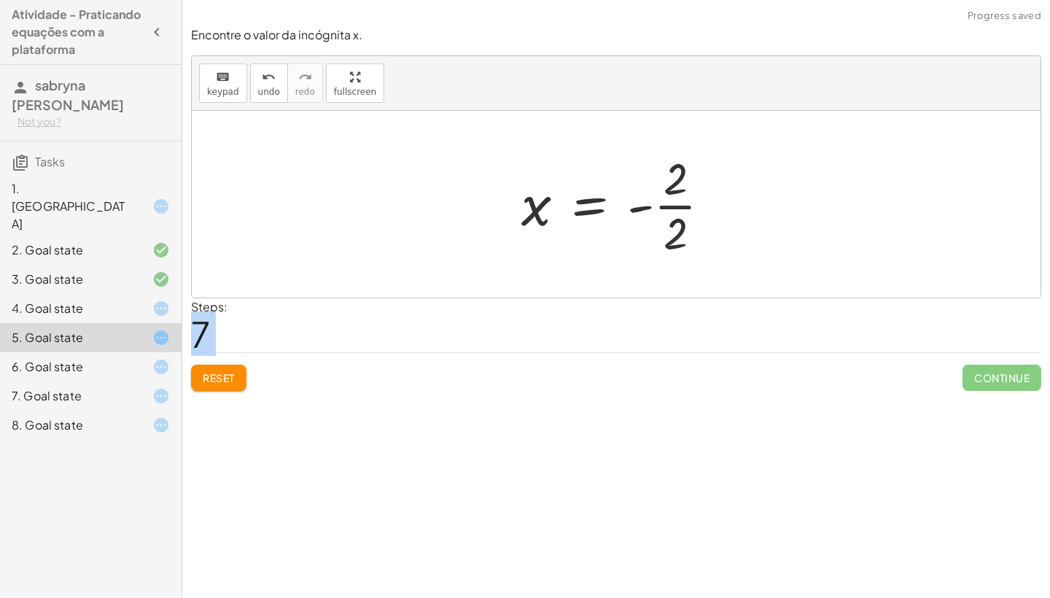
click at [632, 205] on div at bounding box center [622, 204] width 216 height 112
click at [674, 206] on div at bounding box center [622, 204] width 216 height 112
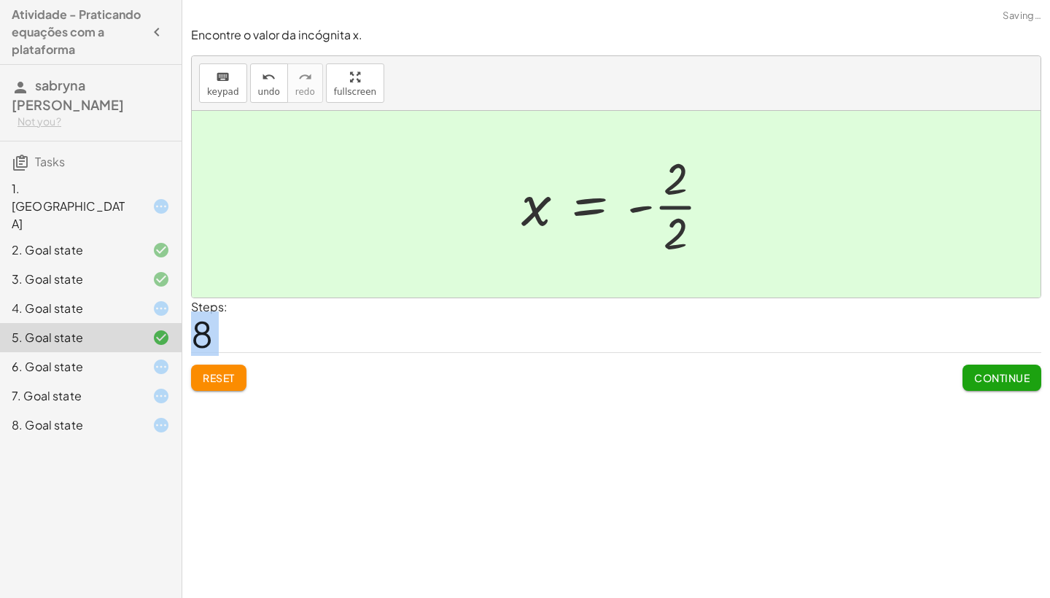
click at [674, 206] on div at bounding box center [610, 204] width 193 height 72
click at [167, 358] on icon at bounding box center [161, 367] width 18 height 18
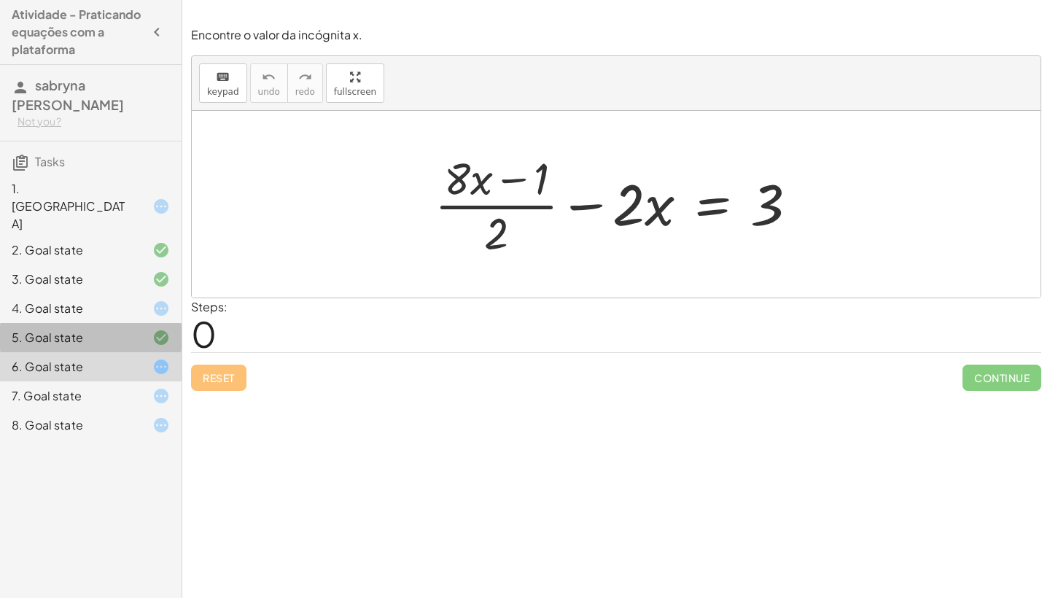
click at [152, 329] on div at bounding box center [149, 338] width 41 height 18
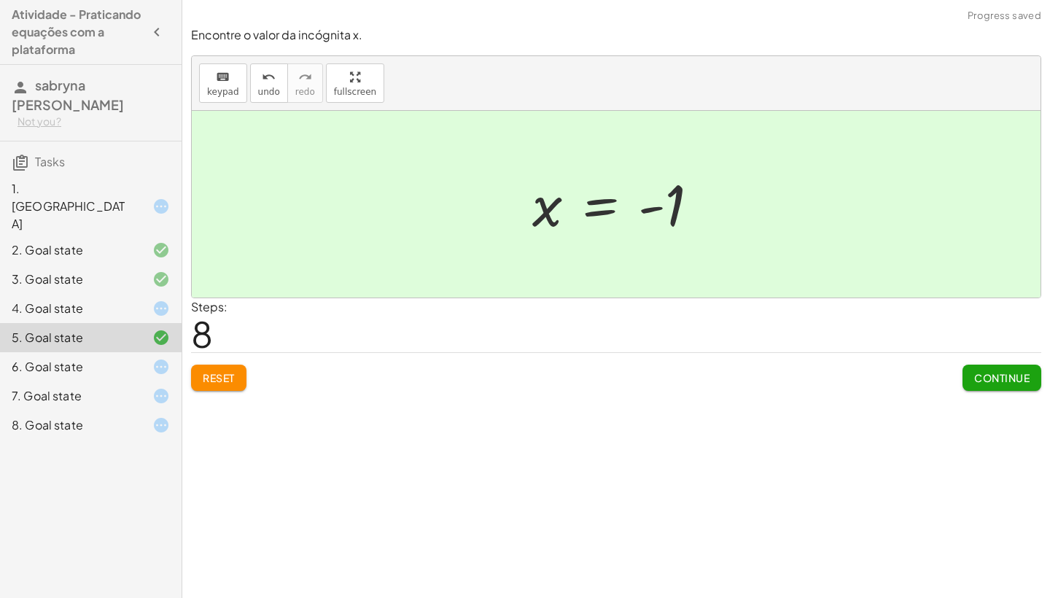
click at [176, 352] on div "4. Goal state" at bounding box center [91, 366] width 182 height 29
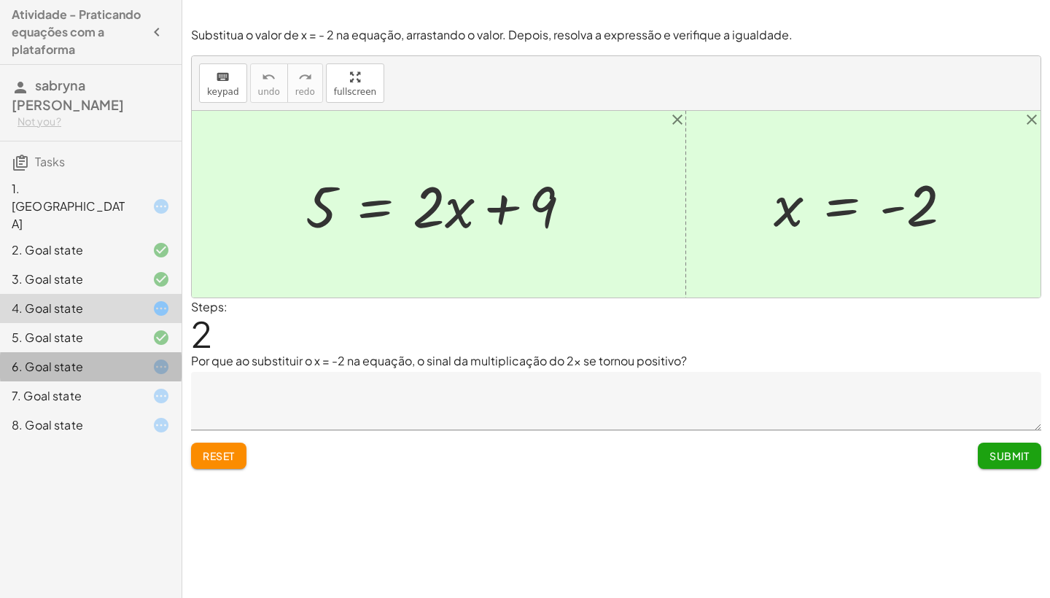
click at [153, 358] on icon at bounding box center [161, 367] width 18 height 18
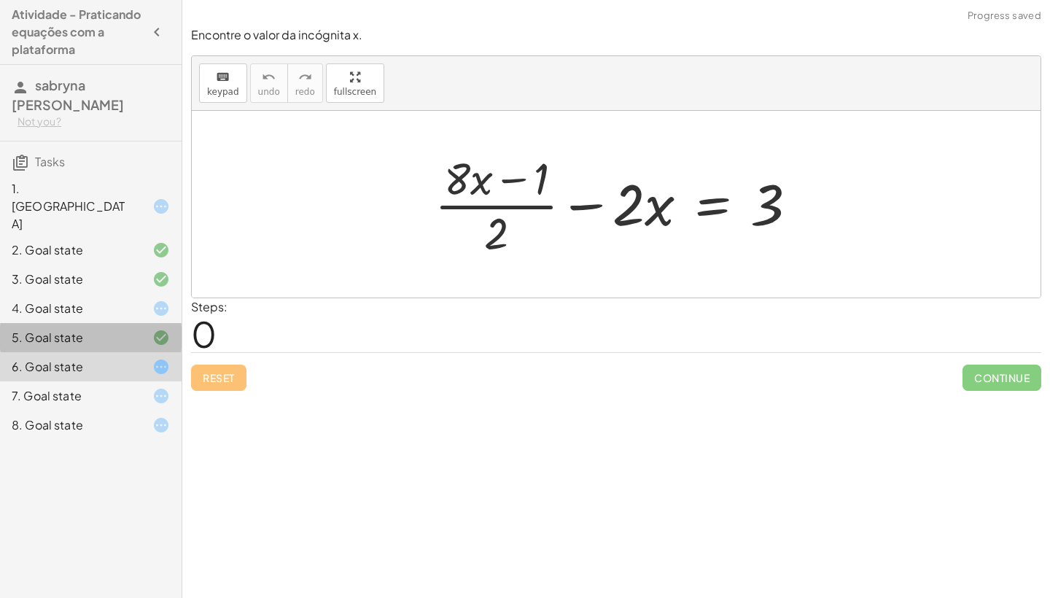
click at [163, 329] on icon at bounding box center [161, 338] width 18 height 18
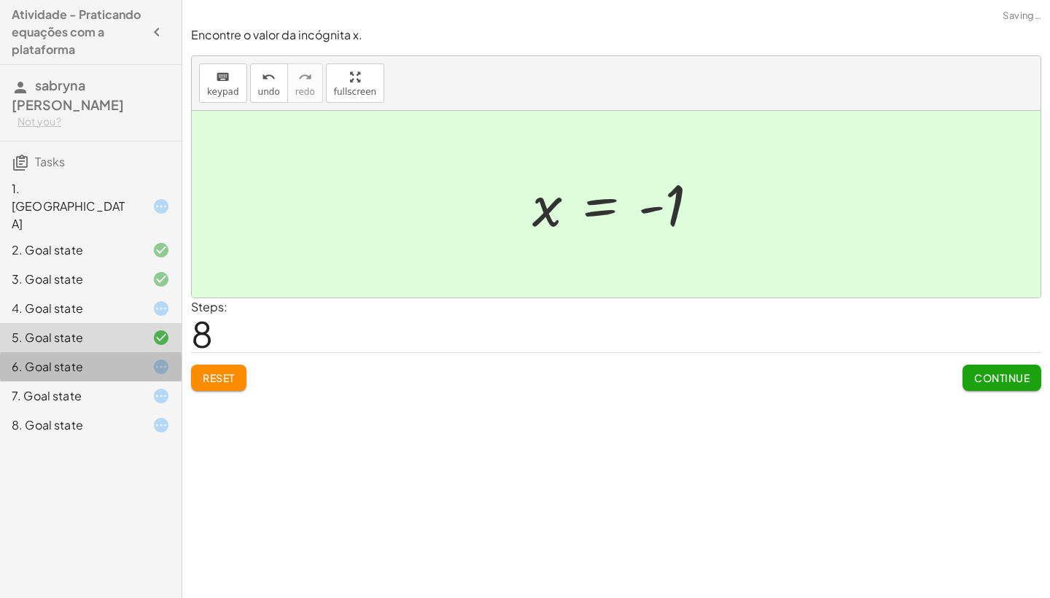
click at [162, 411] on div "6. Goal state" at bounding box center [91, 425] width 182 height 29
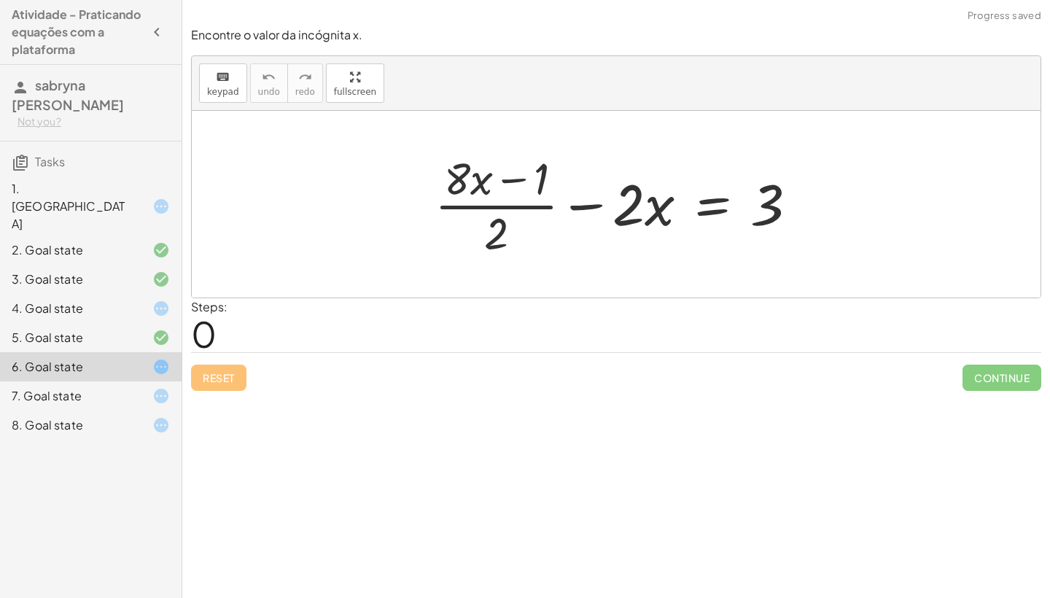
click at [516, 175] on div at bounding box center [621, 204] width 389 height 112
click at [660, 215] on div at bounding box center [621, 204] width 389 height 112
drag, startPoint x: 653, startPoint y: 214, endPoint x: 865, endPoint y: 221, distance: 211.6
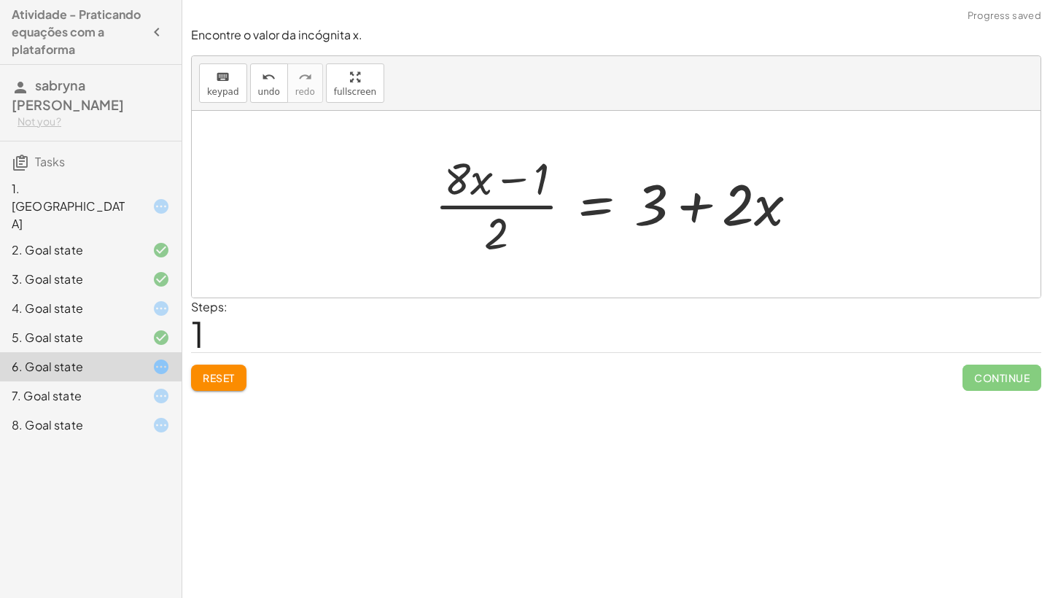
click at [696, 211] on div at bounding box center [621, 204] width 389 height 112
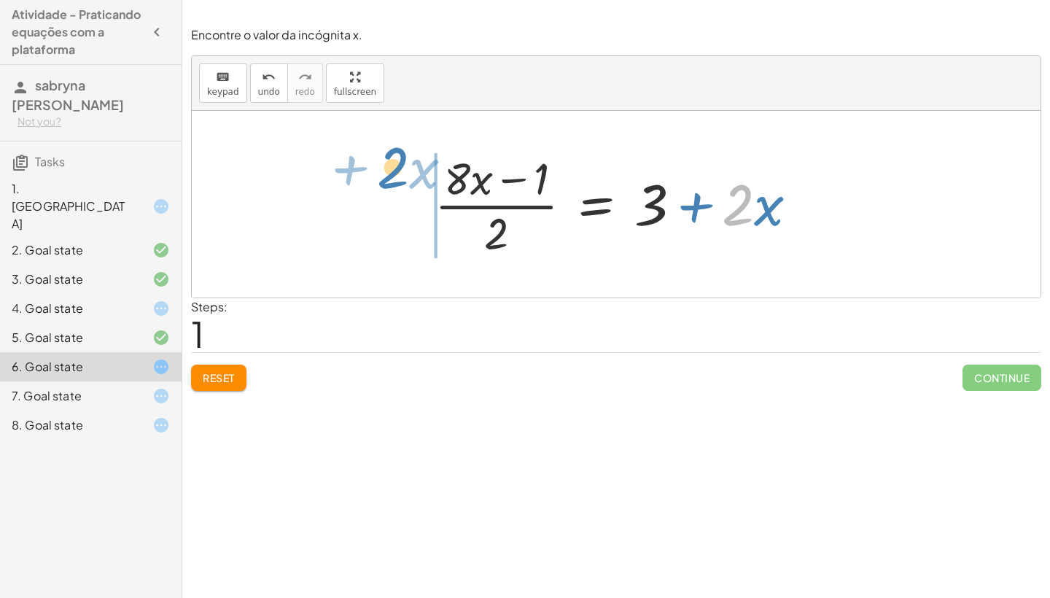
drag, startPoint x: 750, startPoint y: 185, endPoint x: 405, endPoint y: 148, distance: 346.1
click at [405, 148] on div "+ · ( + · 8 · x − 1 ) · 2 − · 2 · x = 3 · 2 + · x · ( + · 8 · x − 1 ) · 2 · 2 ·…" at bounding box center [616, 204] width 849 height 187
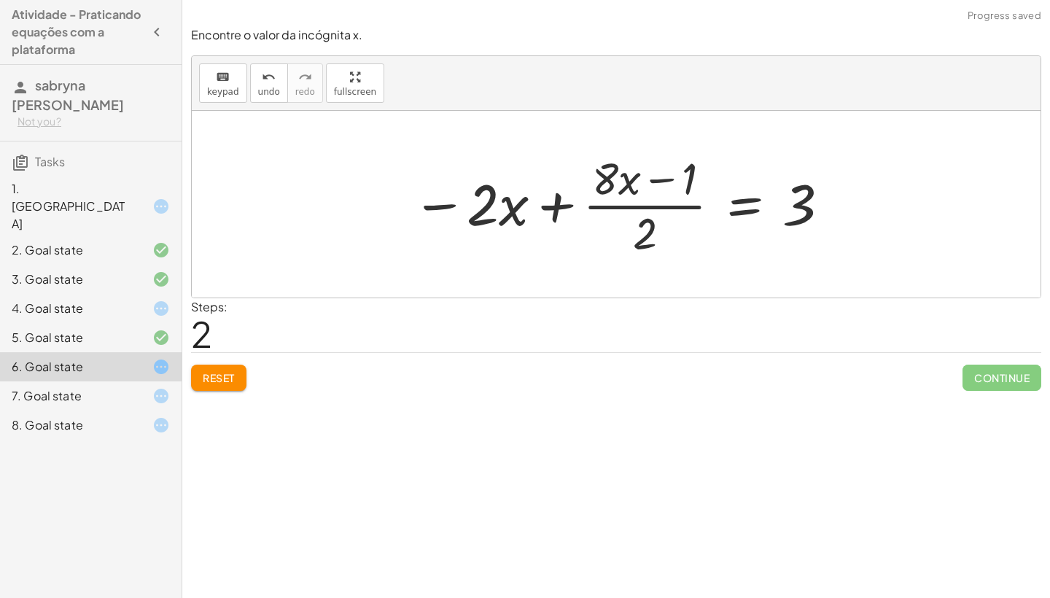
click at [561, 209] on div at bounding box center [622, 204] width 434 height 112
click at [561, 209] on div at bounding box center [608, 204] width 462 height 112
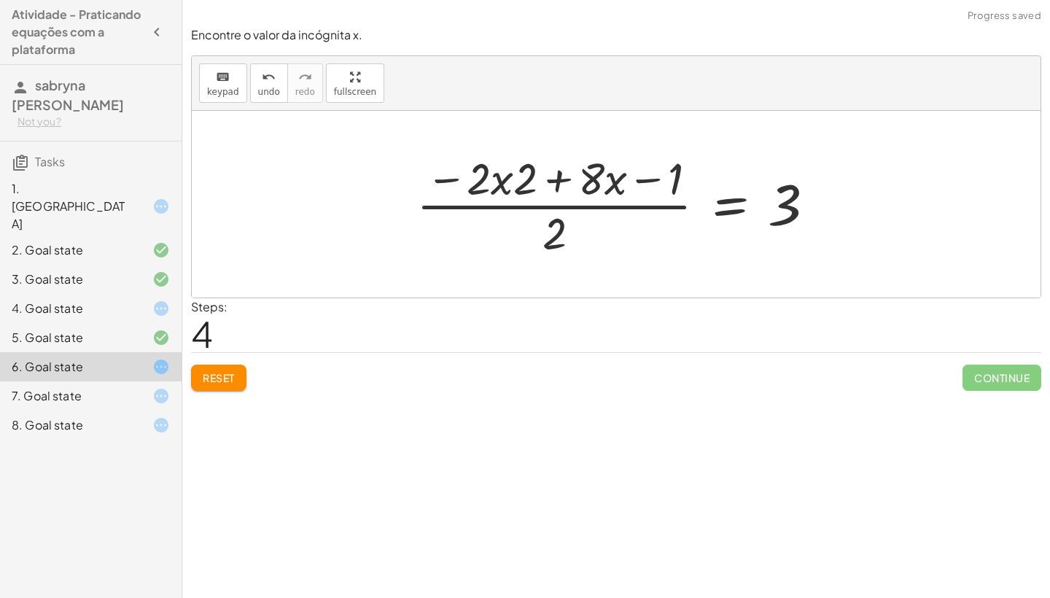
click at [561, 174] on div at bounding box center [621, 204] width 425 height 112
click at [559, 182] on div at bounding box center [621, 204] width 425 height 112
click at [217, 386] on button "Reset" at bounding box center [218, 378] width 55 height 26
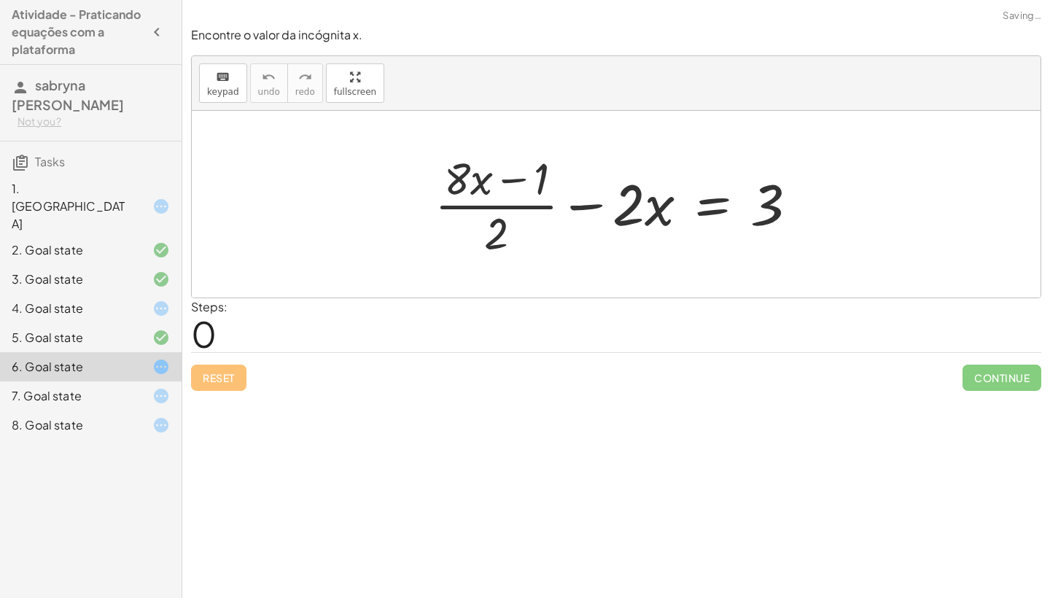
click at [217, 386] on div "Reset Continue" at bounding box center [616, 371] width 850 height 39
click at [168, 387] on icon at bounding box center [161, 396] width 18 height 18
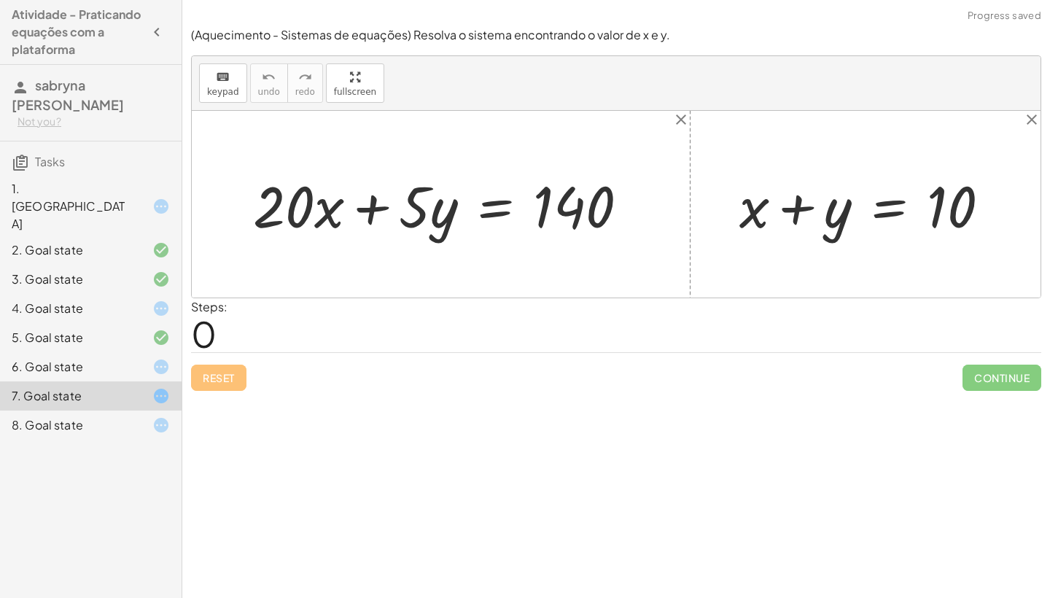
click at [373, 207] on div at bounding box center [447, 204] width 402 height 75
drag, startPoint x: 419, startPoint y: 210, endPoint x: 1020, endPoint y: 207, distance: 601.7
click at [232, 387] on div "Reset Continue" at bounding box center [616, 371] width 850 height 39
click at [585, 257] on div at bounding box center [616, 204] width 849 height 187
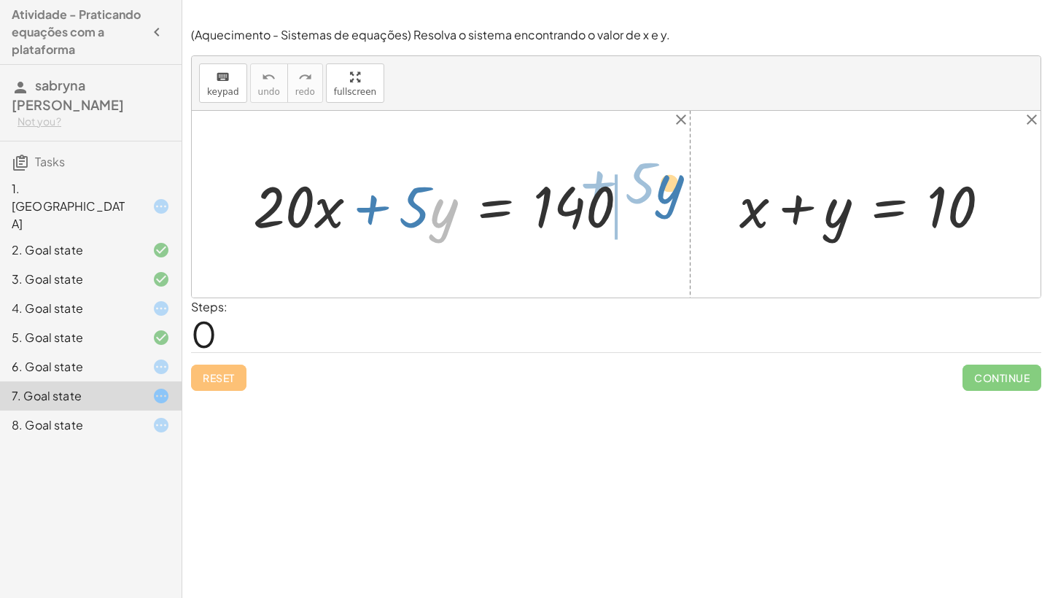
drag, startPoint x: 445, startPoint y: 214, endPoint x: 672, endPoint y: 190, distance: 228.1
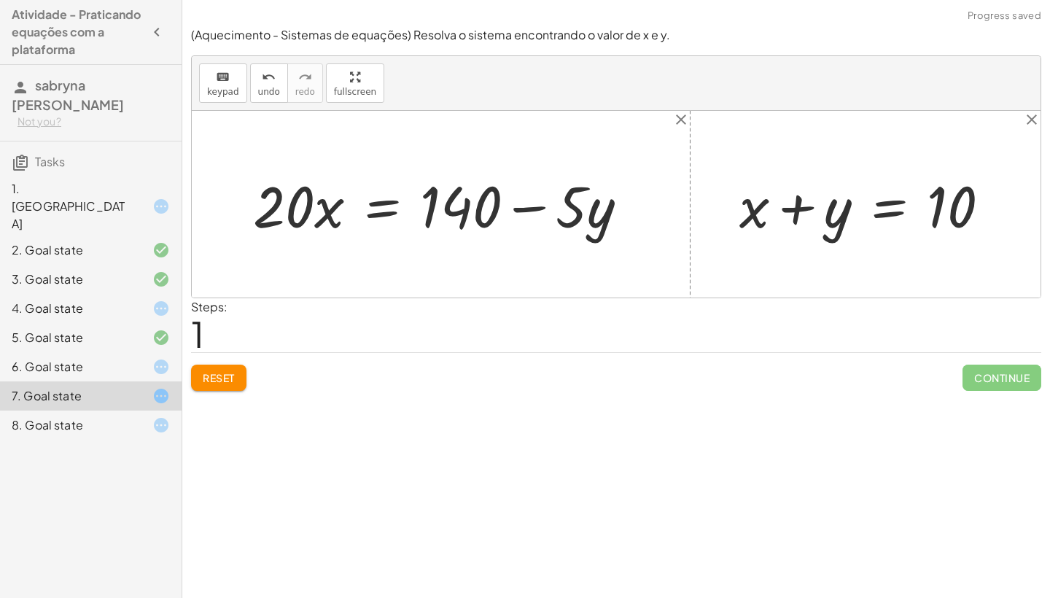
click at [526, 209] on div at bounding box center [447, 204] width 402 height 75
click at [794, 204] on div at bounding box center [870, 204] width 277 height 75
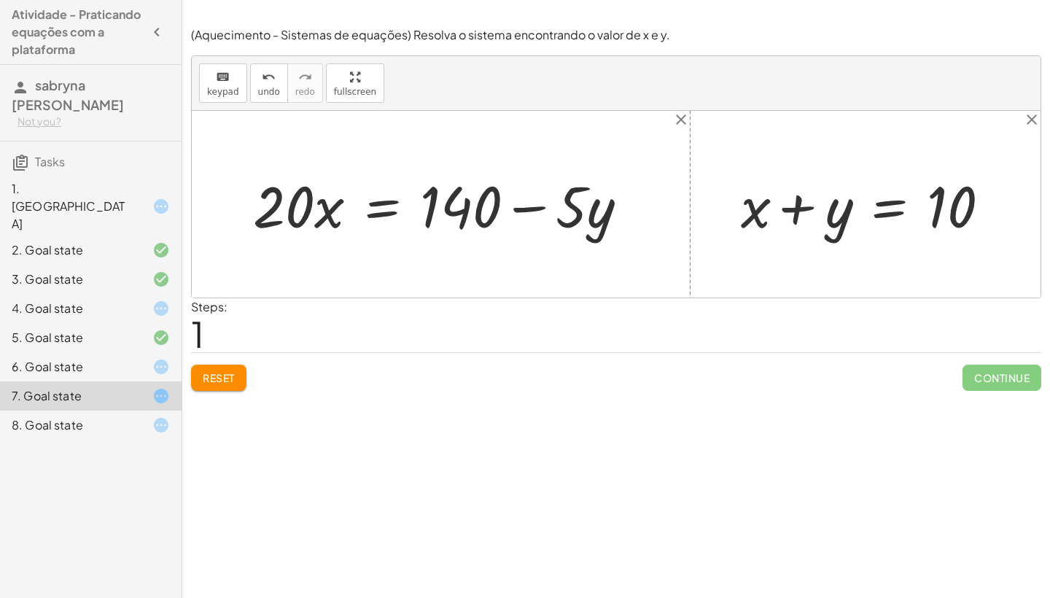
click at [794, 204] on div at bounding box center [870, 204] width 277 height 75
drag, startPoint x: 292, startPoint y: 218, endPoint x: 478, endPoint y: 282, distance: 196.7
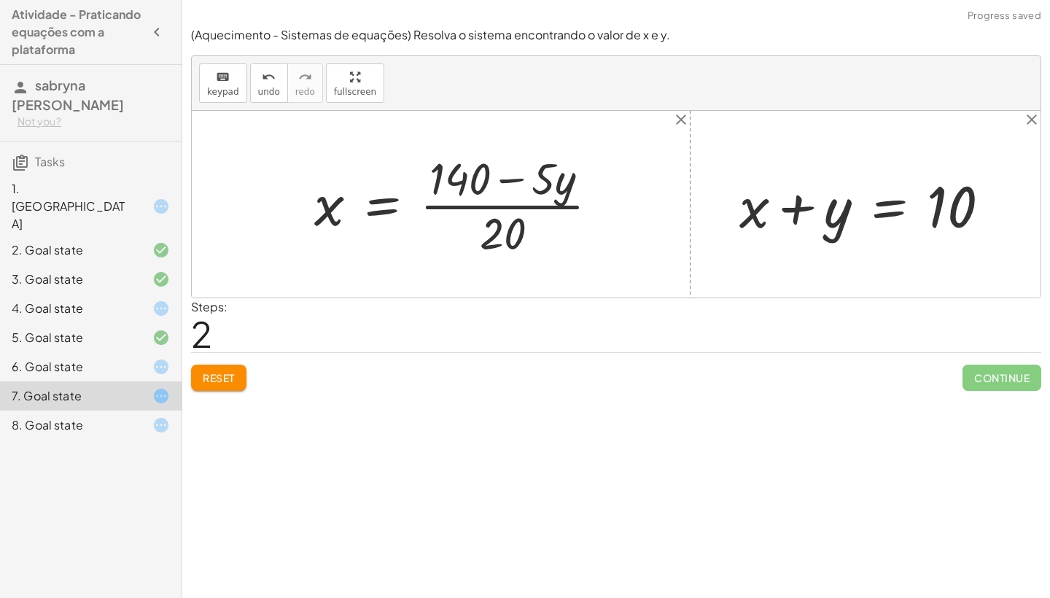
click at [505, 178] on div at bounding box center [462, 204] width 311 height 112
click at [163, 358] on icon at bounding box center [161, 367] width 18 height 18
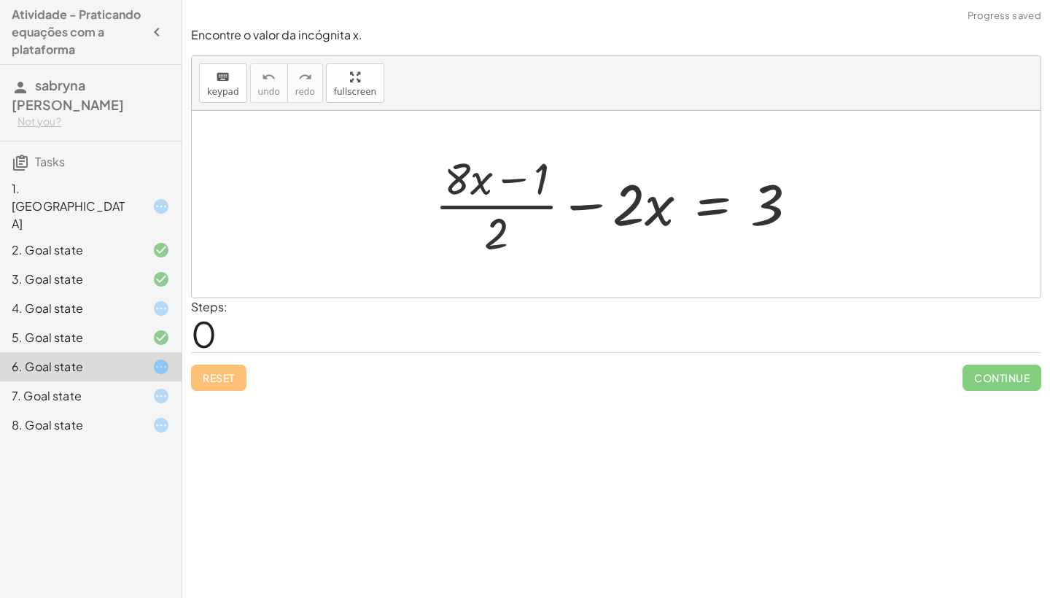
click at [161, 381] on div "7. Goal state" at bounding box center [91, 395] width 182 height 29
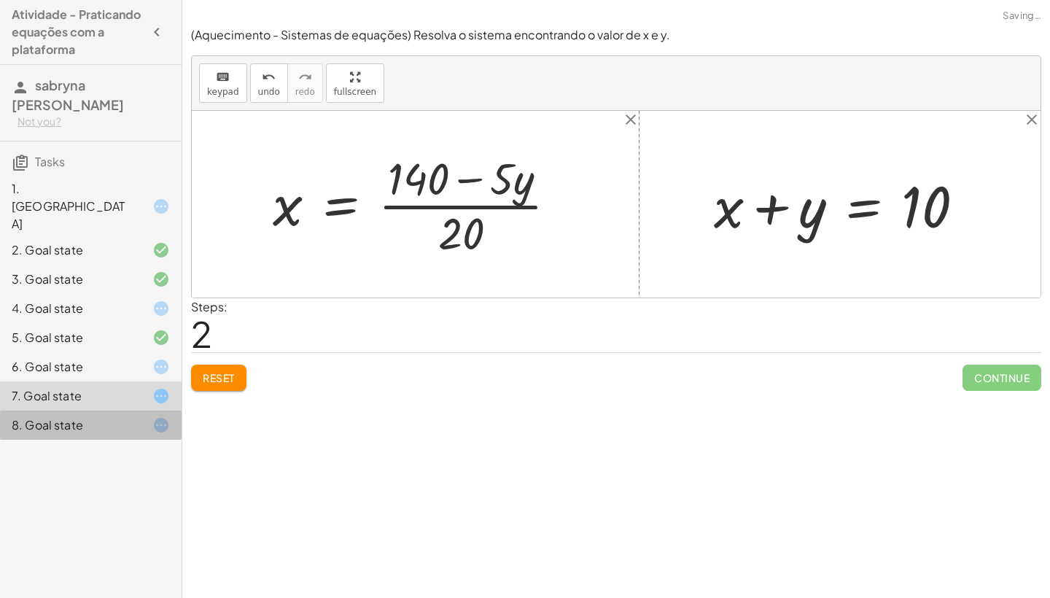
click at [164, 411] on div "8. Goal state" at bounding box center [91, 425] width 182 height 29
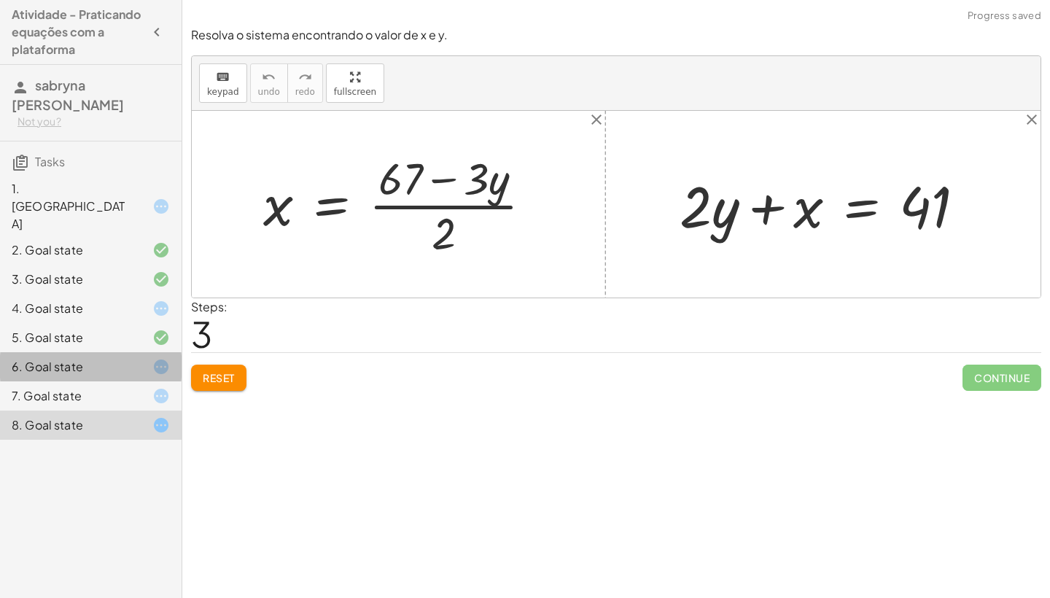
click at [163, 358] on icon at bounding box center [161, 367] width 18 height 18
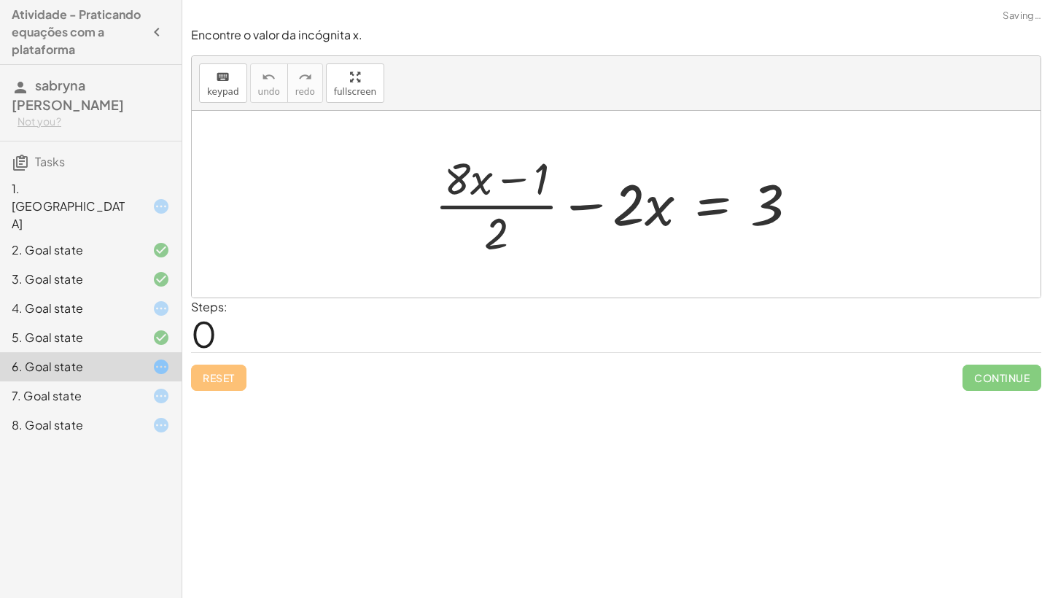
click at [171, 381] on div "5. Goal state" at bounding box center [91, 395] width 182 height 29
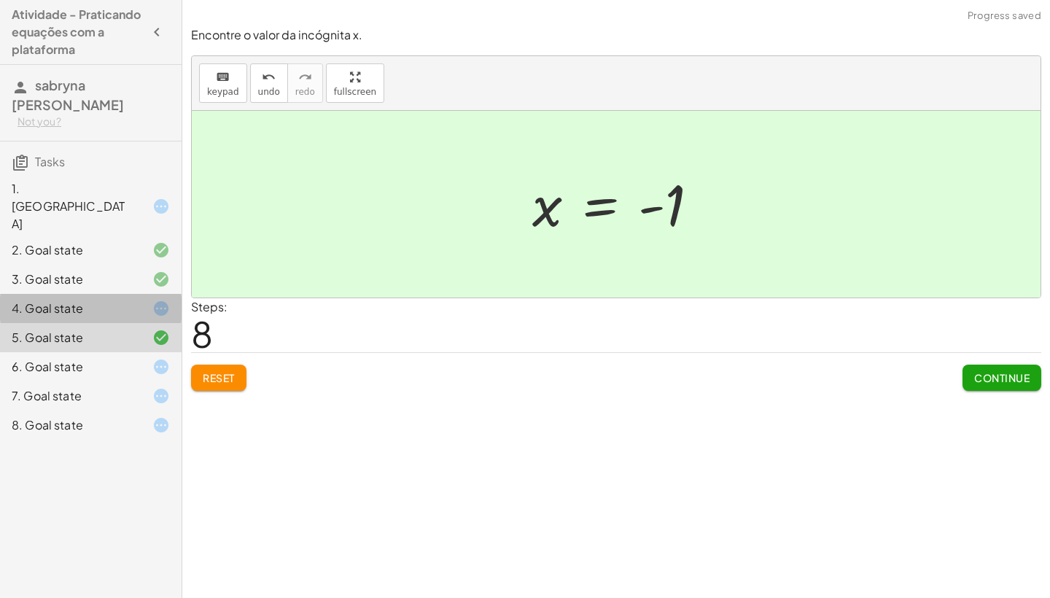
click at [168, 300] on icon at bounding box center [161, 309] width 18 height 18
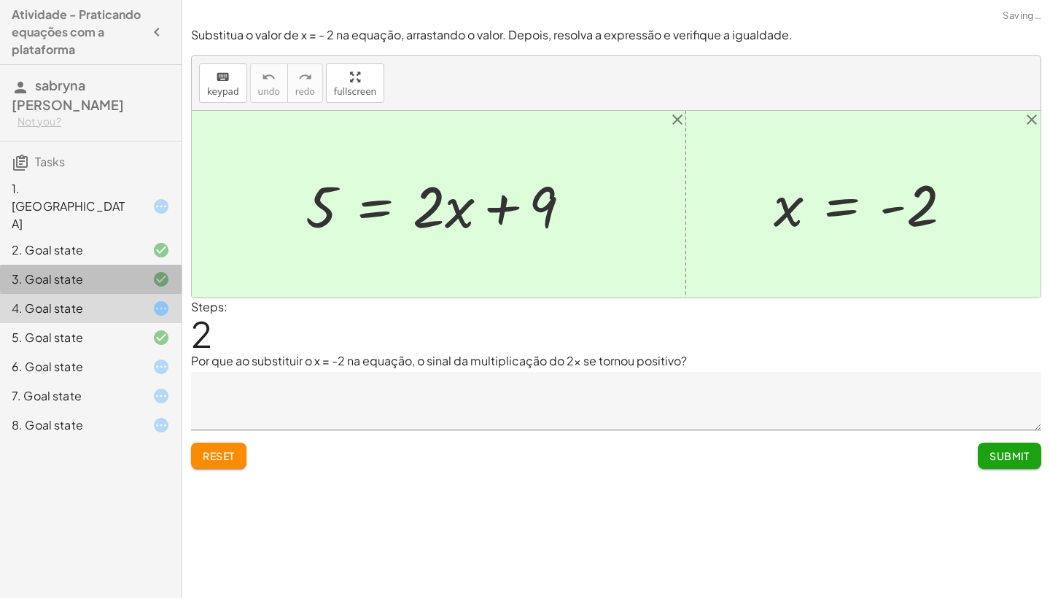
click at [170, 323] on div "3. Goal state" at bounding box center [91, 337] width 182 height 29
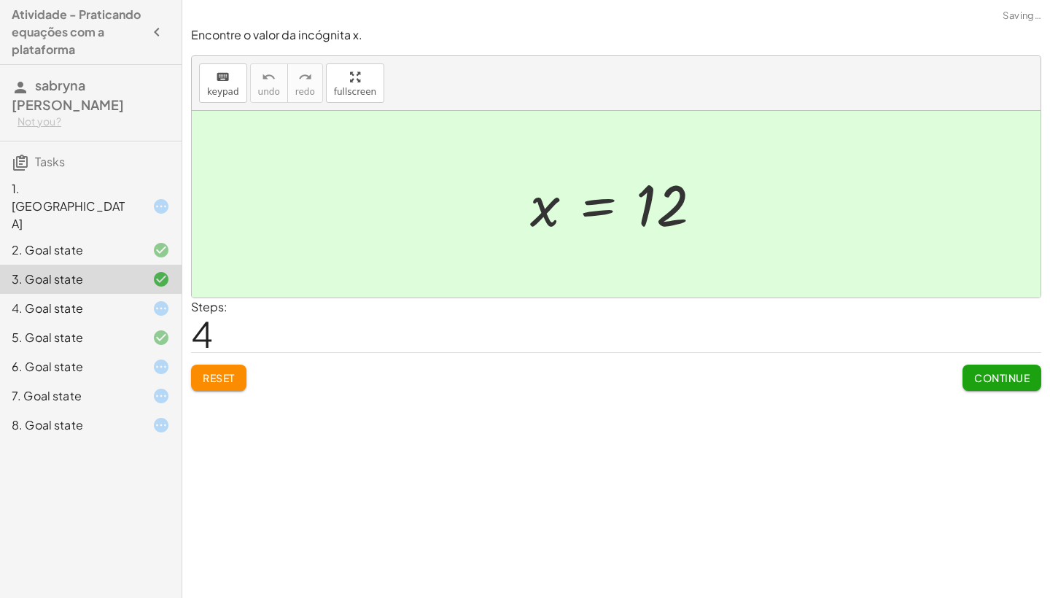
click at [171, 294] on div "2. Goal state" at bounding box center [91, 308] width 182 height 29
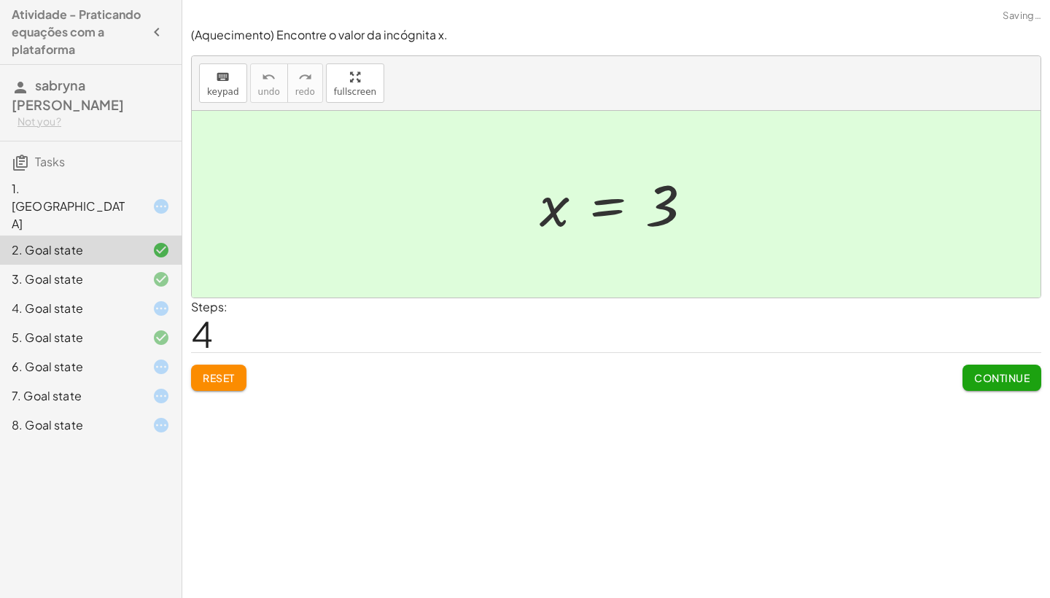
click at [174, 265] on div "1. [GEOGRAPHIC_DATA]" at bounding box center [91, 279] width 182 height 29
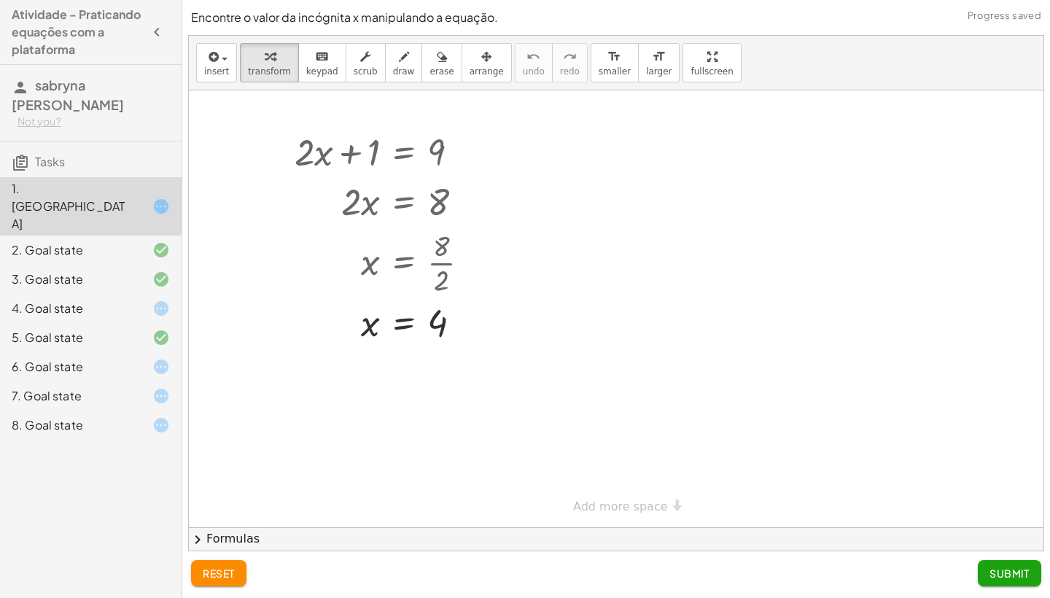
click at [170, 411] on div "6. Goal state" at bounding box center [91, 425] width 182 height 29
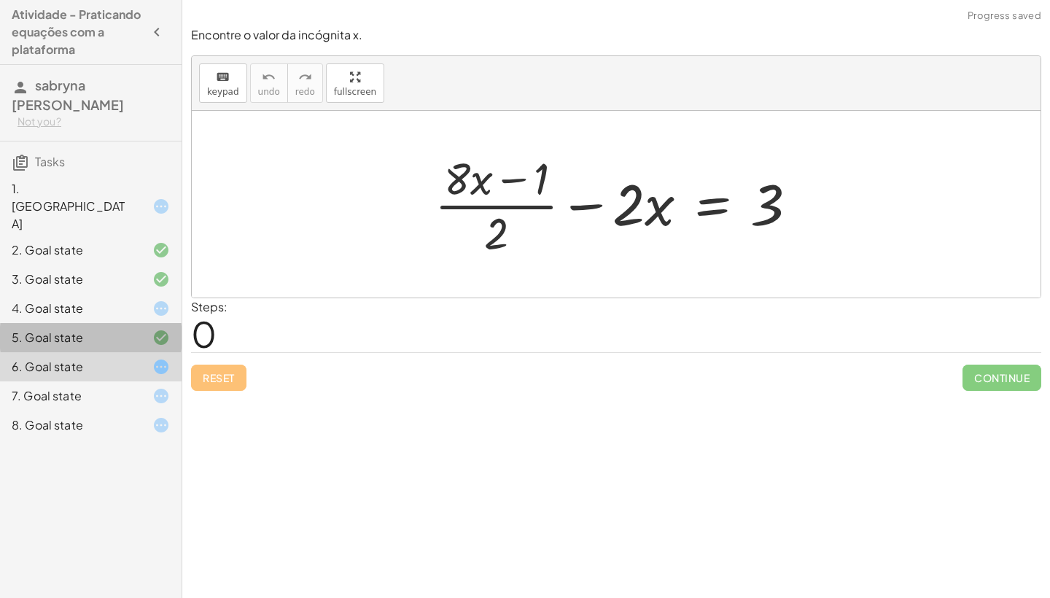
click at [169, 381] on div "5. Goal state" at bounding box center [91, 395] width 182 height 29
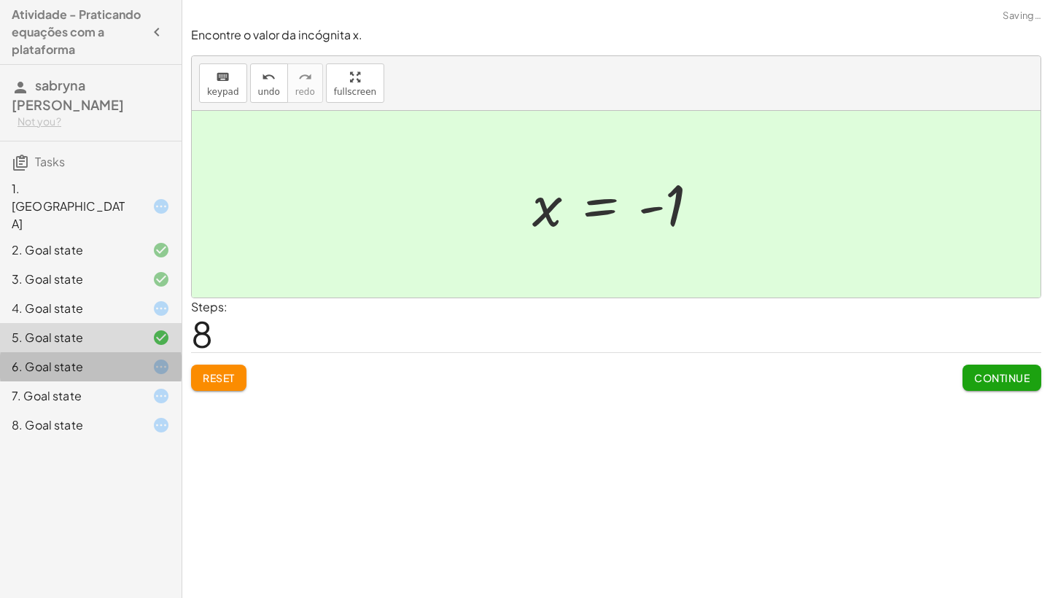
click at [171, 411] on div "6. Goal state" at bounding box center [91, 425] width 182 height 29
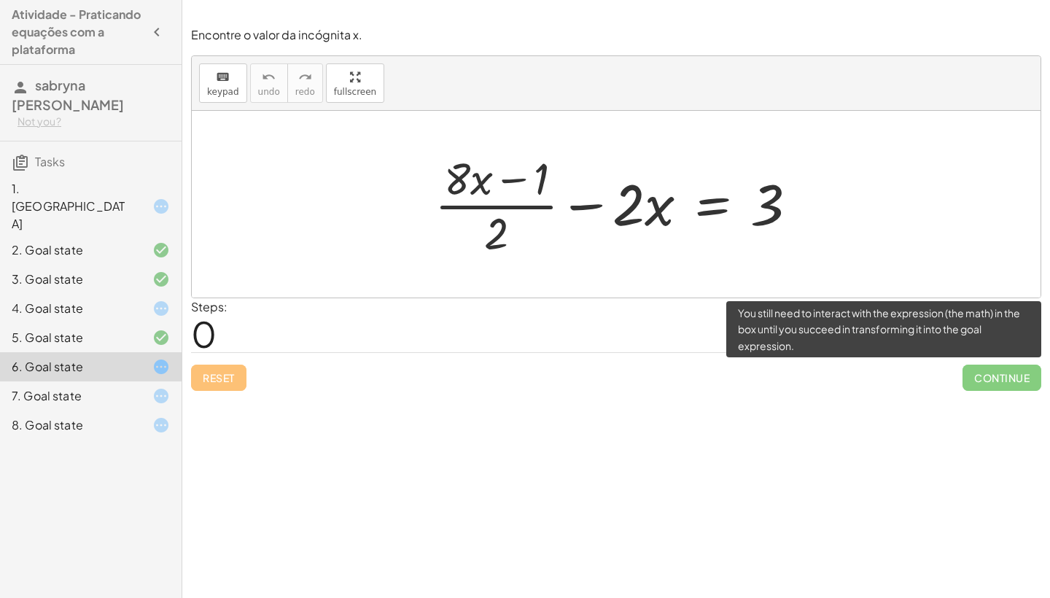
click at [979, 376] on span "Continue" at bounding box center [1002, 378] width 79 height 26
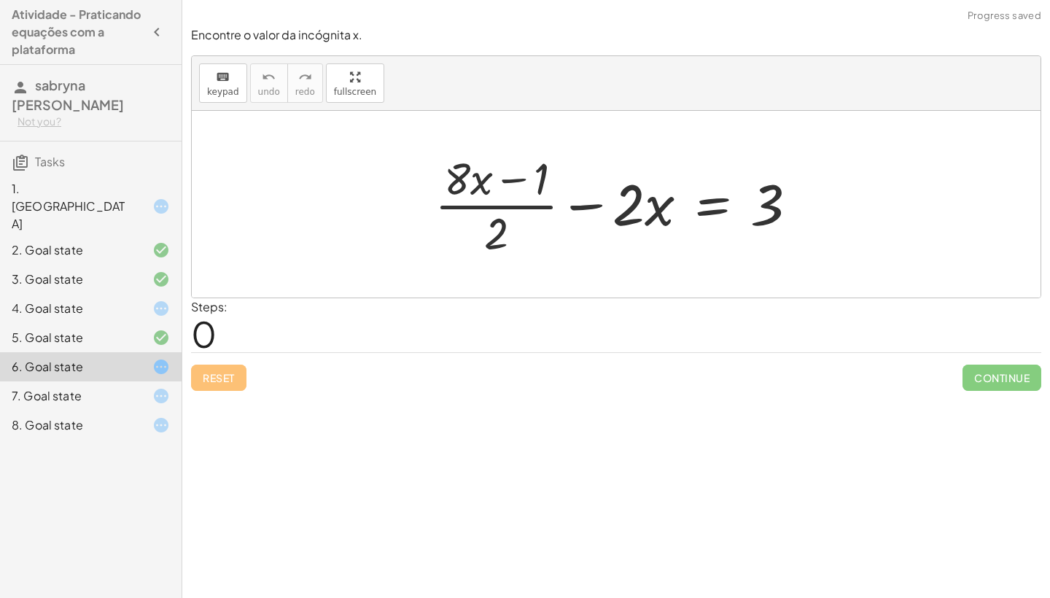
click at [581, 203] on div at bounding box center [621, 204] width 389 height 112
click at [159, 329] on icon at bounding box center [161, 338] width 18 height 18
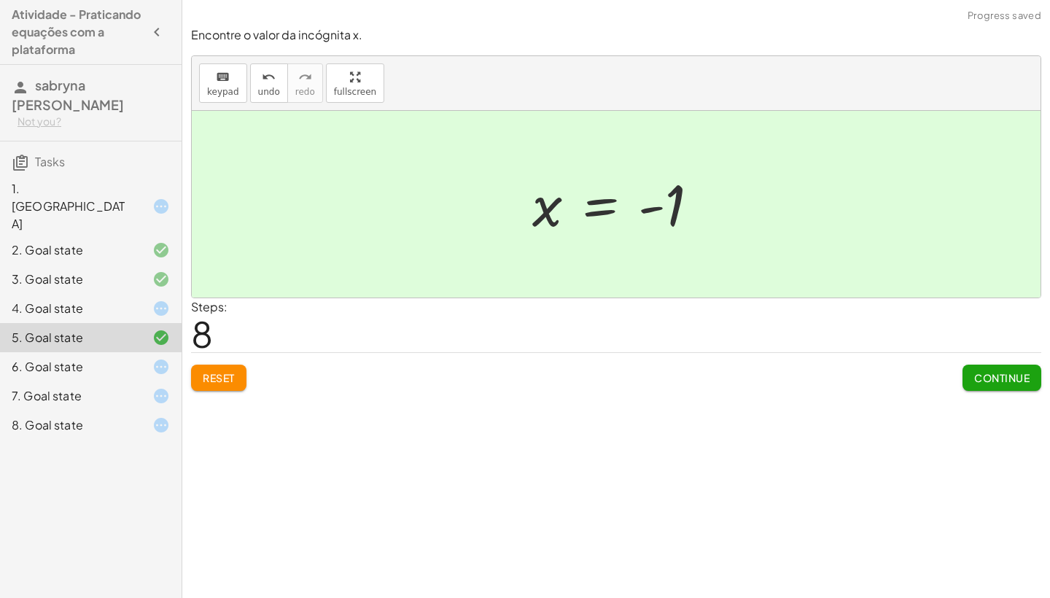
click at [159, 358] on icon at bounding box center [161, 367] width 18 height 18
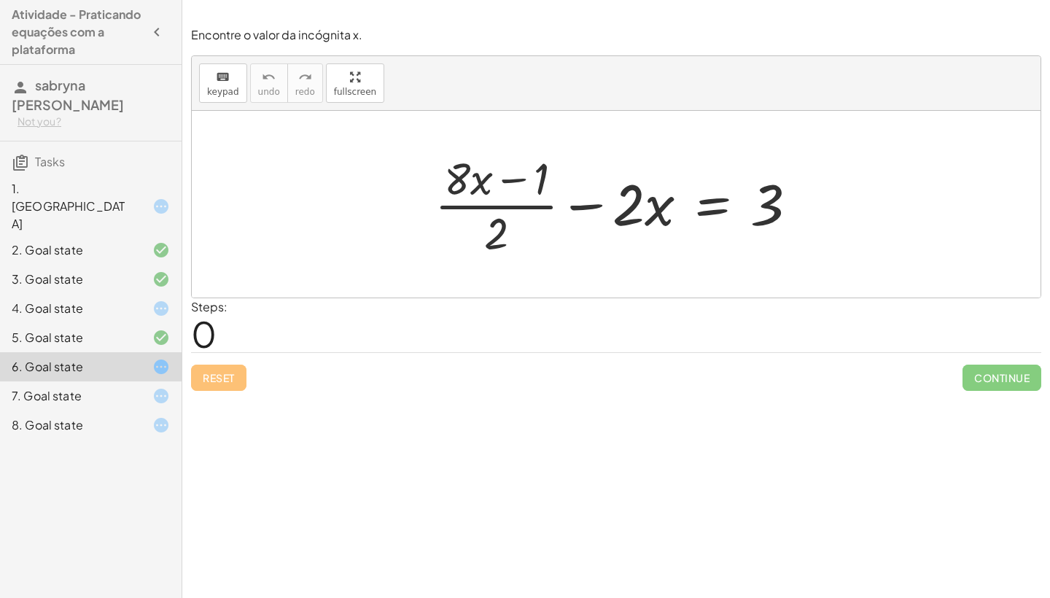
click at [504, 209] on div at bounding box center [621, 204] width 389 height 112
click at [508, 187] on div at bounding box center [621, 204] width 389 height 112
click at [515, 177] on div at bounding box center [621, 204] width 389 height 112
click at [575, 206] on div at bounding box center [621, 204] width 389 height 112
drag, startPoint x: 630, startPoint y: 209, endPoint x: 516, endPoint y: 239, distance: 117.6
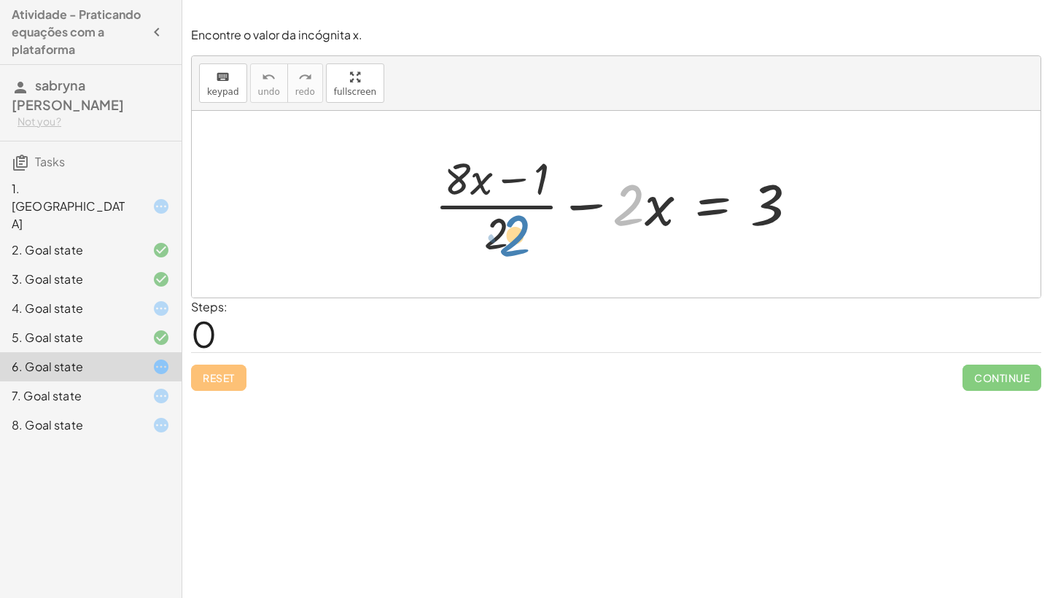
click at [516, 239] on div at bounding box center [621, 204] width 389 height 112
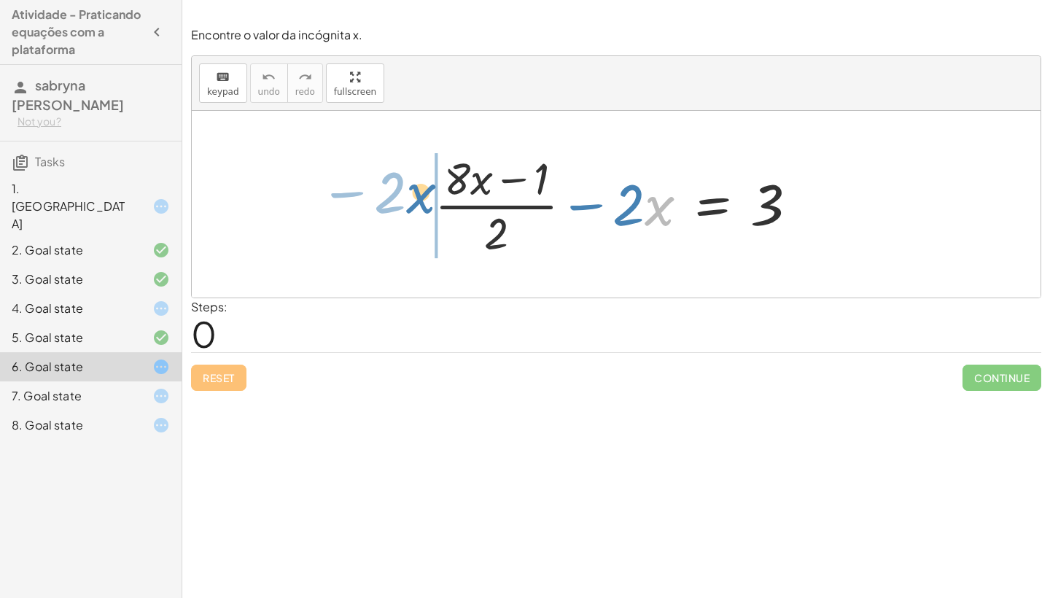
drag, startPoint x: 650, startPoint y: 206, endPoint x: 409, endPoint y: 194, distance: 240.9
click at [409, 194] on div "· x − · 2 + · ( + · 8 · x − 1 ) · 2 − · 2 · x = 3" at bounding box center [616, 204] width 849 height 187
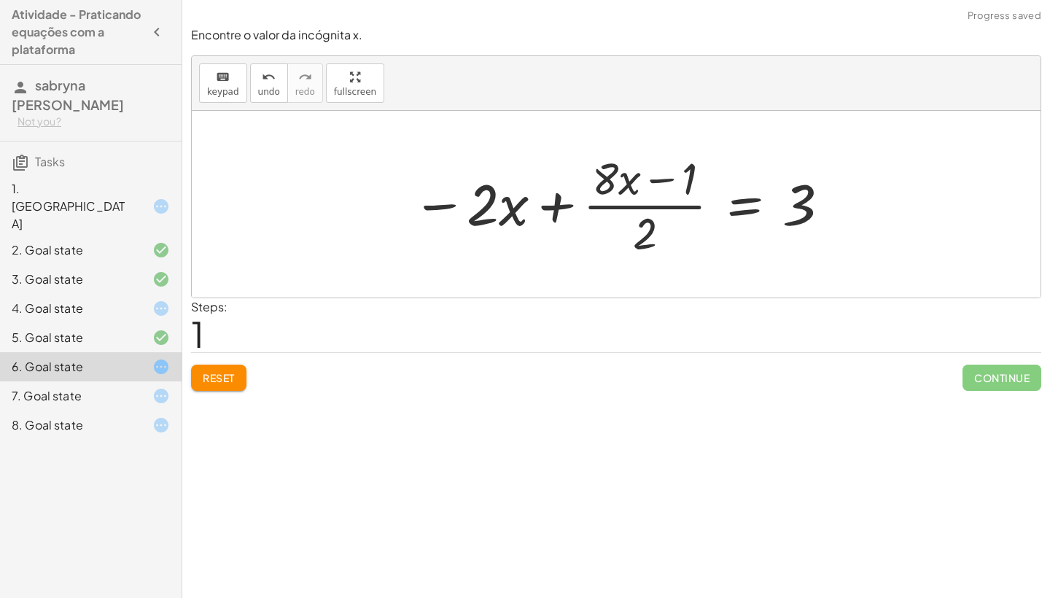
click at [555, 202] on div at bounding box center [622, 204] width 434 height 112
click at [652, 179] on div at bounding box center [622, 204] width 434 height 112
click at [650, 241] on div at bounding box center [622, 204] width 434 height 112
click at [636, 230] on div at bounding box center [622, 204] width 434 height 112
click at [630, 181] on div at bounding box center [622, 204] width 434 height 112
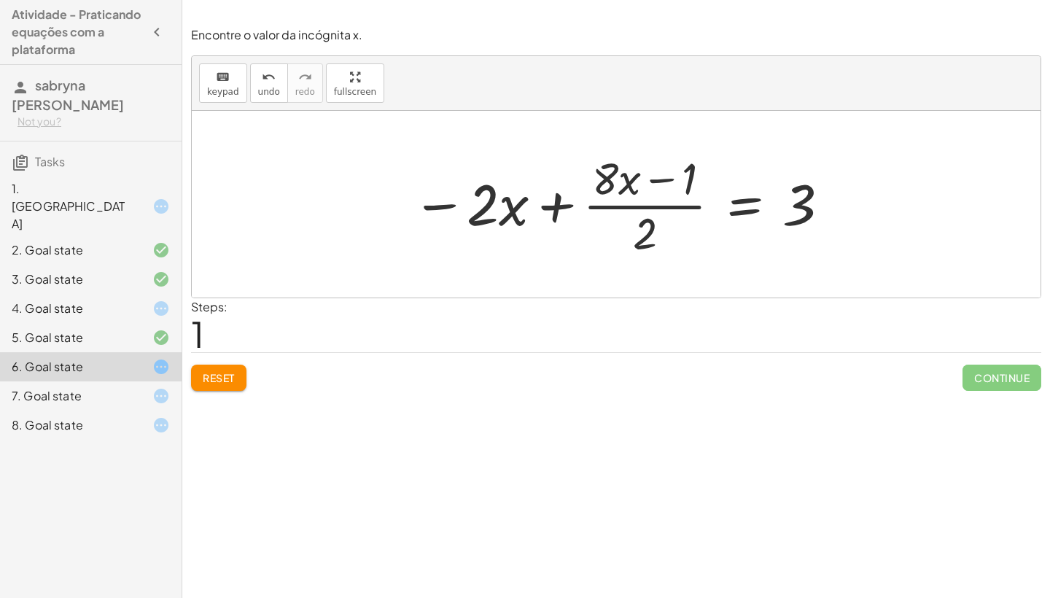
click at [443, 204] on div at bounding box center [622, 204] width 434 height 112
click at [478, 206] on div at bounding box center [622, 204] width 434 height 112
click at [500, 207] on div at bounding box center [622, 204] width 434 height 112
click at [554, 204] on div at bounding box center [622, 204] width 434 height 112
drag, startPoint x: 801, startPoint y: 198, endPoint x: 391, endPoint y: 203, distance: 410.6
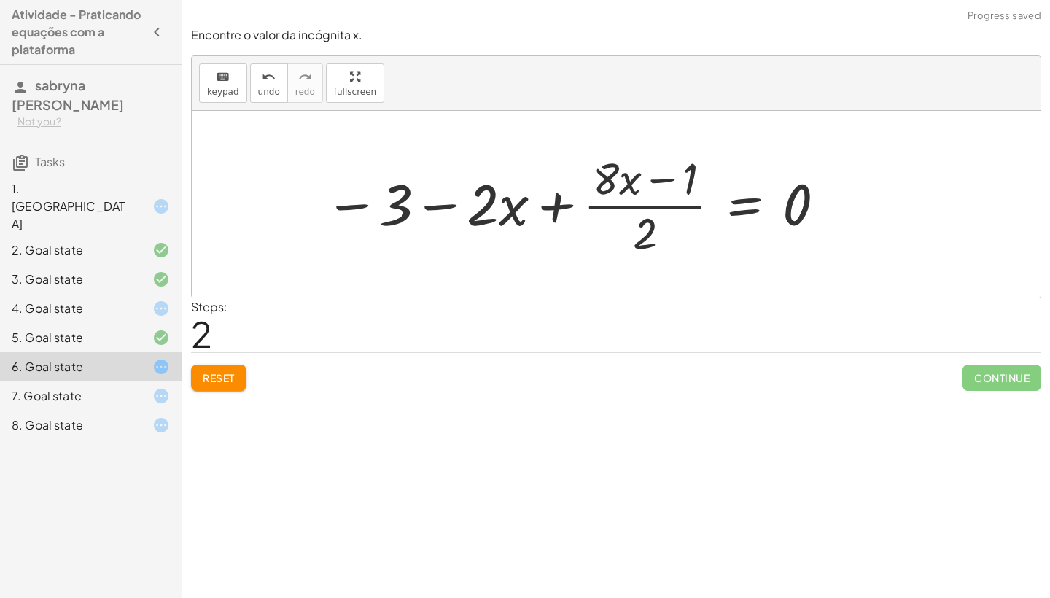
click at [440, 204] on div at bounding box center [576, 204] width 518 height 112
click at [347, 208] on div at bounding box center [576, 204] width 518 height 112
click at [508, 213] on div at bounding box center [576, 204] width 518 height 112
click at [550, 210] on div at bounding box center [576, 204] width 518 height 112
click at [558, 201] on div at bounding box center [576, 204] width 518 height 112
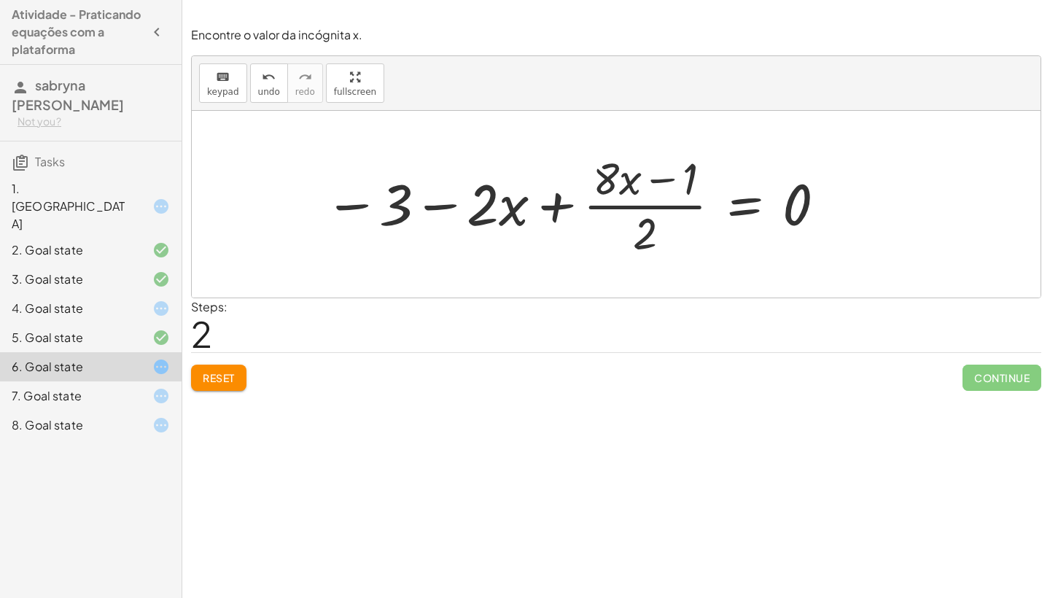
click at [361, 202] on div at bounding box center [576, 204] width 518 height 112
drag, startPoint x: 625, startPoint y: 177, endPoint x: 616, endPoint y: 176, distance: 8.8
click at [616, 176] on div at bounding box center [576, 204] width 518 height 112
drag, startPoint x: 383, startPoint y: 198, endPoint x: 801, endPoint y: 204, distance: 417.9
click at [801, 204] on div at bounding box center [576, 204] width 518 height 112
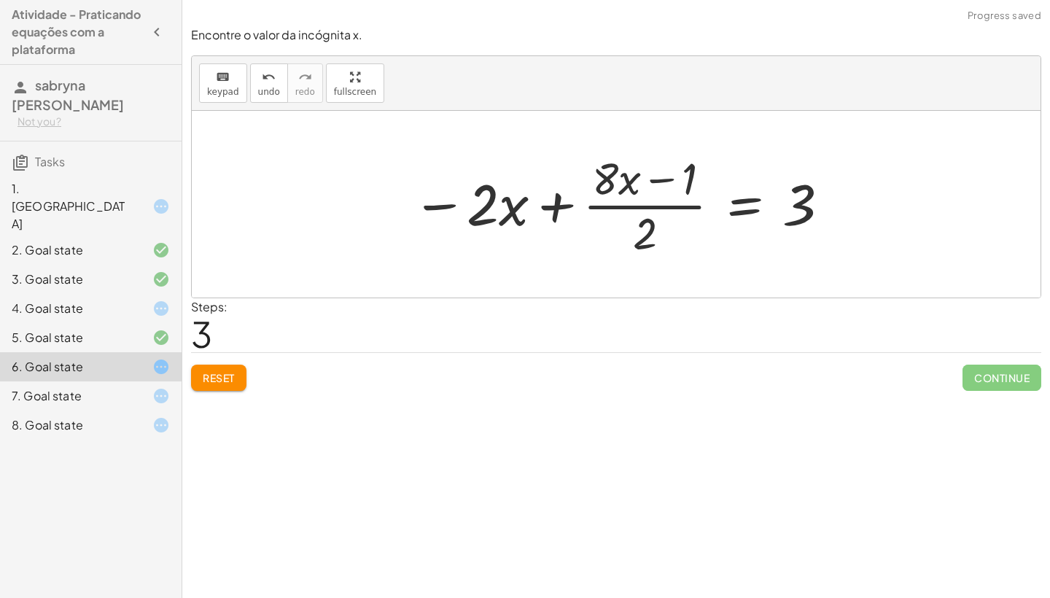
click at [626, 179] on div at bounding box center [622, 204] width 434 height 112
drag, startPoint x: 624, startPoint y: 179, endPoint x: 397, endPoint y: 198, distance: 227.7
drag, startPoint x: 607, startPoint y: 168, endPoint x: 392, endPoint y: 198, distance: 217.2
click at [393, 198] on div "+ · ( + · 8 · x − 1 ) · 2 − · 2 · x = 3 − · 2 · x + · ( + · 8 · x − 1 ) · 2 = 3…" at bounding box center [616, 204] width 452 height 120
drag, startPoint x: 600, startPoint y: 174, endPoint x: 542, endPoint y: 194, distance: 61.6
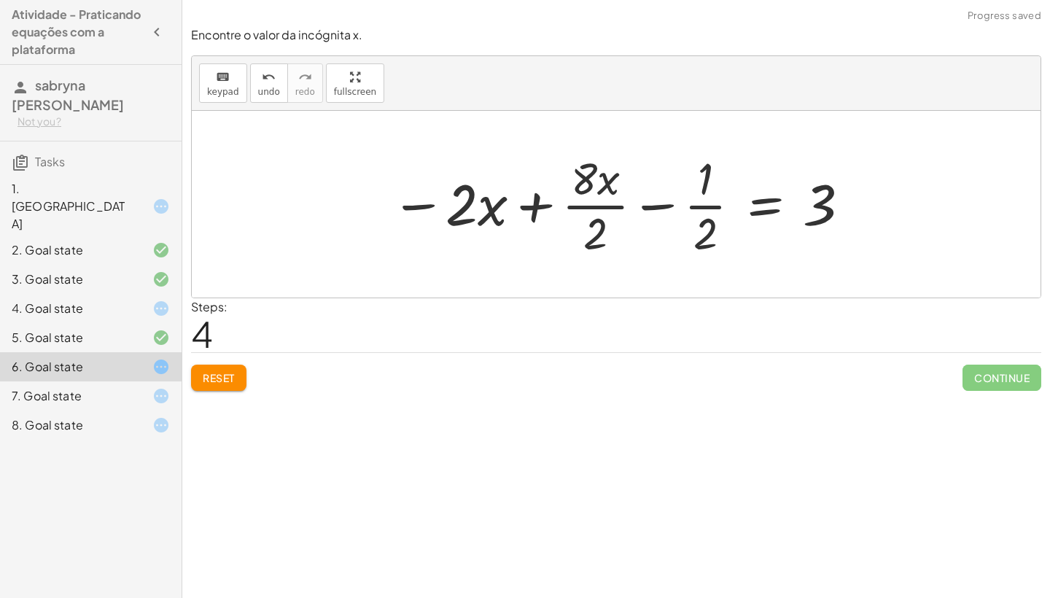
click at [530, 214] on div at bounding box center [621, 204] width 475 height 112
click at [600, 182] on div at bounding box center [621, 204] width 475 height 112
click at [598, 206] on div at bounding box center [621, 204] width 475 height 112
click at [598, 206] on div at bounding box center [624, 204] width 470 height 112
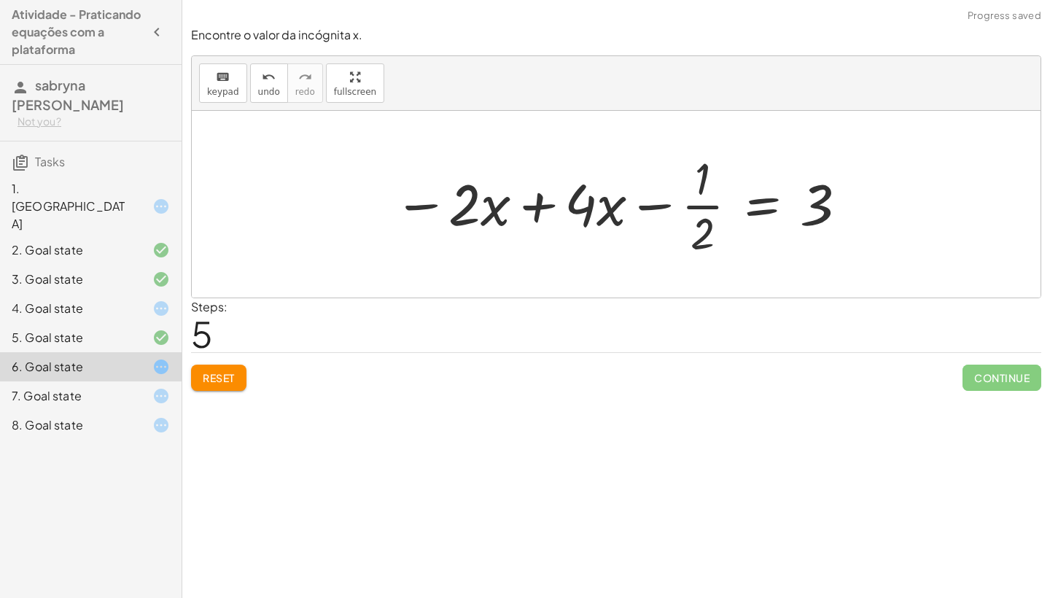
click at [549, 205] on div at bounding box center [622, 204] width 470 height 112
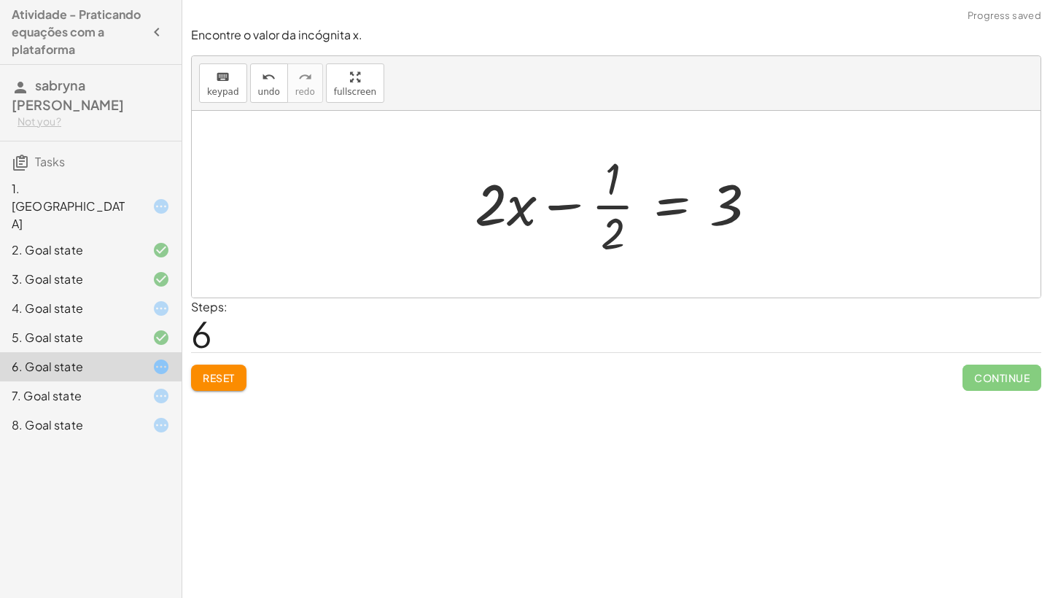
click at [561, 205] on div at bounding box center [621, 204] width 308 height 112
click at [609, 210] on div at bounding box center [621, 204] width 308 height 112
click at [611, 203] on div at bounding box center [621, 204] width 308 height 112
drag, startPoint x: 723, startPoint y: 204, endPoint x: 454, endPoint y: 205, distance: 268.4
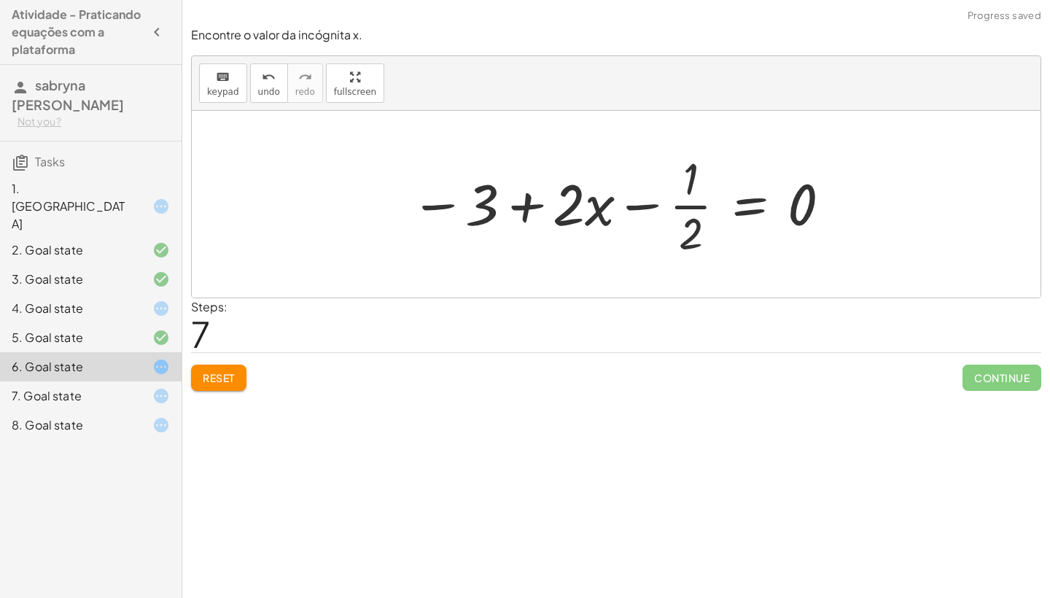
click at [509, 203] on div at bounding box center [621, 204] width 437 height 112
click at [527, 202] on div at bounding box center [621, 204] width 437 height 112
click at [522, 201] on div at bounding box center [621, 204] width 437 height 112
click at [629, 205] on div at bounding box center [621, 204] width 437 height 112
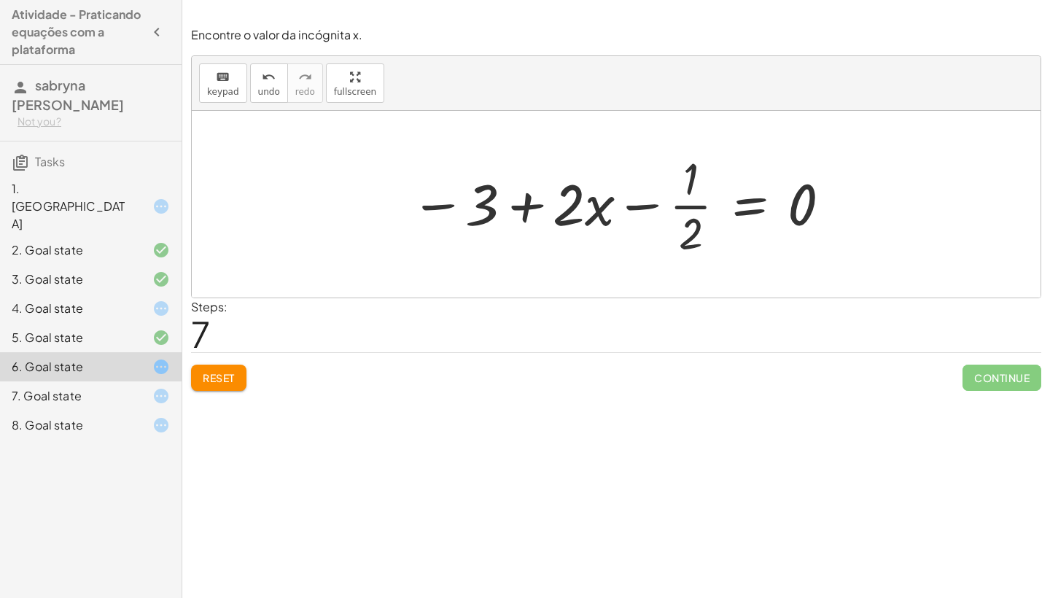
click at [689, 208] on div at bounding box center [621, 204] width 437 height 112
drag, startPoint x: 569, startPoint y: 206, endPoint x: 798, endPoint y: 203, distance: 229.0
click at [798, 203] on div at bounding box center [621, 204] width 437 height 112
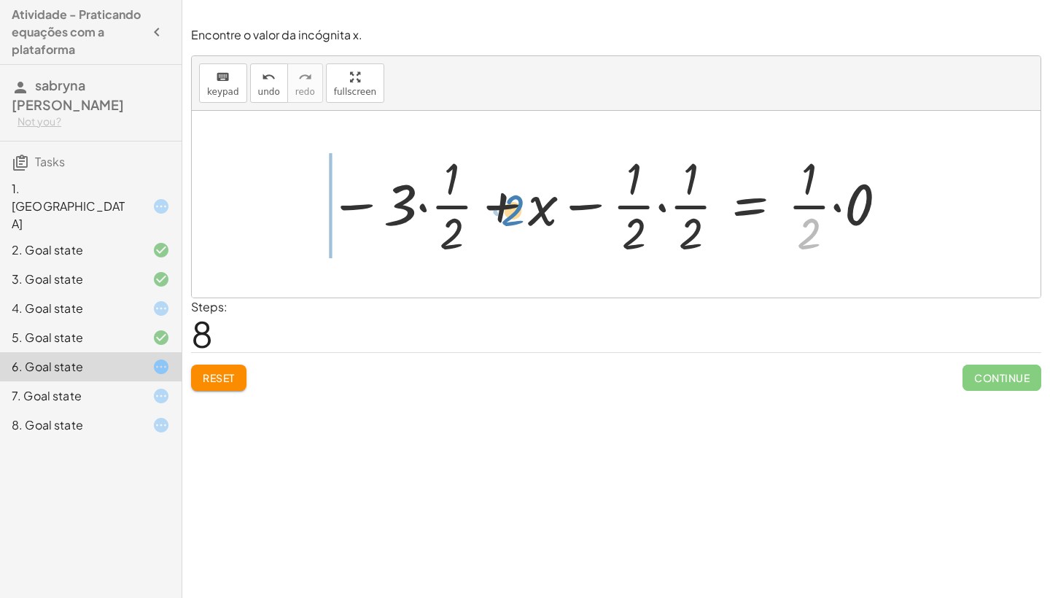
drag, startPoint x: 807, startPoint y: 220, endPoint x: 513, endPoint y: 195, distance: 295.7
click at [513, 195] on div at bounding box center [609, 204] width 575 height 112
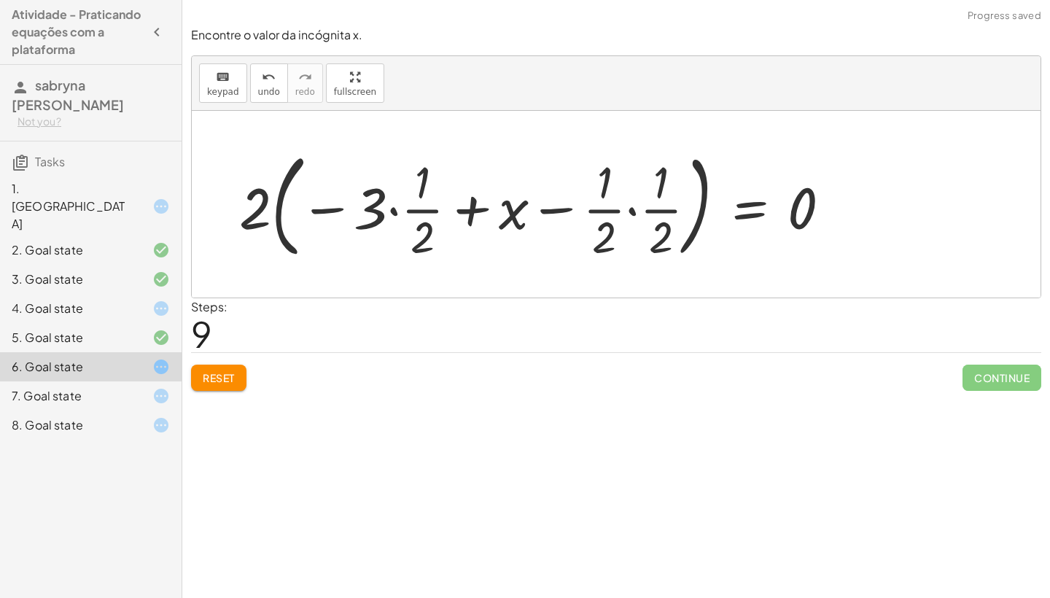
click at [320, 214] on div at bounding box center [541, 204] width 618 height 121
click at [388, 208] on div at bounding box center [541, 204] width 618 height 121
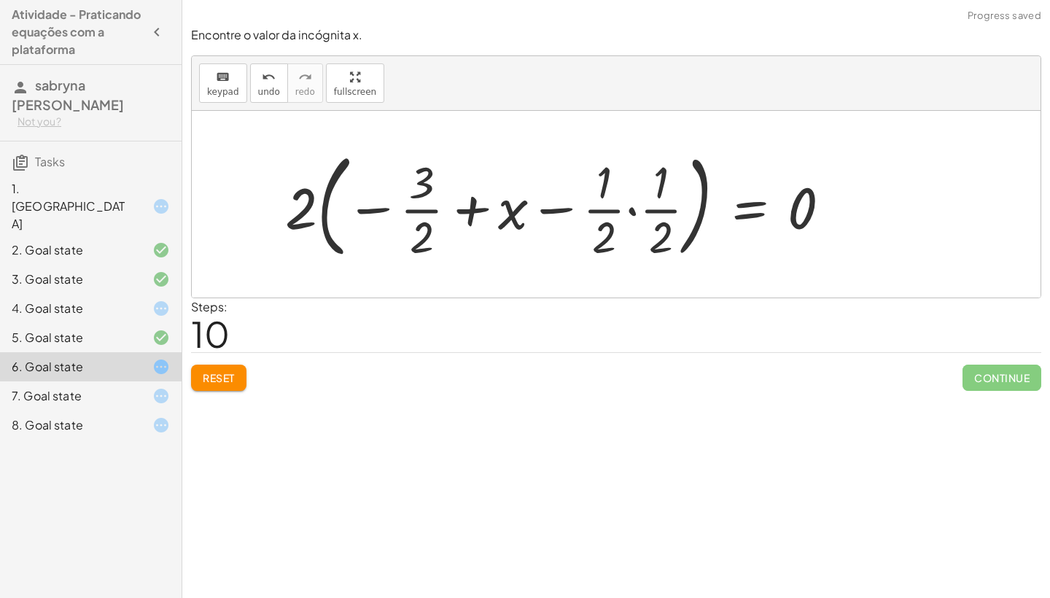
click at [469, 214] on div at bounding box center [564, 204] width 572 height 121
click at [631, 209] on div at bounding box center [564, 204] width 572 height 121
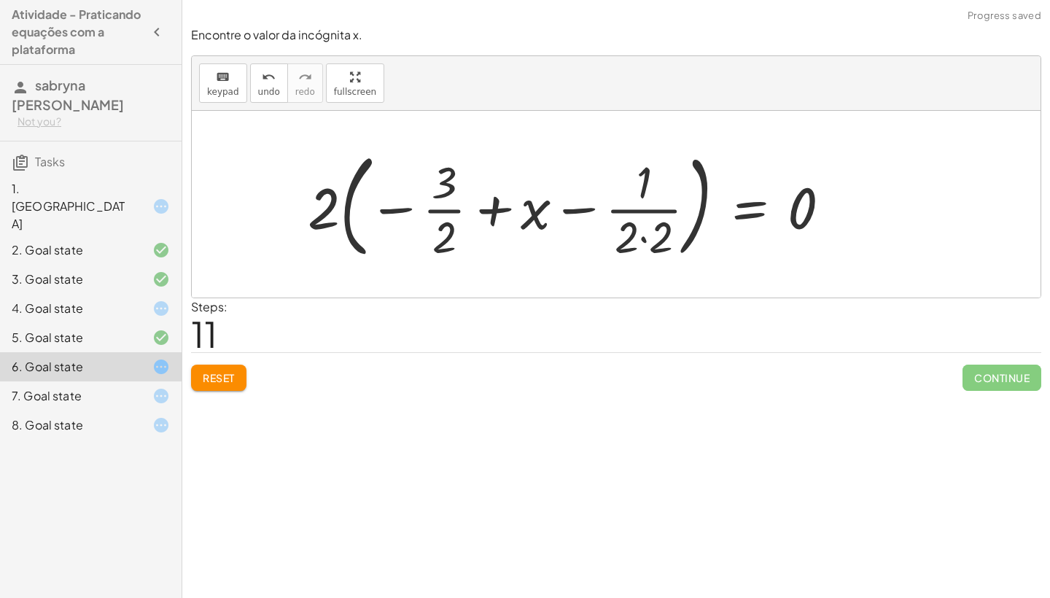
click at [645, 236] on div at bounding box center [574, 204] width 549 height 121
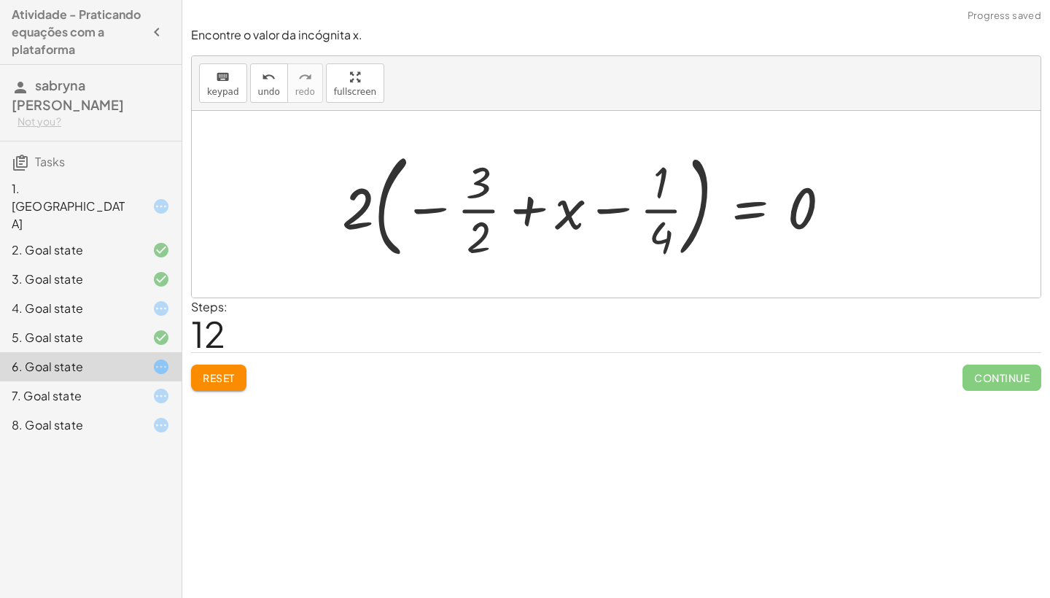
click at [570, 214] on div at bounding box center [592, 204] width 515 height 121
click at [604, 206] on div at bounding box center [592, 204] width 515 height 121
click at [524, 203] on div at bounding box center [592, 204] width 515 height 121
click at [434, 206] on div at bounding box center [592, 204] width 515 height 121
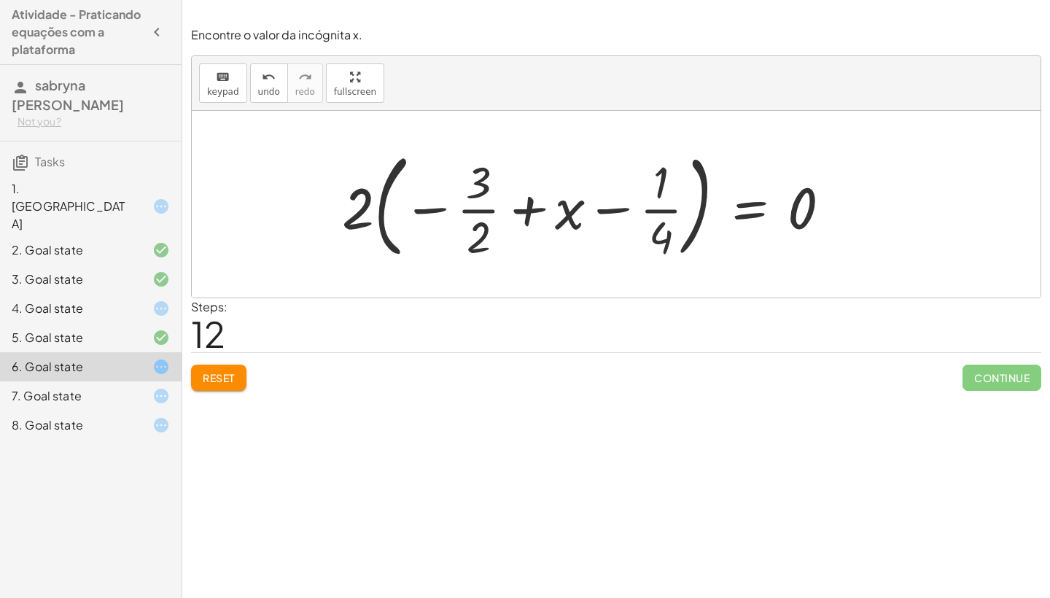
click at [432, 209] on div at bounding box center [592, 204] width 515 height 121
click at [481, 206] on div at bounding box center [592, 204] width 515 height 121
click at [602, 214] on div at bounding box center [592, 204] width 515 height 121
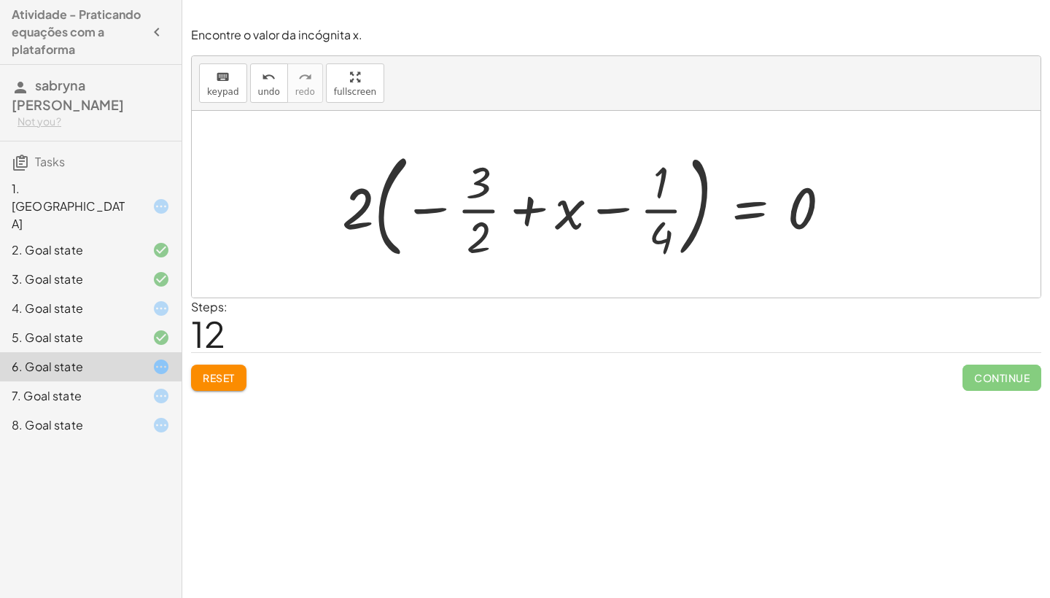
click at [661, 208] on div at bounding box center [592, 204] width 515 height 121
drag, startPoint x: 575, startPoint y: 202, endPoint x: 444, endPoint y: 200, distance: 131.3
click at [444, 200] on div at bounding box center [592, 204] width 515 height 121
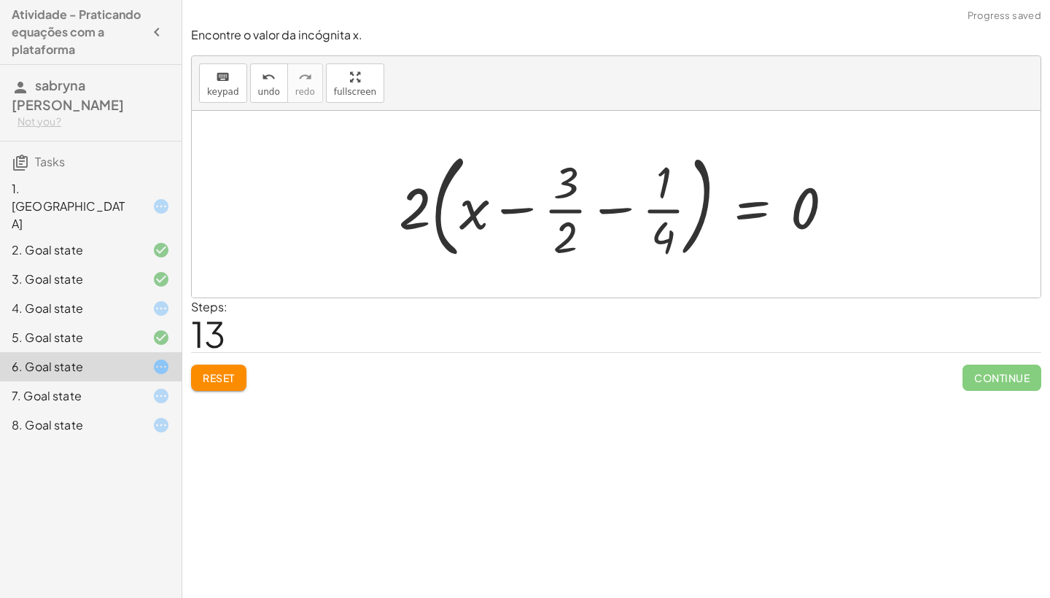
click at [516, 209] on div at bounding box center [622, 204] width 461 height 121
click at [562, 211] on div at bounding box center [622, 204] width 461 height 121
click at [611, 204] on div at bounding box center [622, 204] width 461 height 121
click at [611, 213] on div at bounding box center [622, 204] width 461 height 121
click at [664, 211] on div at bounding box center [622, 204] width 461 height 121
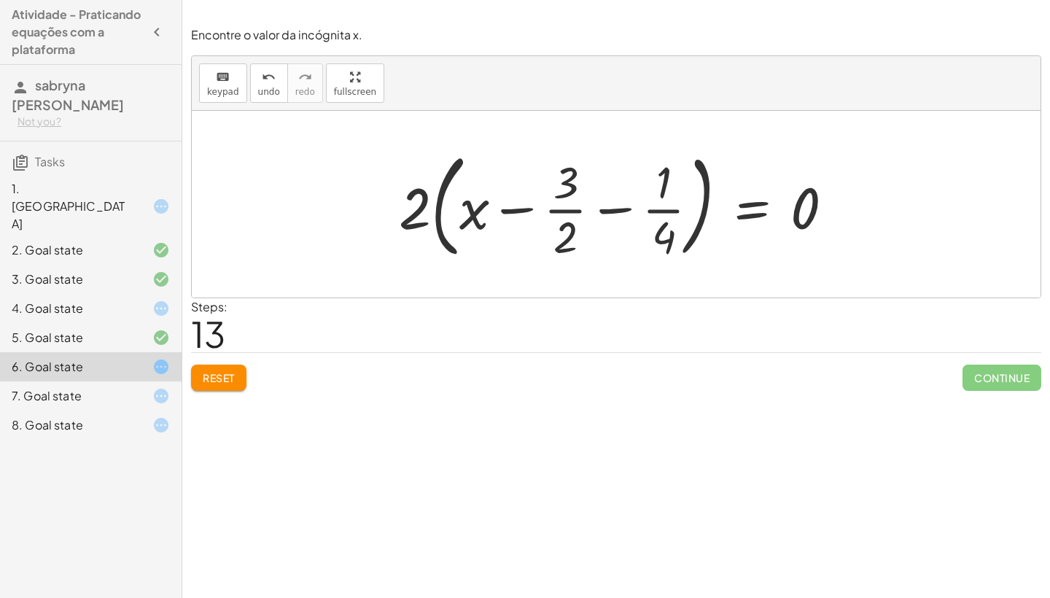
click at [661, 230] on div at bounding box center [622, 204] width 461 height 121
drag, startPoint x: 413, startPoint y: 203, endPoint x: 791, endPoint y: 199, distance: 377.8
click at [791, 199] on div at bounding box center [622, 204] width 461 height 121
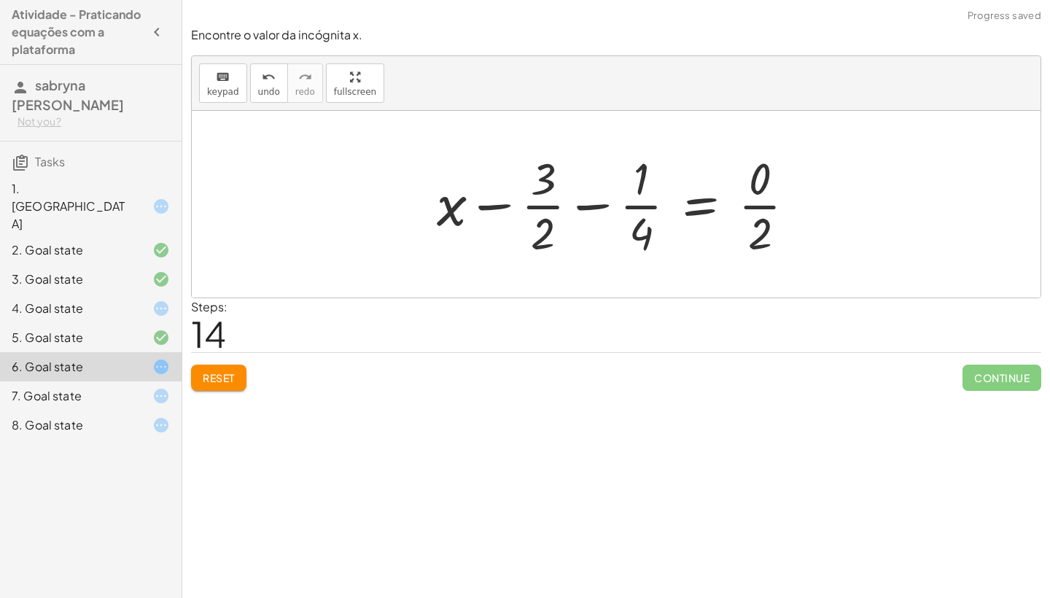
click at [541, 208] on div at bounding box center [622, 204] width 385 height 112
click at [501, 203] on div at bounding box center [622, 204] width 385 height 112
click at [595, 206] on div at bounding box center [622, 204] width 385 height 112
click at [764, 204] on div at bounding box center [622, 204] width 385 height 112
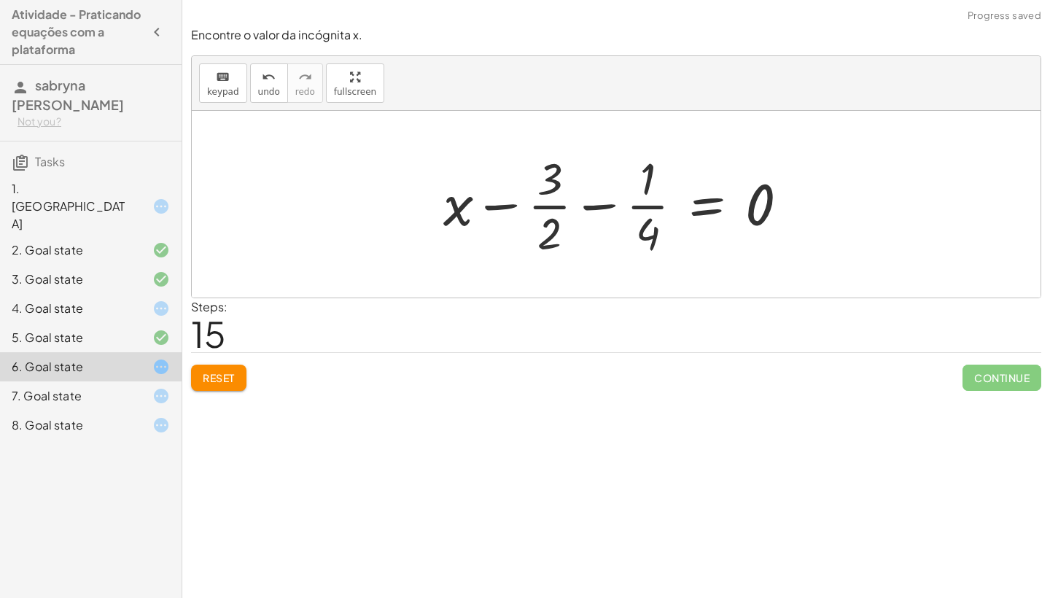
click at [651, 205] on div at bounding box center [621, 204] width 371 height 112
click at [610, 204] on div at bounding box center [621, 204] width 371 height 112
click at [552, 206] on div at bounding box center [621, 204] width 371 height 112
click at [499, 205] on div at bounding box center [621, 204] width 371 height 112
drag, startPoint x: 448, startPoint y: 203, endPoint x: 780, endPoint y: 195, distance: 332.7
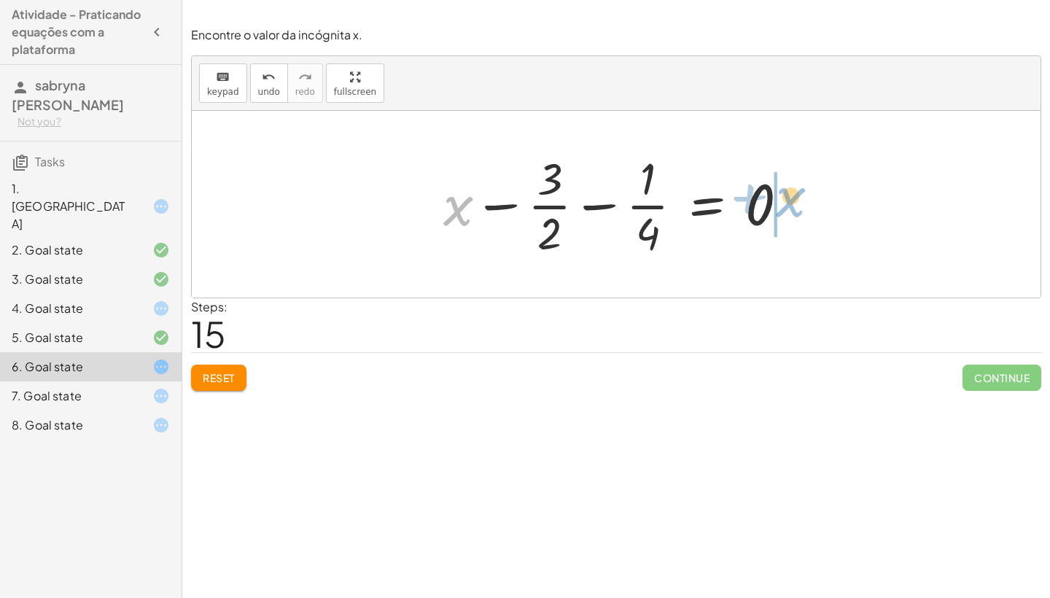
click at [780, 195] on div at bounding box center [621, 204] width 371 height 112
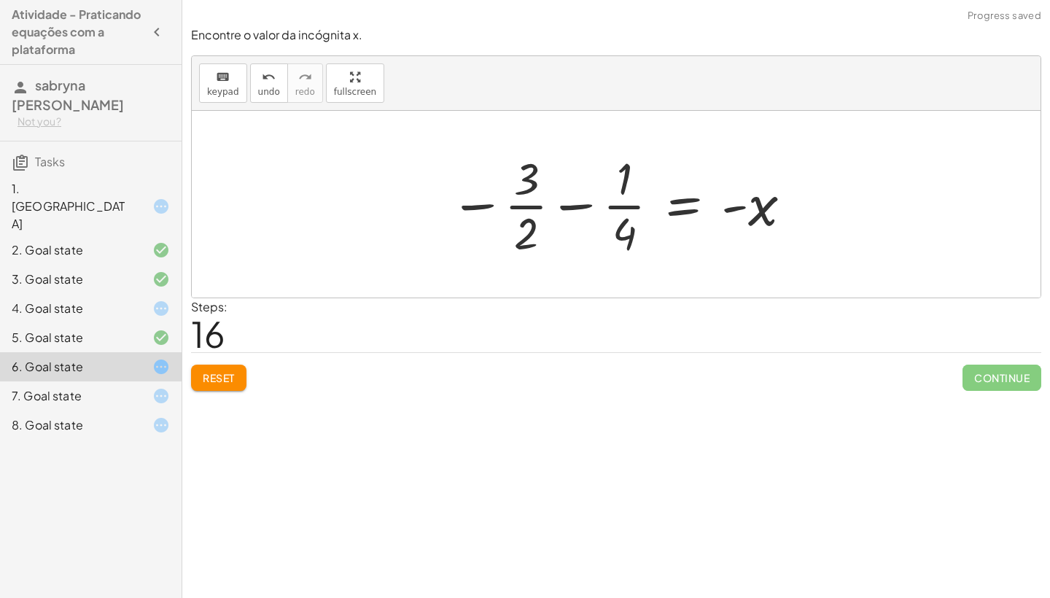
click at [474, 206] on div at bounding box center [622, 204] width 359 height 112
click at [527, 206] on div at bounding box center [622, 204] width 359 height 112
click at [572, 209] on div at bounding box center [622, 204] width 359 height 112
click at [625, 208] on div at bounding box center [622, 204] width 359 height 112
click at [618, 237] on div at bounding box center [622, 204] width 359 height 112
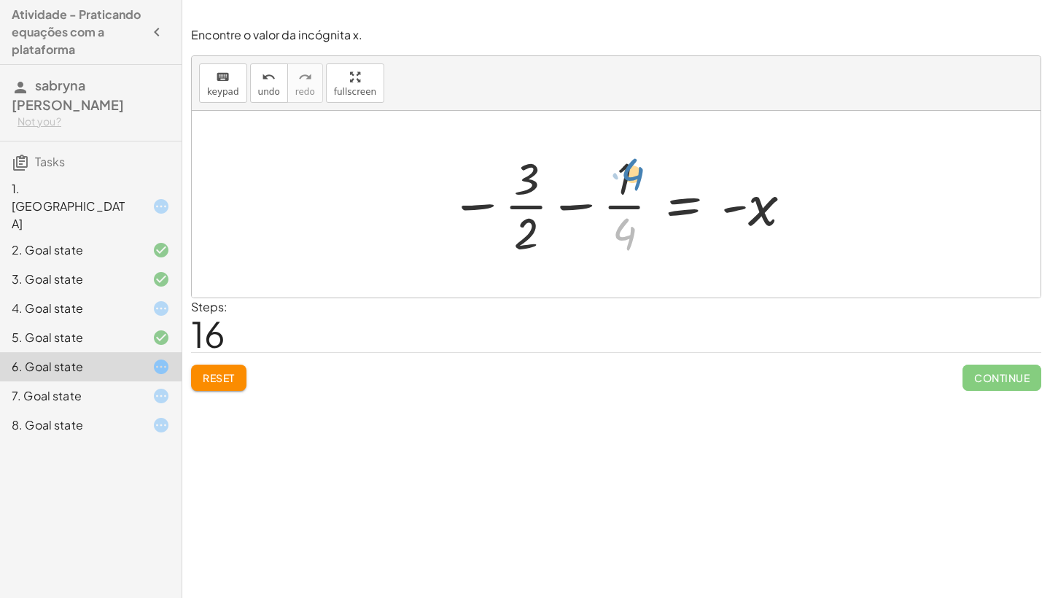
drag, startPoint x: 623, startPoint y: 237, endPoint x: 629, endPoint y: 183, distance: 54.4
click at [632, 178] on div at bounding box center [622, 204] width 359 height 112
drag, startPoint x: 529, startPoint y: 231, endPoint x: 551, endPoint y: 171, distance: 64.1
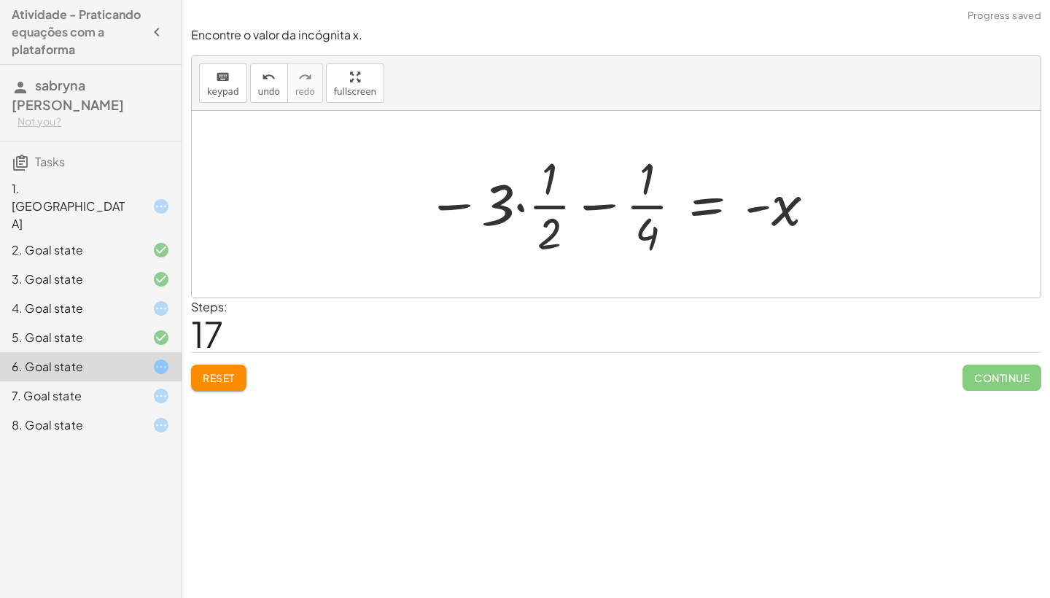
click at [516, 203] on div at bounding box center [621, 204] width 405 height 112
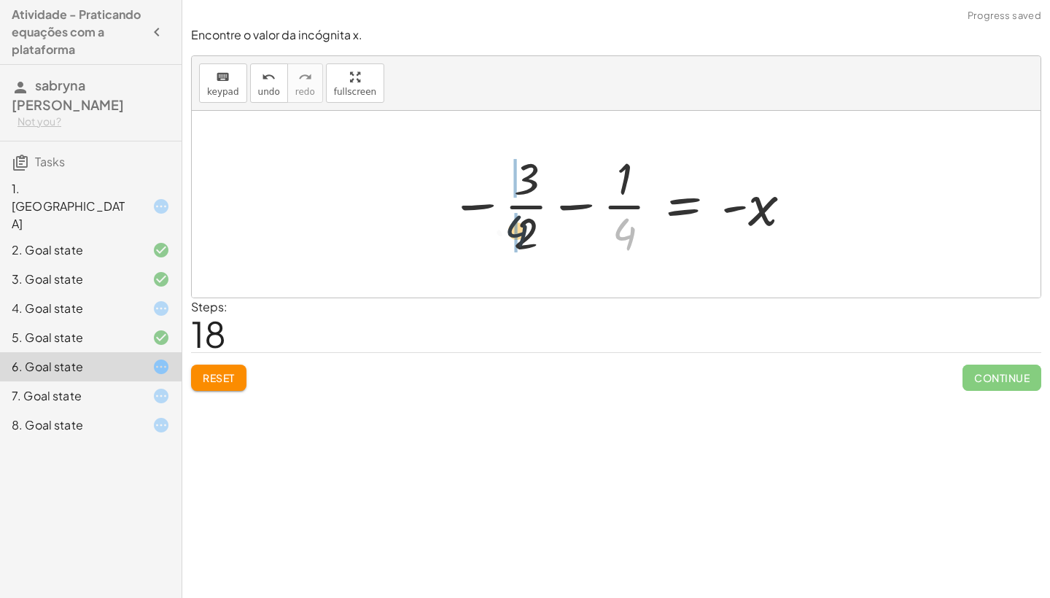
drag, startPoint x: 622, startPoint y: 227, endPoint x: 495, endPoint y: 214, distance: 127.6
click at [497, 216] on div at bounding box center [622, 204] width 359 height 112
drag, startPoint x: 621, startPoint y: 231, endPoint x: 448, endPoint y: 185, distance: 178.3
click at [448, 181] on div at bounding box center [622, 204] width 359 height 112
drag, startPoint x: 519, startPoint y: 184, endPoint x: 430, endPoint y: 214, distance: 93.2
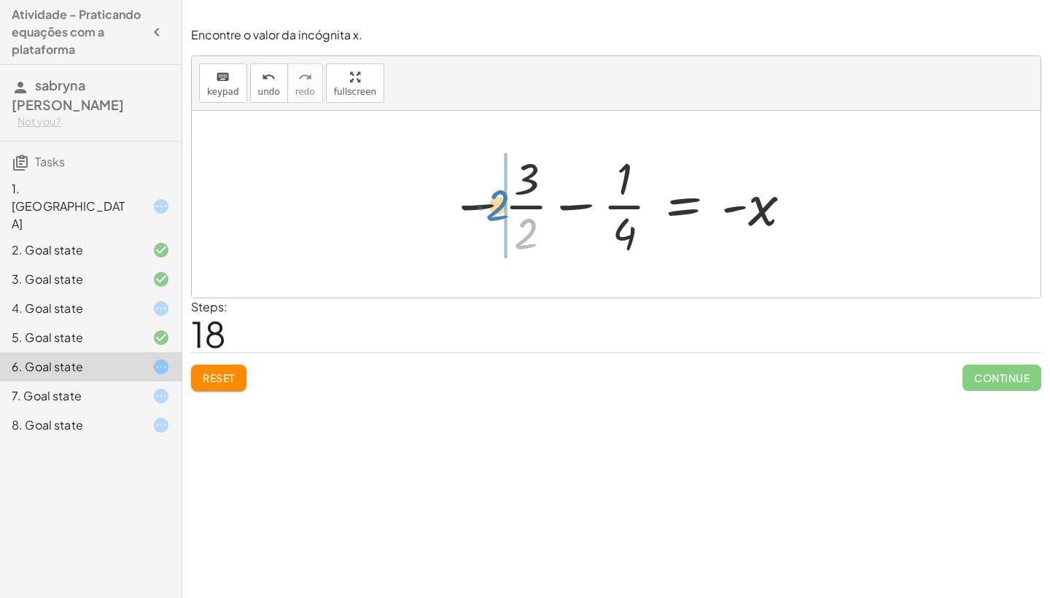
drag, startPoint x: 521, startPoint y: 232, endPoint x: 492, endPoint y: 204, distance: 39.7
click at [492, 204] on div at bounding box center [622, 204] width 359 height 112
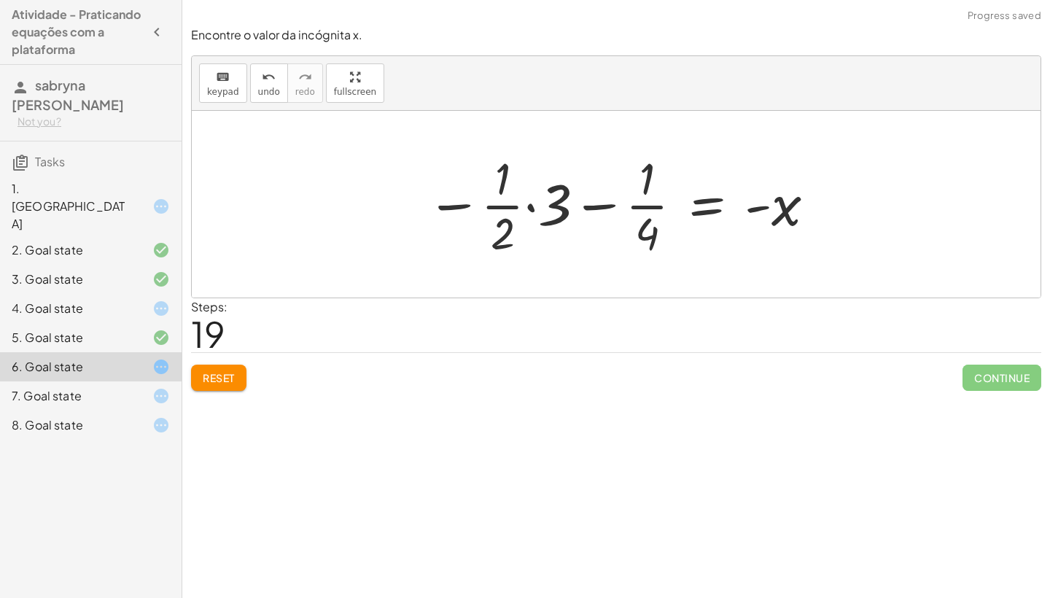
click at [529, 206] on div at bounding box center [621, 204] width 405 height 112
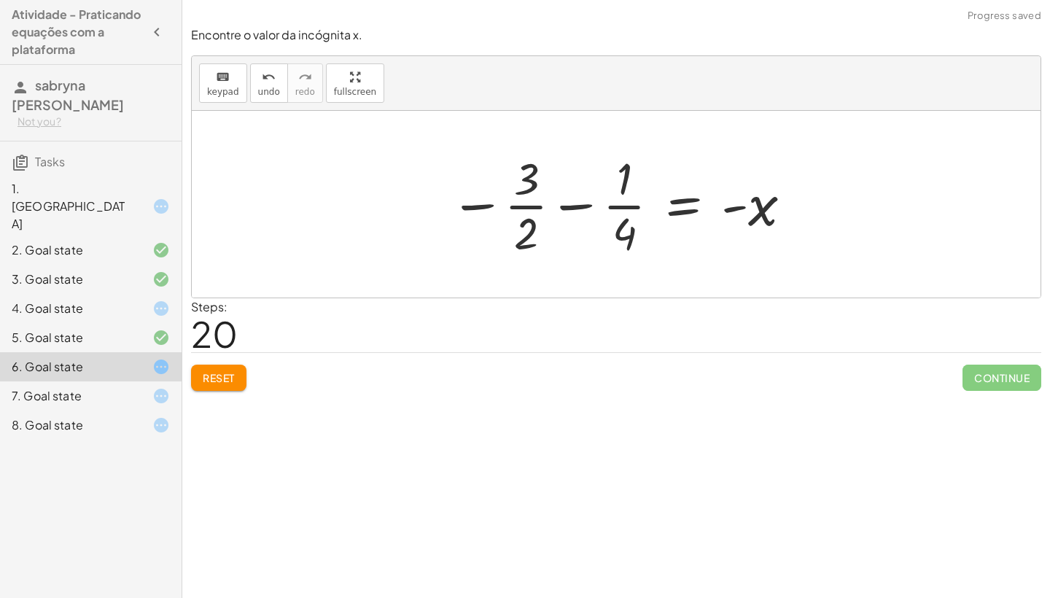
click at [462, 212] on div at bounding box center [622, 204] width 359 height 112
click at [217, 378] on span "Reset" at bounding box center [219, 377] width 32 height 13
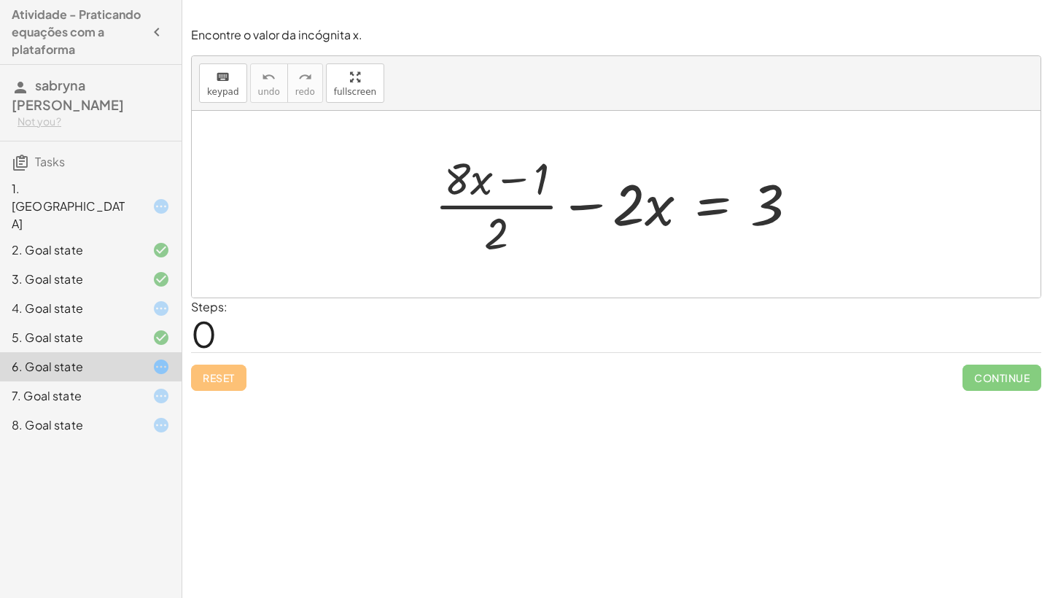
click at [516, 181] on div at bounding box center [621, 204] width 389 height 112
drag, startPoint x: 629, startPoint y: 193, endPoint x: 377, endPoint y: 153, distance: 254.7
click at [377, 153] on div "· 2 − · x + · ( + · 8 · x − 1 ) · 2 − · 2 · x = 3" at bounding box center [616, 204] width 849 height 187
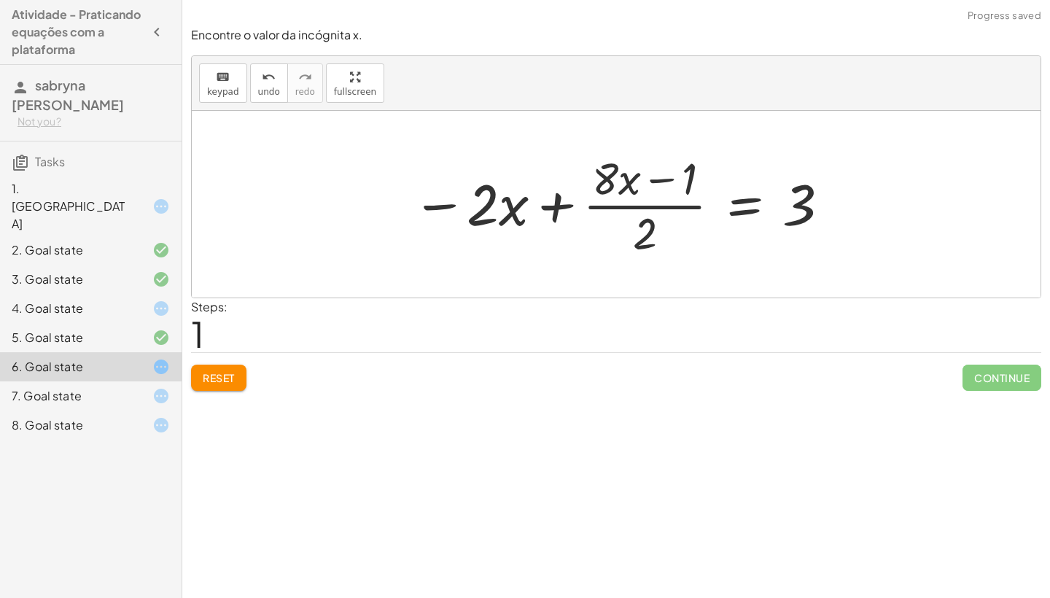
click at [555, 201] on div at bounding box center [622, 204] width 434 height 112
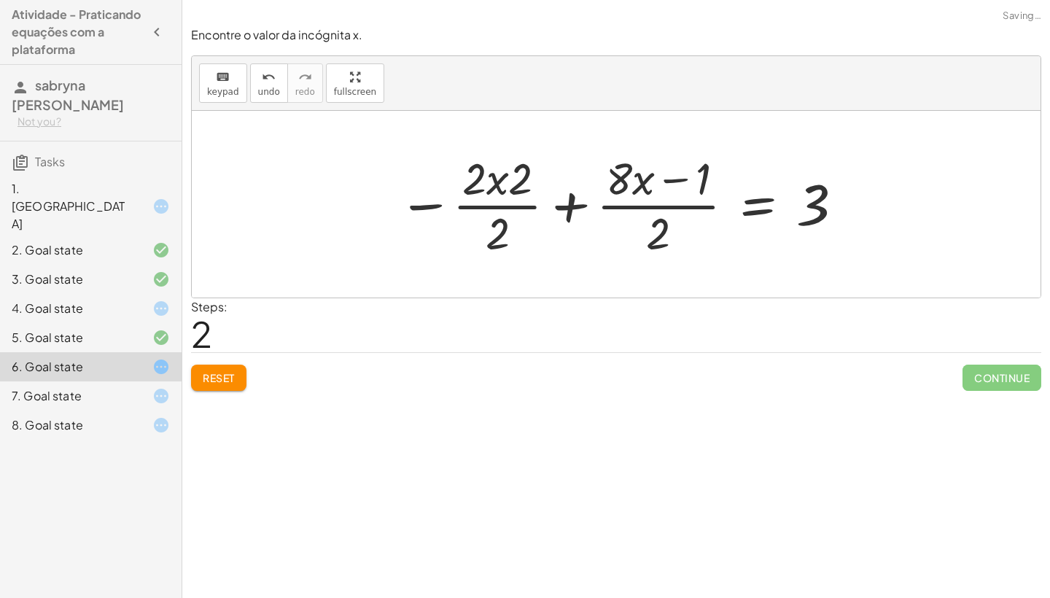
click at [574, 208] on div at bounding box center [622, 204] width 462 height 112
click at [574, 208] on div at bounding box center [649, 204] width 425 height 112
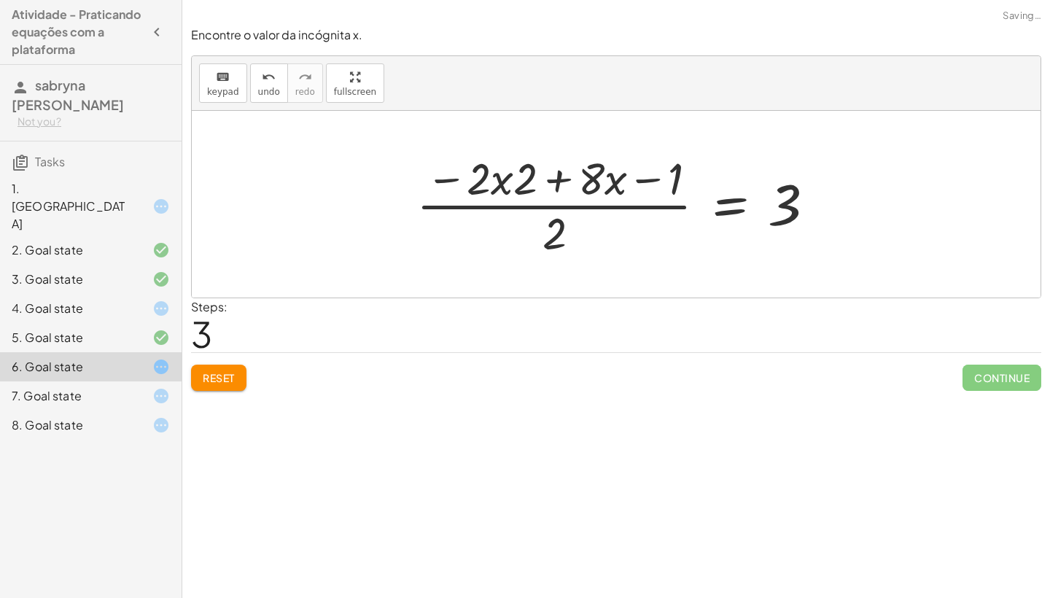
click at [556, 180] on div at bounding box center [621, 204] width 425 height 112
click at [645, 179] on div at bounding box center [621, 204] width 425 height 112
click at [564, 176] on div at bounding box center [621, 204] width 425 height 112
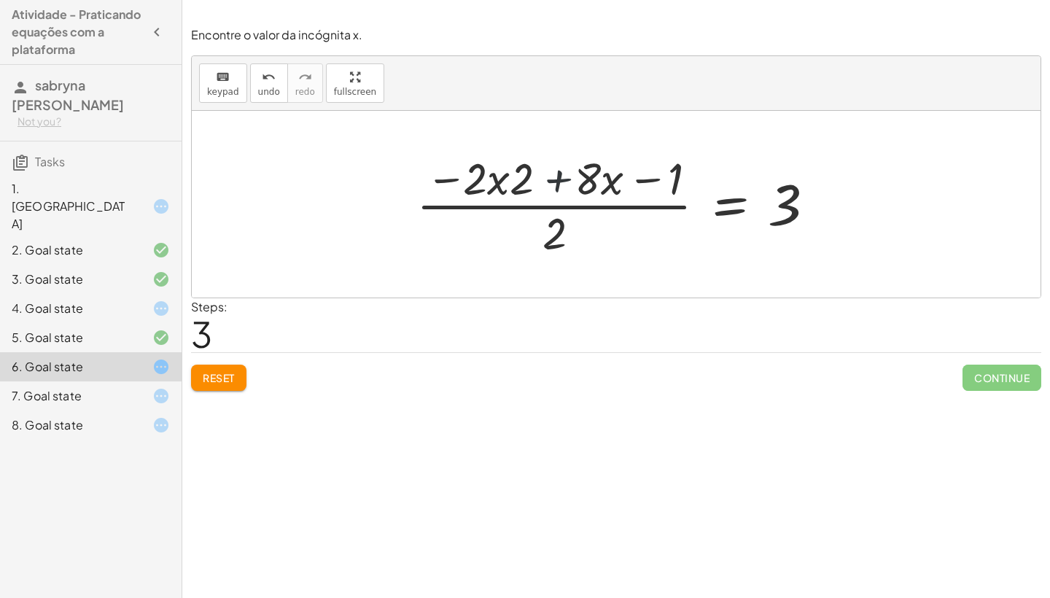
click at [564, 176] on div at bounding box center [621, 204] width 425 height 112
click at [503, 182] on div at bounding box center [621, 204] width 425 height 112
drag, startPoint x: 448, startPoint y: 179, endPoint x: 666, endPoint y: 185, distance: 218.1
click at [666, 186] on div at bounding box center [621, 204] width 425 height 112
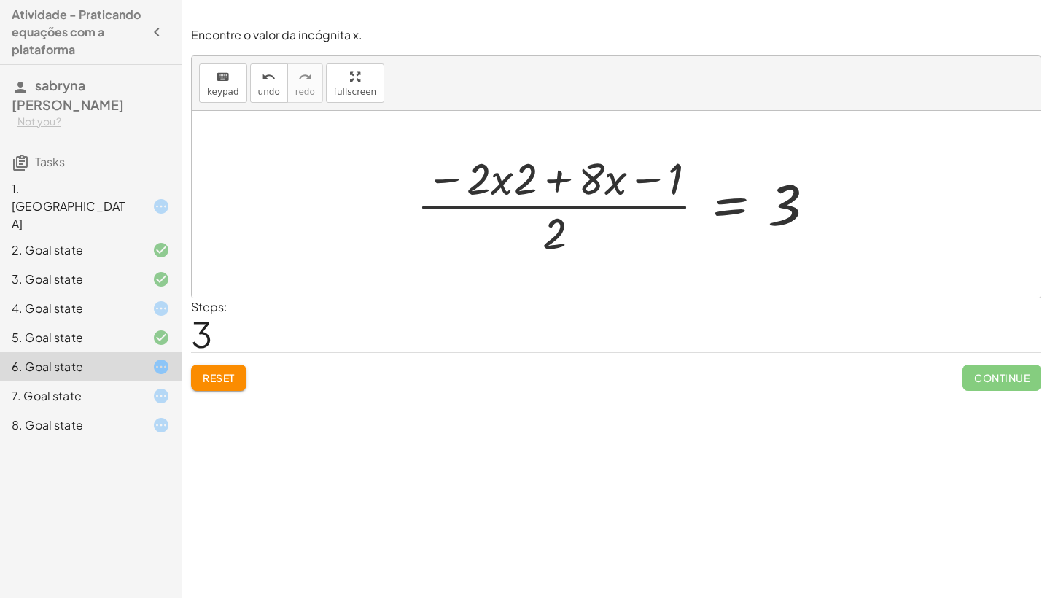
click at [233, 373] on span "Reset" at bounding box center [219, 377] width 32 height 13
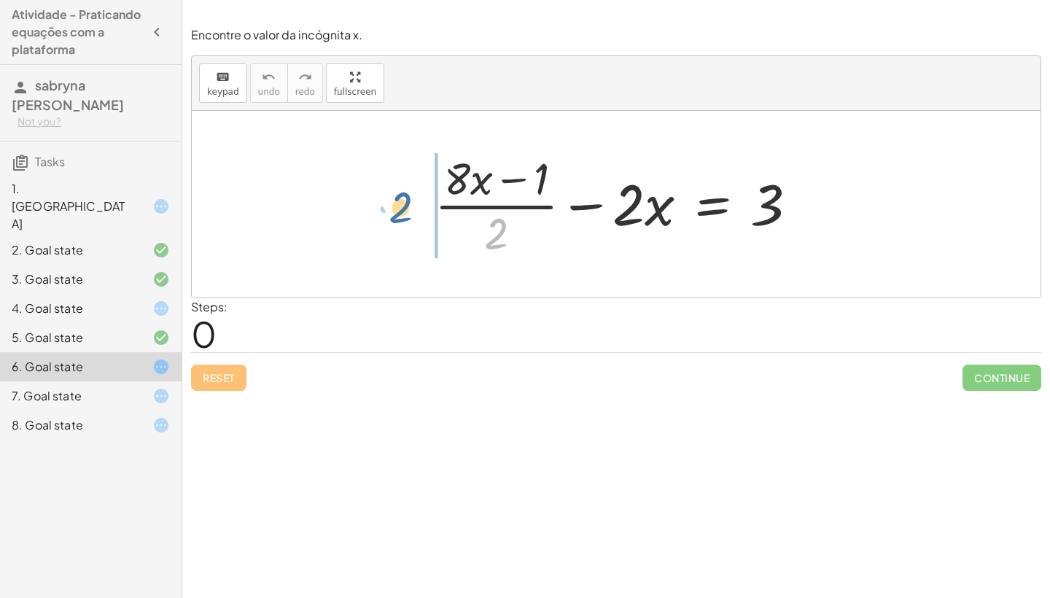
drag, startPoint x: 497, startPoint y: 244, endPoint x: 405, endPoint y: 209, distance: 98.3
click at [405, 209] on div "· 2 + · ( + · 8 · x − 1 ) · 2 − · 2 · x = 3" at bounding box center [616, 204] width 849 height 187
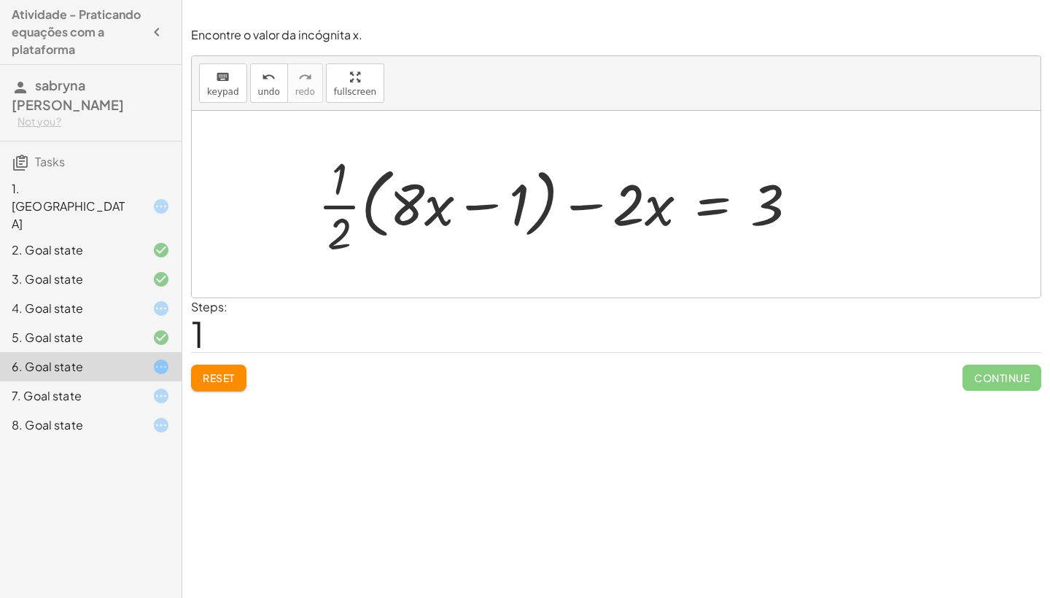
click at [240, 371] on button "Reset" at bounding box center [218, 378] width 55 height 26
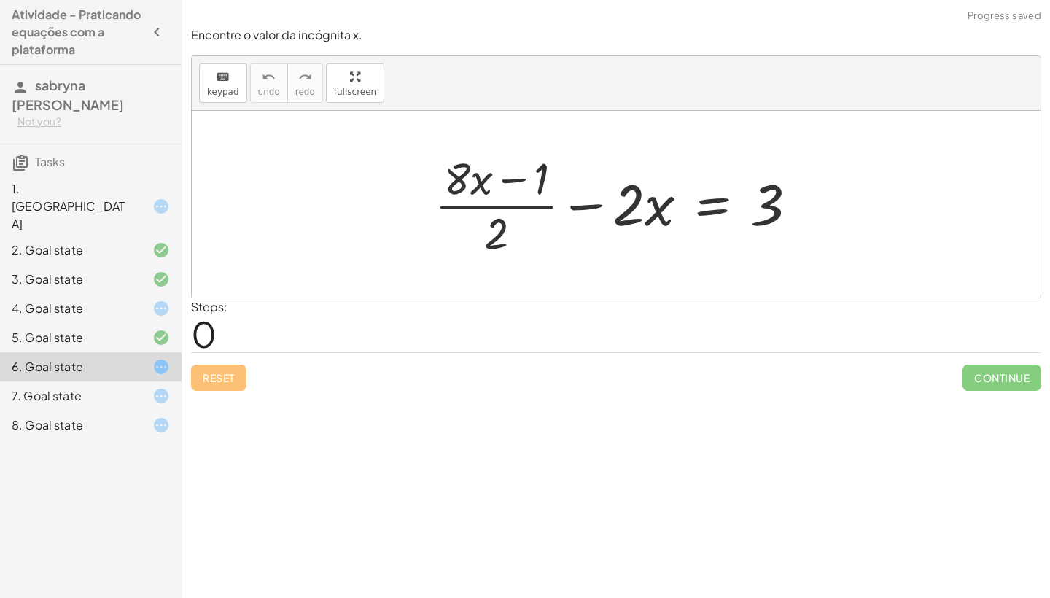
click at [497, 228] on div at bounding box center [621, 204] width 389 height 112
click at [502, 209] on div at bounding box center [621, 204] width 389 height 112
click at [503, 202] on div at bounding box center [621, 204] width 389 height 112
drag, startPoint x: 497, startPoint y: 224, endPoint x: 410, endPoint y: 169, distance: 103.2
click at [410, 169] on div "· 2 + · ( + · 8 · x − 1 ) · 2 − · 2 · x = 3" at bounding box center [616, 204] width 849 height 187
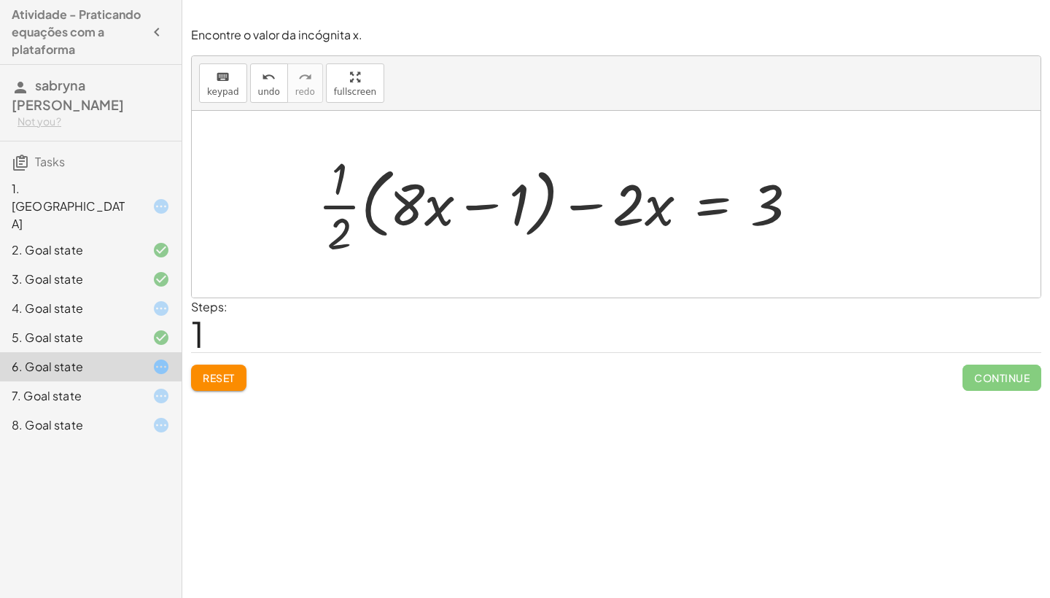
click at [346, 206] on div at bounding box center [564, 204] width 506 height 112
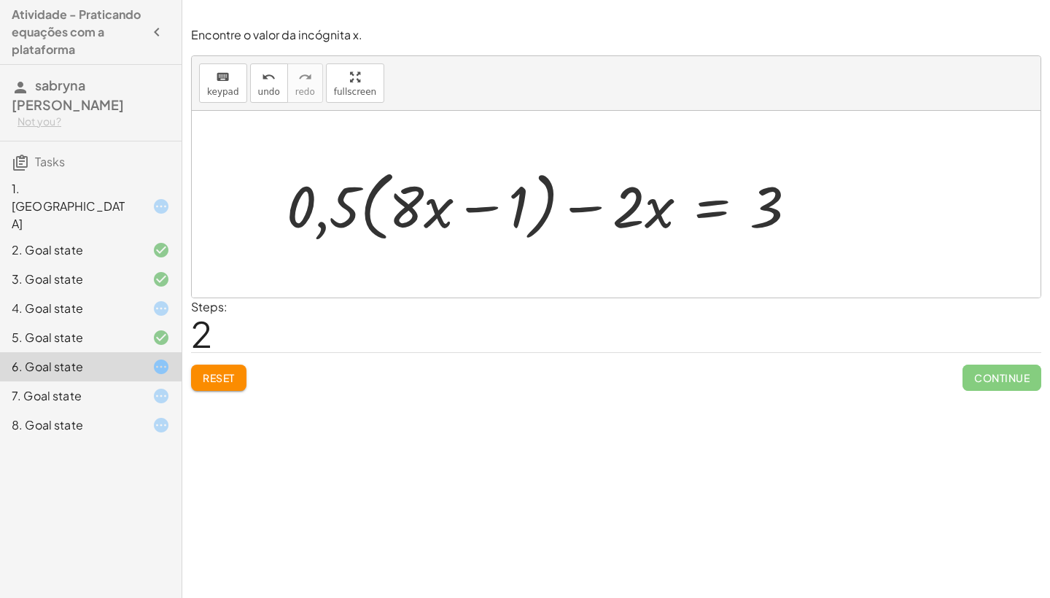
click at [486, 209] on div at bounding box center [547, 205] width 537 height 84
click at [582, 206] on div at bounding box center [547, 205] width 537 height 84
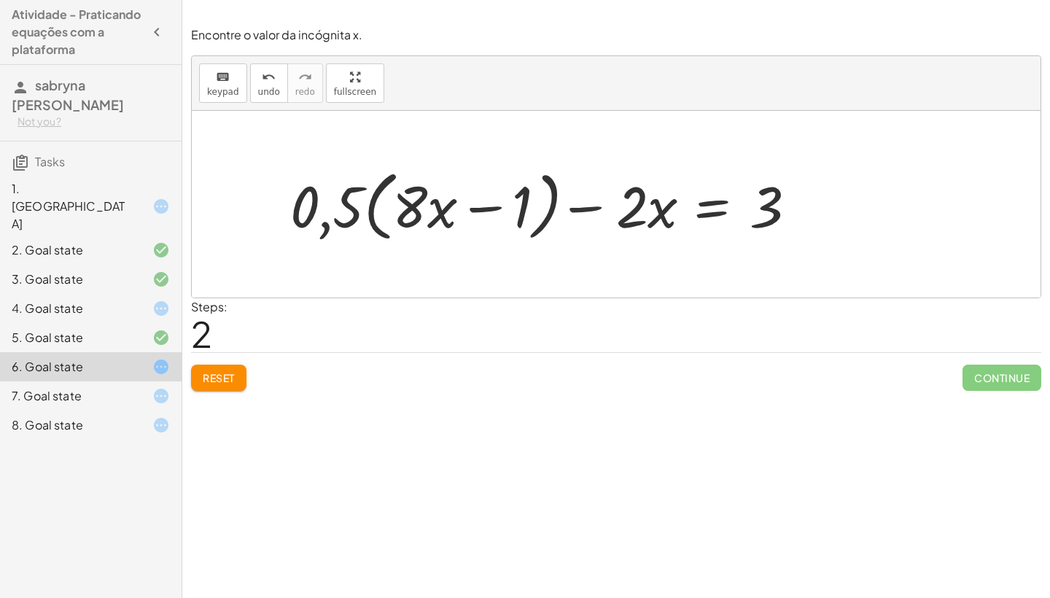
click at [582, 206] on div at bounding box center [547, 205] width 537 height 84
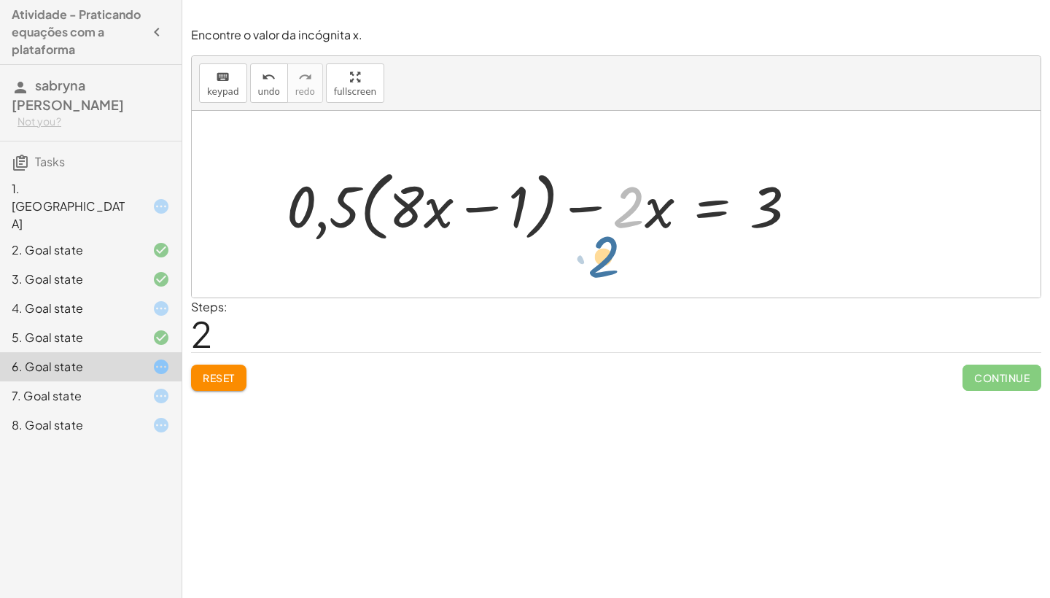
drag, startPoint x: 631, startPoint y: 203, endPoint x: 606, endPoint y: 252, distance: 55.4
click at [227, 375] on span "Reset" at bounding box center [219, 377] width 32 height 13
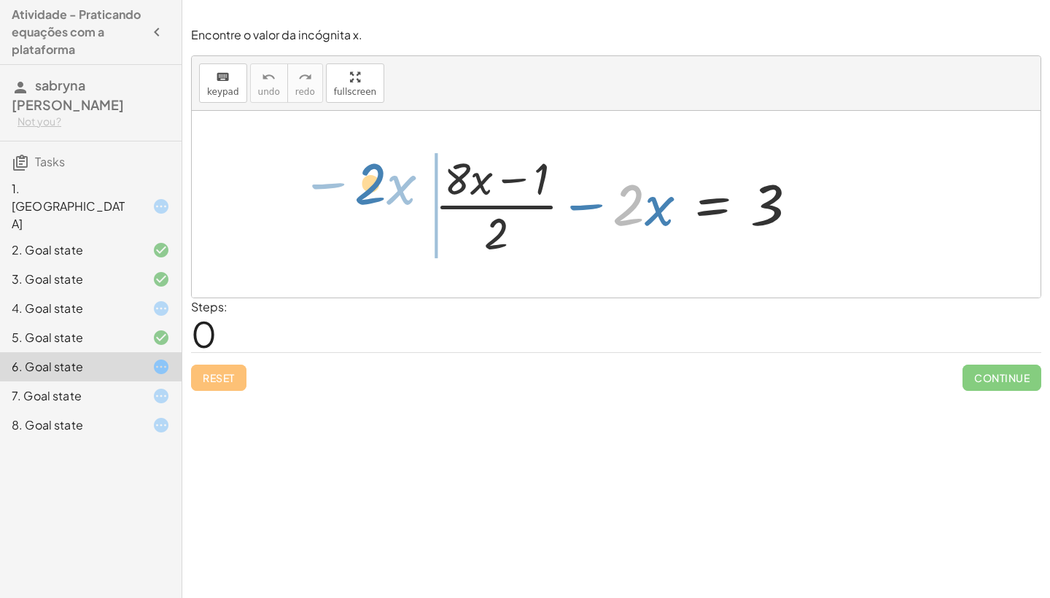
drag, startPoint x: 628, startPoint y: 204, endPoint x: 371, endPoint y: 183, distance: 257.6
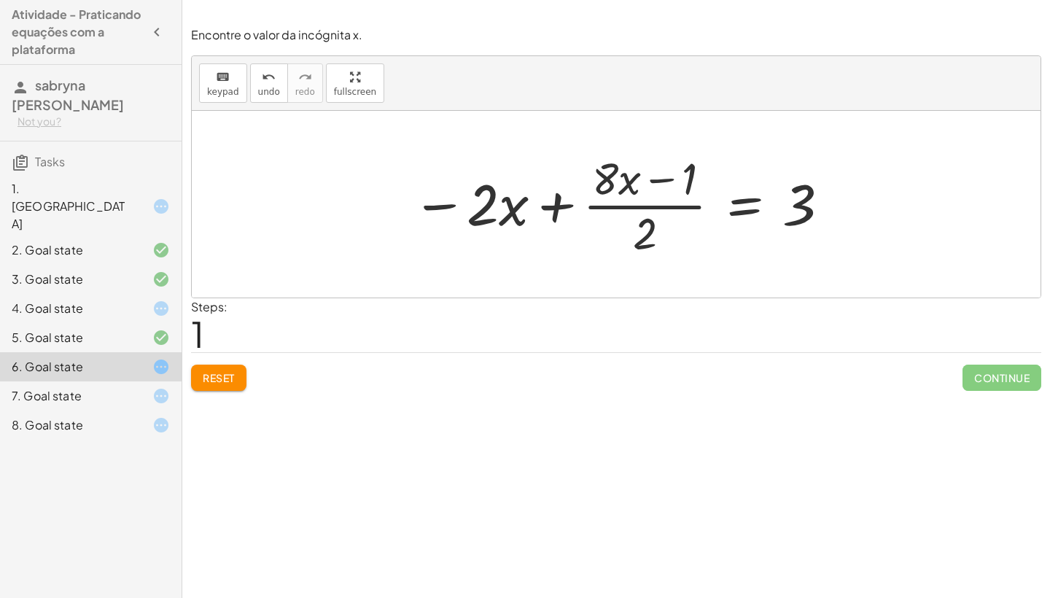
click at [251, 374] on div "Reset Continue" at bounding box center [616, 371] width 850 height 39
click at [241, 381] on button "Reset" at bounding box center [218, 378] width 55 height 26
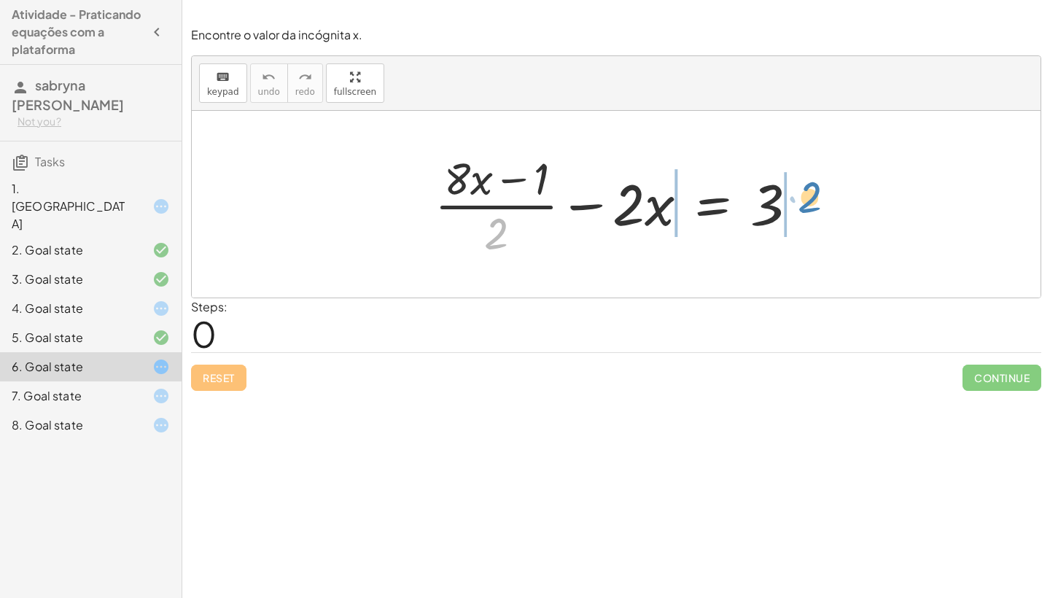
drag, startPoint x: 492, startPoint y: 238, endPoint x: 806, endPoint y: 203, distance: 315.5
click at [805, 201] on div at bounding box center [621, 204] width 389 height 112
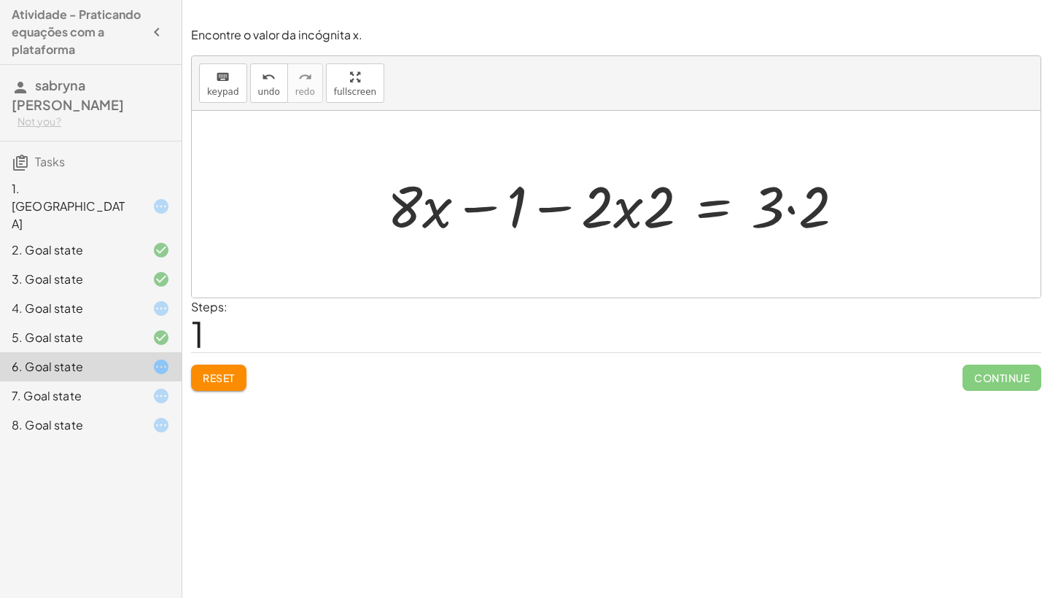
click at [488, 208] on div at bounding box center [622, 204] width 484 height 75
click at [638, 205] on div at bounding box center [622, 204] width 484 height 75
click at [629, 206] on div at bounding box center [622, 204] width 484 height 75
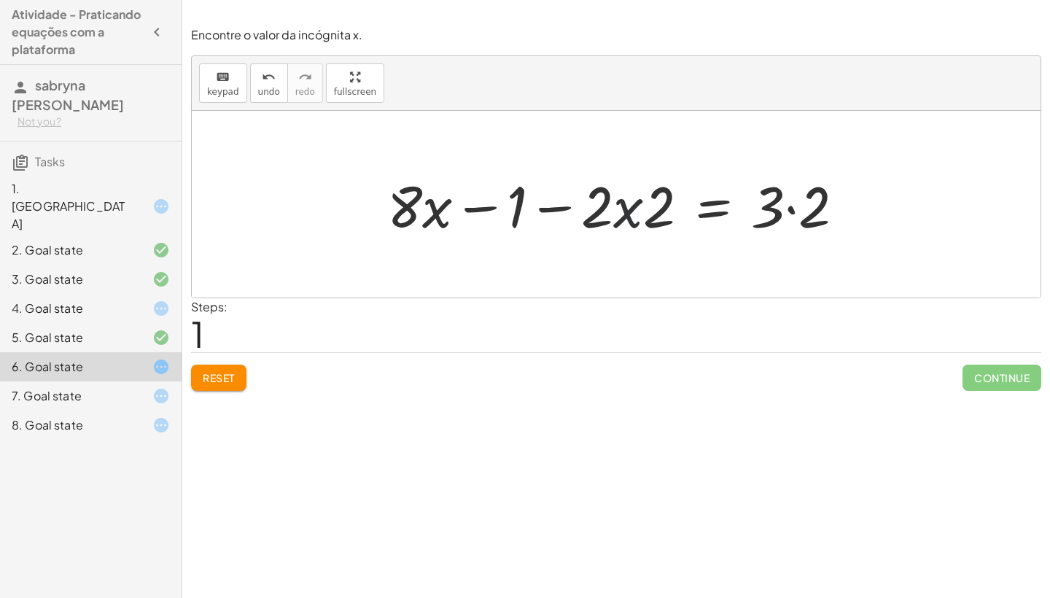
click at [629, 206] on div at bounding box center [622, 204] width 484 height 75
click at [791, 206] on div at bounding box center [622, 204] width 484 height 75
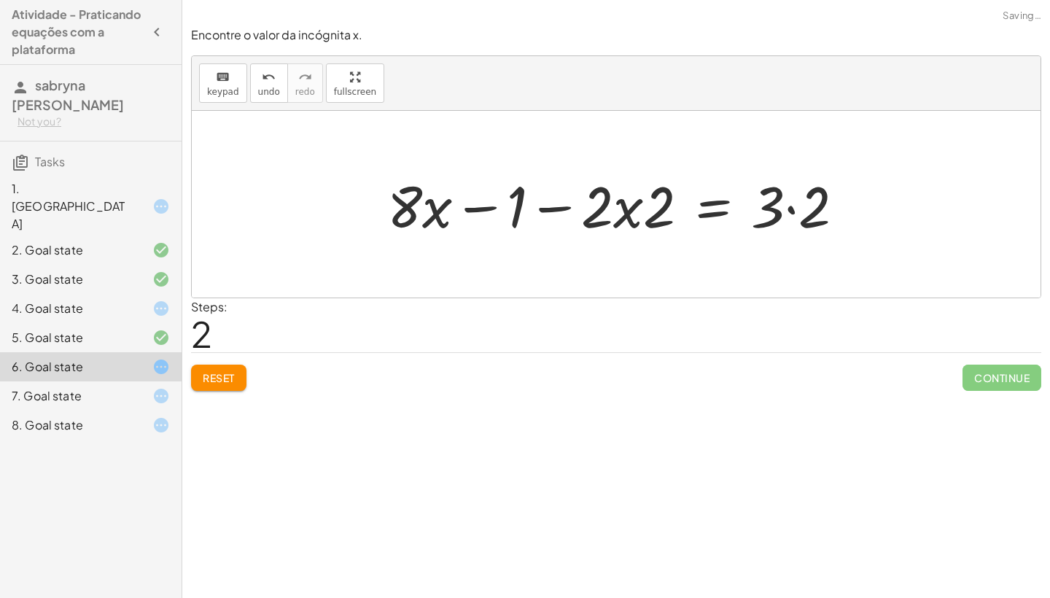
click at [791, 206] on div at bounding box center [598, 204] width 437 height 75
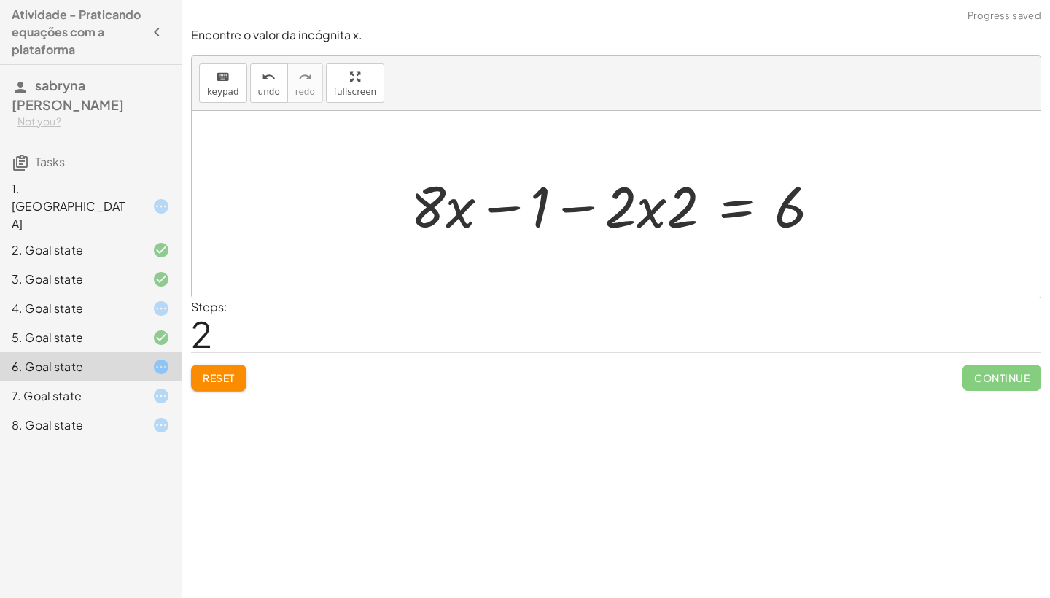
click at [653, 219] on div at bounding box center [621, 204] width 437 height 75
click at [651, 212] on div at bounding box center [621, 204] width 437 height 75
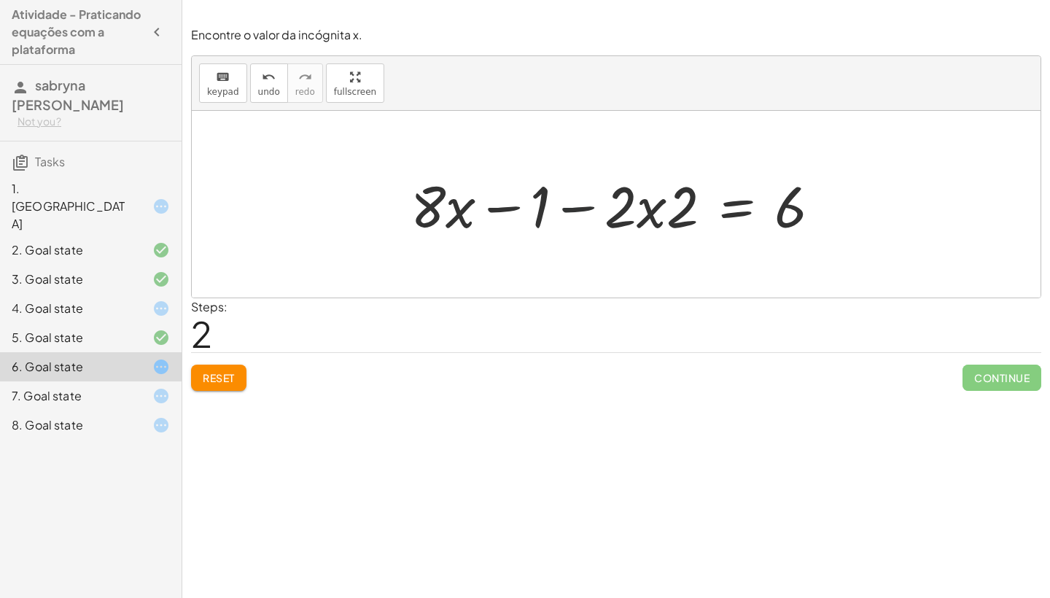
click at [572, 206] on div at bounding box center [621, 204] width 437 height 75
click at [653, 210] on div at bounding box center [621, 204] width 437 height 75
click at [516, 202] on div at bounding box center [621, 204] width 437 height 75
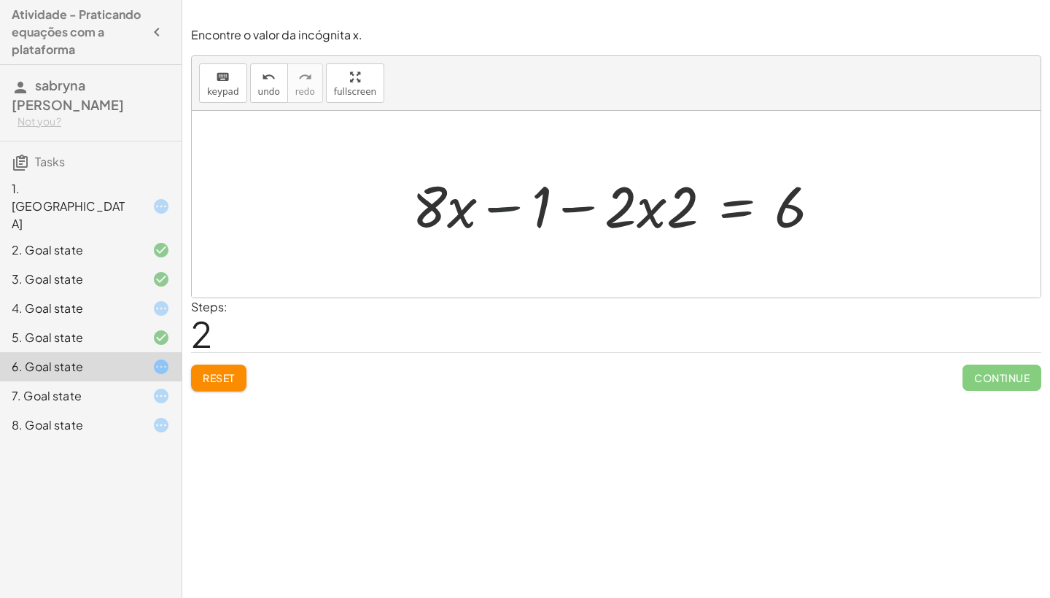
click at [516, 202] on div at bounding box center [621, 204] width 437 height 75
click at [457, 201] on div at bounding box center [621, 204] width 437 height 75
click at [566, 212] on div at bounding box center [621, 204] width 437 height 75
drag, startPoint x: 622, startPoint y: 206, endPoint x: 667, endPoint y: 209, distance: 44.6
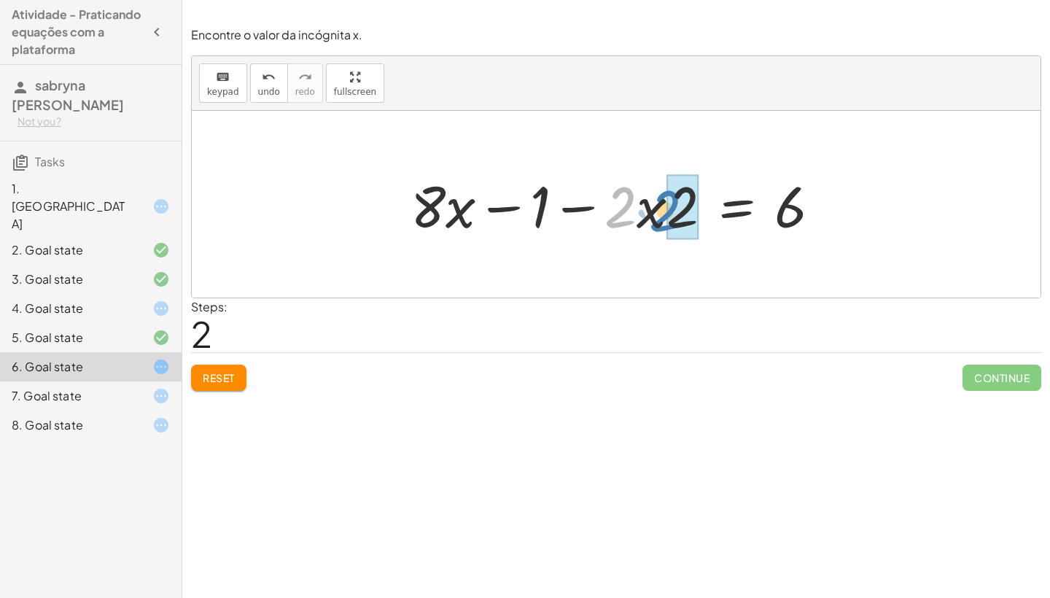
click at [667, 209] on div at bounding box center [621, 204] width 437 height 75
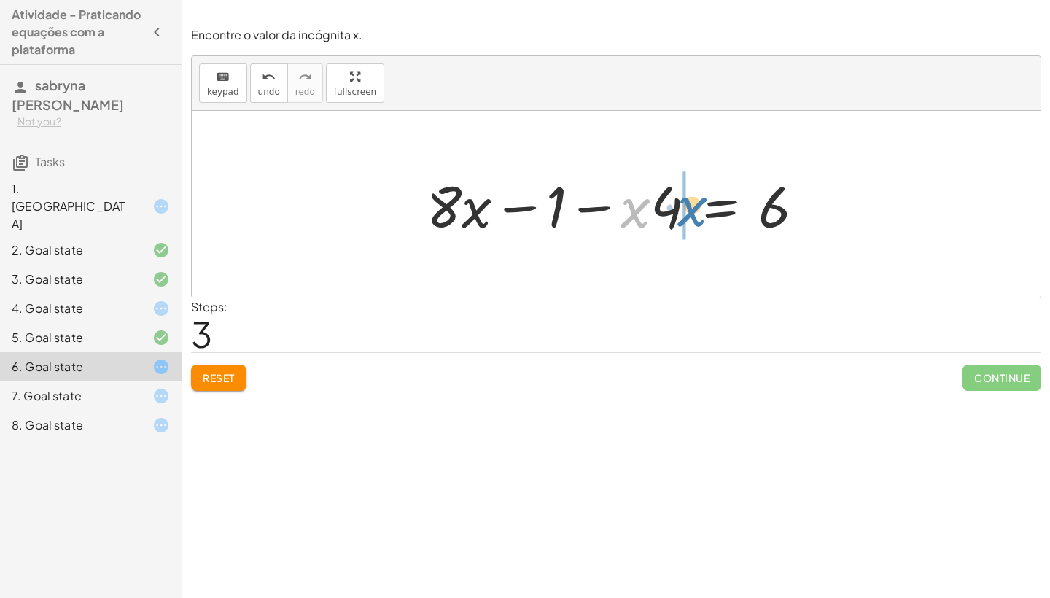
drag, startPoint x: 627, startPoint y: 211, endPoint x: 680, endPoint y: 208, distance: 53.4
click at [680, 208] on div at bounding box center [621, 204] width 405 height 75
drag, startPoint x: 656, startPoint y: 206, endPoint x: 645, endPoint y: 207, distance: 11.0
click at [645, 207] on div at bounding box center [621, 204] width 405 height 75
drag, startPoint x: 648, startPoint y: 206, endPoint x: 644, endPoint y: 213, distance: 8.5
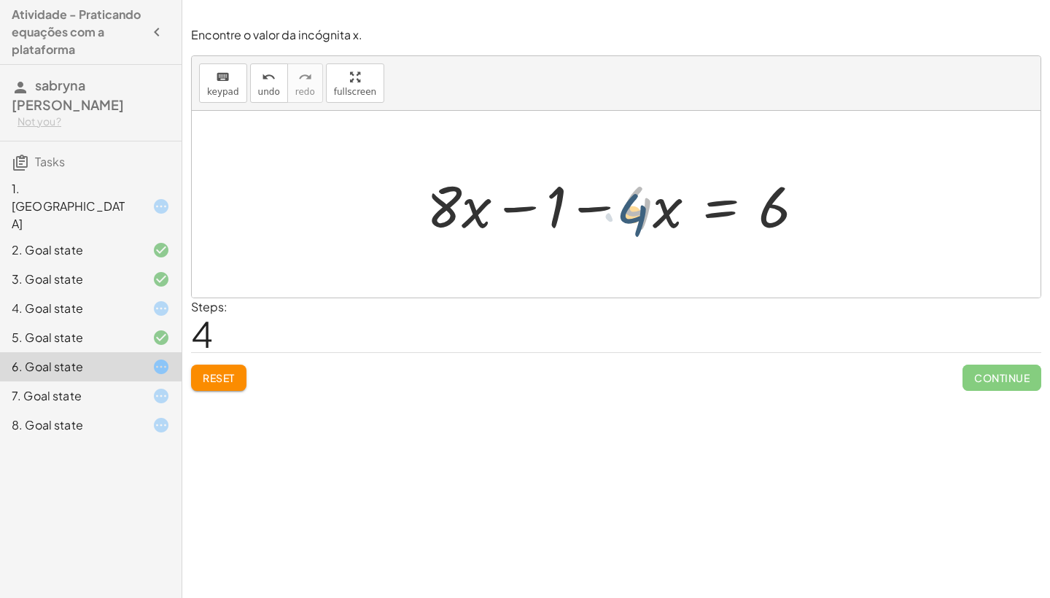
click at [644, 213] on div at bounding box center [621, 204] width 405 height 75
drag, startPoint x: 661, startPoint y: 210, endPoint x: 675, endPoint y: 202, distance: 16.0
click at [675, 202] on div at bounding box center [621, 204] width 405 height 75
drag, startPoint x: 645, startPoint y: 204, endPoint x: 500, endPoint y: 203, distance: 145.1
click at [500, 203] on div at bounding box center [621, 204] width 405 height 75
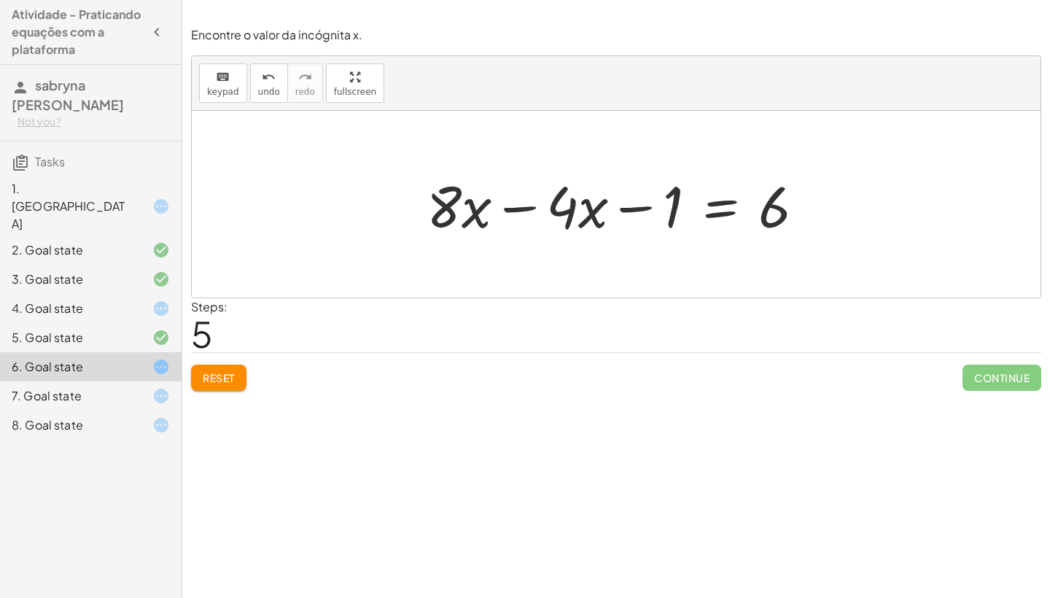
click at [516, 207] on div at bounding box center [621, 204] width 405 height 75
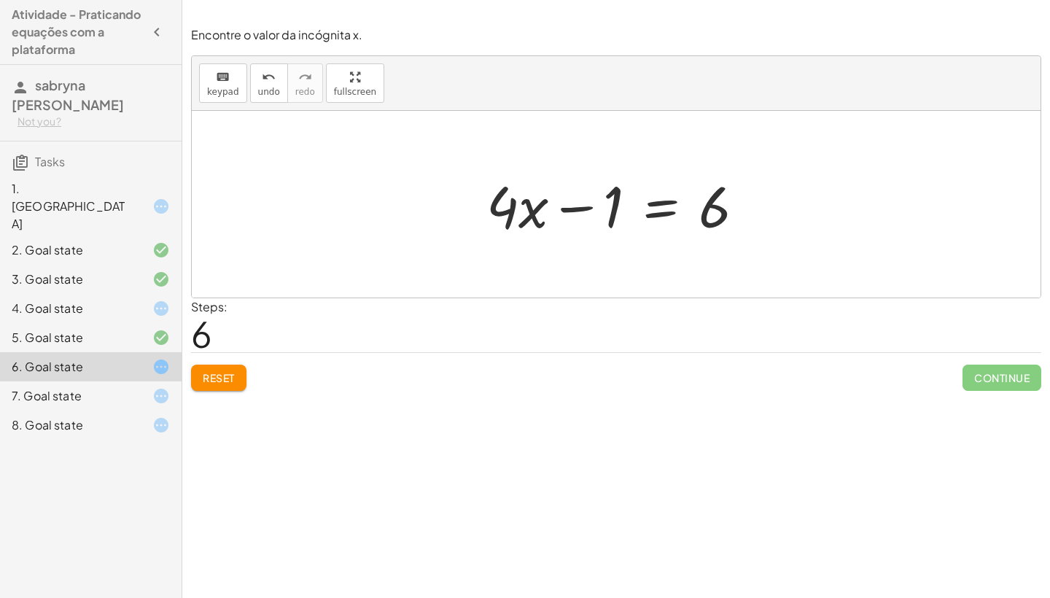
click at [573, 214] on div at bounding box center [621, 204] width 285 height 75
click at [573, 207] on div at bounding box center [621, 204] width 285 height 75
drag, startPoint x: 613, startPoint y: 203, endPoint x: 552, endPoint y: 209, distance: 60.8
click at [552, 209] on div at bounding box center [621, 204] width 285 height 75
drag, startPoint x: 613, startPoint y: 201, endPoint x: 483, endPoint y: 203, distance: 130.6
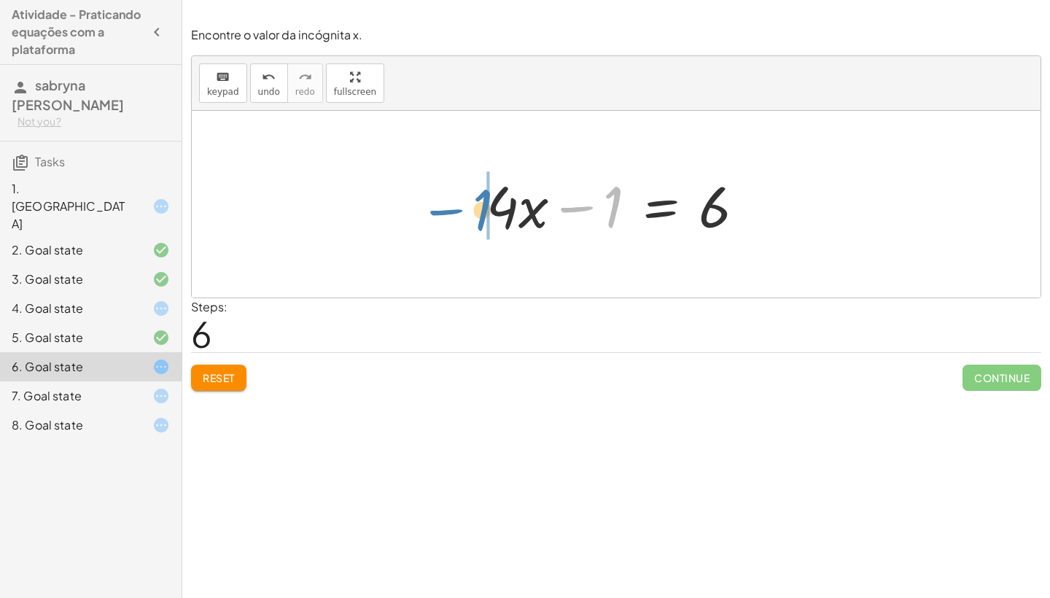
click at [483, 203] on div at bounding box center [621, 204] width 285 height 75
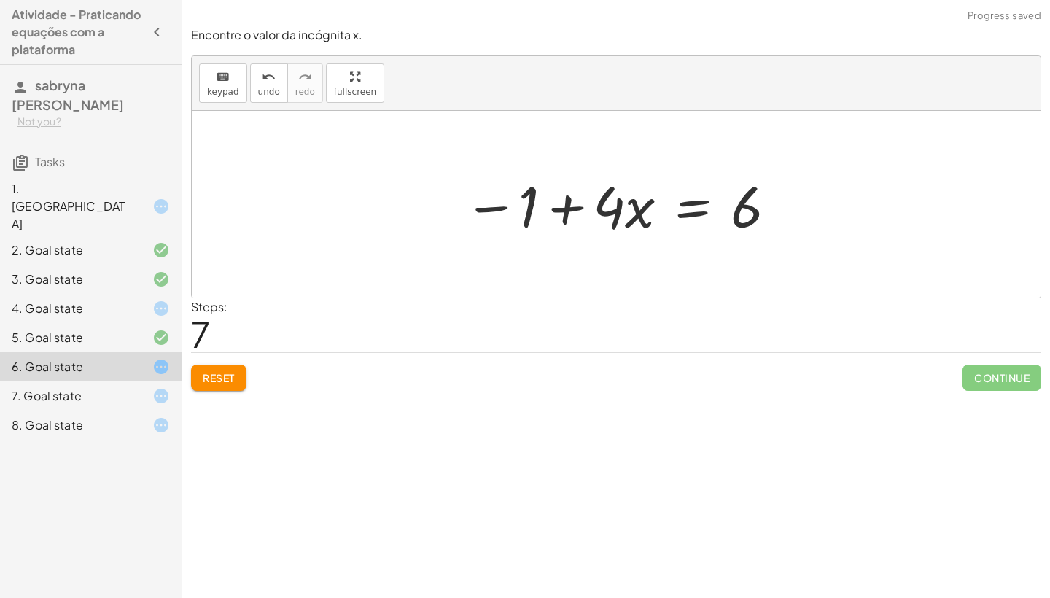
click at [564, 211] on div at bounding box center [622, 204] width 330 height 75
click at [529, 201] on div at bounding box center [622, 204] width 330 height 75
click at [632, 211] on div at bounding box center [622, 204] width 330 height 75
click at [611, 211] on div at bounding box center [622, 204] width 330 height 75
drag, startPoint x: 523, startPoint y: 215, endPoint x: 804, endPoint y: 217, distance: 281.5
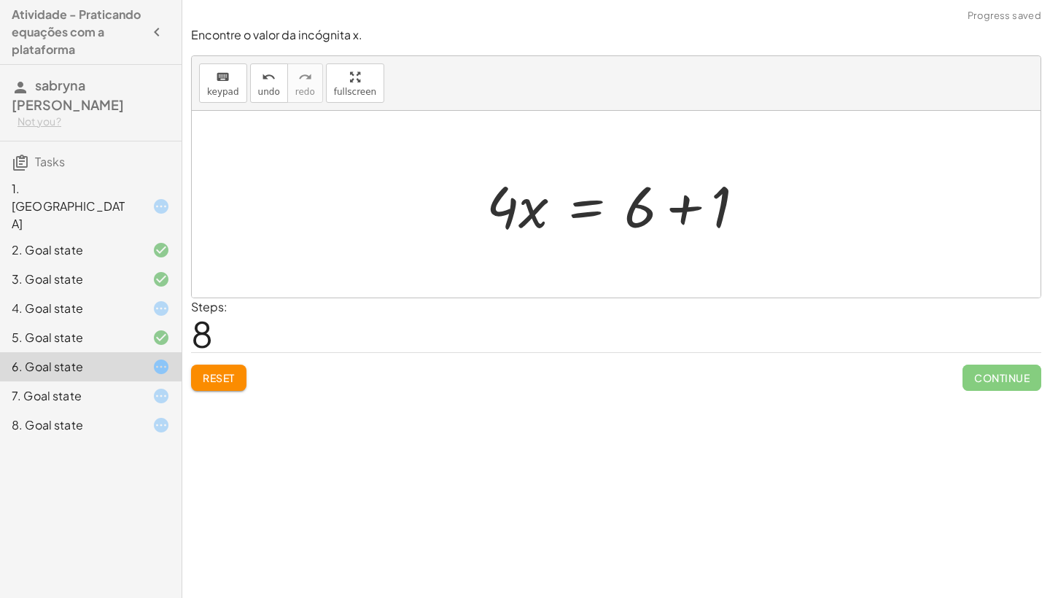
click at [683, 208] on div at bounding box center [621, 204] width 285 height 75
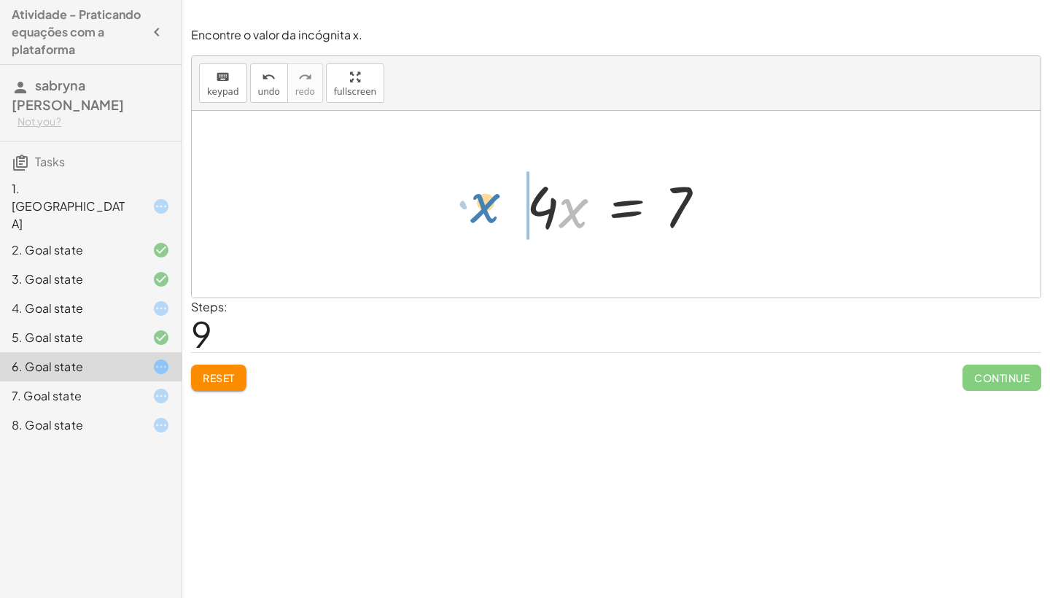
drag, startPoint x: 570, startPoint y: 214, endPoint x: 482, endPoint y: 214, distance: 87.5
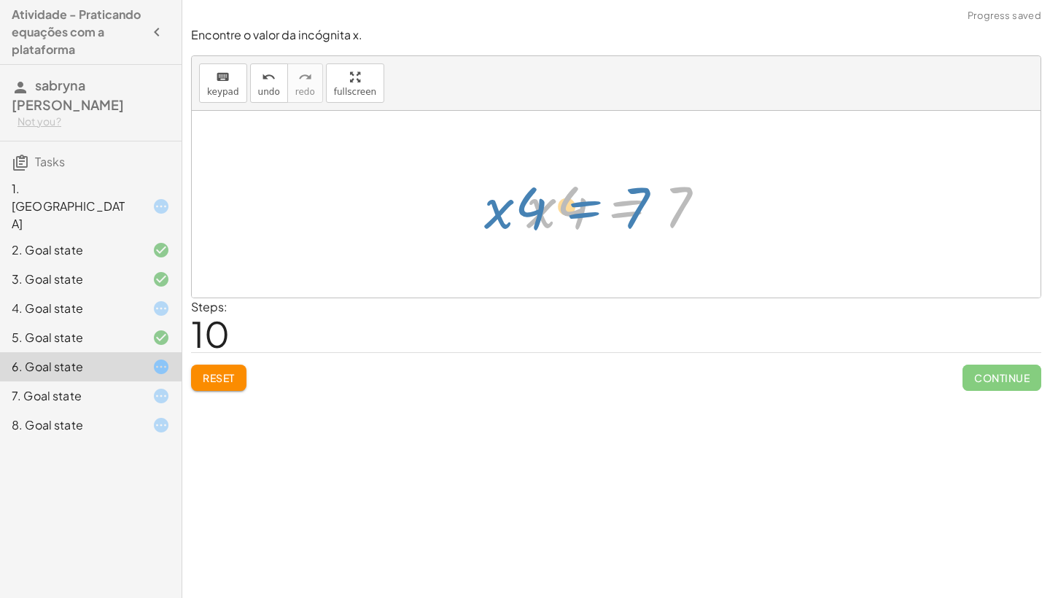
drag, startPoint x: 629, startPoint y: 201, endPoint x: 589, endPoint y: 201, distance: 40.8
click at [589, 201] on div at bounding box center [621, 204] width 205 height 75
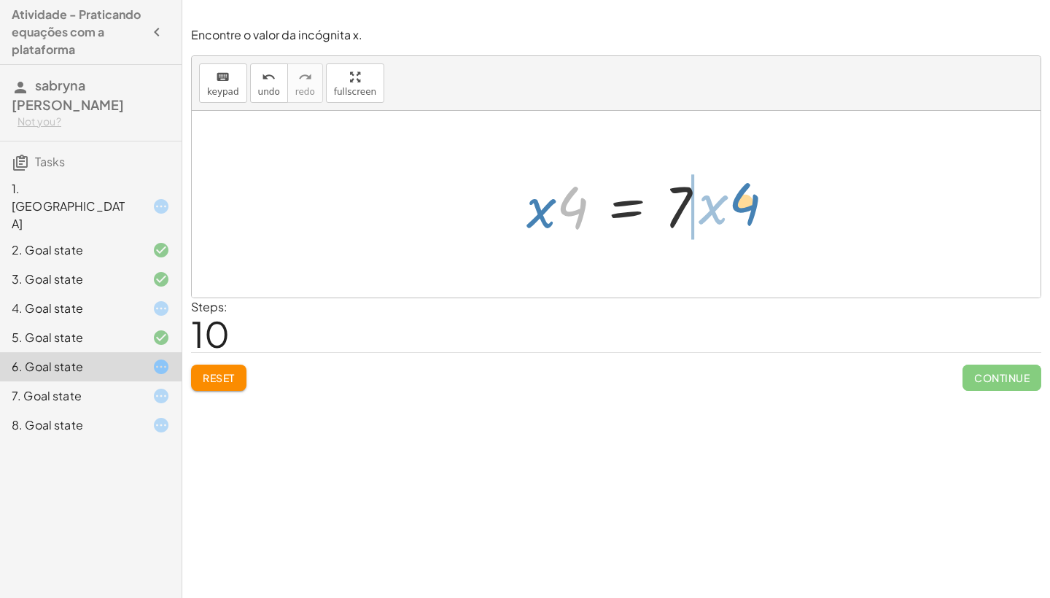
drag, startPoint x: 578, startPoint y: 199, endPoint x: 750, endPoint y: 193, distance: 172.2
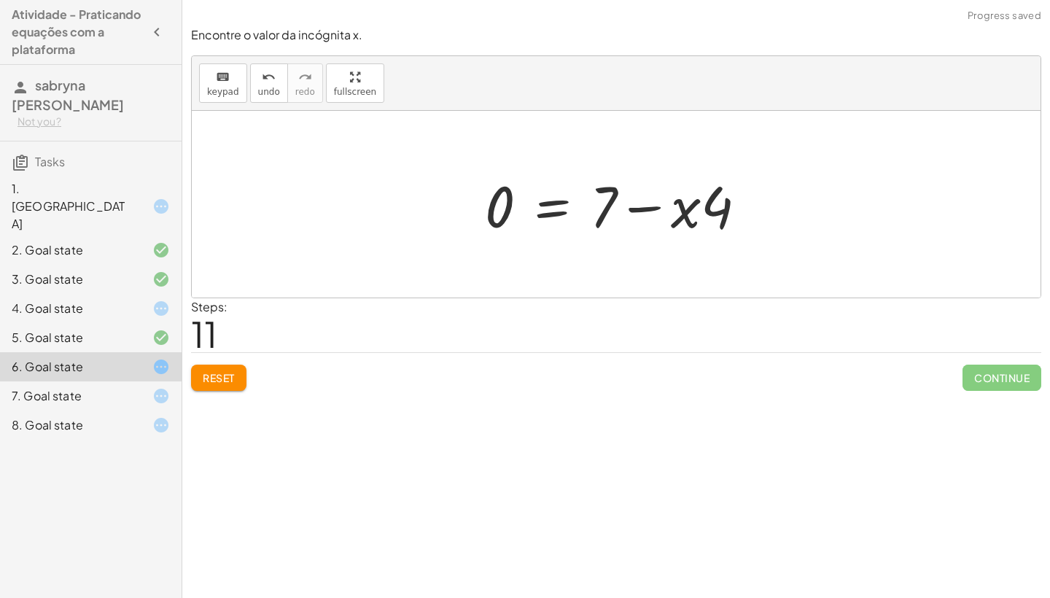
click at [644, 211] on div at bounding box center [622, 204] width 289 height 75
drag, startPoint x: 688, startPoint y: 201, endPoint x: 482, endPoint y: 187, distance: 206.8
click at [482, 187] on div at bounding box center [622, 204] width 289 height 75
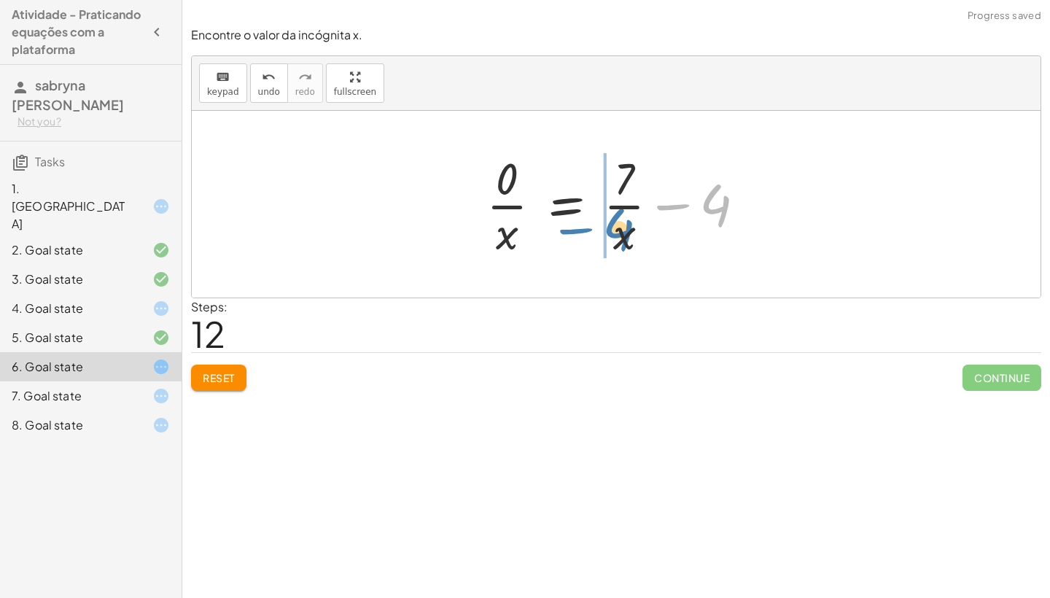
drag, startPoint x: 709, startPoint y: 211, endPoint x: 613, endPoint y: 236, distance: 98.7
click at [613, 236] on div at bounding box center [621, 204] width 285 height 112
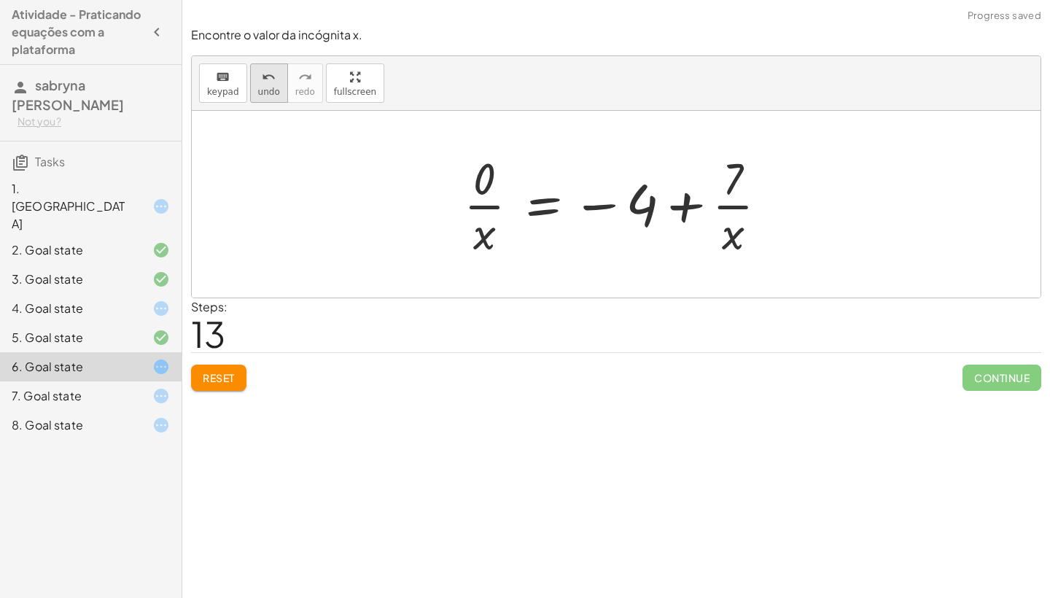
click at [258, 75] on div "undo" at bounding box center [269, 77] width 22 height 18
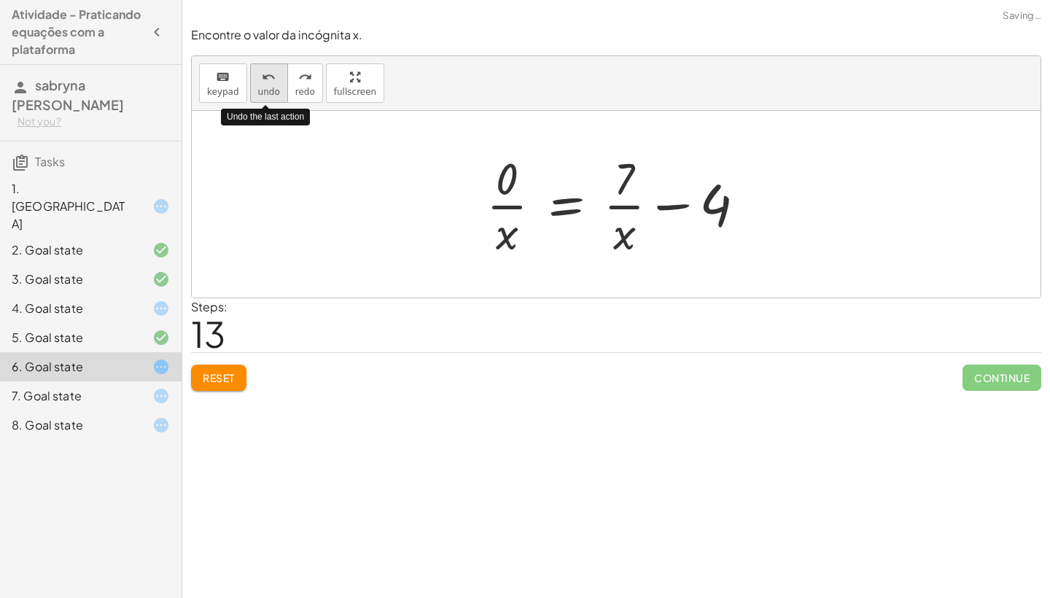
click at [258, 75] on div "undo" at bounding box center [269, 77] width 22 height 18
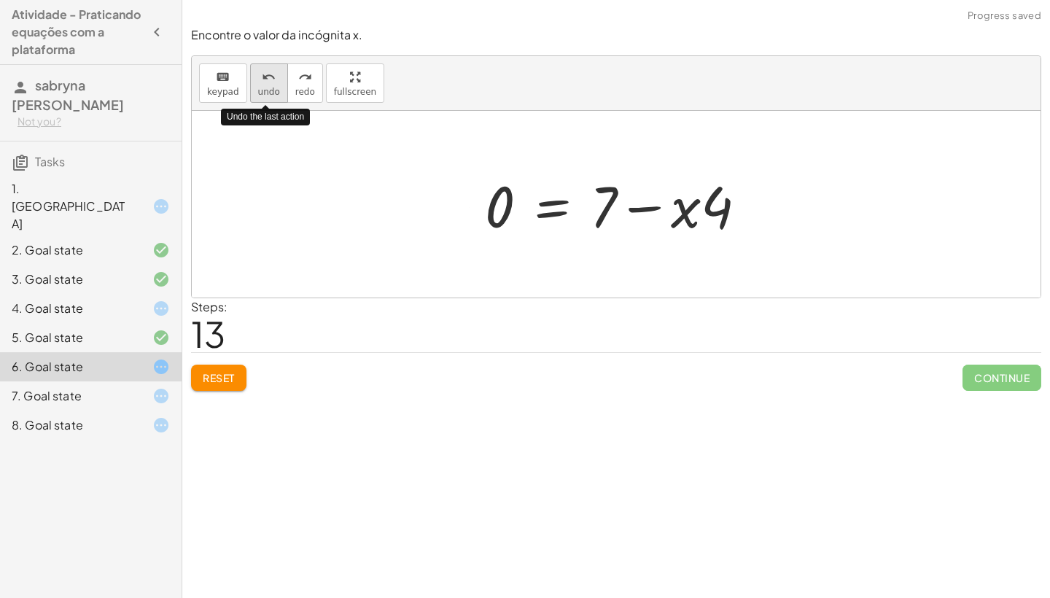
click at [258, 75] on div "undo" at bounding box center [269, 77] width 22 height 18
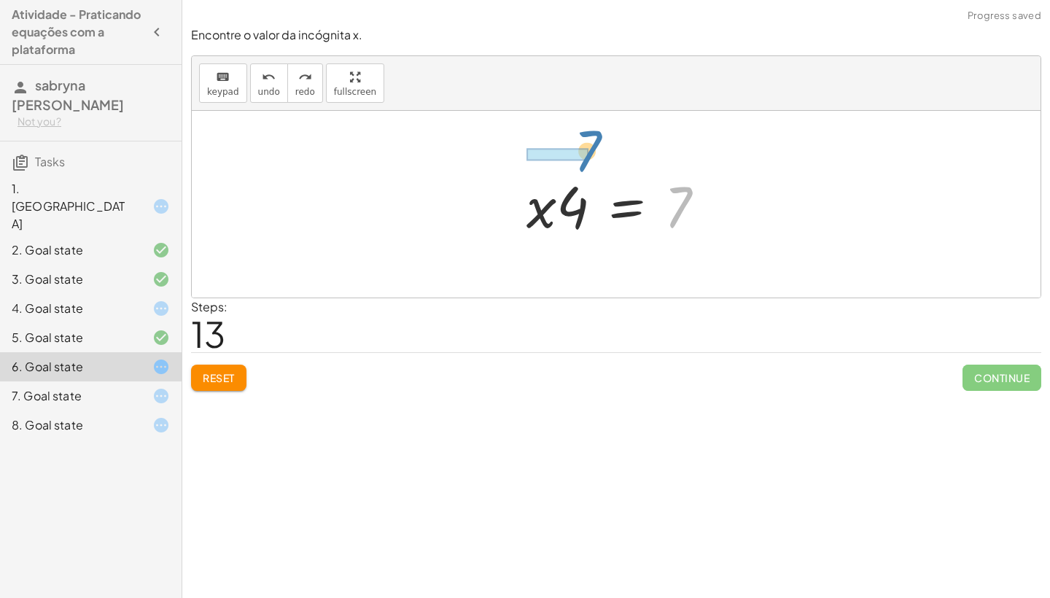
drag, startPoint x: 683, startPoint y: 192, endPoint x: 592, endPoint y: 136, distance: 106.4
click at [592, 136] on div "+ · ( + · 8 · x − 1 ) · 2 − · 2 · x = 3 + · 8 · x − 1 − · 2 · x · 2 = · 3 · 2 +…" at bounding box center [616, 204] width 849 height 187
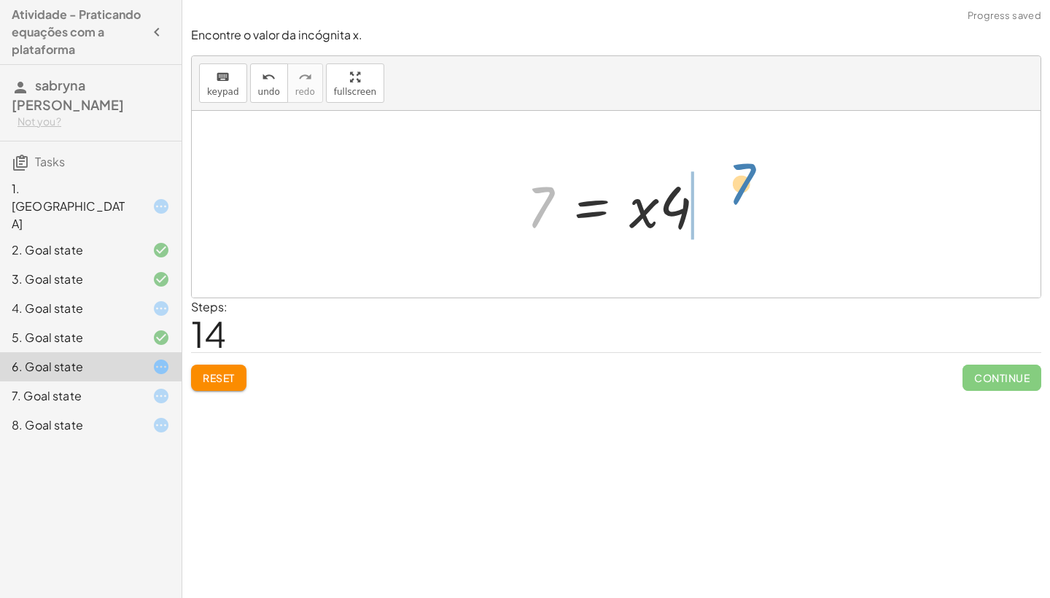
drag, startPoint x: 542, startPoint y: 188, endPoint x: 743, endPoint y: 167, distance: 202.4
click at [743, 167] on div "+ · ( + · 8 · x − 1 ) · 2 − · 2 · x = 3 + · 8 · x − 1 − · 2 · x · 2 = · 3 · 2 +…" at bounding box center [616, 204] width 849 height 187
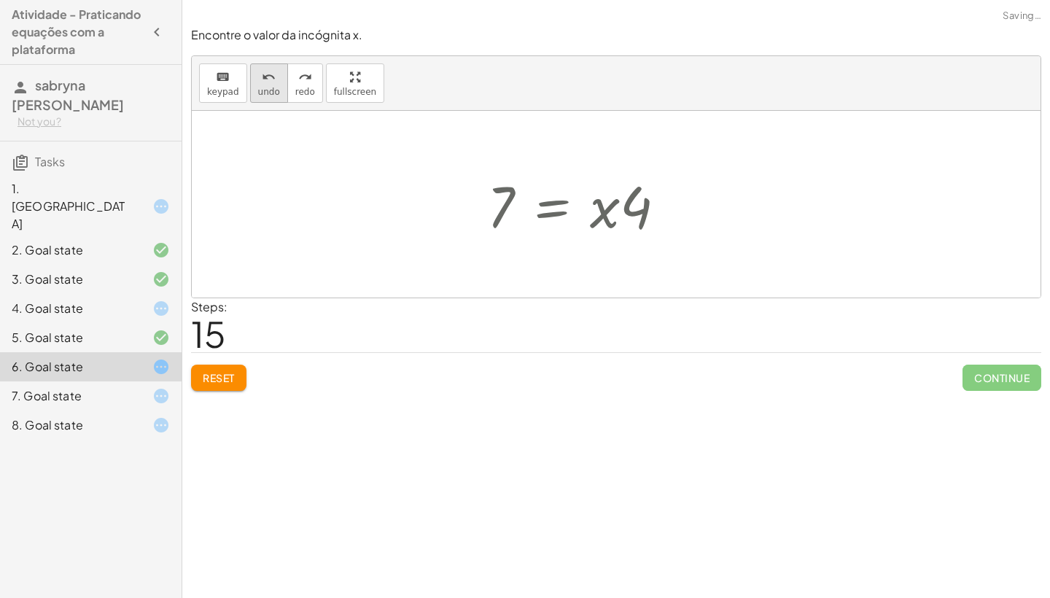
click at [268, 77] on icon "undo" at bounding box center [269, 78] width 14 height 18
click at [649, 224] on div at bounding box center [621, 204] width 205 height 75
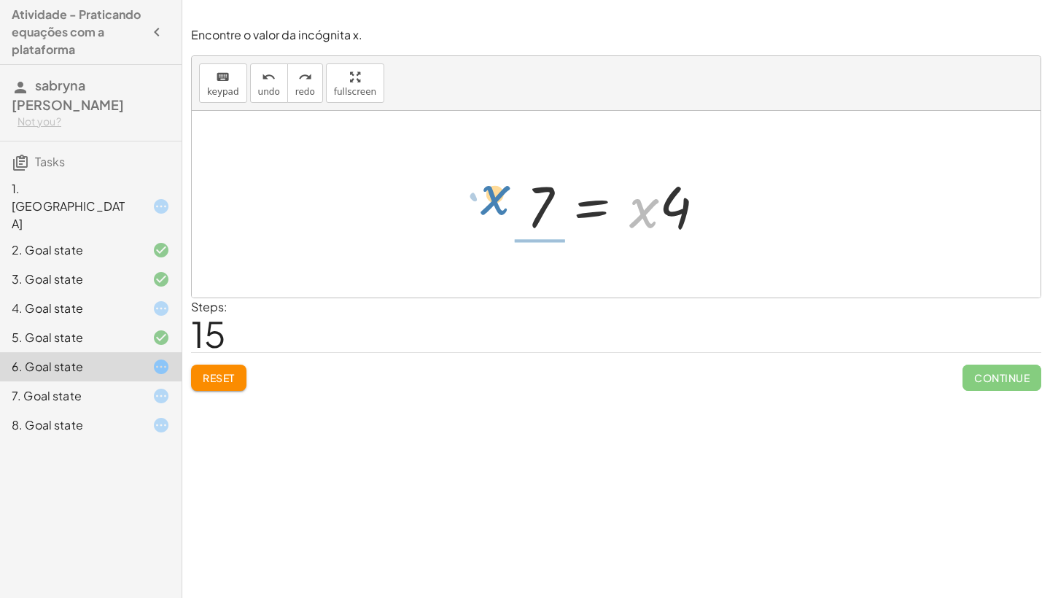
drag, startPoint x: 638, startPoint y: 200, endPoint x: 489, endPoint y: 187, distance: 149.3
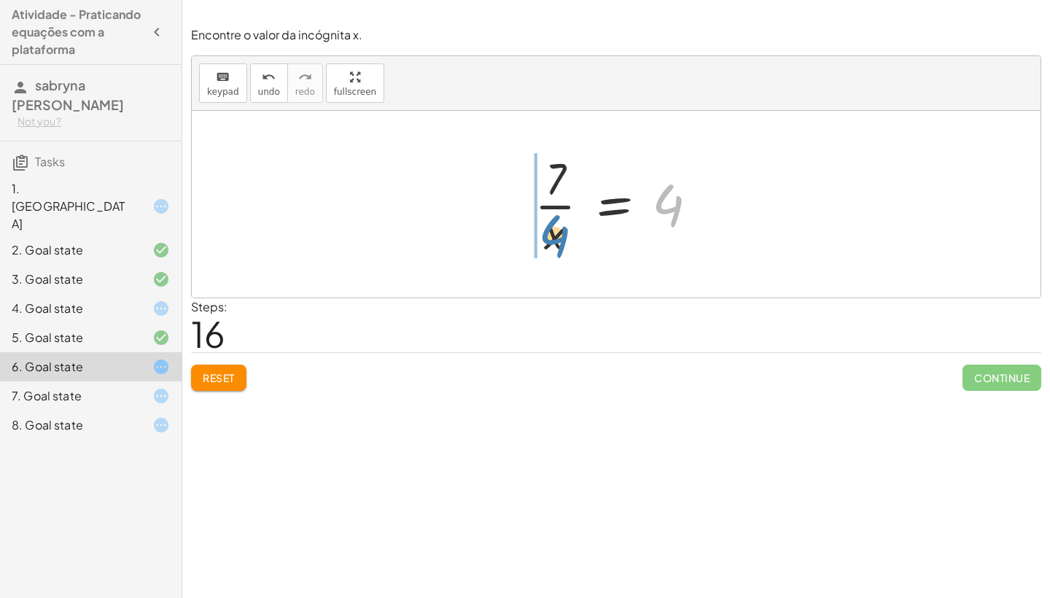
drag, startPoint x: 658, startPoint y: 201, endPoint x: 545, endPoint y: 233, distance: 117.3
click at [545, 233] on div at bounding box center [622, 204] width 190 height 112
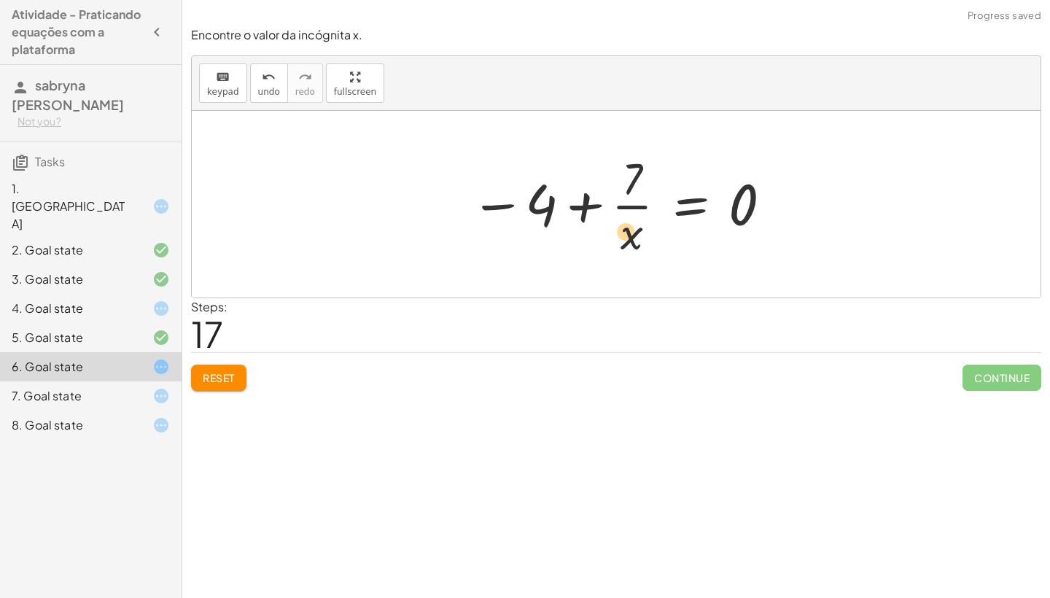
drag, startPoint x: 546, startPoint y: 207, endPoint x: 630, endPoint y: 234, distance: 88.1
click at [629, 234] on div at bounding box center [622, 204] width 318 height 112
click at [277, 77] on button "undo undo" at bounding box center [269, 82] width 38 height 39
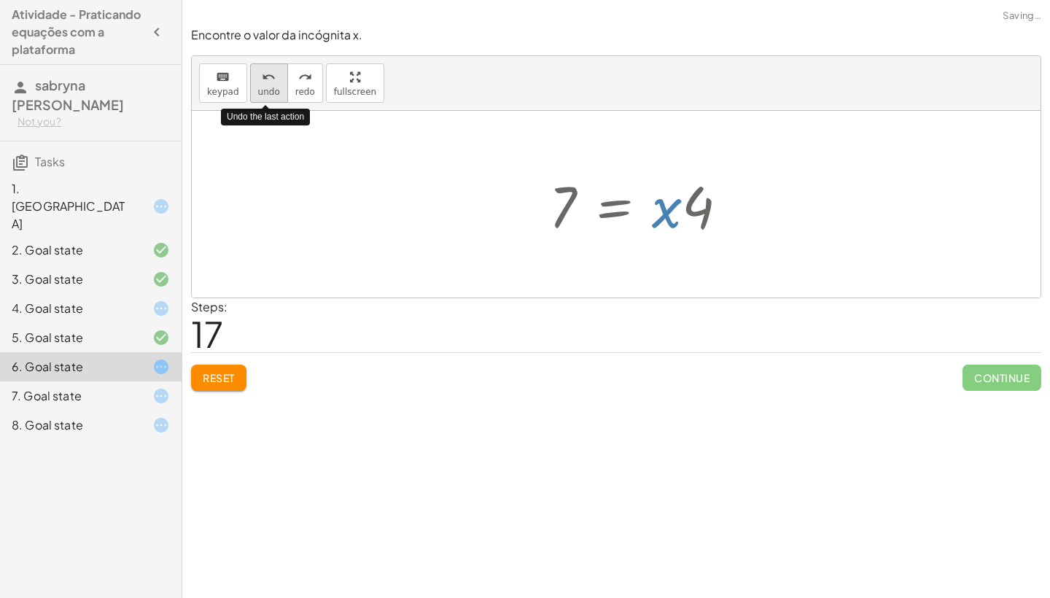
click at [277, 77] on button "undo undo" at bounding box center [269, 82] width 38 height 39
click at [279, 77] on button "undo undo" at bounding box center [269, 82] width 38 height 39
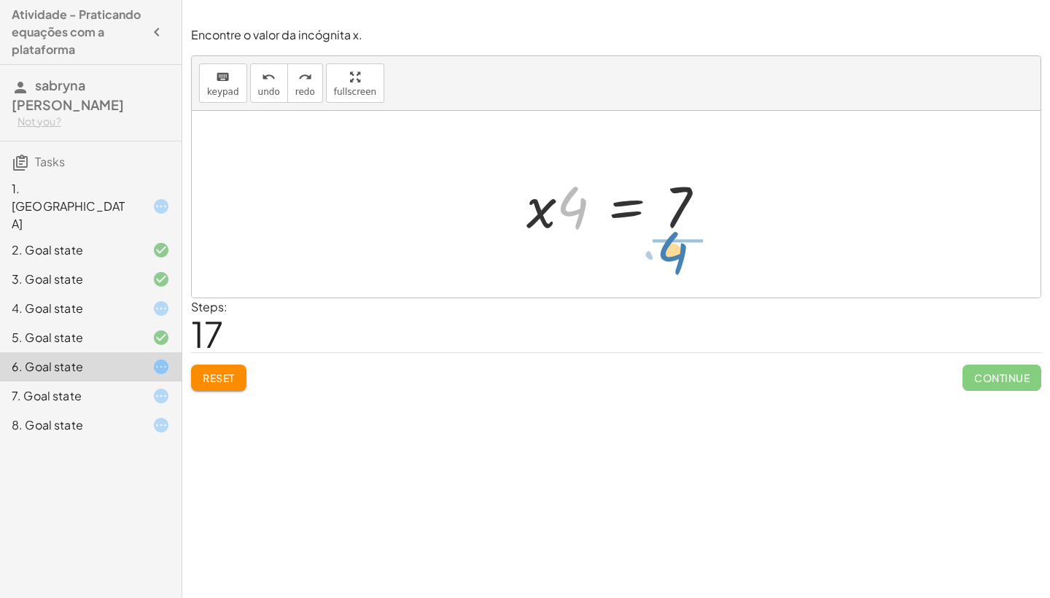
drag, startPoint x: 577, startPoint y: 209, endPoint x: 677, endPoint y: 255, distance: 109.7
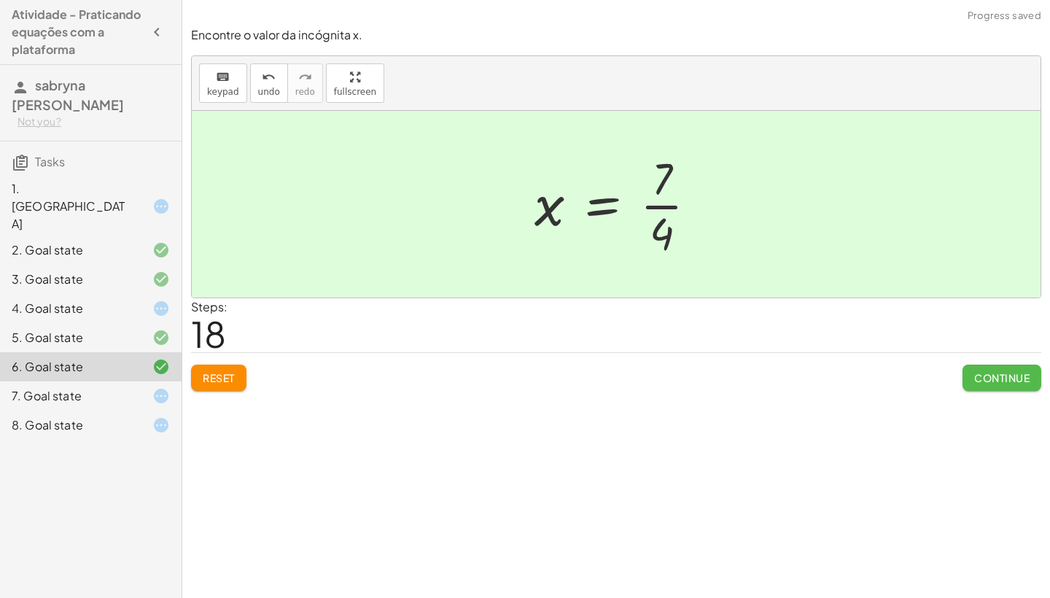
click at [992, 384] on button "Continue" at bounding box center [1002, 378] width 79 height 26
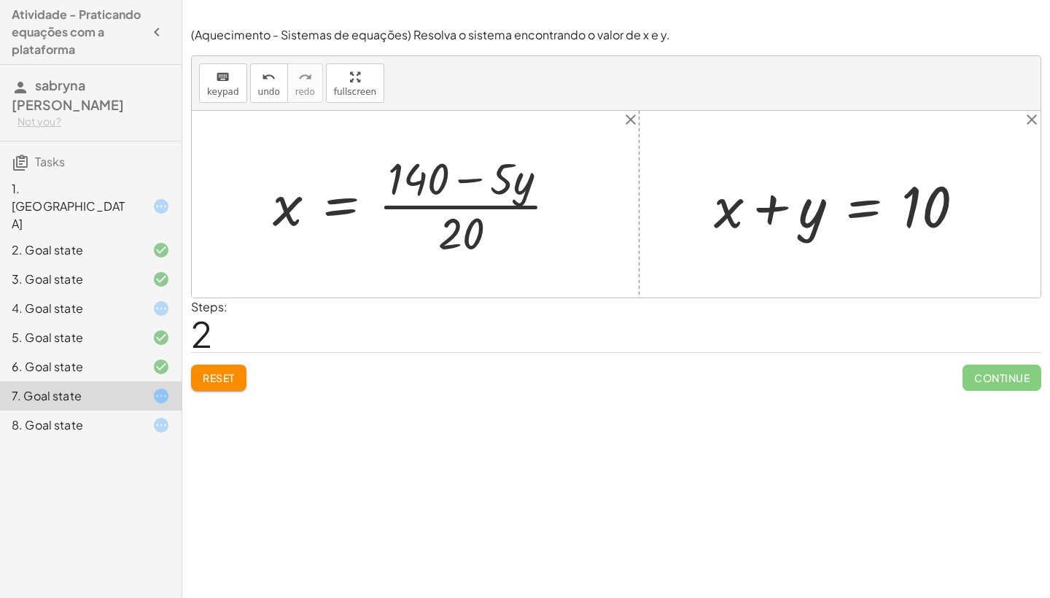
click at [114, 198] on div "1. [GEOGRAPHIC_DATA]" at bounding box center [70, 206] width 117 height 53
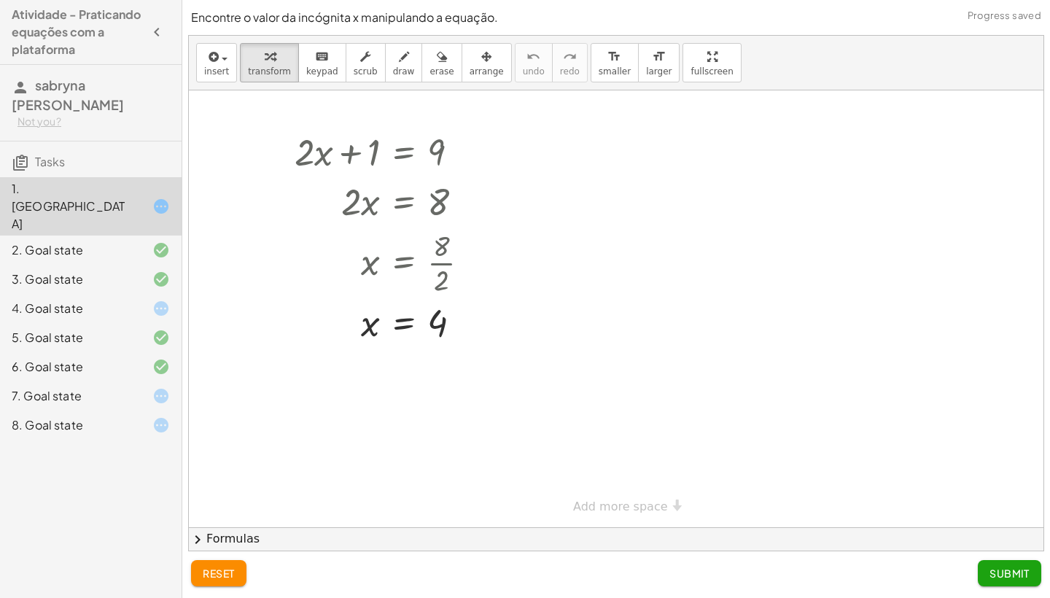
click at [141, 241] on div at bounding box center [149, 250] width 41 height 18
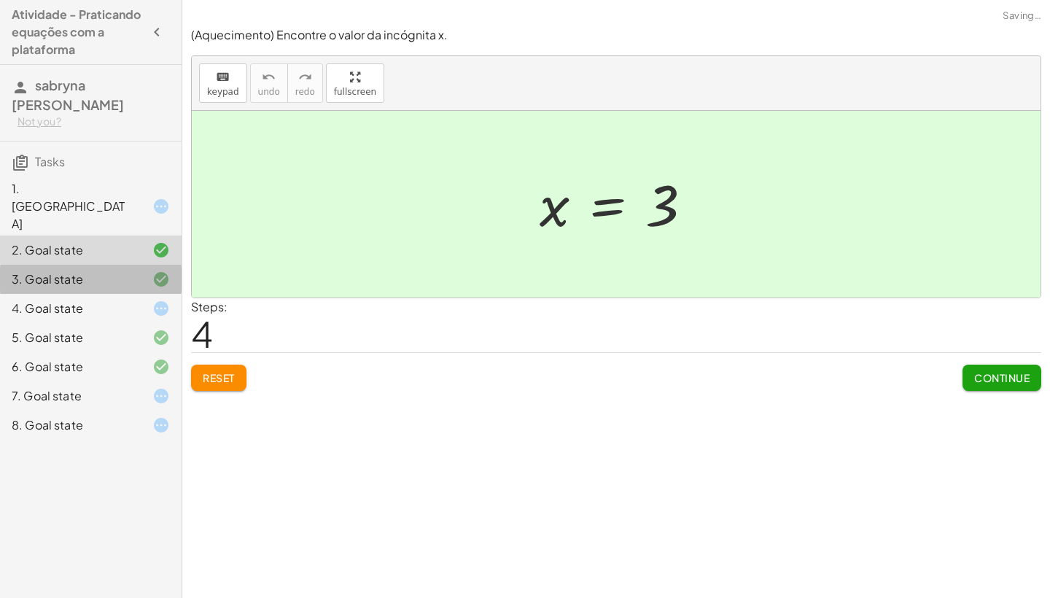
click at [160, 271] on icon at bounding box center [161, 280] width 18 height 18
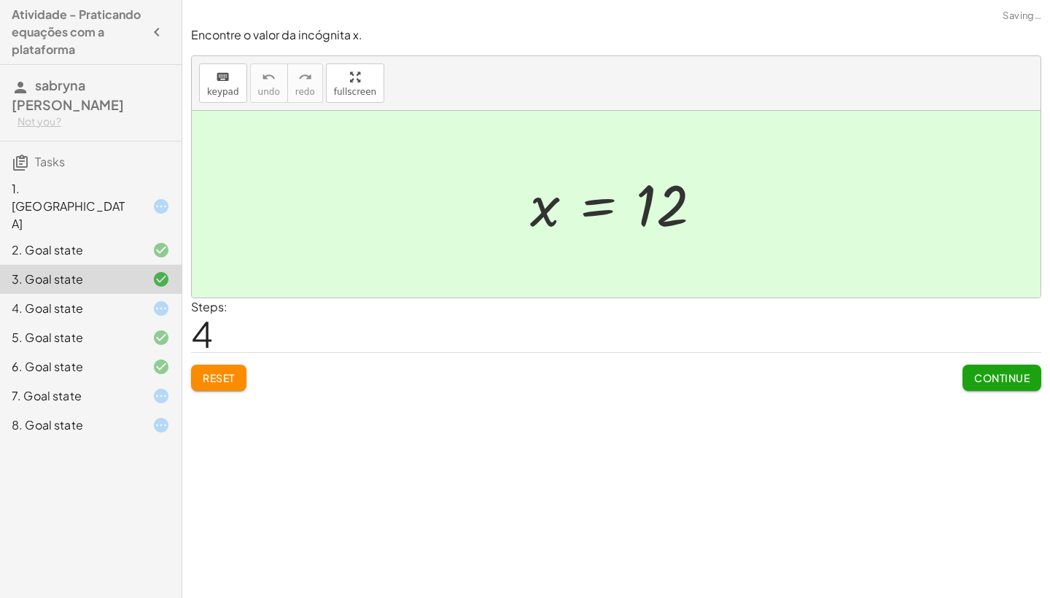
click at [165, 300] on icon at bounding box center [161, 309] width 18 height 18
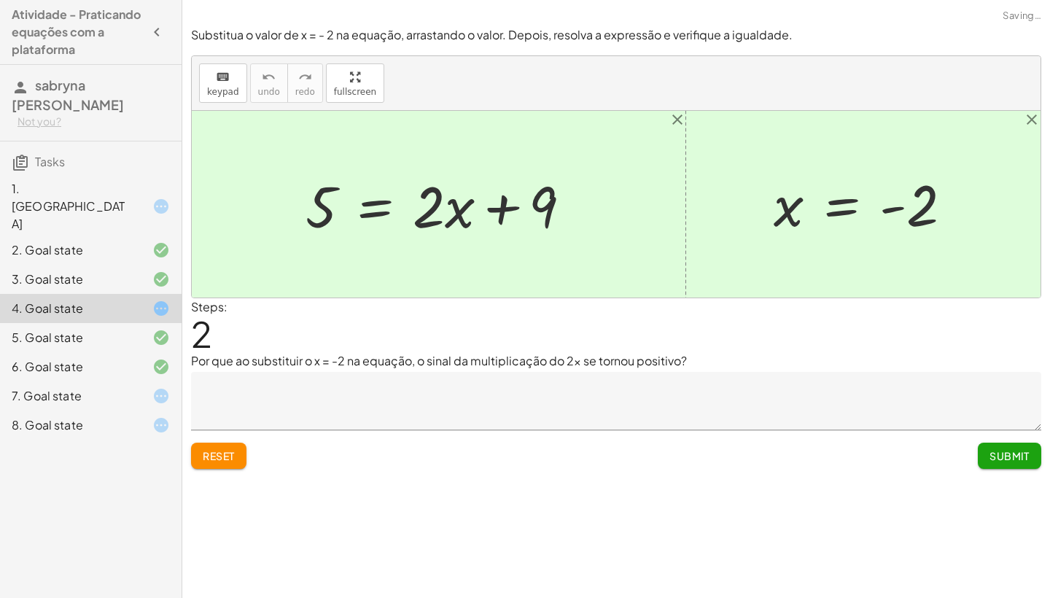
click at [173, 381] on div "5. Goal state" at bounding box center [91, 395] width 182 height 29
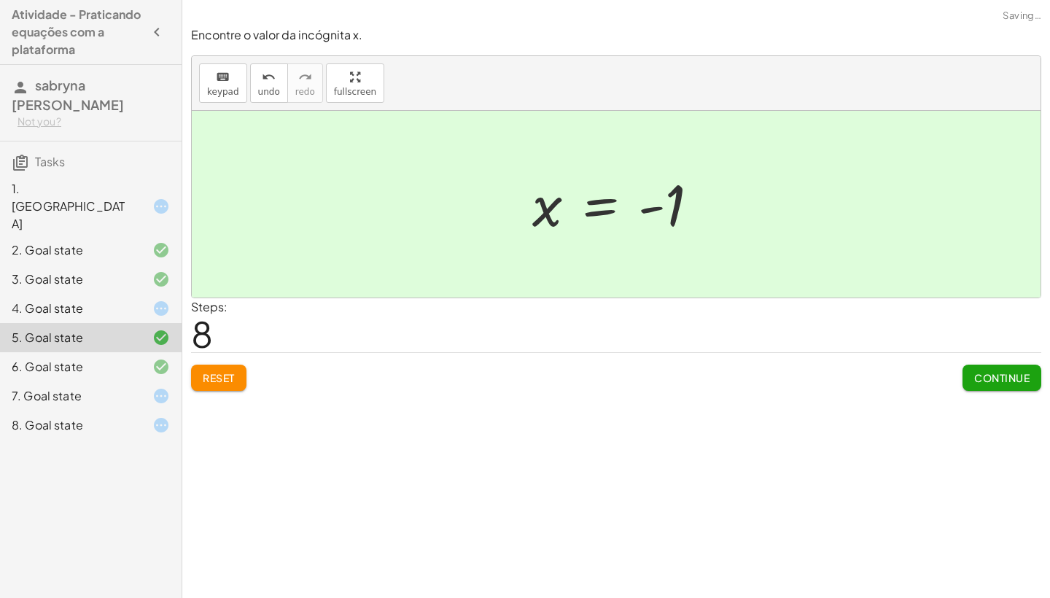
click at [176, 411] on div "6. Goal state" at bounding box center [91, 425] width 182 height 29
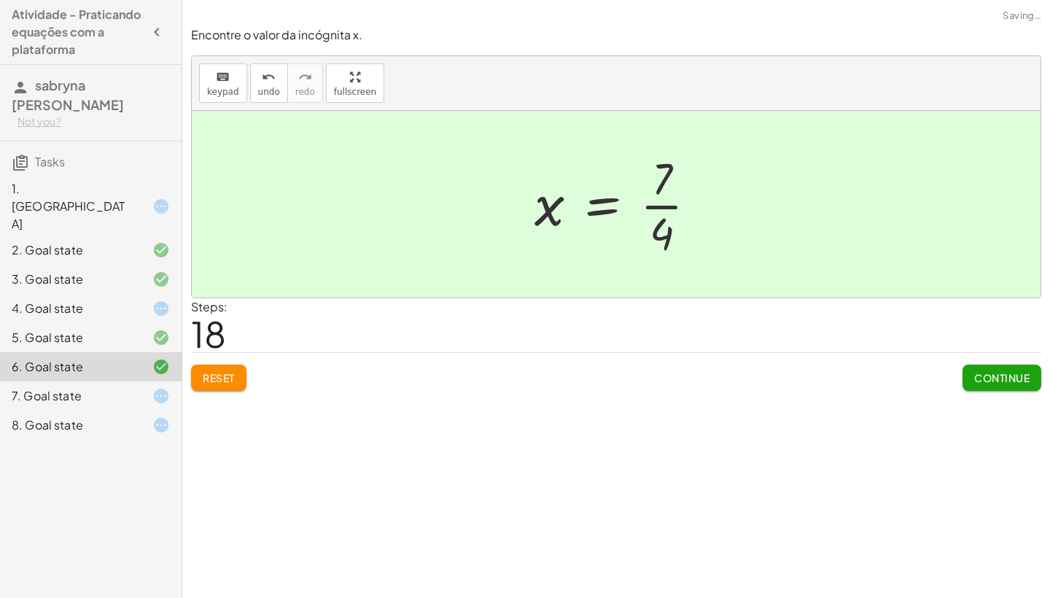
click at [169, 381] on div "7. Goal state" at bounding box center [91, 395] width 182 height 29
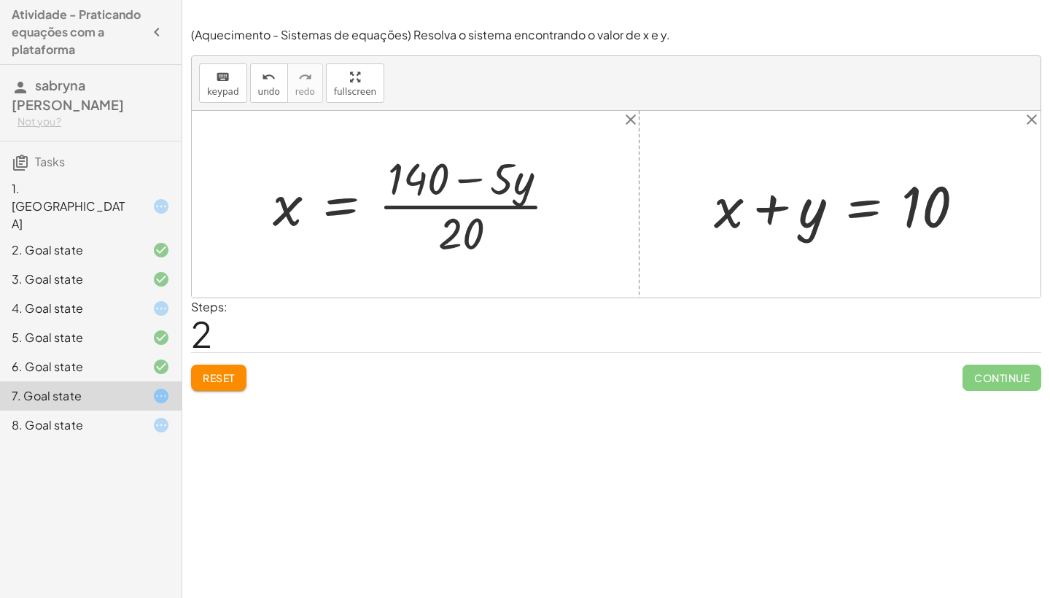
click at [764, 209] on div at bounding box center [845, 204] width 277 height 75
drag, startPoint x: 778, startPoint y: 213, endPoint x: 796, endPoint y: 218, distance: 18.9
click at [796, 218] on div at bounding box center [845, 204] width 277 height 75
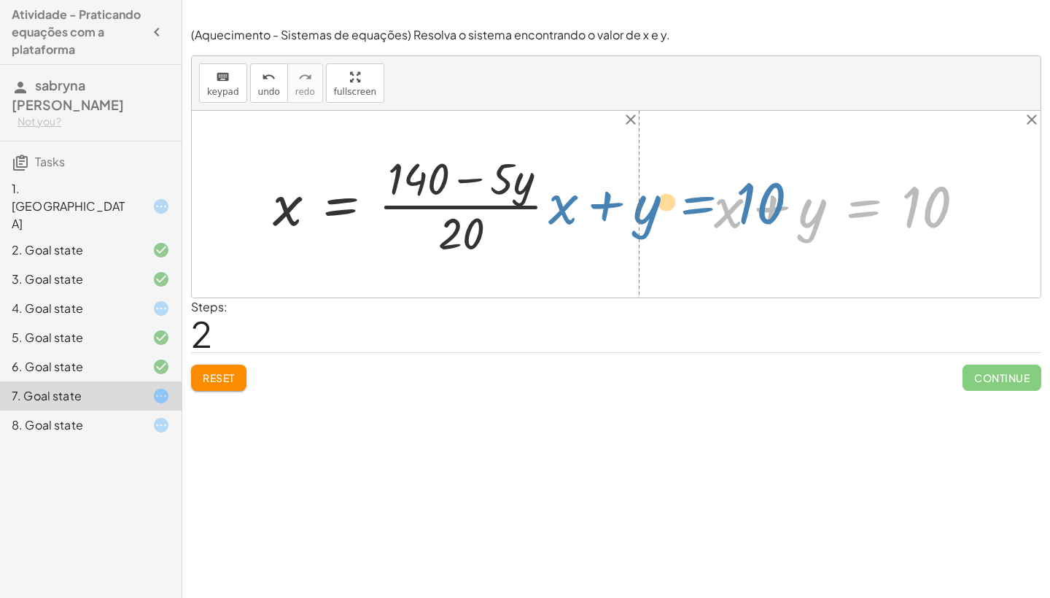
drag, startPoint x: 879, startPoint y: 205, endPoint x: 712, endPoint y: 201, distance: 166.3
click at [712, 201] on div at bounding box center [845, 204] width 277 height 75
drag, startPoint x: 837, startPoint y: 206, endPoint x: 654, endPoint y: 197, distance: 183.3
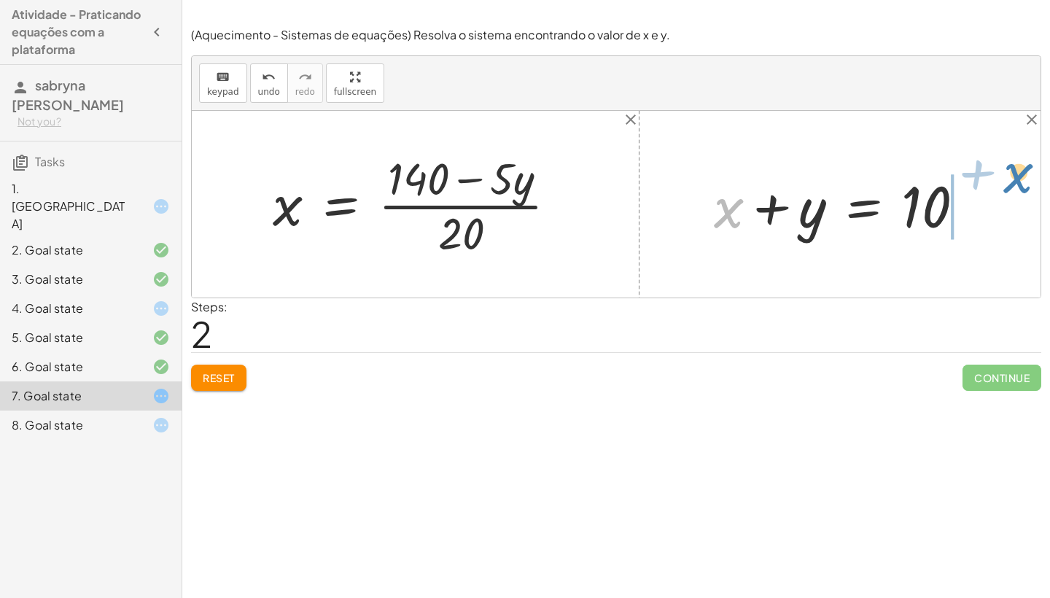
drag, startPoint x: 734, startPoint y: 202, endPoint x: 1041, endPoint y: 158, distance: 309.5
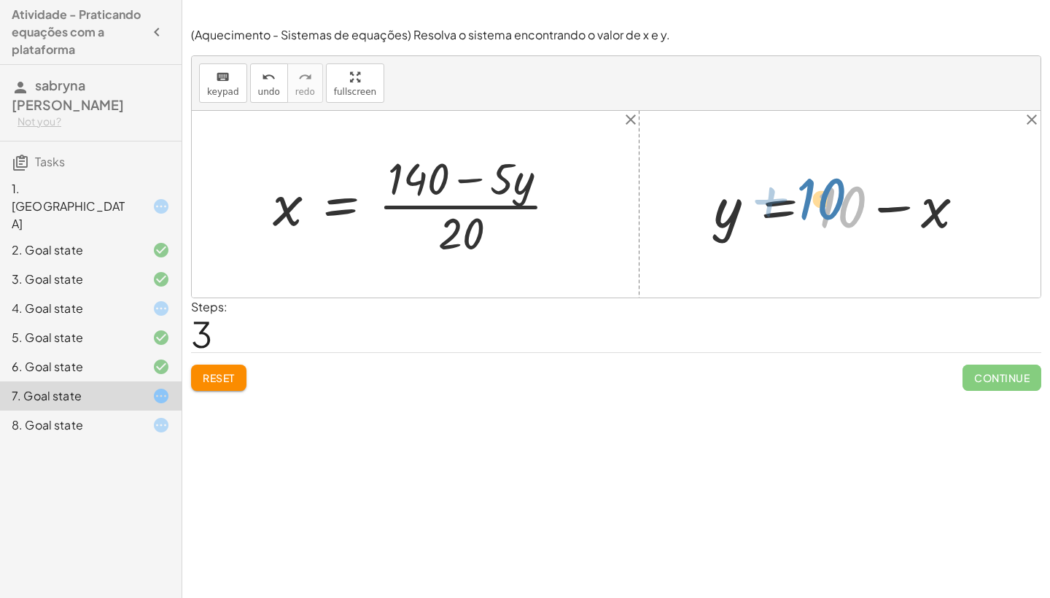
drag, startPoint x: 837, startPoint y: 224, endPoint x: 842, endPoint y: 215, distance: 10.1
click at [841, 215] on div at bounding box center [845, 204] width 277 height 75
drag, startPoint x: 865, startPoint y: 229, endPoint x: 863, endPoint y: 237, distance: 8.2
click at [860, 238] on div at bounding box center [845, 204] width 277 height 75
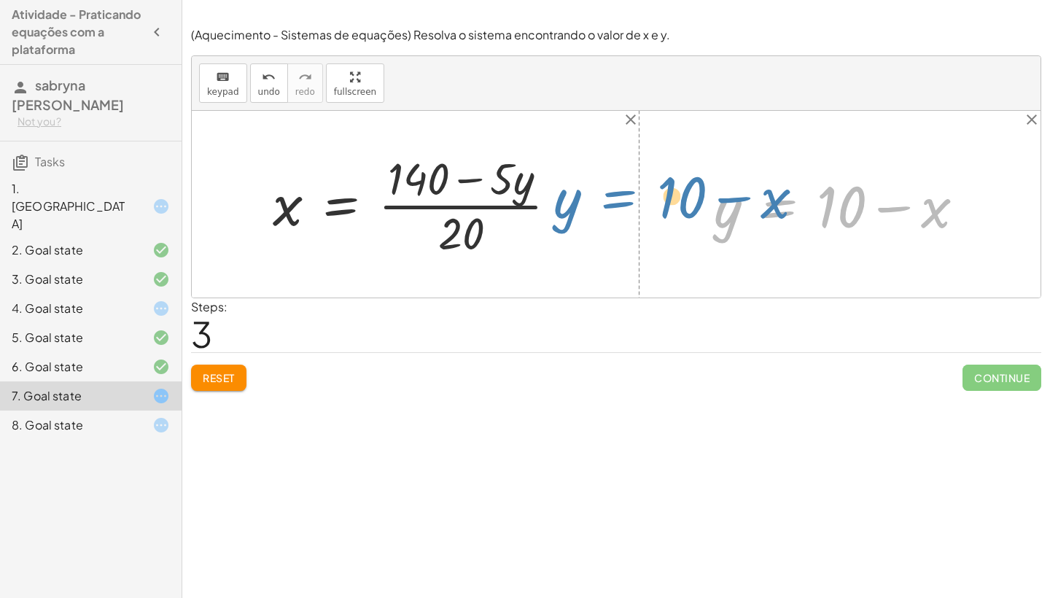
drag, startPoint x: 806, startPoint y: 220, endPoint x: 645, endPoint y: 211, distance: 160.7
click at [645, 211] on div "+ · 20 · x + · 5 · y = 140 · 20 · x = + 140 − · 5 · y · 20 x · 5 · y = 140 + − …" at bounding box center [616, 204] width 849 height 187
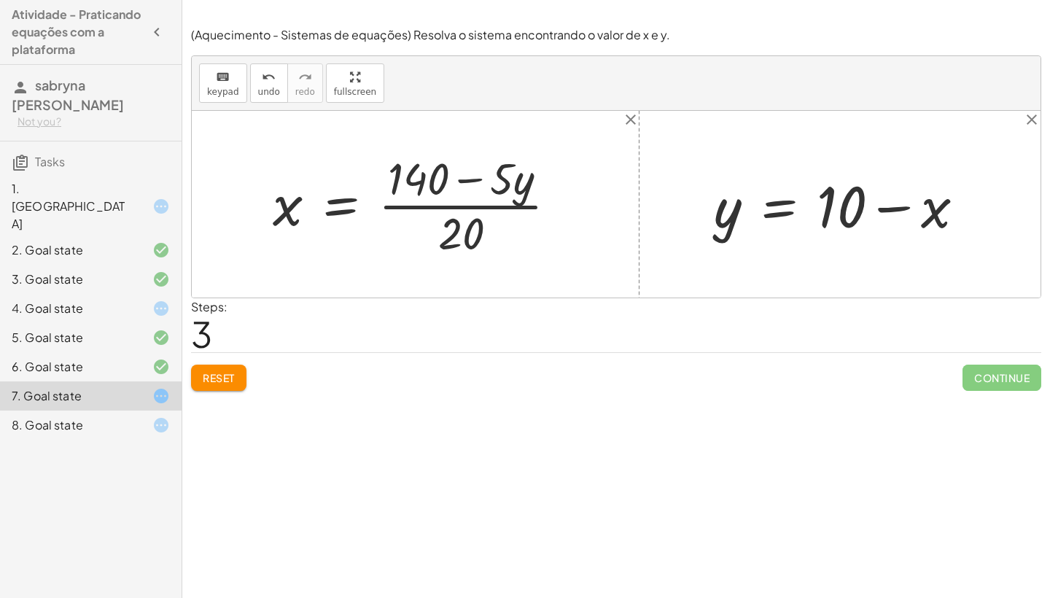
click at [890, 199] on div at bounding box center [845, 204] width 277 height 75
click at [262, 70] on icon "undo" at bounding box center [269, 78] width 14 height 18
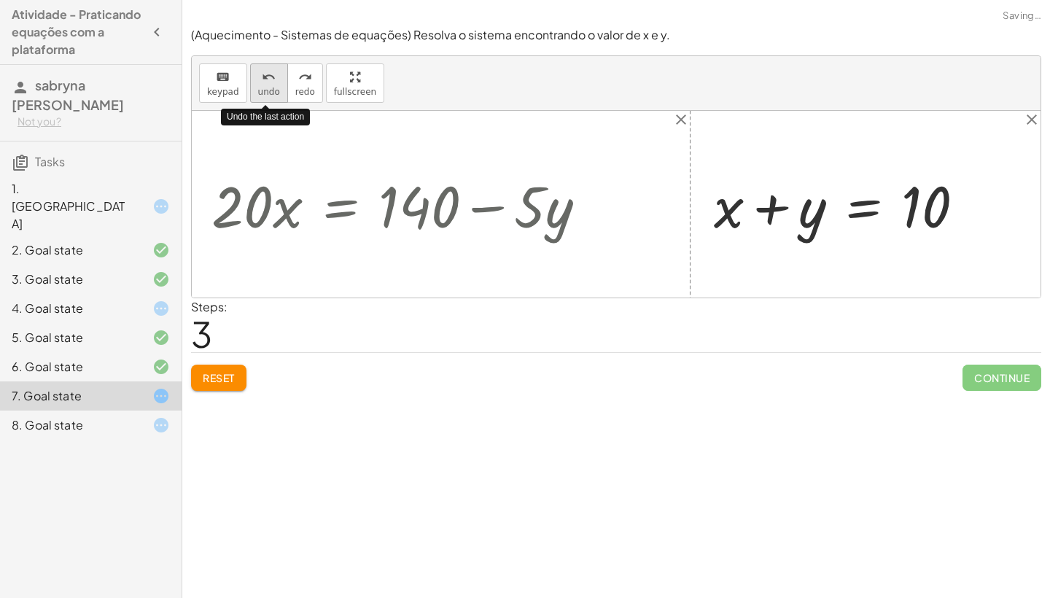
click at [262, 70] on icon "undo" at bounding box center [269, 78] width 14 height 18
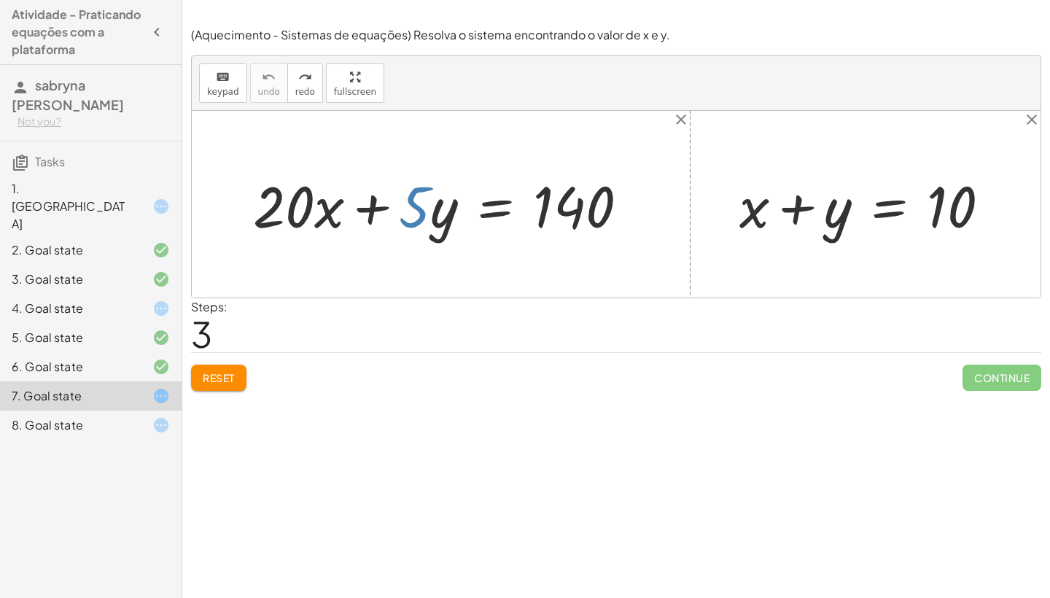
click at [378, 207] on div at bounding box center [447, 204] width 402 height 75
drag, startPoint x: 546, startPoint y: 203, endPoint x: 415, endPoint y: 207, distance: 131.3
click at [415, 207] on div at bounding box center [447, 204] width 402 height 75
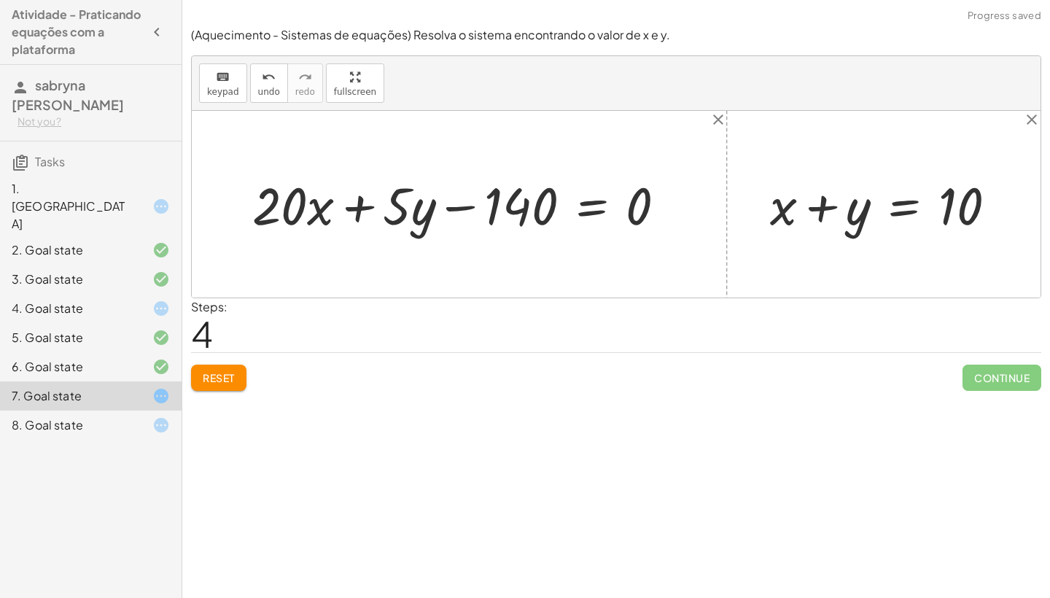
click at [464, 203] on div at bounding box center [465, 204] width 440 height 68
click at [364, 207] on div at bounding box center [465, 204] width 440 height 68
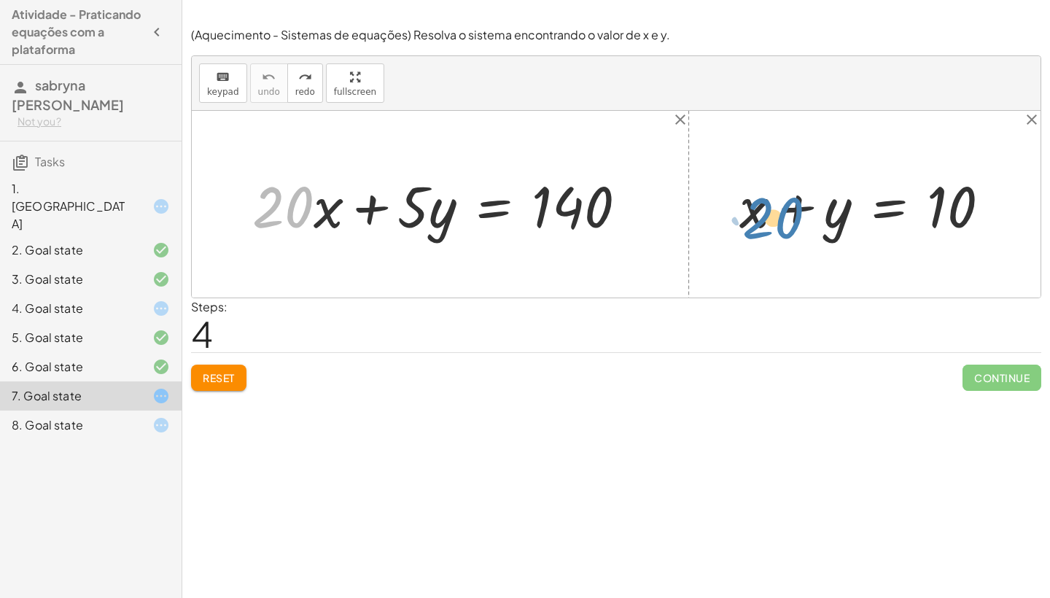
drag, startPoint x: 310, startPoint y: 195, endPoint x: 809, endPoint y: 203, distance: 498.9
click at [809, 203] on div "· 20 + · x + · 20 · x + · 5 · y = 140 + x + y = 10" at bounding box center [616, 204] width 849 height 187
drag, startPoint x: 430, startPoint y: 212, endPoint x: 888, endPoint y: 212, distance: 458.0
click at [887, 214] on div "· y + · 5 + · 20 · x + · 5 · y = 140 + x + y = 10" at bounding box center [616, 204] width 849 height 187
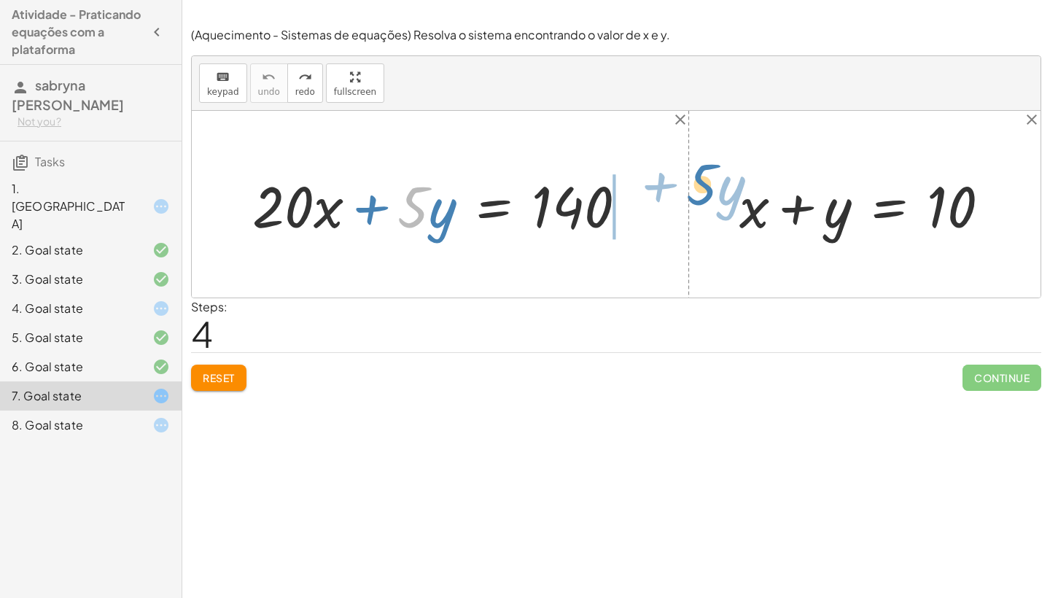
drag, startPoint x: 411, startPoint y: 214, endPoint x: 702, endPoint y: 194, distance: 290.9
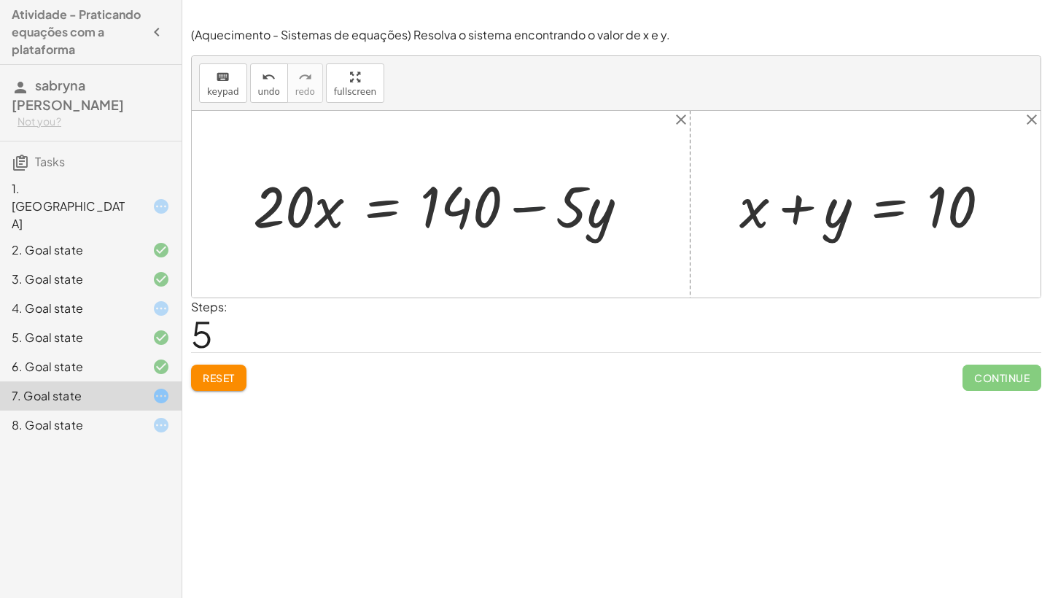
click at [524, 195] on div at bounding box center [447, 204] width 402 height 75
click at [529, 209] on div at bounding box center [447, 204] width 402 height 75
drag, startPoint x: 574, startPoint y: 211, endPoint x: 862, endPoint y: 211, distance: 288.1
drag, startPoint x: 577, startPoint y: 210, endPoint x: 818, endPoint y: 209, distance: 241.4
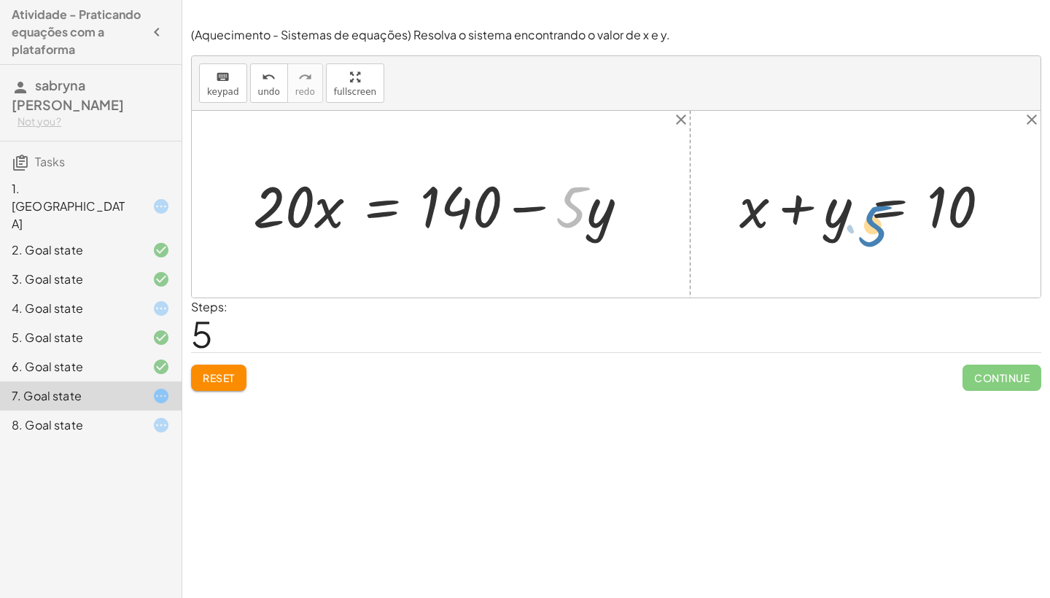
drag, startPoint x: 572, startPoint y: 206, endPoint x: 850, endPoint y: 208, distance: 278.6
click at [216, 387] on button "Reset" at bounding box center [218, 378] width 55 height 26
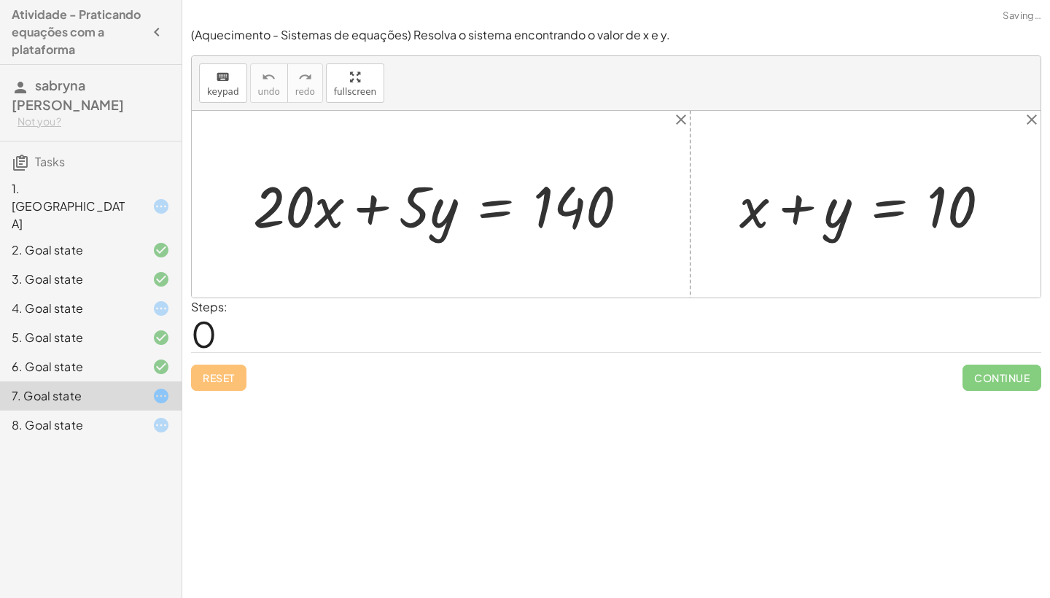
click at [216, 387] on div "Reset Continue" at bounding box center [616, 371] width 850 height 39
drag, startPoint x: 575, startPoint y: 202, endPoint x: 960, endPoint y: 209, distance: 385.1
drag, startPoint x: 578, startPoint y: 209, endPoint x: 733, endPoint y: 220, distance: 155.0
drag, startPoint x: 573, startPoint y: 201, endPoint x: 788, endPoint y: 204, distance: 215.2
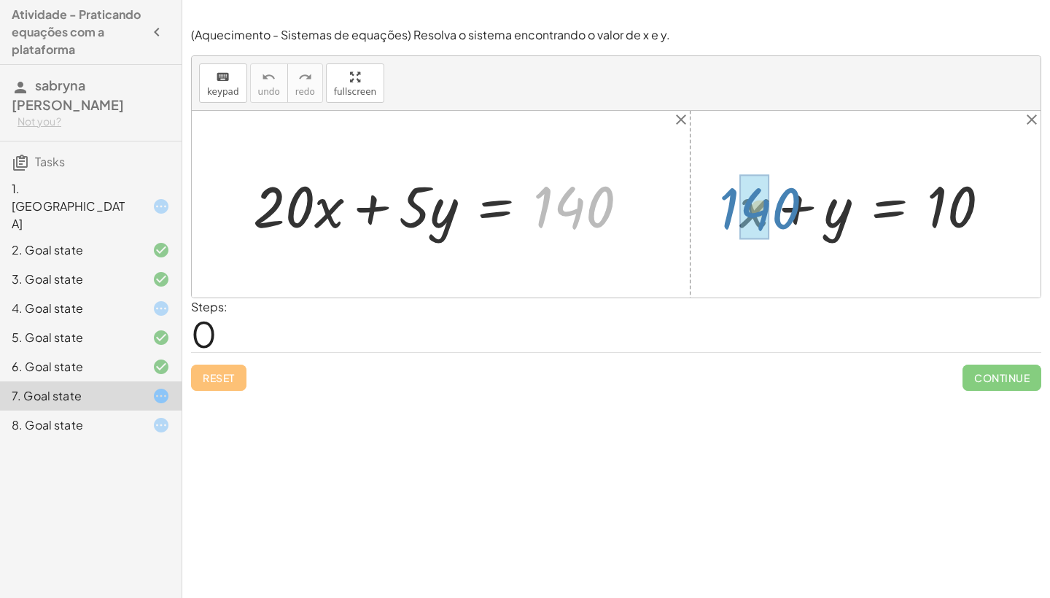
drag, startPoint x: 579, startPoint y: 201, endPoint x: 765, endPoint y: 202, distance: 186.0
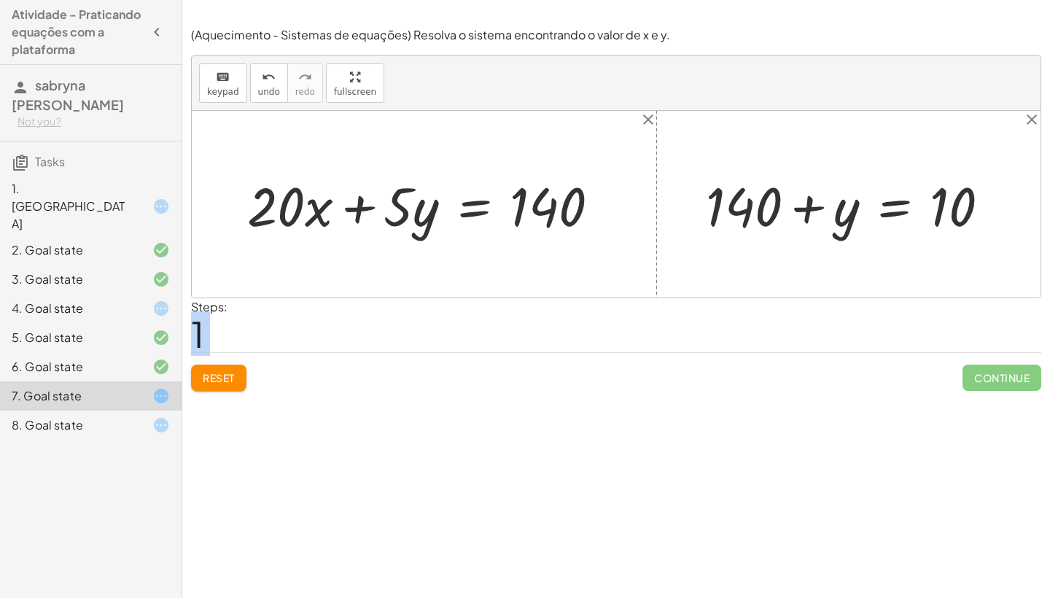
click at [358, 207] on div at bounding box center [429, 204] width 379 height 71
click at [476, 208] on div at bounding box center [429, 204] width 379 height 71
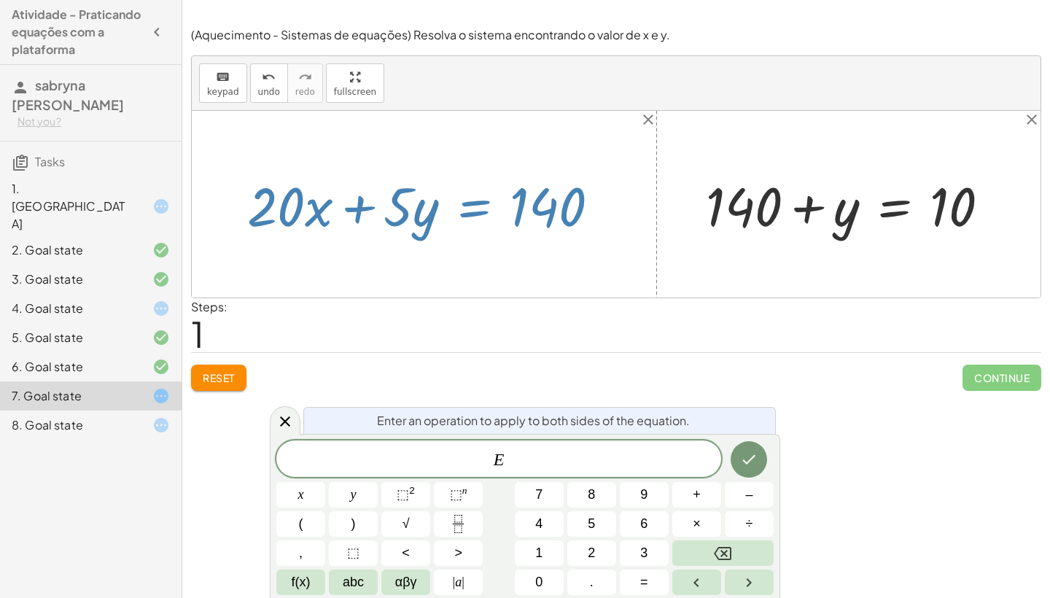
click at [475, 274] on div at bounding box center [616, 204] width 849 height 187
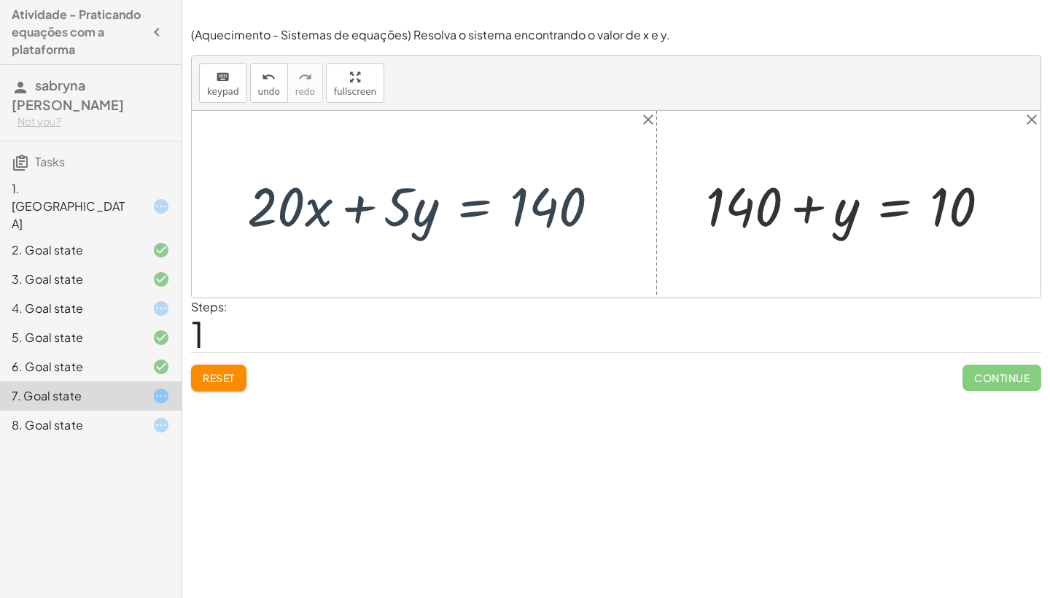
click at [475, 273] on div at bounding box center [616, 204] width 849 height 187
drag, startPoint x: 396, startPoint y: 211, endPoint x: 843, endPoint y: 206, distance: 447.1
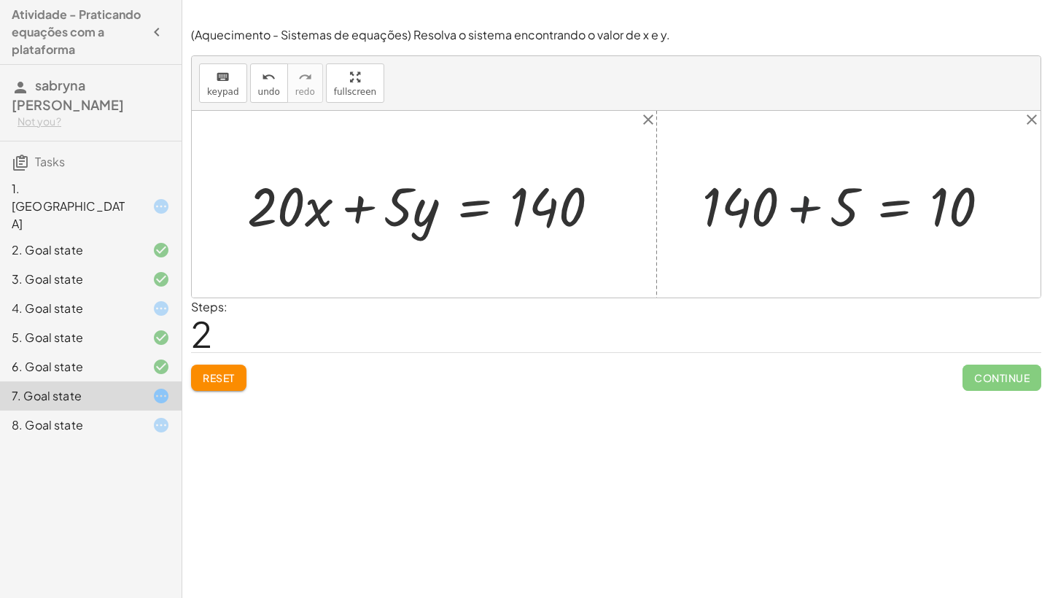
click at [813, 204] on div at bounding box center [852, 204] width 314 height 71
drag, startPoint x: 395, startPoint y: 187, endPoint x: 734, endPoint y: 187, distance: 339.8
click at [734, 176] on div "· 5 + · y + · 20 · x + · 5 · y = 140 + x + y = 10 + 140 + y = 10 + 140 + 5 = 10…" at bounding box center [616, 204] width 849 height 187
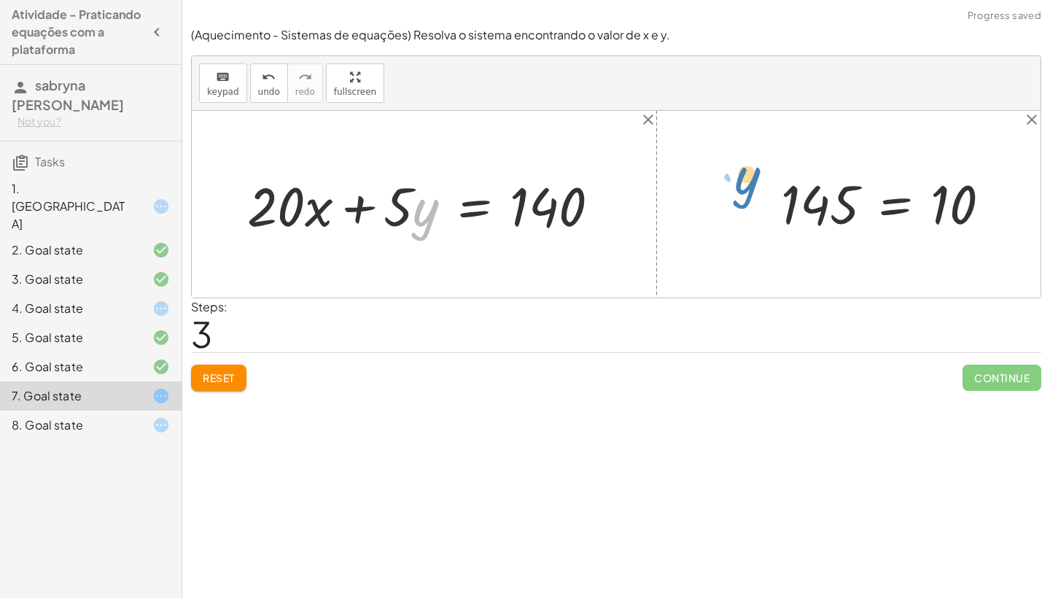
drag, startPoint x: 420, startPoint y: 216, endPoint x: 745, endPoint y: 187, distance: 325.8
click at [745, 187] on div "· y + · 5 + · 20 · x + · 5 · y = 140 + x + y = 10 + 140 + y = 10 + 140 + 5 = 10…" at bounding box center [616, 204] width 849 height 187
click at [191, 373] on button "Reset" at bounding box center [218, 378] width 55 height 26
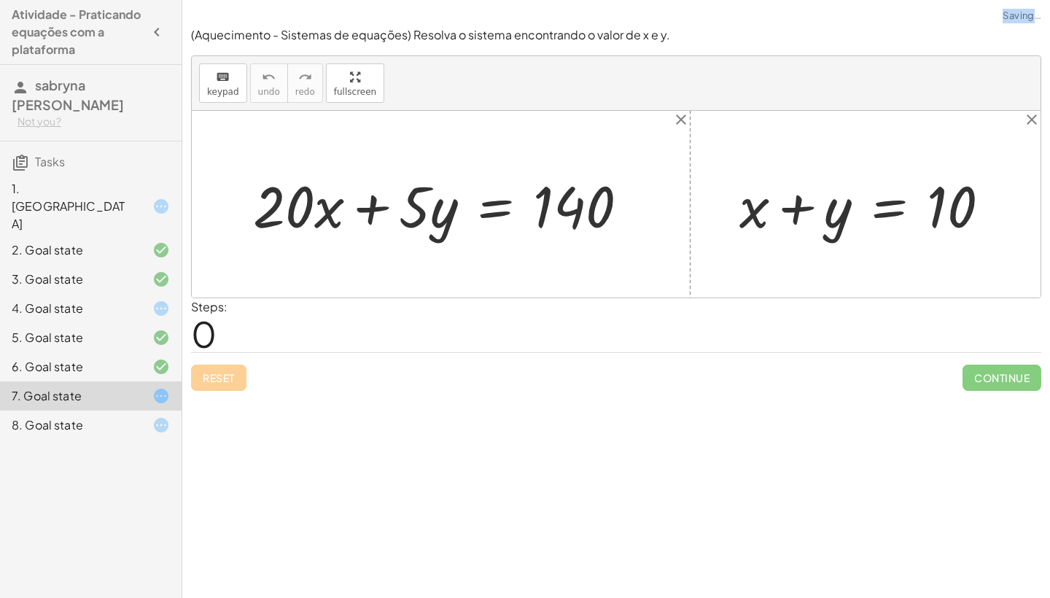
click at [191, 373] on div "Reset Continue" at bounding box center [616, 371] width 850 height 39
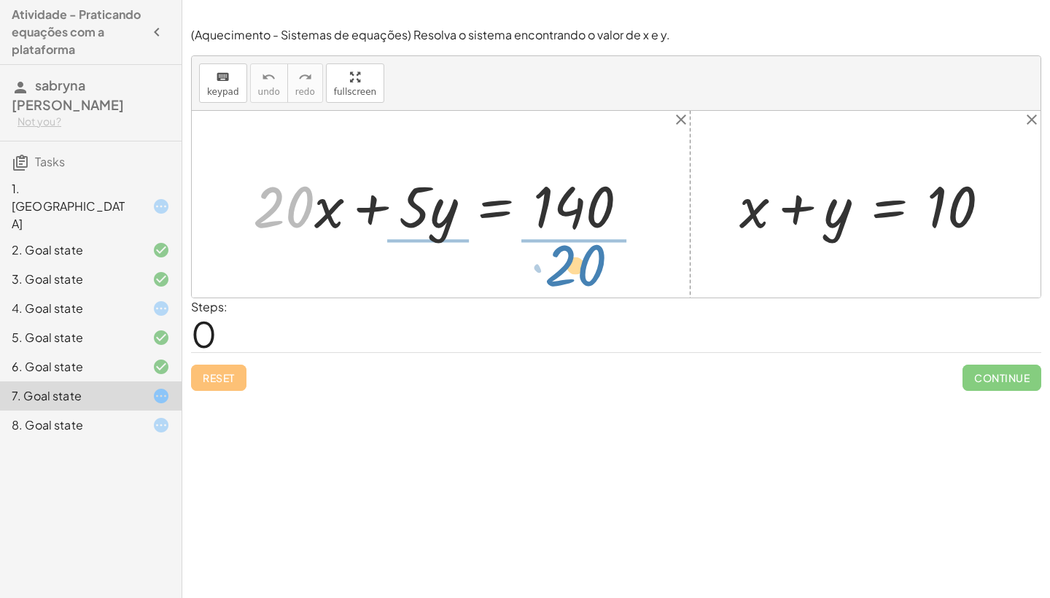
drag, startPoint x: 284, startPoint y: 210, endPoint x: 575, endPoint y: 268, distance: 297.5
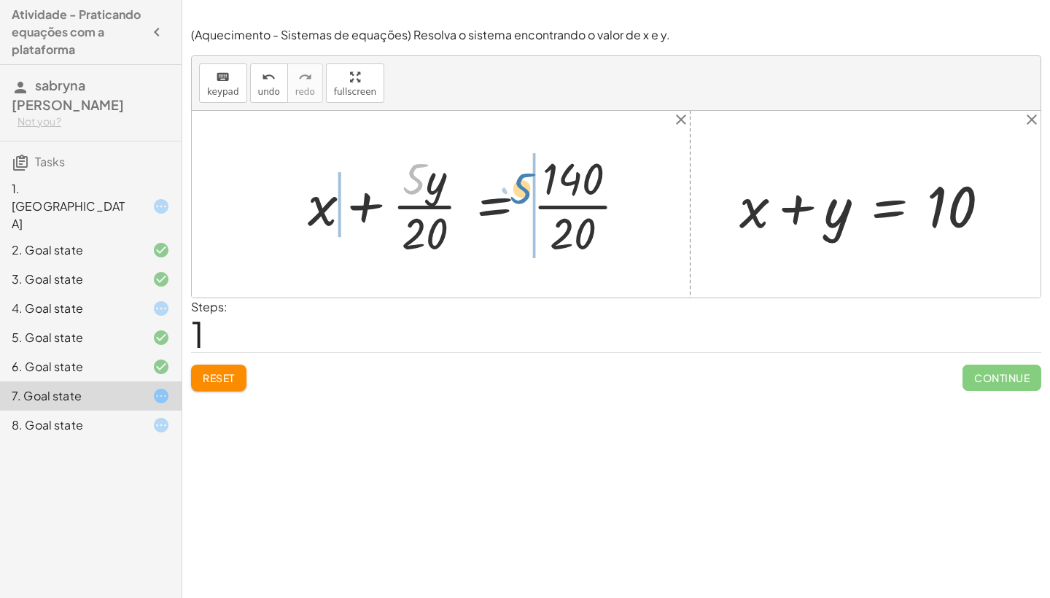
drag, startPoint x: 426, startPoint y: 178, endPoint x: 533, endPoint y: 186, distance: 107.5
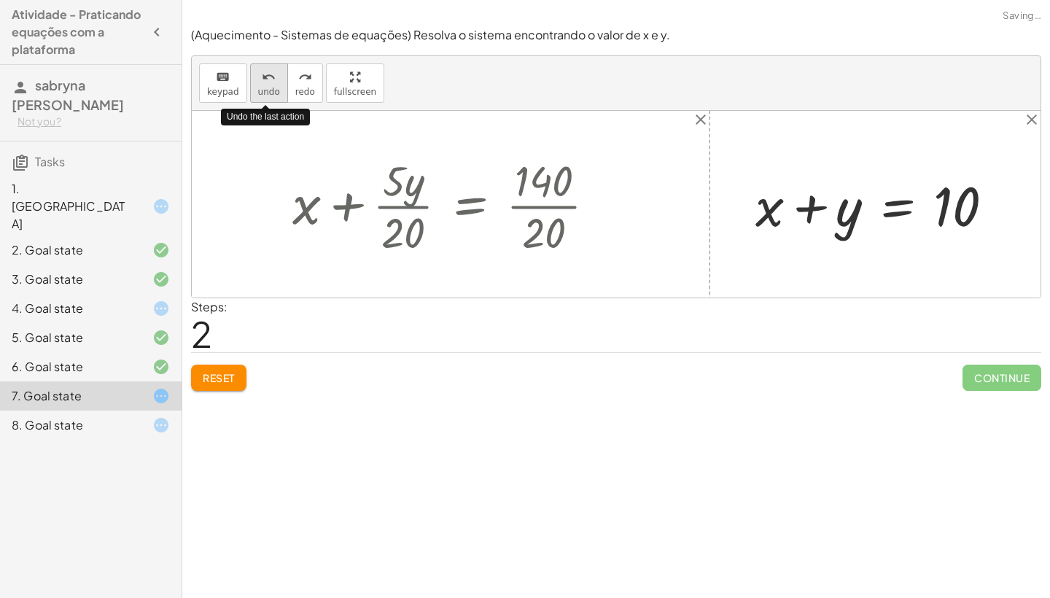
click at [281, 87] on button "undo undo" at bounding box center [269, 82] width 38 height 39
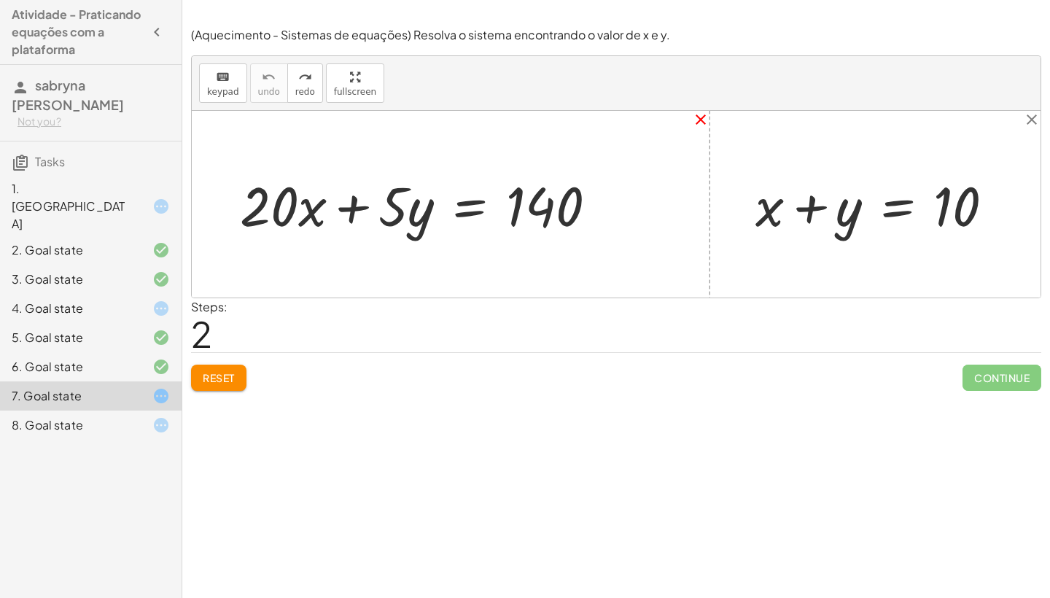
click at [699, 117] on icon "close" at bounding box center [701, 120] width 18 height 18
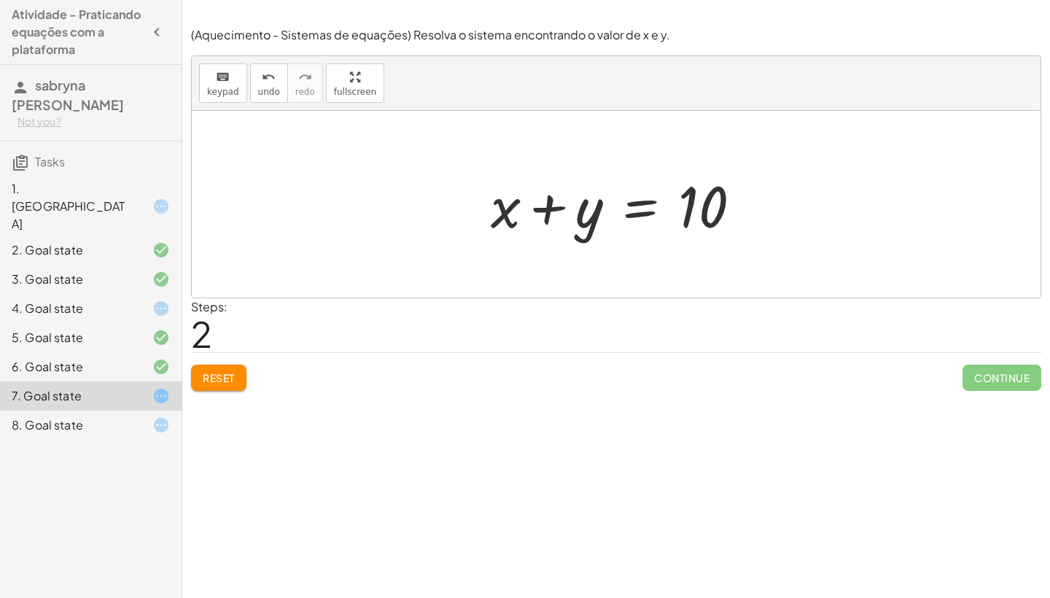
click at [543, 204] on div at bounding box center [622, 204] width 277 height 75
drag, startPoint x: 697, startPoint y: 209, endPoint x: 459, endPoint y: 210, distance: 237.7
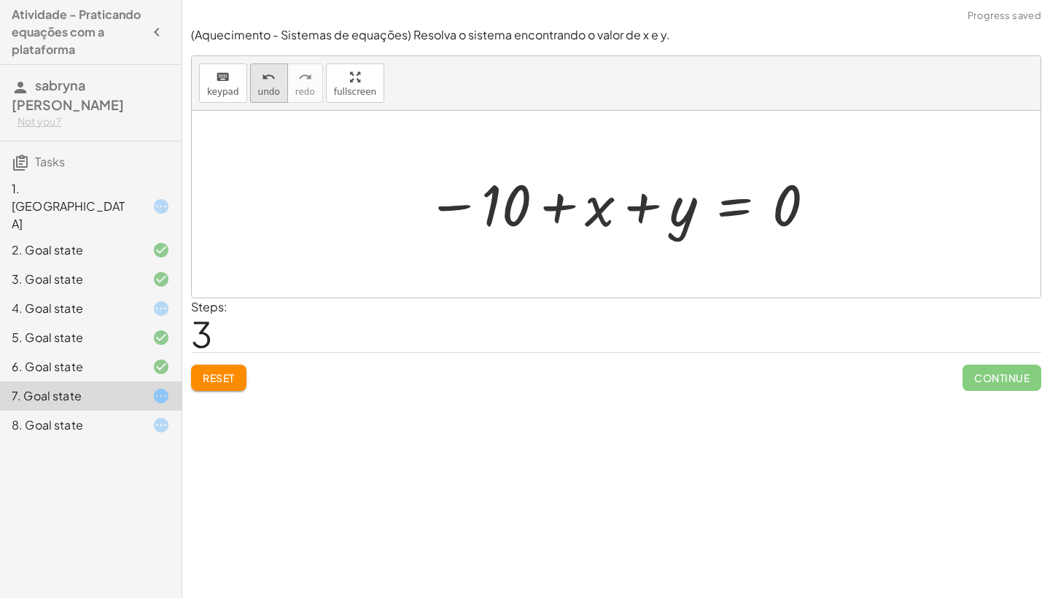
click at [260, 87] on span "undo" at bounding box center [269, 92] width 22 height 10
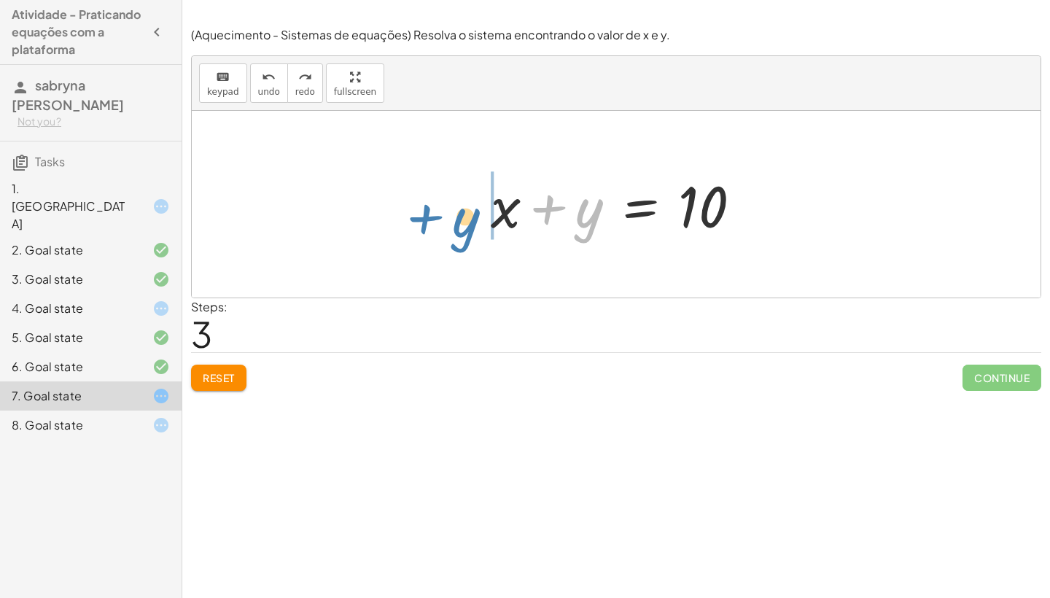
drag, startPoint x: 581, startPoint y: 206, endPoint x: 460, endPoint y: 206, distance: 121.1
click at [542, 203] on div at bounding box center [622, 204] width 277 height 75
drag, startPoint x: 576, startPoint y: 206, endPoint x: 475, endPoint y: 206, distance: 101.4
click at [474, 206] on div "+ x + y = 10 + x + x + y = 10" at bounding box center [616, 204] width 295 height 82
drag, startPoint x: 544, startPoint y: 206, endPoint x: 457, endPoint y: 201, distance: 86.9
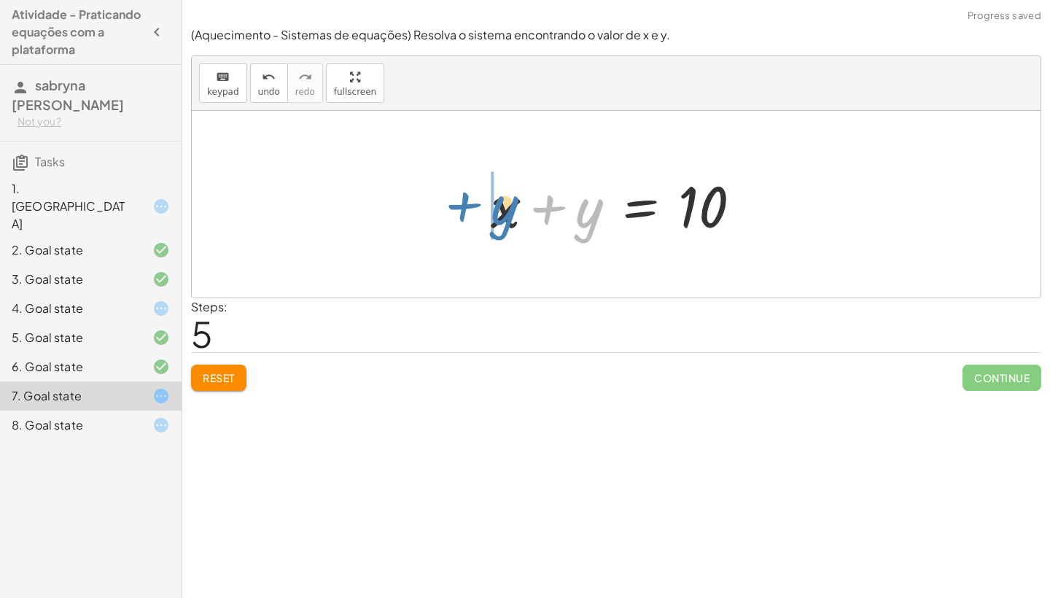
click at [457, 202] on div "+ x + y = 10 + y + x = 10 + y + x + y = 10" at bounding box center [616, 204] width 849 height 187
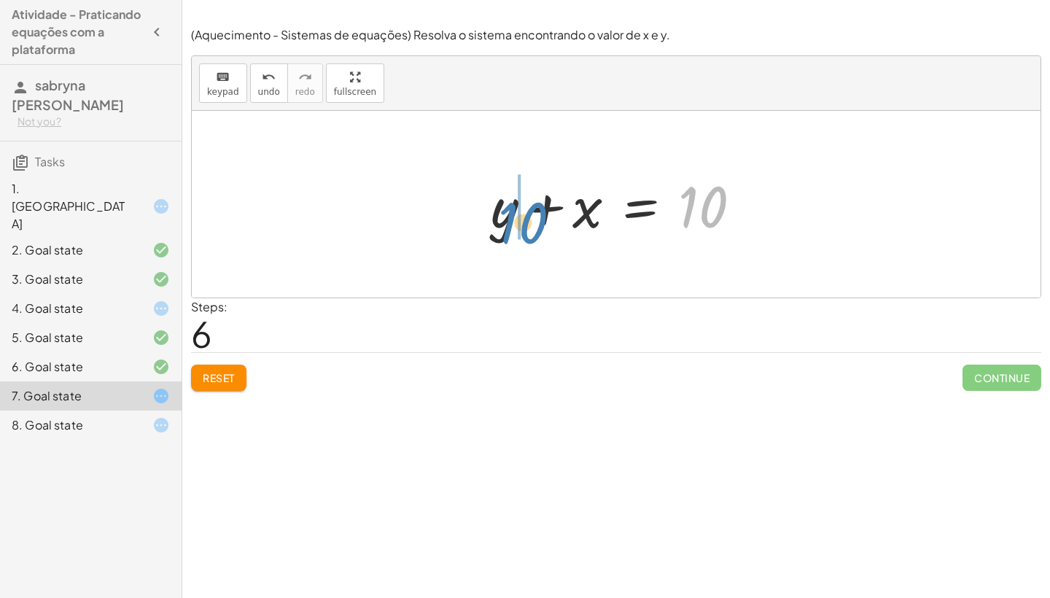
drag, startPoint x: 699, startPoint y: 209, endPoint x: 519, endPoint y: 225, distance: 180.8
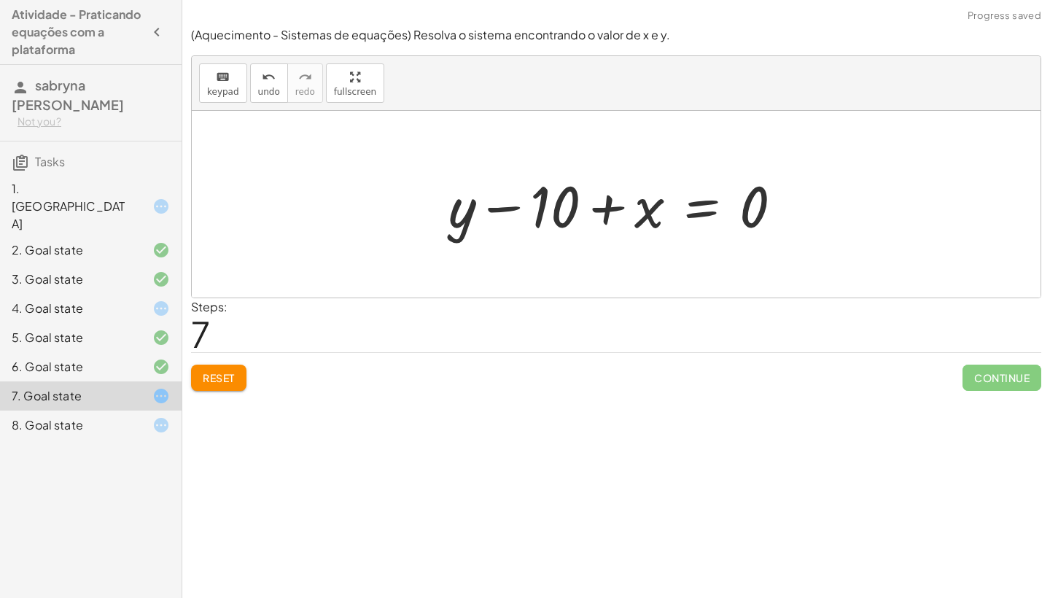
click at [605, 206] on div at bounding box center [621, 204] width 360 height 75
click at [502, 206] on div at bounding box center [621, 204] width 360 height 75
drag, startPoint x: 635, startPoint y: 210, endPoint x: 756, endPoint y: 207, distance: 120.4
click at [756, 207] on div at bounding box center [621, 204] width 360 height 75
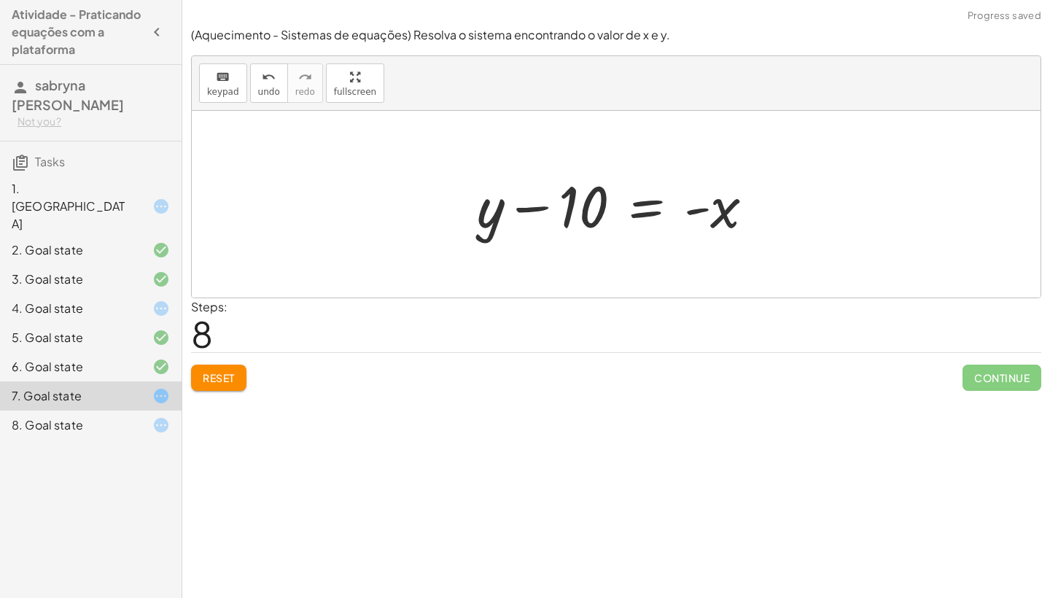
click at [532, 206] on div at bounding box center [622, 204] width 304 height 75
drag, startPoint x: 498, startPoint y: 209, endPoint x: 691, endPoint y: 194, distance: 193.9
click at [691, 194] on div at bounding box center [622, 204] width 304 height 75
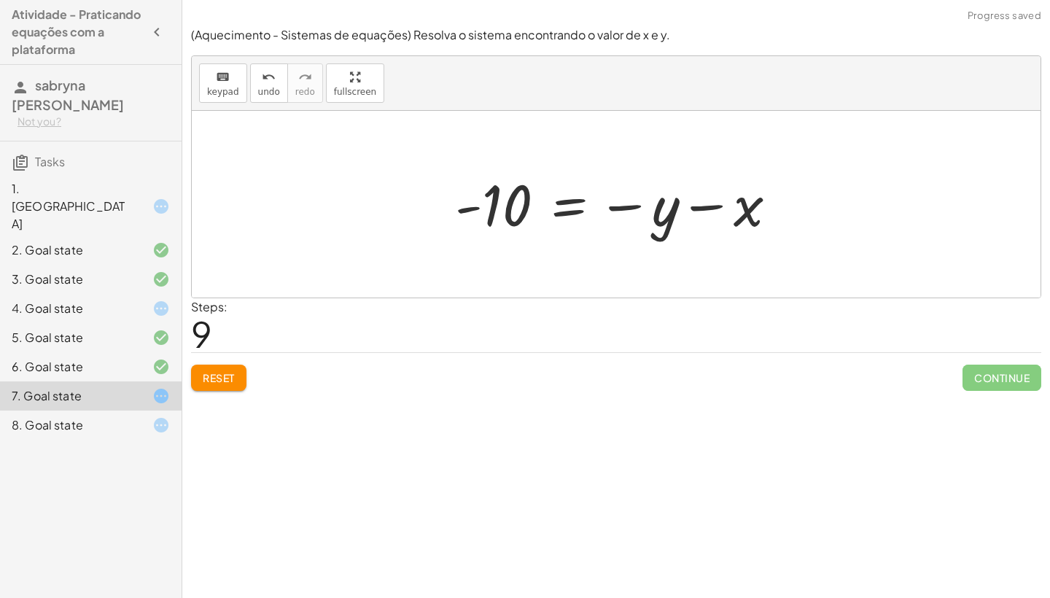
click at [704, 203] on div at bounding box center [622, 204] width 349 height 72
click at [626, 202] on div at bounding box center [622, 204] width 349 height 72
click at [468, 206] on div at bounding box center [622, 204] width 349 height 72
click at [496, 206] on div at bounding box center [622, 204] width 349 height 72
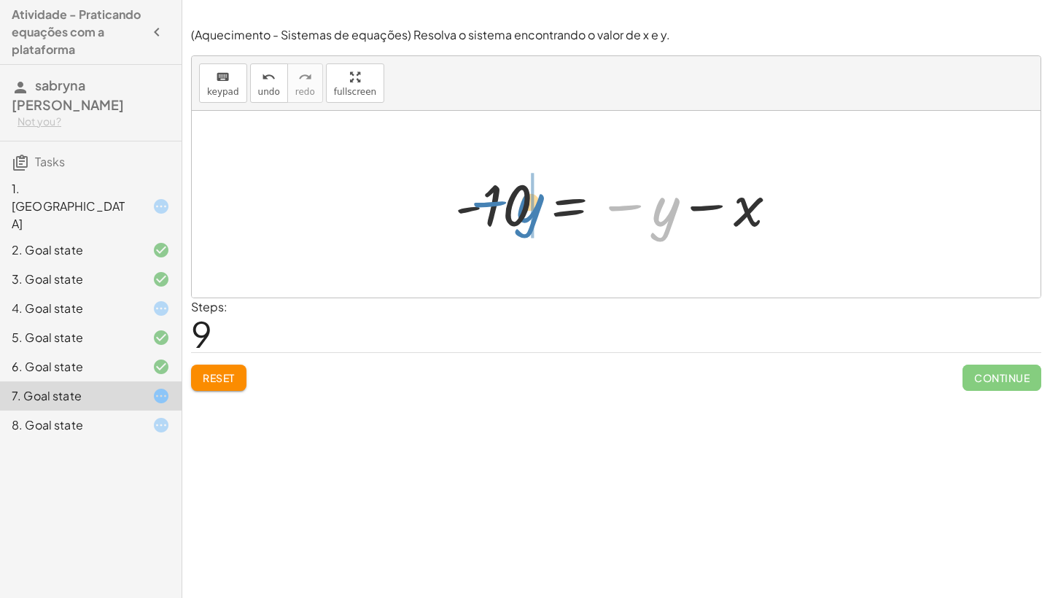
drag, startPoint x: 669, startPoint y: 206, endPoint x: 535, endPoint y: 189, distance: 135.2
click at [535, 190] on div at bounding box center [622, 204] width 349 height 72
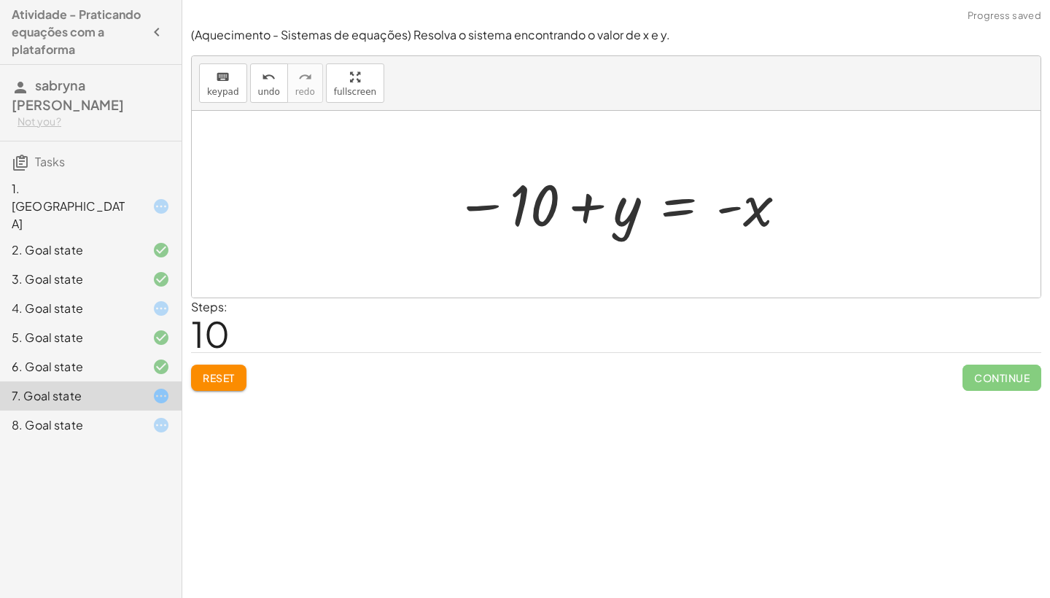
click at [577, 204] on div at bounding box center [622, 204] width 349 height 72
drag, startPoint x: 629, startPoint y: 209, endPoint x: 845, endPoint y: 206, distance: 216.6
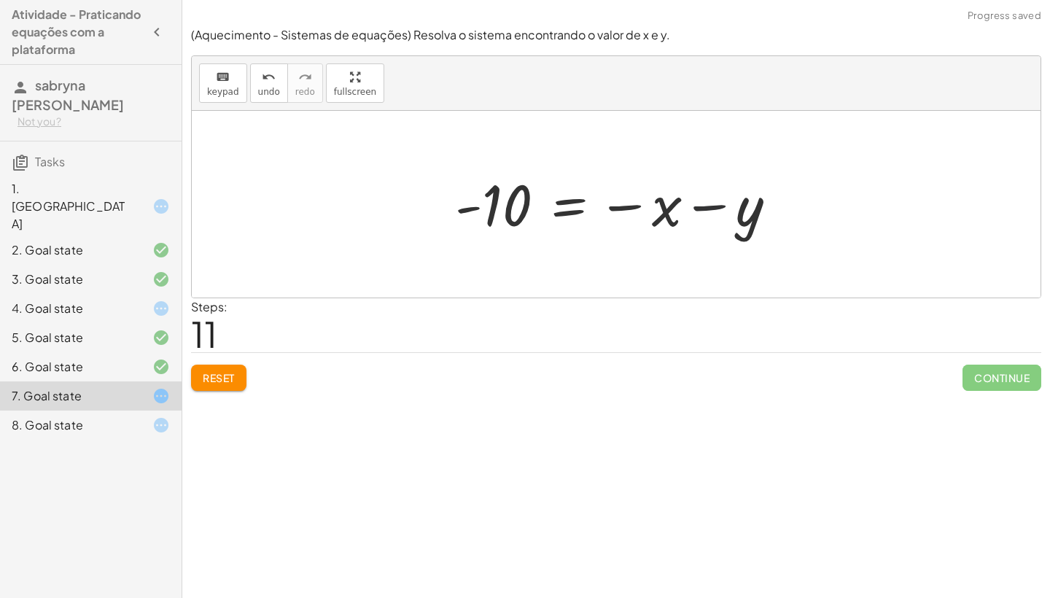
click at [707, 203] on div at bounding box center [622, 204] width 349 height 72
drag, startPoint x: 668, startPoint y: 208, endPoint x: 552, endPoint y: 206, distance: 116.0
click at [552, 206] on div at bounding box center [622, 204] width 349 height 72
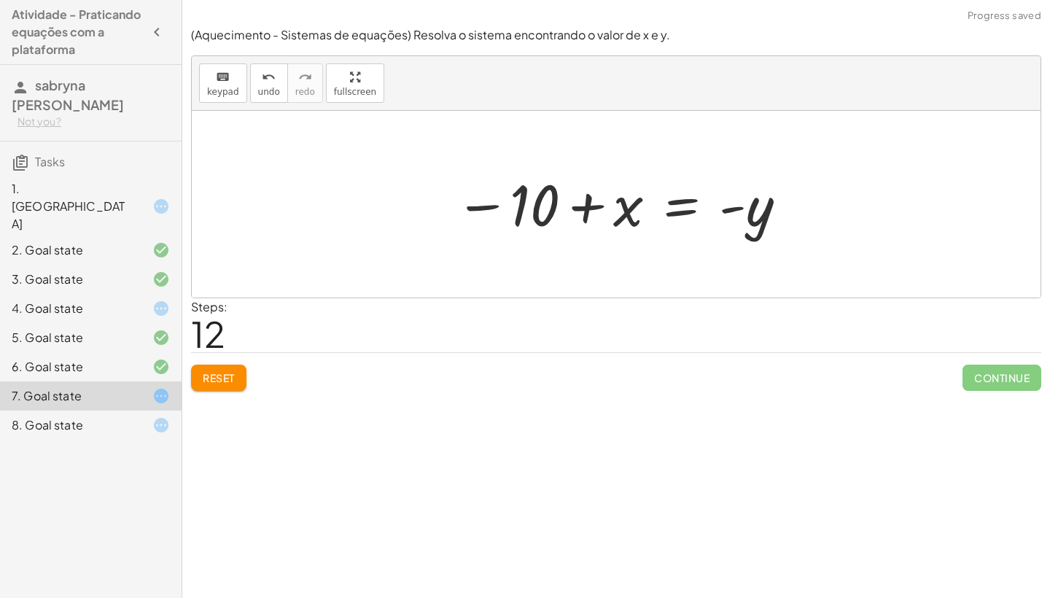
click at [584, 207] on div at bounding box center [622, 204] width 349 height 72
click at [519, 201] on div at bounding box center [622, 204] width 349 height 72
click at [492, 203] on div at bounding box center [622, 204] width 349 height 72
drag, startPoint x: 543, startPoint y: 199, endPoint x: 820, endPoint y: 199, distance: 277.1
click at [821, 199] on div "+ x + y = 10 + y + x = 10 + x + y = 10 + y + x = 10 + y − 10 + x = 0 + y − 10 =…" at bounding box center [616, 204] width 849 height 187
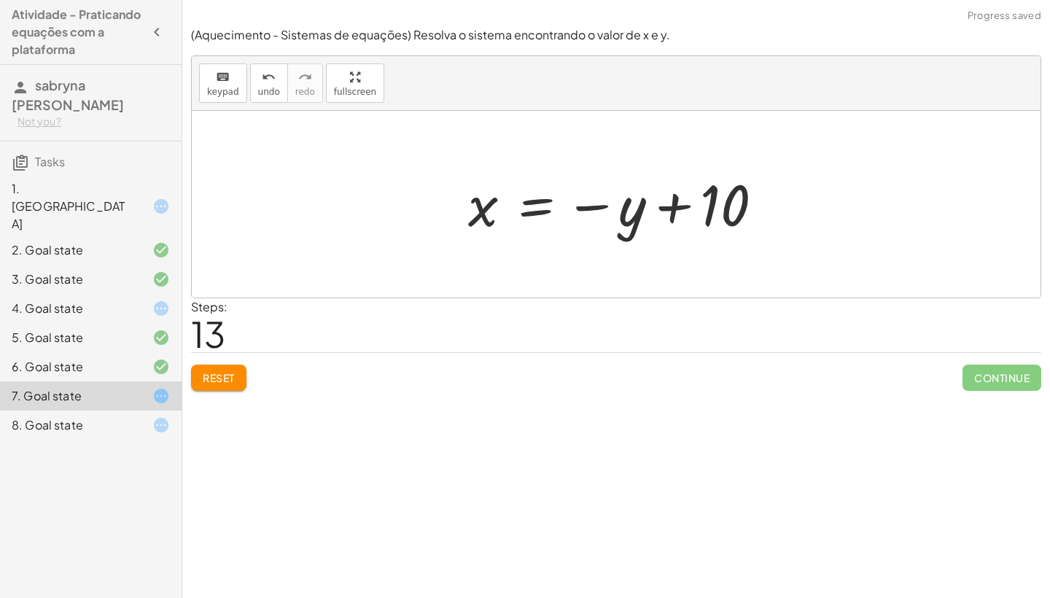
click at [671, 201] on div at bounding box center [622, 204] width 322 height 72
click at [468, 209] on div at bounding box center [622, 204] width 322 height 72
drag, startPoint x: 640, startPoint y: 204, endPoint x: 470, endPoint y: 182, distance: 171.3
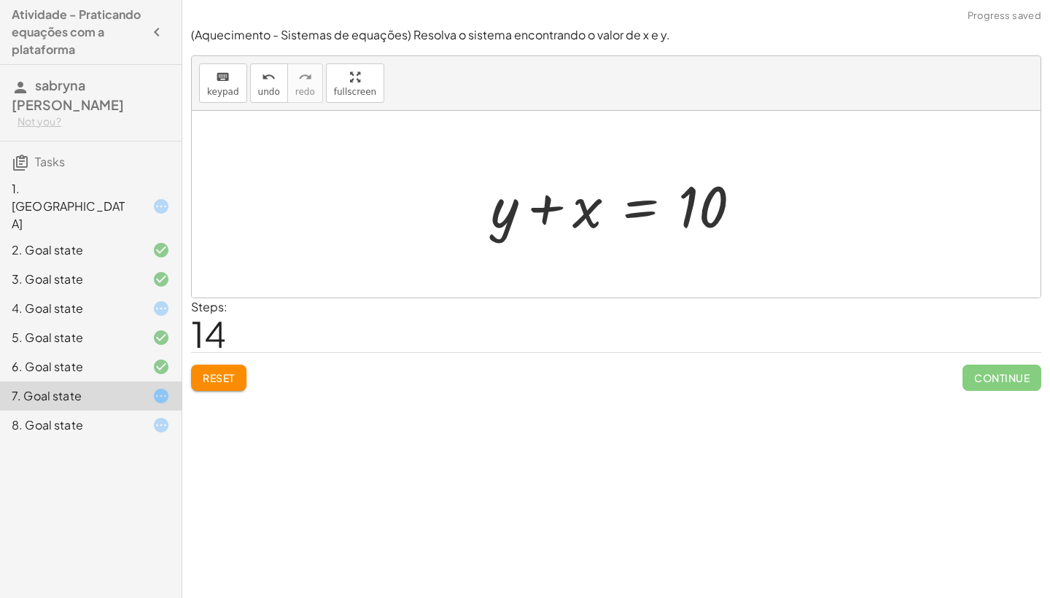
click at [544, 201] on div at bounding box center [622, 204] width 277 height 75
drag, startPoint x: 583, startPoint y: 203, endPoint x: 689, endPoint y: 198, distance: 105.9
click at [690, 198] on div at bounding box center [622, 204] width 277 height 75
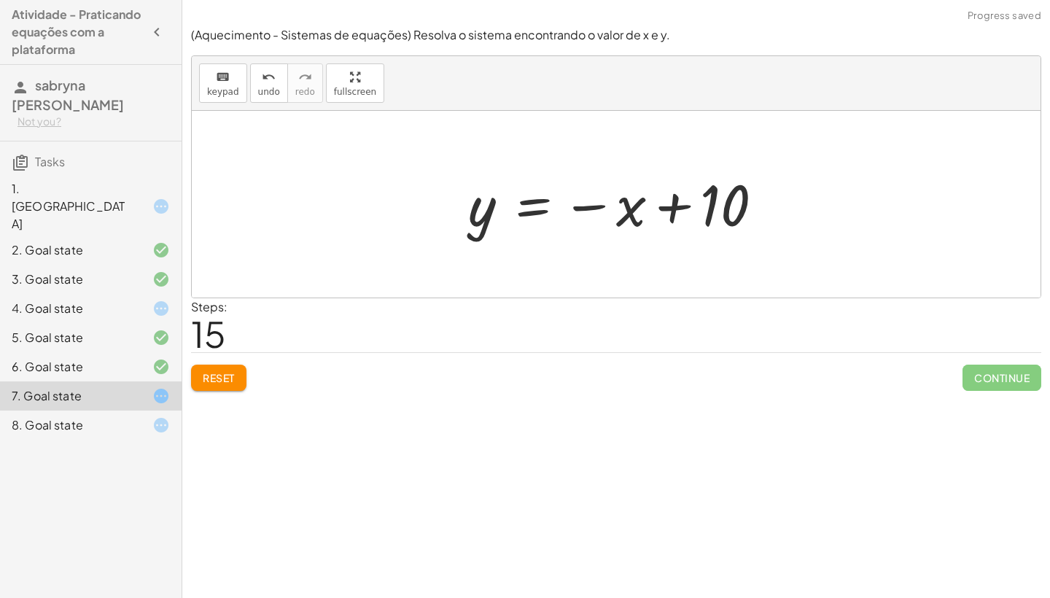
click at [669, 206] on div at bounding box center [622, 204] width 322 height 72
click at [589, 203] on div at bounding box center [622, 204] width 322 height 72
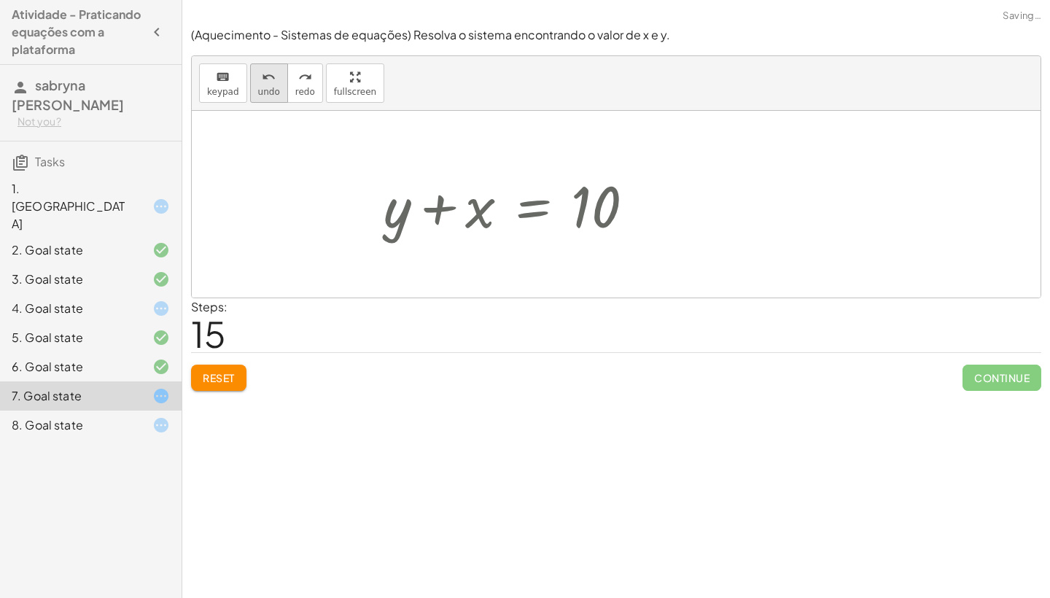
click at [266, 76] on icon "undo" at bounding box center [269, 78] width 14 height 18
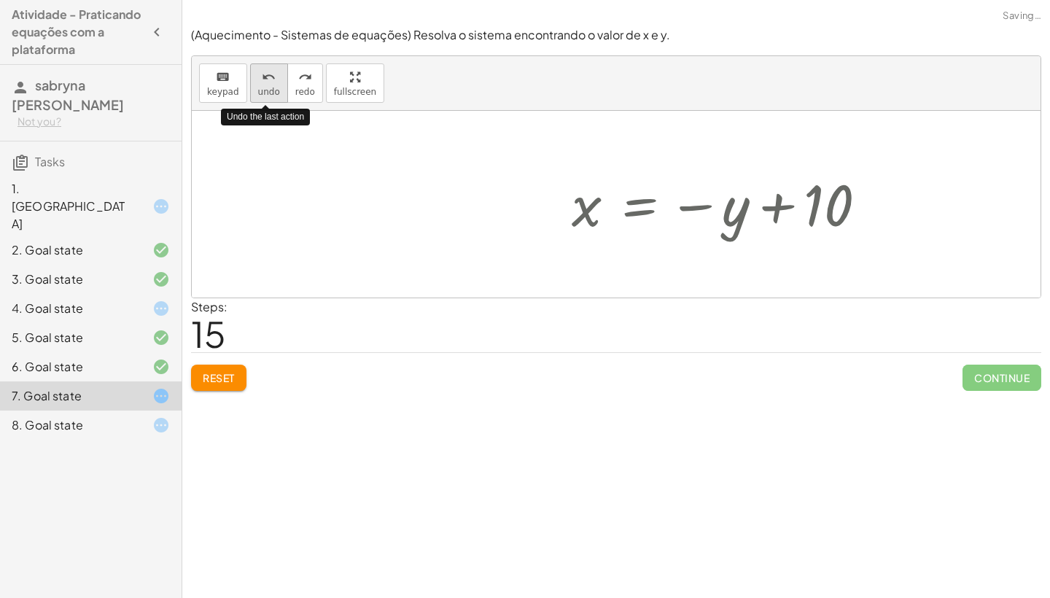
click at [266, 76] on icon "undo" at bounding box center [269, 78] width 14 height 18
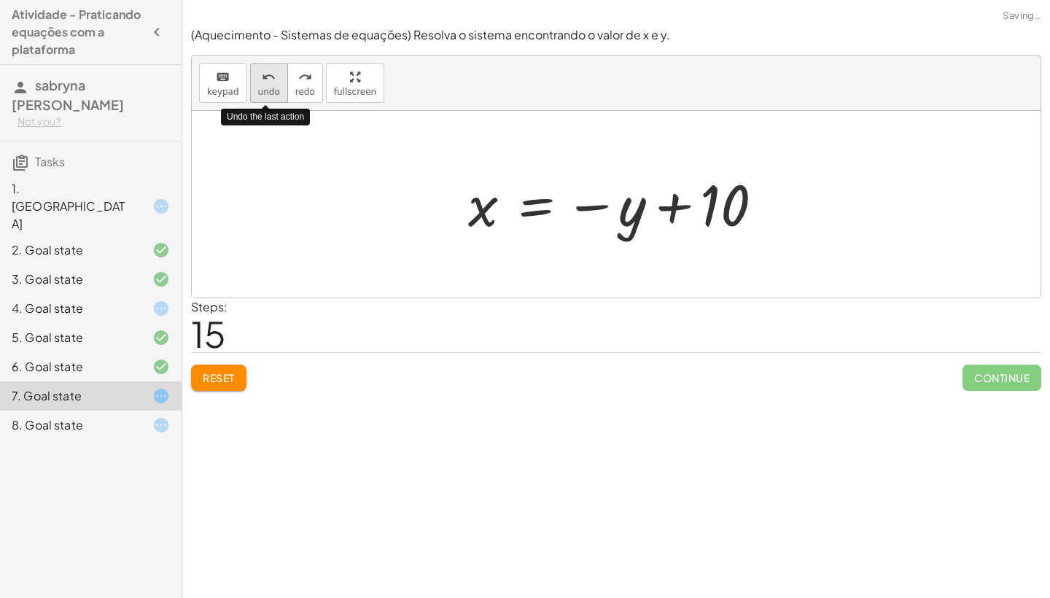
click at [265, 78] on icon "undo" at bounding box center [269, 78] width 14 height 18
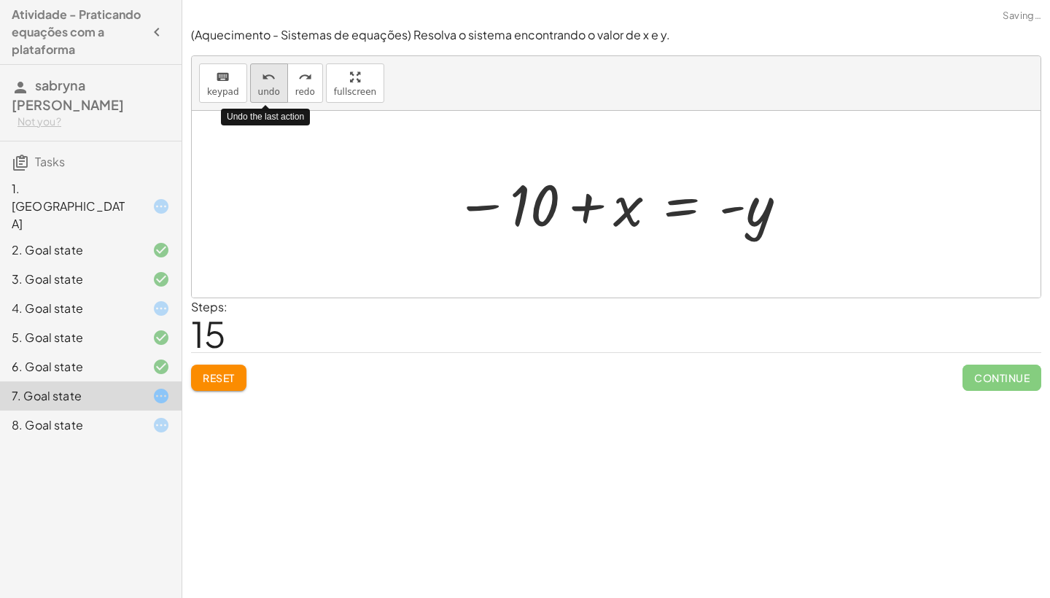
click at [265, 78] on icon "undo" at bounding box center [269, 78] width 14 height 18
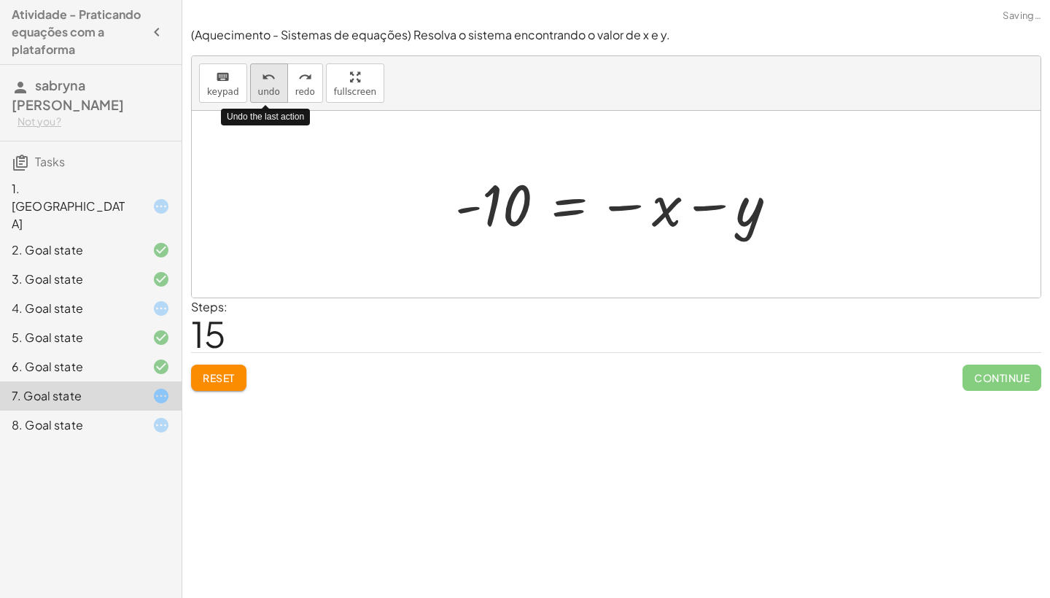
click at [265, 78] on icon "undo" at bounding box center [269, 78] width 14 height 18
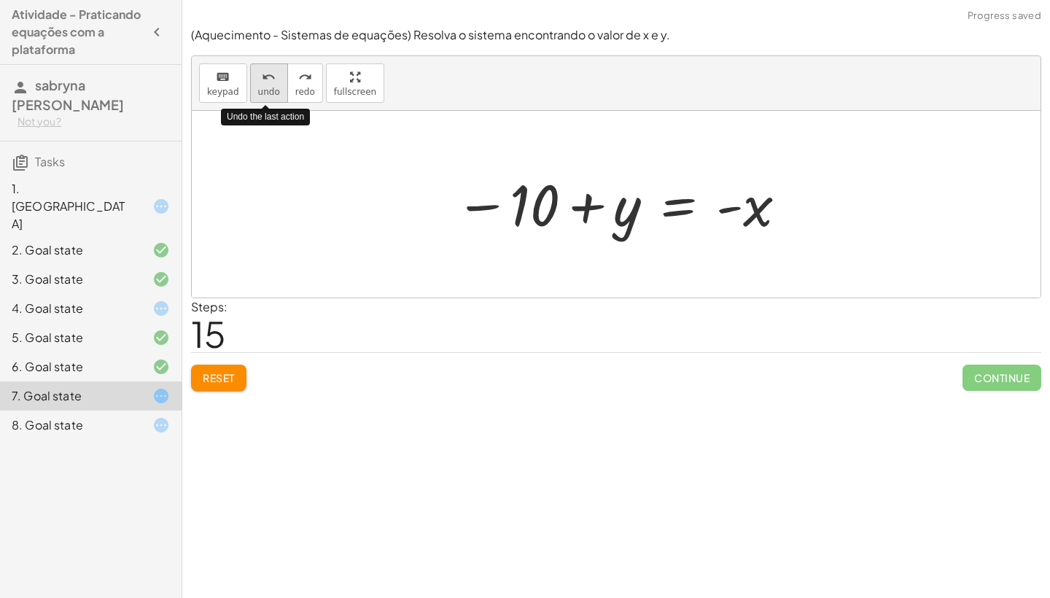
click at [265, 78] on icon "undo" at bounding box center [269, 78] width 14 height 18
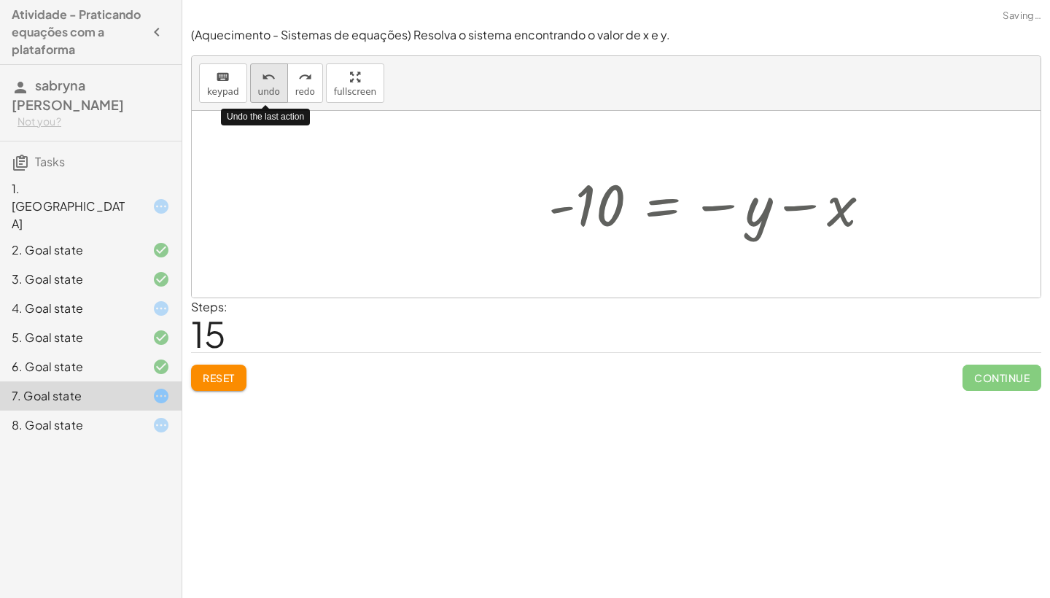
click at [265, 78] on icon "undo" at bounding box center [269, 78] width 14 height 18
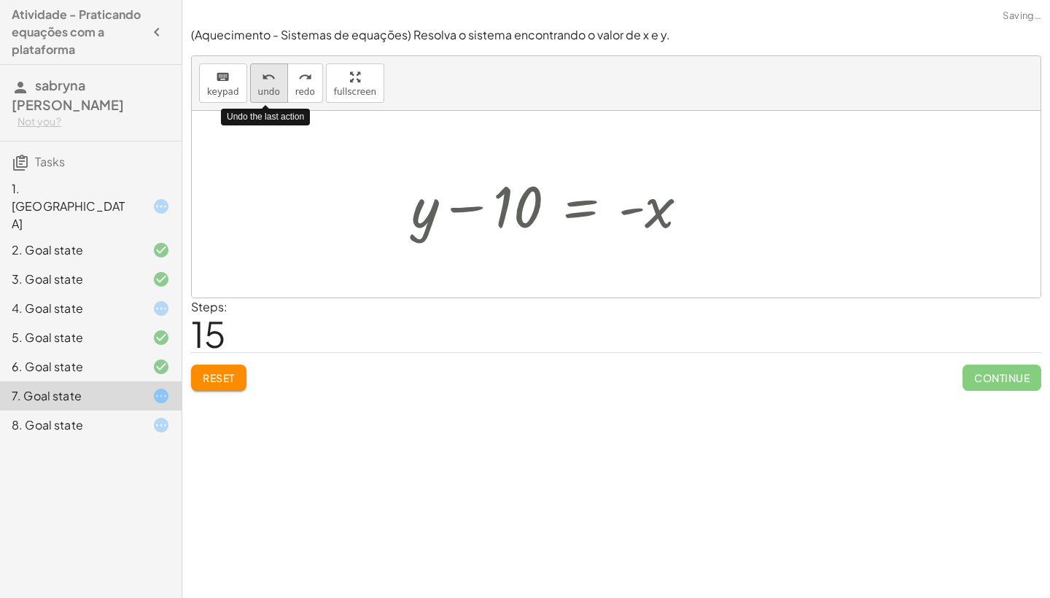
click at [265, 78] on icon "undo" at bounding box center [269, 78] width 14 height 18
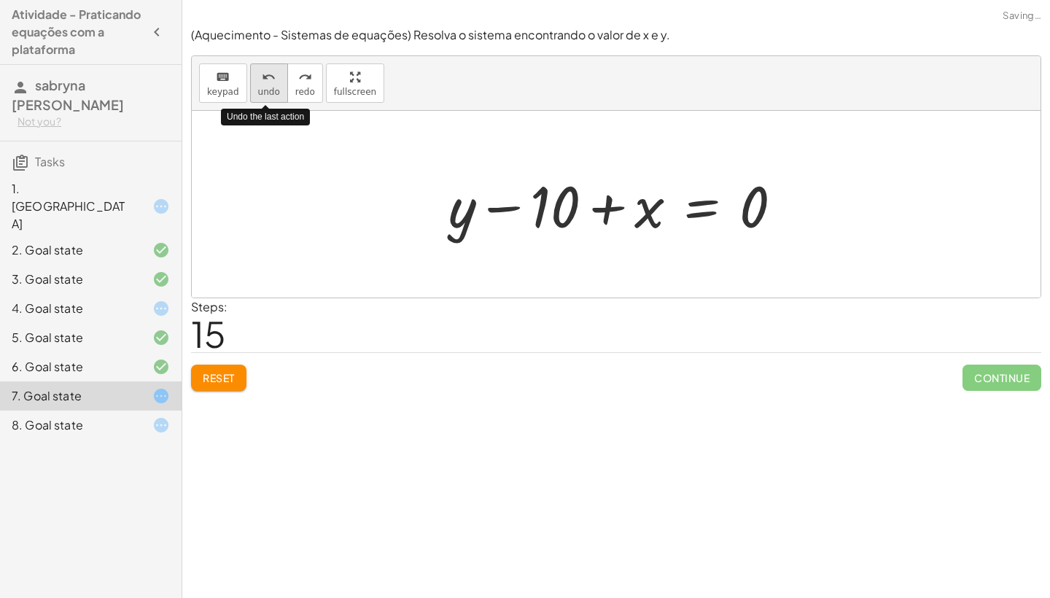
click at [264, 78] on icon "undo" at bounding box center [269, 78] width 14 height 18
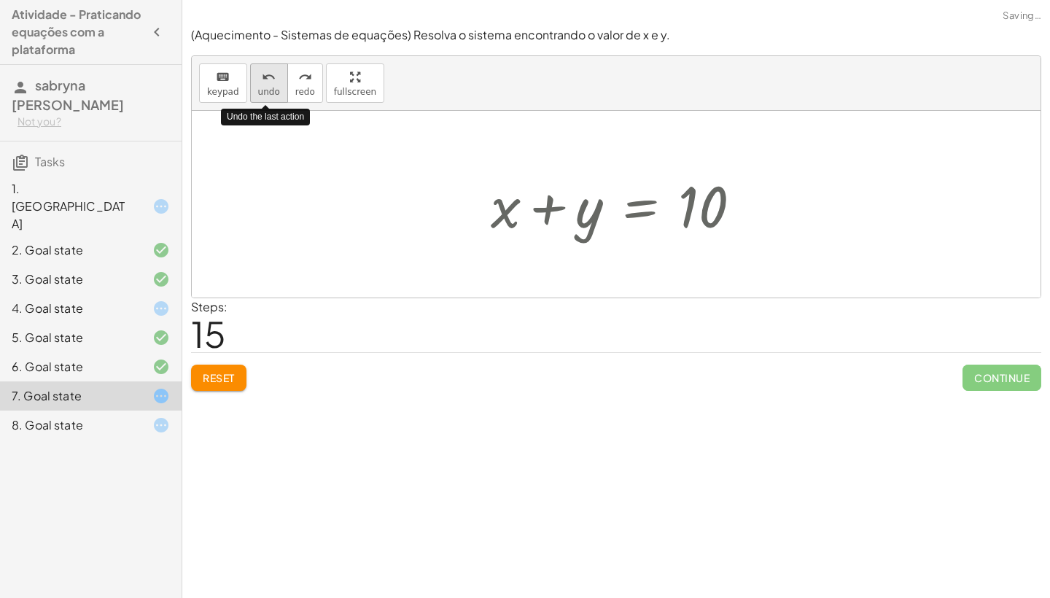
click at [264, 78] on icon "undo" at bounding box center [269, 78] width 14 height 18
click at [263, 78] on icon "undo" at bounding box center [269, 78] width 14 height 18
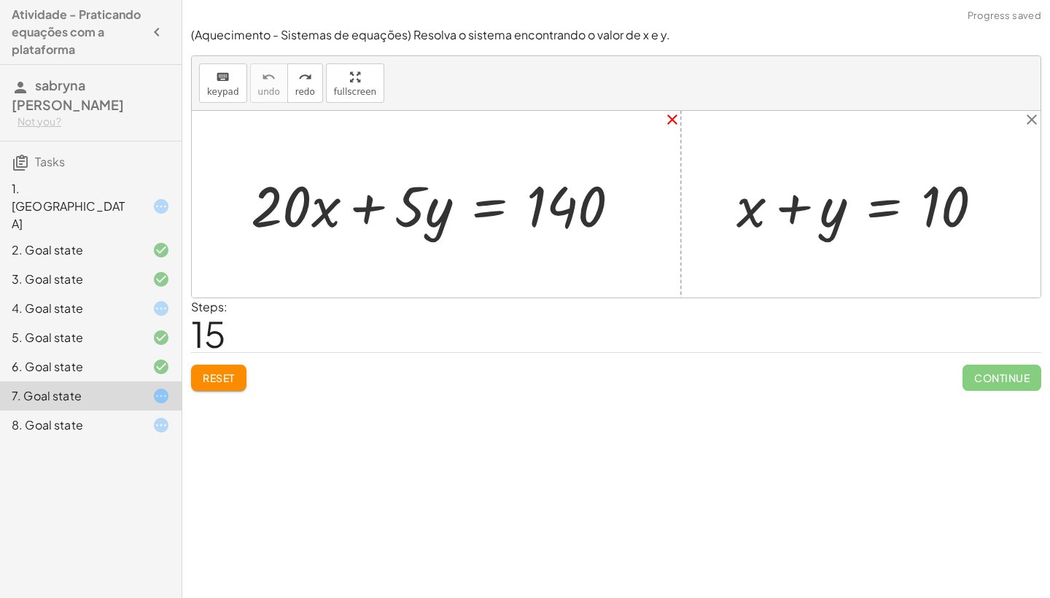
click at [669, 123] on icon "close" at bounding box center [673, 120] width 18 height 18
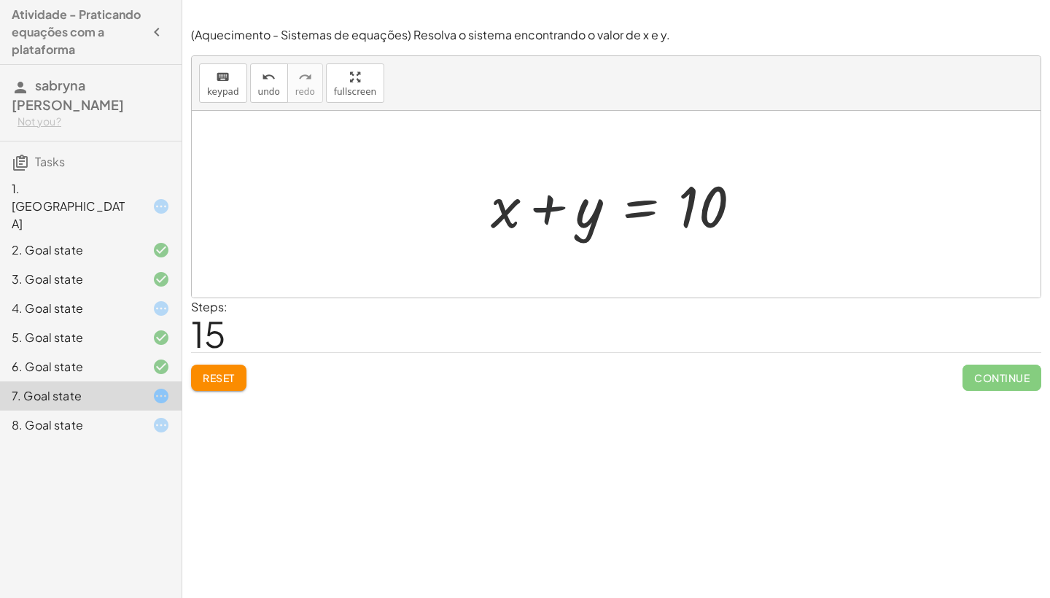
click at [550, 217] on div at bounding box center [622, 204] width 277 height 75
drag, startPoint x: 513, startPoint y: 215, endPoint x: 626, endPoint y: 211, distance: 113.8
click at [626, 211] on div at bounding box center [622, 204] width 277 height 75
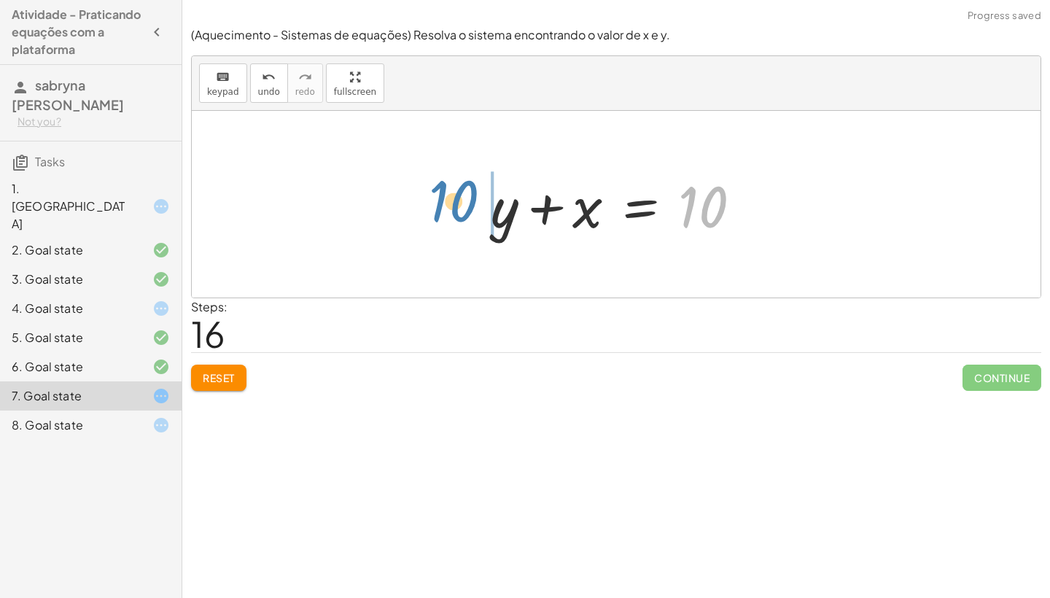
drag, startPoint x: 698, startPoint y: 214, endPoint x: 451, endPoint y: 211, distance: 246.5
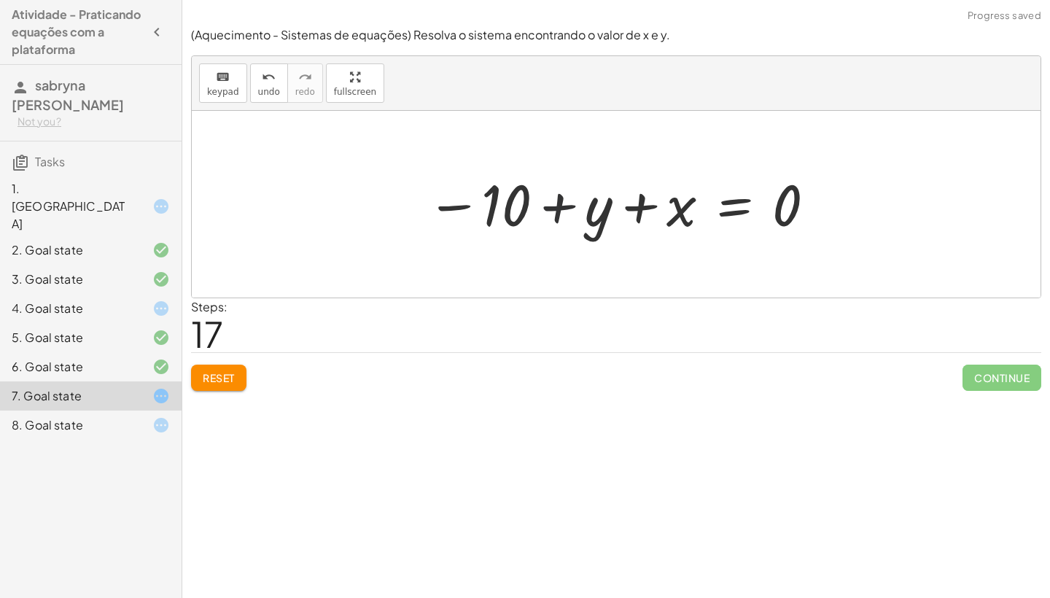
click at [565, 203] on div at bounding box center [621, 204] width 405 height 72
click at [651, 208] on div at bounding box center [621, 204] width 405 height 72
click at [206, 381] on span "Reset" at bounding box center [219, 377] width 32 height 13
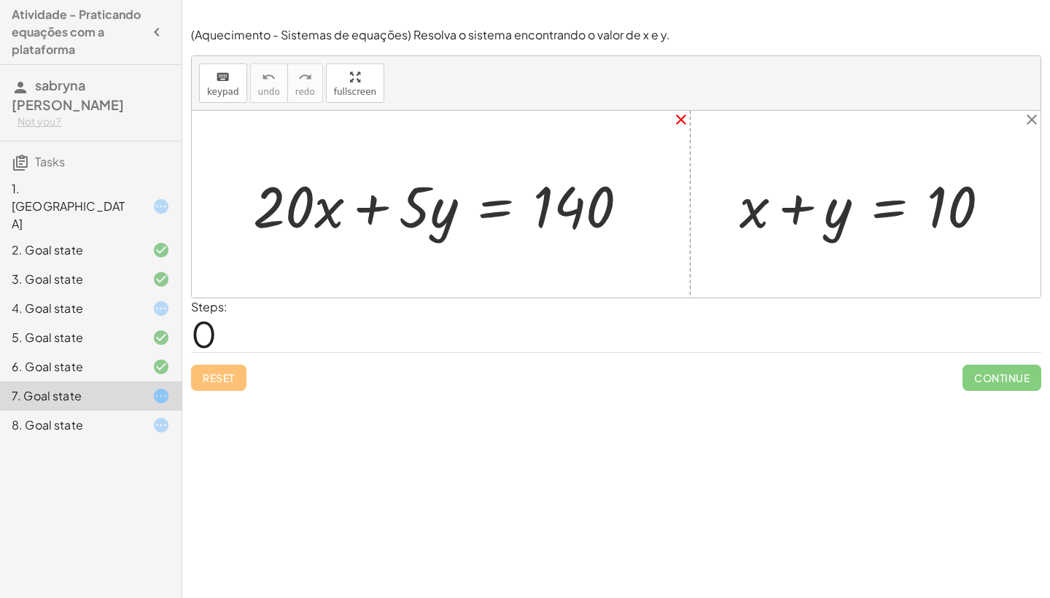
click at [683, 121] on icon "close" at bounding box center [681, 120] width 18 height 18
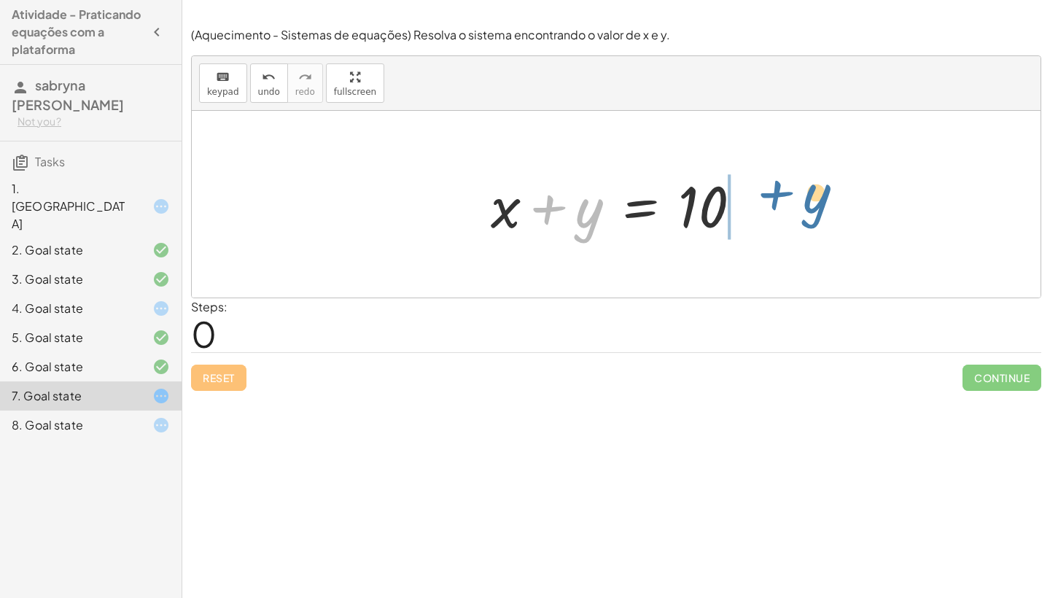
drag, startPoint x: 558, startPoint y: 209, endPoint x: 785, endPoint y: 193, distance: 227.4
click at [785, 193] on div "+ y + x + y = 10" at bounding box center [616, 204] width 849 height 187
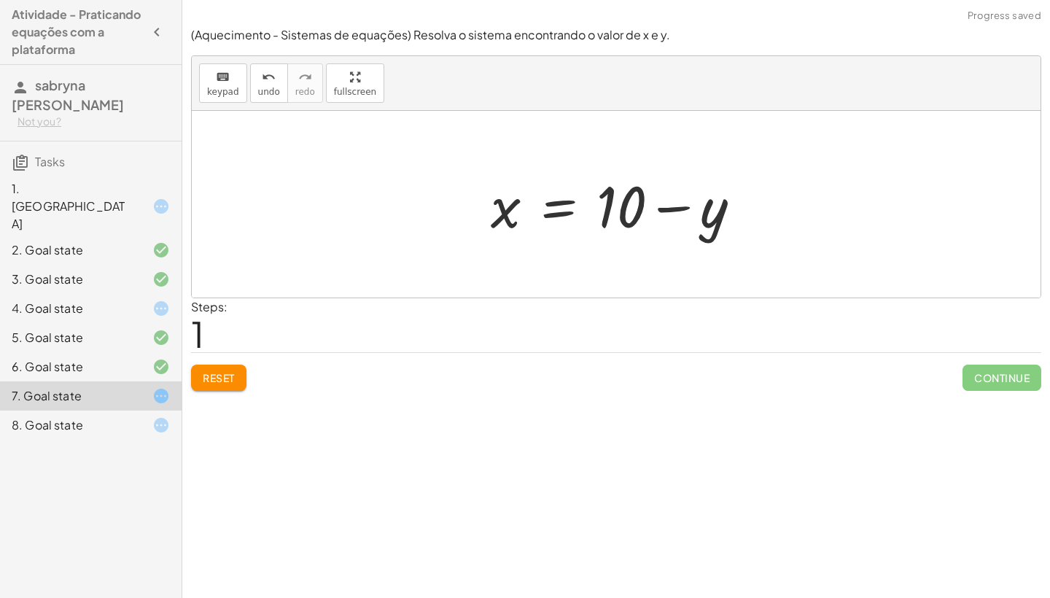
click at [671, 204] on div at bounding box center [622, 204] width 277 height 75
click at [671, 206] on div at bounding box center [622, 204] width 277 height 75
click at [674, 210] on div at bounding box center [622, 204] width 277 height 75
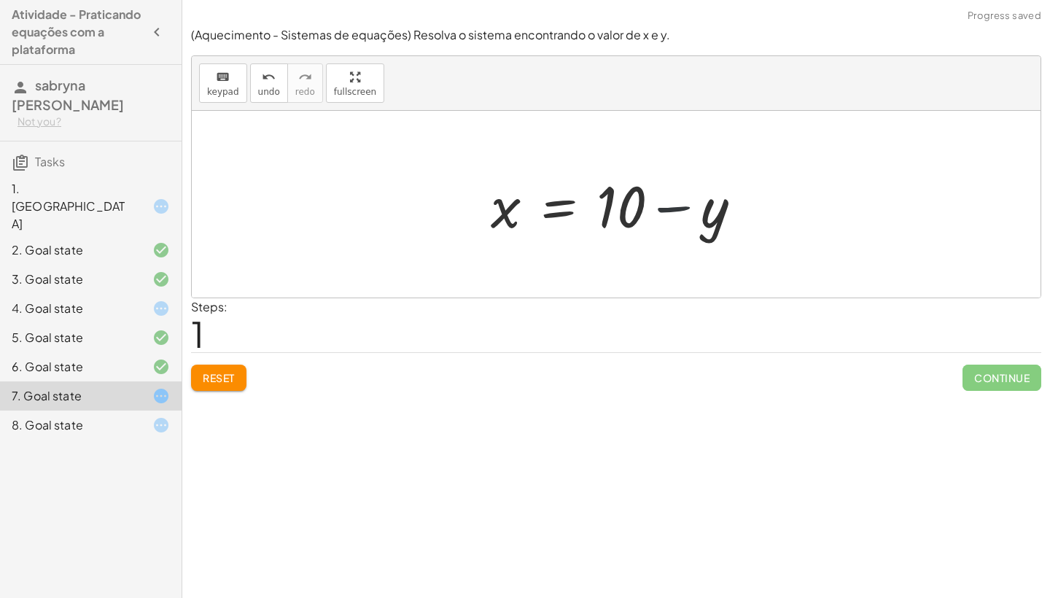
click at [674, 210] on div at bounding box center [622, 204] width 277 height 75
drag, startPoint x: 505, startPoint y: 207, endPoint x: 656, endPoint y: 246, distance: 155.3
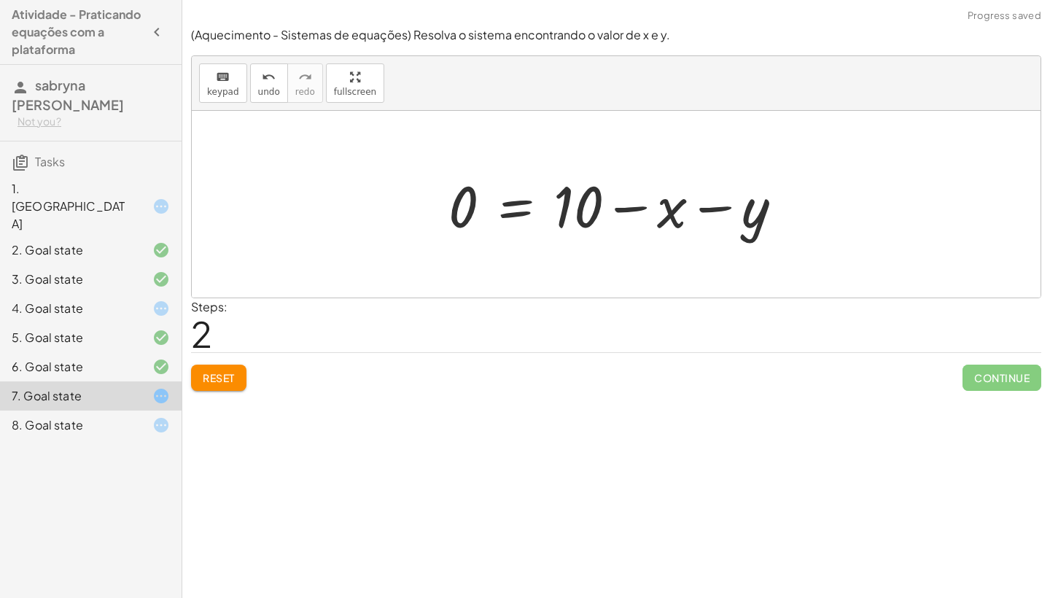
click at [641, 208] on div at bounding box center [621, 204] width 360 height 75
click at [626, 209] on div at bounding box center [621, 204] width 360 height 75
click at [696, 211] on div at bounding box center [621, 204] width 360 height 75
click at [208, 375] on span "Reset" at bounding box center [219, 377] width 32 height 13
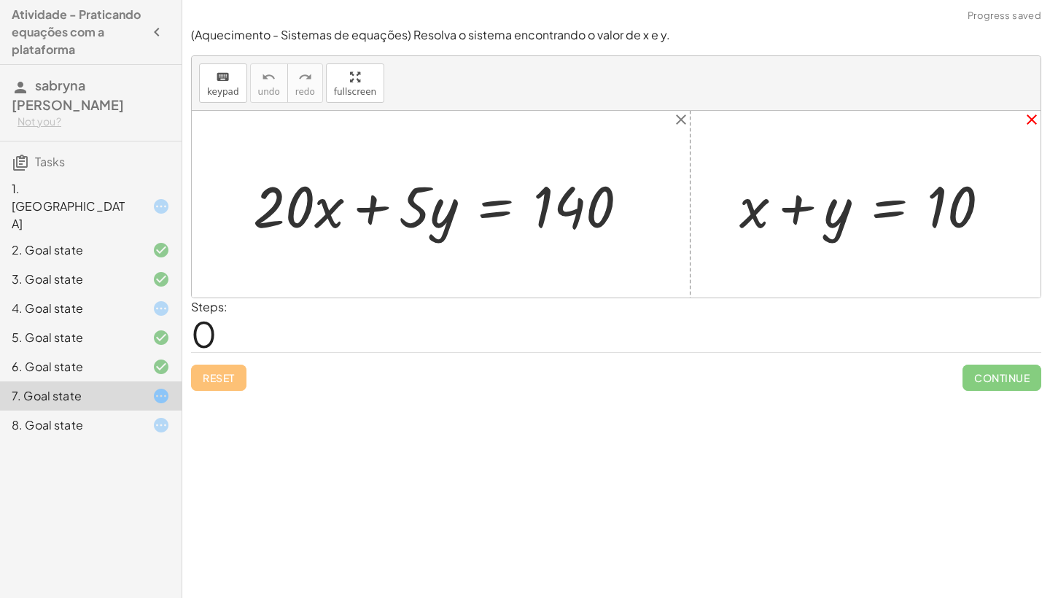
click at [1035, 115] on icon "close" at bounding box center [1032, 120] width 18 height 18
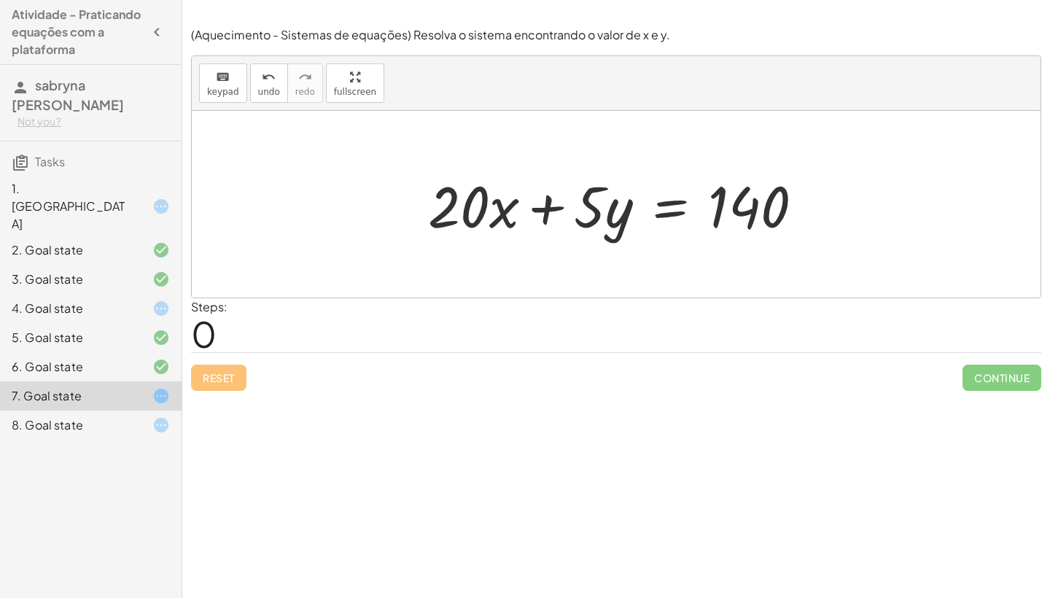
click at [263, 103] on div "keyboard keypad undo [PERSON_NAME] redo fullscreen" at bounding box center [616, 83] width 849 height 55
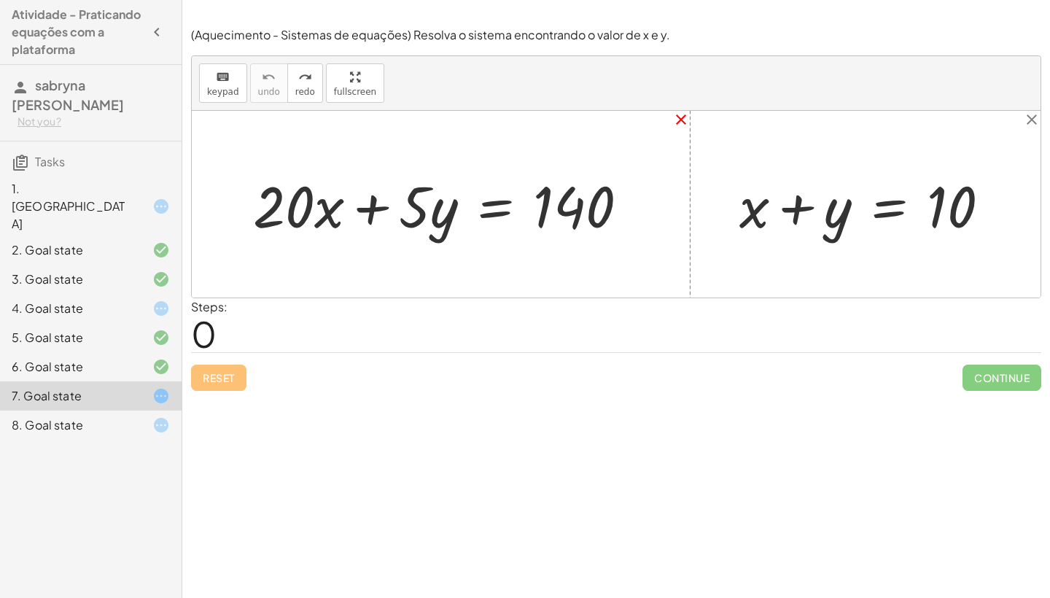
click at [685, 121] on icon "close" at bounding box center [681, 120] width 18 height 18
click at [154, 294] on div "2. Goal state" at bounding box center [91, 308] width 182 height 29
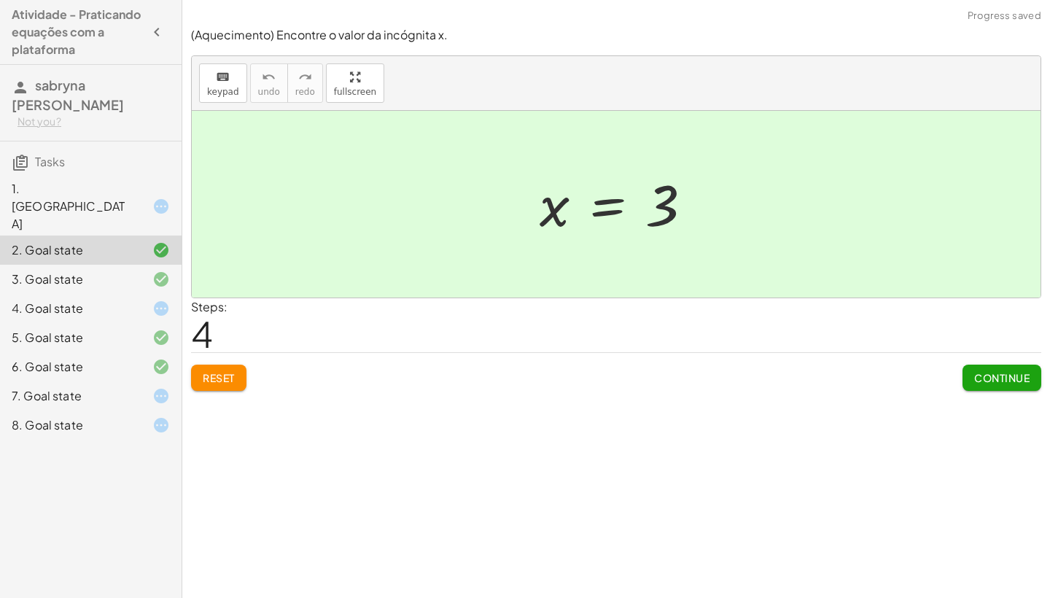
click at [161, 323] on div "3. Goal state" at bounding box center [91, 337] width 182 height 29
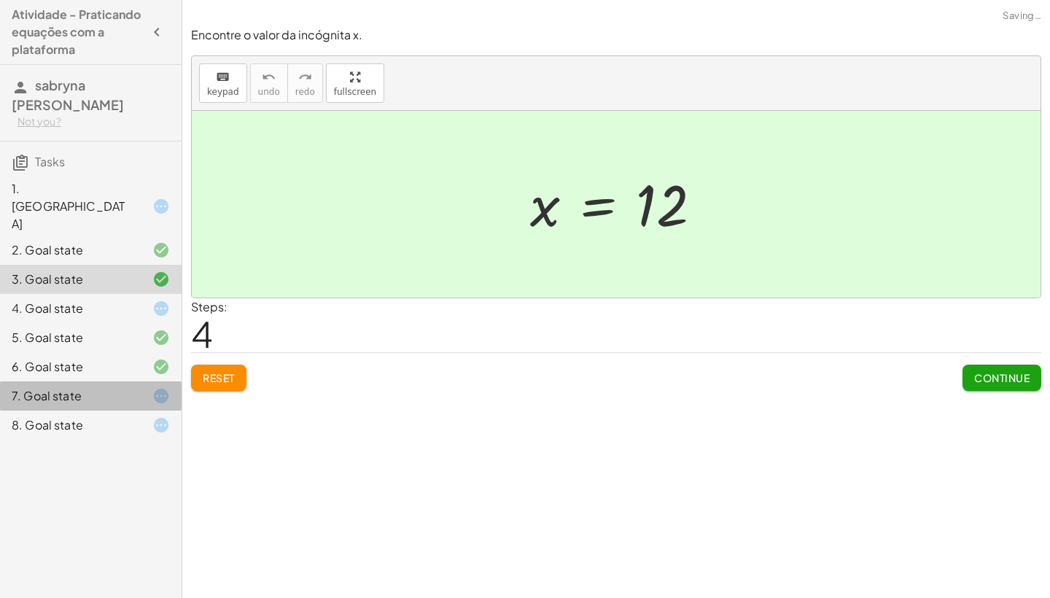
click at [164, 387] on icon at bounding box center [161, 396] width 18 height 18
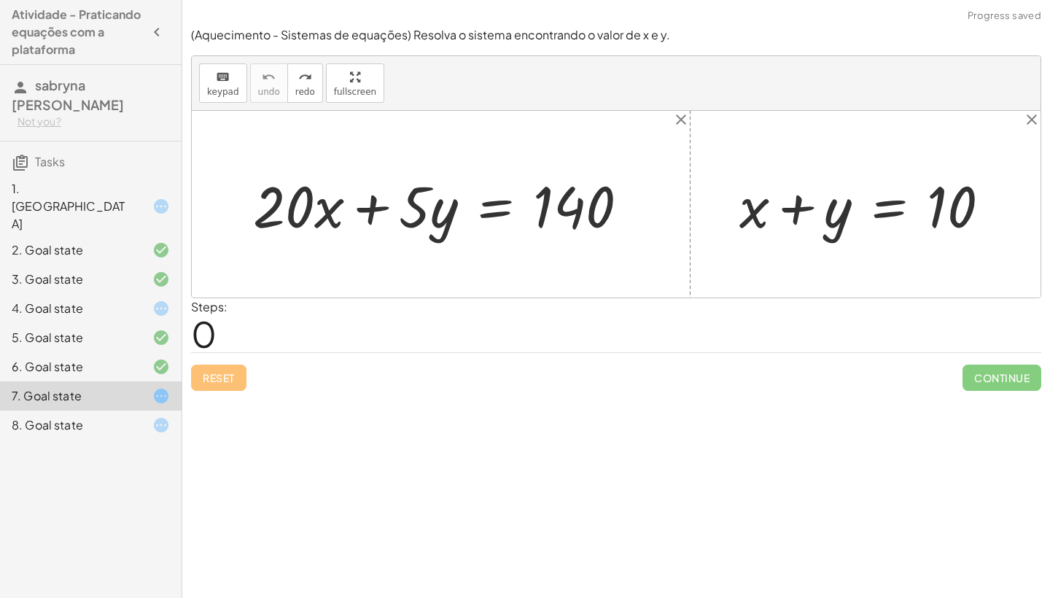
click at [171, 411] on div "8. Goal state" at bounding box center [91, 425] width 182 height 29
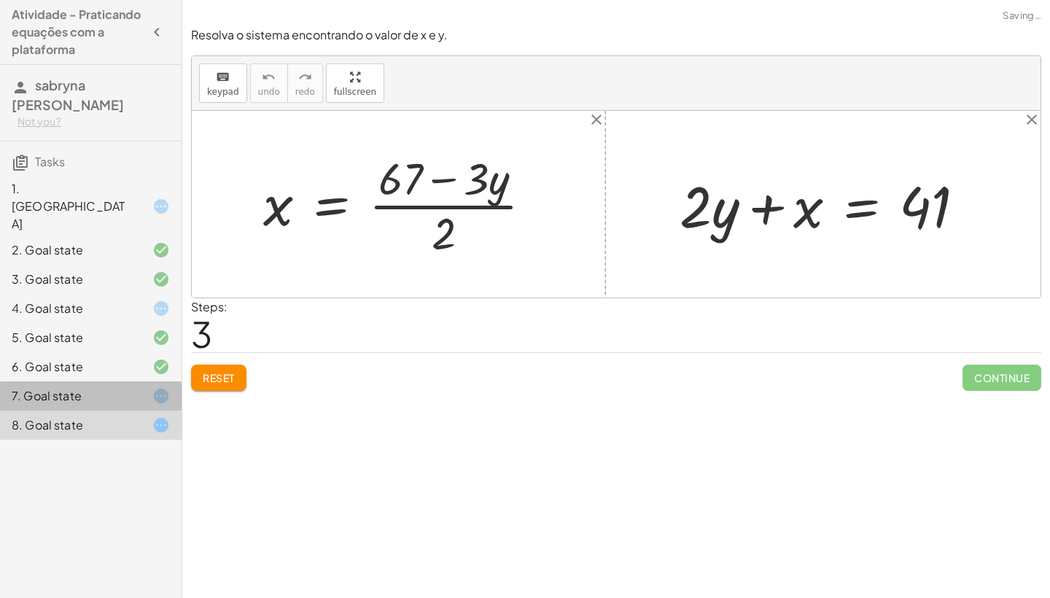
click at [167, 387] on icon at bounding box center [161, 396] width 18 height 18
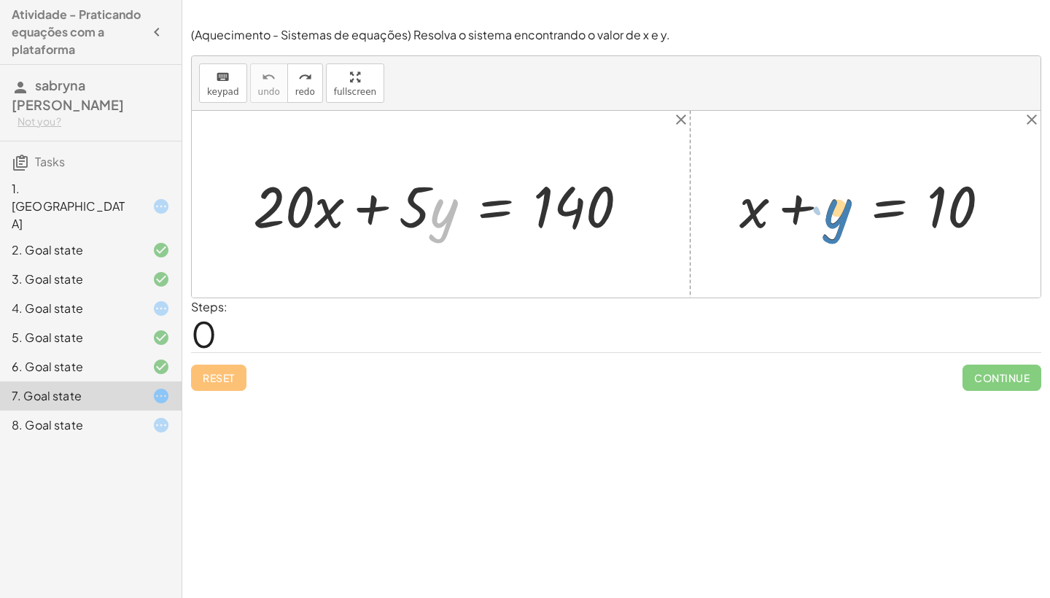
drag, startPoint x: 450, startPoint y: 214, endPoint x: 844, endPoint y: 207, distance: 394.6
drag, startPoint x: 448, startPoint y: 213, endPoint x: 858, endPoint y: 217, distance: 409.1
drag, startPoint x: 441, startPoint y: 229, endPoint x: 829, endPoint y: 206, distance: 388.6
click at [829, 222] on div "+ x + y = 10 · y + · 5 + · 20 · x + · 5 · y = 140" at bounding box center [616, 204] width 849 height 187
drag, startPoint x: 415, startPoint y: 193, endPoint x: 873, endPoint y: 200, distance: 458.0
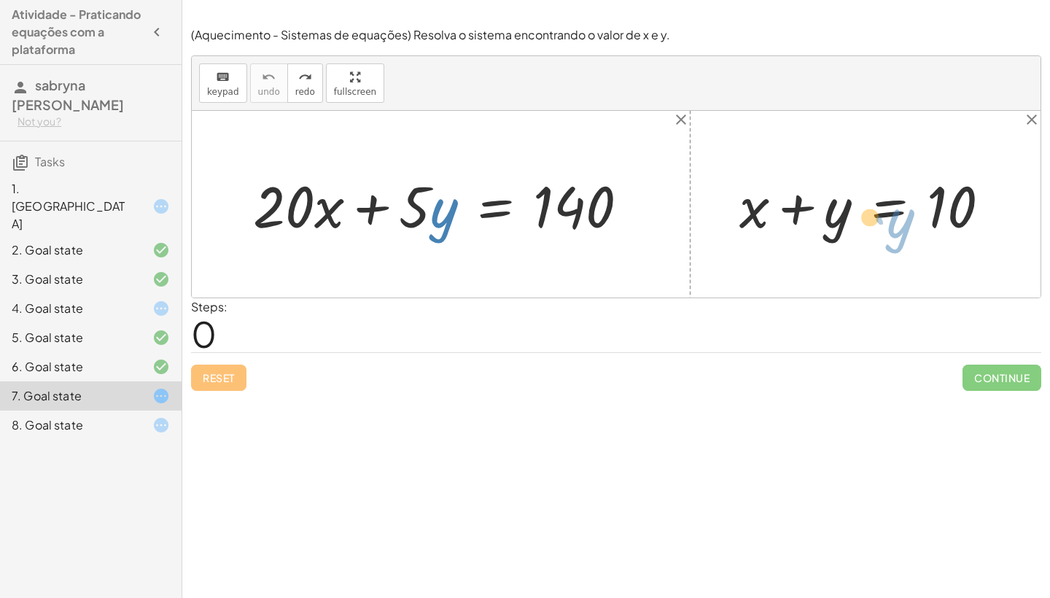
click at [873, 201] on div "+ x + y = 10 · 5 + · y + · 20 · x + · 5 · y = 140" at bounding box center [616, 204] width 849 height 187
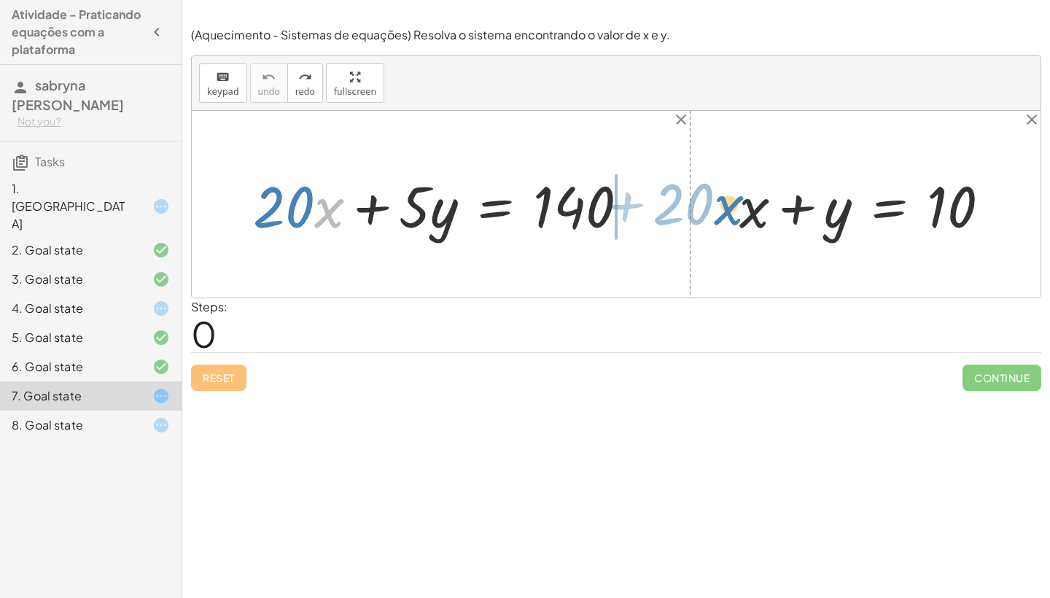
drag, startPoint x: 325, startPoint y: 220, endPoint x: 721, endPoint y: 217, distance: 396.0
click at [721, 217] on div "+ x + y = 10 · x + · 20 + · 20 · x + · 5 · y = 140" at bounding box center [616, 204] width 849 height 187
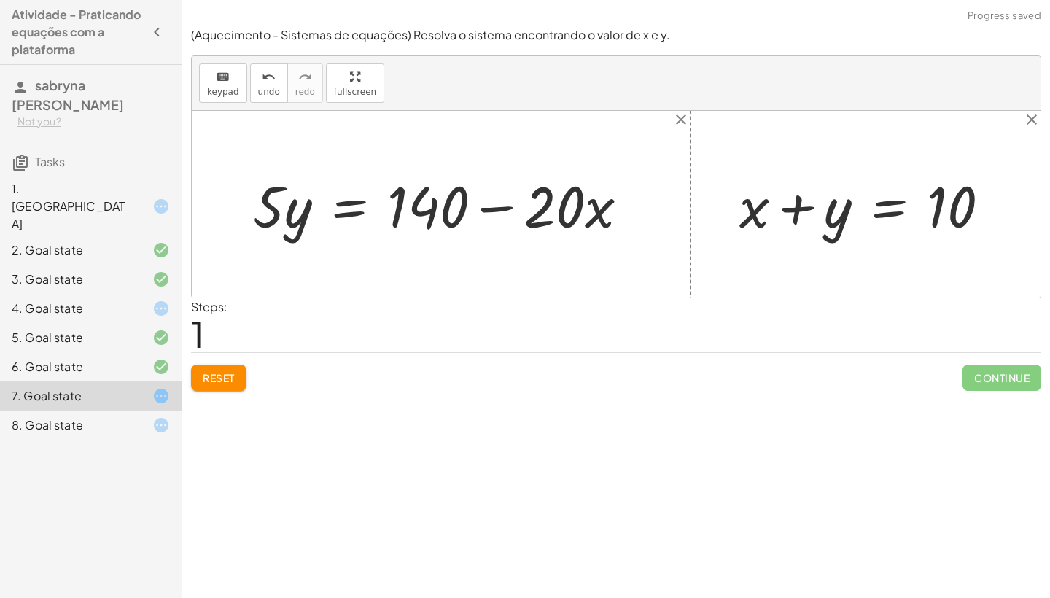
click at [509, 199] on div at bounding box center [447, 204] width 402 height 75
click at [506, 200] on div at bounding box center [447, 204] width 402 height 75
click at [802, 209] on div at bounding box center [870, 204] width 277 height 75
drag, startPoint x: 793, startPoint y: 209, endPoint x: 826, endPoint y: 203, distance: 33.2
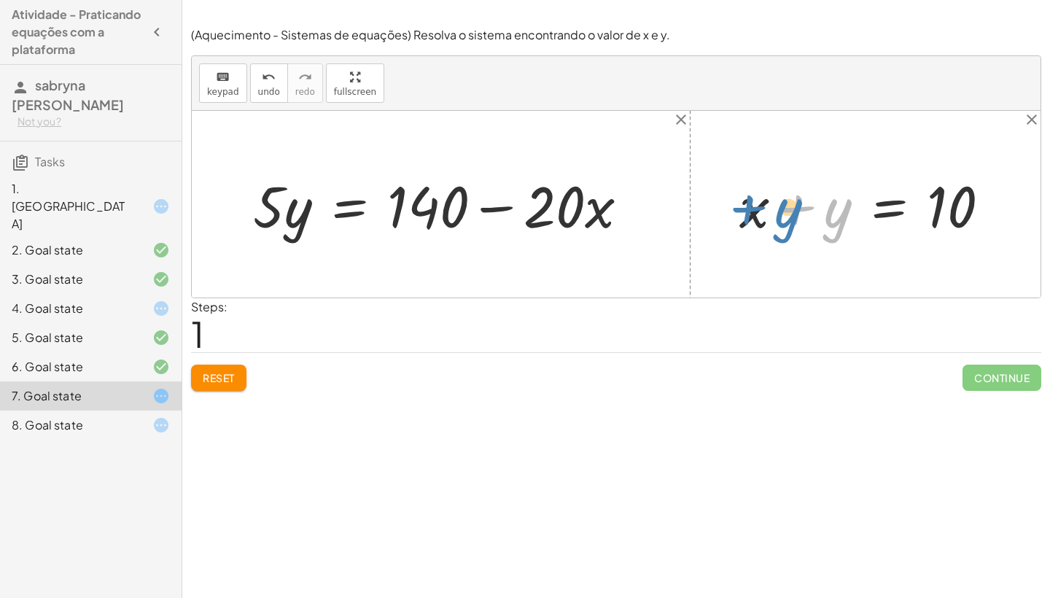
click at [826, 204] on div at bounding box center [870, 204] width 277 height 75
drag, startPoint x: 758, startPoint y: 210, endPoint x: 676, endPoint y: 212, distance: 82.4
drag, startPoint x: 758, startPoint y: 210, endPoint x: 510, endPoint y: 193, distance: 247.8
drag, startPoint x: 756, startPoint y: 214, endPoint x: 428, endPoint y: 236, distance: 328.9
click at [435, 233] on div "+ x + x + y = 10 + · 20 · x + · 5 · y = 140 · 20 · x · 5 · y = 140 + −" at bounding box center [616, 204] width 849 height 187
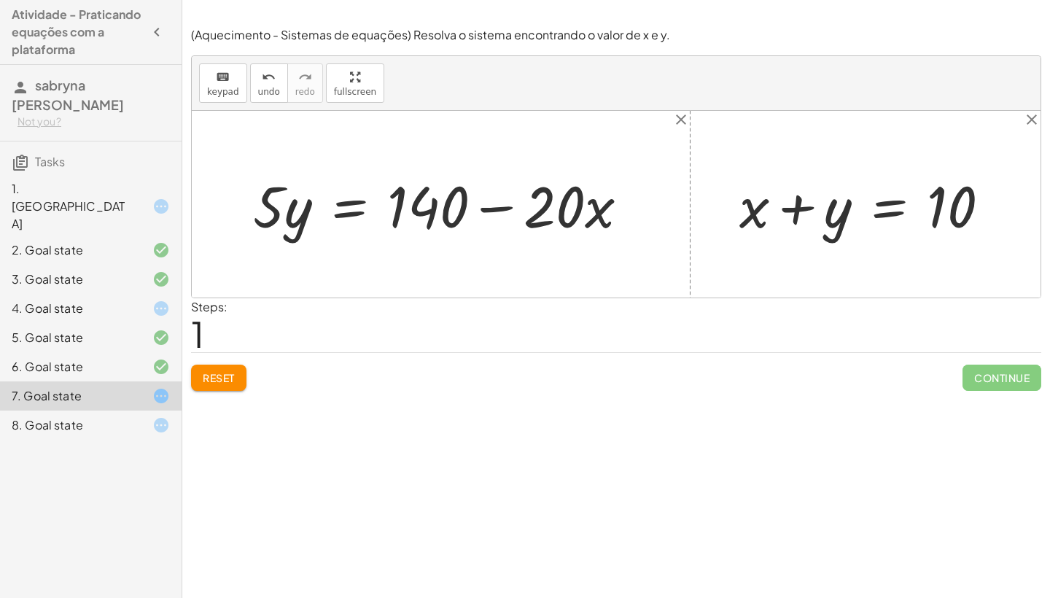
click at [77, 198] on div "1. [GEOGRAPHIC_DATA]" at bounding box center [70, 206] width 117 height 53
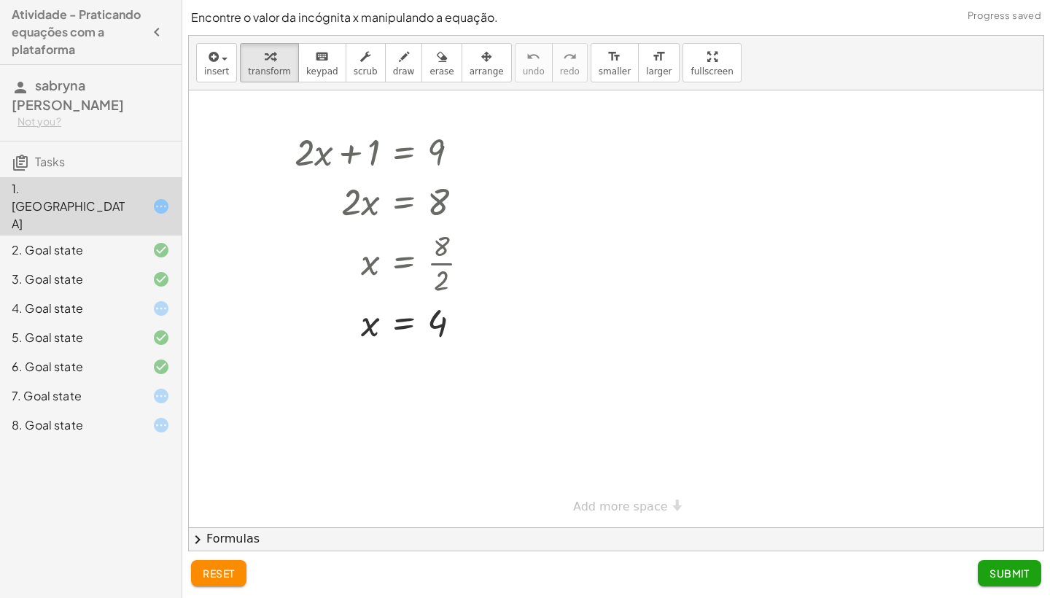
click at [207, 566] on button "reset" at bounding box center [218, 573] width 55 height 26
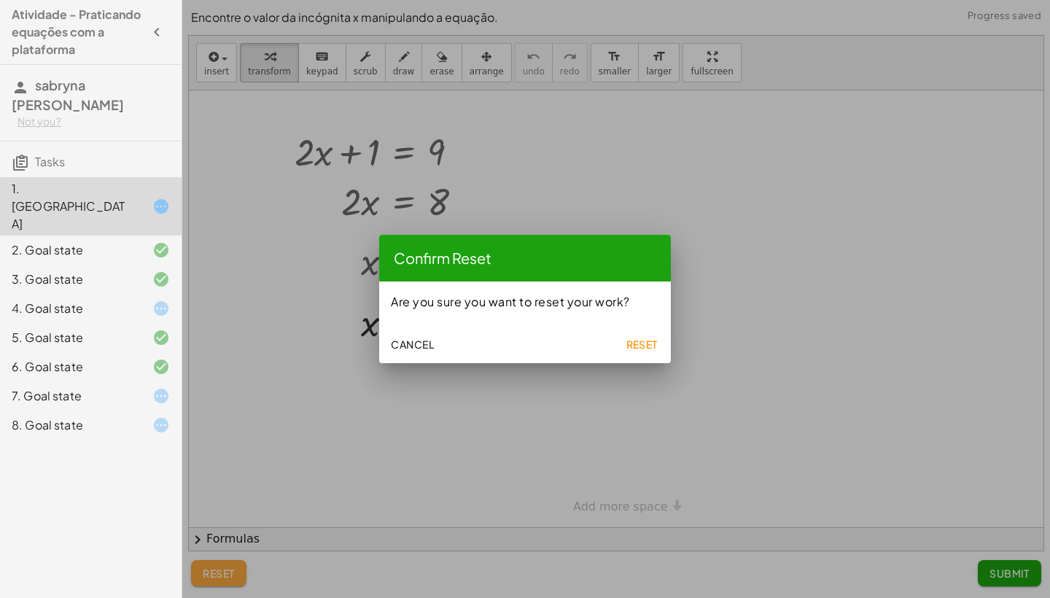
click at [207, 566] on div at bounding box center [525, 299] width 1050 height 598
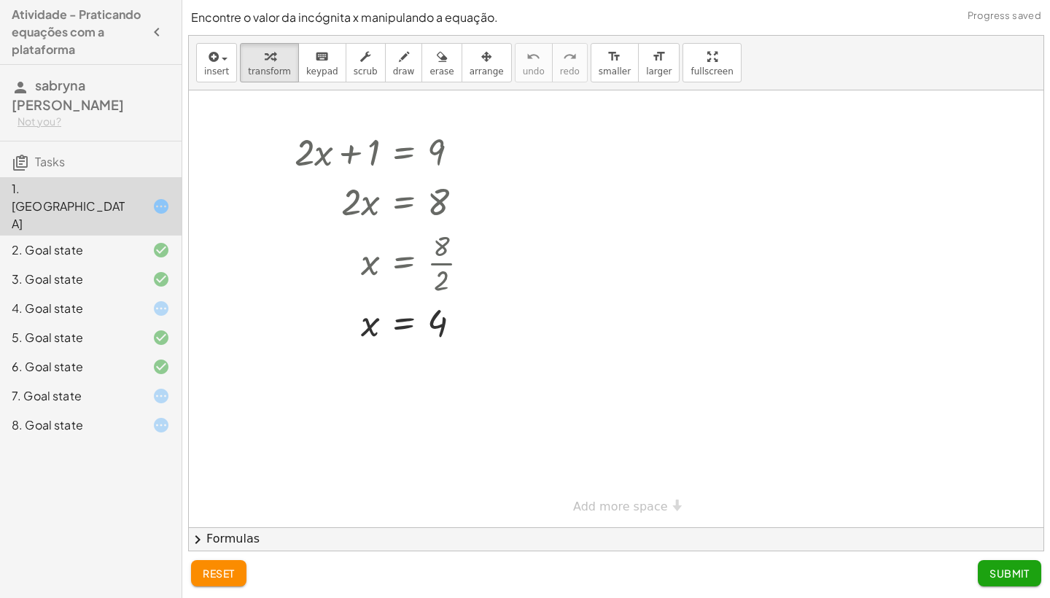
click at [207, 566] on div at bounding box center [525, 299] width 1050 height 598
click at [210, 567] on span "reset" at bounding box center [219, 573] width 32 height 13
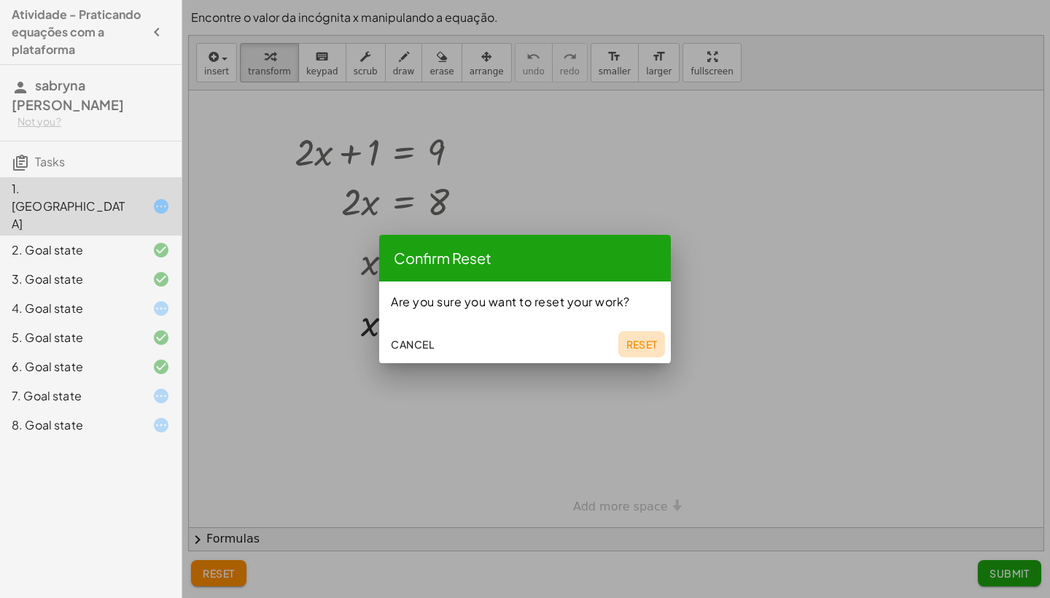
click at [654, 341] on span "Reset" at bounding box center [642, 344] width 32 height 13
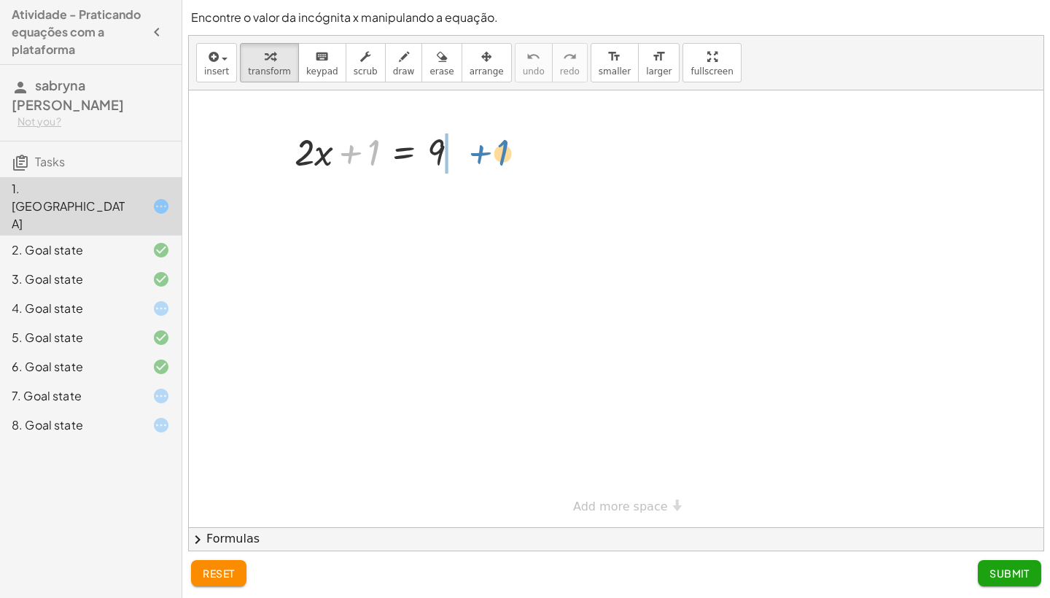
drag, startPoint x: 356, startPoint y: 143, endPoint x: 473, endPoint y: 141, distance: 117.4
click at [473, 141] on div at bounding box center [382, 151] width 190 height 50
click at [465, 202] on div at bounding box center [405, 201] width 237 height 50
click at [404, 202] on div "· 2 · x 1 = 9 + − 8" at bounding box center [404, 202] width 0 height 0
drag, startPoint x: 350, startPoint y: 212, endPoint x: 435, endPoint y: 252, distance: 94.3
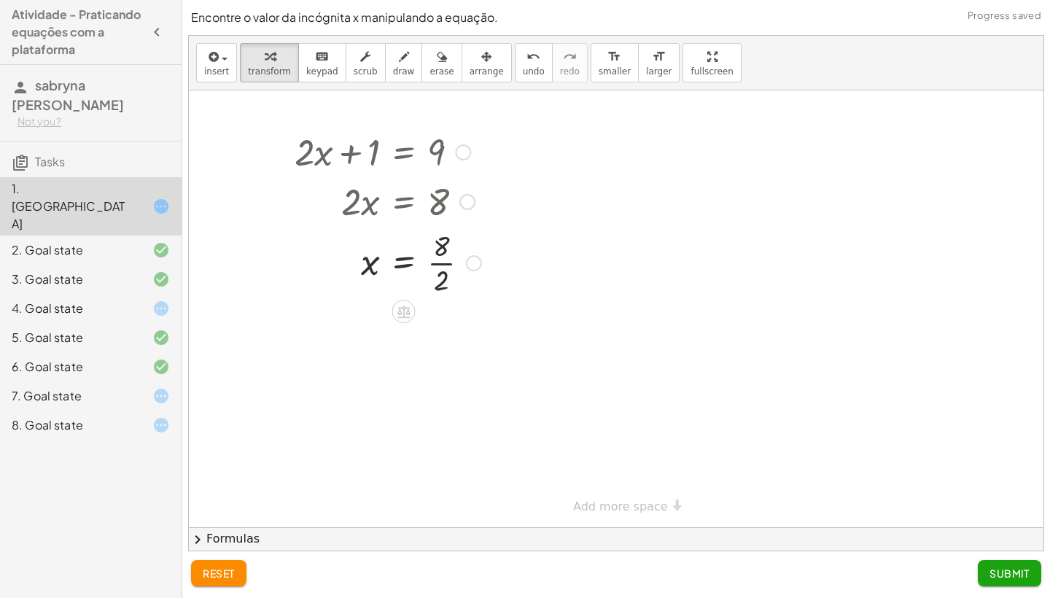
click at [441, 262] on div at bounding box center [387, 261] width 201 height 73
click at [441, 262] on div at bounding box center [384, 262] width 195 height 48
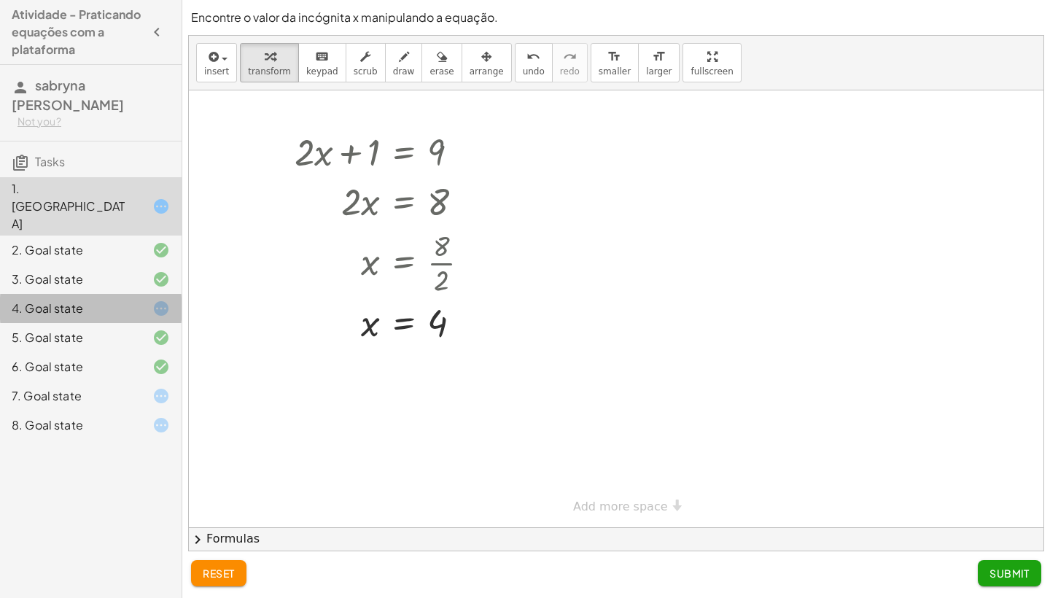
click at [114, 300] on div "4. Goal state" at bounding box center [70, 309] width 117 height 18
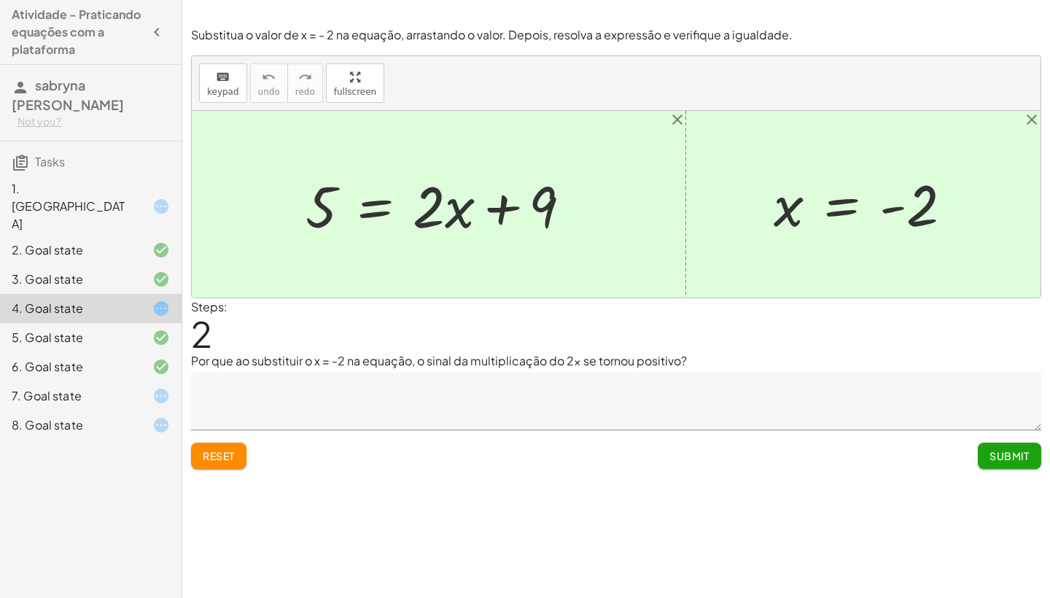
click at [159, 198] on icon at bounding box center [161, 207] width 18 height 18
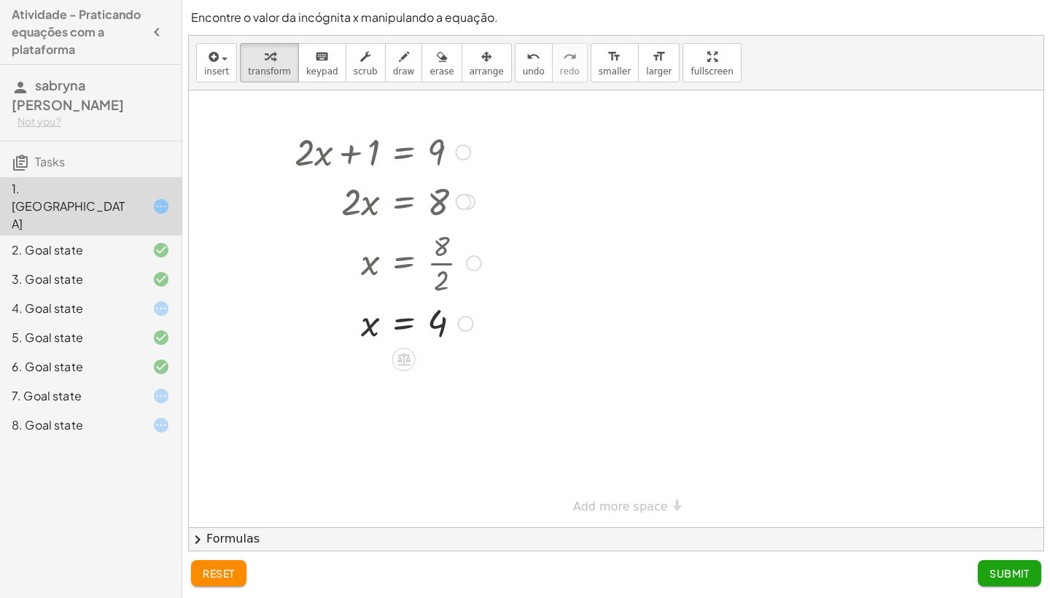
click at [233, 527] on button "chevron_right Formulas" at bounding box center [616, 538] width 855 height 23
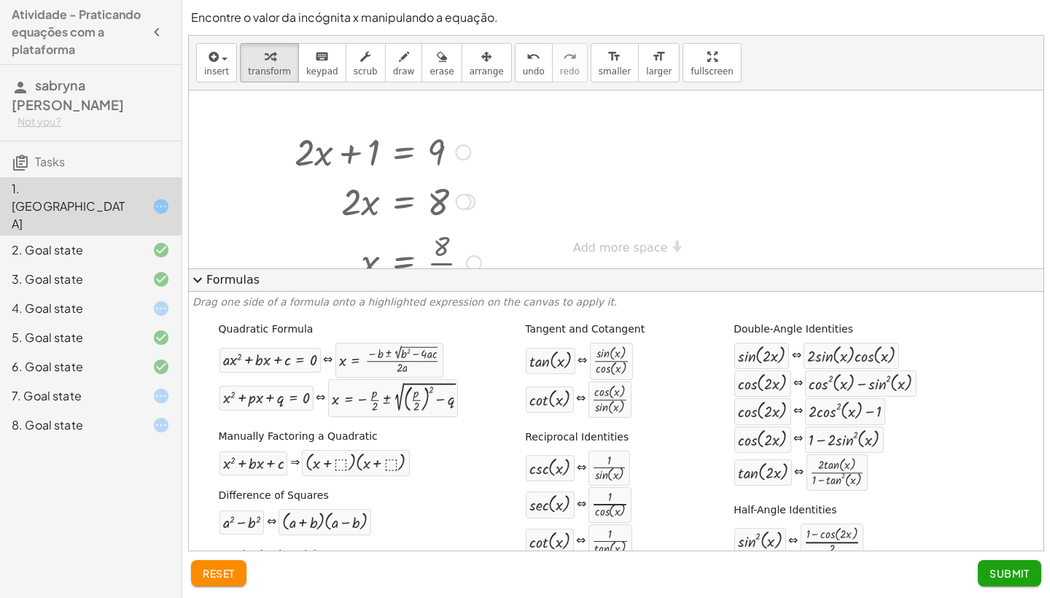
click at [195, 271] on span "expand_more" at bounding box center [198, 280] width 18 height 18
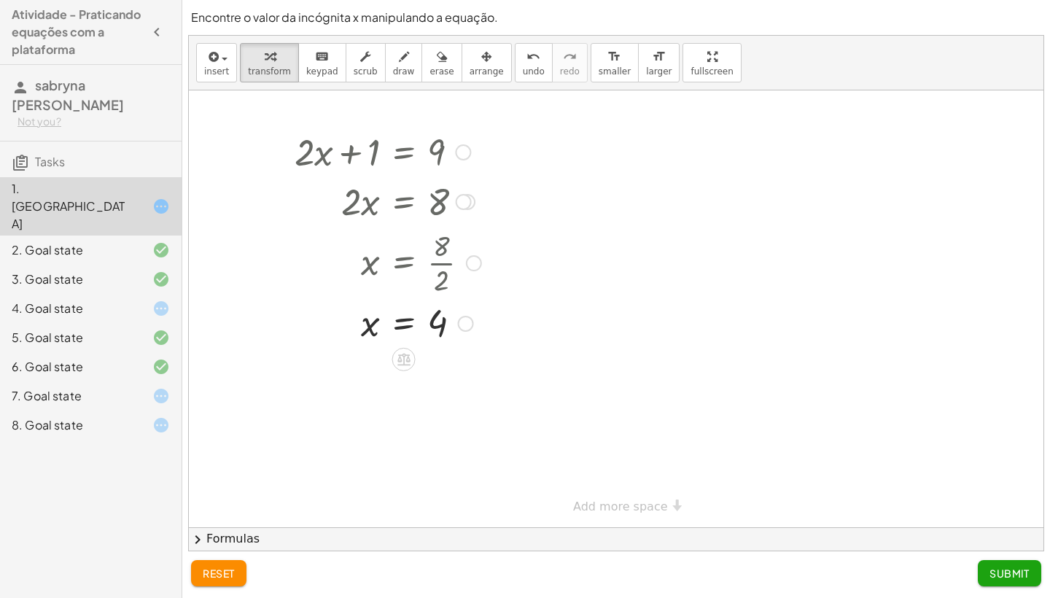
click at [468, 320] on div at bounding box center [466, 324] width 16 height 16
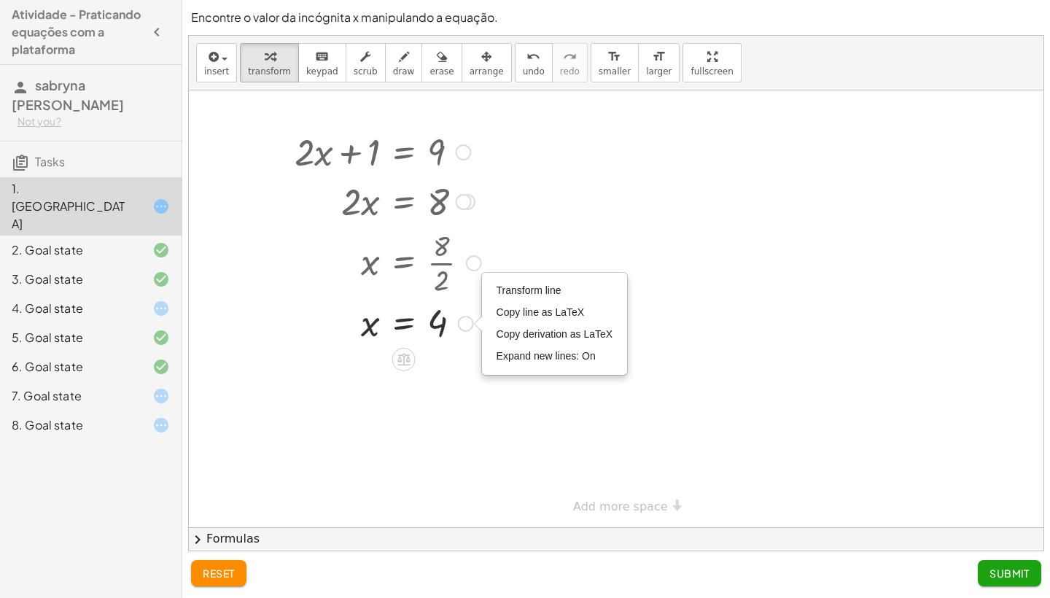
click at [468, 320] on div "Transform line Copy line as LaTeX Copy derivation as LaTeX Expand new lines: On" at bounding box center [466, 324] width 16 height 16
click at [475, 260] on div at bounding box center [474, 263] width 16 height 16
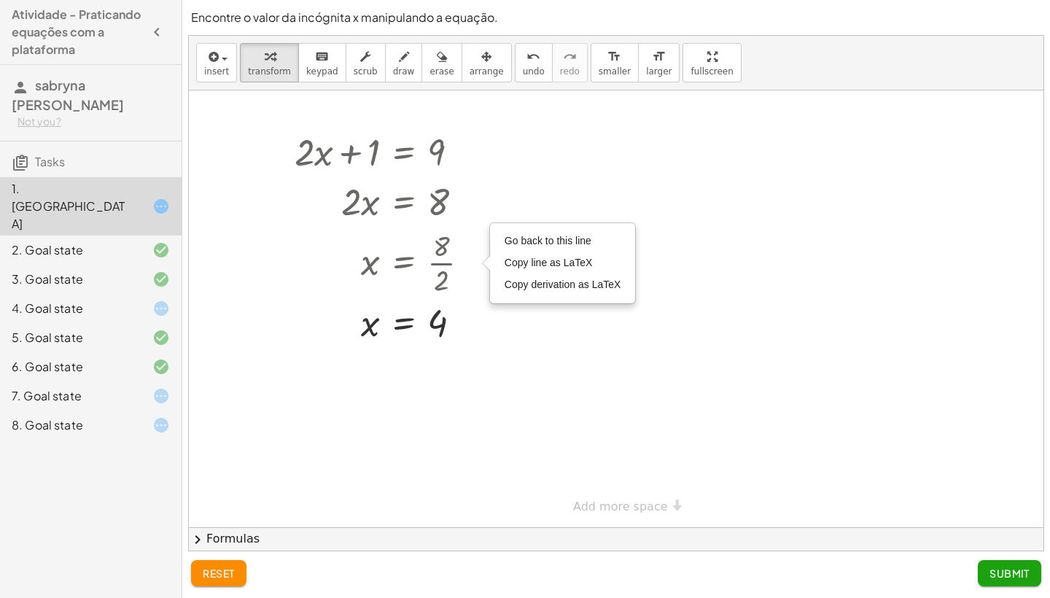
click at [555, 360] on div at bounding box center [616, 308] width 855 height 437
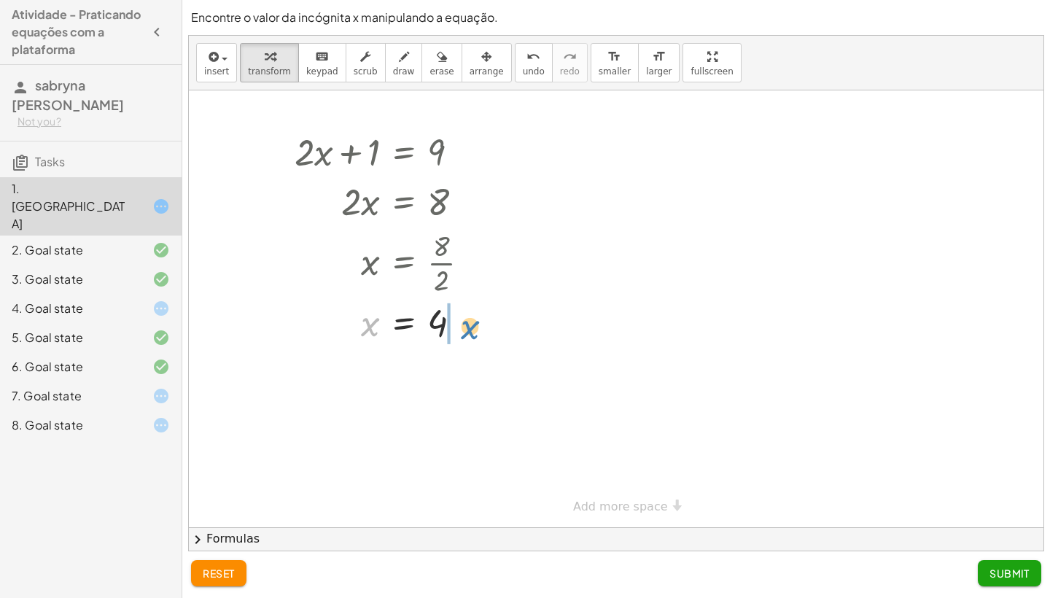
drag, startPoint x: 371, startPoint y: 322, endPoint x: 468, endPoint y: 322, distance: 97.0
click at [468, 322] on div at bounding box center [387, 322] width 201 height 48
click at [468, 378] on div at bounding box center [410, 371] width 246 height 50
drag, startPoint x: 492, startPoint y: 375, endPoint x: 423, endPoint y: 369, distance: 68.8
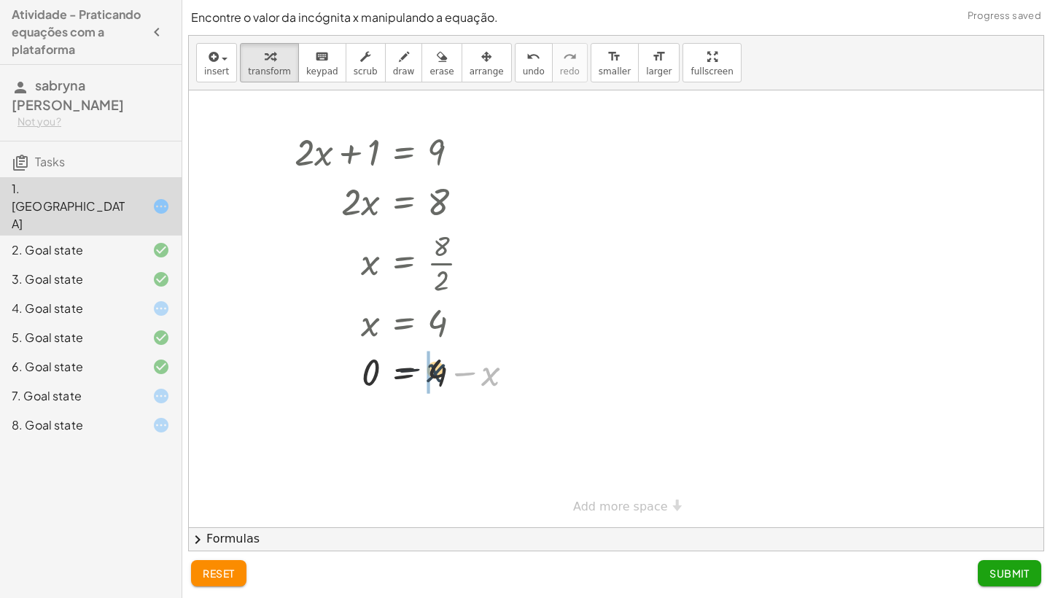
click at [423, 369] on div at bounding box center [410, 371] width 246 height 50
click at [487, 376] on div at bounding box center [423, 371] width 273 height 48
click at [208, 578] on span "reset" at bounding box center [219, 573] width 32 height 13
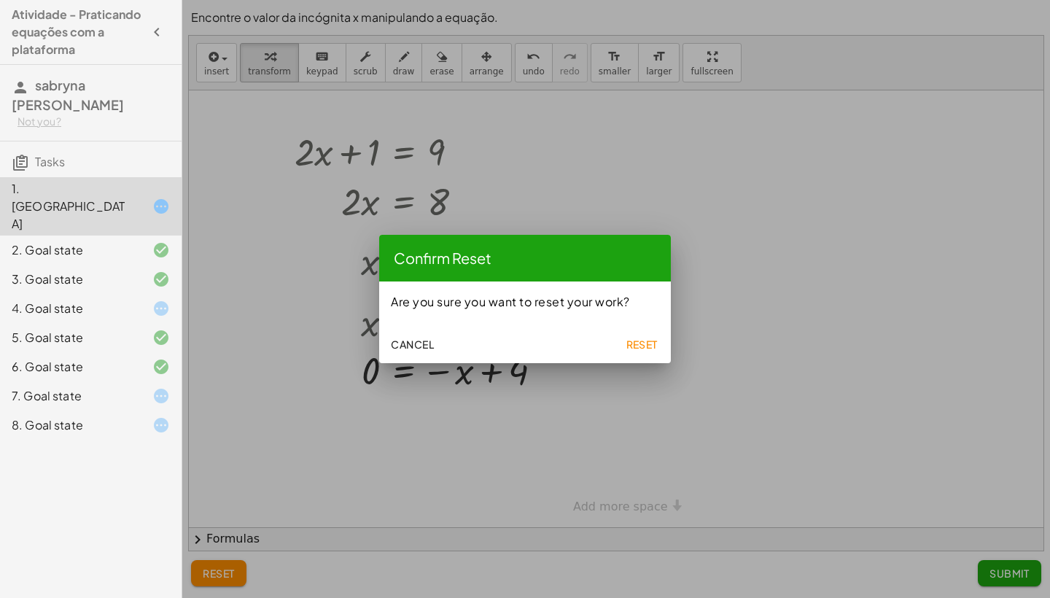
click at [651, 346] on span "Reset" at bounding box center [642, 344] width 32 height 13
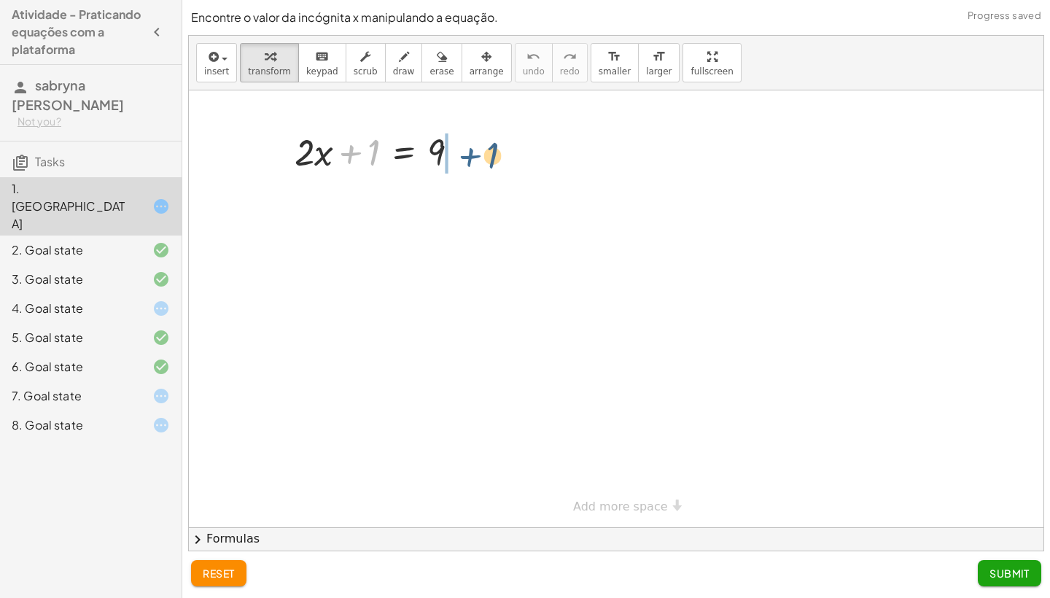
drag, startPoint x: 353, startPoint y: 148, endPoint x: 482, endPoint y: 151, distance: 129.1
click at [482, 151] on div "+ 1 + · 2 · x + 1 = 9" at bounding box center [616, 308] width 855 height 437
click at [459, 207] on div at bounding box center [405, 201] width 237 height 50
click at [459, 207] on div at bounding box center [384, 201] width 195 height 50
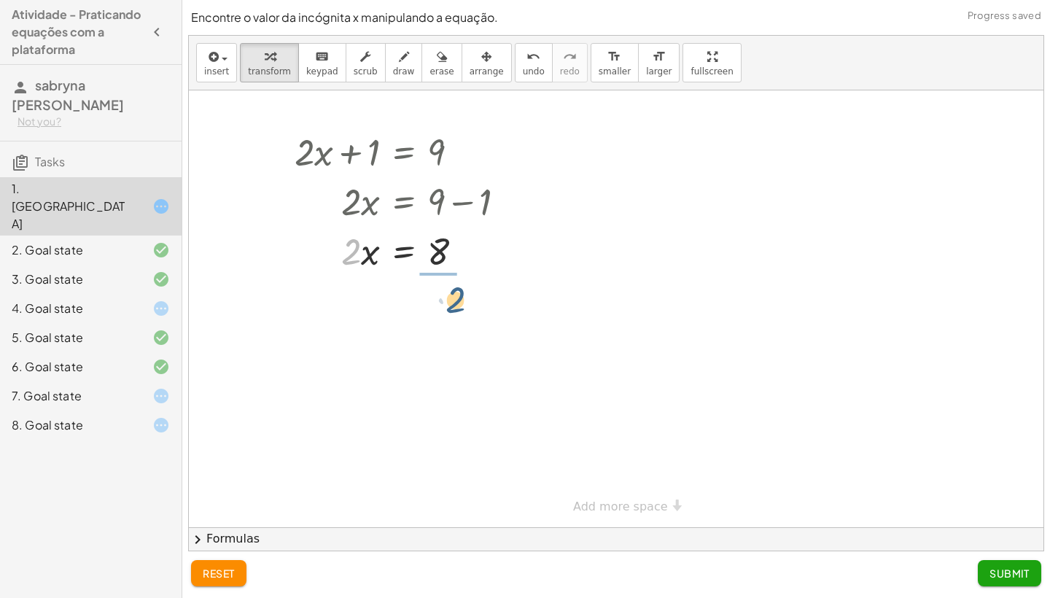
drag, startPoint x: 353, startPoint y: 247, endPoint x: 458, endPoint y: 295, distance: 115.5
click at [443, 313] on div at bounding box center [405, 311] width 237 height 73
click at [156, 387] on icon at bounding box center [161, 396] width 18 height 18
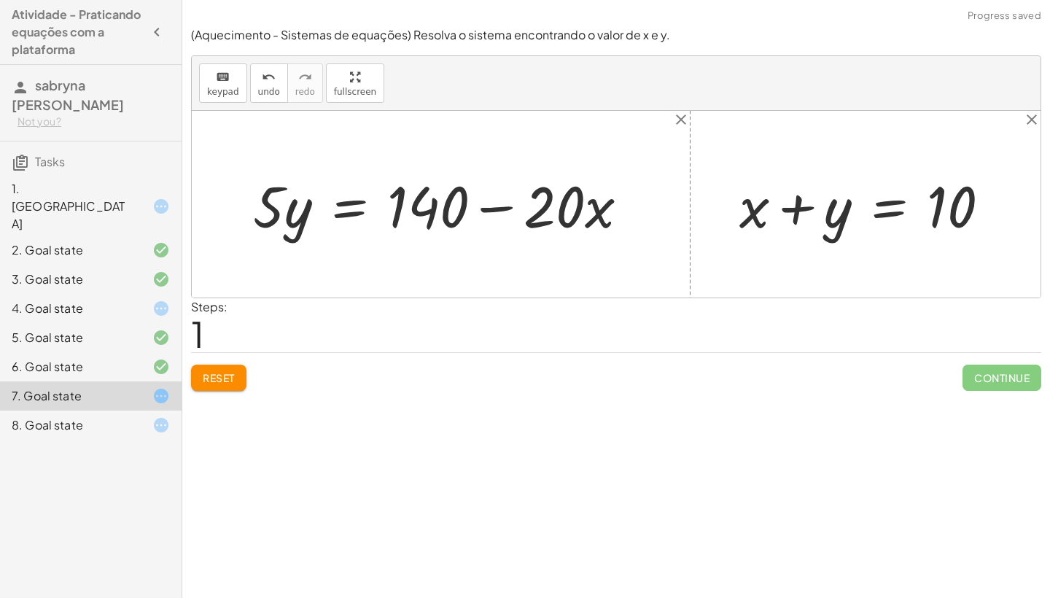
click at [157, 416] on icon at bounding box center [161, 425] width 18 height 18
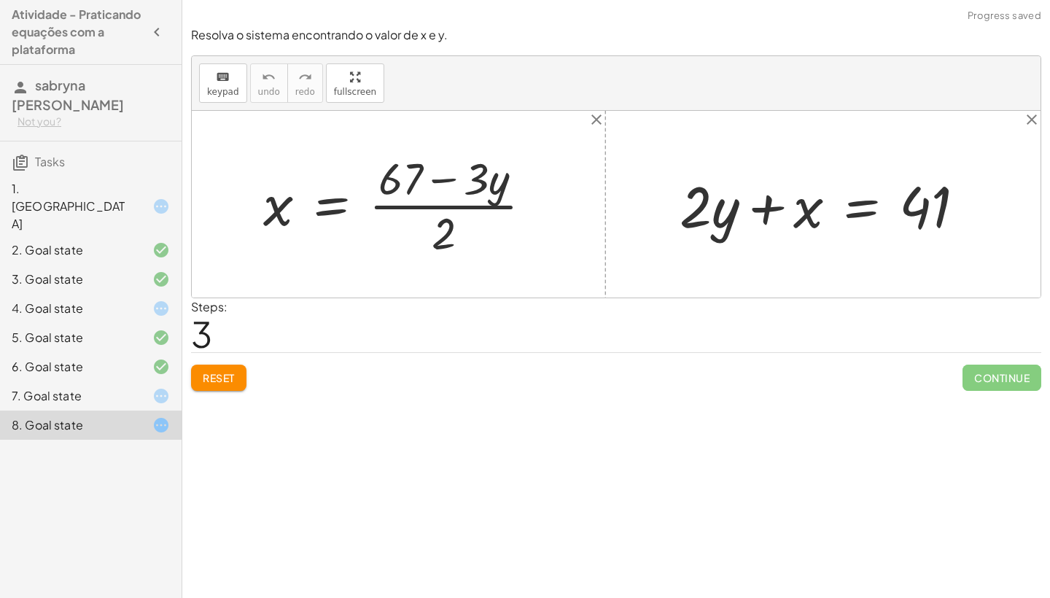
click at [168, 387] on icon at bounding box center [161, 396] width 18 height 18
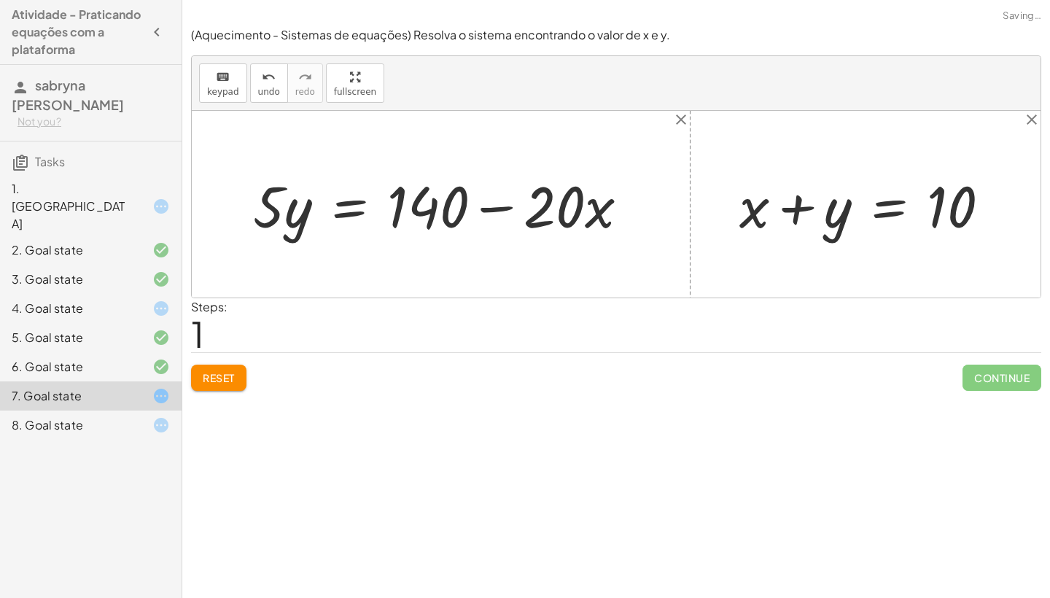
click at [172, 352] on div "4. Goal state" at bounding box center [91, 366] width 182 height 29
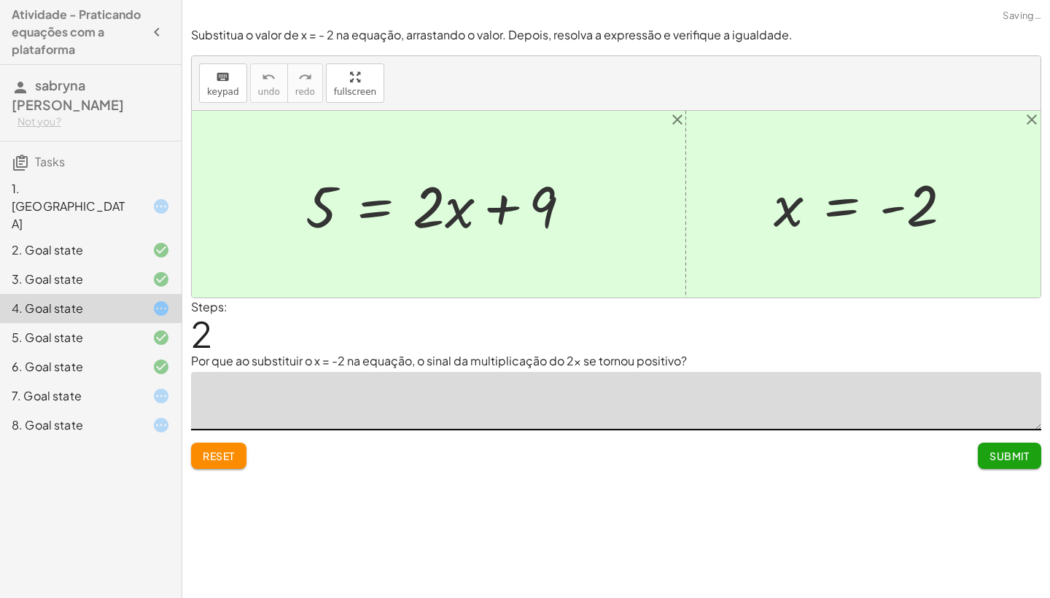
click at [268, 401] on textarea at bounding box center [616, 401] width 850 height 58
type textarea "*"
click at [168, 198] on icon at bounding box center [161, 207] width 18 height 18
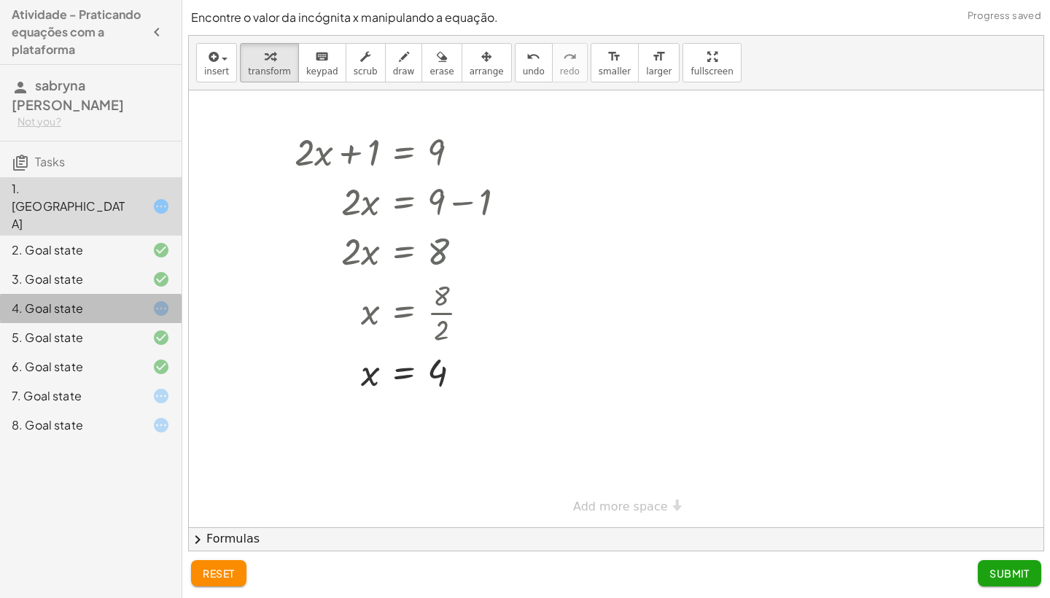
click at [158, 300] on icon at bounding box center [161, 309] width 18 height 18
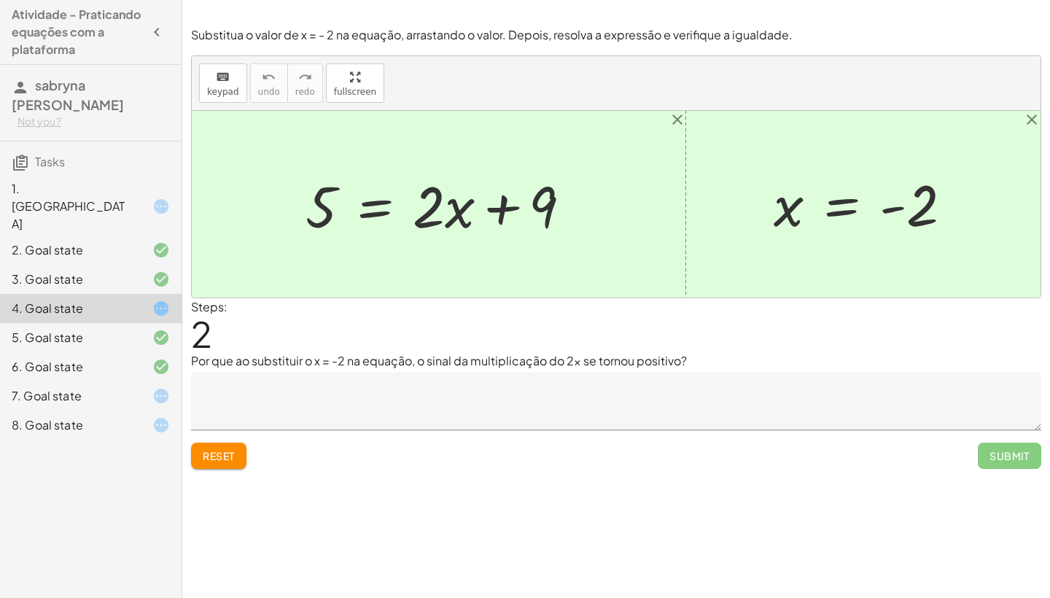
click at [370, 417] on textarea at bounding box center [616, 401] width 850 height 58
click at [235, 461] on span "Reset" at bounding box center [219, 455] width 32 height 13
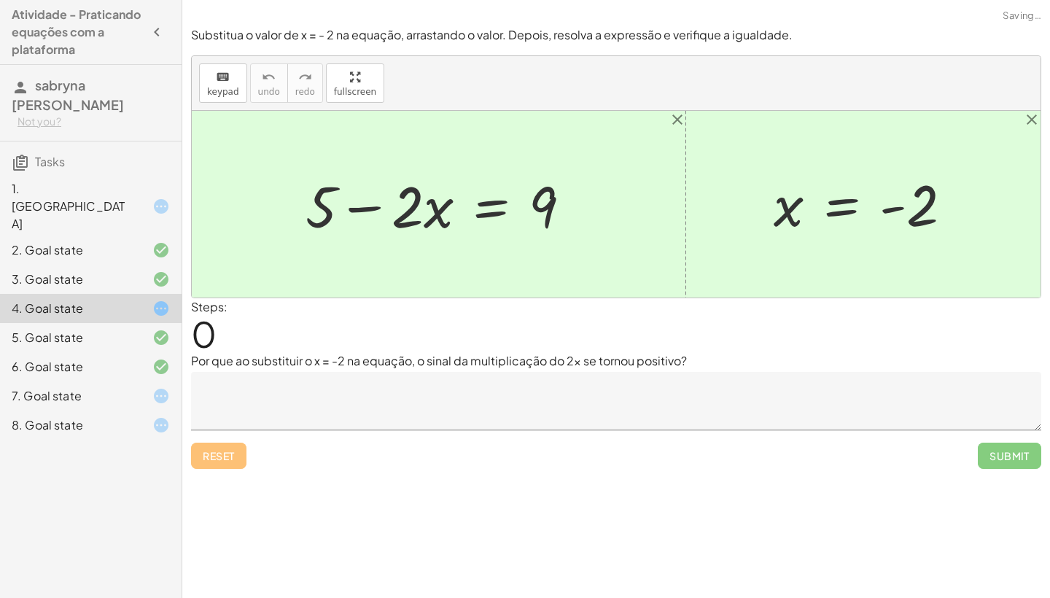
click at [234, 463] on div "Reset Submit" at bounding box center [616, 449] width 850 height 39
drag, startPoint x: 438, startPoint y: 233, endPoint x: 430, endPoint y: 233, distance: 8.1
click at [424, 233] on div at bounding box center [444, 204] width 292 height 75
click at [287, 400] on textarea at bounding box center [616, 401] width 850 height 58
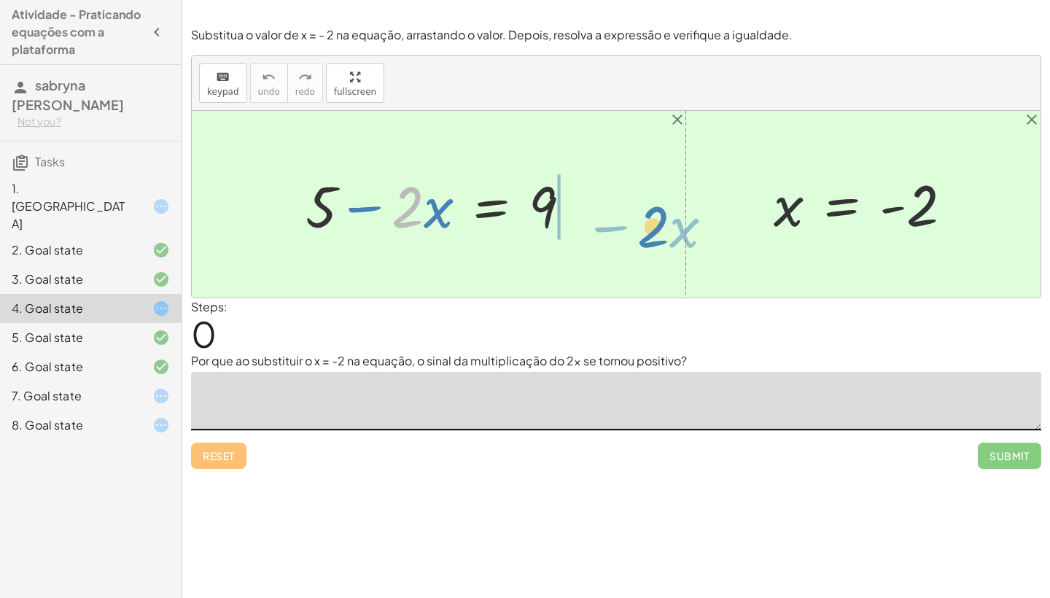
drag, startPoint x: 406, startPoint y: 209, endPoint x: 648, endPoint y: 224, distance: 241.9
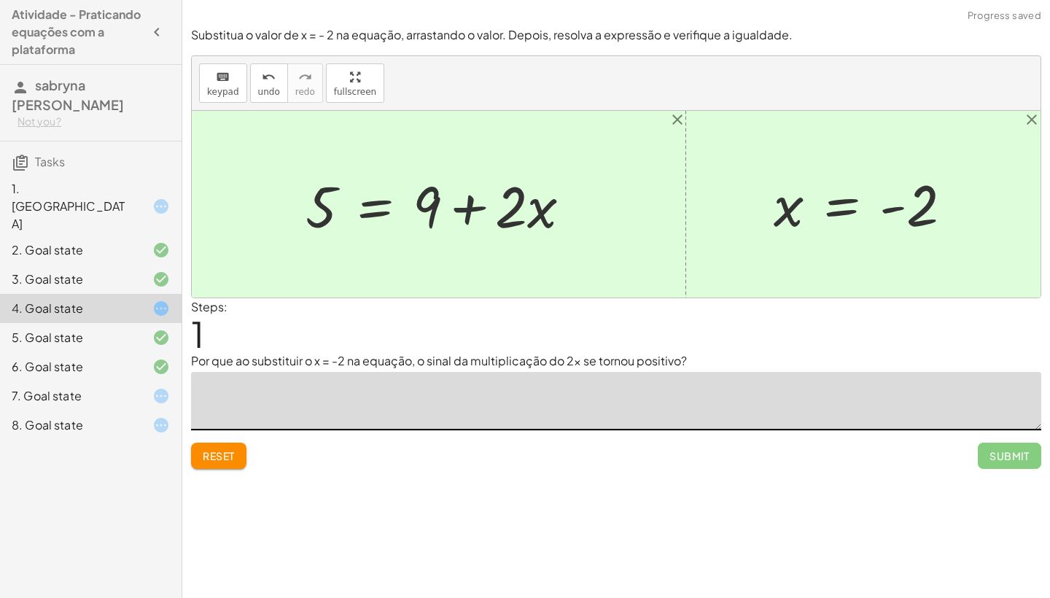
click at [475, 205] on div at bounding box center [444, 204] width 292 height 75
drag, startPoint x: 426, startPoint y: 195, endPoint x: 519, endPoint y: 264, distance: 115.8
click at [519, 265] on div "+ 5 − · 2 · x = 9 + 9 5 · 2 · x = 9 + + x = - 2" at bounding box center [616, 204] width 849 height 187
click at [89, 329] on div "5. Goal state" at bounding box center [70, 338] width 117 height 18
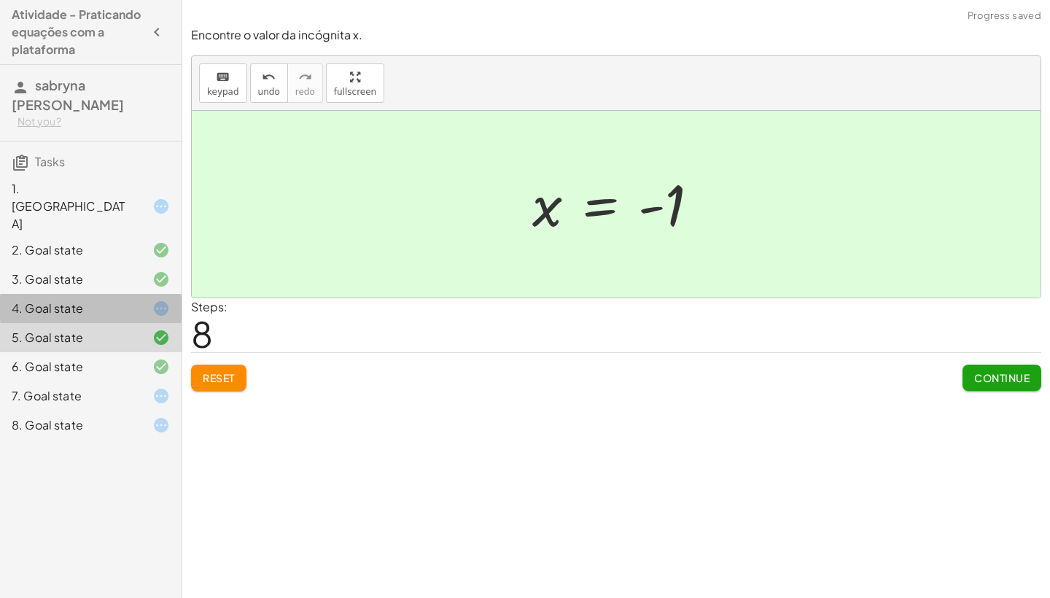
click at [118, 300] on div "4. Goal state" at bounding box center [70, 309] width 117 height 18
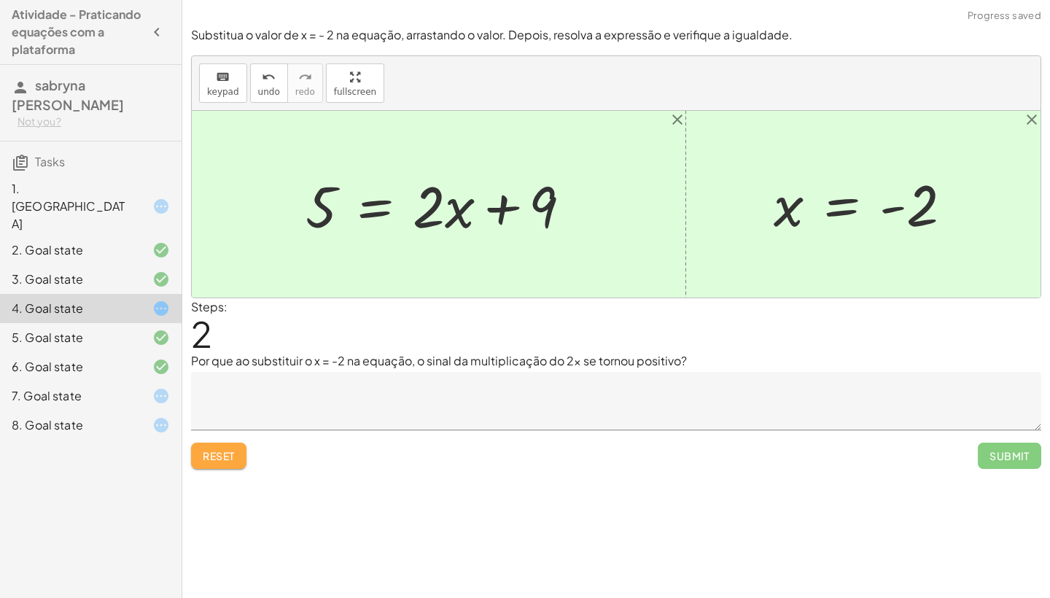
click at [233, 461] on span "Reset" at bounding box center [219, 455] width 32 height 13
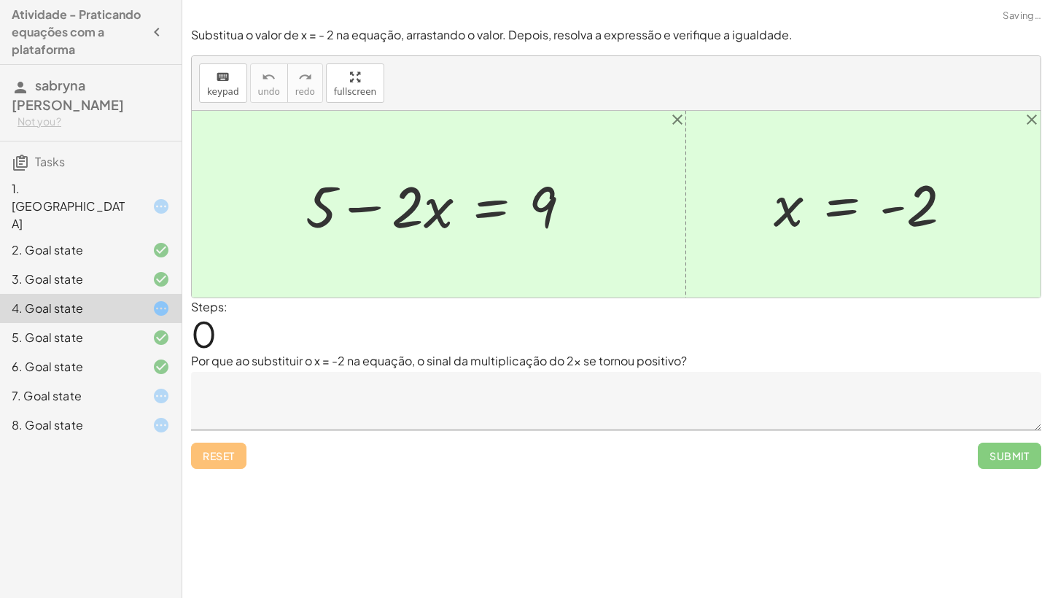
click at [233, 461] on div "Reset Submit" at bounding box center [616, 449] width 850 height 39
drag, startPoint x: 433, startPoint y: 210, endPoint x: 627, endPoint y: 209, distance: 194.0
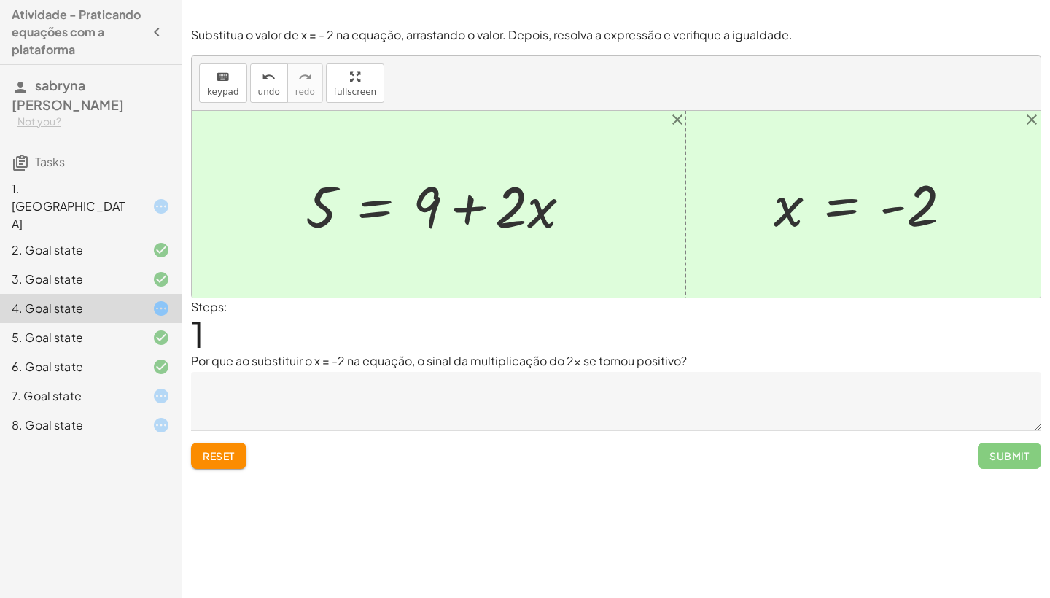
click at [462, 205] on div at bounding box center [444, 204] width 292 height 75
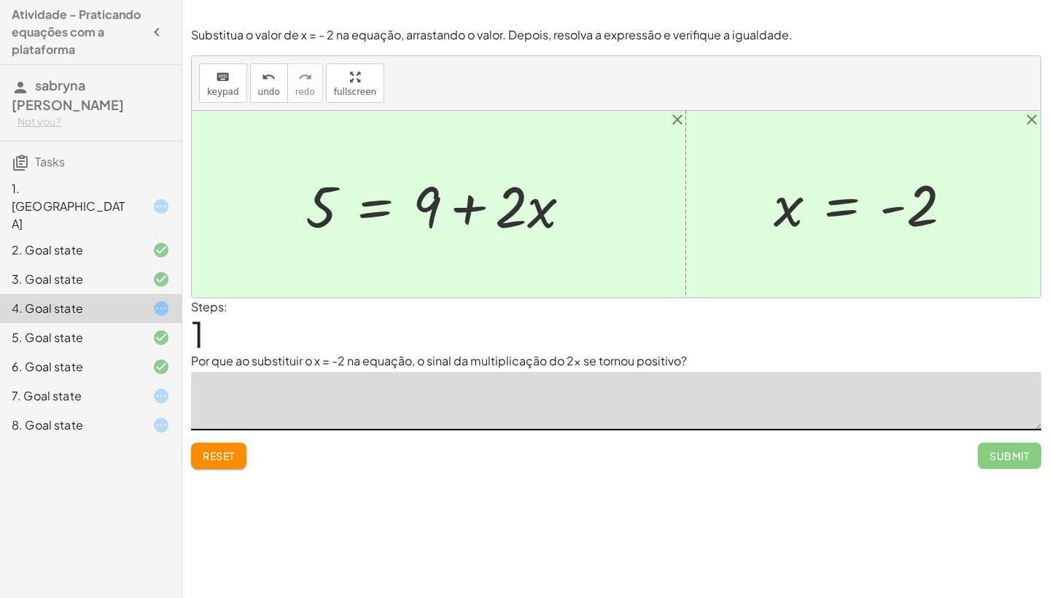
click at [368, 403] on textarea at bounding box center [616, 401] width 850 height 58
type textarea "*"
click at [133, 387] on div at bounding box center [149, 396] width 41 height 18
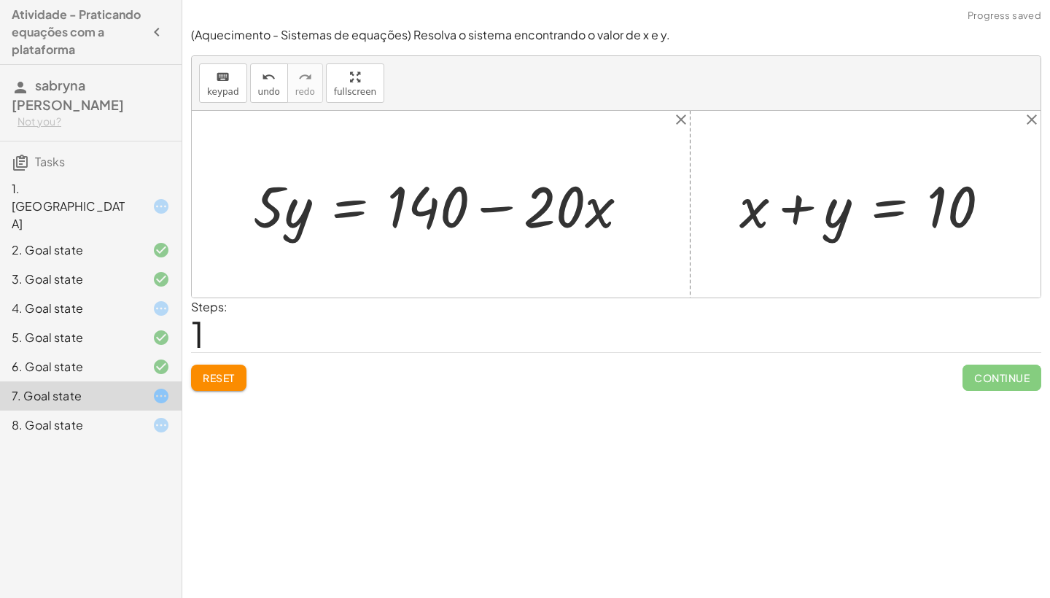
click at [163, 300] on icon at bounding box center [161, 309] width 18 height 18
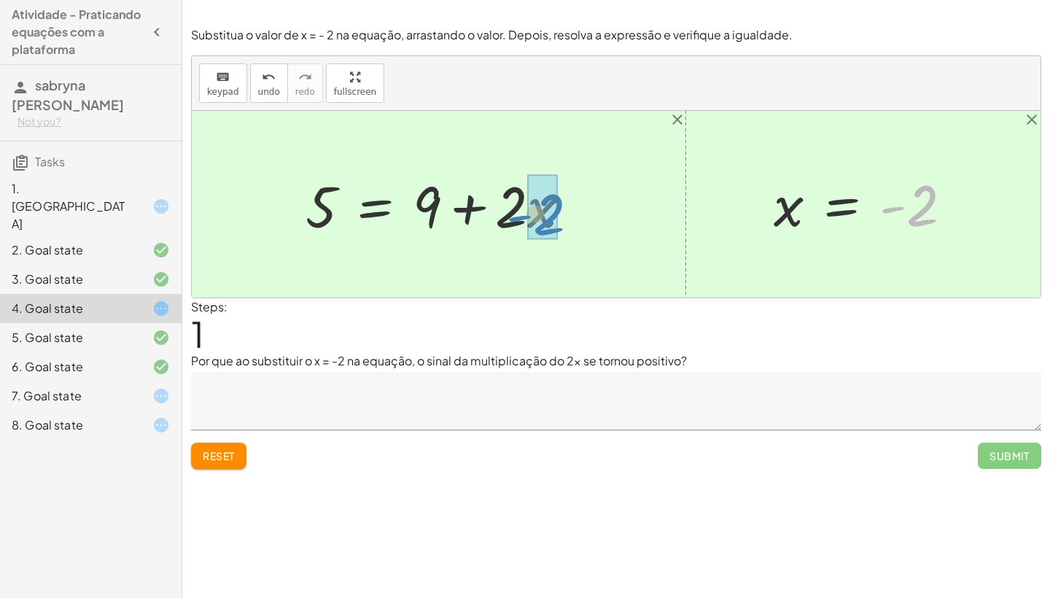
drag, startPoint x: 925, startPoint y: 202, endPoint x: 559, endPoint y: 208, distance: 365.4
click at [552, 211] on div at bounding box center [465, 204] width 335 height 75
click at [552, 211] on div at bounding box center [442, 204] width 289 height 75
click at [504, 209] on div at bounding box center [442, 204] width 289 height 75
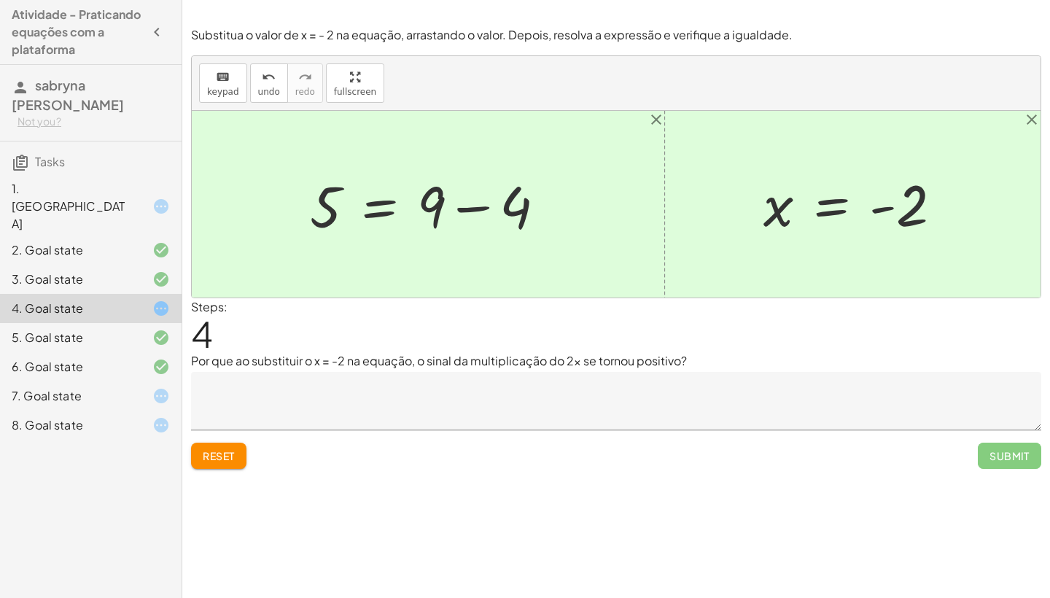
click at [480, 206] on div at bounding box center [434, 204] width 263 height 75
click at [480, 206] on div at bounding box center [392, 204] width 179 height 72
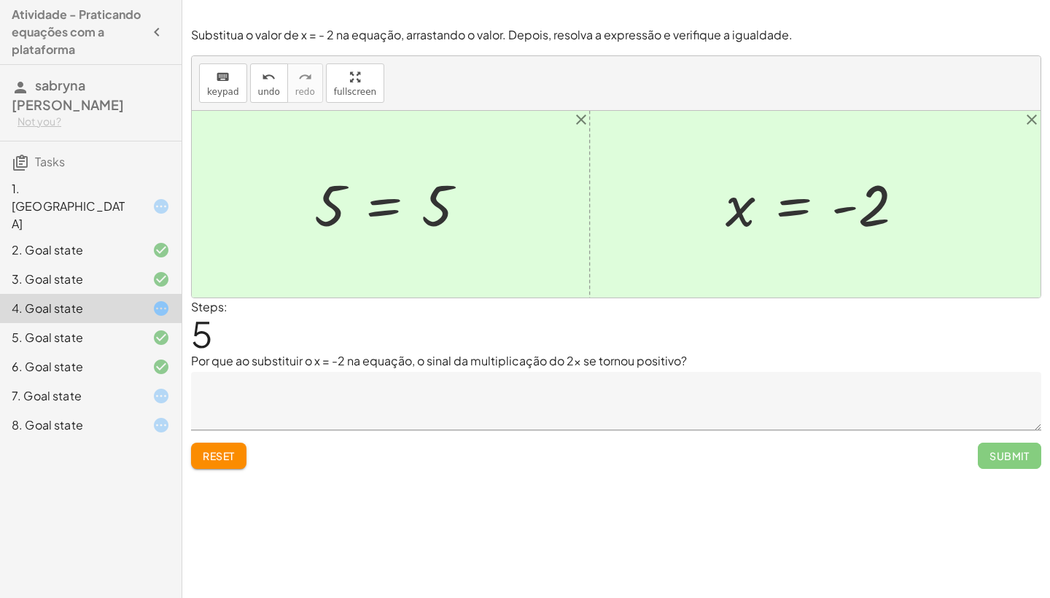
click at [386, 204] on div at bounding box center [396, 204] width 179 height 72
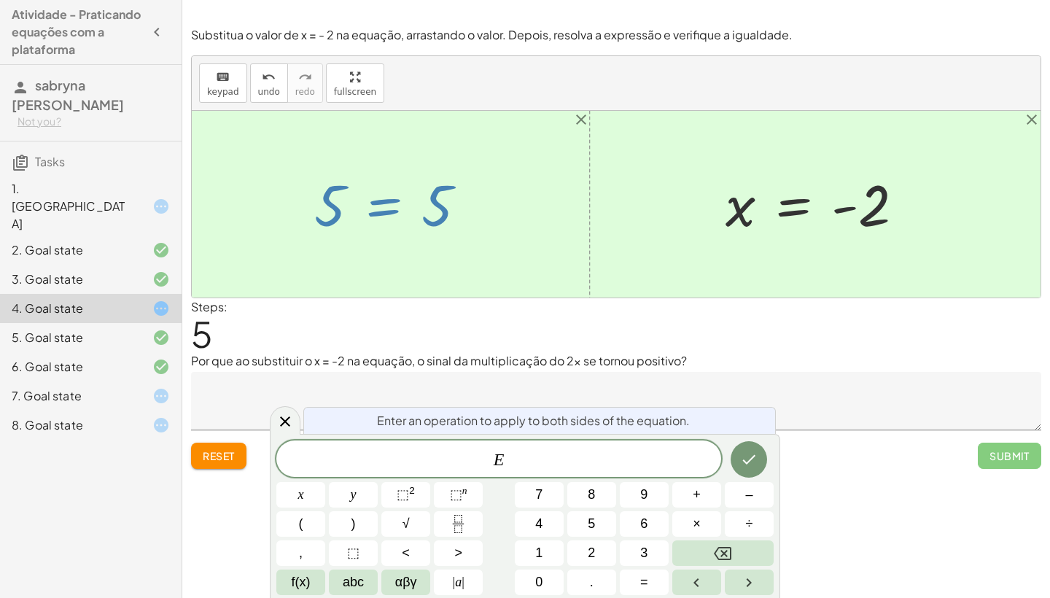
click at [492, 244] on div at bounding box center [616, 204] width 849 height 187
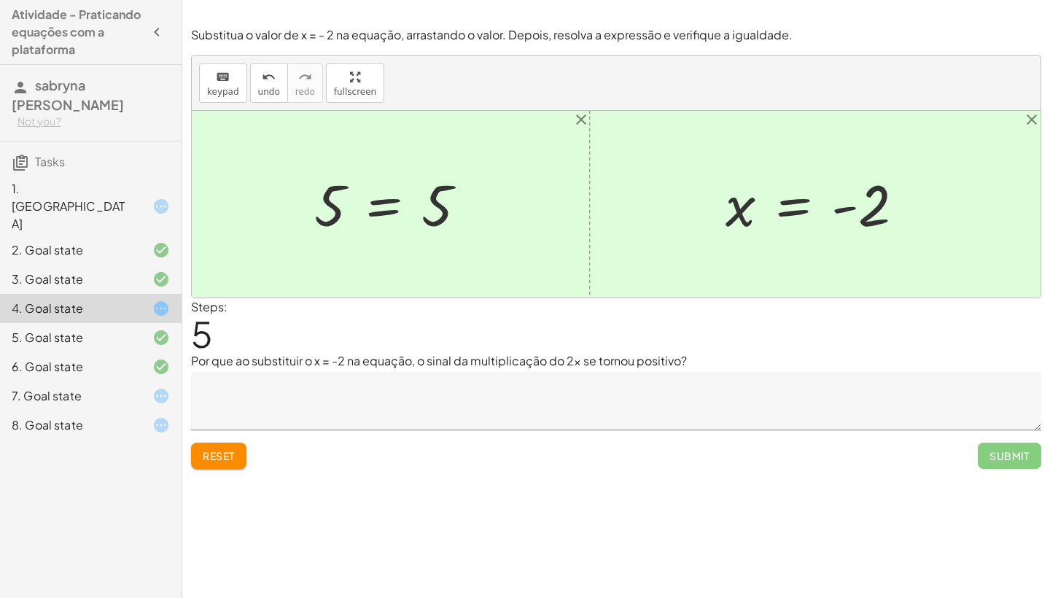
click at [835, 207] on div at bounding box center [820, 204] width 205 height 72
click at [171, 294] on div "2. Goal state" at bounding box center [91, 308] width 182 height 29
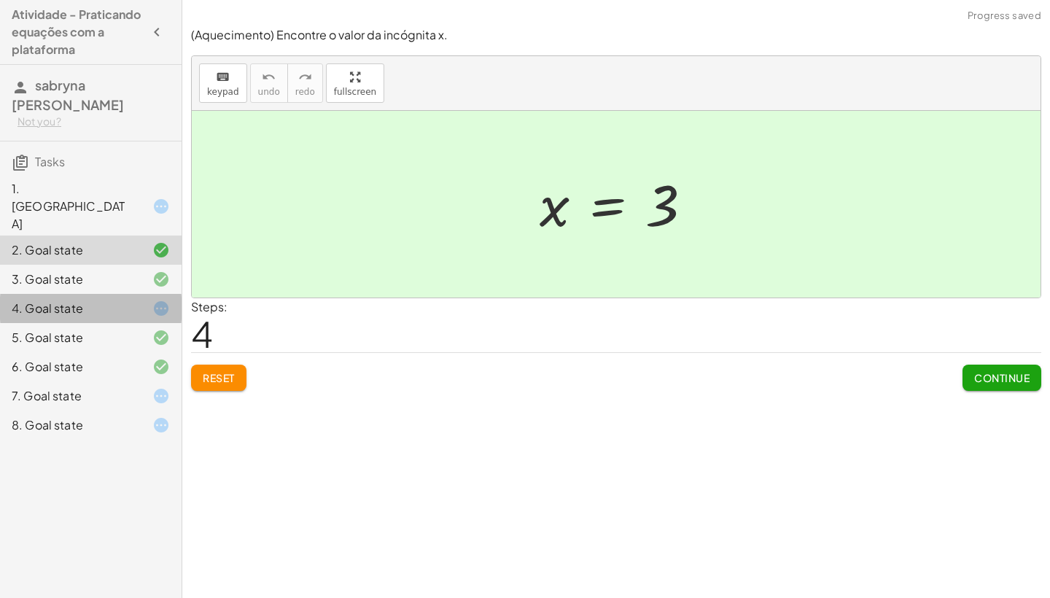
click at [169, 300] on icon at bounding box center [161, 309] width 18 height 18
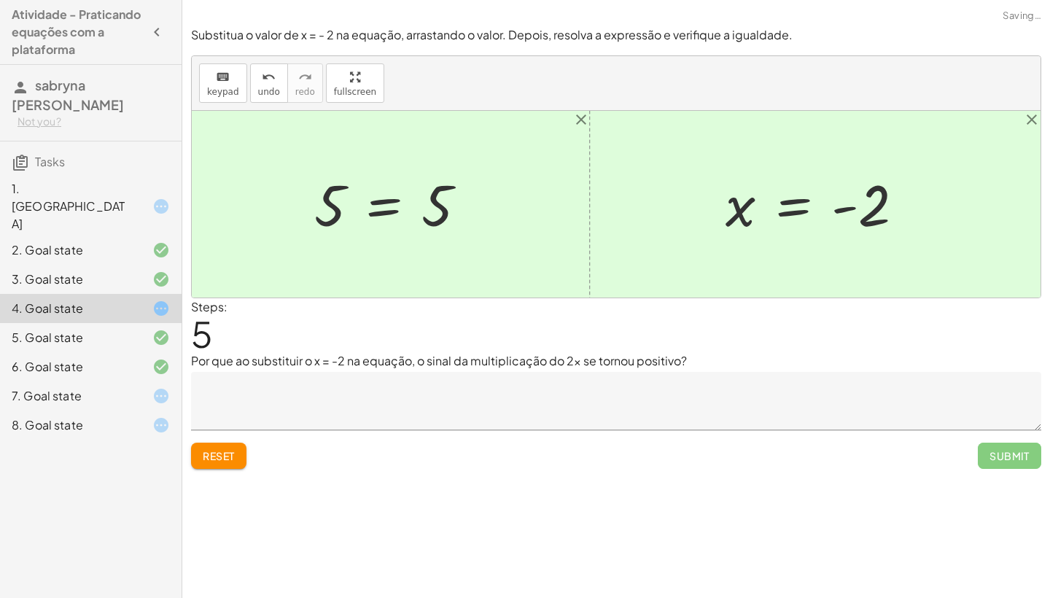
click at [172, 381] on div "7. Goal state" at bounding box center [91, 395] width 182 height 29
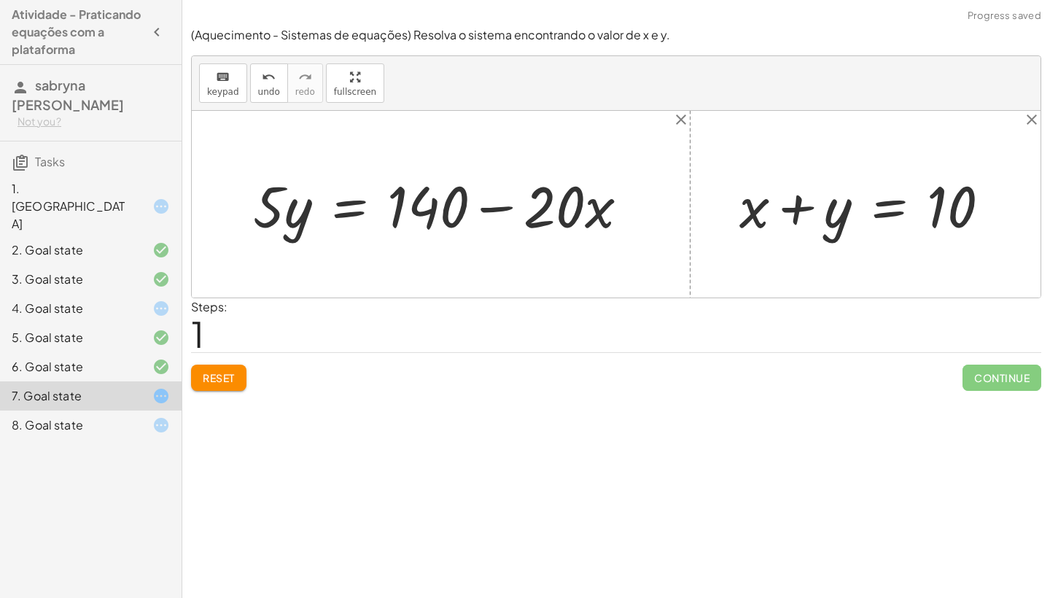
click at [219, 376] on span "Reset" at bounding box center [219, 377] width 32 height 13
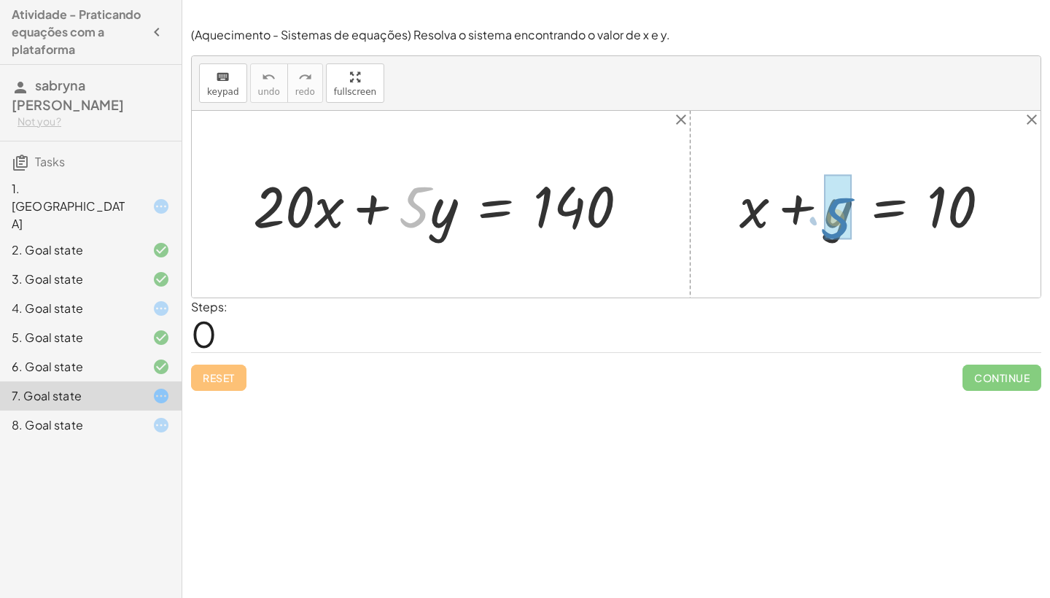
drag, startPoint x: 417, startPoint y: 214, endPoint x: 867, endPoint y: 230, distance: 450.2
drag, startPoint x: 439, startPoint y: 206, endPoint x: 309, endPoint y: 206, distance: 129.8
click at [439, 206] on div at bounding box center [447, 204] width 402 height 75
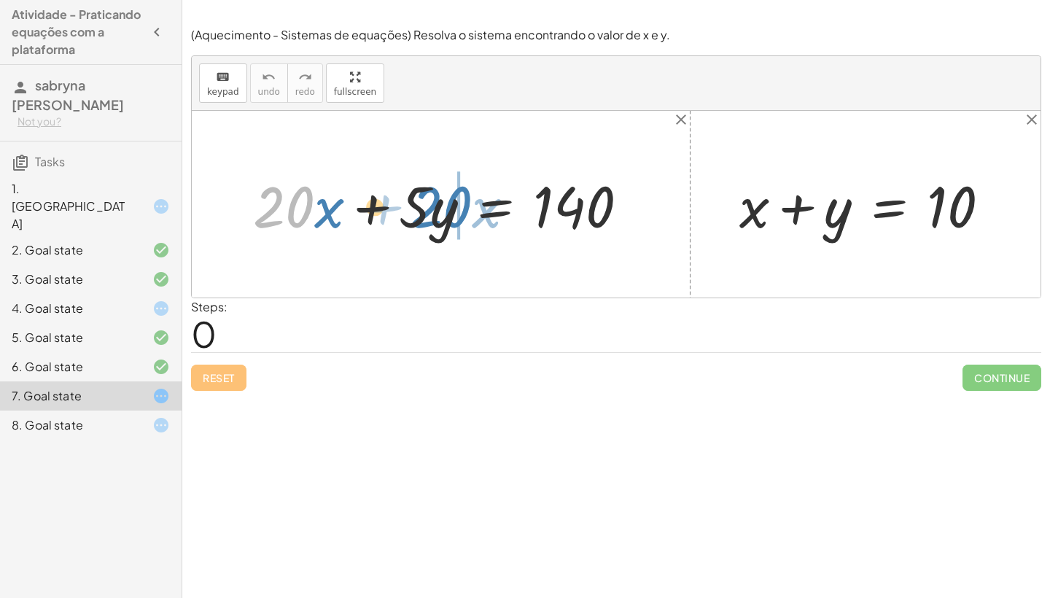
drag, startPoint x: 308, startPoint y: 206, endPoint x: 570, endPoint y: 204, distance: 261.1
click at [570, 204] on div at bounding box center [447, 204] width 402 height 75
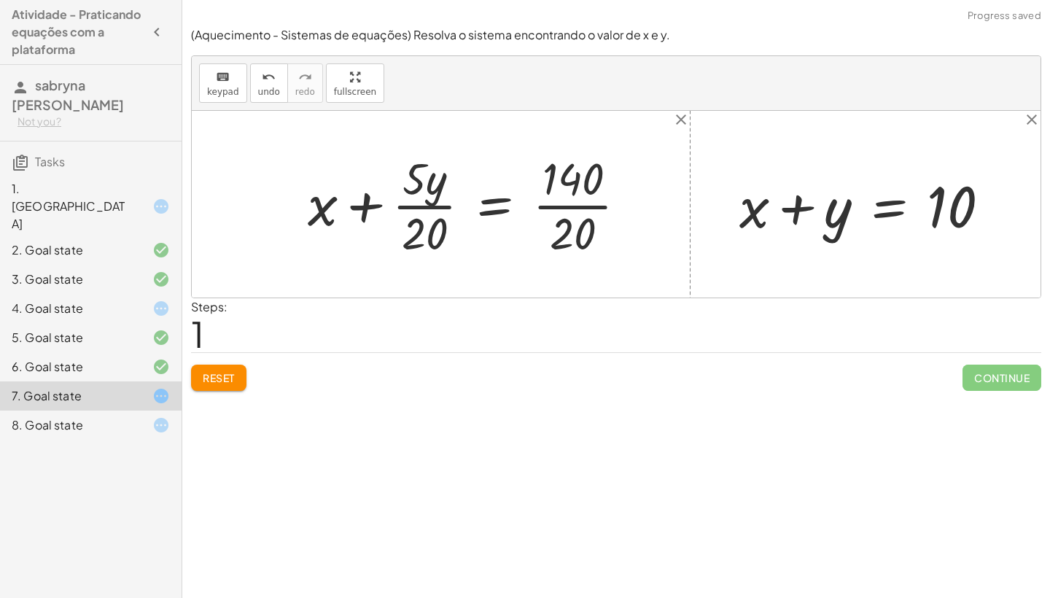
click at [365, 203] on div at bounding box center [472, 204] width 345 height 112
click at [414, 206] on div at bounding box center [472, 204] width 345 height 112
click at [570, 211] on div at bounding box center [483, 204] width 323 height 112
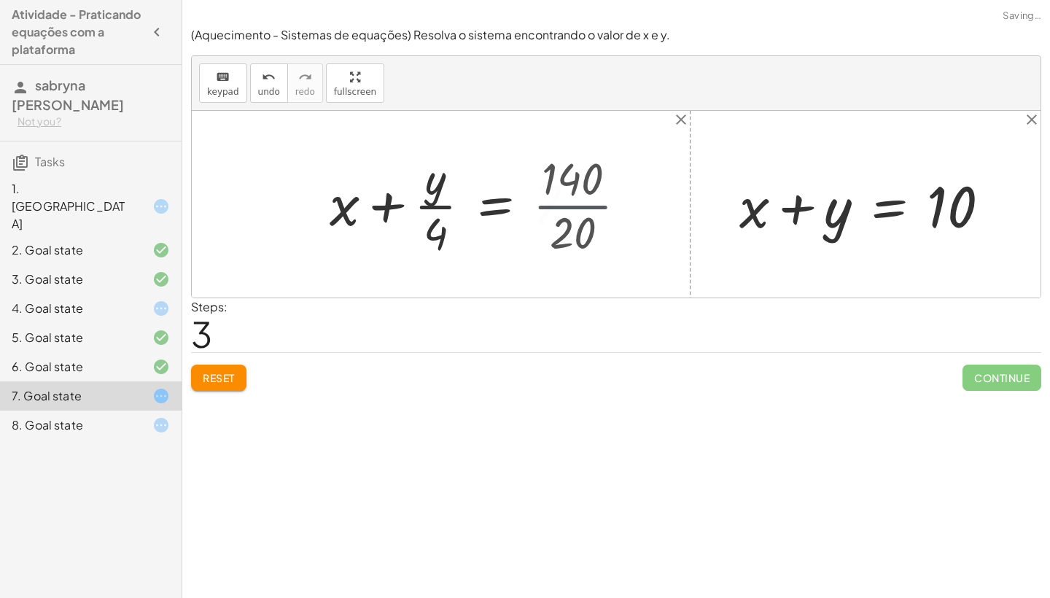
click at [570, 211] on div at bounding box center [457, 204] width 271 height 112
click at [381, 207] on div at bounding box center [457, 204] width 271 height 112
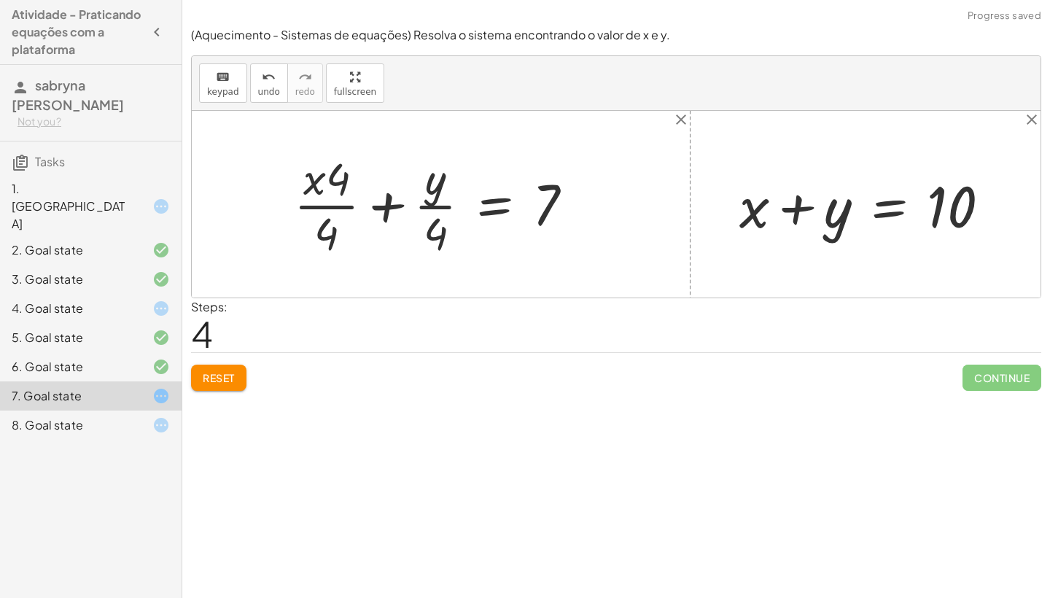
click at [333, 207] on div at bounding box center [440, 204] width 306 height 112
drag, startPoint x: 338, startPoint y: 170, endPoint x: 354, endPoint y: 233, distance: 64.7
click at [354, 232] on div at bounding box center [440, 204] width 306 height 112
click at [319, 206] on div at bounding box center [428, 204] width 330 height 112
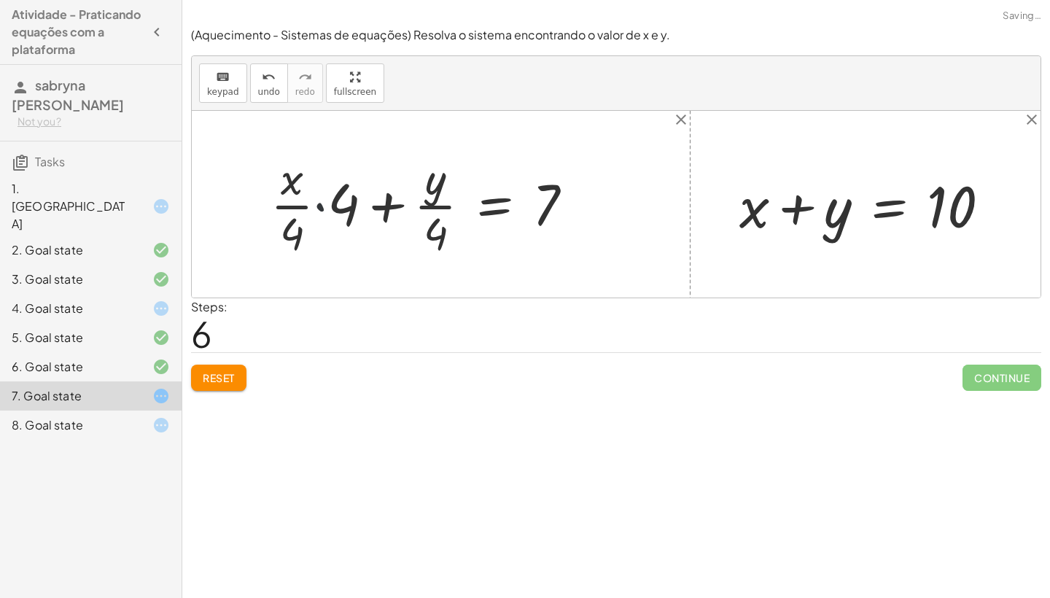
click at [319, 206] on div at bounding box center [440, 204] width 306 height 112
click at [397, 209] on div at bounding box center [440, 204] width 306 height 112
click at [397, 209] on div at bounding box center [458, 204] width 270 height 112
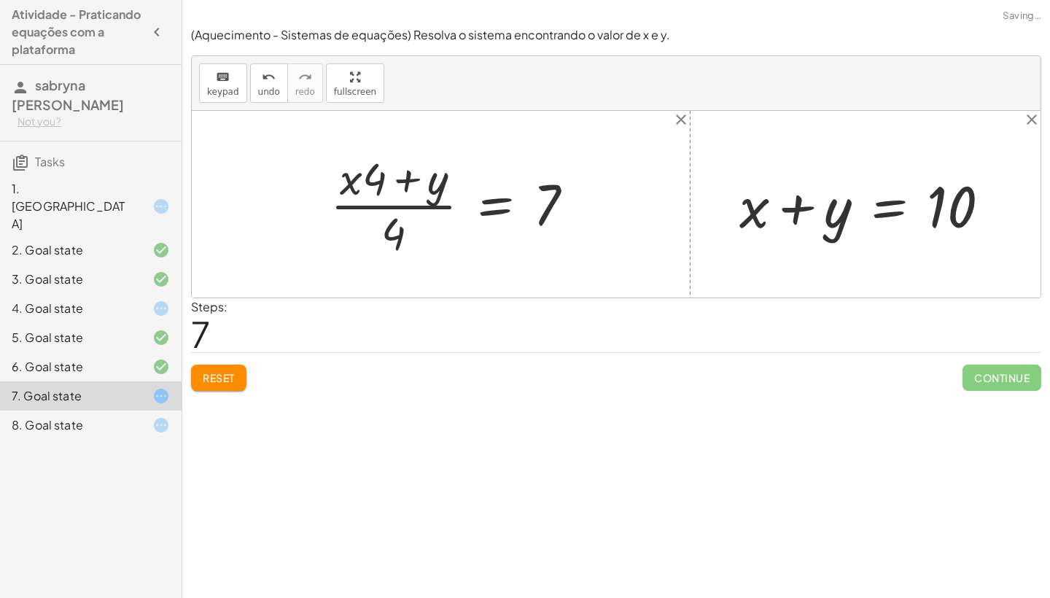
click at [411, 172] on div at bounding box center [458, 204] width 270 height 112
click at [798, 205] on div at bounding box center [870, 204] width 277 height 75
drag, startPoint x: 835, startPoint y: 220, endPoint x: 748, endPoint y: 213, distance: 87.0
click at [748, 213] on div at bounding box center [870, 204] width 277 height 75
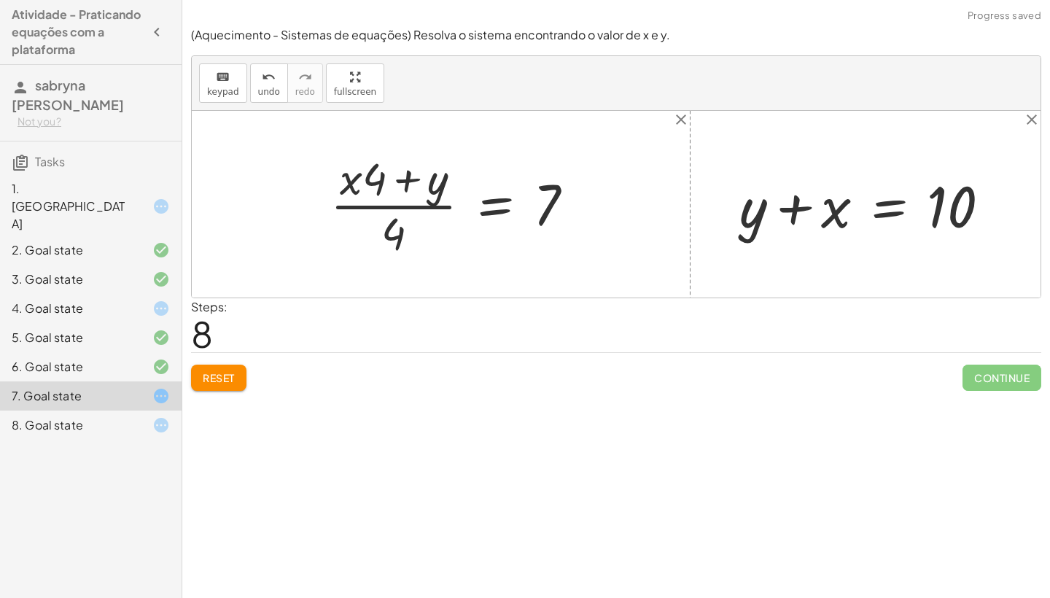
click at [788, 207] on div at bounding box center [870, 204] width 277 height 75
click at [239, 366] on button "Reset" at bounding box center [218, 378] width 55 height 26
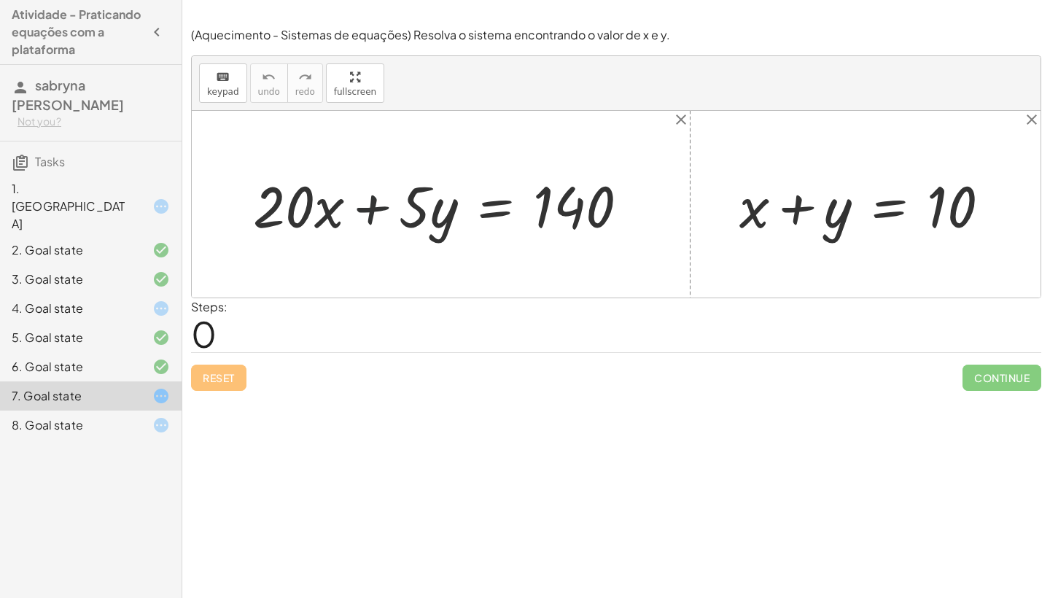
click at [386, 210] on div at bounding box center [447, 204] width 402 height 75
drag, startPoint x: 419, startPoint y: 210, endPoint x: 457, endPoint y: 225, distance: 41.3
click at [457, 225] on div at bounding box center [447, 204] width 402 height 75
click at [241, 370] on button "Reset" at bounding box center [218, 378] width 55 height 26
drag, startPoint x: 274, startPoint y: 185, endPoint x: 613, endPoint y: 206, distance: 339.7
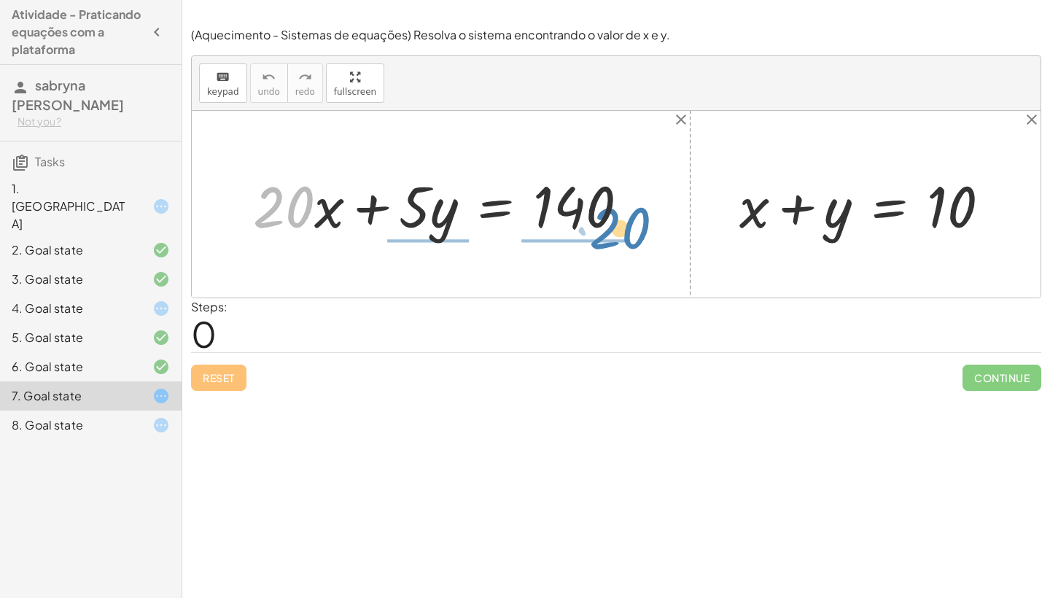
click at [613, 206] on div at bounding box center [447, 204] width 402 height 75
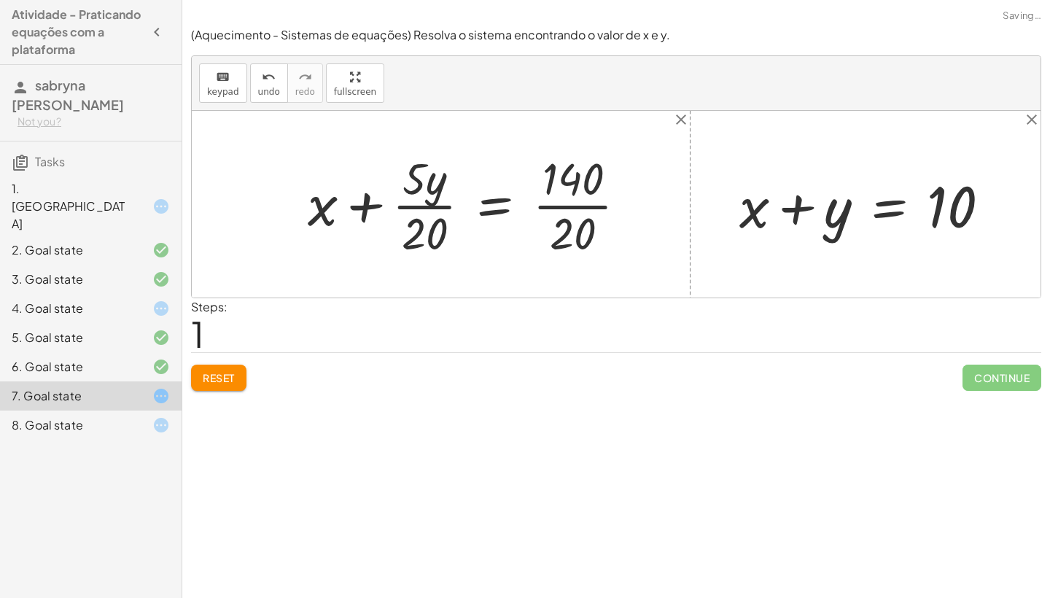
click at [365, 204] on div at bounding box center [472, 204] width 345 height 112
click at [417, 206] on div at bounding box center [472, 204] width 345 height 112
click at [553, 205] on div at bounding box center [483, 204] width 323 height 112
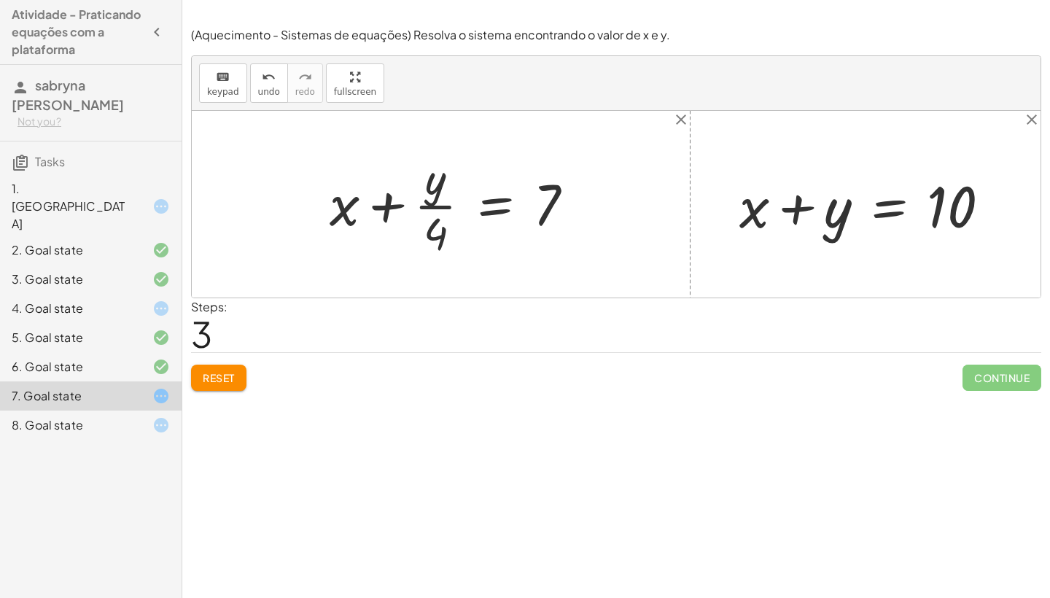
click at [804, 205] on div at bounding box center [870, 204] width 277 height 75
click at [231, 374] on span "Reset" at bounding box center [219, 377] width 32 height 13
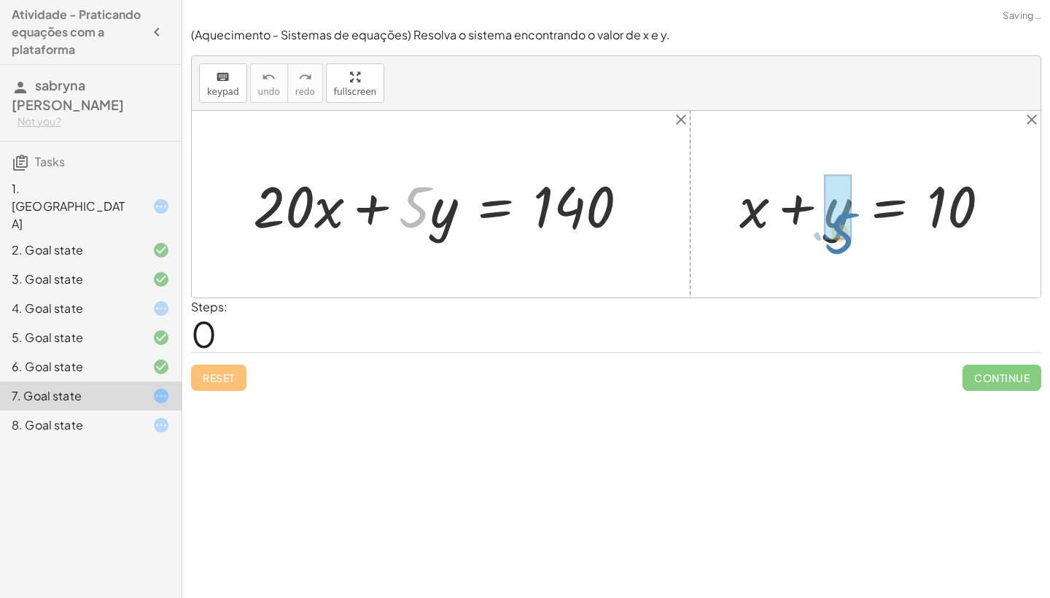
drag, startPoint x: 419, startPoint y: 215, endPoint x: 846, endPoint y: 241, distance: 427.4
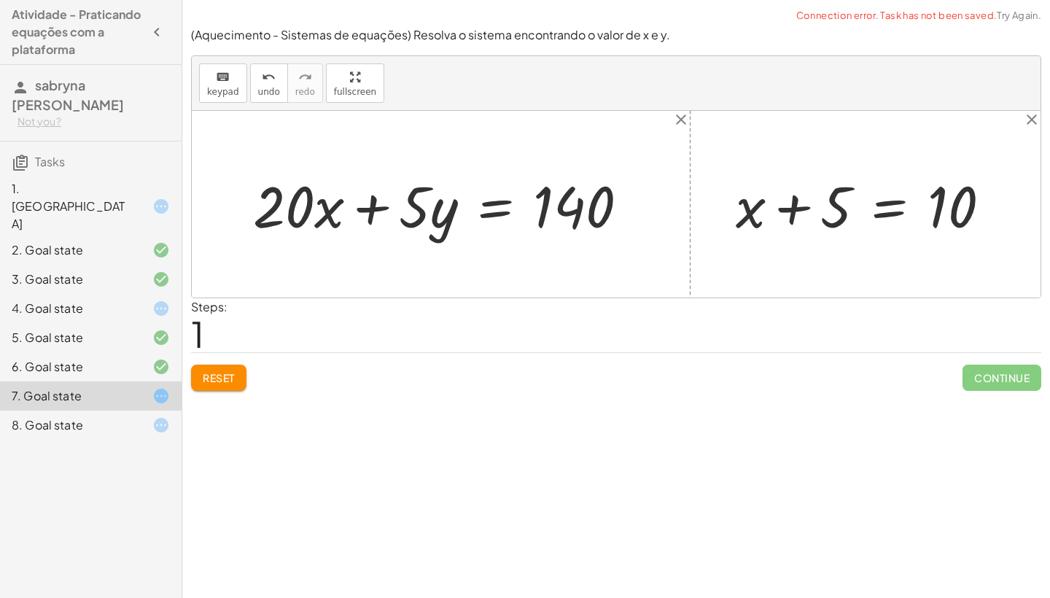
click at [793, 211] on div at bounding box center [869, 204] width 281 height 75
click at [376, 201] on div at bounding box center [447, 204] width 402 height 75
click at [212, 386] on button "Reset" at bounding box center [218, 378] width 55 height 26
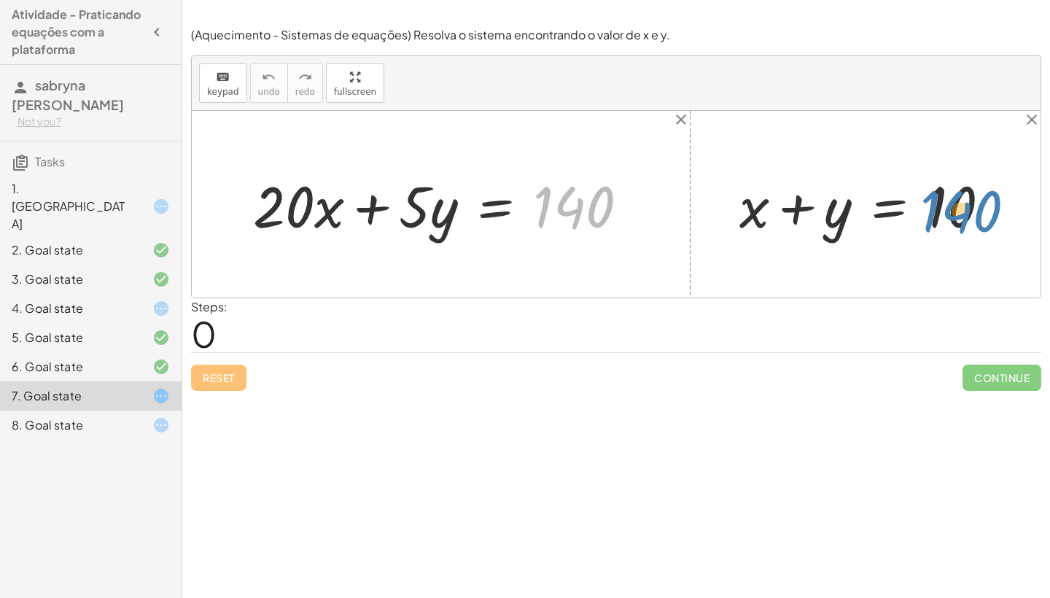
drag, startPoint x: 586, startPoint y: 203, endPoint x: 974, endPoint y: 195, distance: 388.8
click at [974, 195] on div "140 + · 20 · x + · 5 · y = 140 + x + y = 10" at bounding box center [616, 204] width 849 height 187
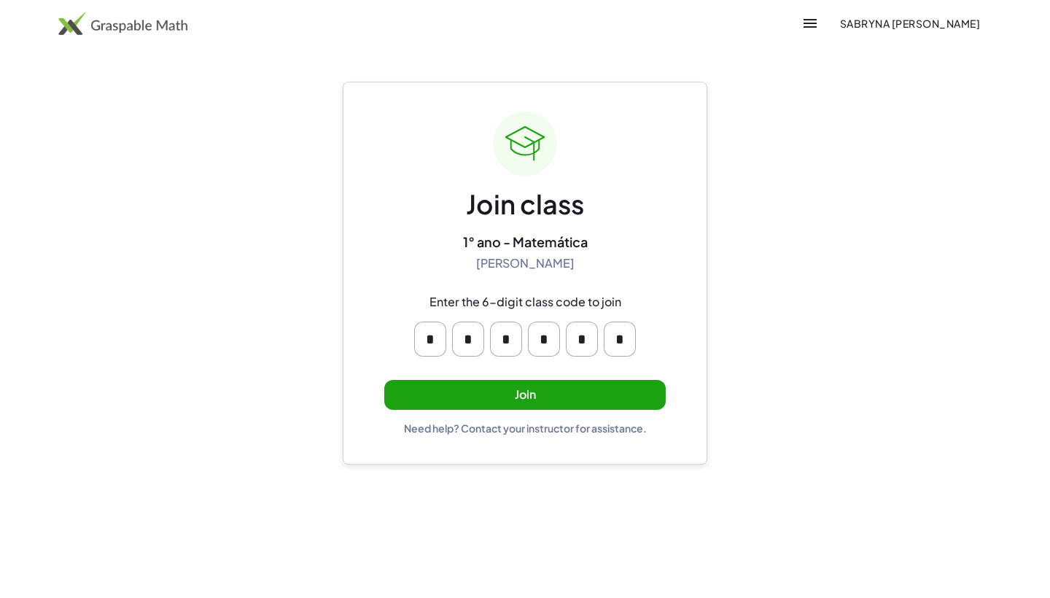
click at [450, 407] on div "Join class 1° ano - Matemática [PERSON_NAME] Enter the 6-digit class code to jo…" at bounding box center [524, 273] width 281 height 323
click at [449, 392] on button "Join" at bounding box center [524, 395] width 281 height 30
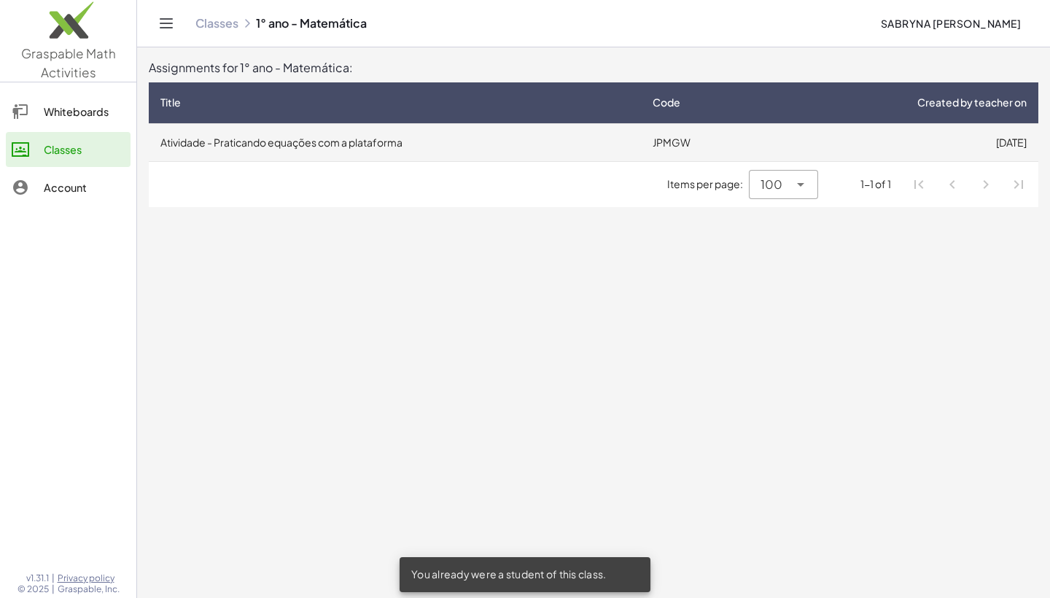
click at [589, 149] on td "Atividade - Praticando equações com a plataforma" at bounding box center [395, 142] width 492 height 38
